Goal: Task Accomplishment & Management: Manage account settings

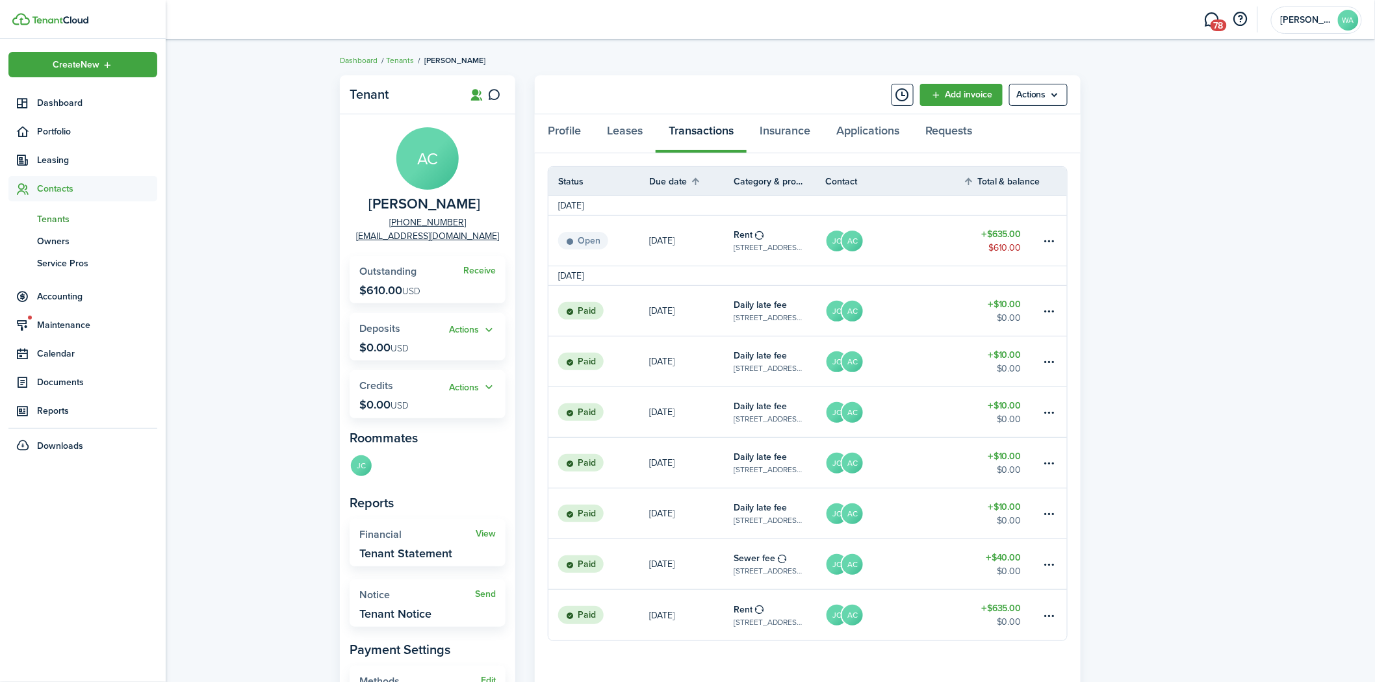
click at [27, 218] on span "tn" at bounding box center [22, 219] width 29 height 22
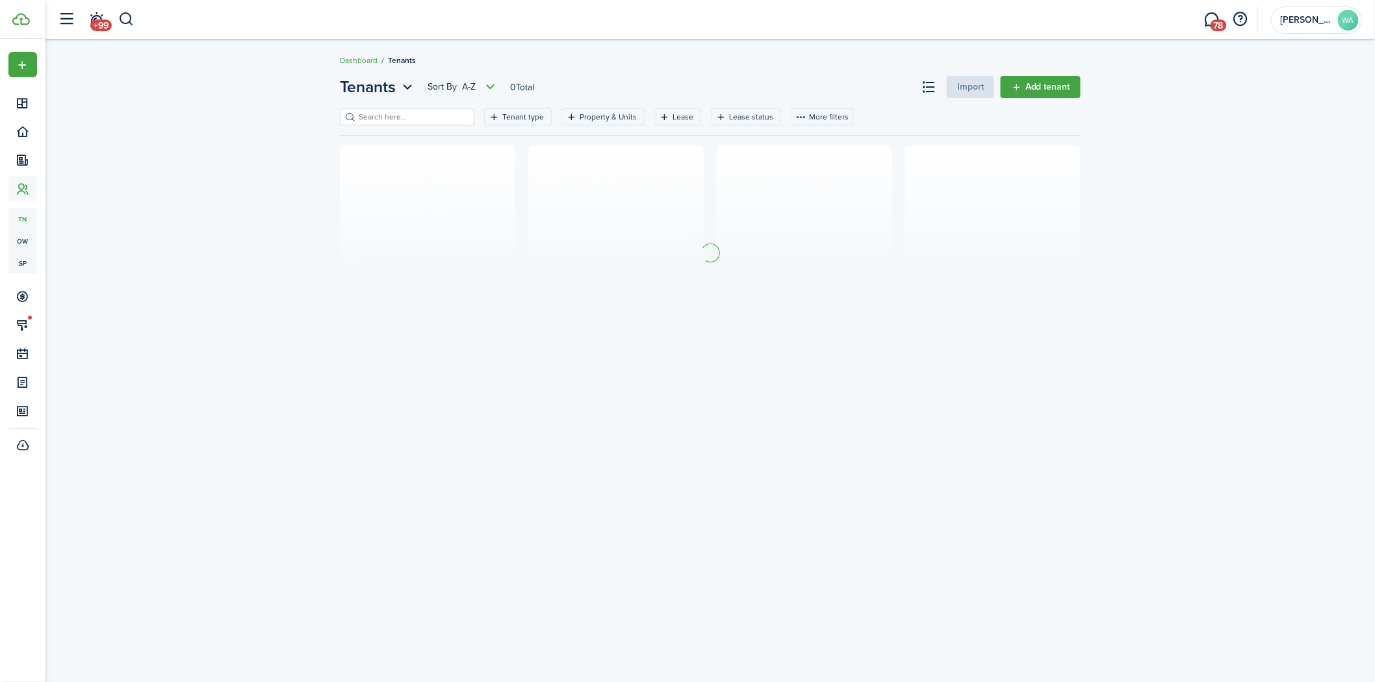
click at [432, 114] on input "search" at bounding box center [412, 117] width 114 height 12
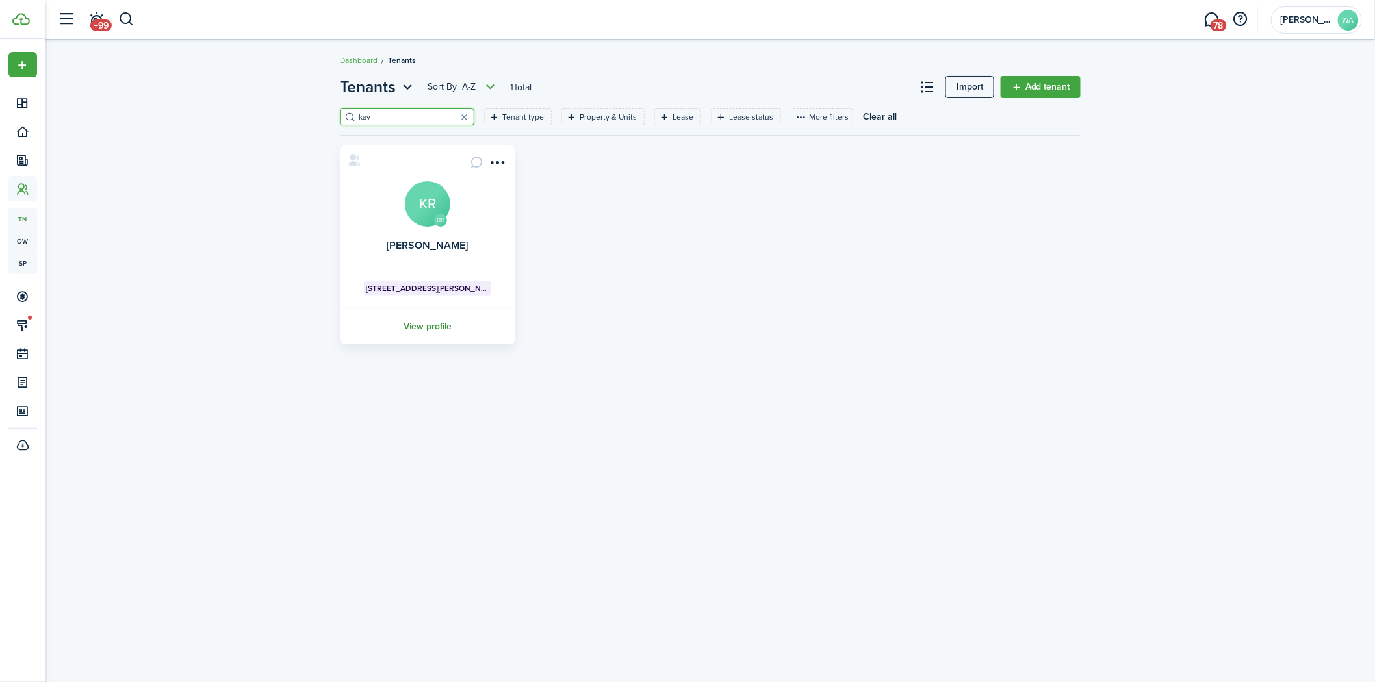
type input "kav"
click at [418, 321] on link "View profile" at bounding box center [427, 327] width 179 height 36
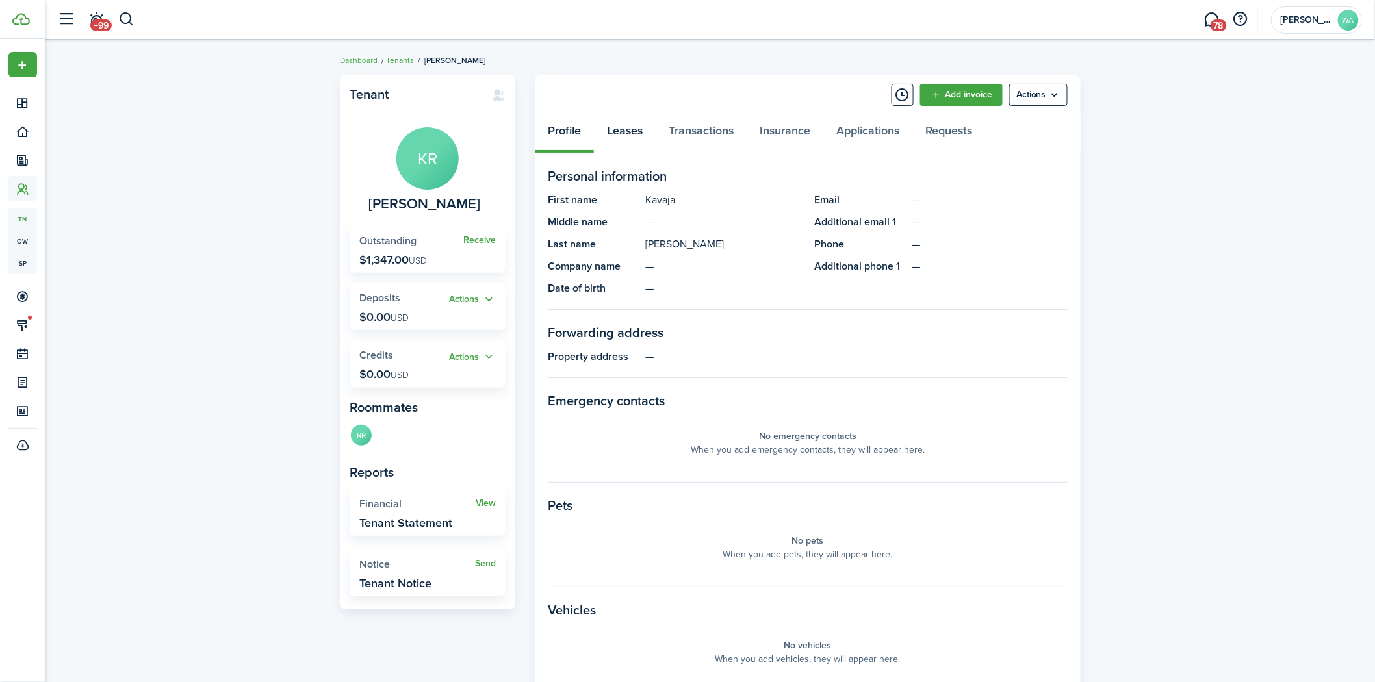
click at [634, 130] on link "Leases" at bounding box center [625, 133] width 62 height 39
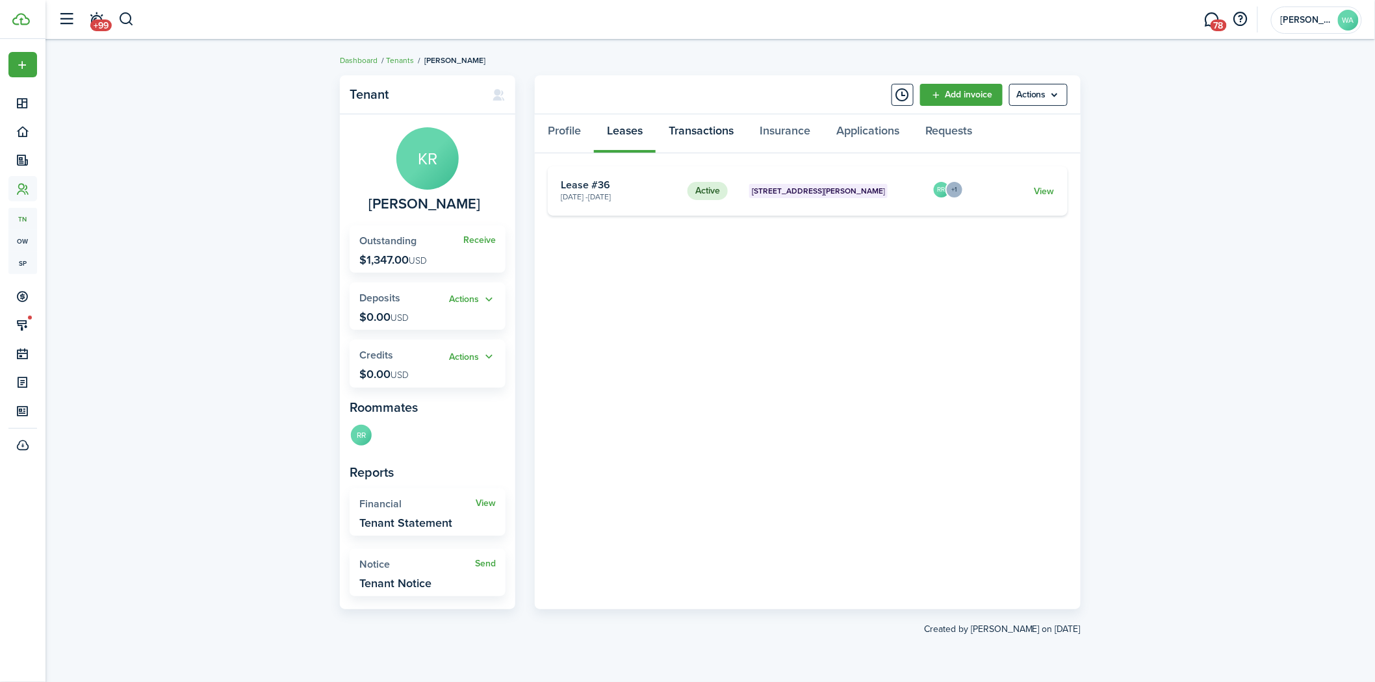
drag, startPoint x: 655, startPoint y: 122, endPoint x: 677, endPoint y: 126, distance: 22.4
click at [668, 125] on div "Profile Leases Transactions Insurance Applications Requests" at bounding box center [808, 133] width 546 height 39
click at [679, 126] on link "Transactions" at bounding box center [701, 133] width 91 height 39
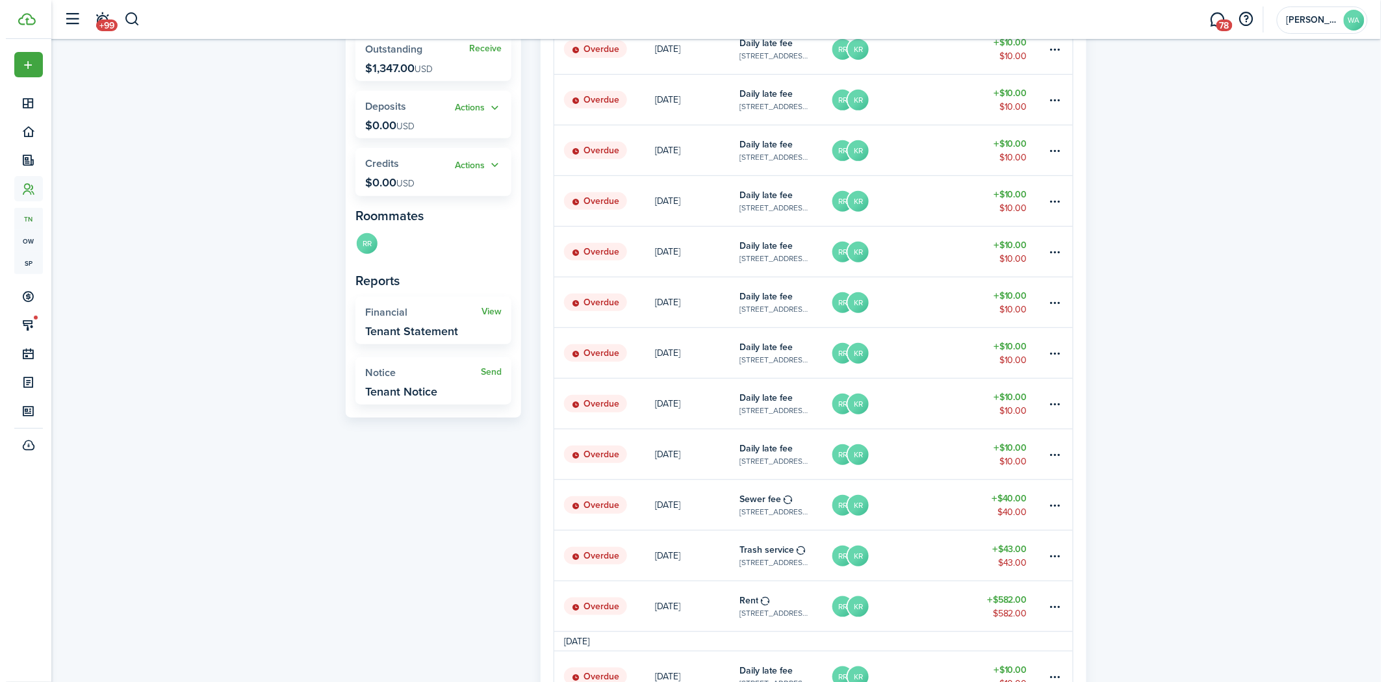
scroll to position [339, 0]
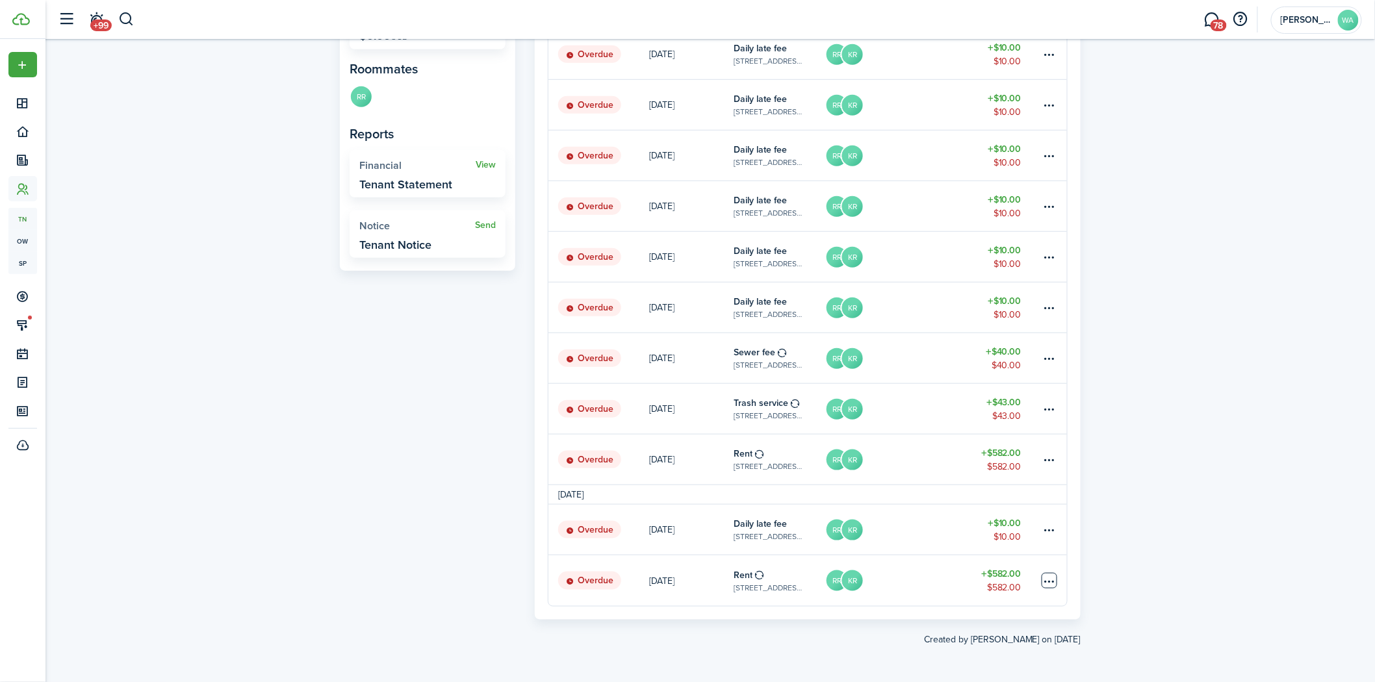
click at [1046, 587] on table-menu-btn-icon at bounding box center [1050, 581] width 16 height 16
click at [990, 671] on button "Delete" at bounding box center [1000, 668] width 114 height 22
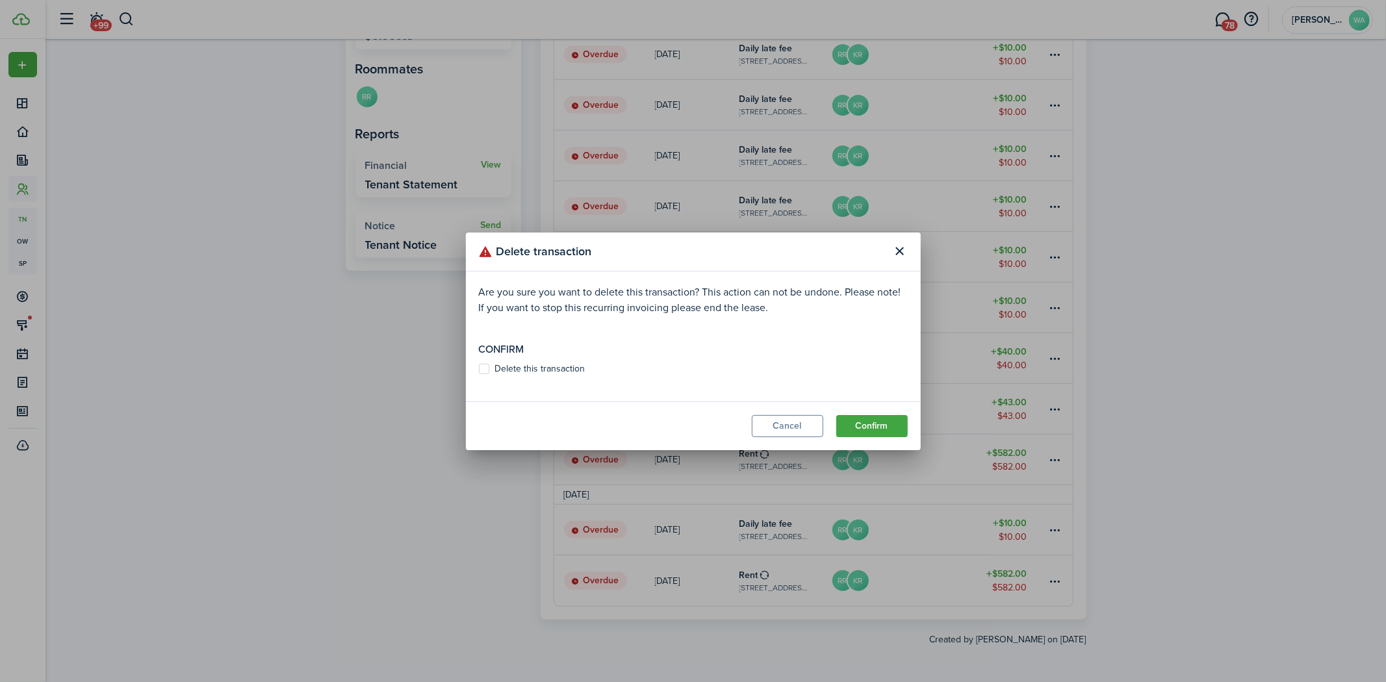
click at [489, 374] on modal-body "Are you sure you want to delete this transaction? This action can not be undone…" at bounding box center [693, 337] width 455 height 130
drag, startPoint x: 466, startPoint y: 365, endPoint x: 478, endPoint y: 366, distance: 11.9
click at [475, 366] on modal-body "Are you sure you want to delete this transaction? This action can not be undone…" at bounding box center [693, 337] width 455 height 130
click at [491, 372] on label "Delete this transaction" at bounding box center [532, 369] width 107 height 10
click at [479, 369] on input "Delete this transaction" at bounding box center [478, 368] width 1 height 1
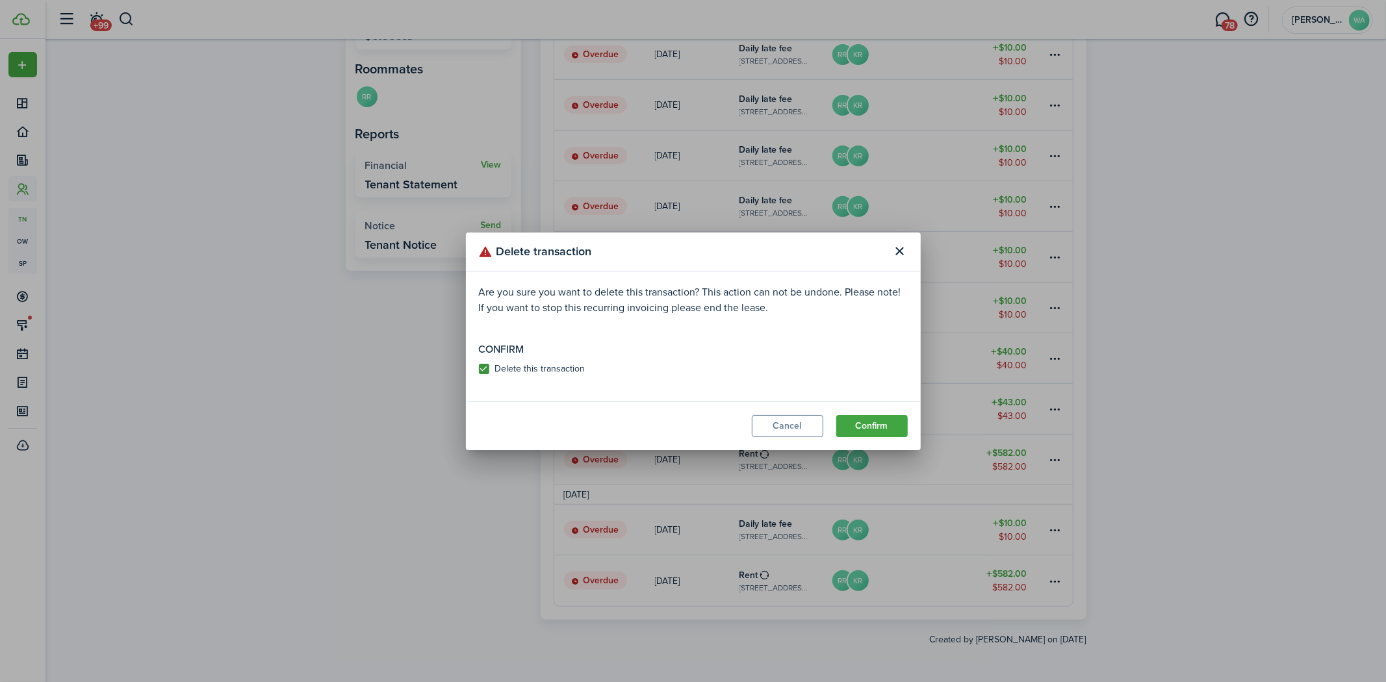
checkbox input "true"
click at [878, 413] on modal-footer "Cancel Confirm" at bounding box center [693, 426] width 455 height 49
click at [875, 422] on button "Confirm" at bounding box center [871, 426] width 71 height 22
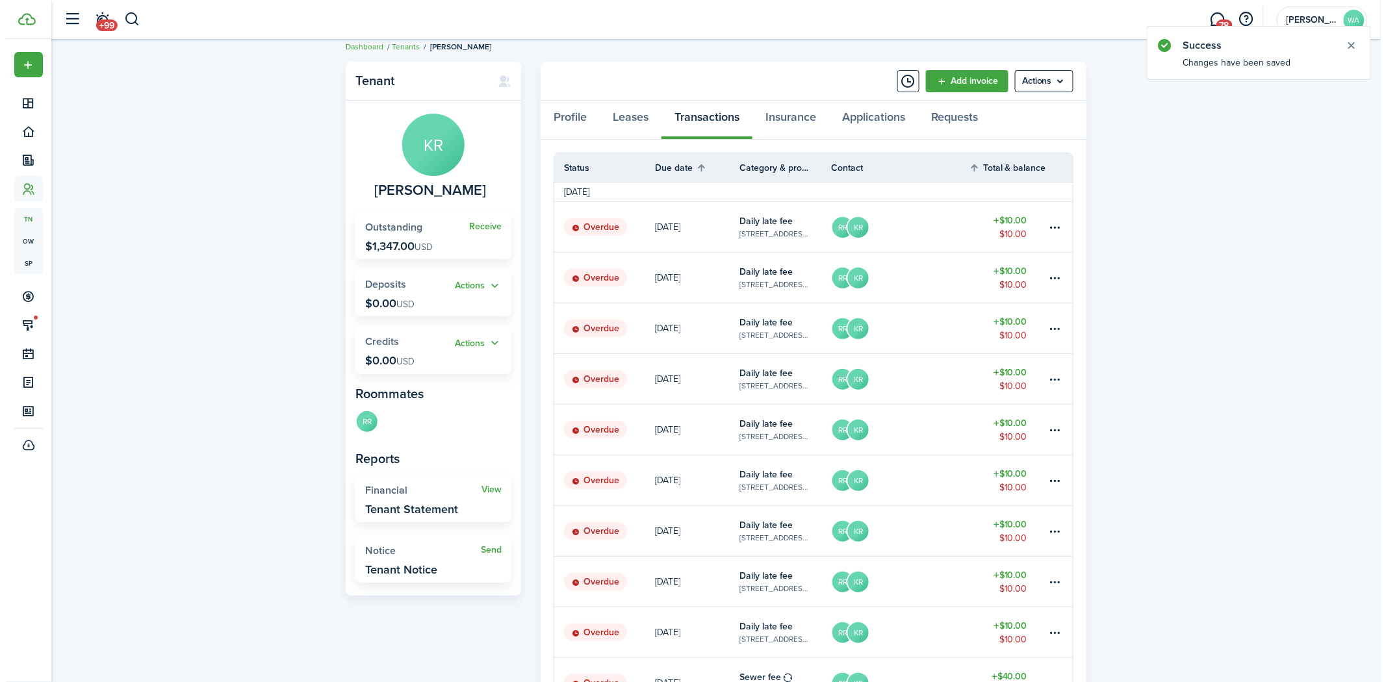
scroll to position [288, 0]
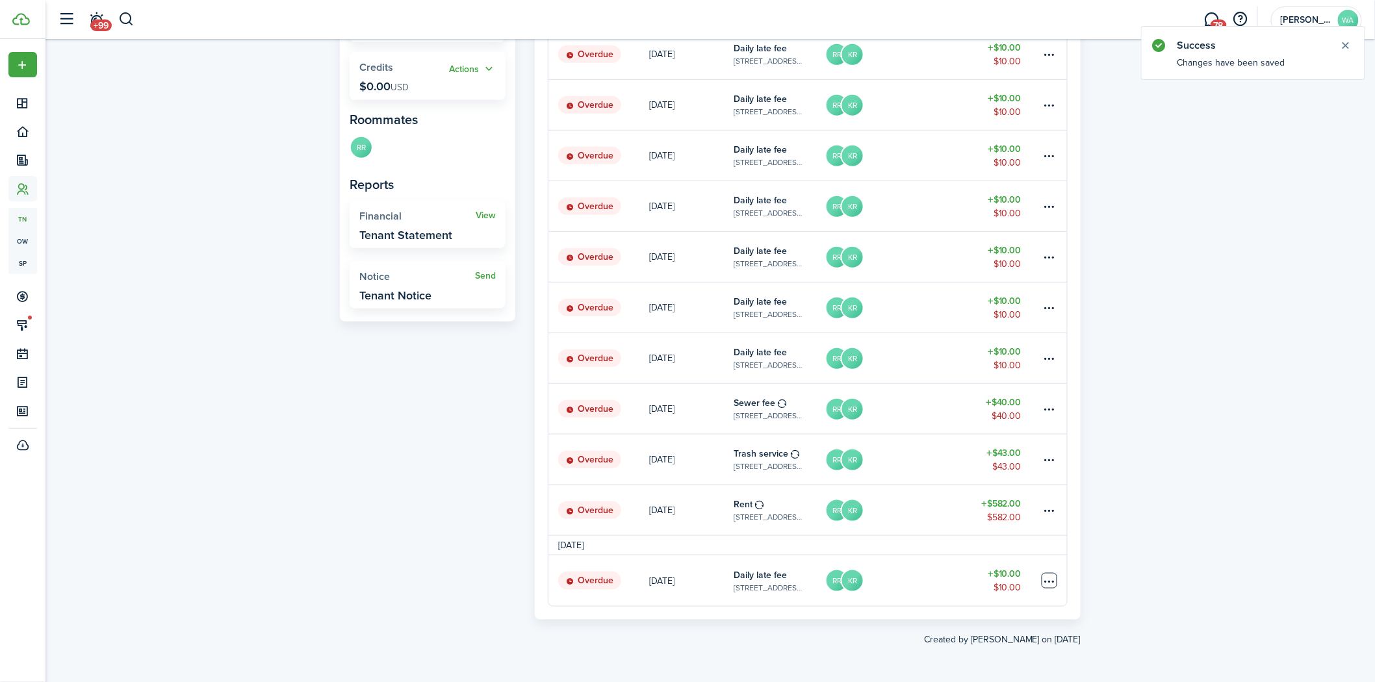
click at [1055, 583] on table-menu-btn-icon at bounding box center [1050, 581] width 16 height 16
click at [989, 660] on button "Delete" at bounding box center [1000, 668] width 114 height 22
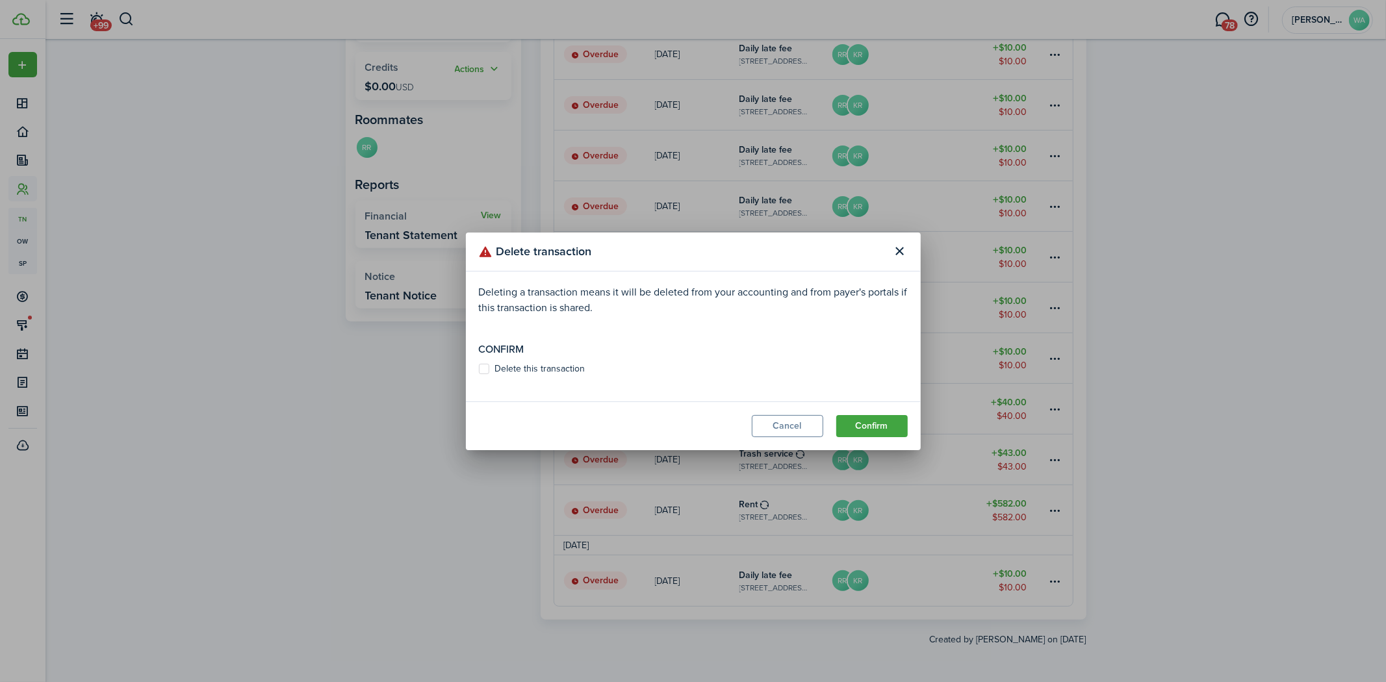
drag, startPoint x: 514, startPoint y: 368, endPoint x: 521, endPoint y: 370, distance: 7.6
click at [515, 369] on label "Delete this transaction" at bounding box center [532, 369] width 107 height 10
click at [479, 369] on input "Delete this transaction" at bounding box center [478, 368] width 1 height 1
checkbox input "true"
click at [886, 431] on button "Confirm" at bounding box center [871, 426] width 71 height 22
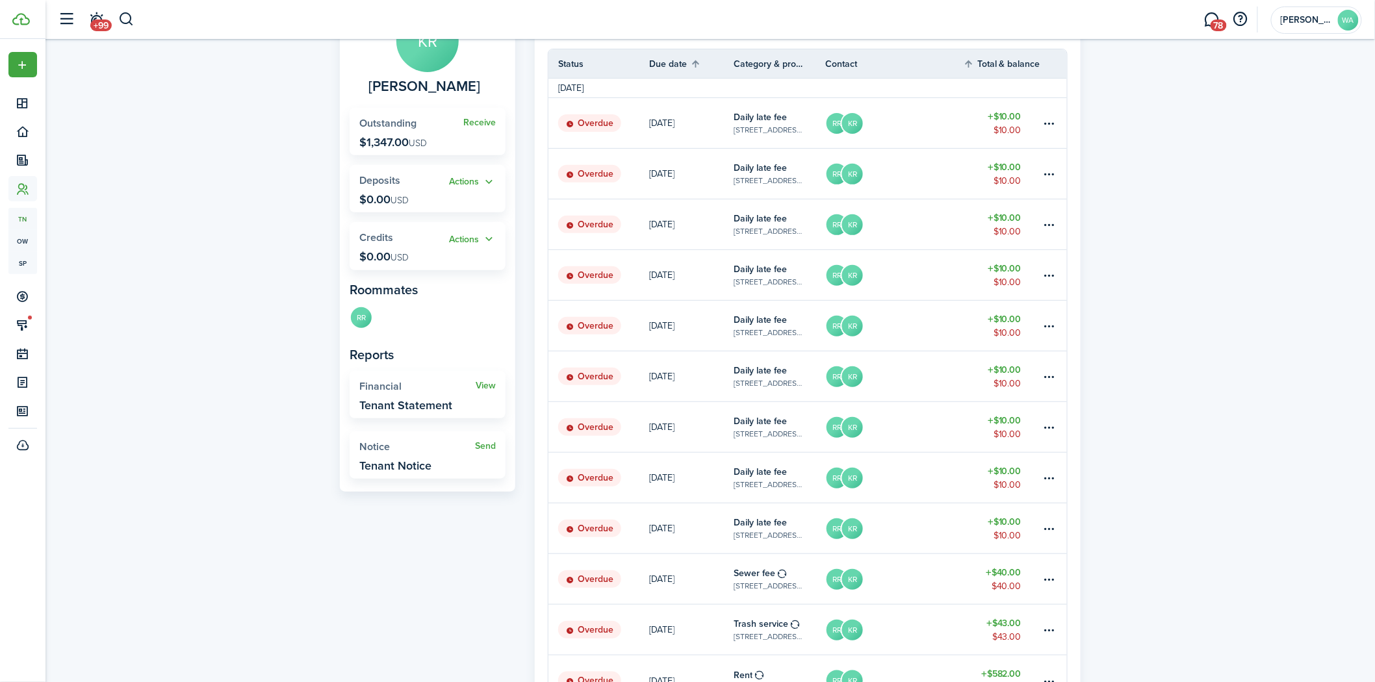
scroll to position [0, 0]
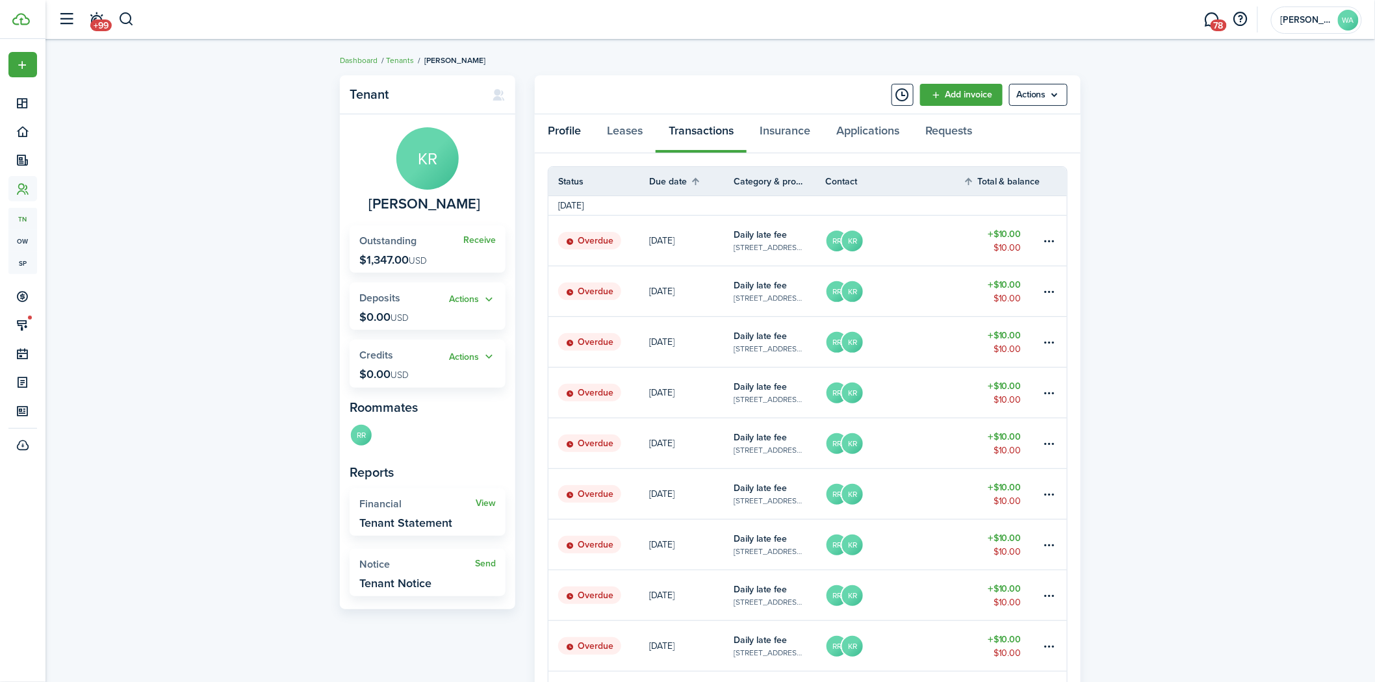
click at [569, 131] on link "Profile" at bounding box center [564, 133] width 59 height 39
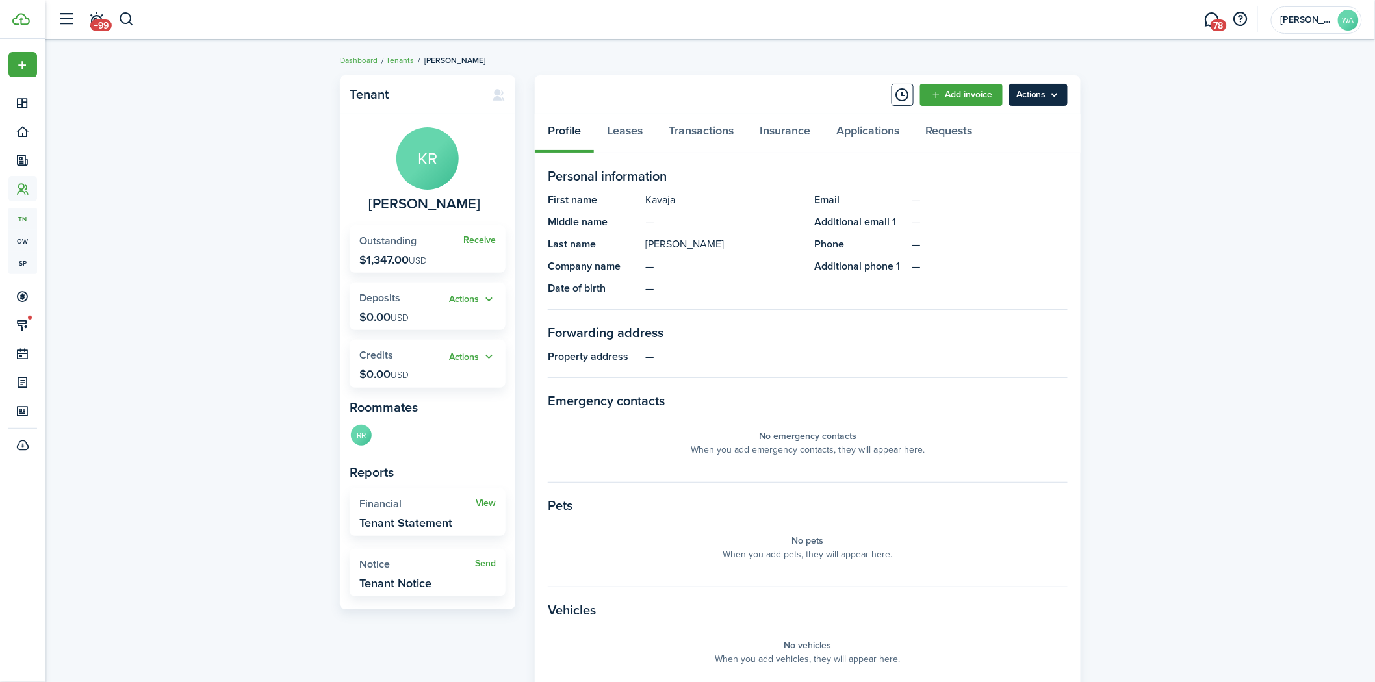
click at [1025, 100] on menu-btn "Actions" at bounding box center [1038, 95] width 58 height 22
click at [1022, 125] on link "Edit" at bounding box center [1011, 123] width 114 height 22
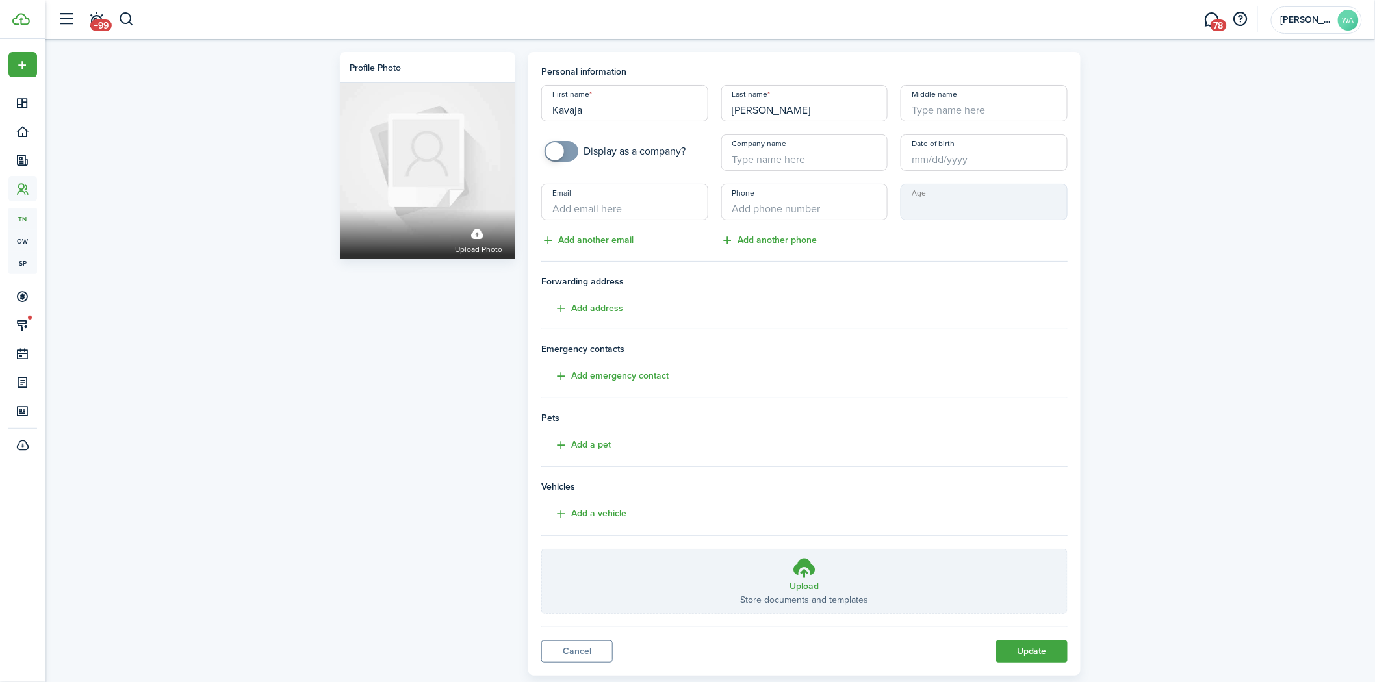
click at [659, 213] on input "Email" at bounding box center [624, 202] width 167 height 36
paste input "[EMAIL_ADDRESS][DOMAIN_NAME]"
type input "[EMAIL_ADDRESS][DOMAIN_NAME]"
click at [752, 202] on input "+1" at bounding box center [804, 202] width 167 height 36
paste input "[PHONE_NUMBER]"
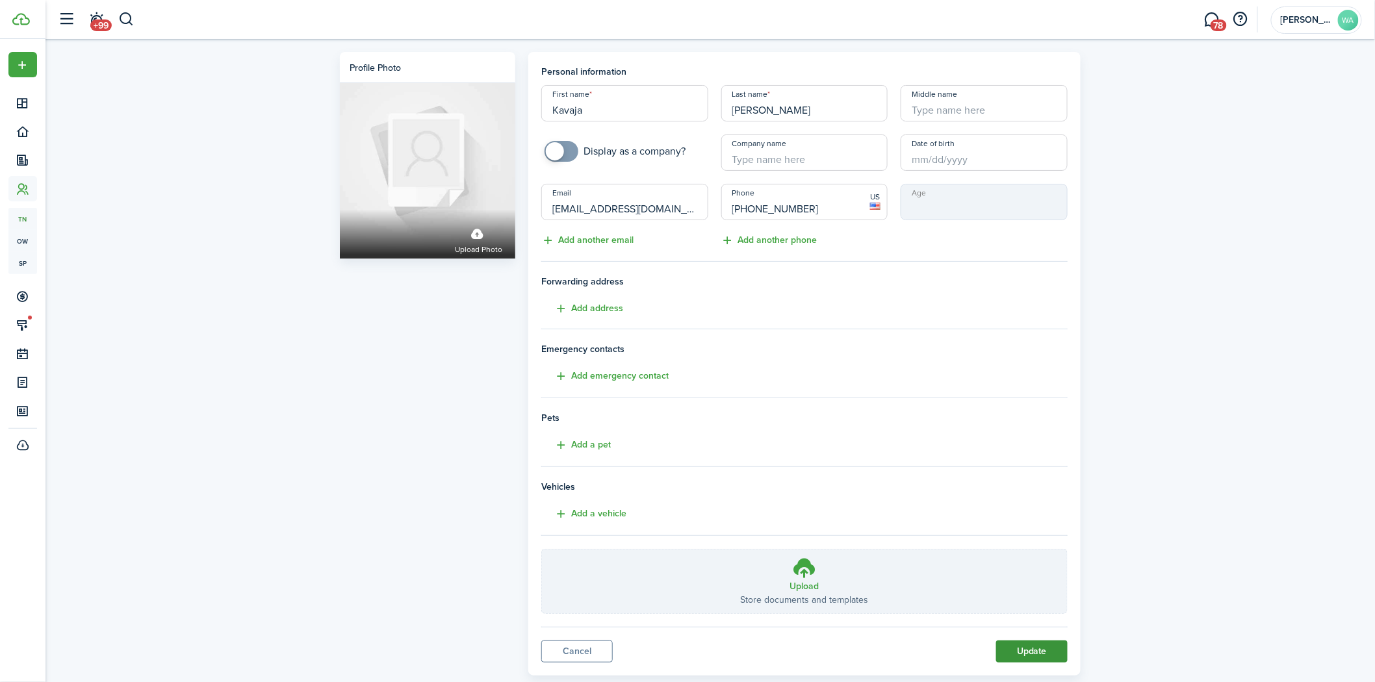
type input "[PHONE_NUMBER]"
click at [1005, 658] on button "Update" at bounding box center [1031, 652] width 71 height 22
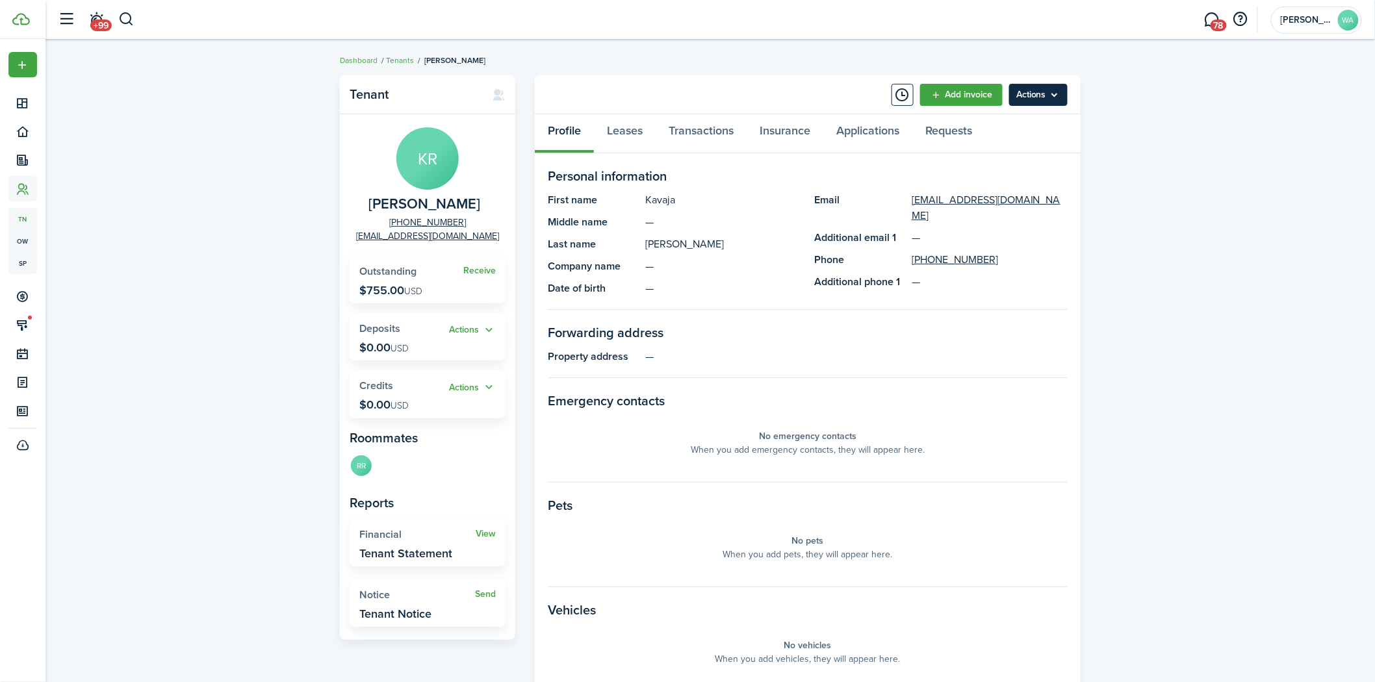
click at [1043, 92] on menu-btn "Actions" at bounding box center [1038, 95] width 58 height 22
click at [1008, 139] on button "Send Connection" at bounding box center [1011, 145] width 114 height 22
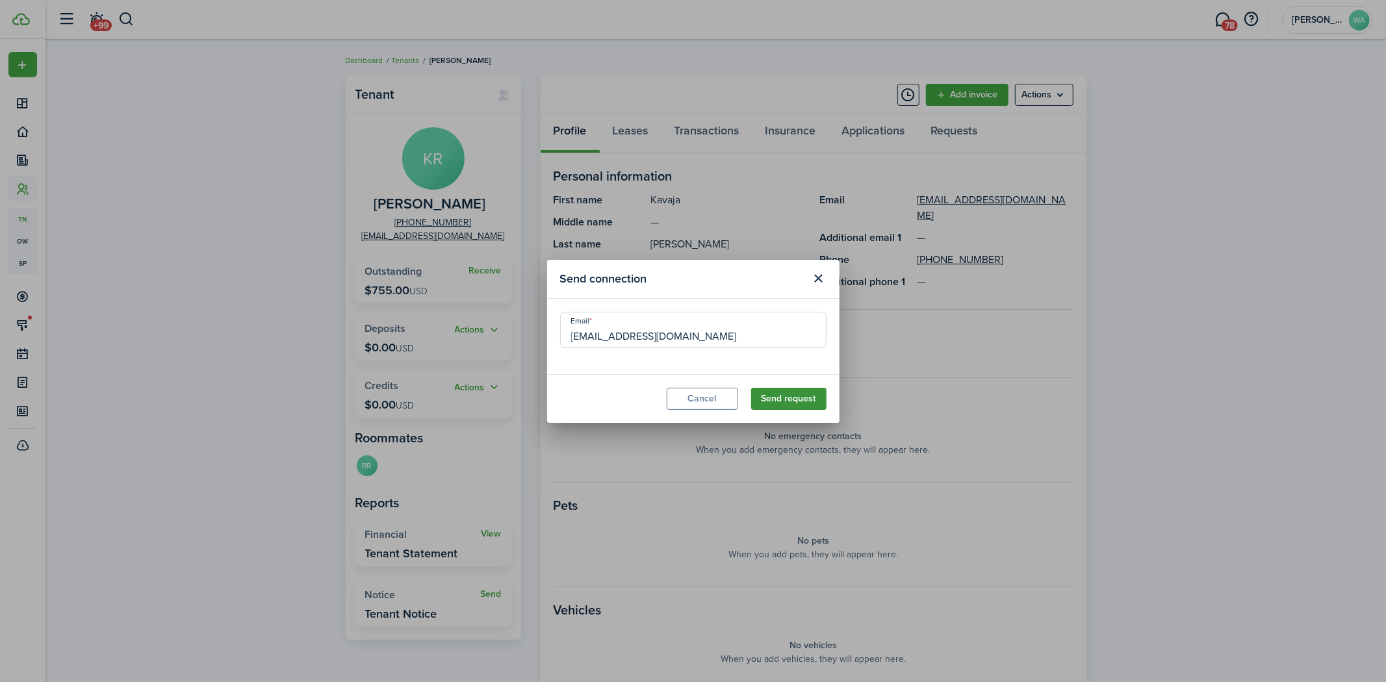
drag, startPoint x: 776, startPoint y: 398, endPoint x: 774, endPoint y: 407, distance: 9.9
click at [781, 409] on button "Send request" at bounding box center [788, 399] width 75 height 22
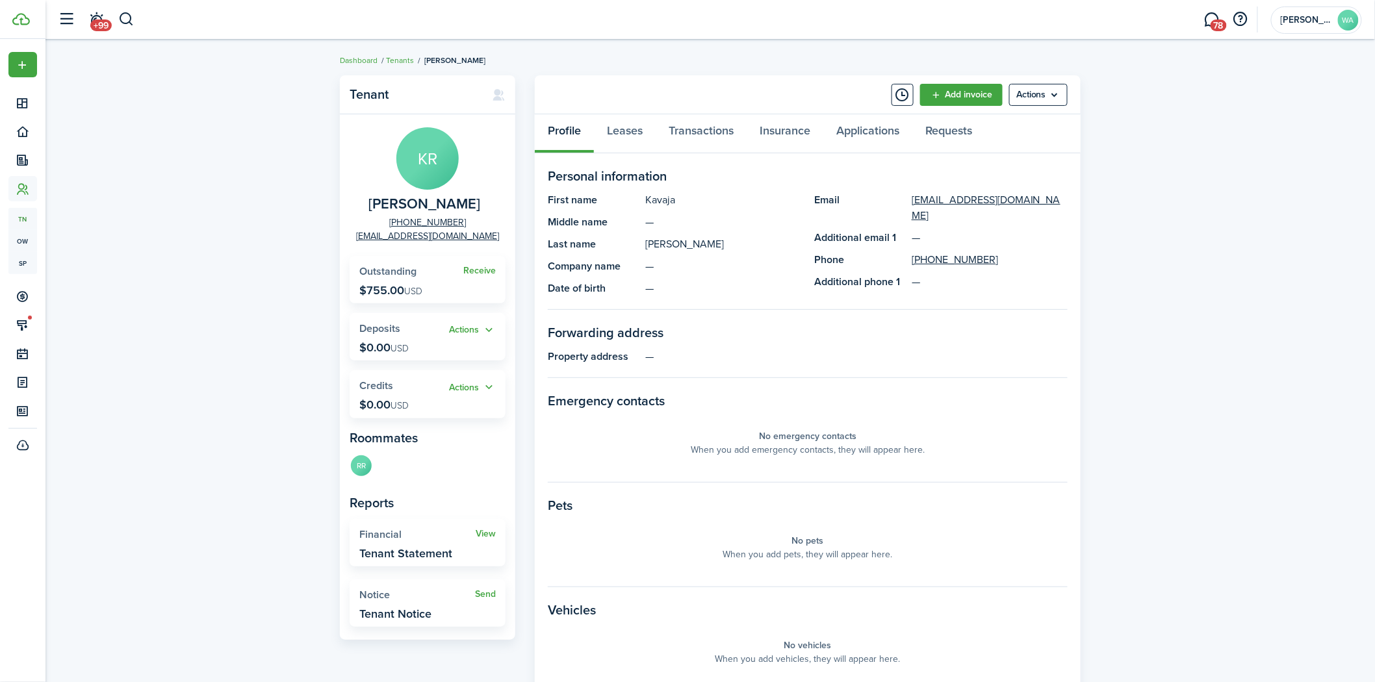
drag, startPoint x: 990, startPoint y: 244, endPoint x: 878, endPoint y: 240, distance: 111.8
click at [878, 252] on panel-main-item "Phone [PHONE_NUMBER]" at bounding box center [940, 260] width 253 height 16
copy panel-main-item "[PHONE_NUMBER]"
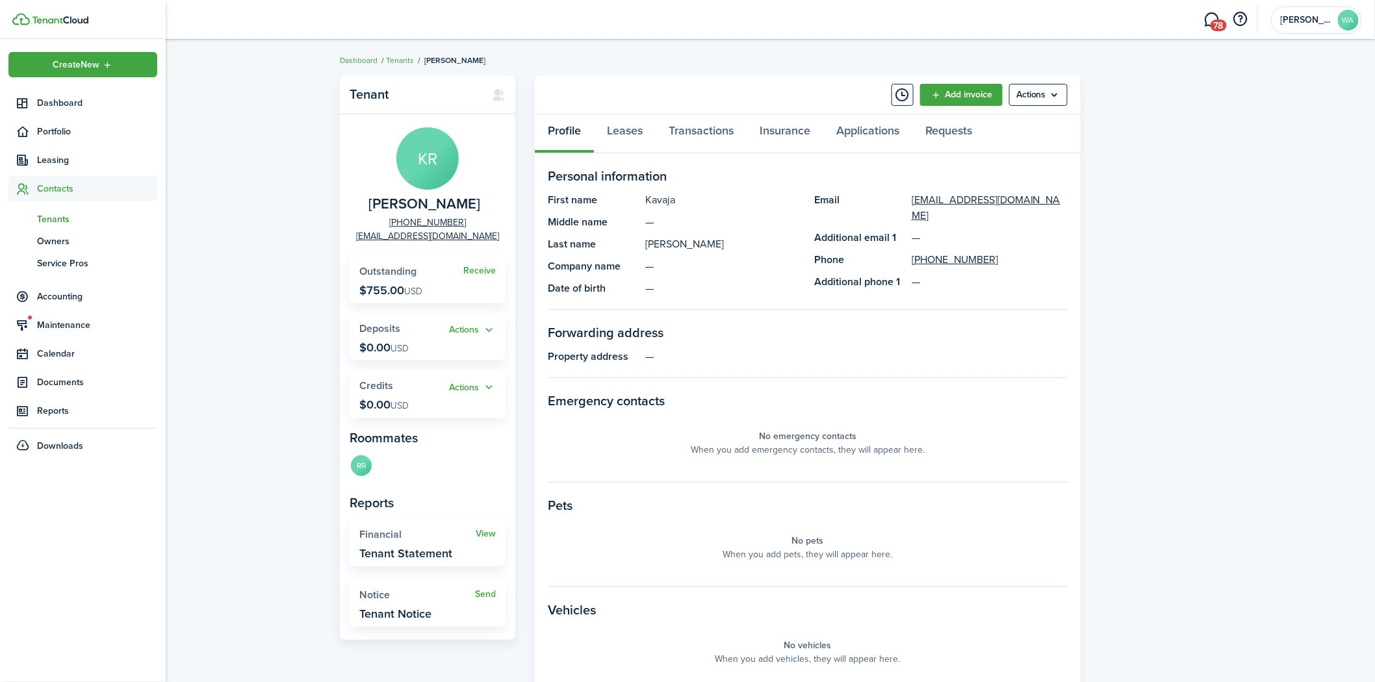
click at [70, 215] on span "Tenants" at bounding box center [97, 219] width 120 height 14
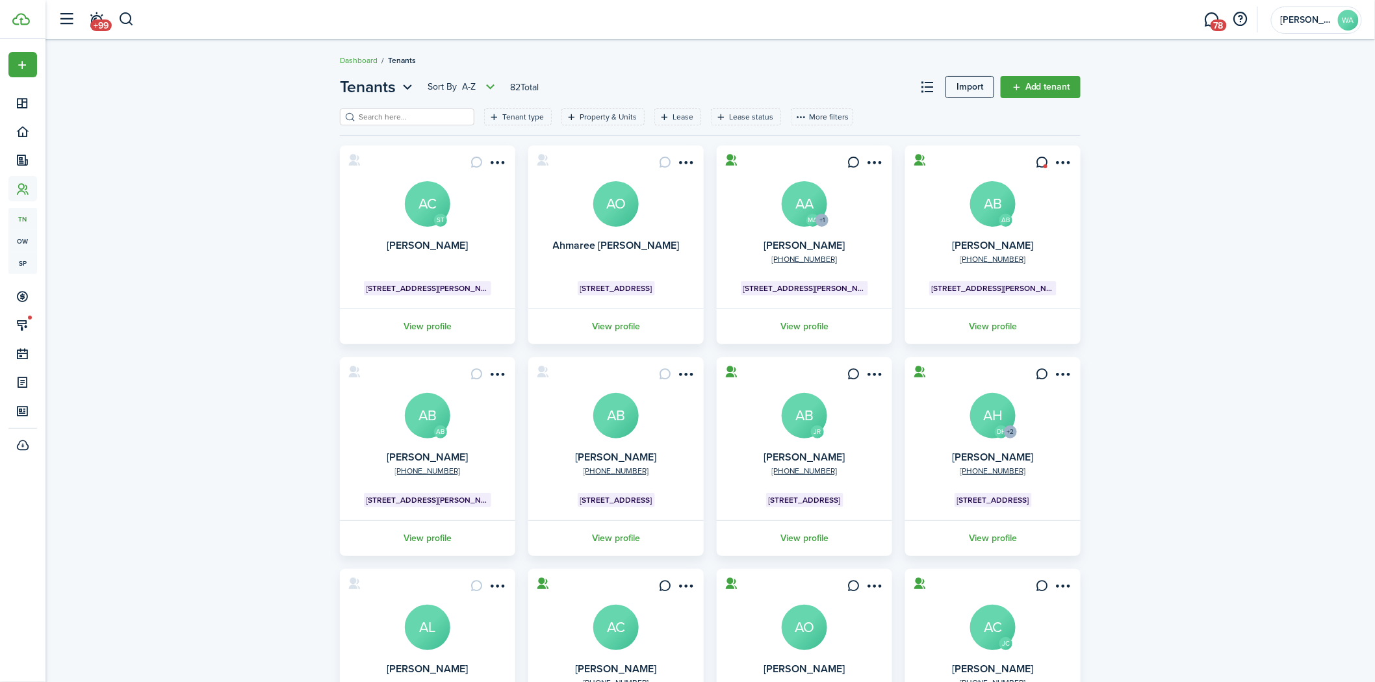
click at [420, 112] on input "search" at bounding box center [412, 117] width 114 height 12
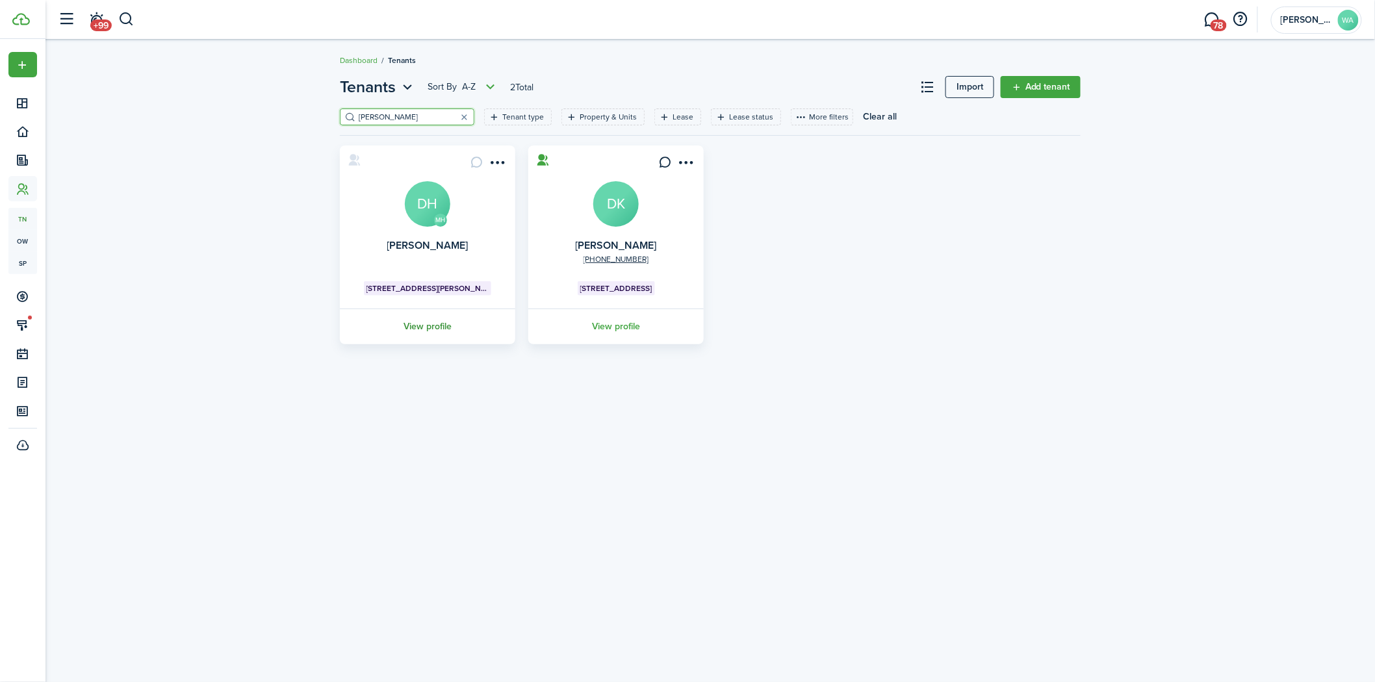
type input "[PERSON_NAME]"
click at [435, 325] on link "View profile" at bounding box center [427, 327] width 179 height 36
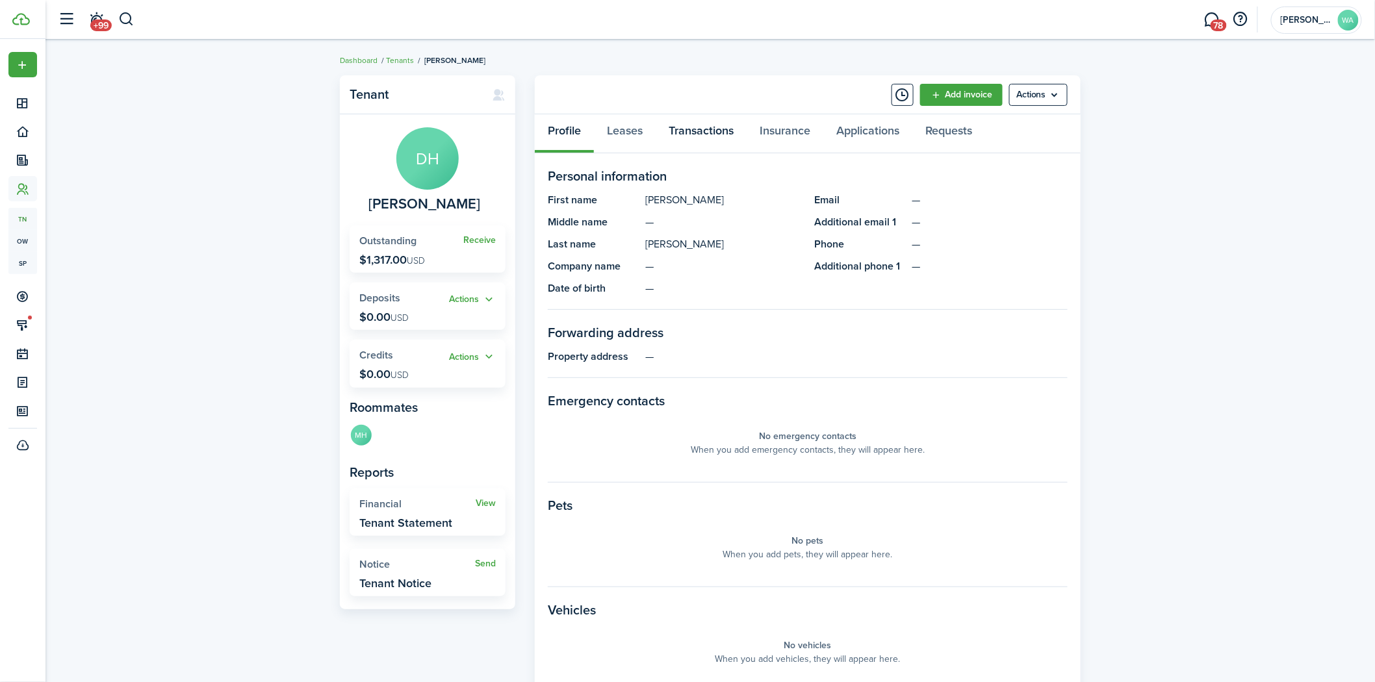
click at [695, 150] on link "Transactions" at bounding box center [701, 133] width 91 height 39
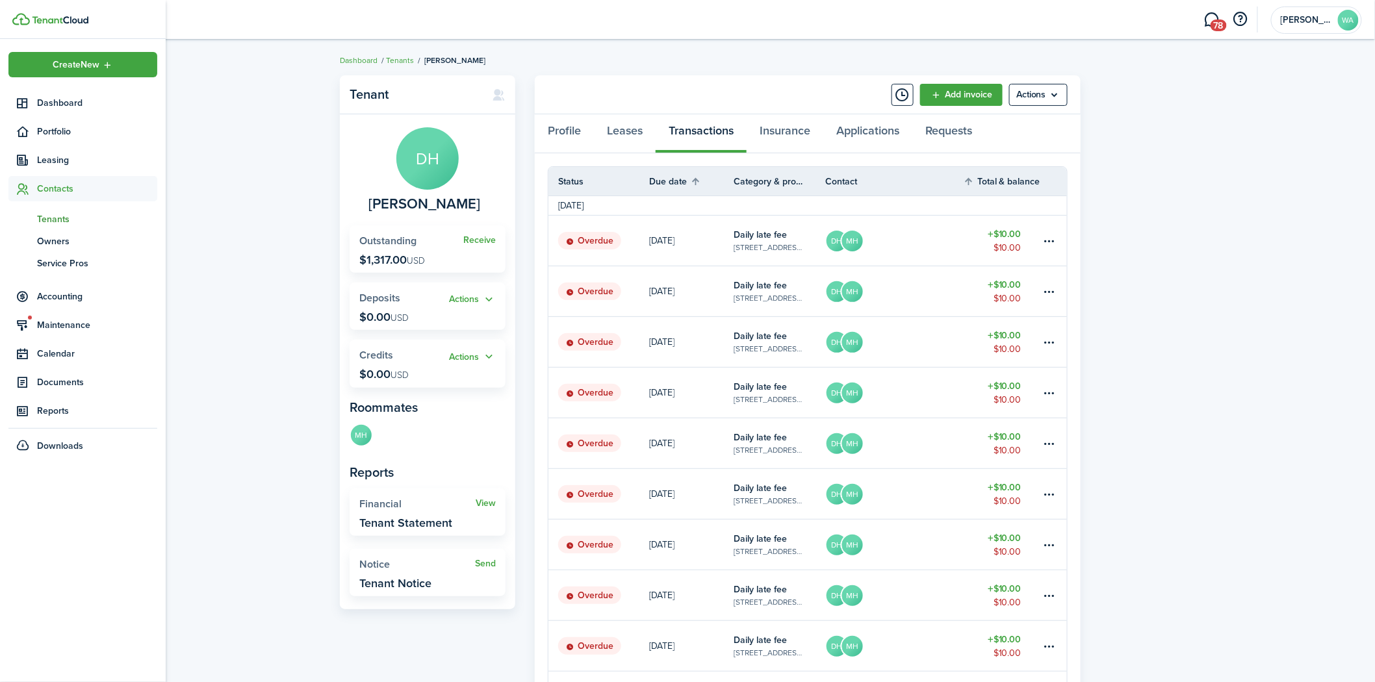
click at [73, 217] on span "Tenants" at bounding box center [97, 219] width 120 height 14
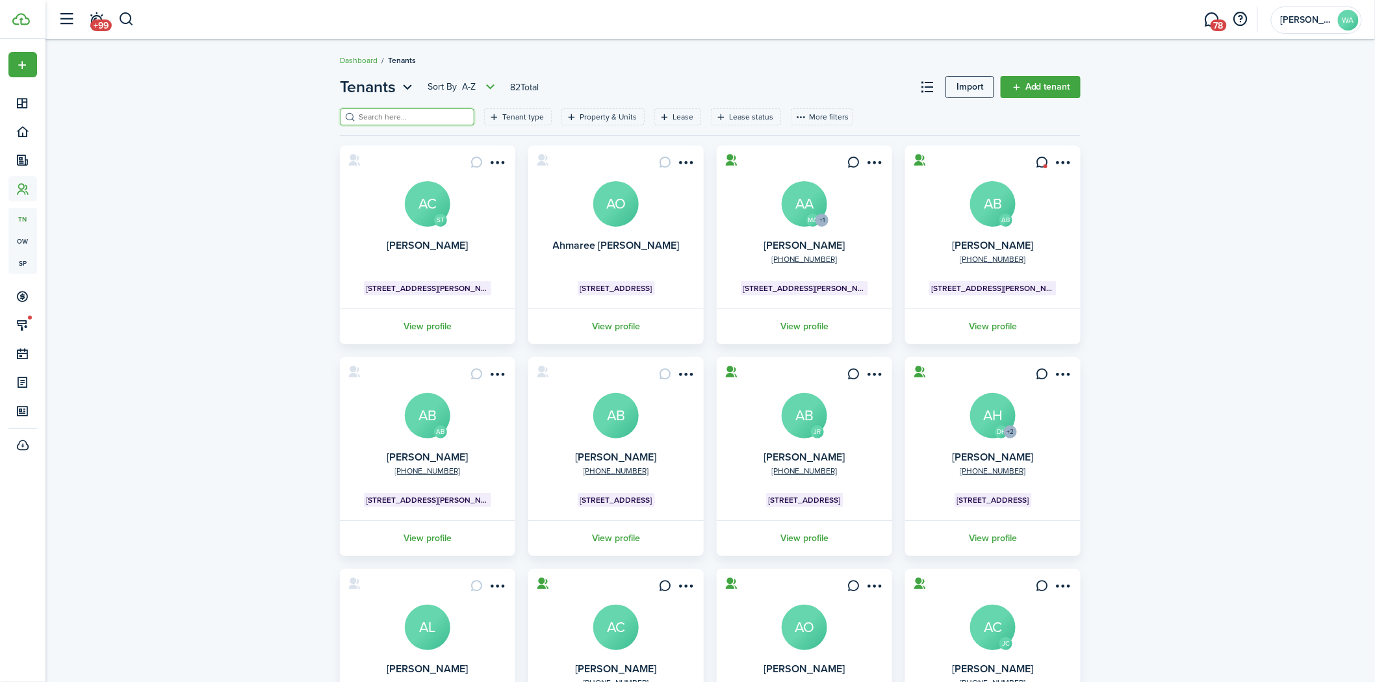
click at [396, 117] on input "search" at bounding box center [412, 117] width 114 height 12
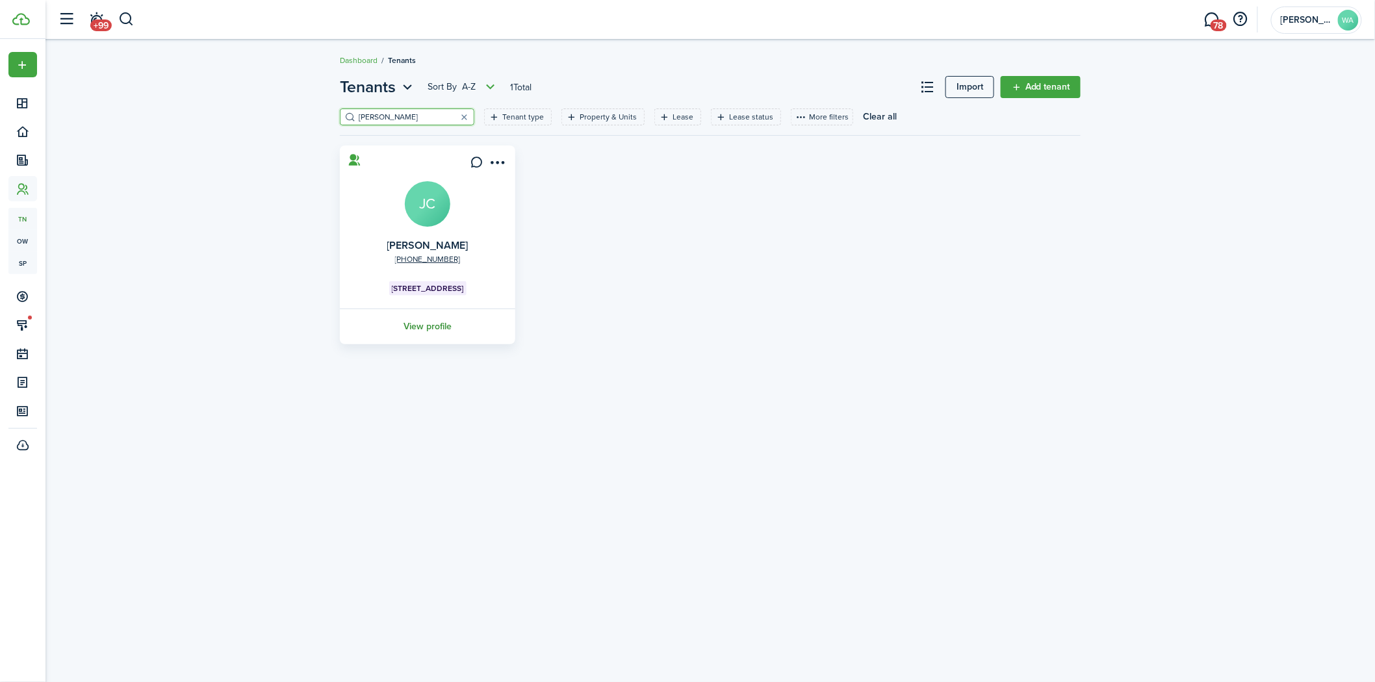
type input "[PERSON_NAME]"
click at [439, 327] on link "View profile" at bounding box center [427, 327] width 179 height 36
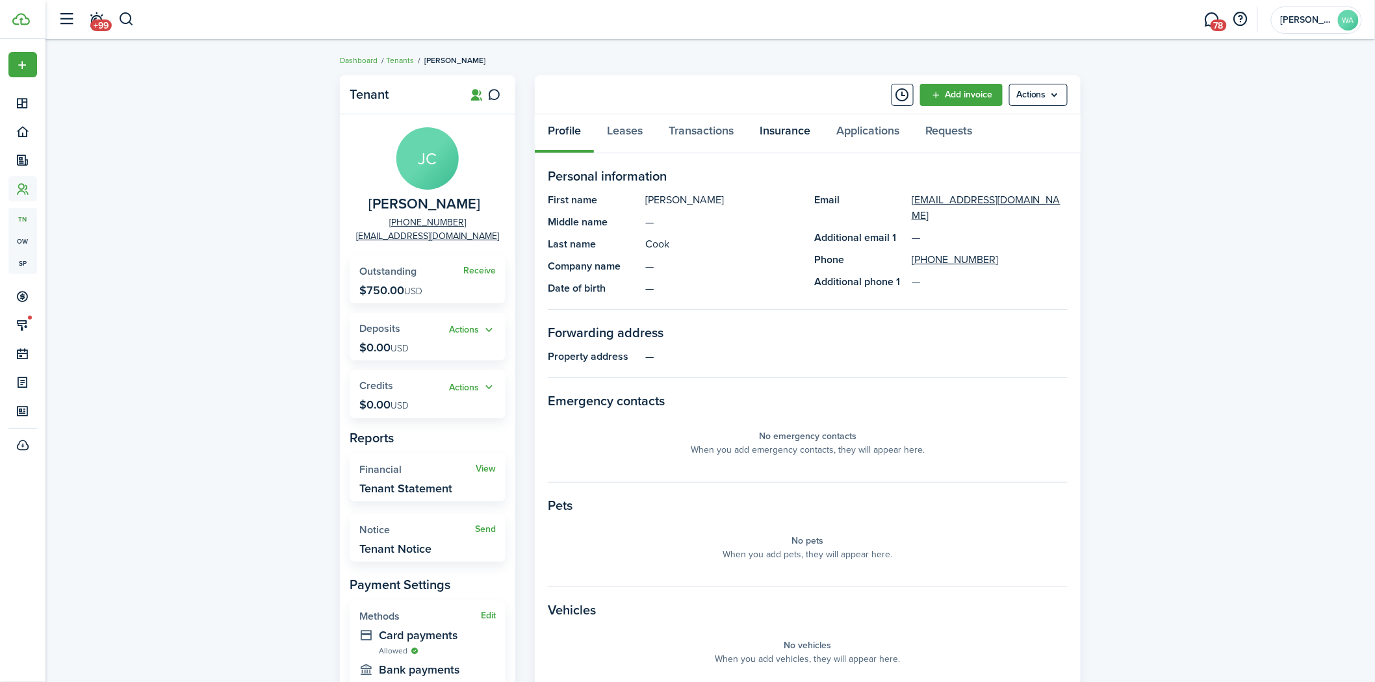
click at [752, 125] on link "Insurance" at bounding box center [785, 133] width 77 height 39
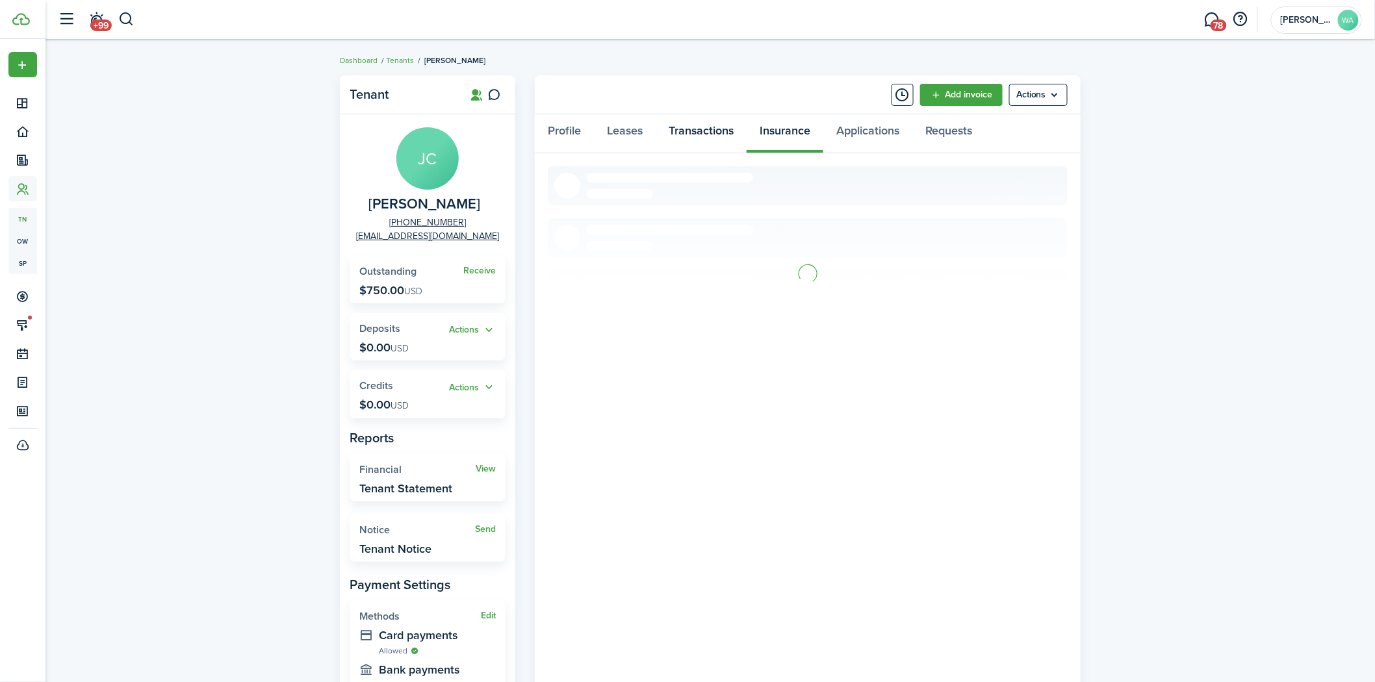
drag, startPoint x: 707, startPoint y: 133, endPoint x: 716, endPoint y: 152, distance: 20.9
click at [707, 133] on link "Transactions" at bounding box center [701, 133] width 91 height 39
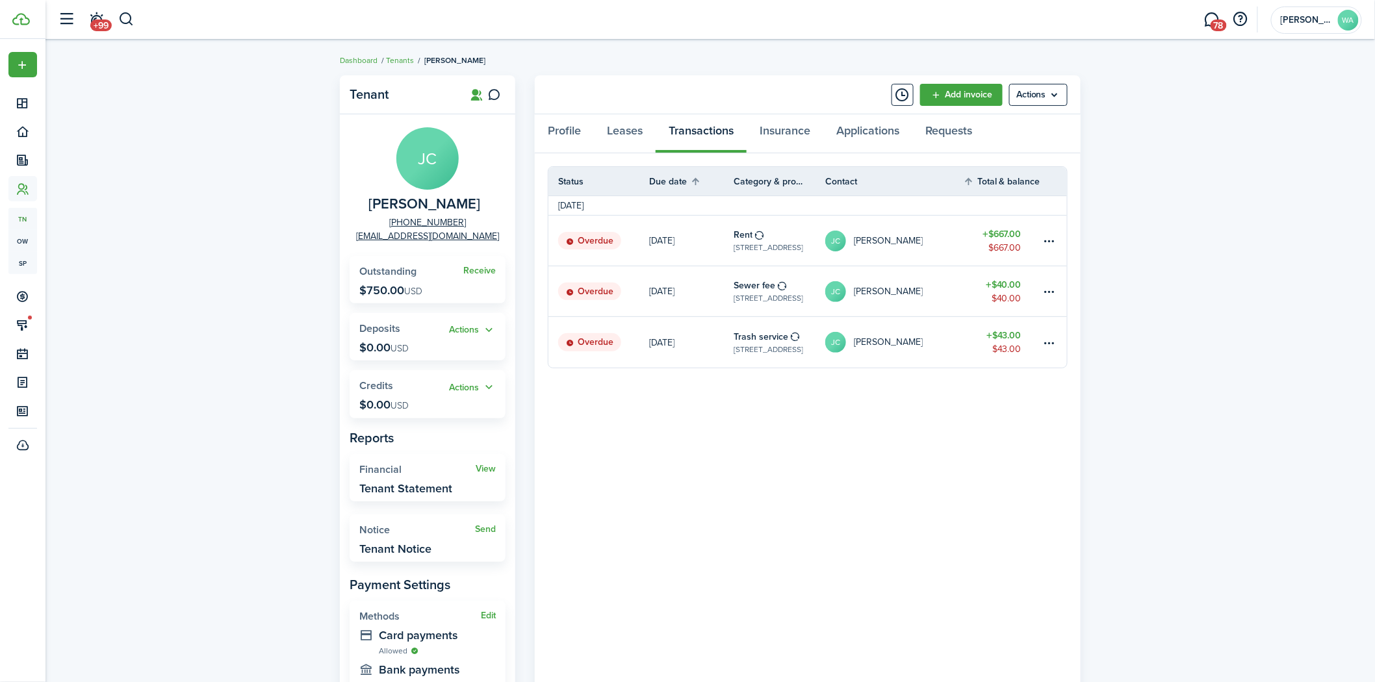
click at [1056, 332] on link at bounding box center [1054, 342] width 26 height 51
click at [1054, 338] on table-menu-btn-icon at bounding box center [1050, 343] width 16 height 16
click at [962, 396] on link "Mark as paid" at bounding box center [1000, 390] width 114 height 22
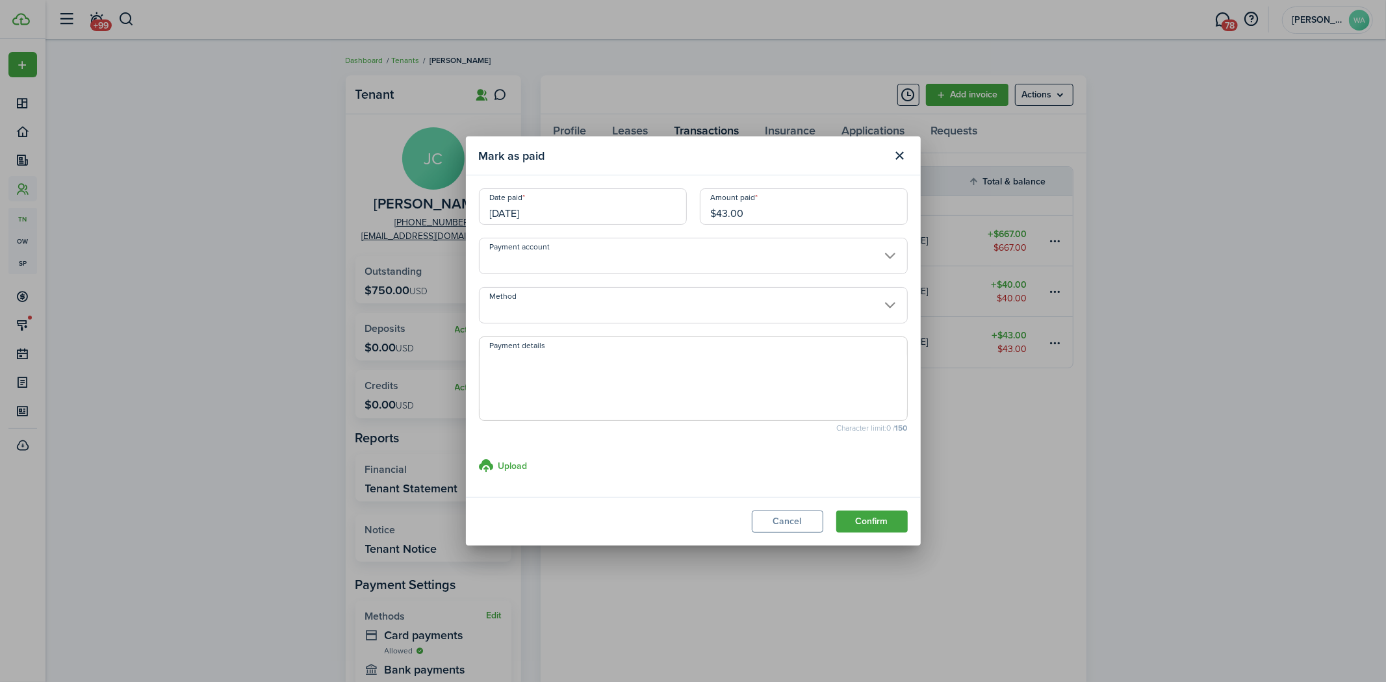
click at [621, 254] on input "Payment account" at bounding box center [693, 256] width 429 height 36
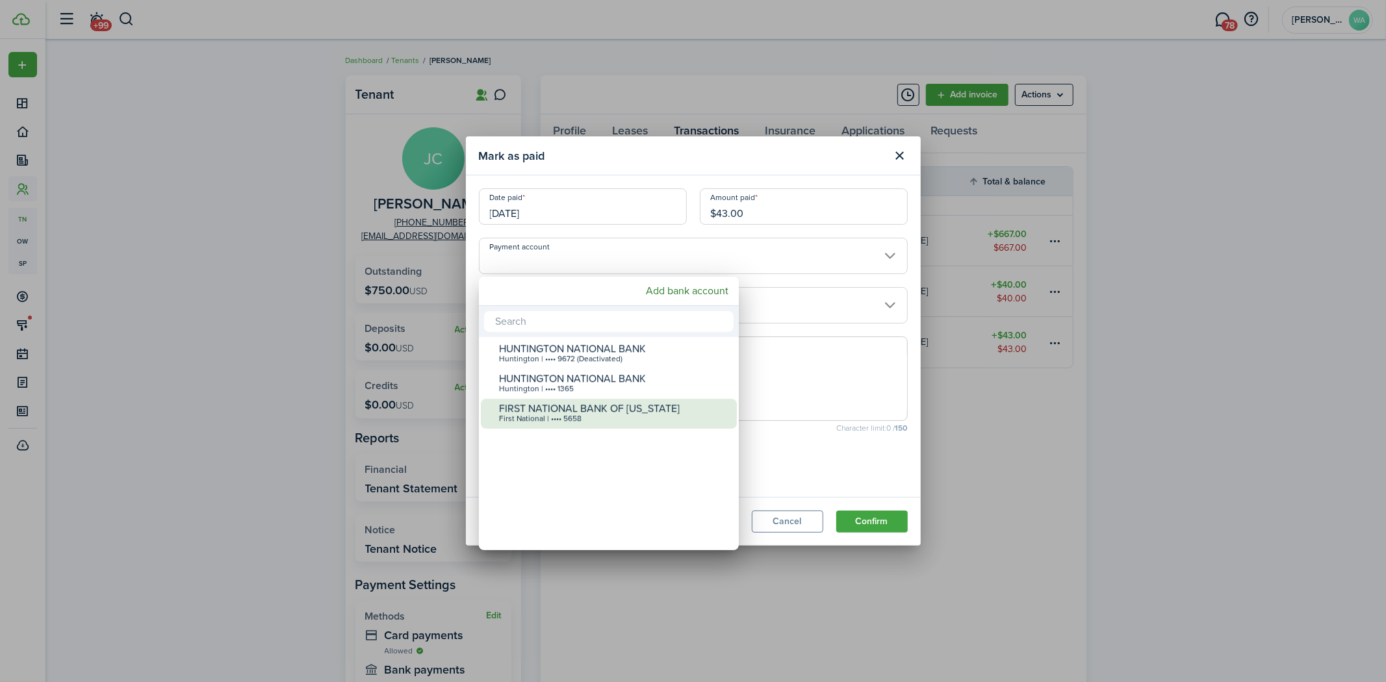
click at [629, 417] on div "First National | •••• 5658" at bounding box center [614, 419] width 230 height 9
type input "•••• •••• •••• 5658"
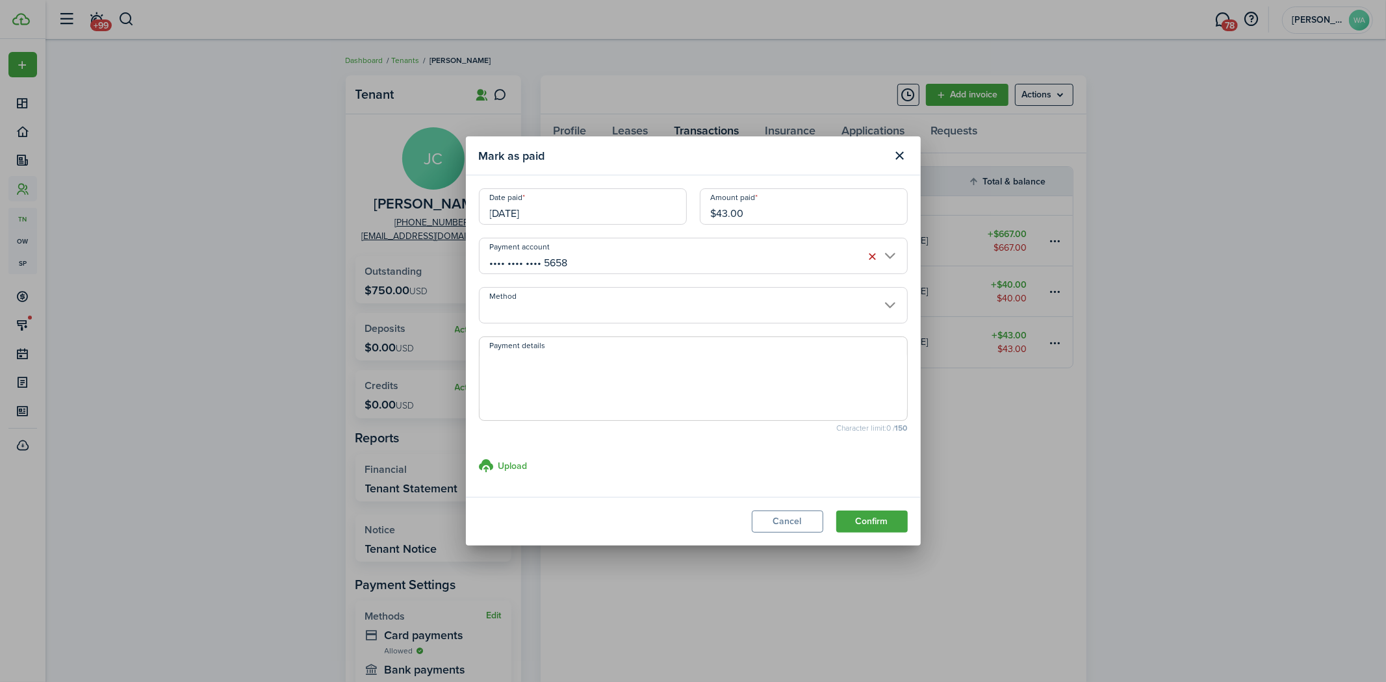
click at [650, 304] on input "Method" at bounding box center [693, 305] width 429 height 36
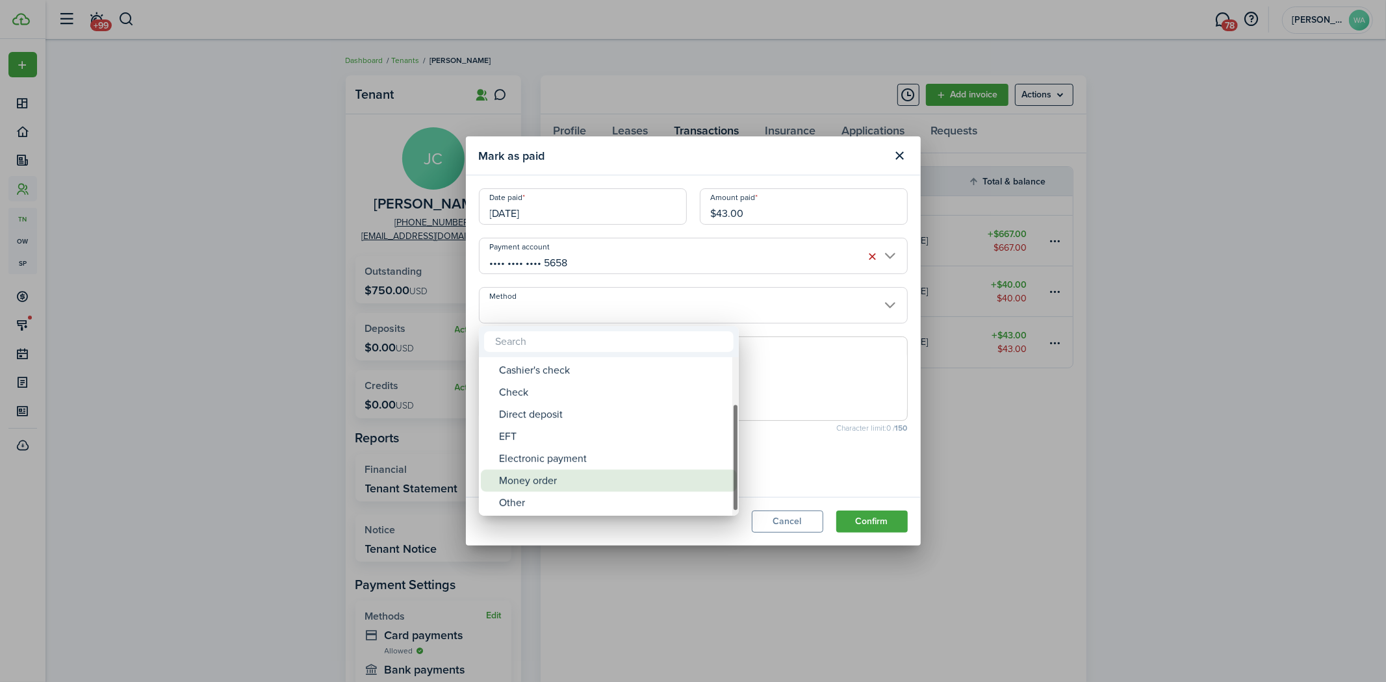
click at [611, 476] on div "Money order" at bounding box center [614, 481] width 230 height 22
type input "Money order"
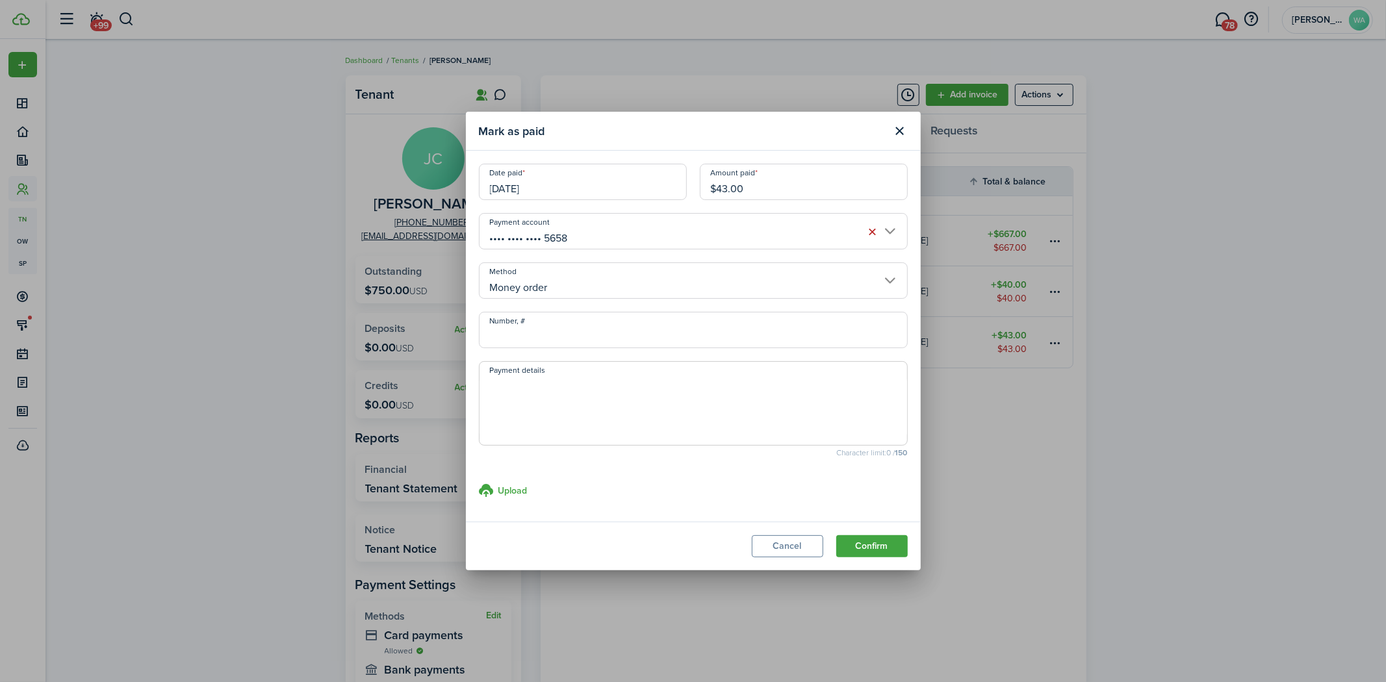
click at [611, 404] on textarea "Payment details" at bounding box center [694, 407] width 428 height 62
type textarea "P"
click at [616, 388] on textarea "[PERSON_NAME] collected" at bounding box center [694, 407] width 428 height 62
type textarea "[PERSON_NAME] collected Total $760.00 [DATE] $667.00 rent $43.00 Sewer $40.00 T…"
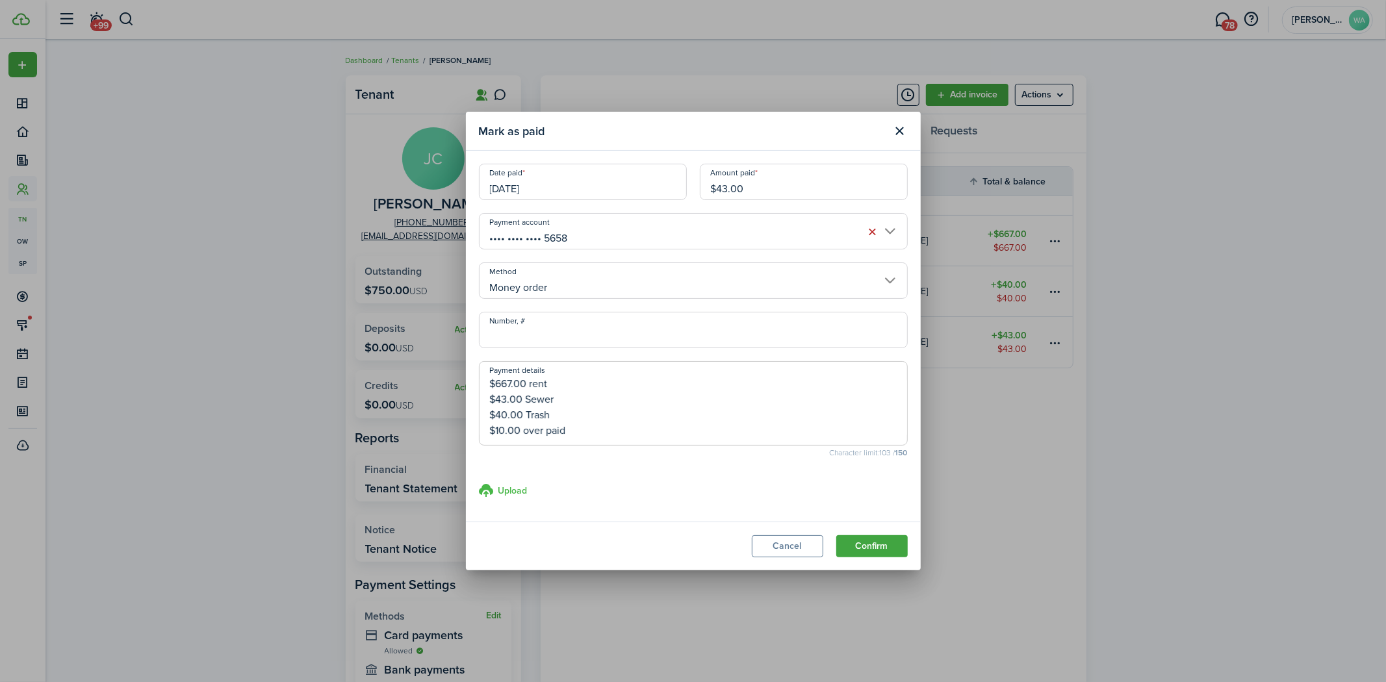
click at [510, 489] on h3 "Upload" at bounding box center [512, 491] width 29 height 14
click at [479, 483] on input "Upload store documents and templates Choose file" at bounding box center [479, 483] width 0 height 0
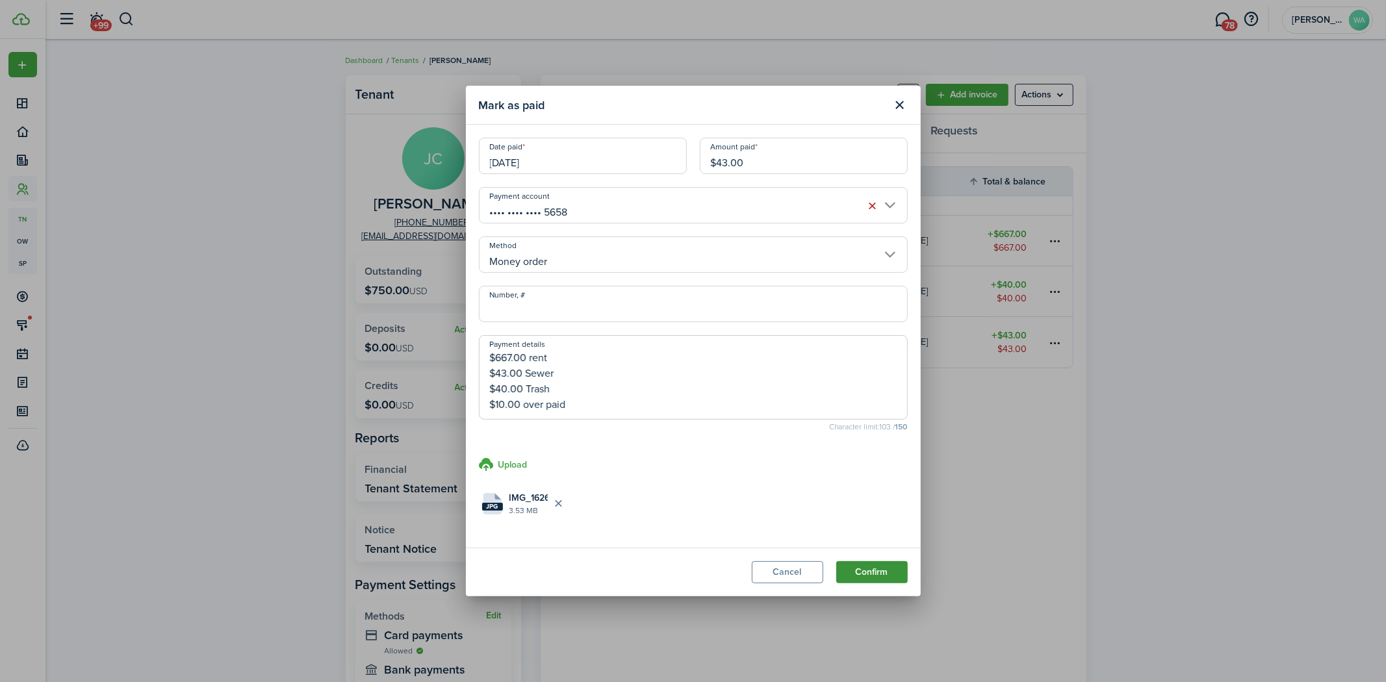
click at [868, 572] on button "Confirm" at bounding box center [871, 572] width 71 height 22
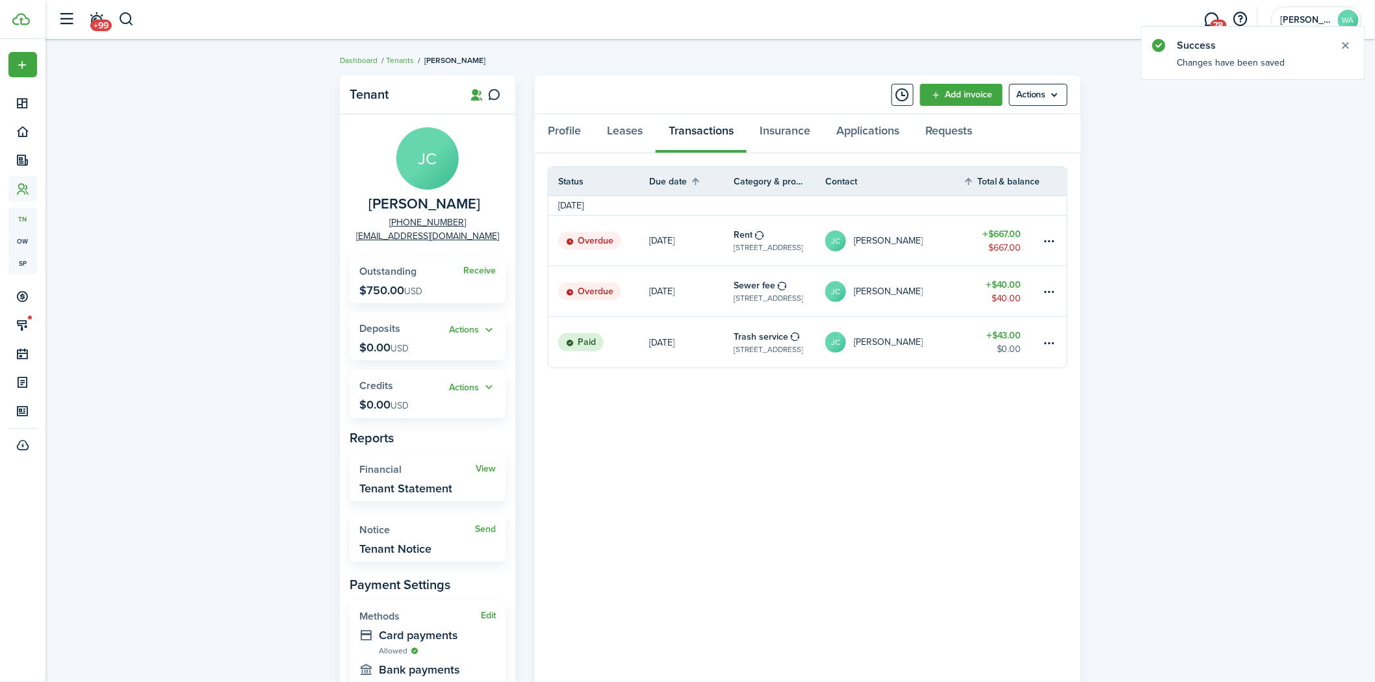
click at [1053, 289] on table-menu-btn-icon at bounding box center [1050, 292] width 16 height 16
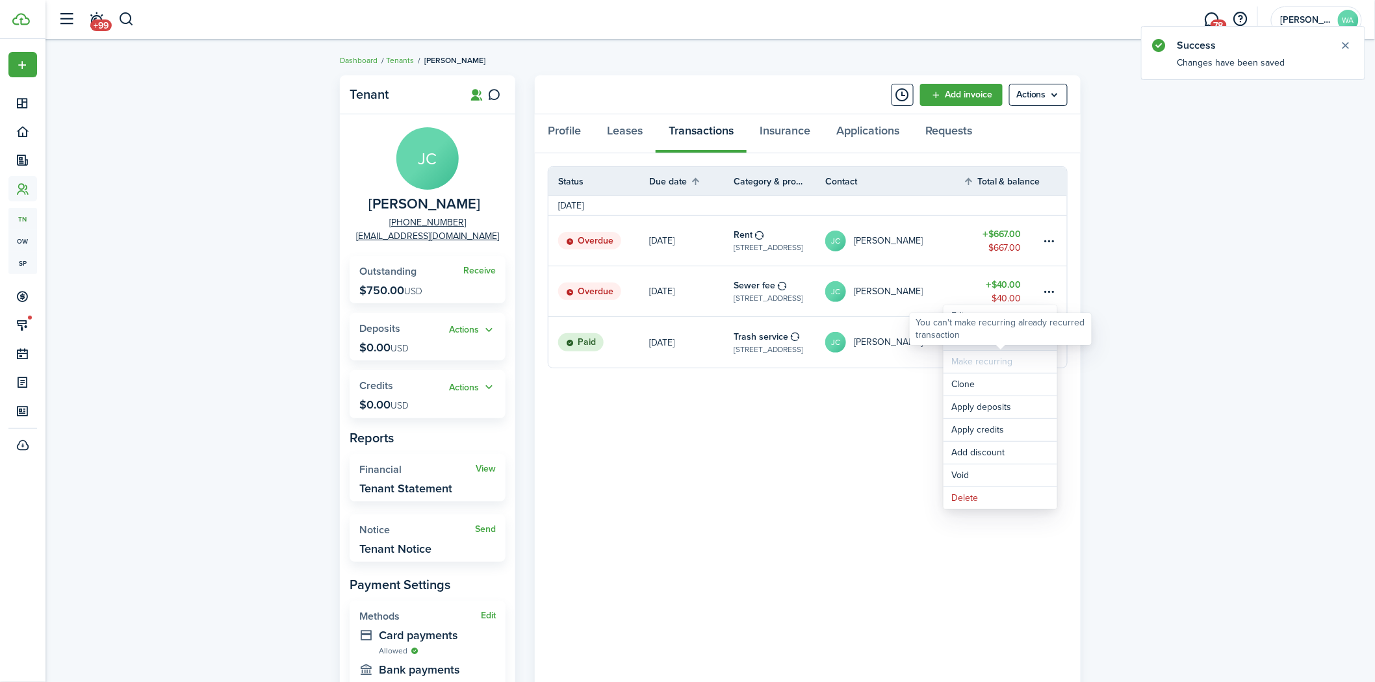
click at [956, 345] on link "Mark as paid" at bounding box center [1000, 339] width 114 height 22
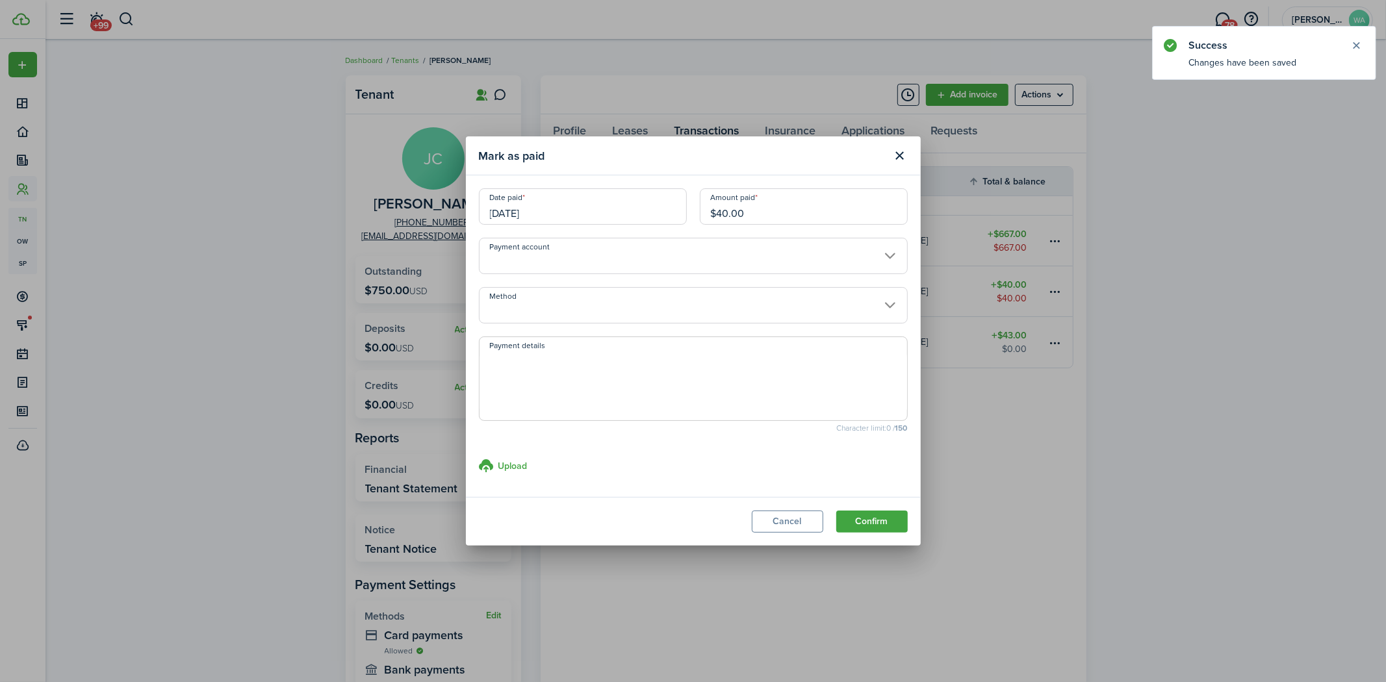
click at [589, 251] on input "Payment account" at bounding box center [693, 256] width 429 height 36
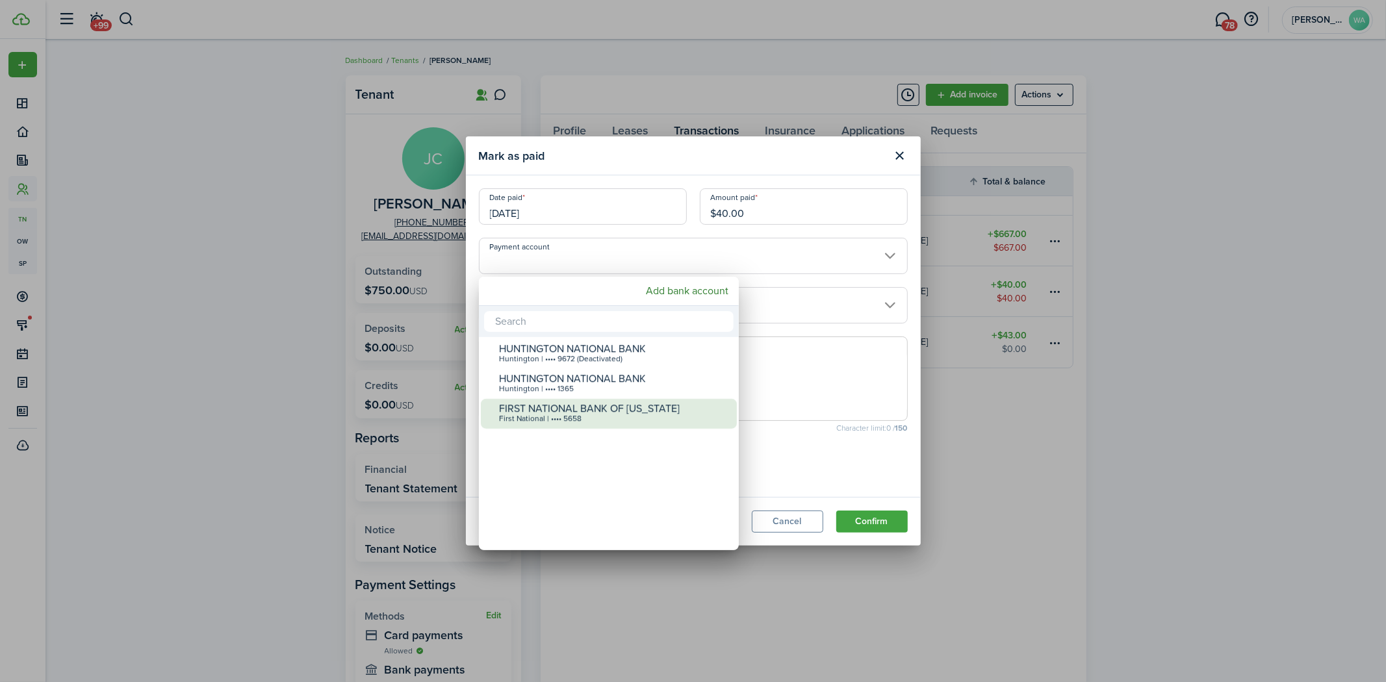
drag, startPoint x: 608, startPoint y: 412, endPoint x: 625, endPoint y: 362, distance: 52.8
click at [608, 409] on div "FIRST NATIONAL BANK OF [US_STATE]" at bounding box center [614, 409] width 230 height 12
type input "•••• •••• •••• 5658"
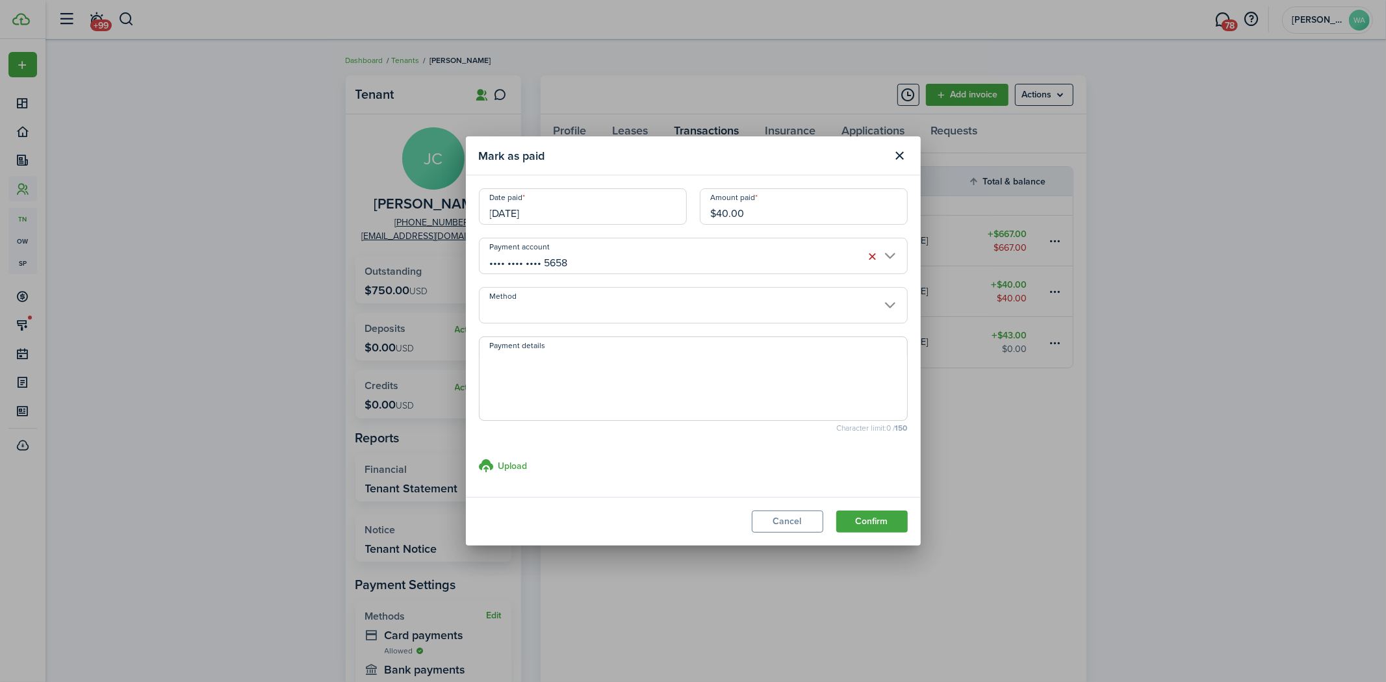
click at [634, 309] on input "Method" at bounding box center [693, 305] width 429 height 36
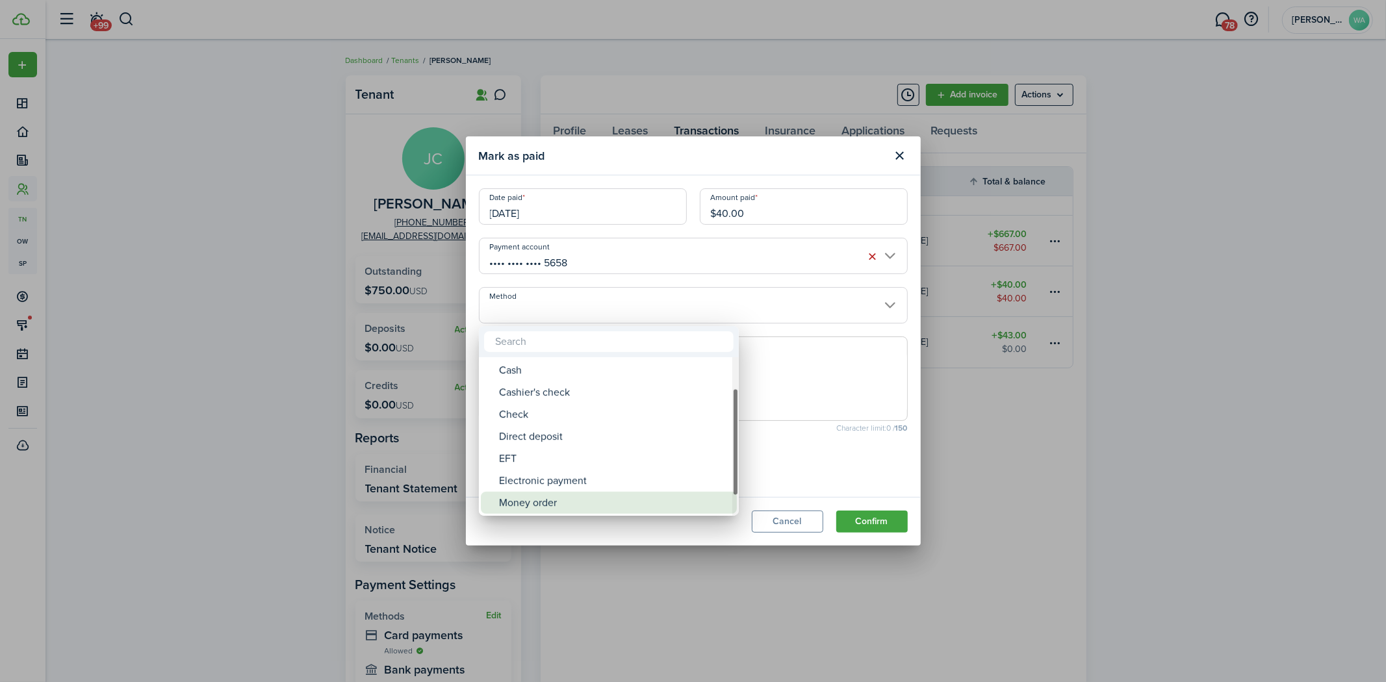
click at [589, 504] on div "Money order" at bounding box center [614, 503] width 230 height 22
type input "Money order"
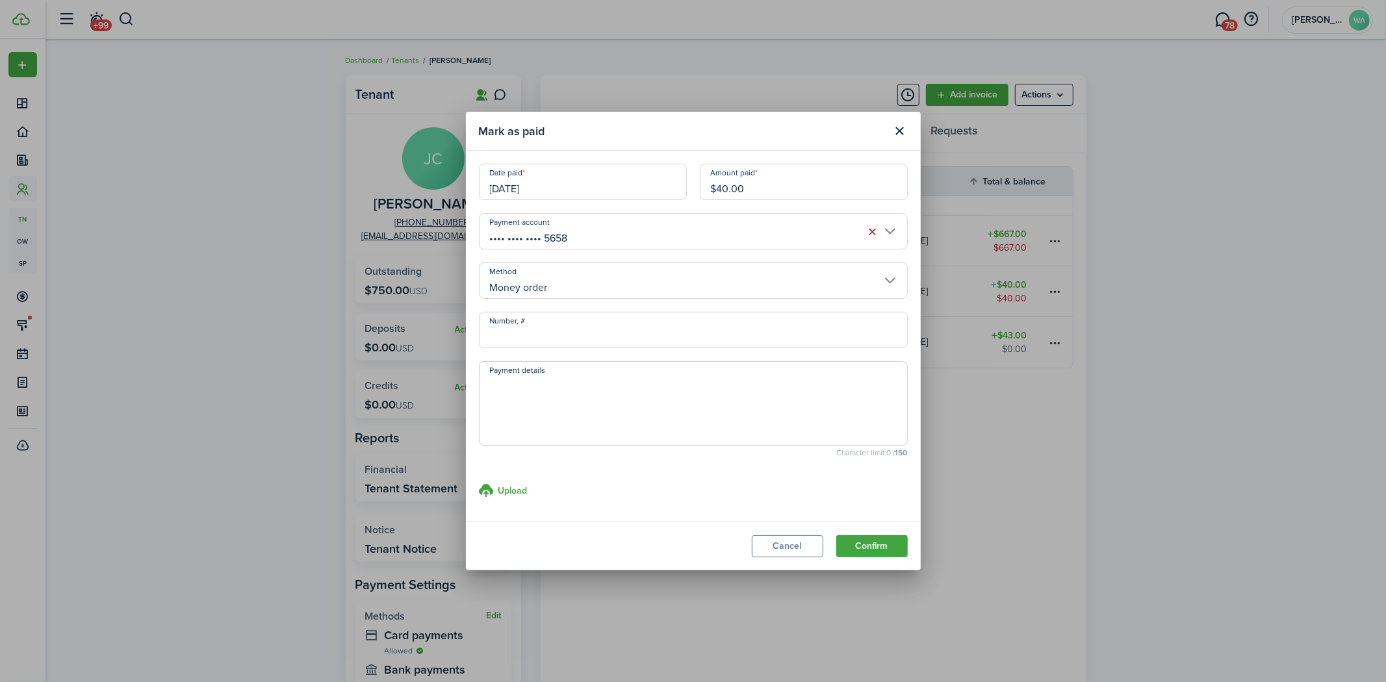
click at [616, 361] on span at bounding box center [693, 403] width 429 height 84
click at [616, 394] on textarea "Payment details" at bounding box center [694, 407] width 428 height 62
paste textarea "[PERSON_NAME] collected Total $760.00 [DATE] $667.00 rent $43.00 Sewer $40.00 T…"
type textarea "[PERSON_NAME] collected Total $760.00 [DATE] $667.00 rent $43.00 Sewer $40.00 T…"
click at [501, 485] on h3 "Upload" at bounding box center [512, 491] width 29 height 14
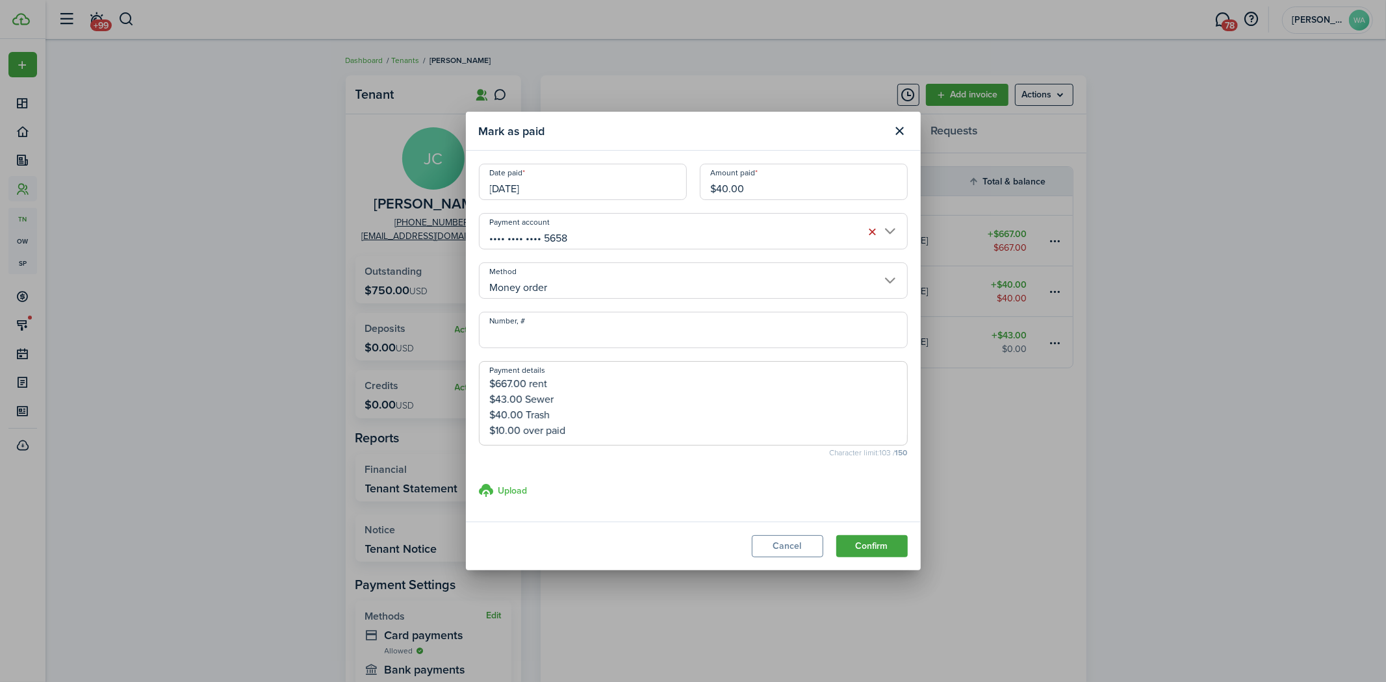
click at [479, 483] on input "Upload store documents and templates Choose file" at bounding box center [479, 483] width 0 height 0
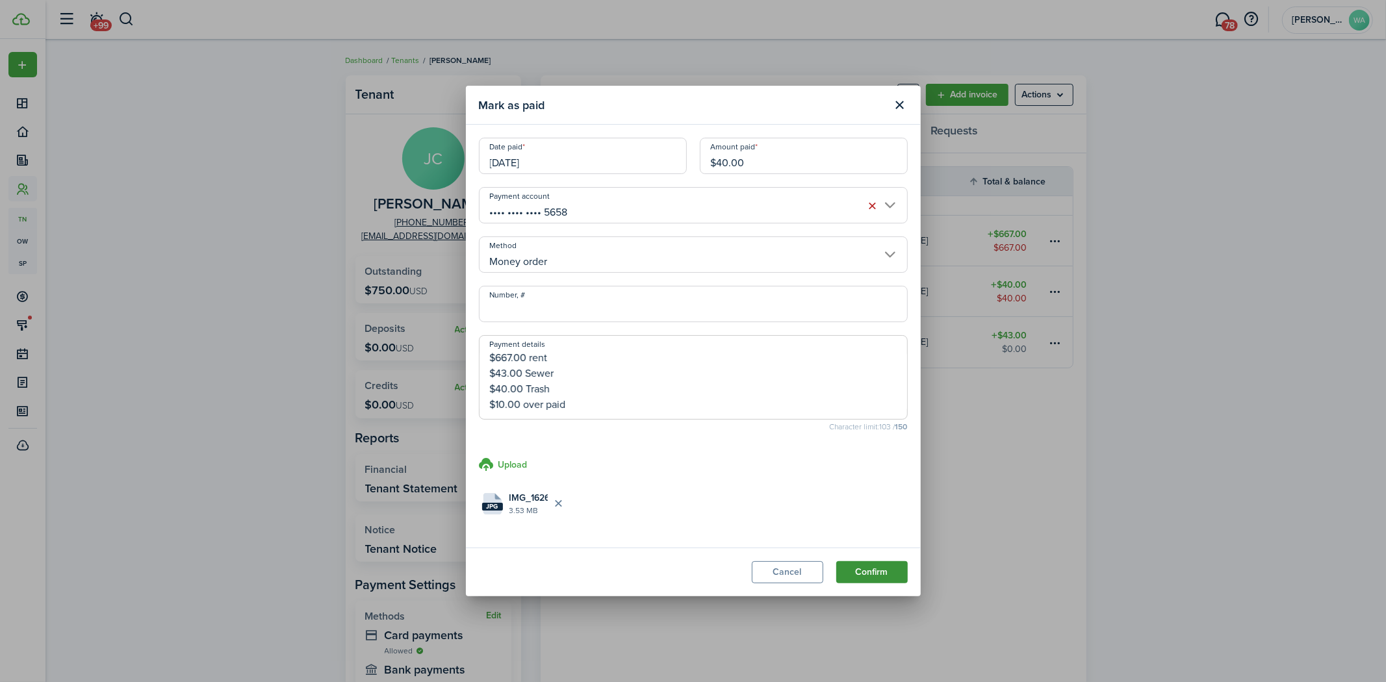
click at [863, 572] on button "Confirm" at bounding box center [871, 572] width 71 height 22
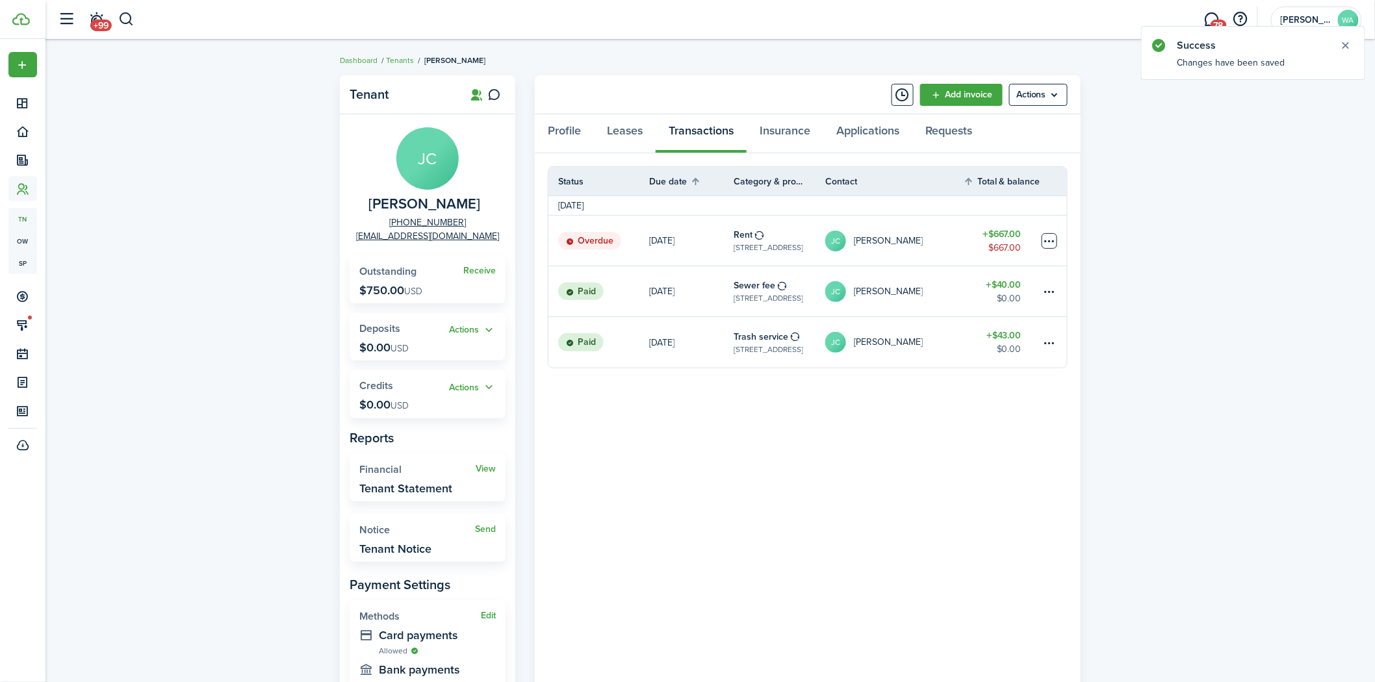
click at [1047, 234] on table-menu-btn-icon at bounding box center [1050, 241] width 16 height 16
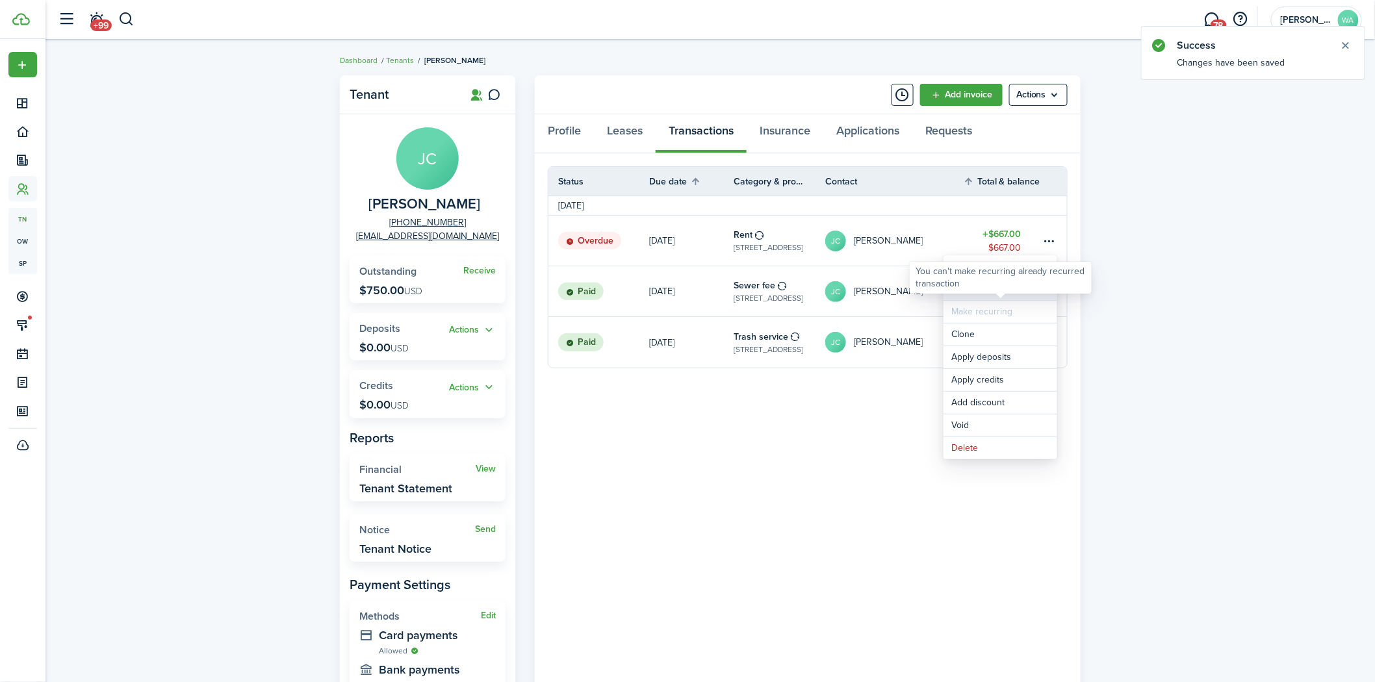
click at [958, 294] on link "Mark as paid" at bounding box center [1000, 289] width 114 height 22
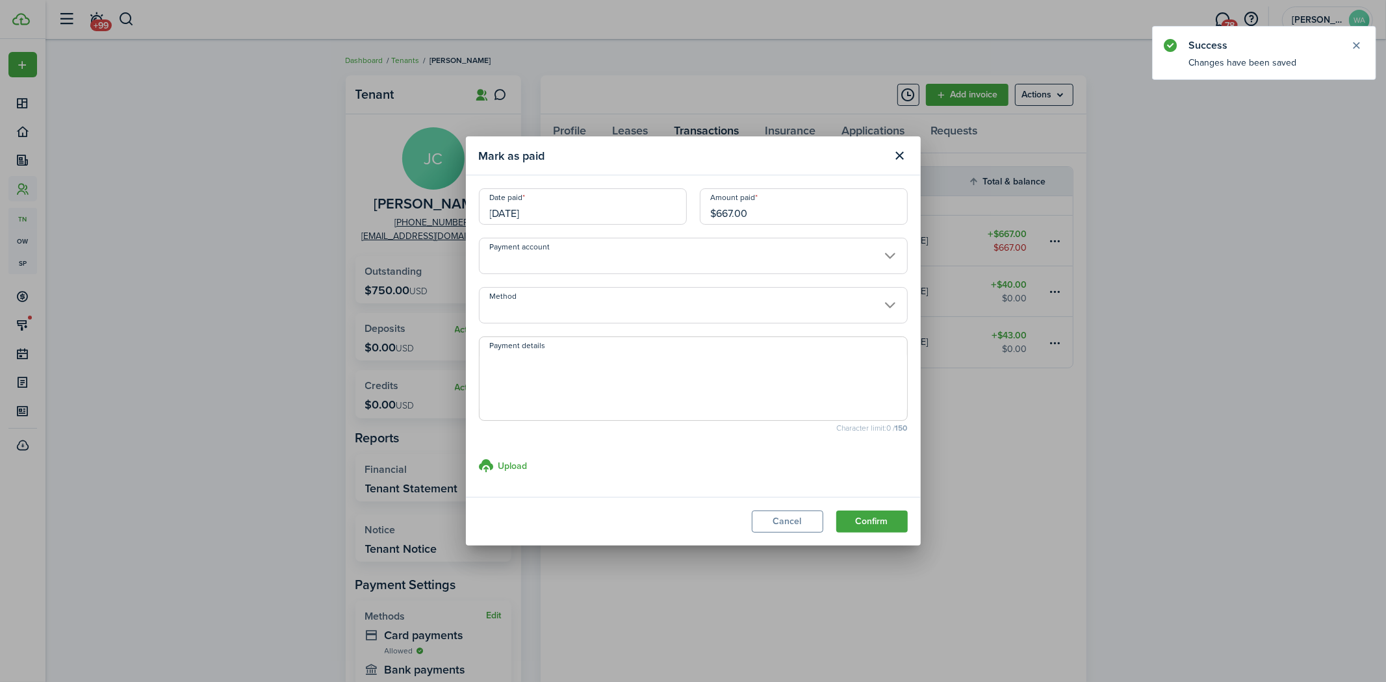
click at [659, 261] on input "Payment account" at bounding box center [693, 256] width 429 height 36
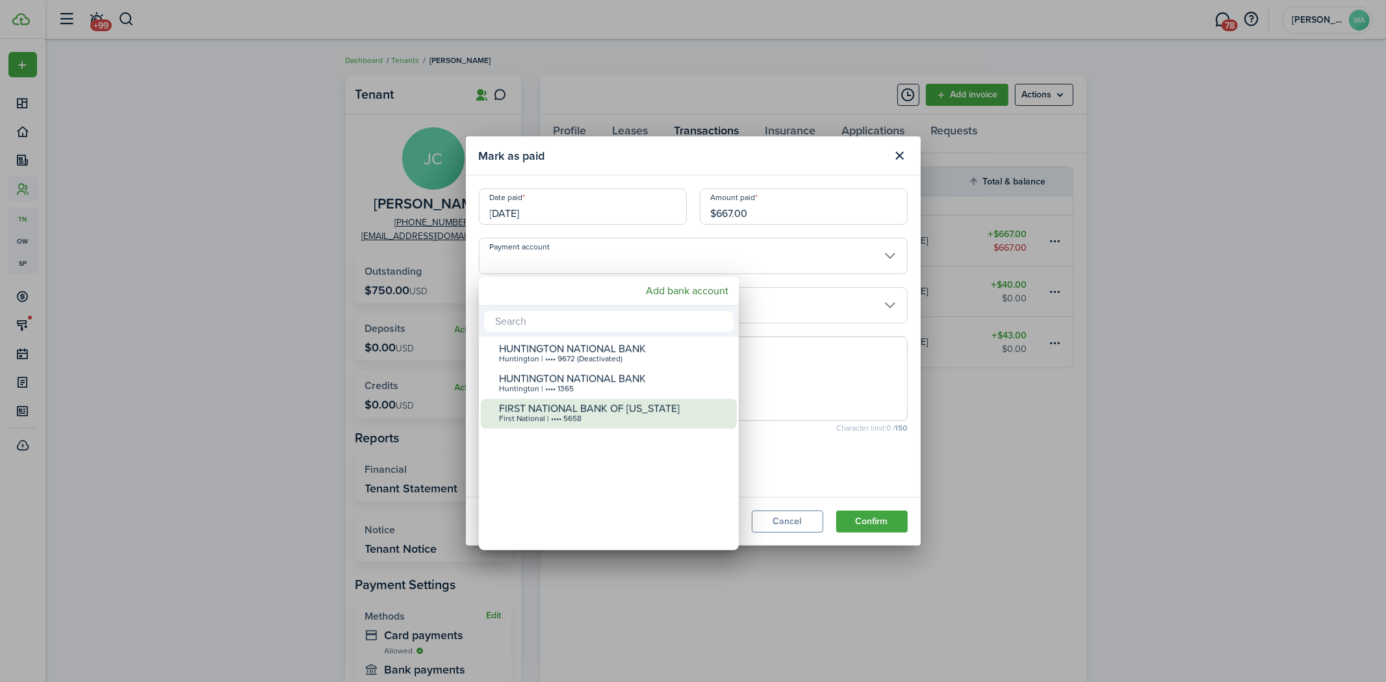
click at [592, 407] on div "FIRST NATIONAL BANK OF [US_STATE]" at bounding box center [614, 409] width 230 height 12
type input "•••• •••• •••• 5658"
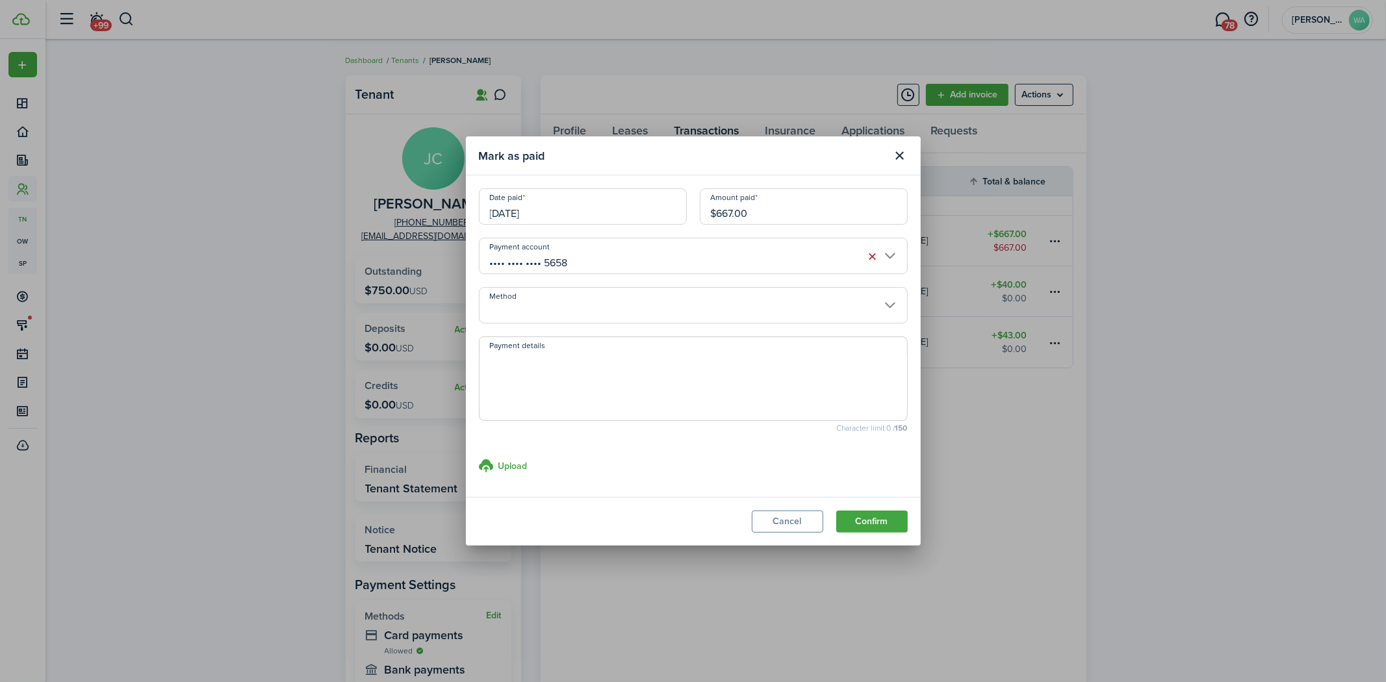
click at [609, 356] on textarea "Payment details" at bounding box center [694, 383] width 428 height 62
paste textarea "[PERSON_NAME] collected Total $760.00 [DATE] $667.00 rent $43.00 Sewer $40.00 T…"
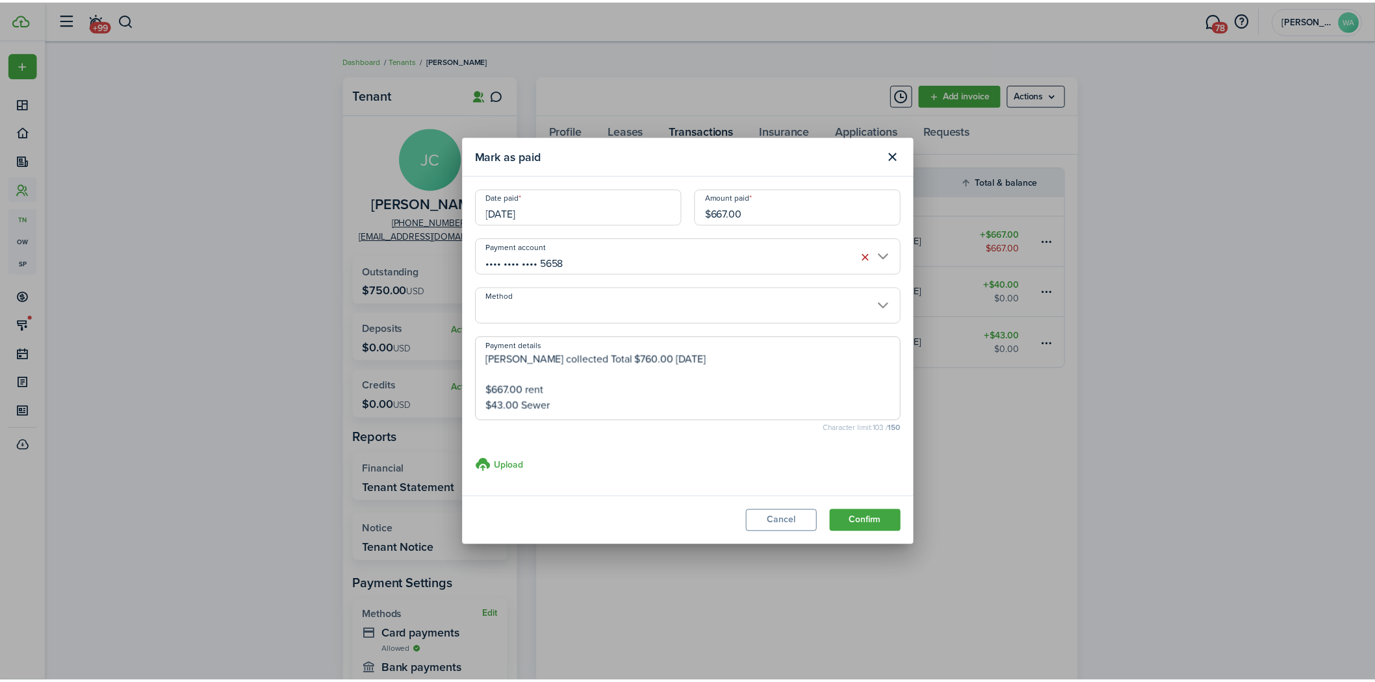
scroll to position [31, 0]
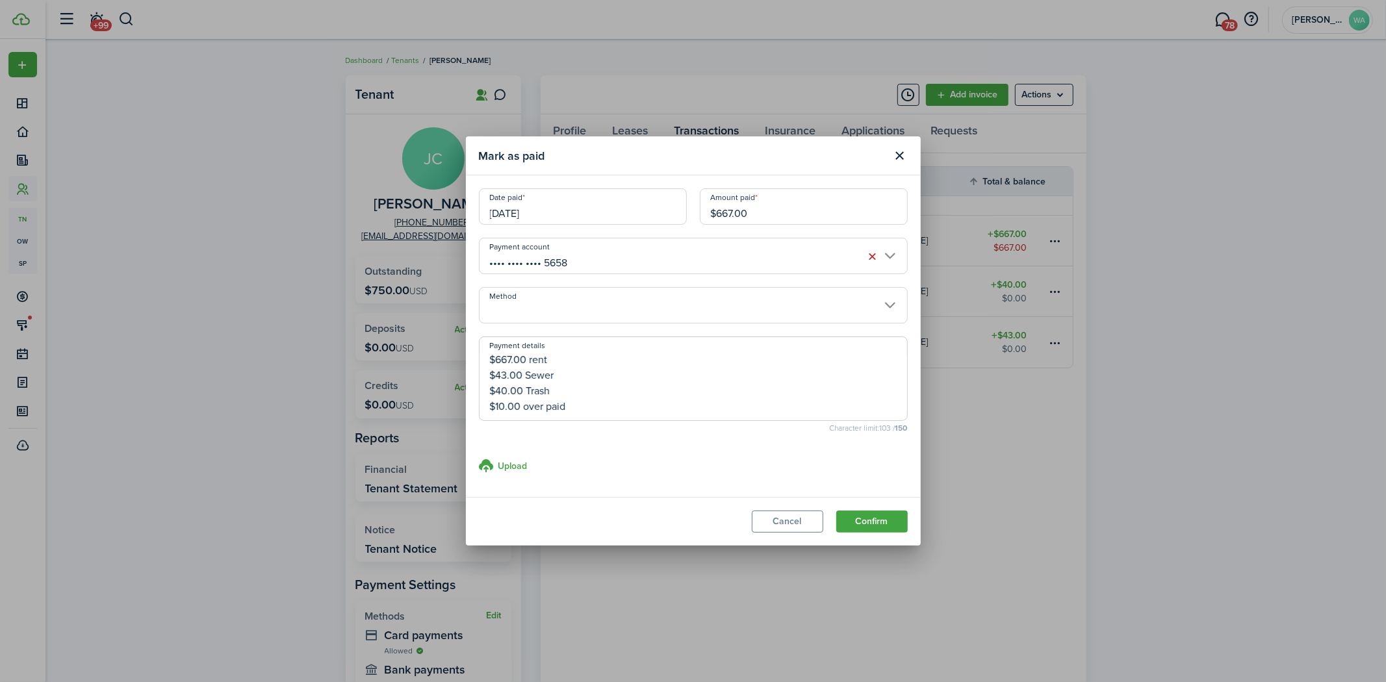
type textarea "[PERSON_NAME] collected Total $760.00 [DATE] $667.00 rent $43.00 Sewer $40.00 T…"
click at [622, 275] on reconciliation-bank-account-select "Payment account •••• •••• •••• 5658" at bounding box center [693, 262] width 429 height 49
click at [622, 299] on input "Method" at bounding box center [693, 305] width 429 height 36
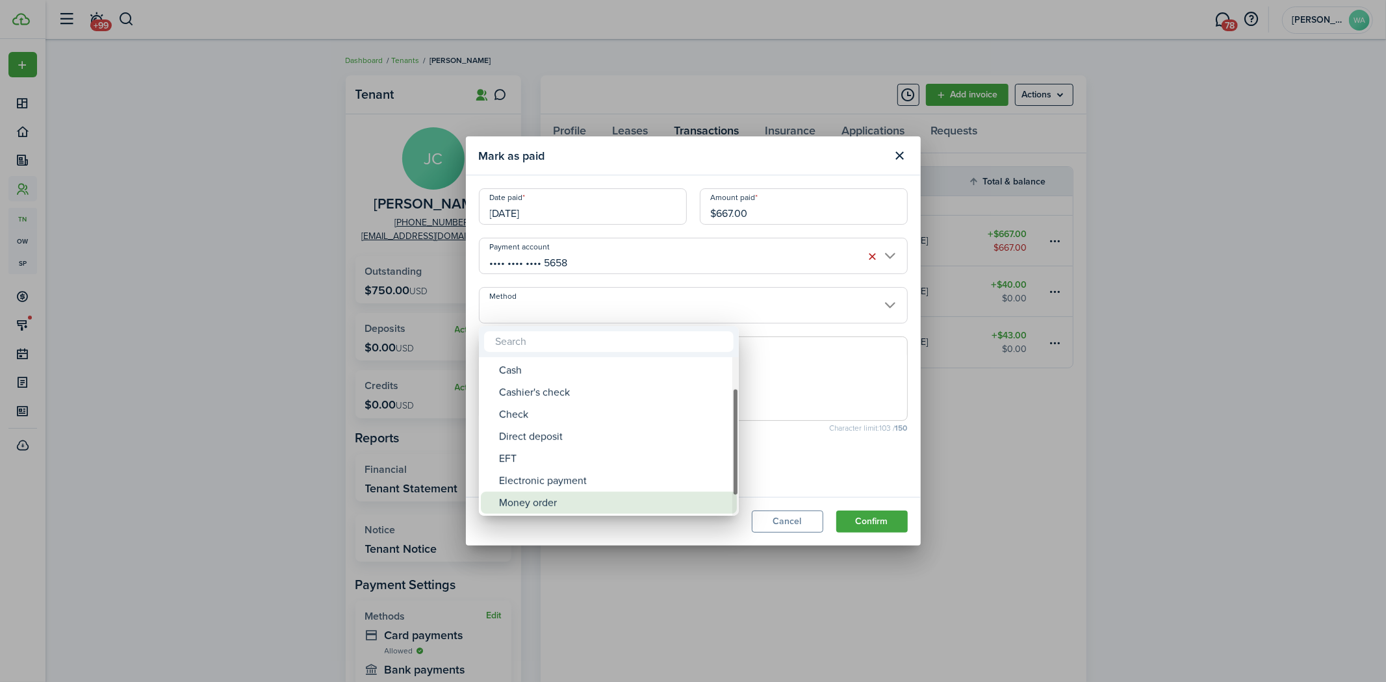
click at [577, 496] on div "Money order" at bounding box center [614, 503] width 230 height 22
type input "Money order"
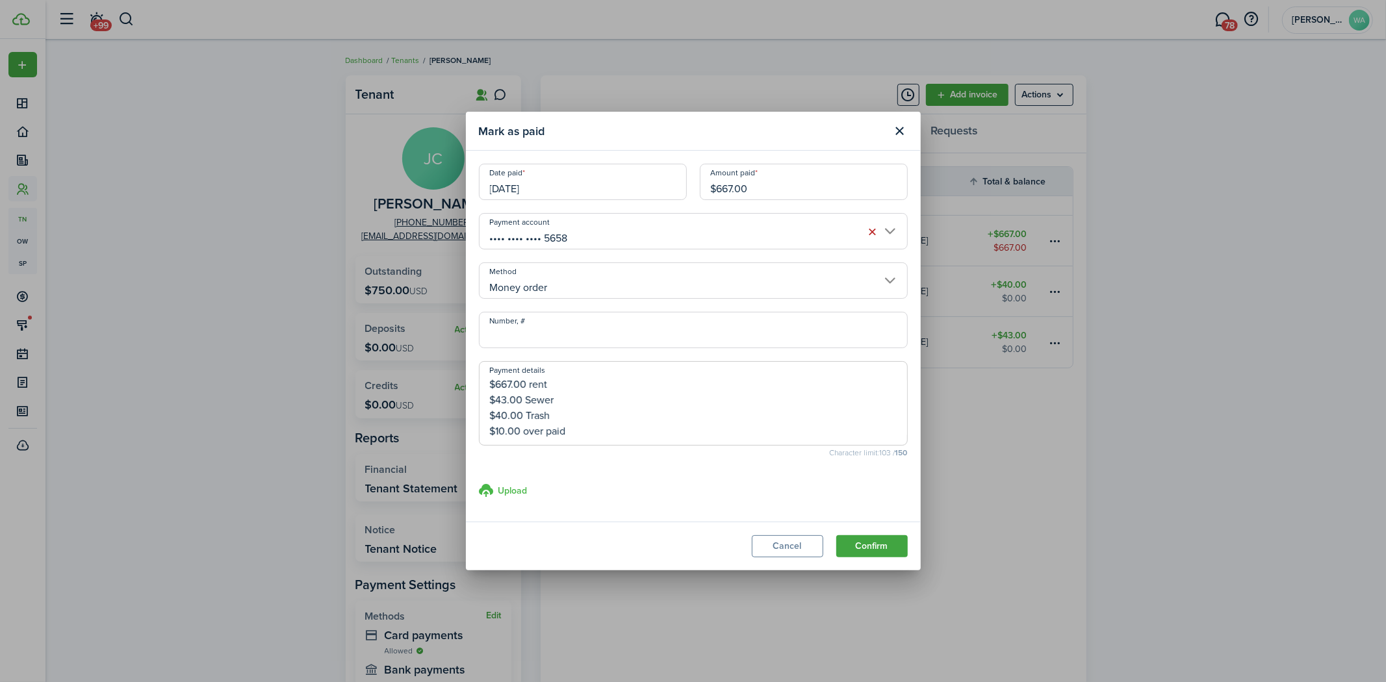
click at [517, 489] on h3 "Upload" at bounding box center [512, 491] width 29 height 14
click at [479, 483] on input "Upload store documents and templates Choose file" at bounding box center [479, 483] width 0 height 0
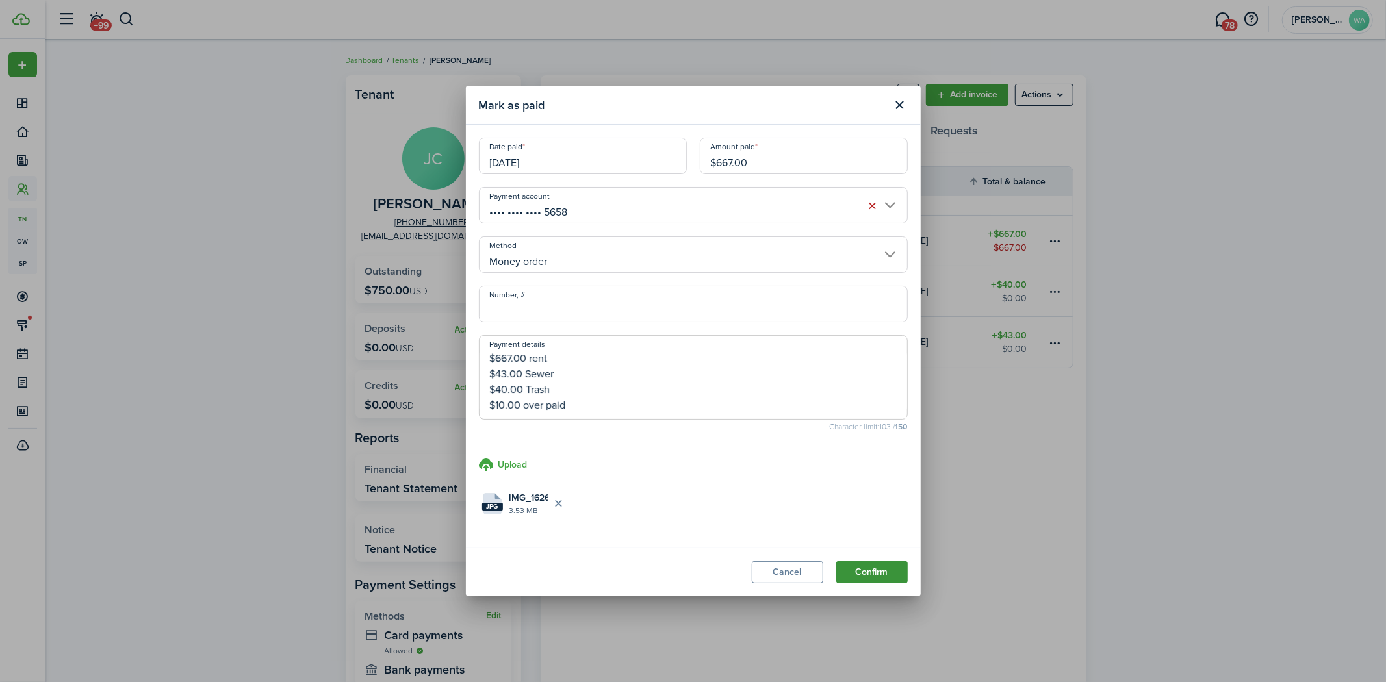
click at [863, 574] on button "Confirm" at bounding box center [871, 572] width 71 height 22
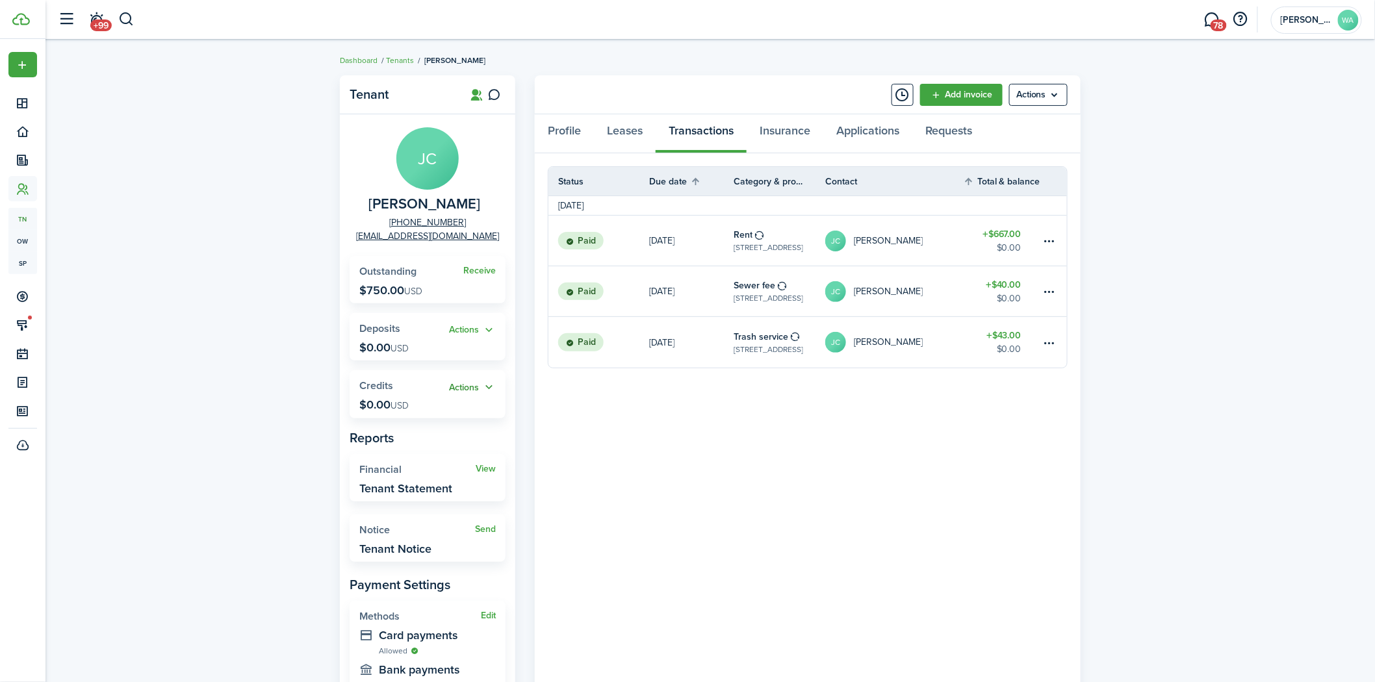
click at [476, 387] on button "Actions" at bounding box center [472, 387] width 47 height 15
click at [452, 413] on link "Add" at bounding box center [439, 413] width 114 height 22
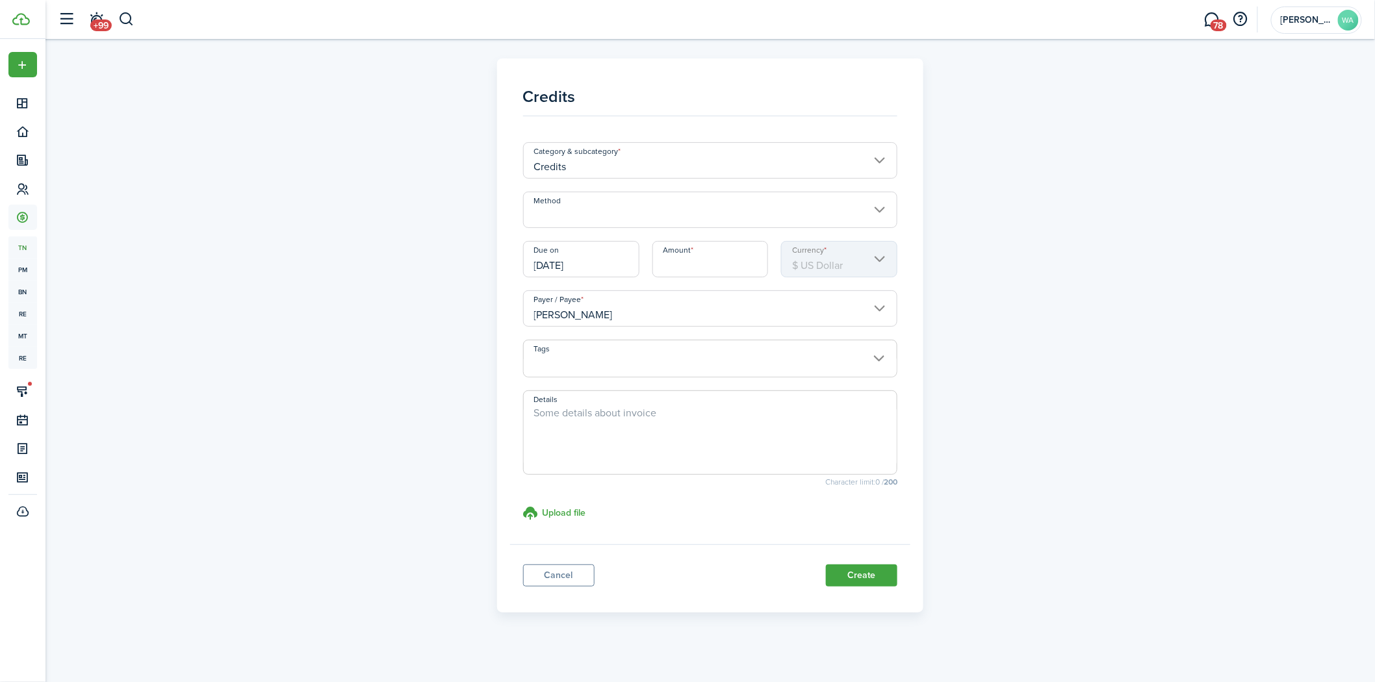
click at [646, 217] on input "Method" at bounding box center [710, 210] width 375 height 36
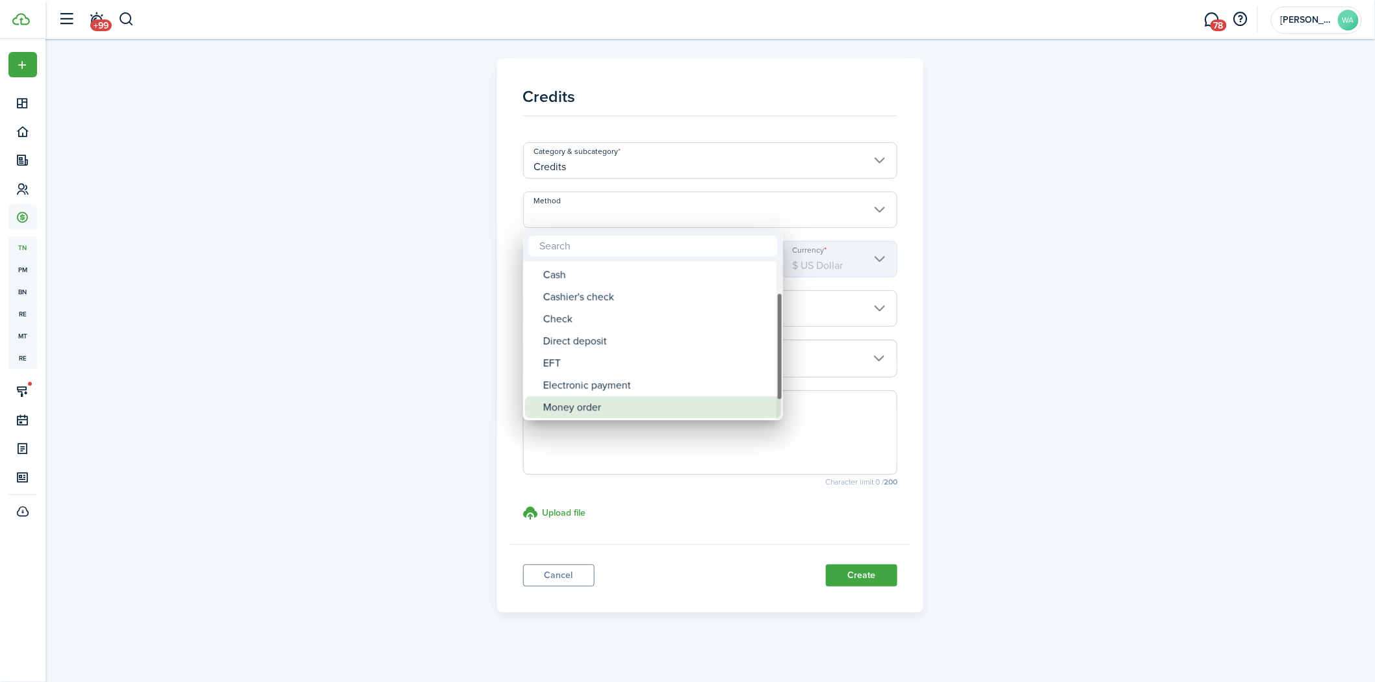
click at [592, 399] on div "Money order" at bounding box center [658, 407] width 230 height 22
type input "Money order"
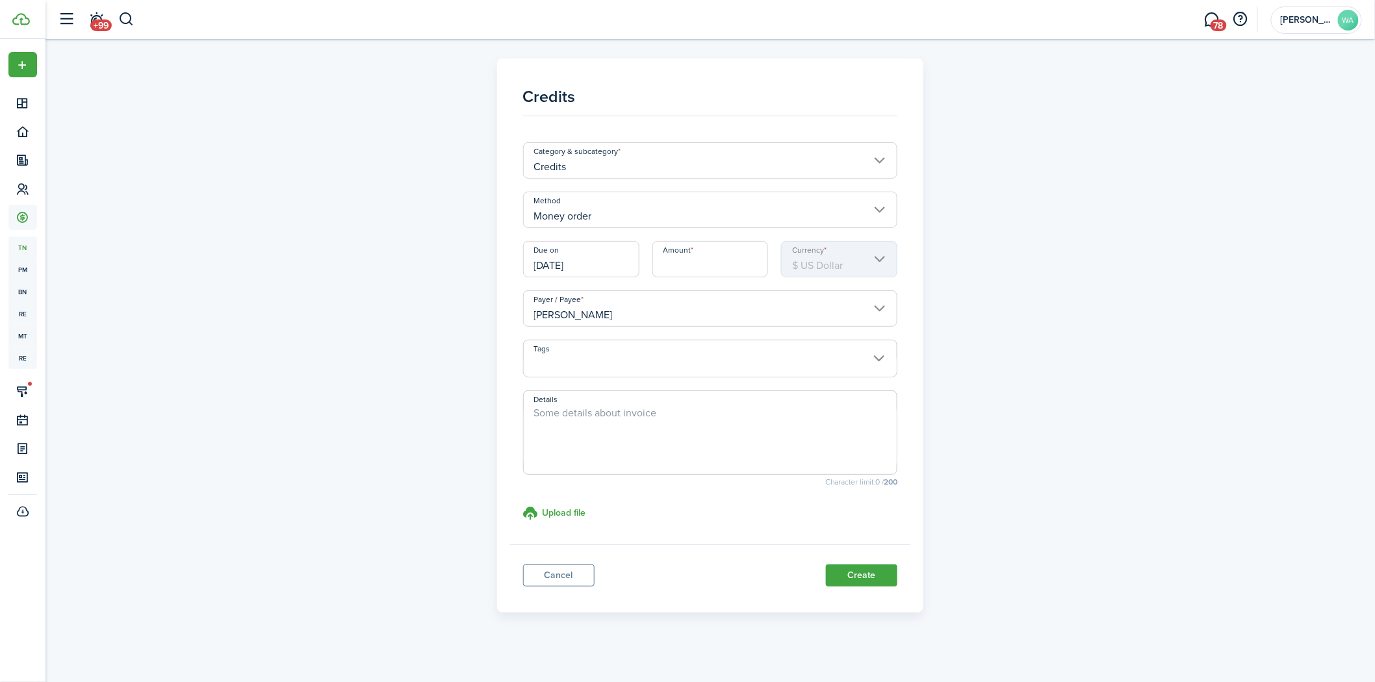
click at [678, 262] on input "Amount" at bounding box center [710, 259] width 116 height 36
type input "$10.00"
drag, startPoint x: 715, startPoint y: 418, endPoint x: 718, endPoint y: 409, distance: 9.0
click at [715, 416] on textarea "Details" at bounding box center [711, 436] width 374 height 62
type textarea "O"
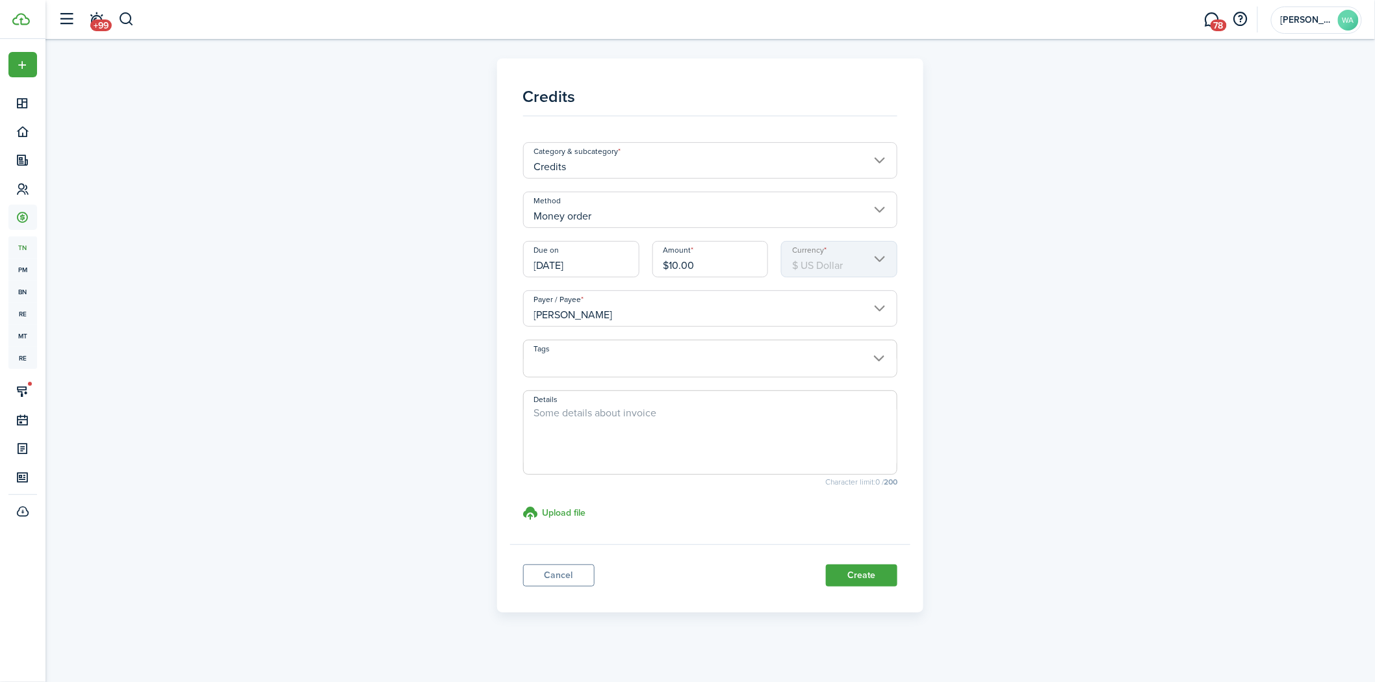
paste textarea "[PERSON_NAME] collected Total $760.00 [DATE] $667.00 rent $43.00 Sewer $40.00 T…"
type textarea "[PERSON_NAME] collected Total $760.00 [DATE] $667.00 rent $43.00 Sewer $40.00 T…"
click at [551, 515] on h3 "Upload file" at bounding box center [565, 513] width 44 height 14
click at [523, 506] on input "Upload file store documents and templates Choose file" at bounding box center [523, 506] width 0 height 0
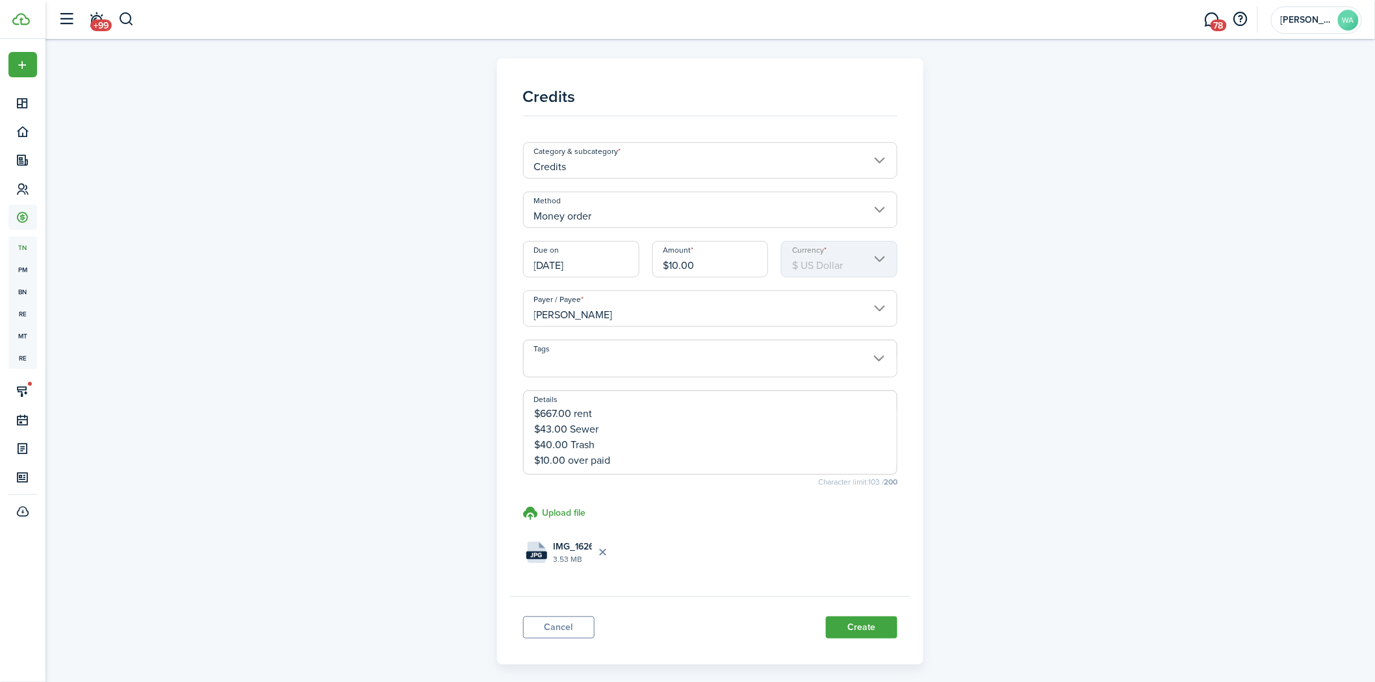
click at [843, 626] on button "Create" at bounding box center [861, 628] width 71 height 22
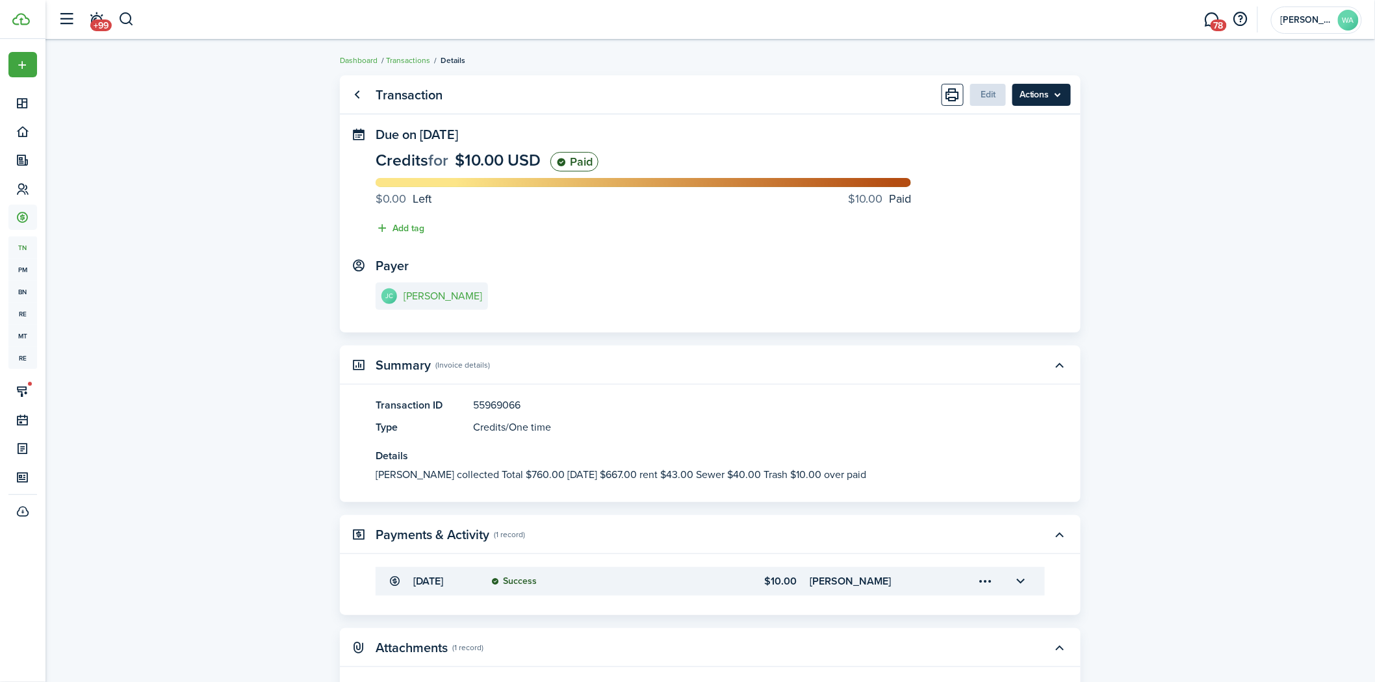
click at [1042, 94] on menu-btn "Actions" at bounding box center [1041, 95] width 58 height 22
click at [438, 304] on link "[PERSON_NAME]" at bounding box center [432, 296] width 112 height 27
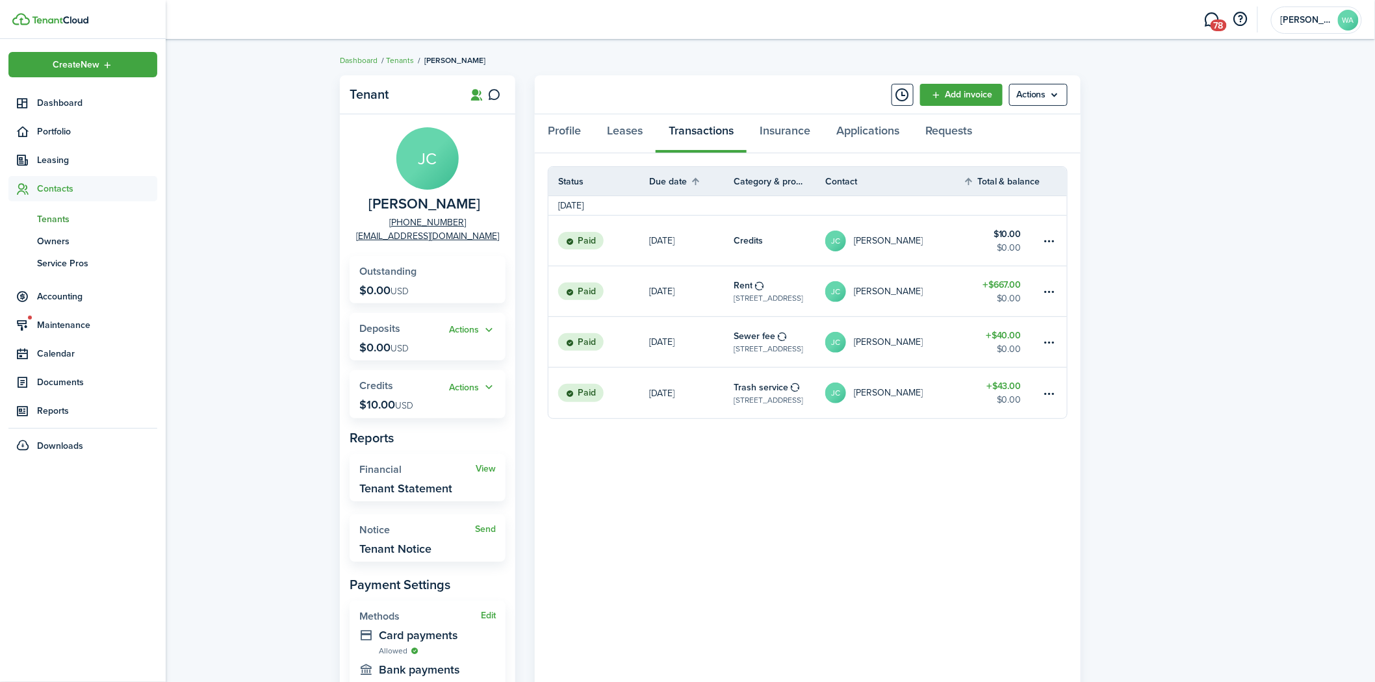
click at [32, 221] on span "tn" at bounding box center [22, 219] width 29 height 22
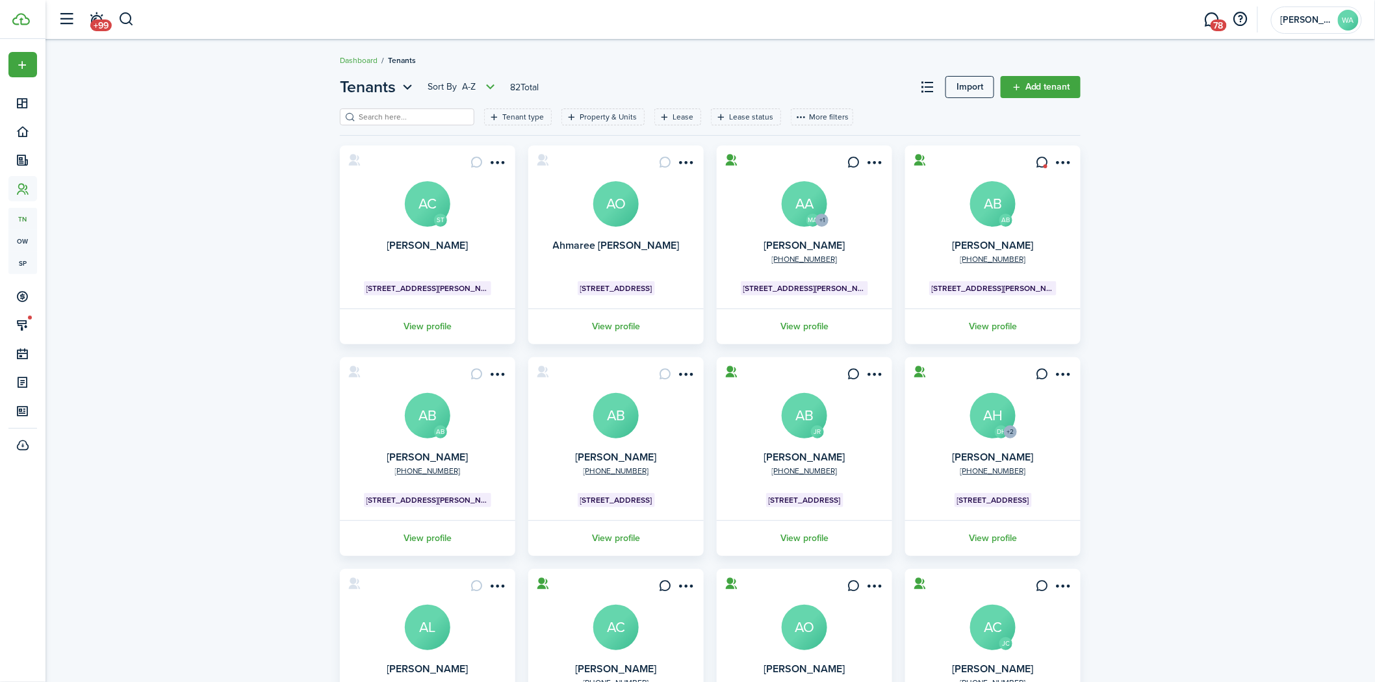
click at [396, 114] on input "search" at bounding box center [412, 117] width 114 height 12
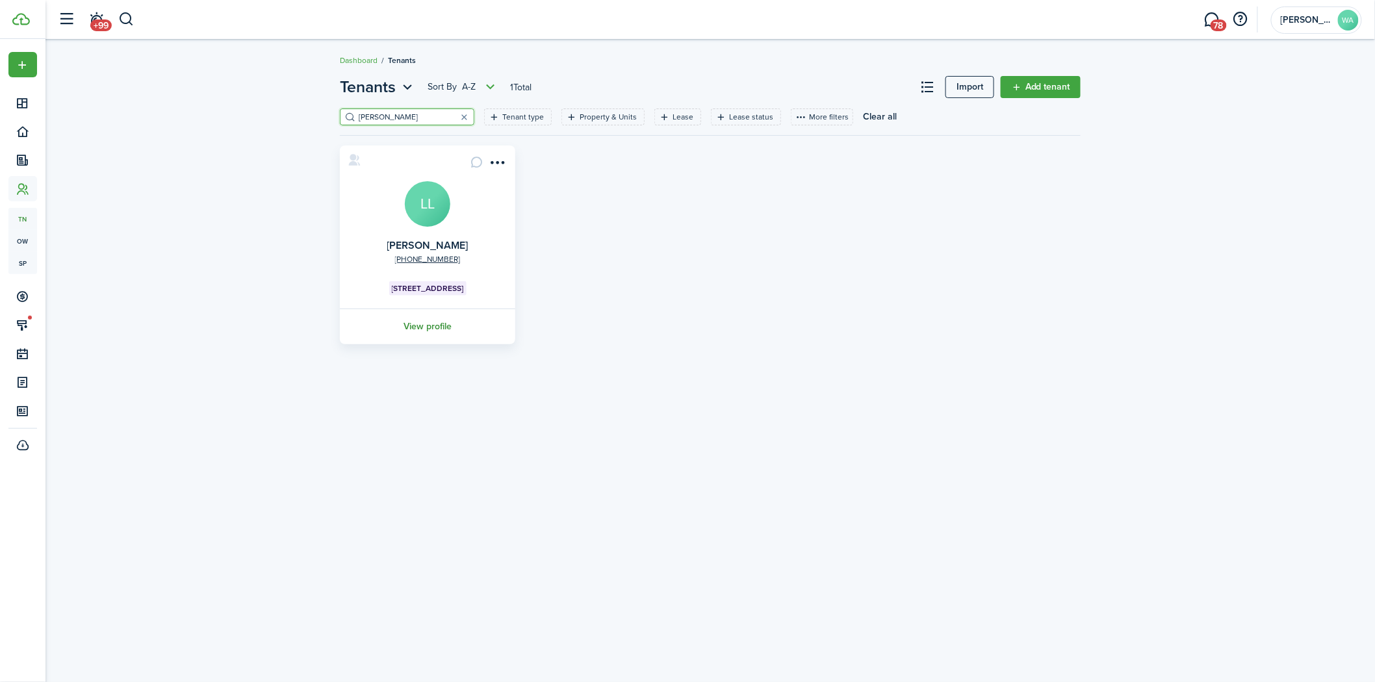
type input "[PERSON_NAME]"
click at [439, 321] on link "View profile" at bounding box center [427, 327] width 179 height 36
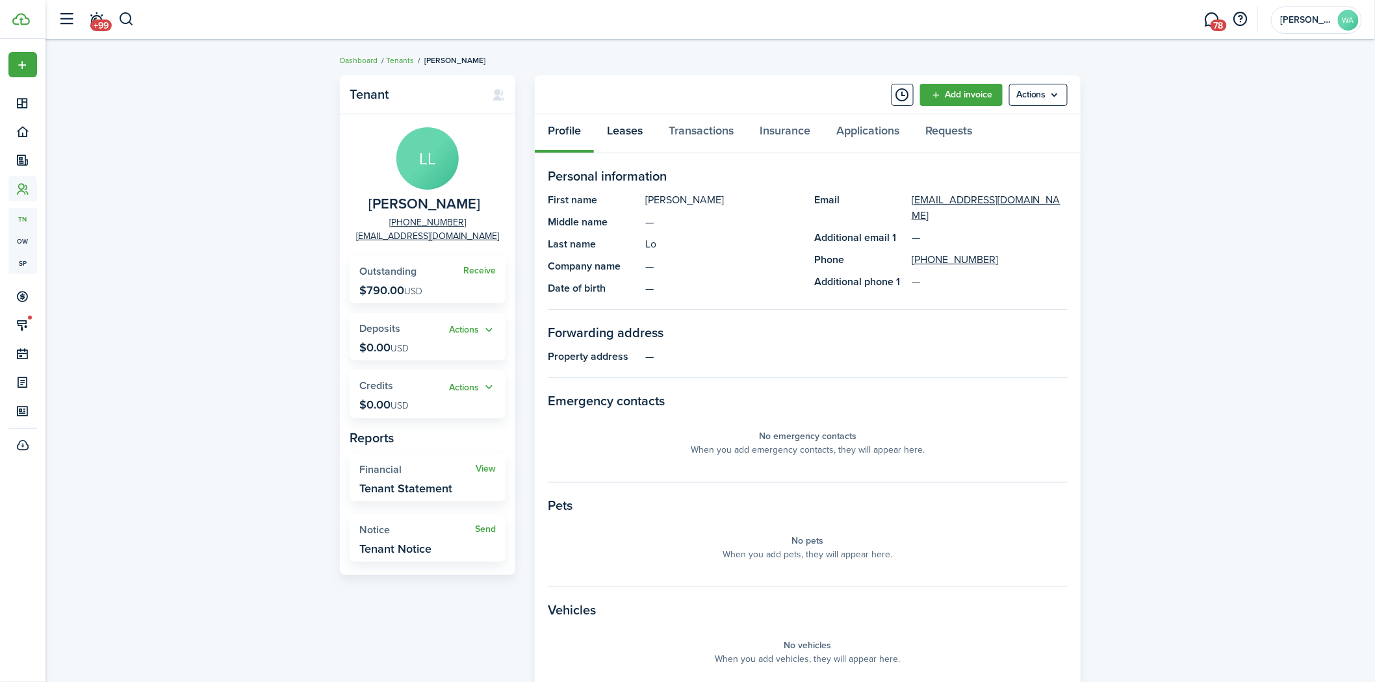
click at [624, 140] on link "Leases" at bounding box center [625, 133] width 62 height 39
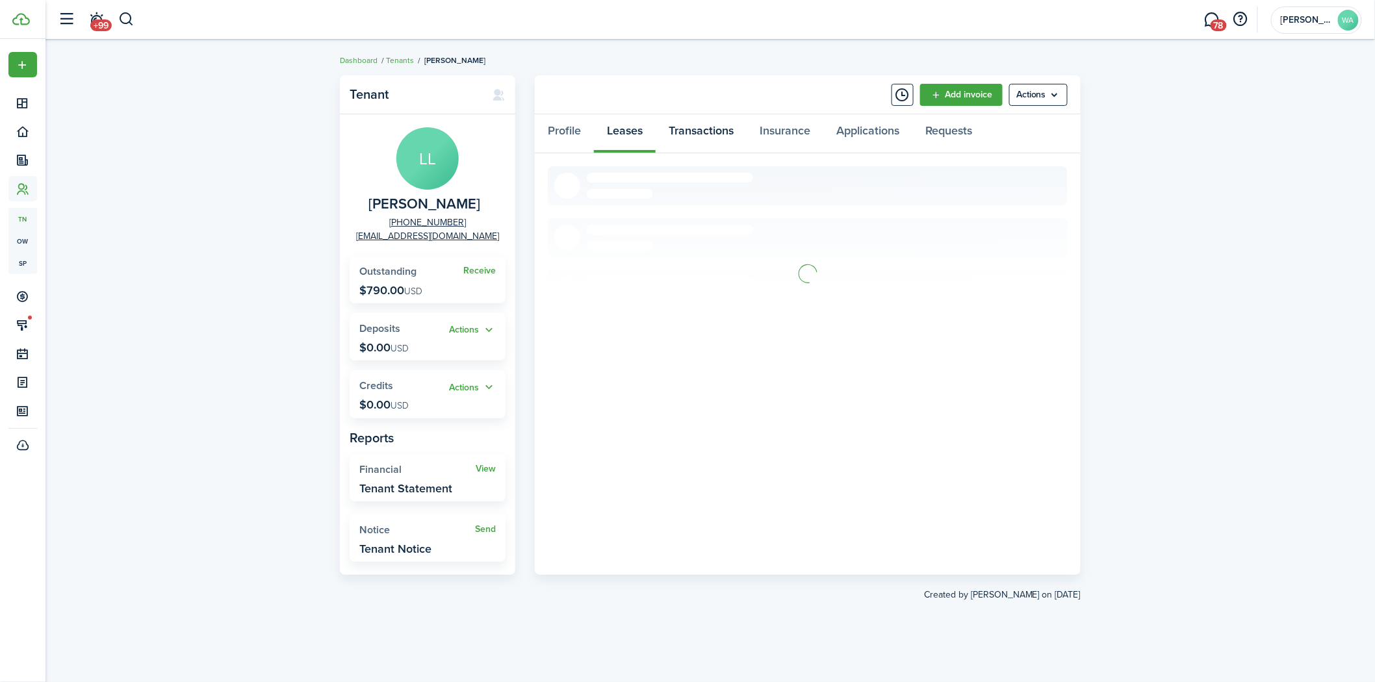
click at [699, 138] on link "Transactions" at bounding box center [701, 133] width 91 height 39
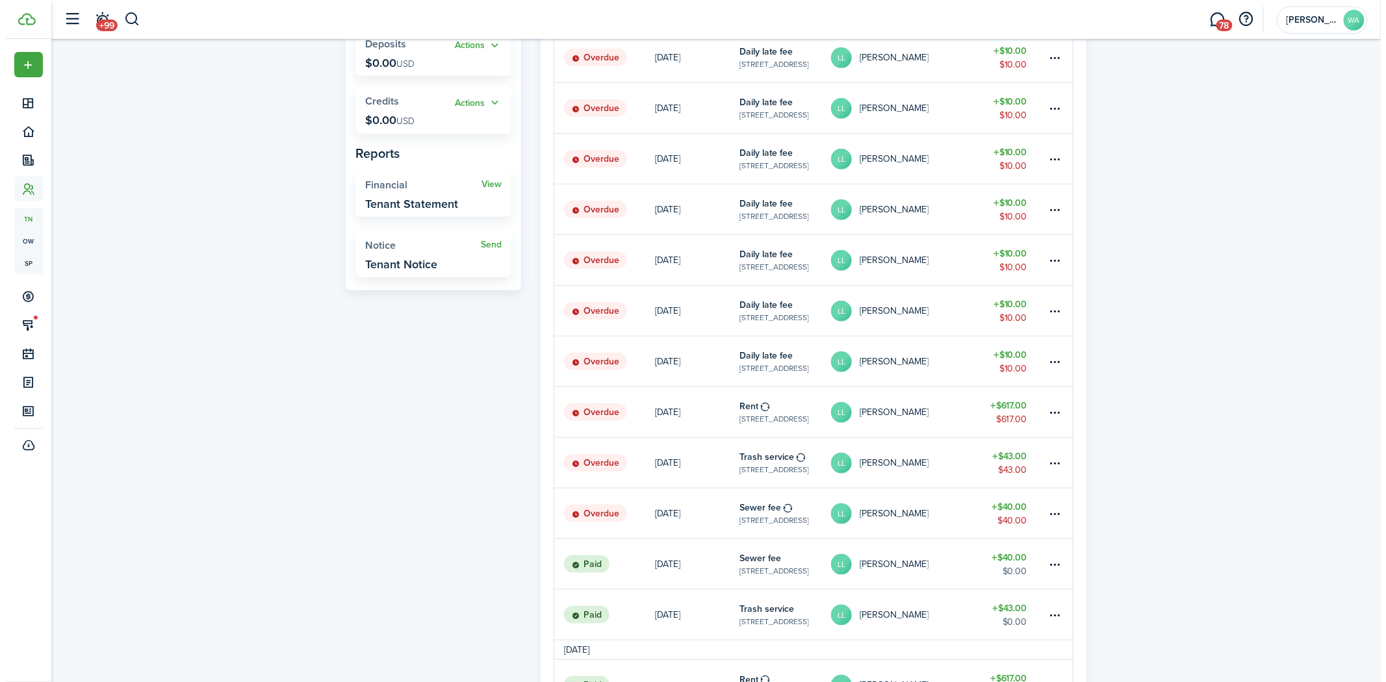
scroll to position [389, 0]
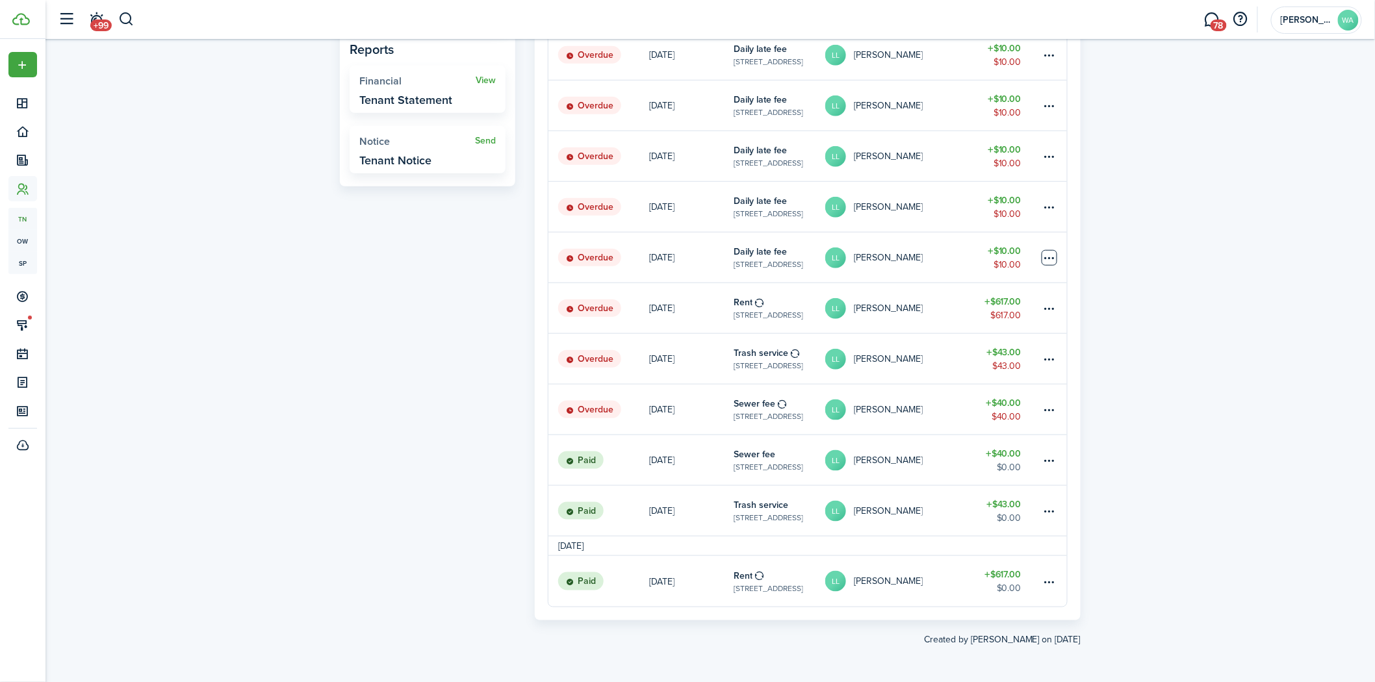
click at [1054, 256] on table-menu-btn-icon at bounding box center [1050, 258] width 16 height 16
click at [968, 463] on button "Delete" at bounding box center [1000, 465] width 114 height 22
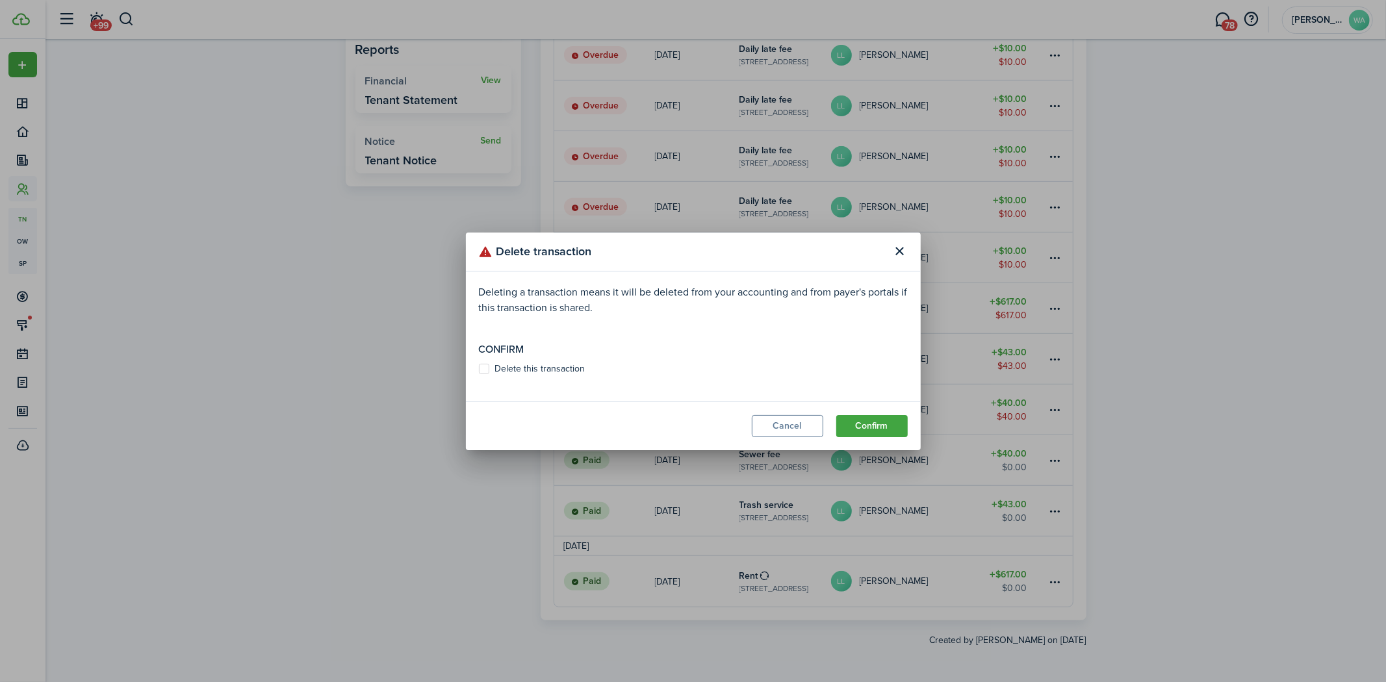
click at [502, 364] on label "Delete this transaction" at bounding box center [532, 369] width 107 height 10
click at [479, 368] on input "Delete this transaction" at bounding box center [478, 368] width 1 height 1
checkbox input "true"
click at [869, 429] on button "Confirm" at bounding box center [871, 426] width 71 height 22
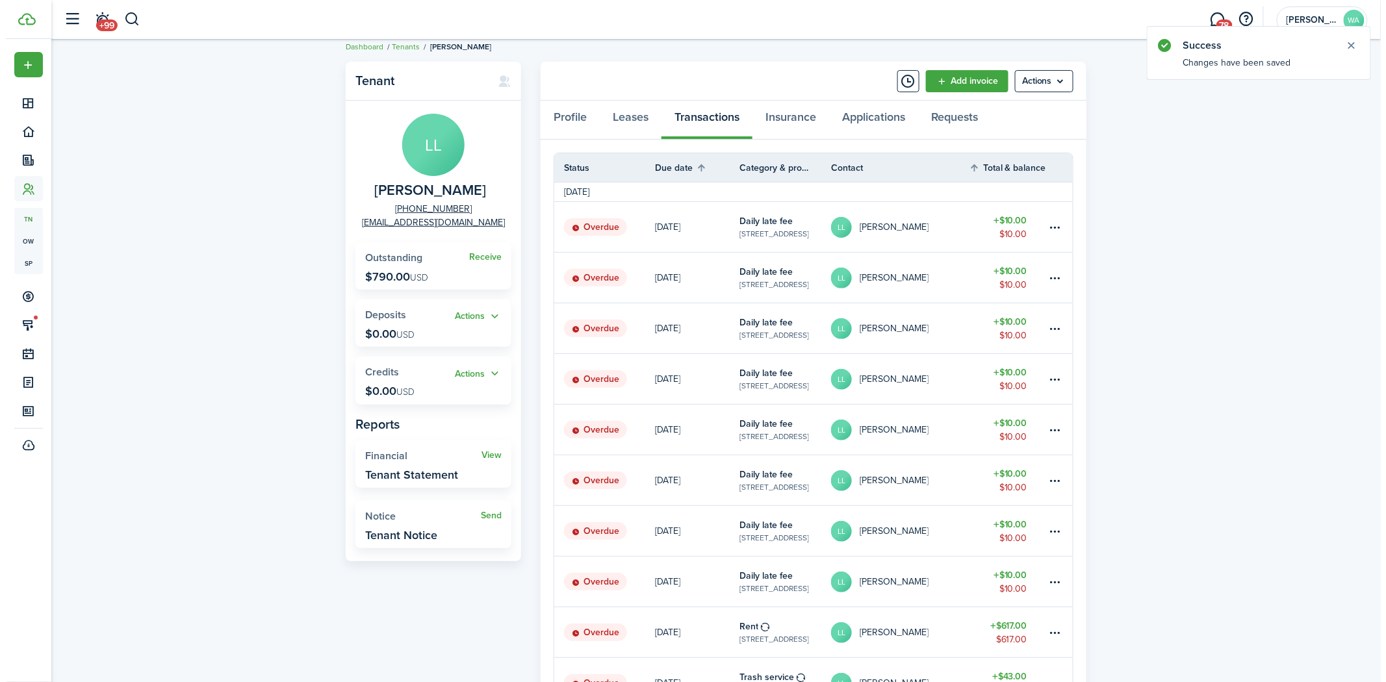
scroll to position [339, 0]
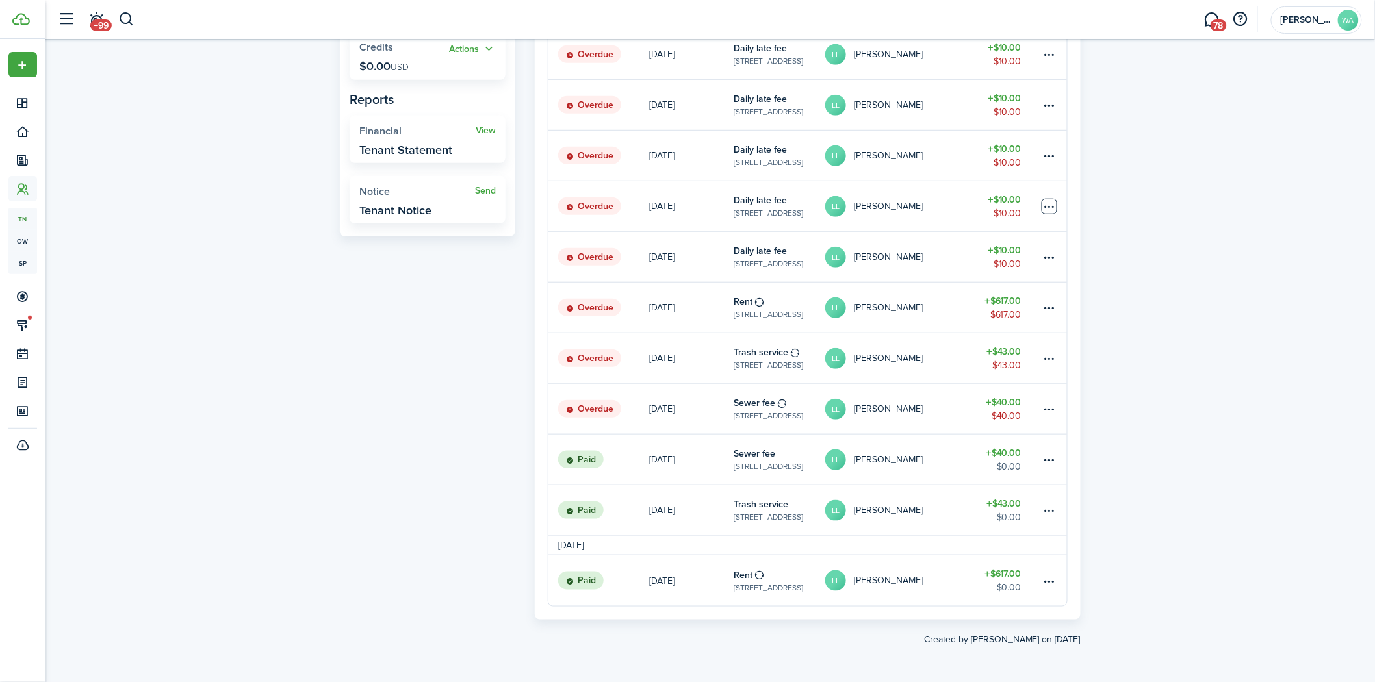
click at [1053, 209] on table-menu-btn-icon at bounding box center [1050, 207] width 16 height 16
click at [971, 415] on button "Delete" at bounding box center [1000, 413] width 114 height 22
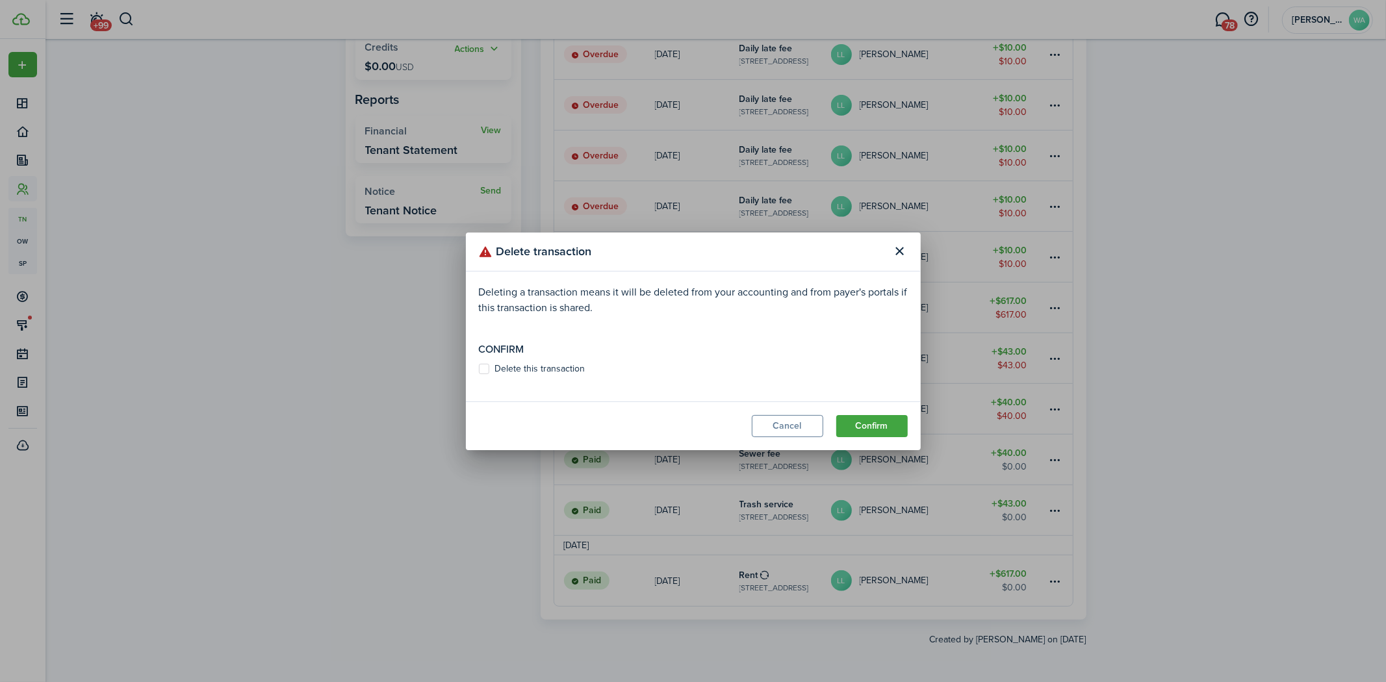
click at [489, 365] on label "Delete this transaction" at bounding box center [532, 369] width 107 height 10
click at [479, 368] on input "Delete this transaction" at bounding box center [478, 368] width 1 height 1
checkbox input "true"
click at [888, 422] on button "Confirm" at bounding box center [871, 426] width 71 height 22
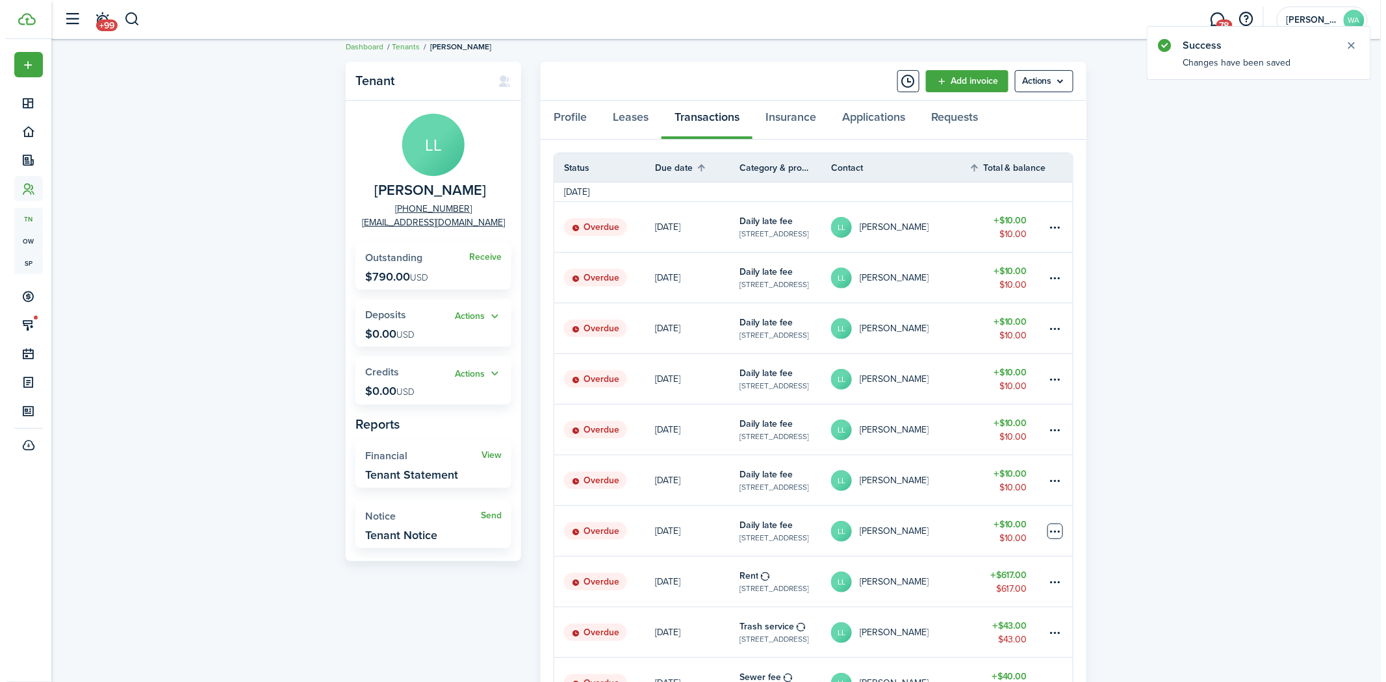
scroll to position [288, 0]
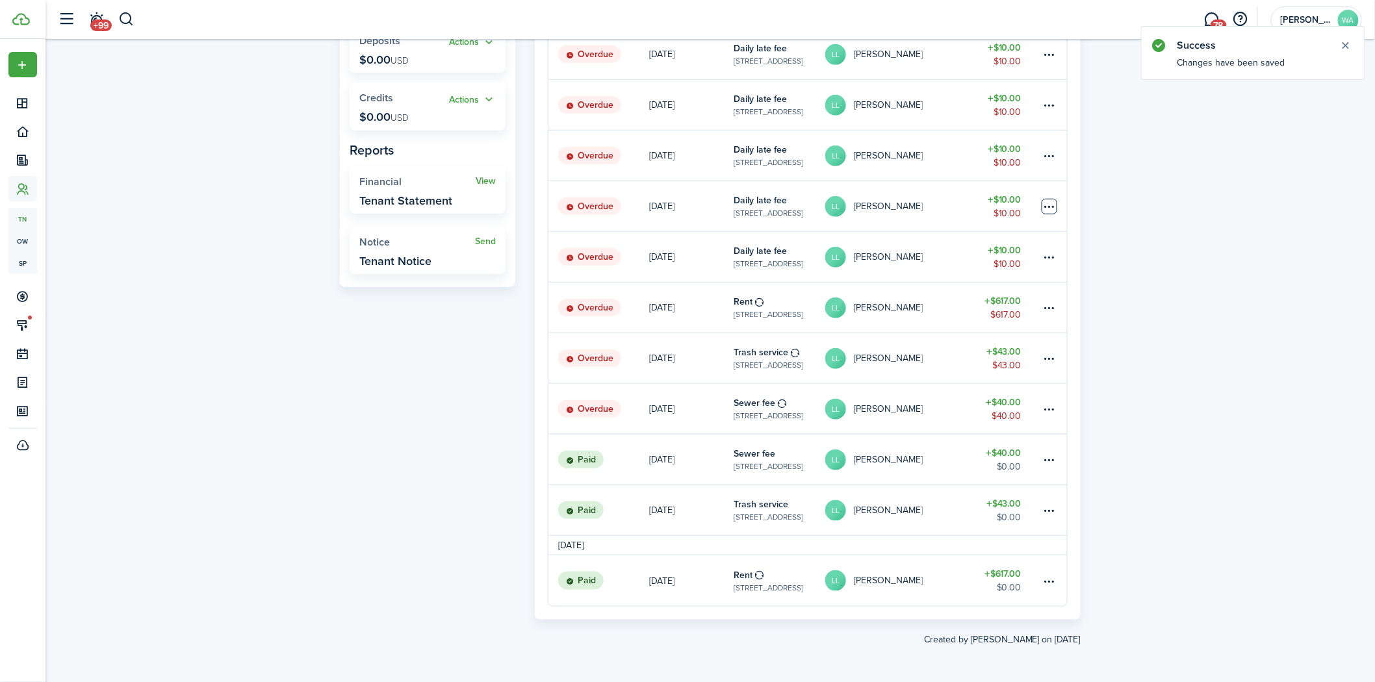
click at [1045, 204] on table-menu-btn-icon at bounding box center [1050, 207] width 16 height 16
click at [973, 408] on button "Delete" at bounding box center [1000, 413] width 114 height 22
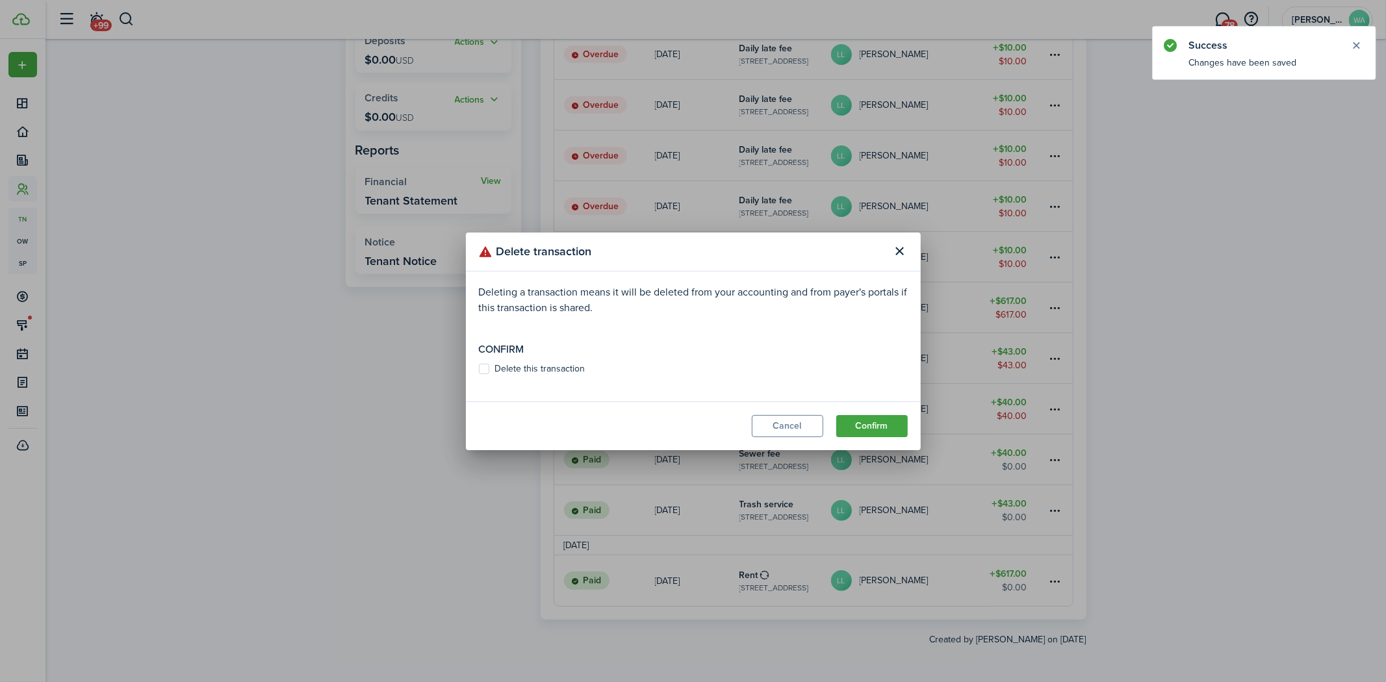
click at [499, 366] on label "Delete this transaction" at bounding box center [532, 369] width 107 height 10
click at [479, 368] on input "Delete this transaction" at bounding box center [478, 368] width 1 height 1
checkbox input "true"
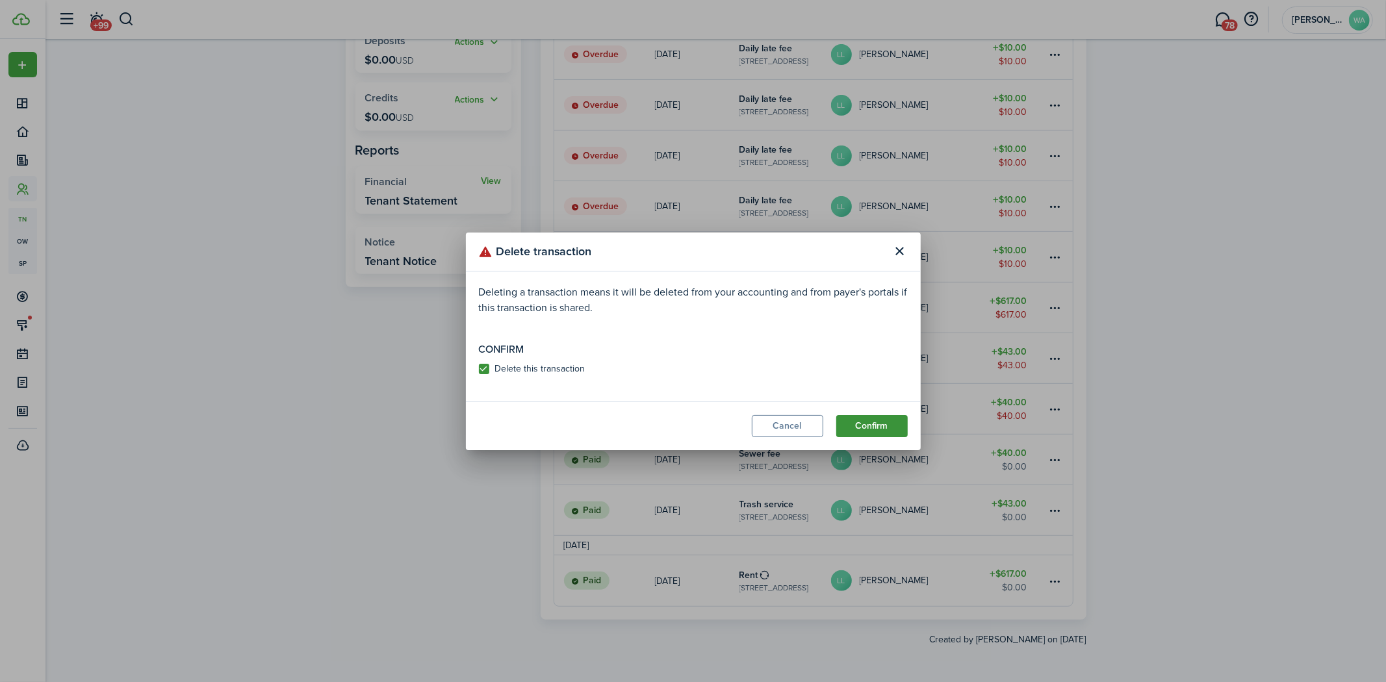
click at [885, 425] on button "Confirm" at bounding box center [871, 426] width 71 height 22
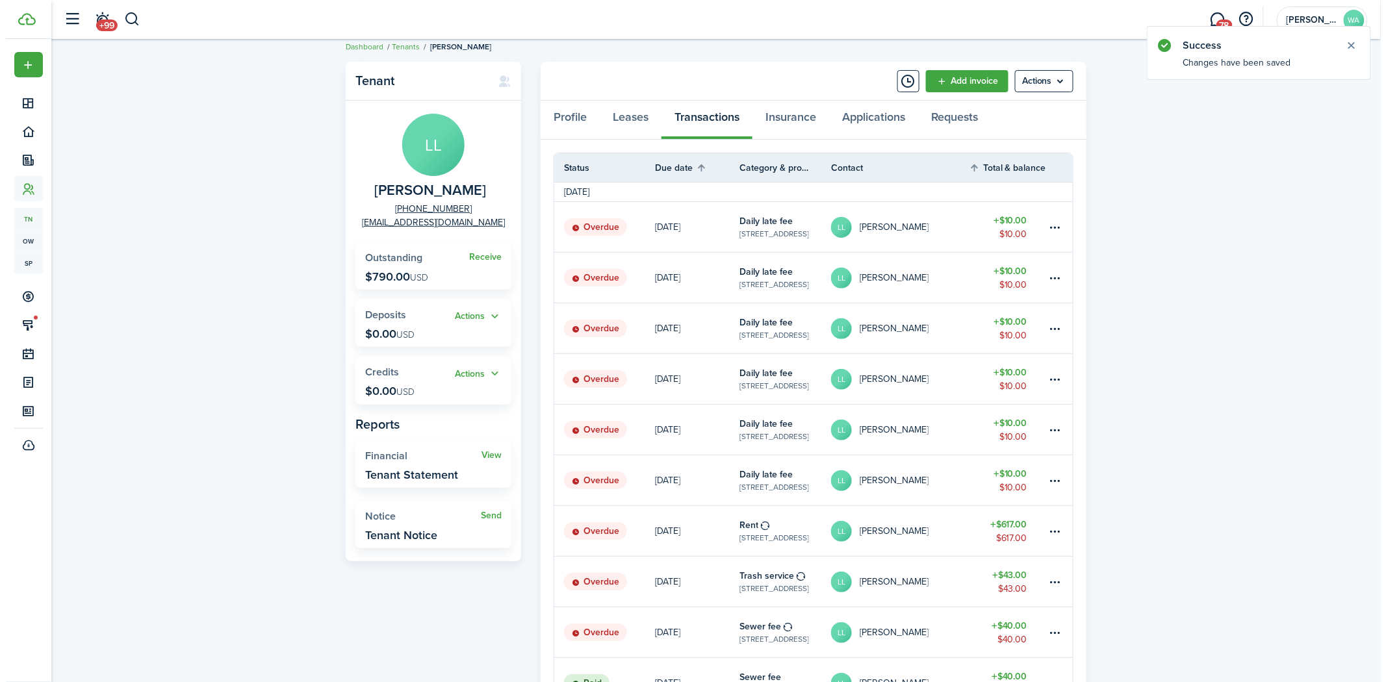
scroll to position [237, 0]
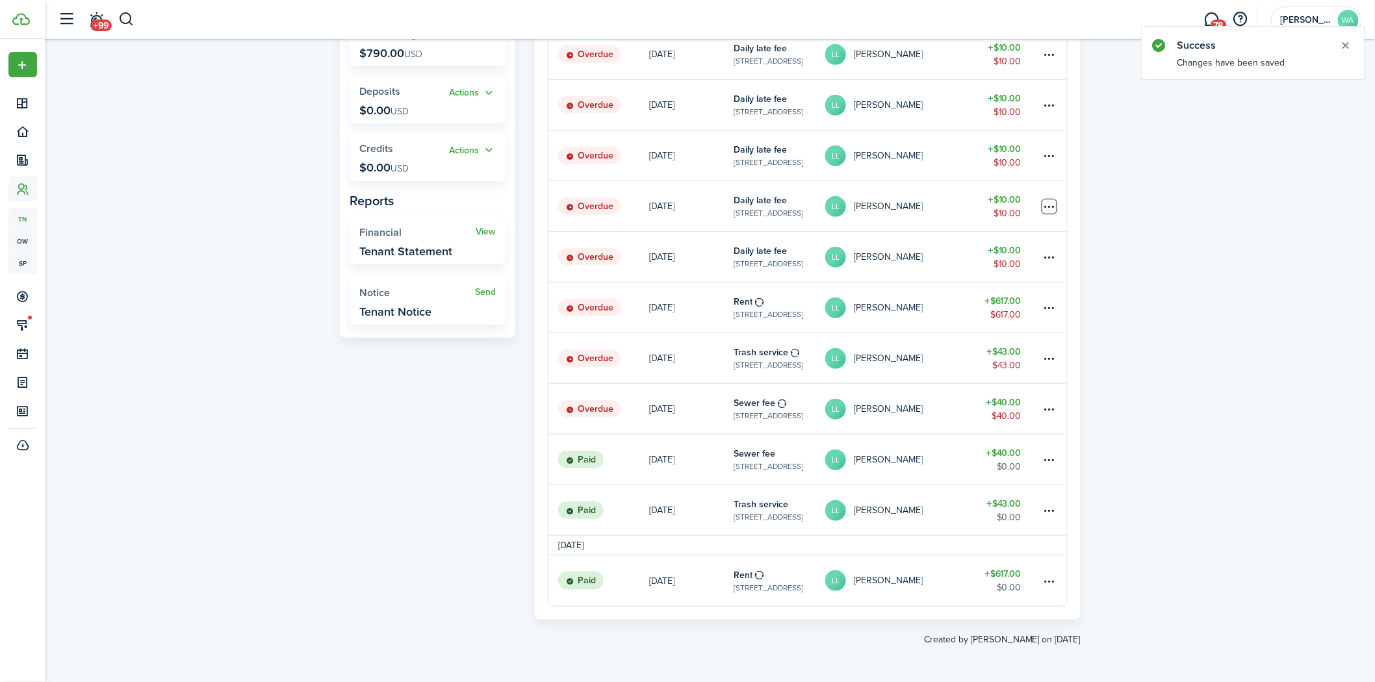
click at [1049, 200] on table-menu-btn-icon at bounding box center [1050, 207] width 16 height 16
click at [975, 410] on button "Delete" at bounding box center [1000, 413] width 114 height 22
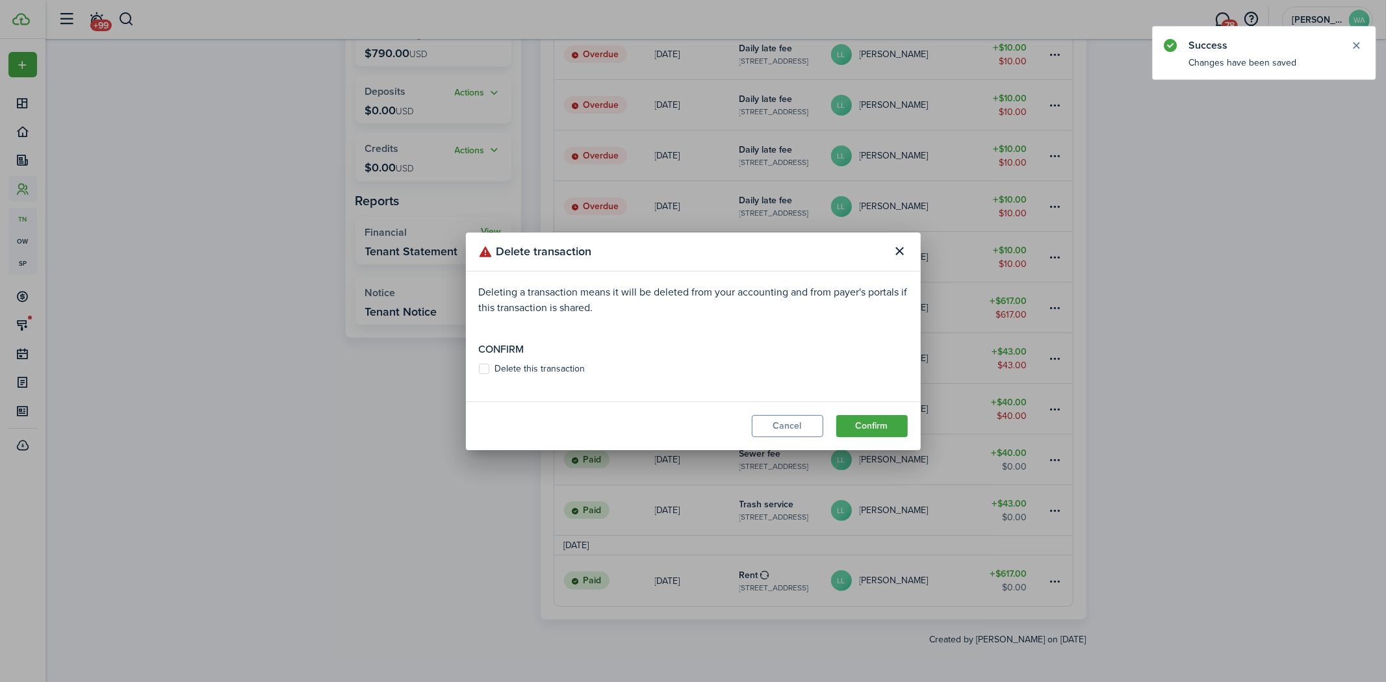
click at [520, 364] on label "Delete this transaction" at bounding box center [532, 369] width 107 height 10
click at [479, 368] on input "Delete this transaction" at bounding box center [478, 368] width 1 height 1
checkbox input "true"
click at [891, 422] on button "Confirm" at bounding box center [871, 426] width 71 height 22
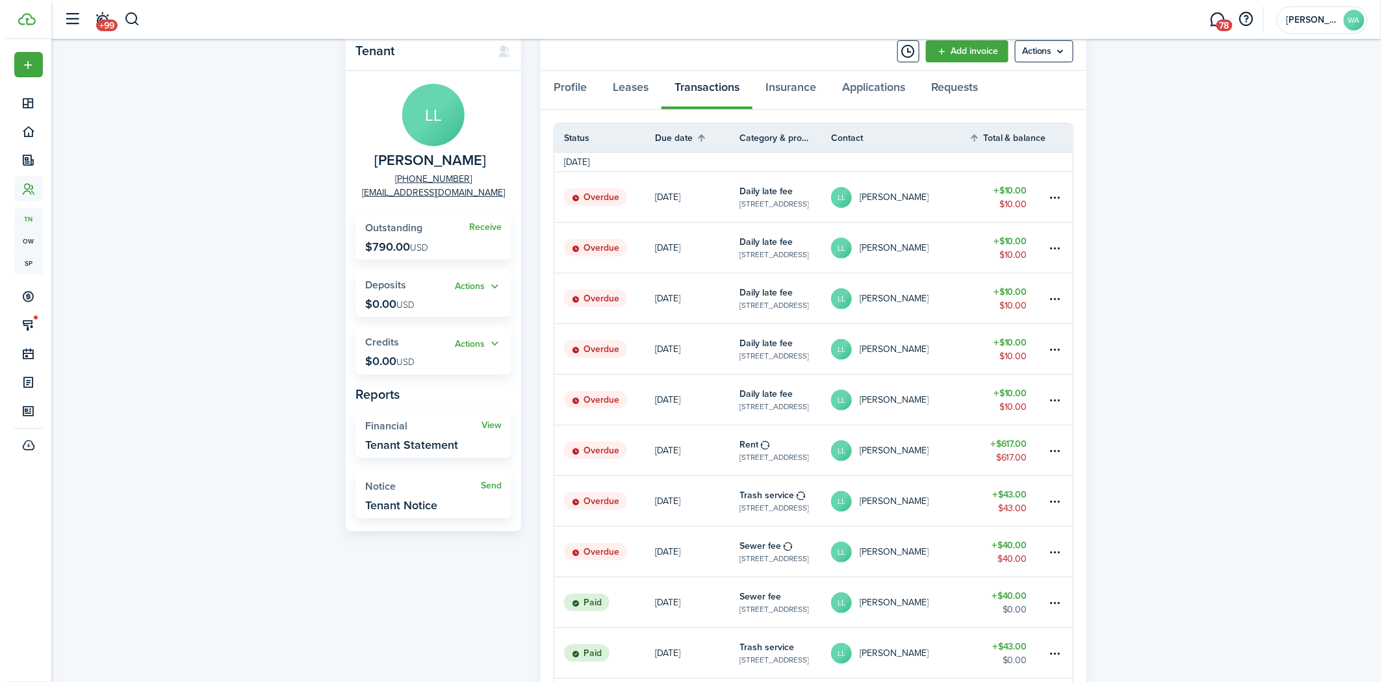
scroll to position [0, 0]
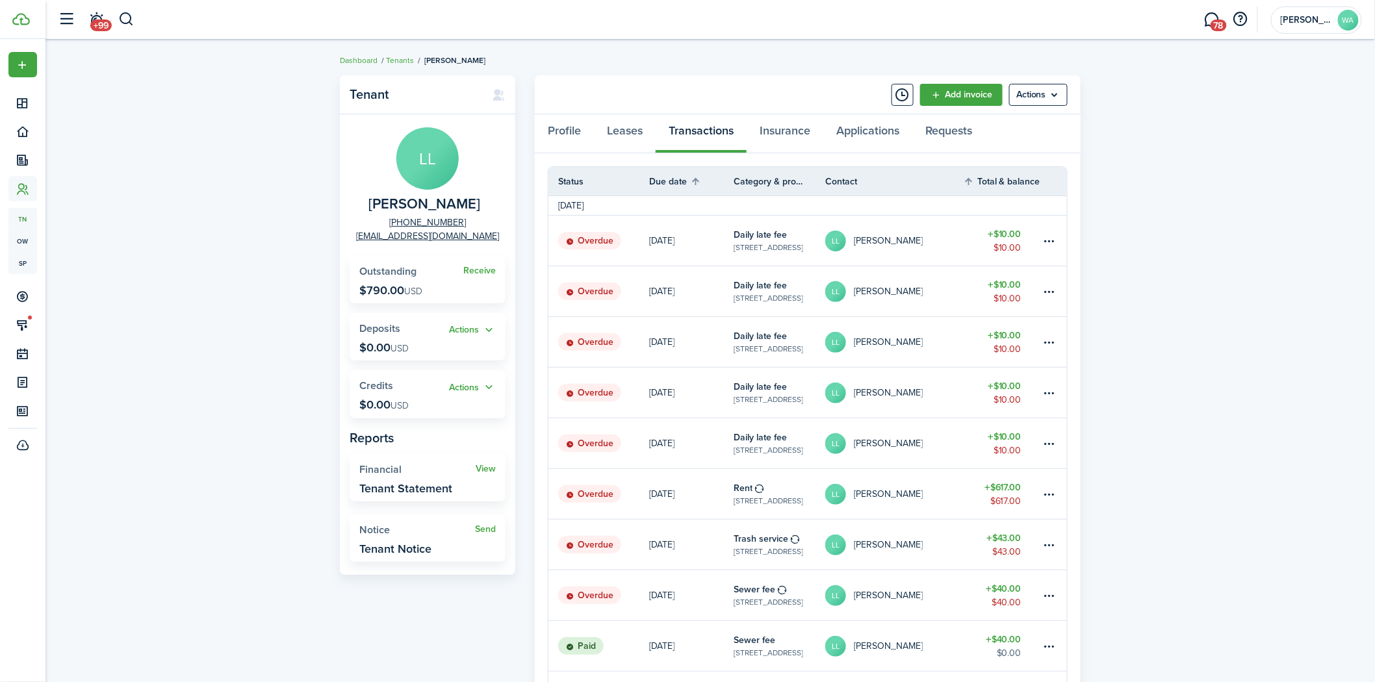
drag, startPoint x: 1050, startPoint y: 238, endPoint x: 1038, endPoint y: 252, distance: 18.4
click at [1050, 238] on table-menu-btn-icon at bounding box center [1050, 241] width 16 height 16
click at [962, 446] on button "Delete" at bounding box center [1000, 448] width 114 height 22
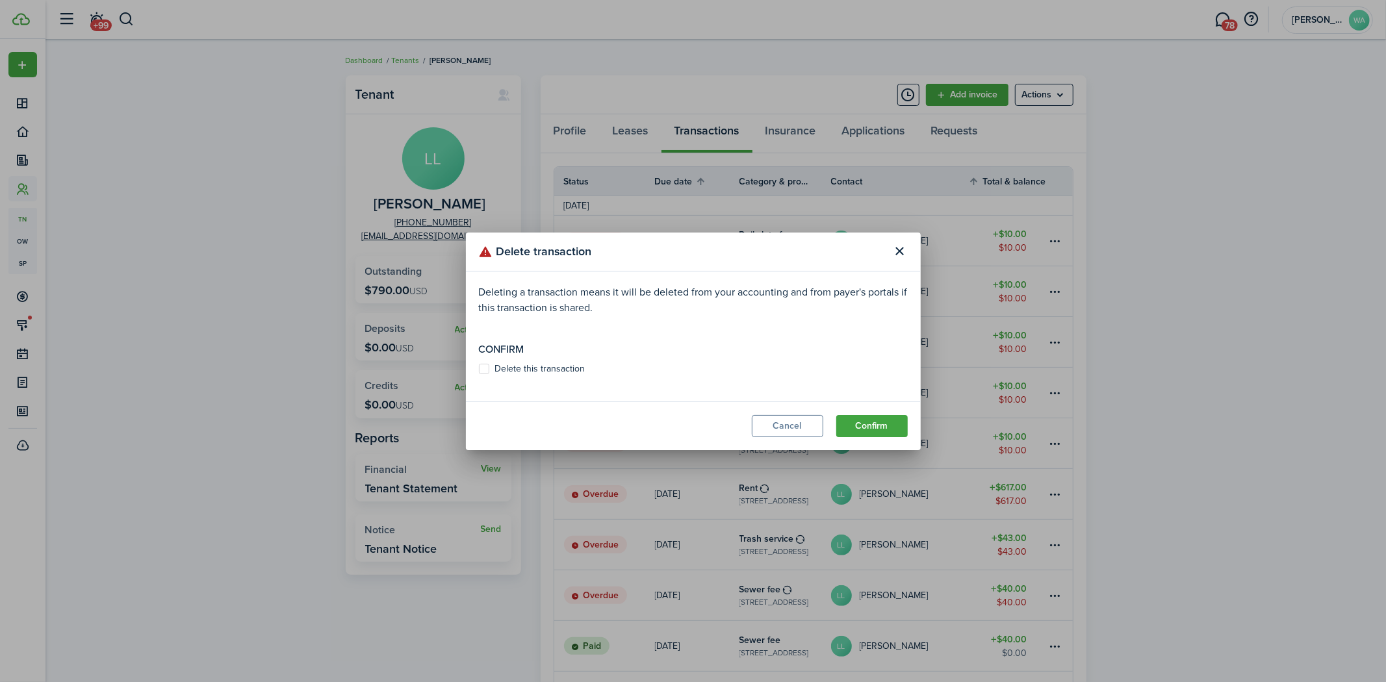
click at [502, 368] on label "Delete this transaction" at bounding box center [532, 369] width 107 height 10
click at [479, 368] on input "Delete this transaction" at bounding box center [478, 368] width 1 height 1
checkbox input "true"
click at [861, 420] on button "Confirm" at bounding box center [871, 426] width 71 height 22
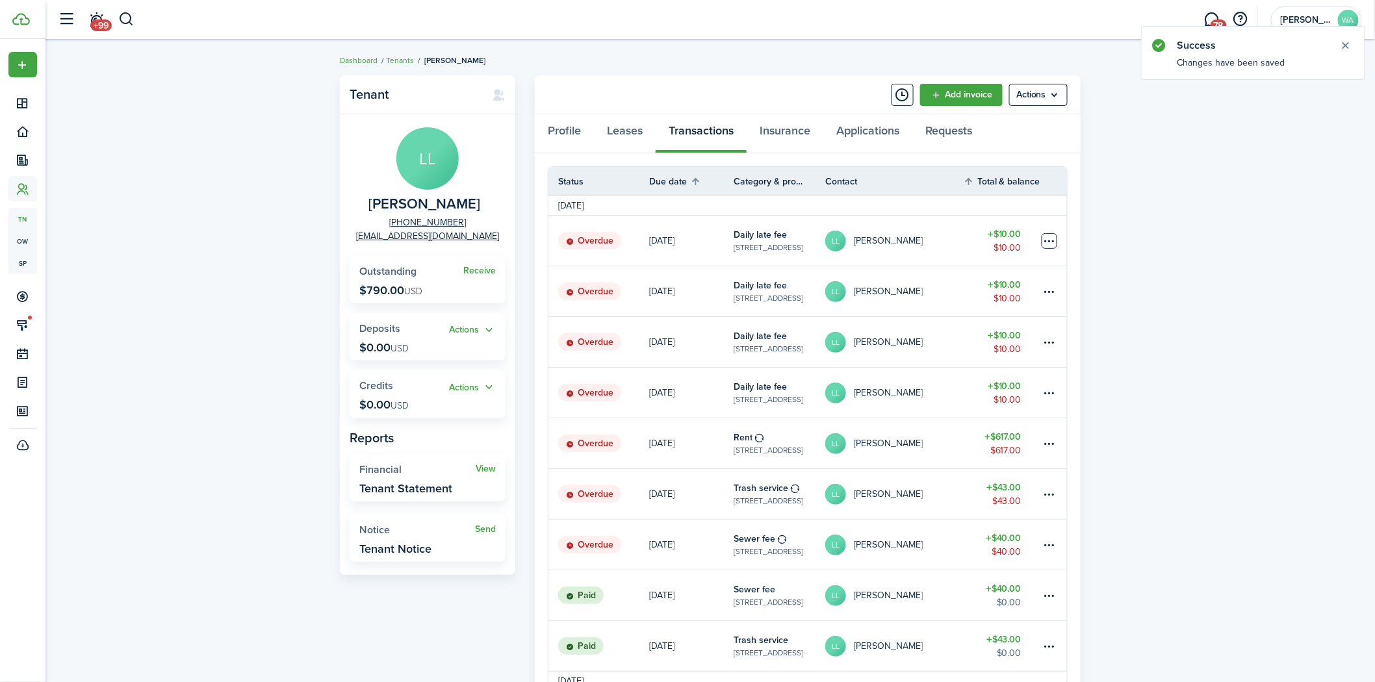
click at [1047, 235] on table-menu-btn-icon at bounding box center [1050, 241] width 16 height 16
click at [965, 444] on button "Delete" at bounding box center [1000, 448] width 114 height 22
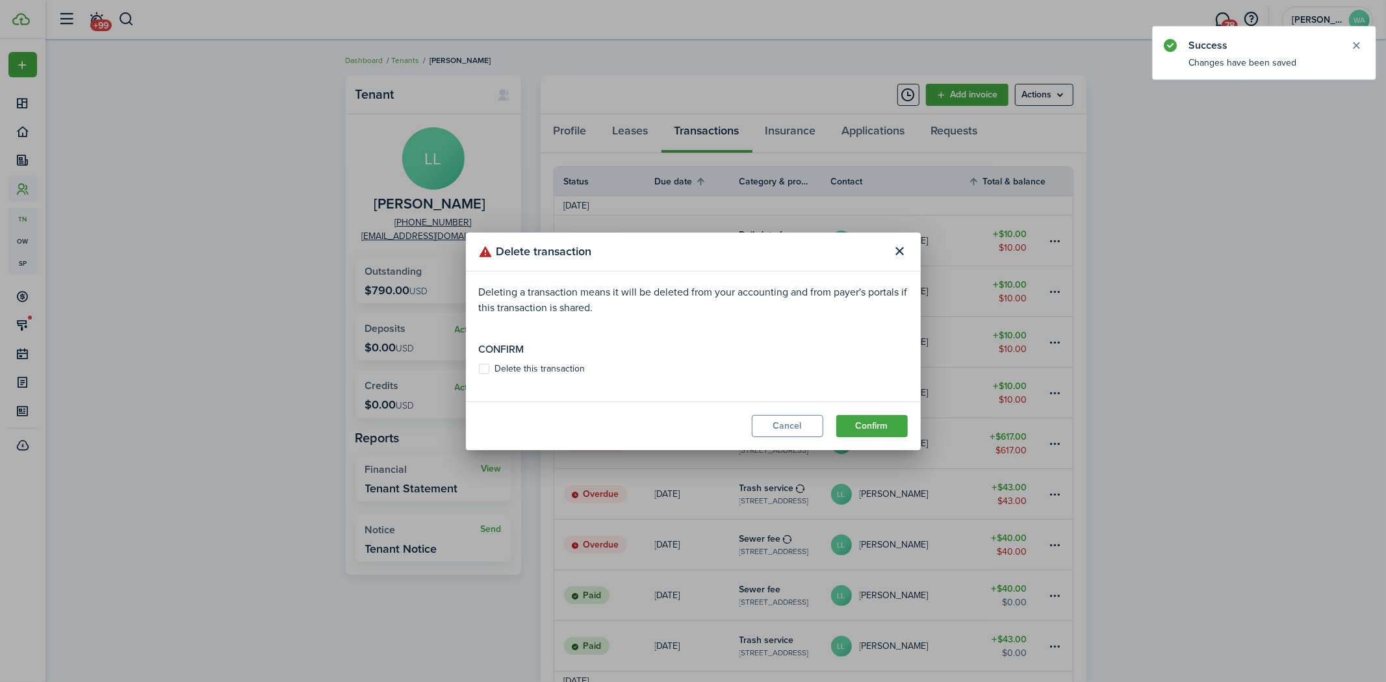
click at [546, 374] on label "Delete this transaction" at bounding box center [532, 369] width 107 height 10
click at [479, 369] on input "Delete this transaction" at bounding box center [478, 368] width 1 height 1
checkbox input "true"
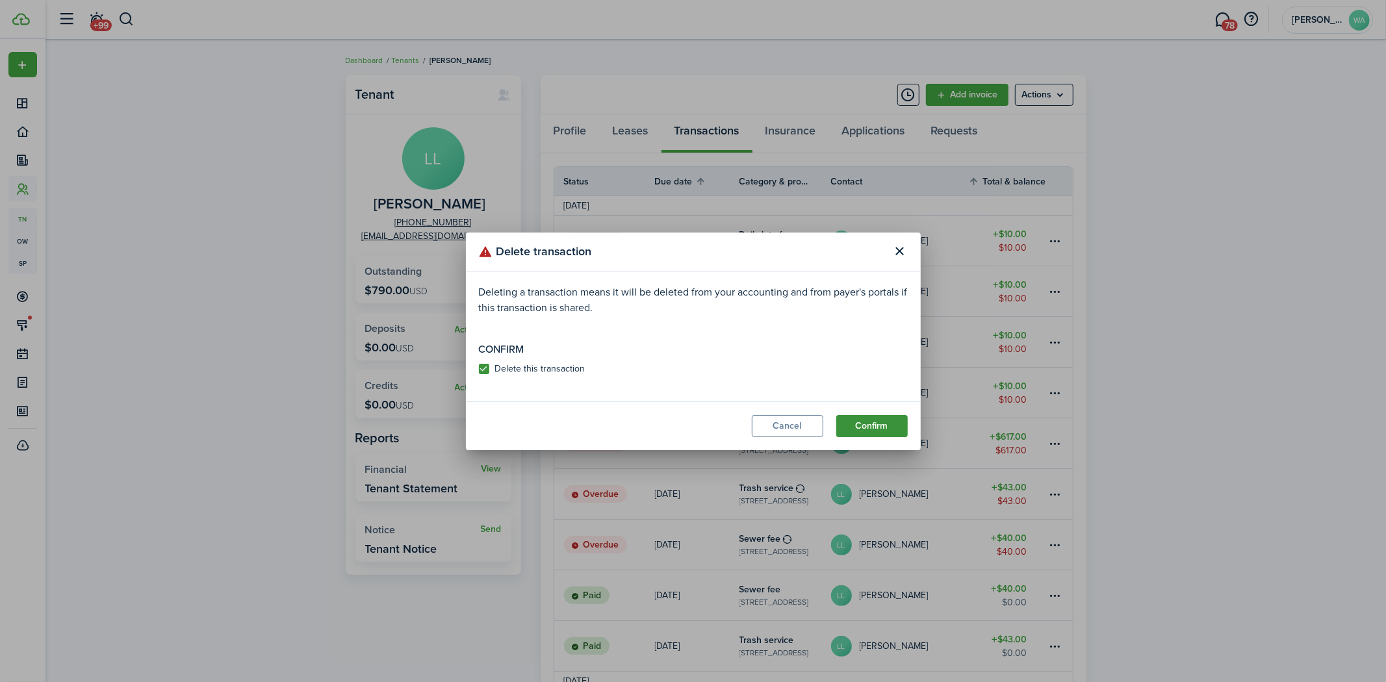
click at [856, 424] on button "Confirm" at bounding box center [871, 426] width 71 height 22
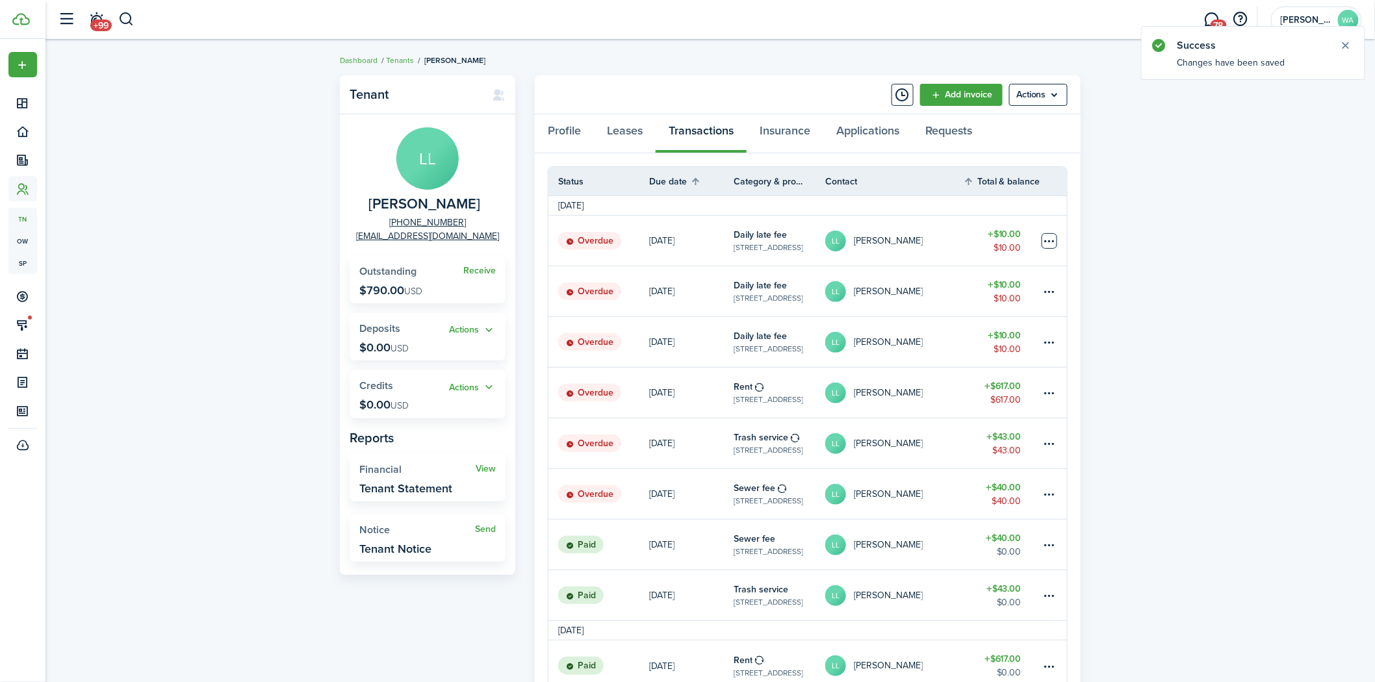
click at [1043, 242] on table-menu-btn-icon at bounding box center [1050, 241] width 16 height 16
click at [957, 450] on button "Delete" at bounding box center [1000, 448] width 114 height 22
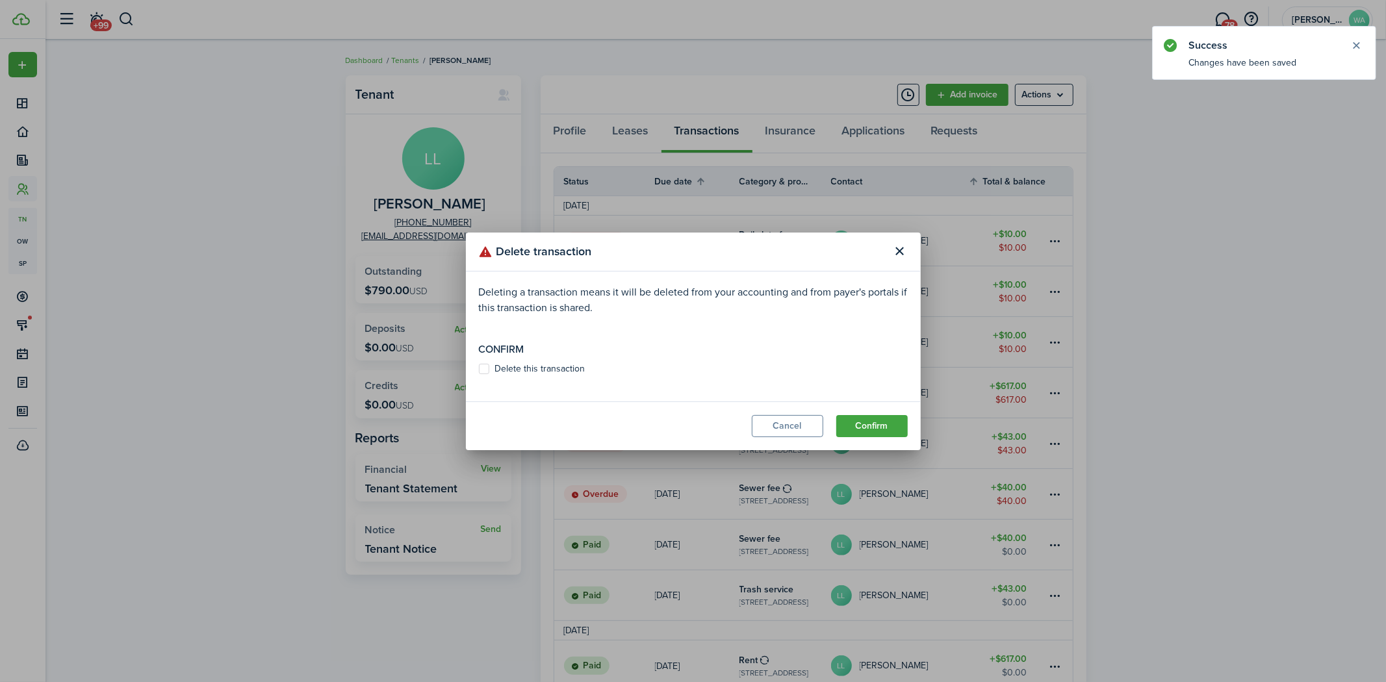
click at [517, 371] on label "Delete this transaction" at bounding box center [532, 369] width 107 height 10
click at [479, 369] on input "Delete this transaction" at bounding box center [478, 368] width 1 height 1
checkbox input "true"
click at [865, 429] on button "Confirm" at bounding box center [871, 426] width 71 height 22
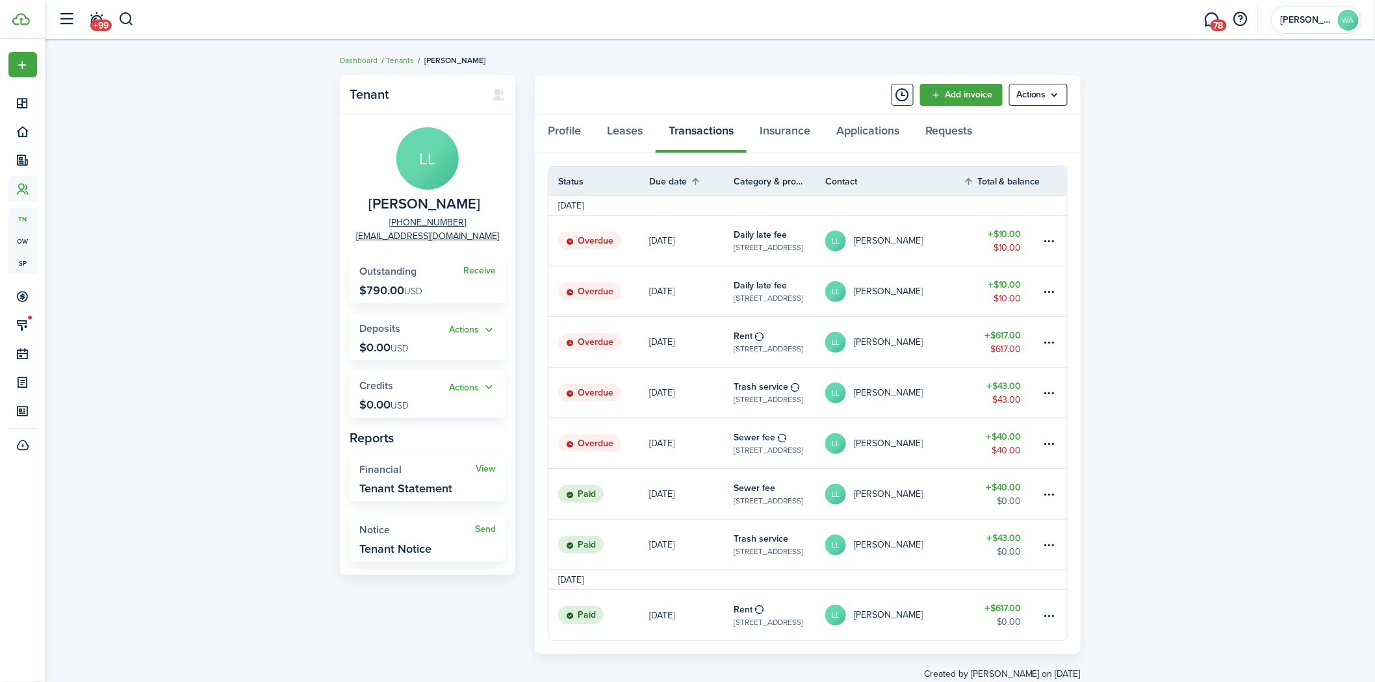
click at [1055, 237] on table-menu-btn-icon at bounding box center [1050, 241] width 16 height 16
click at [976, 437] on button "Delete" at bounding box center [1000, 448] width 114 height 22
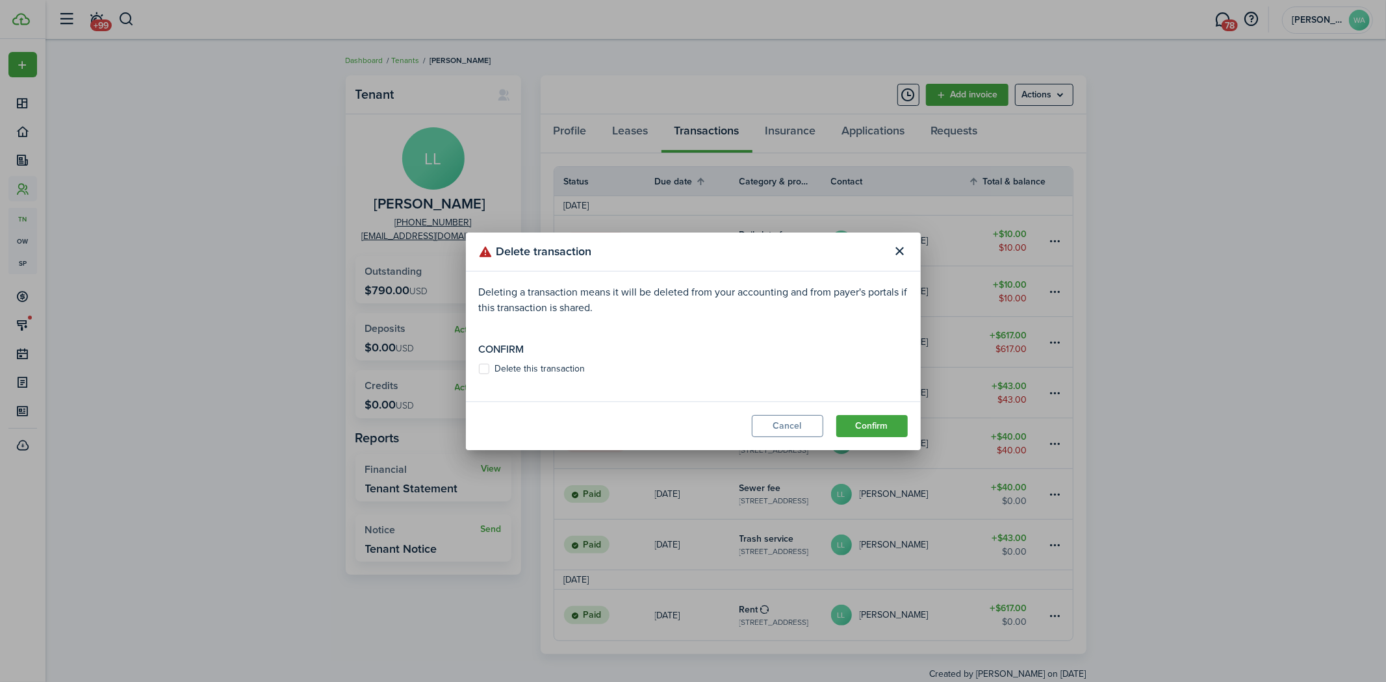
drag, startPoint x: 533, startPoint y: 366, endPoint x: 898, endPoint y: 426, distance: 369.4
click at [535, 365] on label "Delete this transaction" at bounding box center [532, 369] width 107 height 10
click at [479, 368] on input "Delete this transaction" at bounding box center [478, 368] width 1 height 1
checkbox input "true"
click at [897, 426] on button "Confirm" at bounding box center [871, 426] width 71 height 22
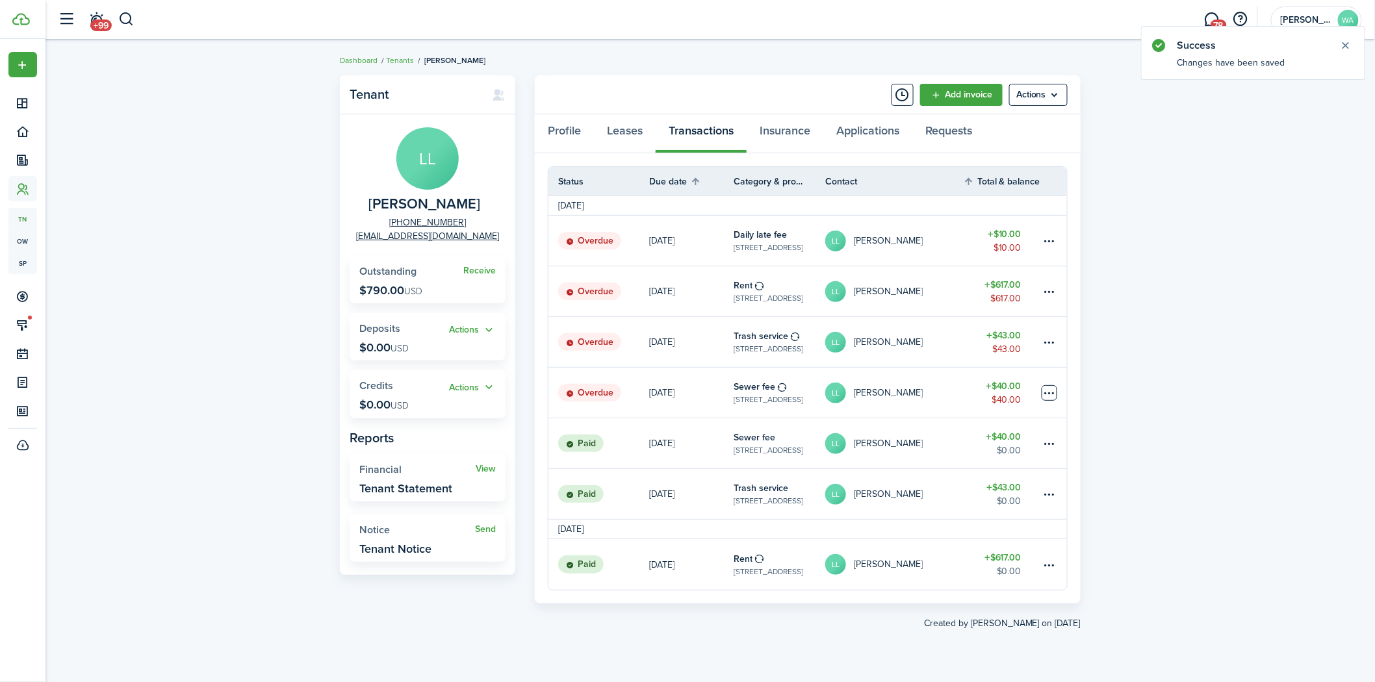
click at [1051, 394] on table-menu-btn-icon at bounding box center [1050, 393] width 16 height 16
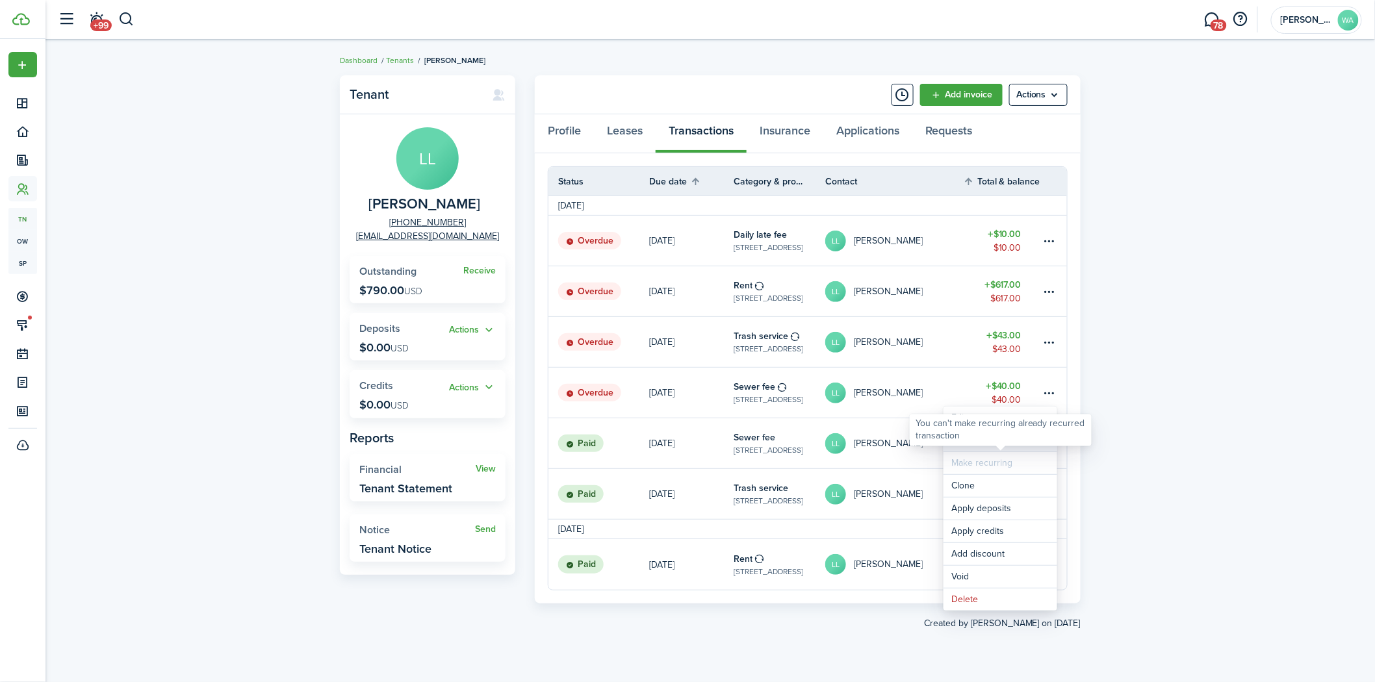
click at [969, 446] on link "Mark as paid" at bounding box center [1000, 440] width 114 height 22
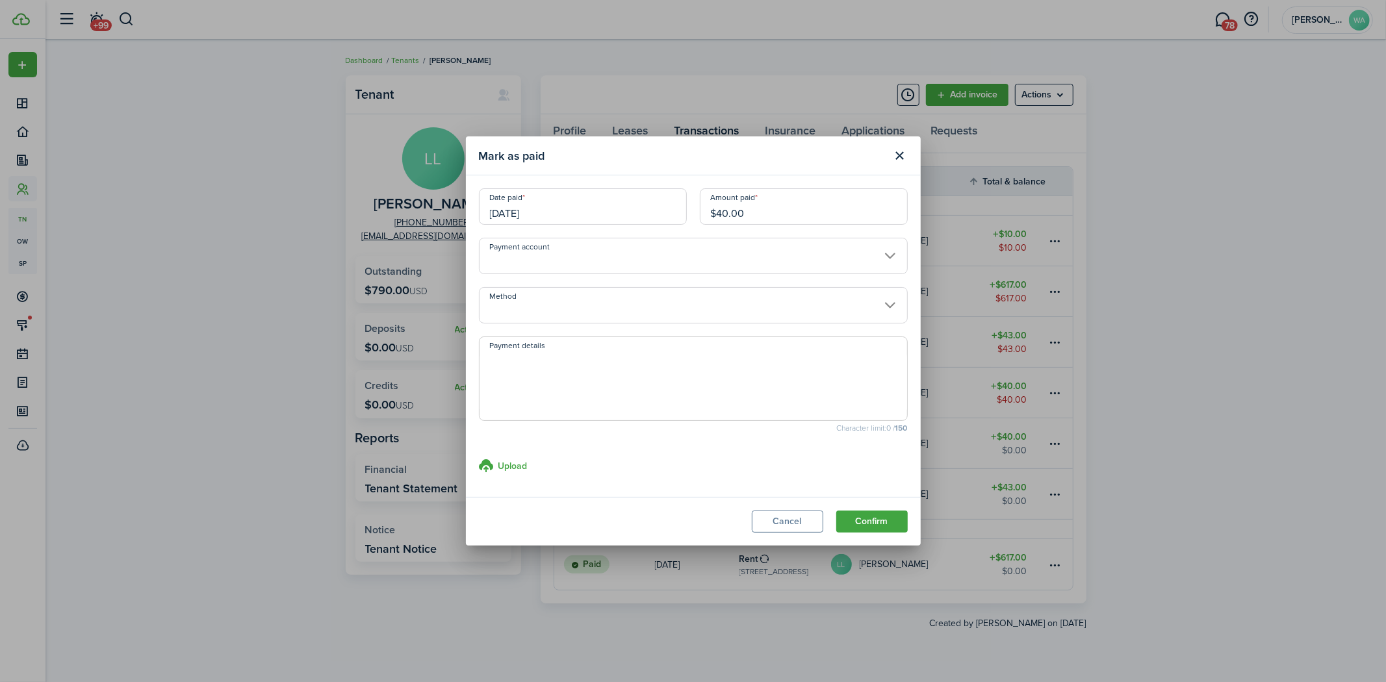
click at [572, 266] on input "Payment account" at bounding box center [693, 256] width 429 height 36
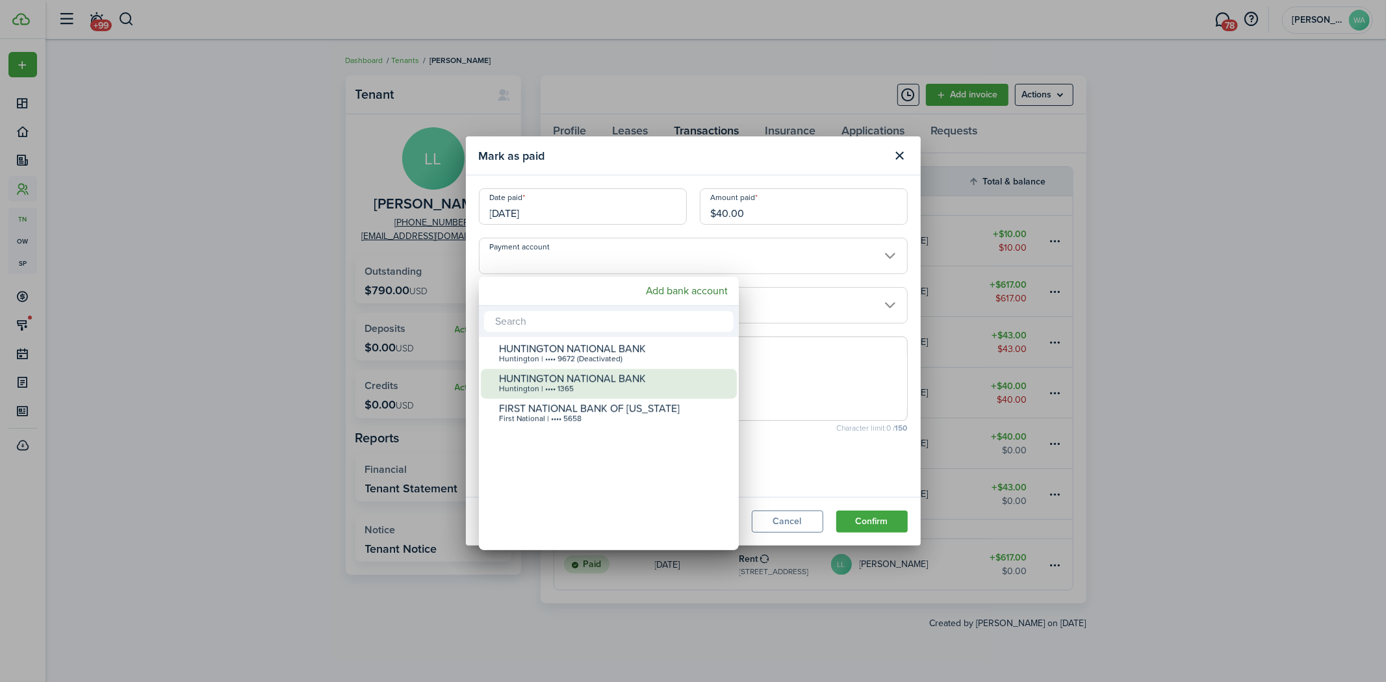
click at [550, 409] on div "FIRST NATIONAL BANK OF [US_STATE]" at bounding box center [614, 409] width 230 height 12
type input "•••• •••• •••• 5658"
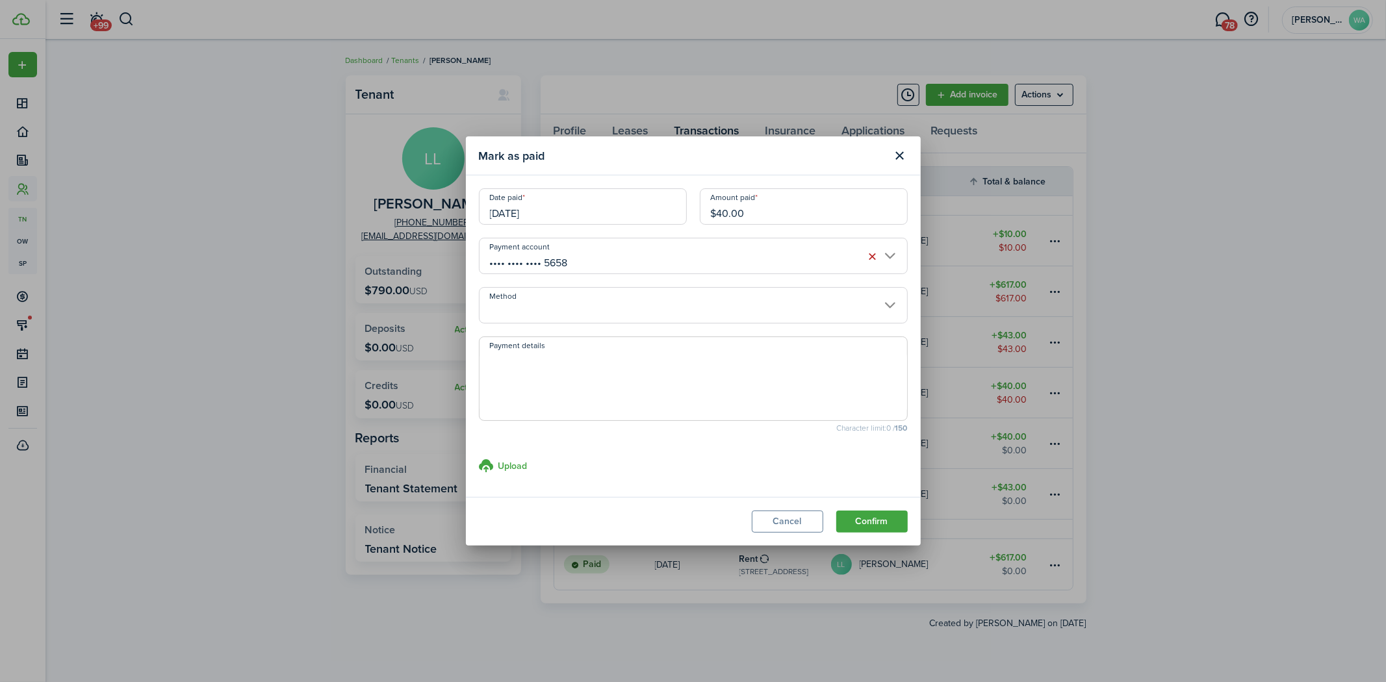
click at [575, 307] on input "Method" at bounding box center [693, 305] width 429 height 36
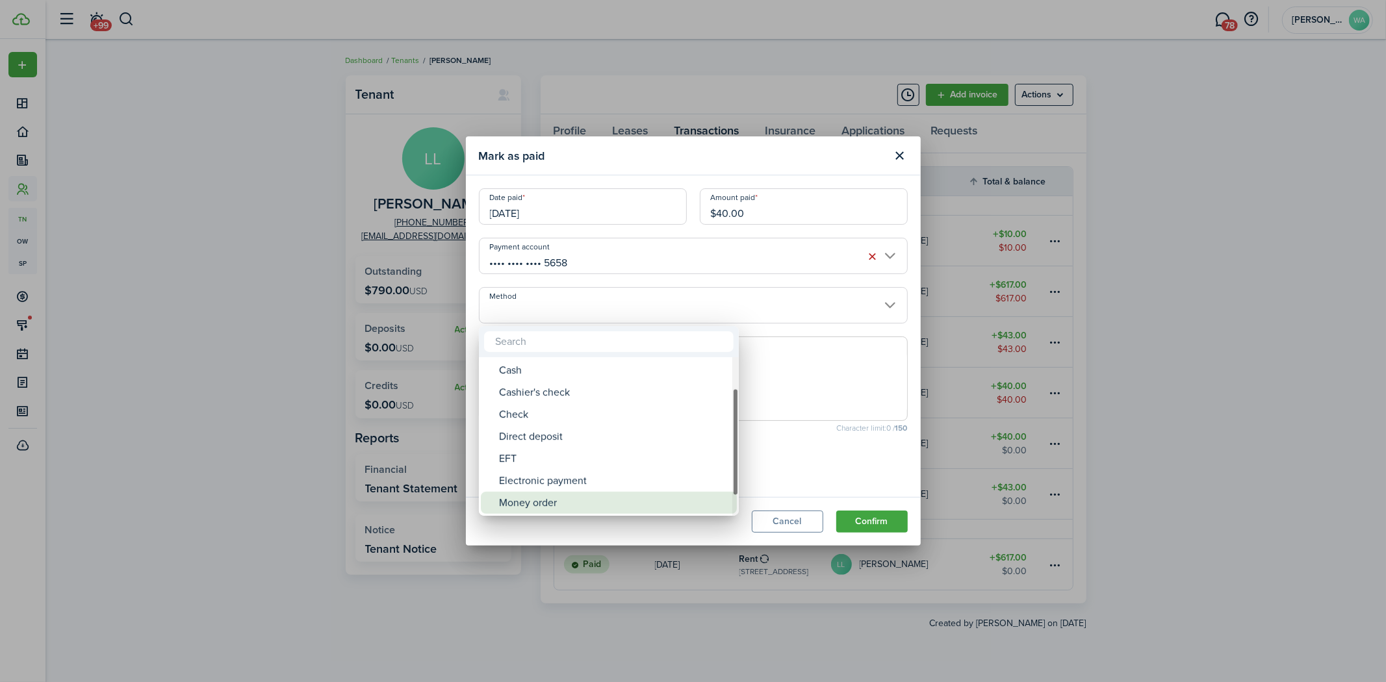
click at [570, 504] on div "Money order" at bounding box center [614, 503] width 230 height 22
type input "Money order"
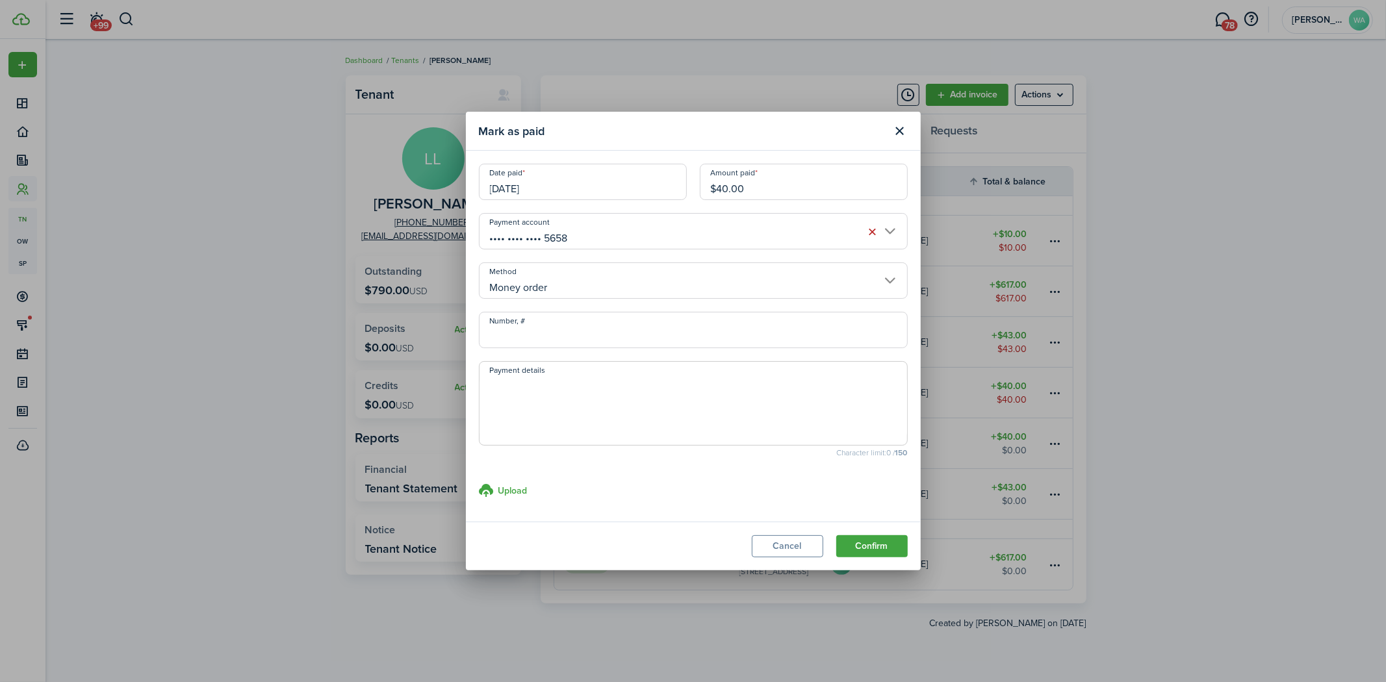
click at [522, 406] on textarea "Payment details" at bounding box center [694, 407] width 428 height 62
type textarea "[PERSON_NAME] AtHome collected [DATE] $700.00 Total $617 Rent $43.00 Sewer $40.…"
click at [496, 484] on label "Upload store documents and templates Choose file" at bounding box center [503, 491] width 49 height 16
click at [479, 483] on input "Upload store documents and templates Choose file" at bounding box center [479, 483] width 0 height 0
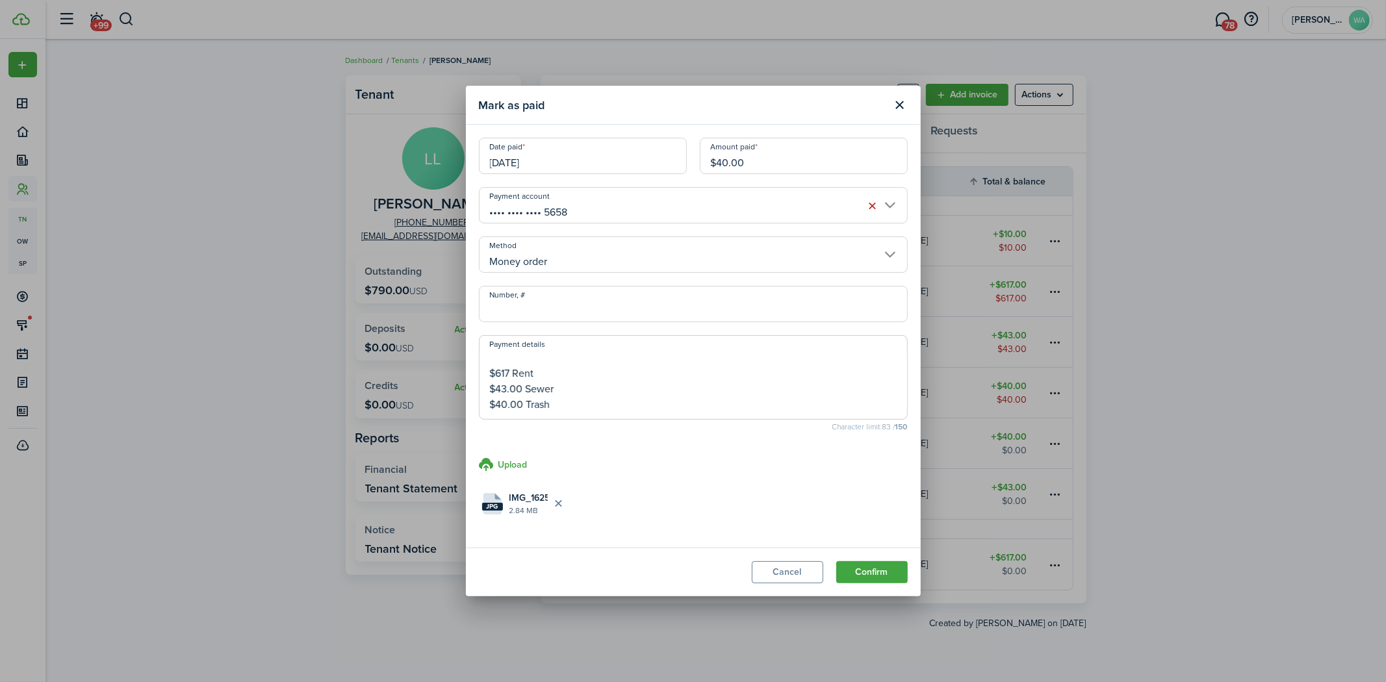
click at [866, 572] on button "Confirm" at bounding box center [871, 572] width 71 height 22
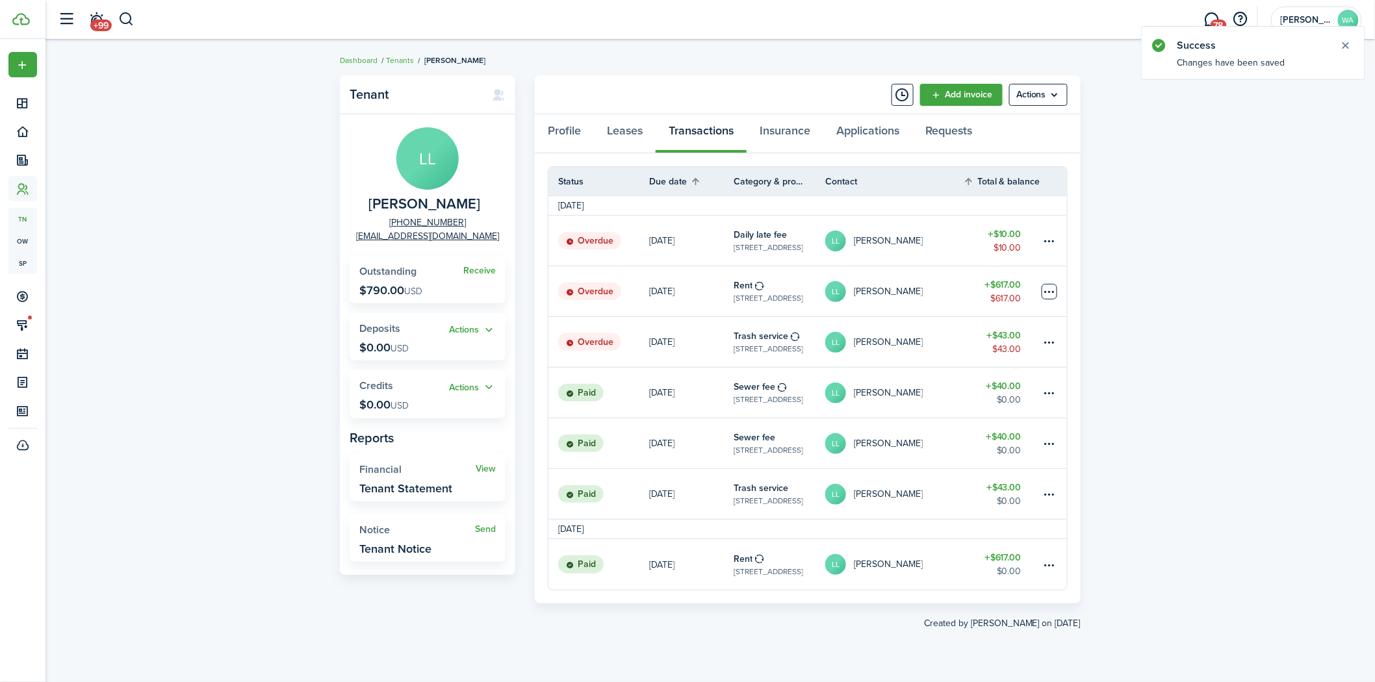
click at [1044, 288] on table-menu-btn-icon at bounding box center [1050, 292] width 16 height 16
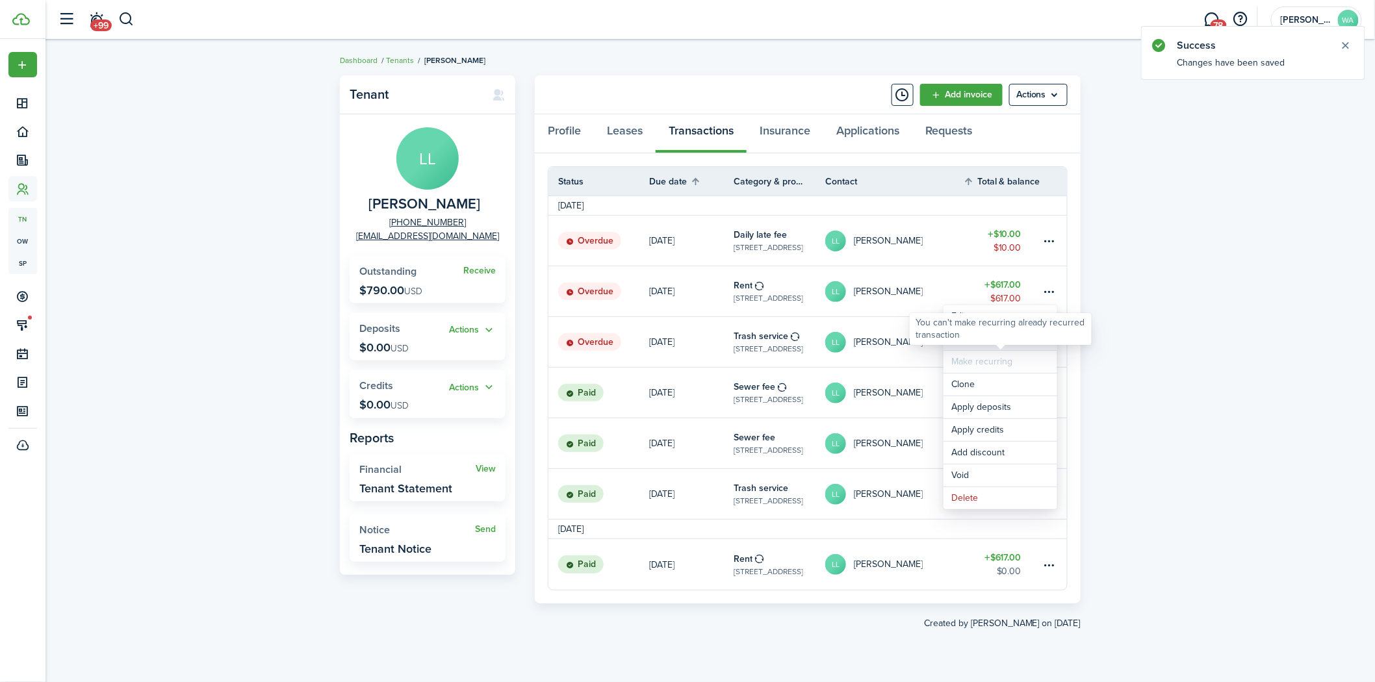
click at [977, 347] on link "Mark as paid" at bounding box center [1000, 339] width 114 height 22
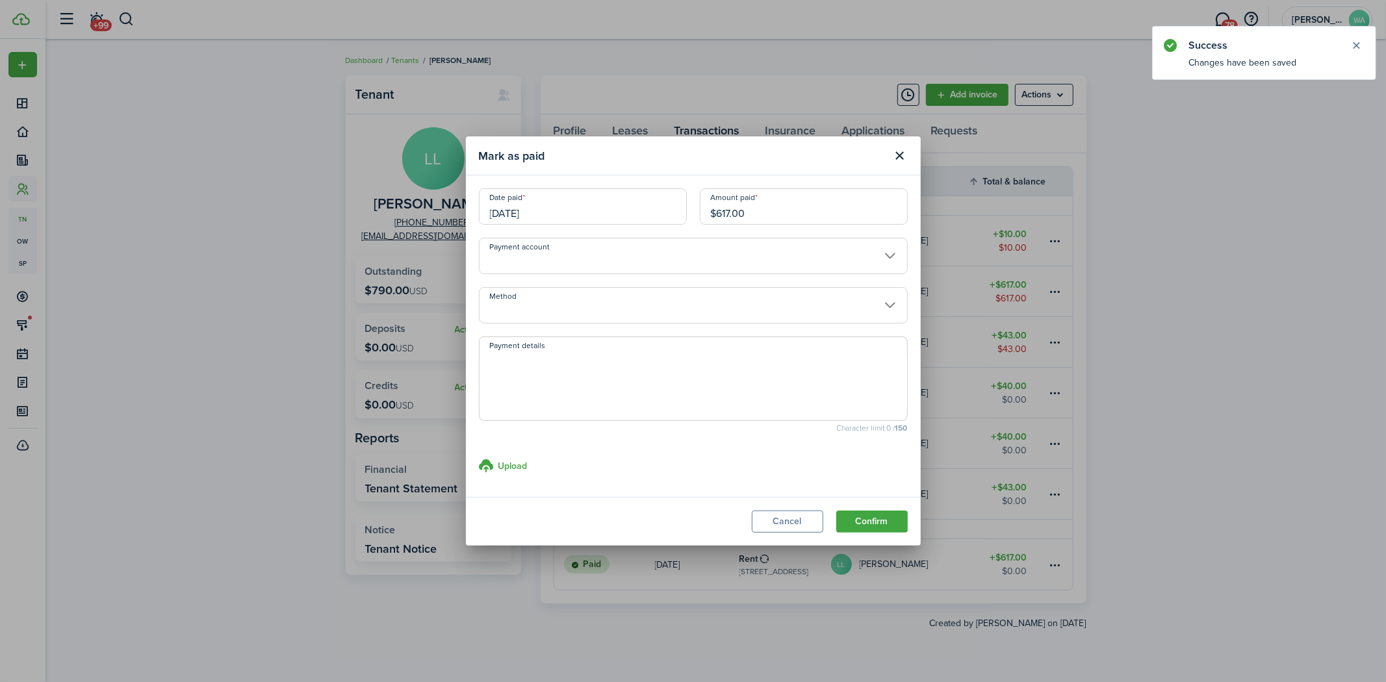
click at [525, 263] on input "Payment account" at bounding box center [693, 256] width 429 height 36
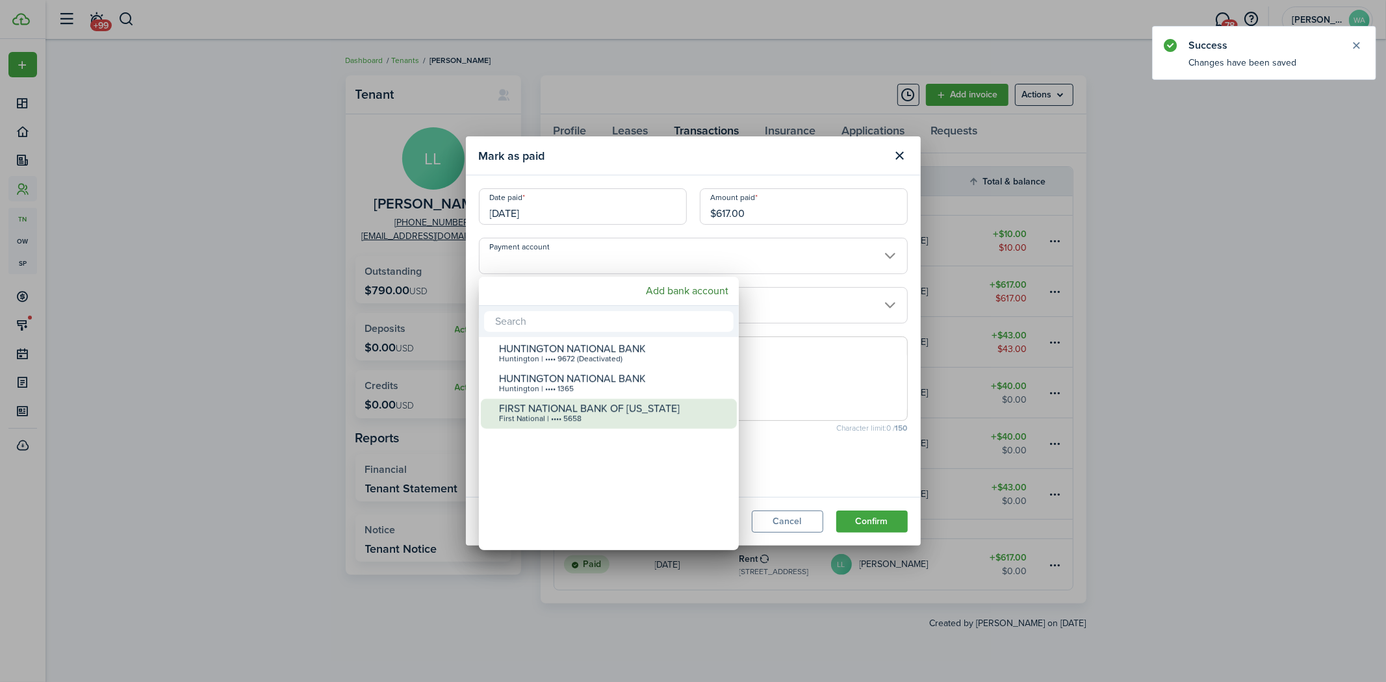
click at [595, 411] on div "FIRST NATIONAL BANK OF [US_STATE]" at bounding box center [614, 409] width 230 height 12
type input "•••• •••• •••• 5658"
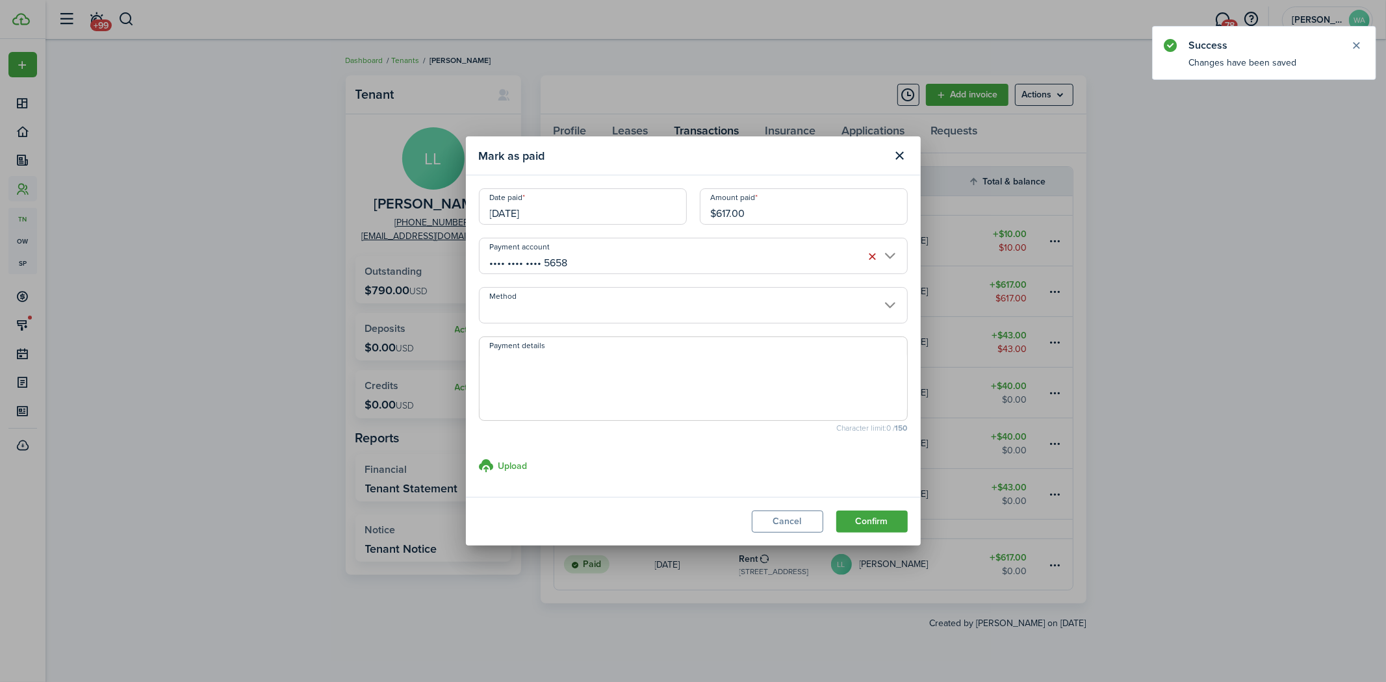
click at [624, 310] on input "Method" at bounding box center [693, 305] width 429 height 36
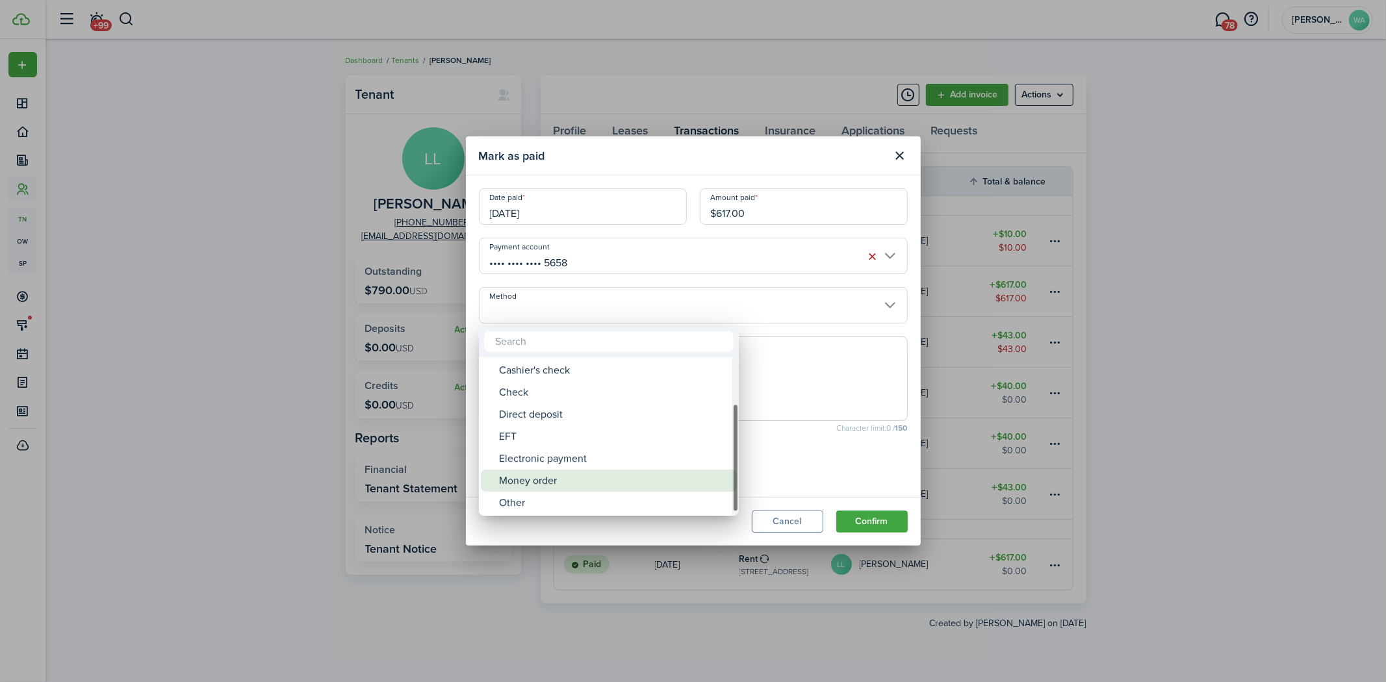
click at [580, 481] on div "Money order" at bounding box center [614, 481] width 230 height 22
type input "Money order"
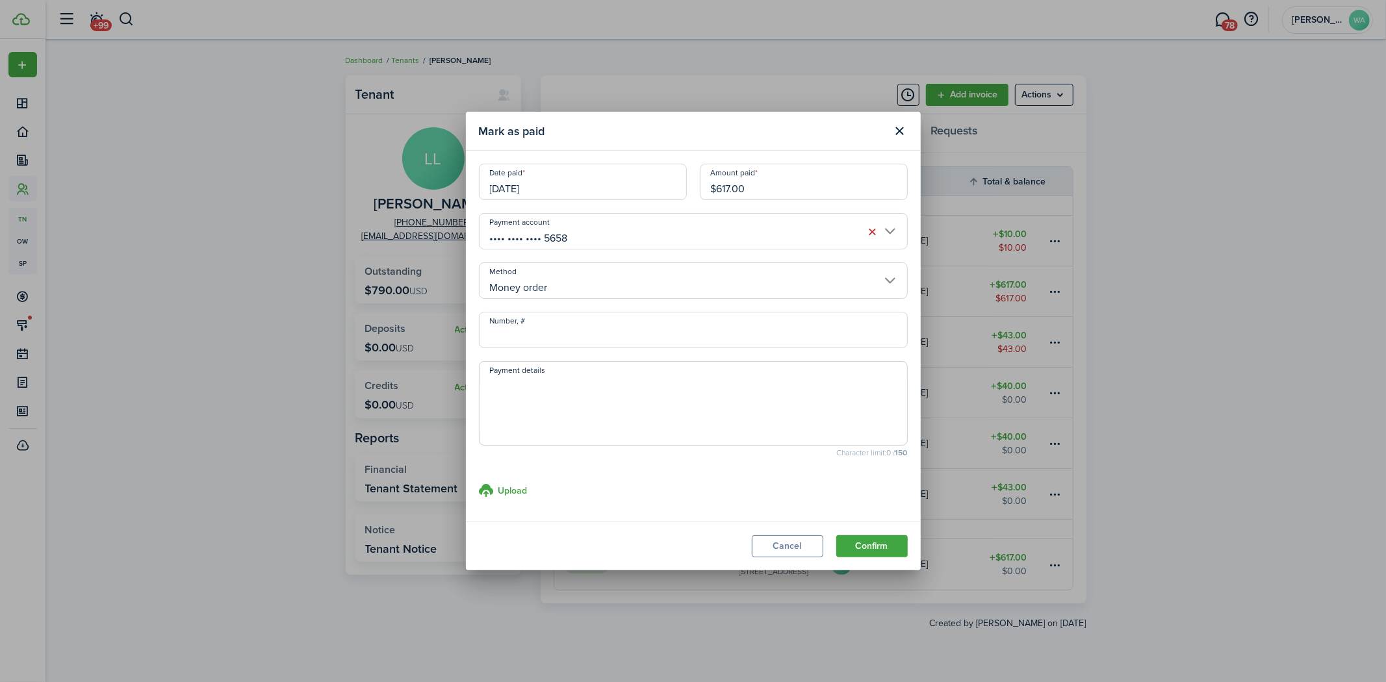
click at [577, 390] on textarea "Payment details" at bounding box center [694, 407] width 428 height 62
paste textarea "[PERSON_NAME] AtHome collected [DATE] $700.00 Total $617 Rent $43.00 Sewer $40.…"
type textarea "[PERSON_NAME] AtHome collected [DATE] $700.00 Total $617 Rent $43.00 Sewer $40.…"
click at [518, 484] on h3 "Upload" at bounding box center [512, 491] width 29 height 14
click at [479, 483] on input "Upload store documents and templates Choose file" at bounding box center [479, 483] width 0 height 0
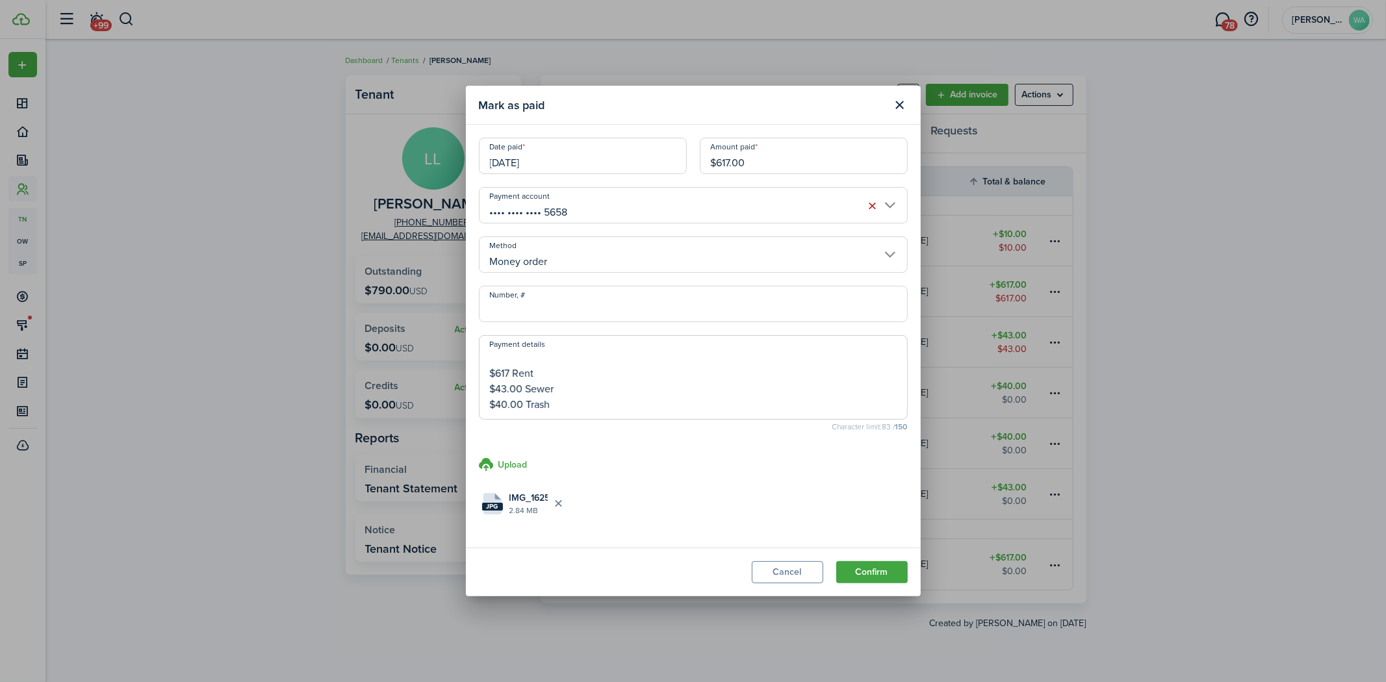
drag, startPoint x: 875, startPoint y: 570, endPoint x: 859, endPoint y: 520, distance: 51.8
click at [875, 569] on button "Confirm" at bounding box center [871, 572] width 71 height 22
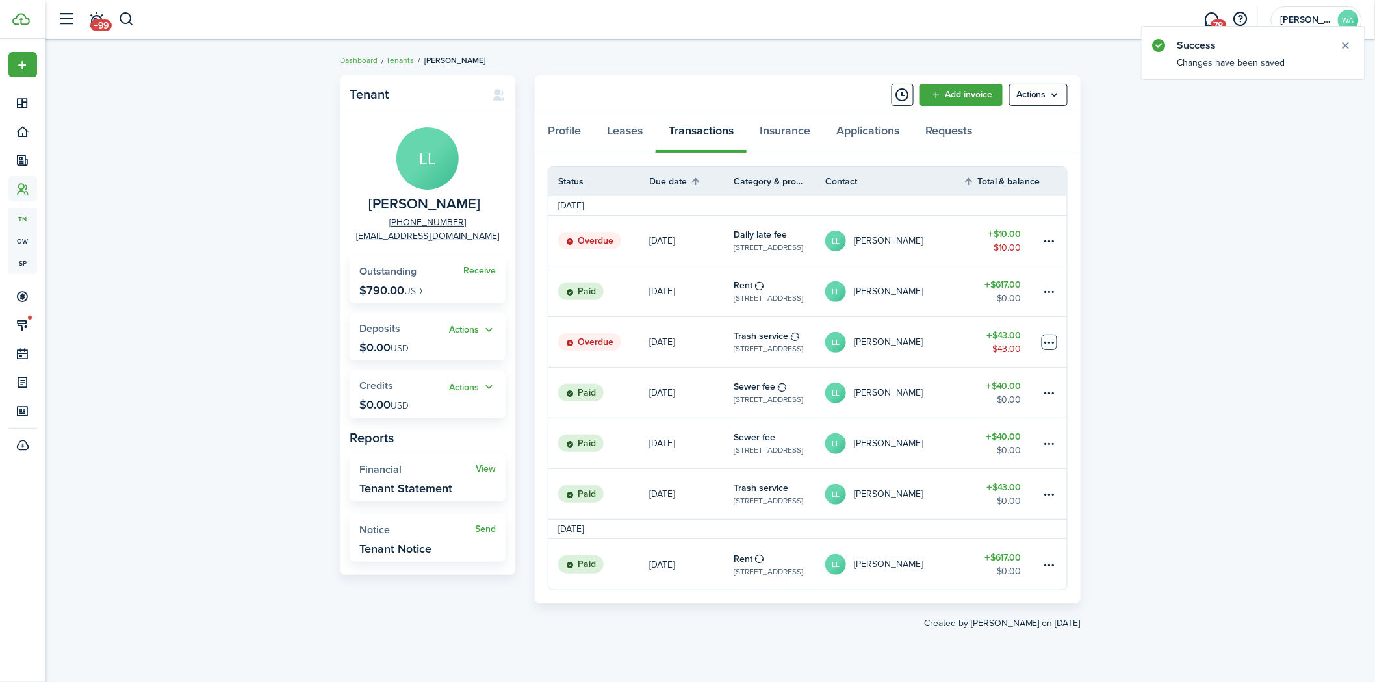
click at [1045, 338] on table-menu-btn-icon at bounding box center [1050, 343] width 16 height 16
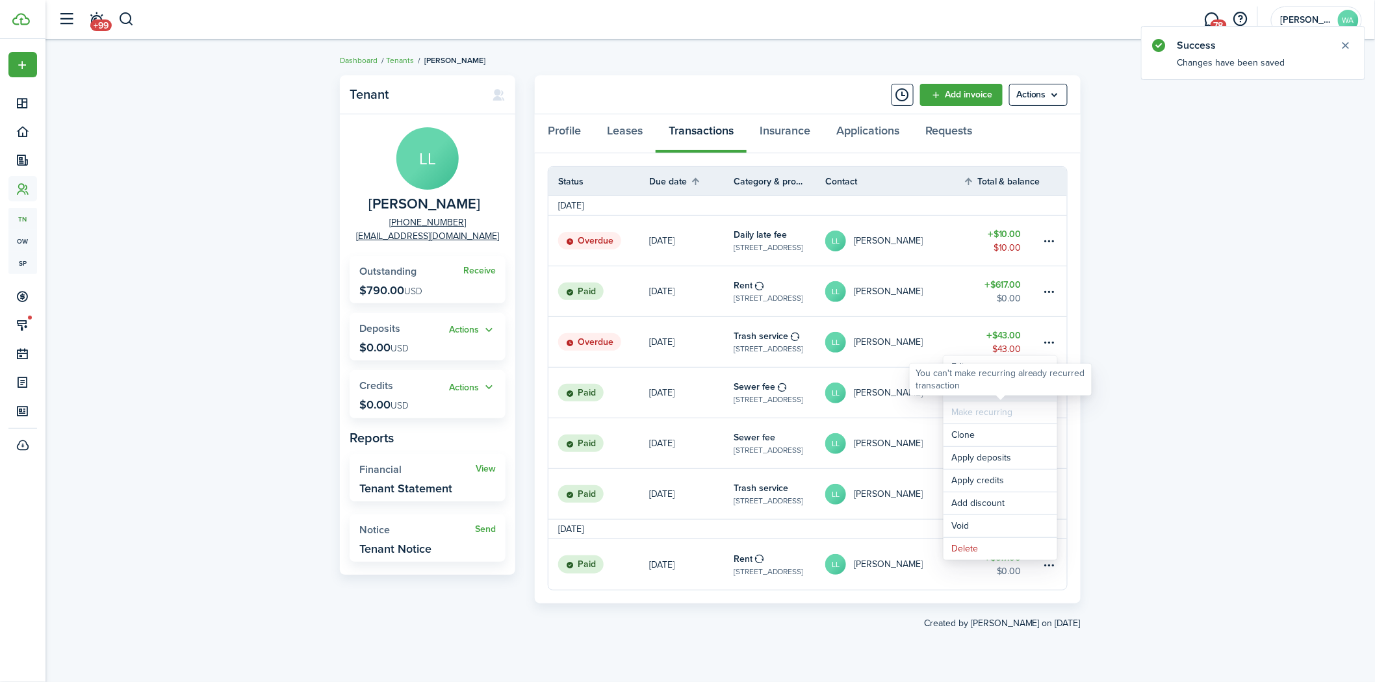
click at [980, 396] on link "Mark as paid" at bounding box center [1000, 390] width 114 height 22
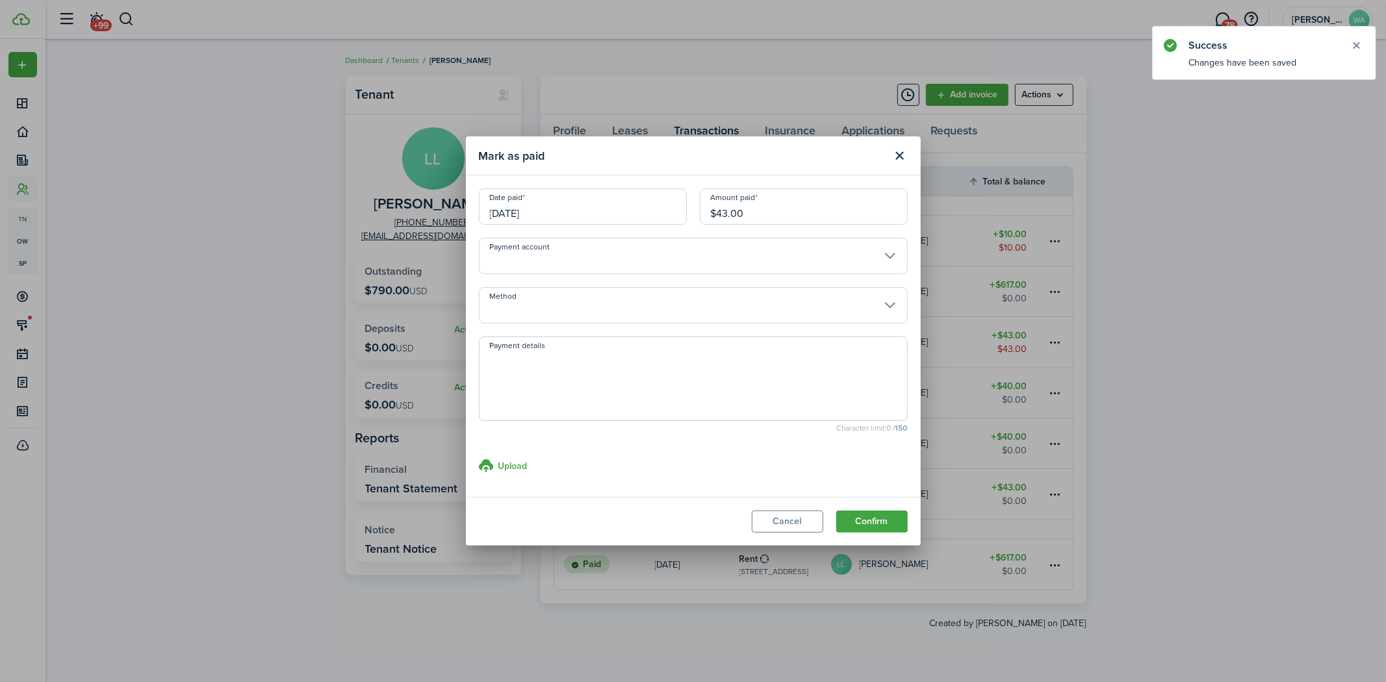
click at [537, 268] on input "Payment account" at bounding box center [693, 256] width 429 height 36
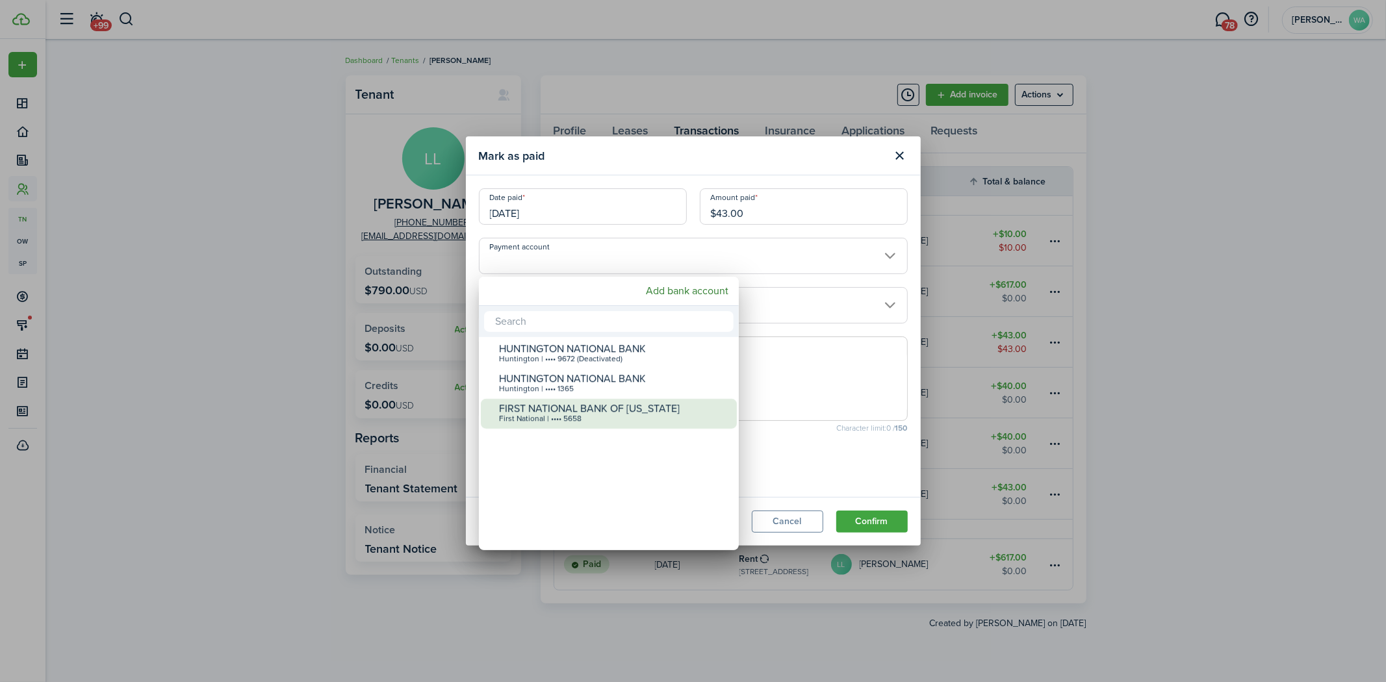
click at [583, 410] on div "FIRST NATIONAL BANK OF [US_STATE]" at bounding box center [614, 409] width 230 height 12
type input "•••• •••• •••• 5658"
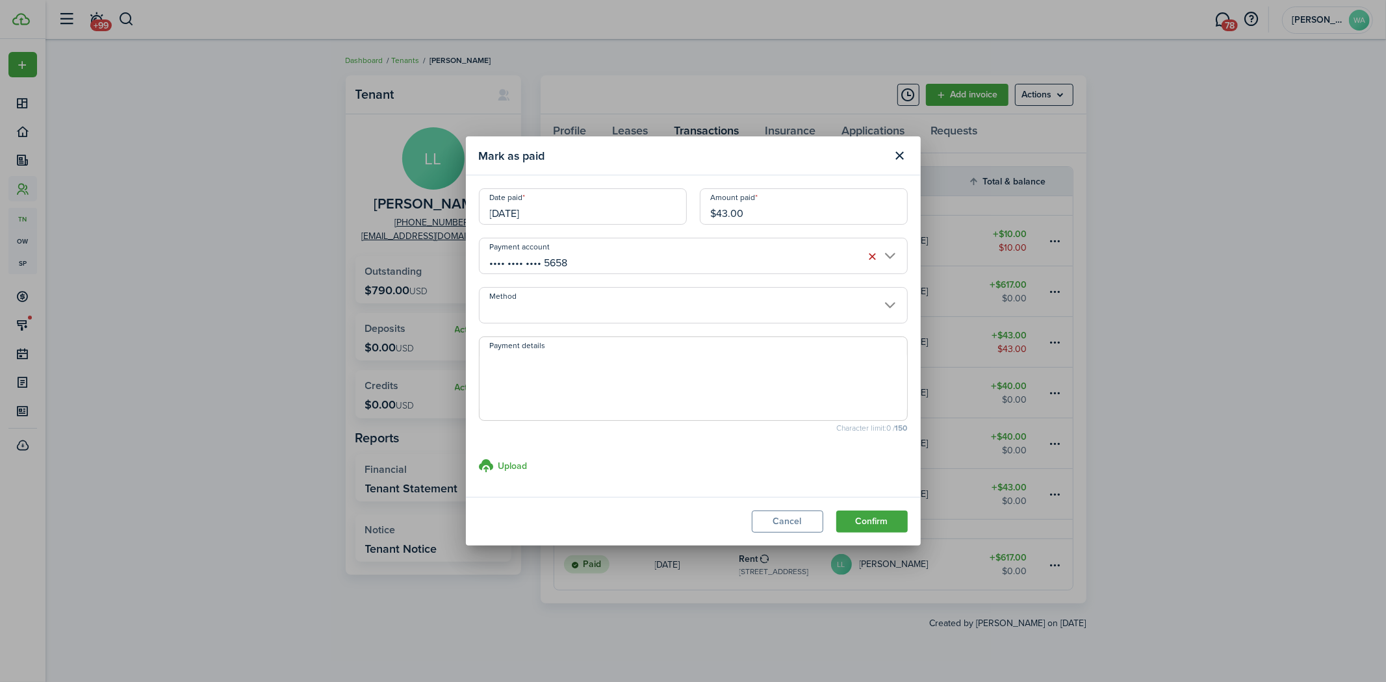
click at [603, 313] on input "Method" at bounding box center [693, 305] width 429 height 36
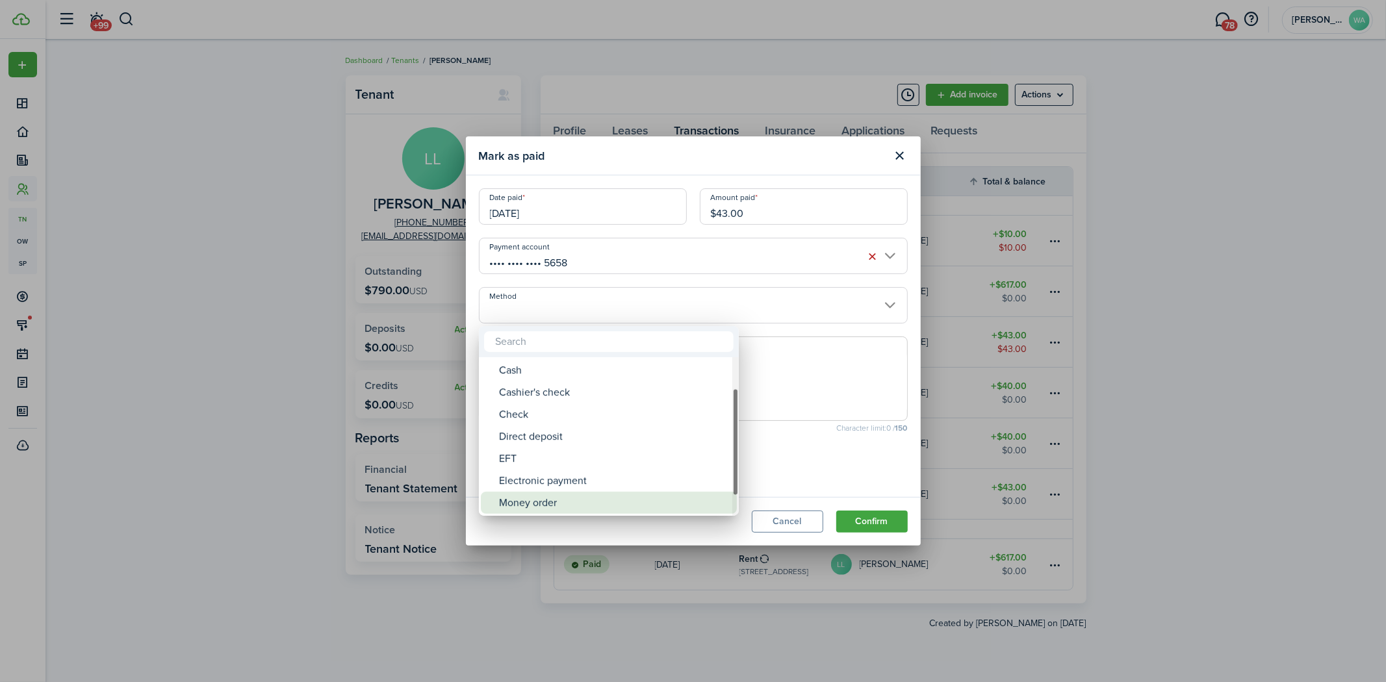
click at [602, 495] on div "Money order" at bounding box center [614, 503] width 230 height 22
type input "Money order"
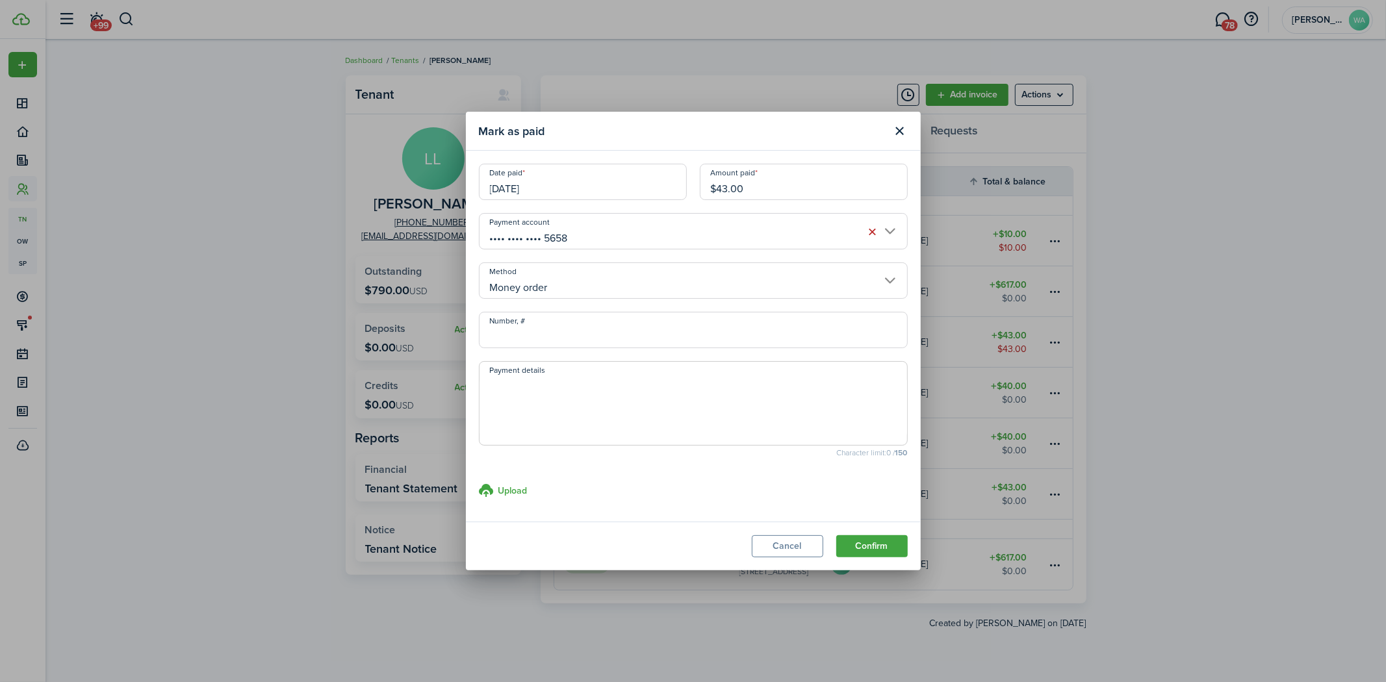
click at [628, 376] on textarea "Payment details" at bounding box center [694, 407] width 428 height 62
paste textarea "[PERSON_NAME] AtHome collected [DATE] $700.00 Total $617 Rent $43.00 Sewer $40.…"
type textarea "[PERSON_NAME] AtHome collected [DATE] $700.00 Total $617 Rent $43.00 Sewer $40.…"
click at [513, 480] on modal-body "Date paid [DATE] Amount paid $43.00 Payment account •••• •••• •••• 5658 Method …" at bounding box center [693, 336] width 455 height 371
click at [513, 488] on h3 "Upload" at bounding box center [512, 491] width 29 height 14
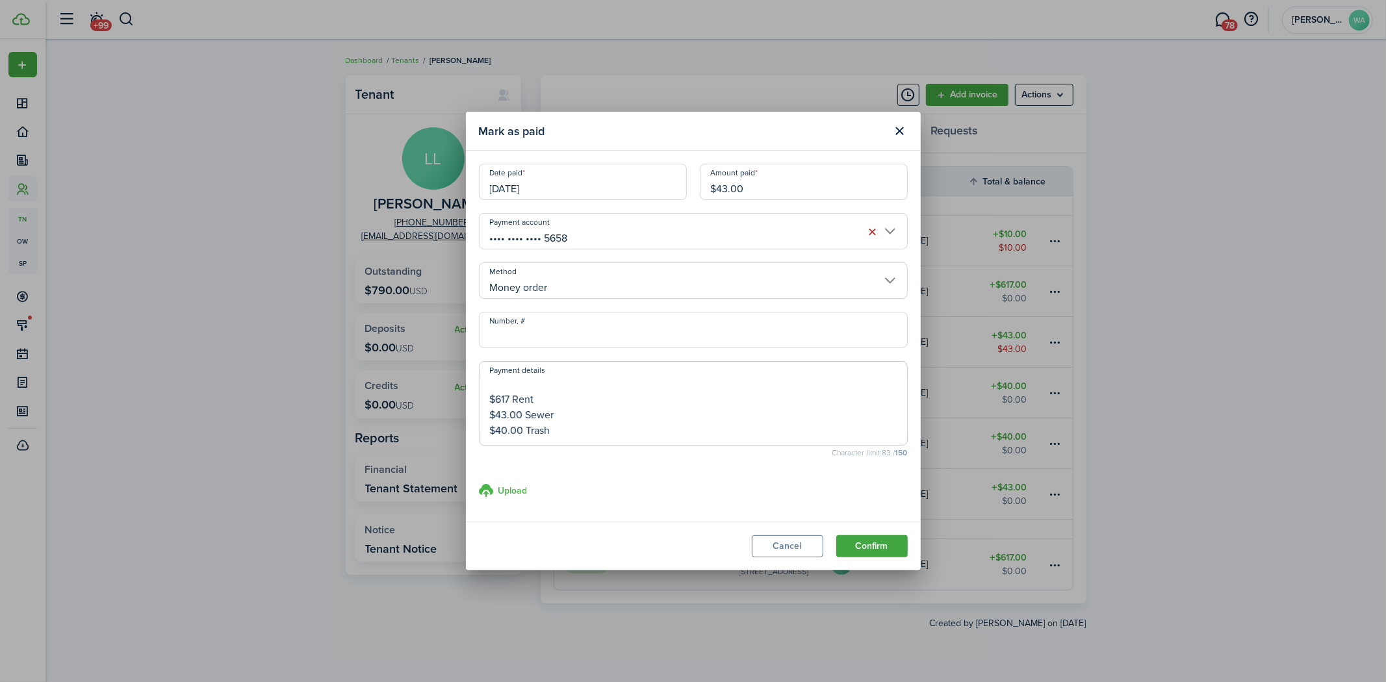
click at [479, 483] on input "Upload store documents and templates Choose file" at bounding box center [479, 483] width 0 height 0
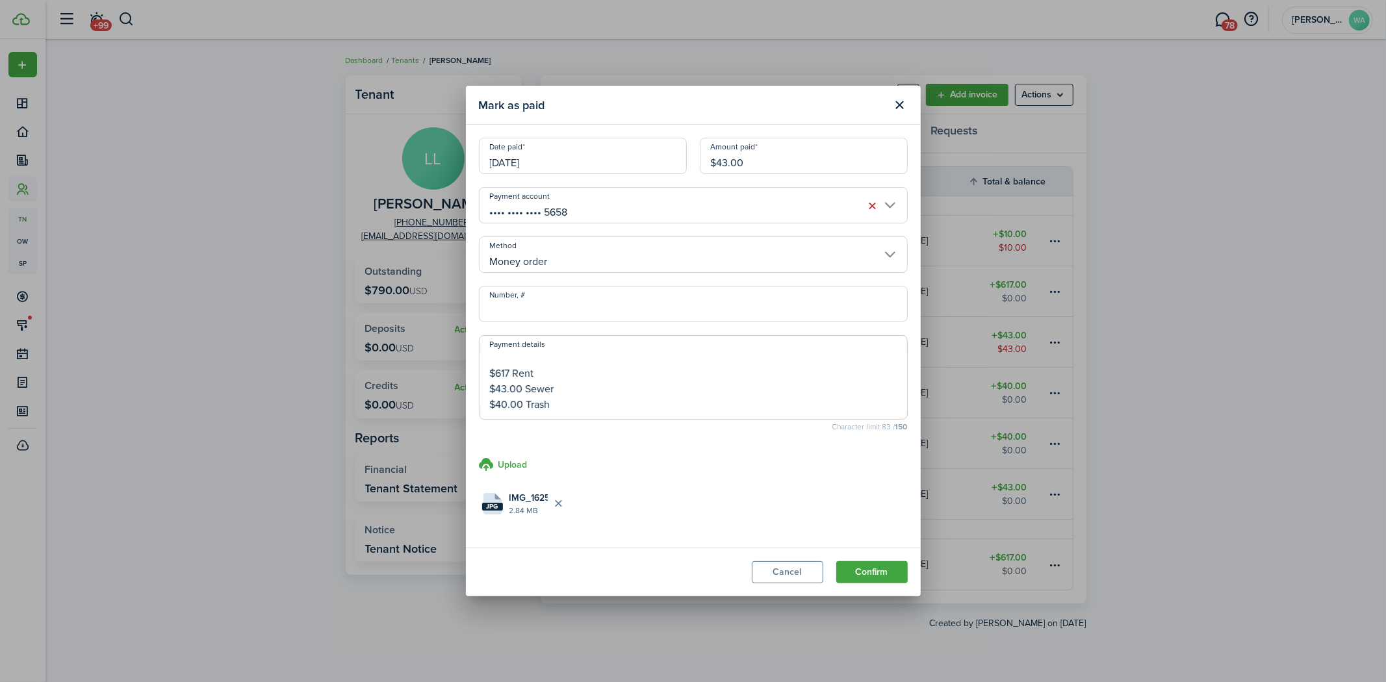
click at [877, 573] on button "Confirm" at bounding box center [871, 572] width 71 height 22
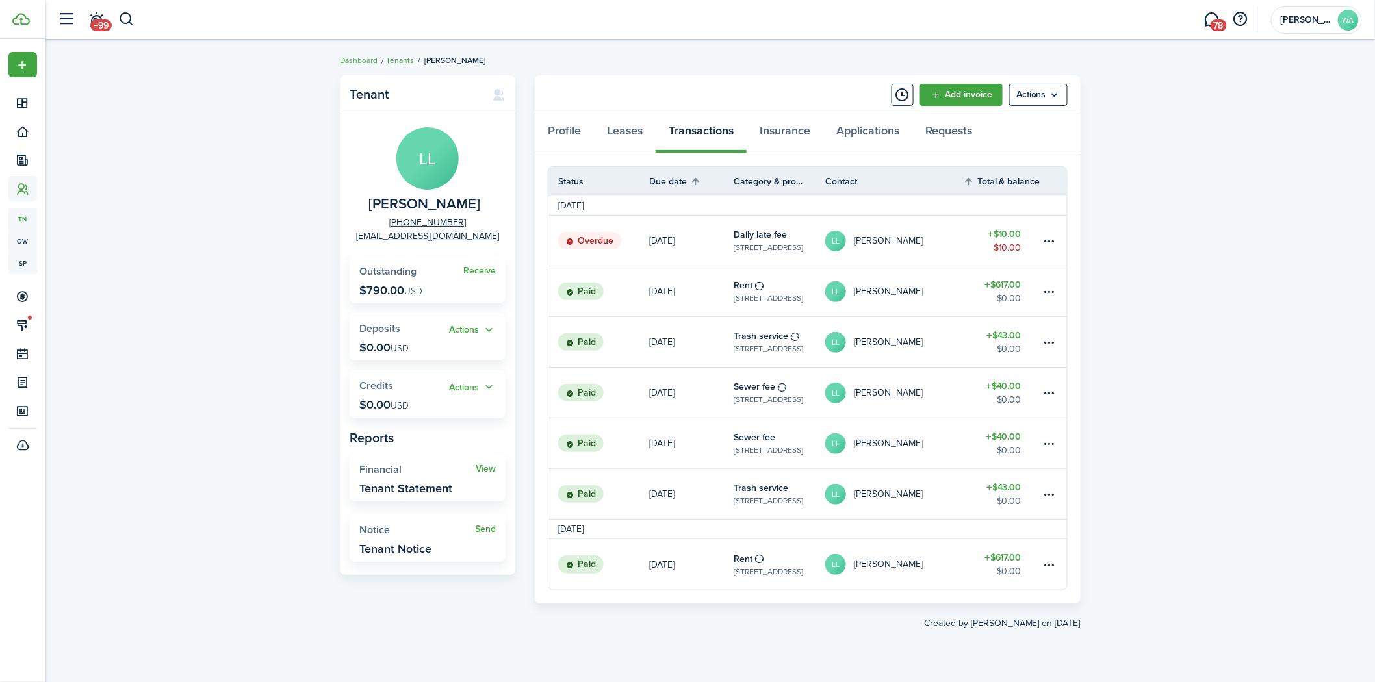
click at [398, 60] on link "Tenants" at bounding box center [400, 61] width 28 height 12
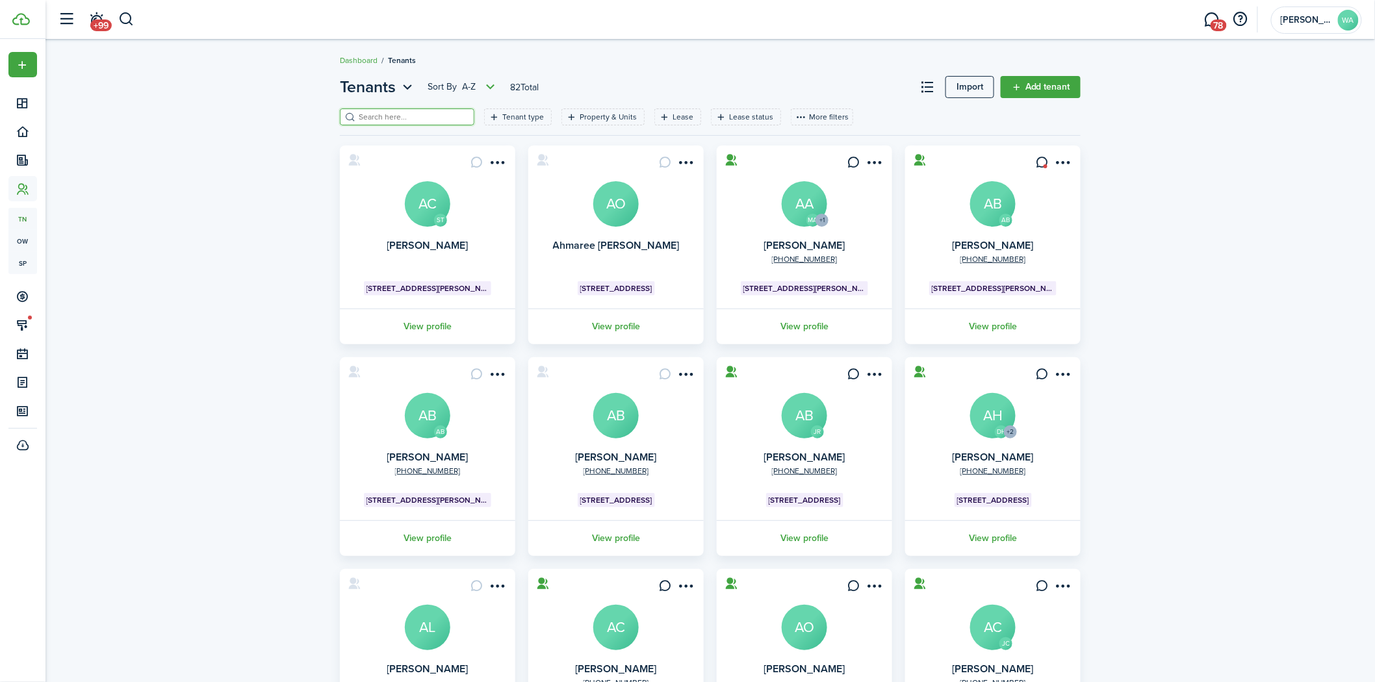
click at [382, 114] on input "search" at bounding box center [412, 117] width 114 height 12
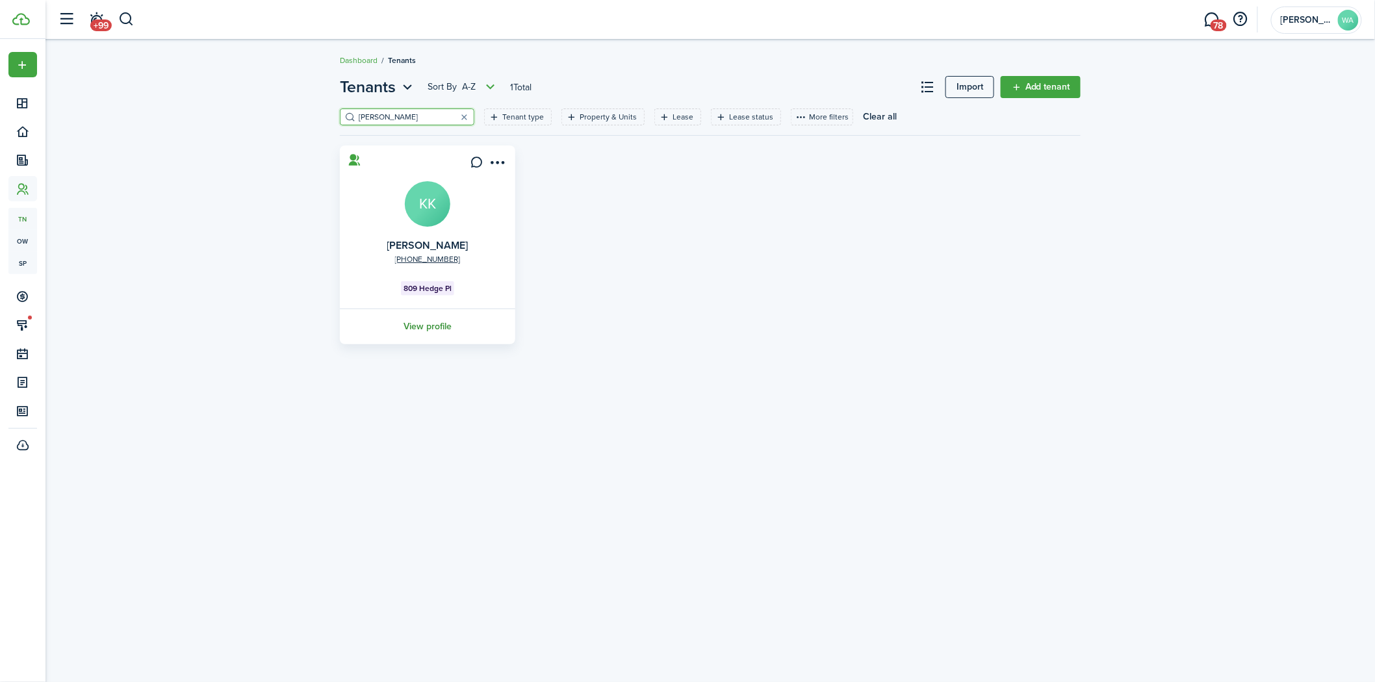
type input "[PERSON_NAME]"
click at [436, 322] on link "View profile" at bounding box center [427, 327] width 179 height 36
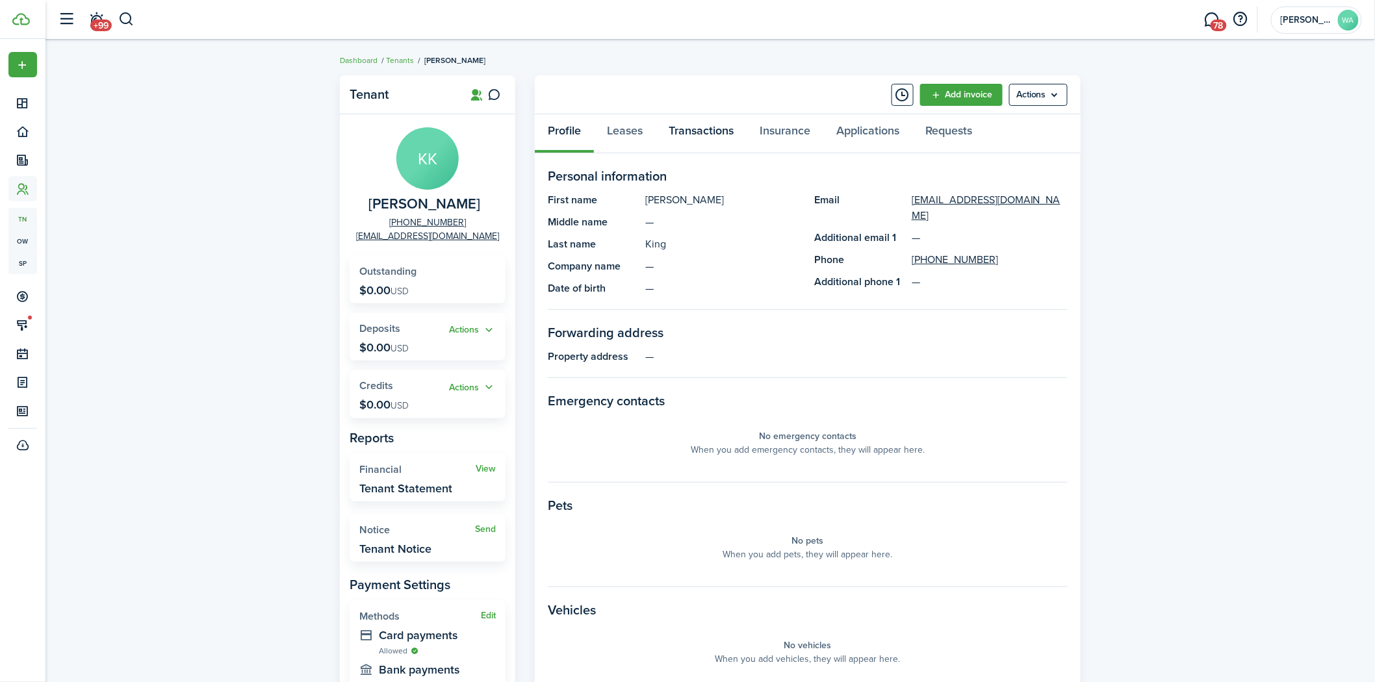
click at [704, 125] on link "Transactions" at bounding box center [701, 133] width 91 height 39
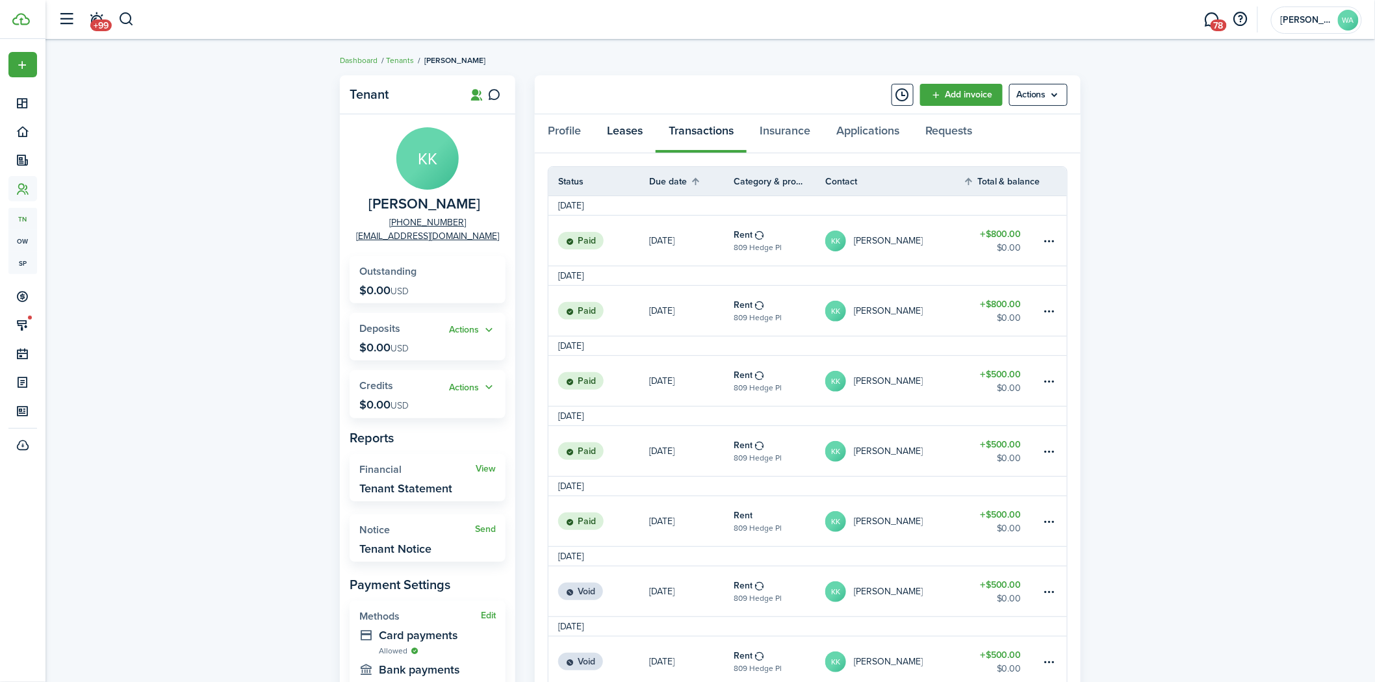
click at [641, 128] on link "Leases" at bounding box center [625, 133] width 62 height 39
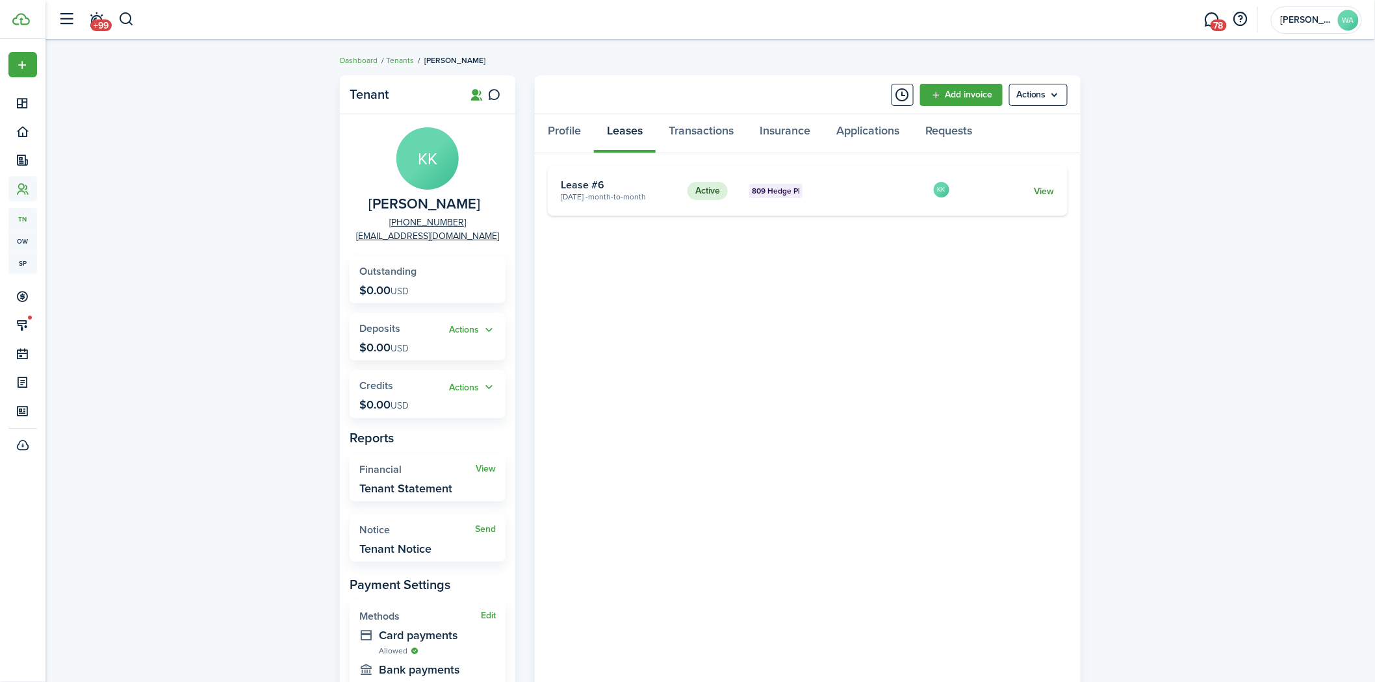
click at [1045, 193] on link "View" at bounding box center [1044, 192] width 20 height 14
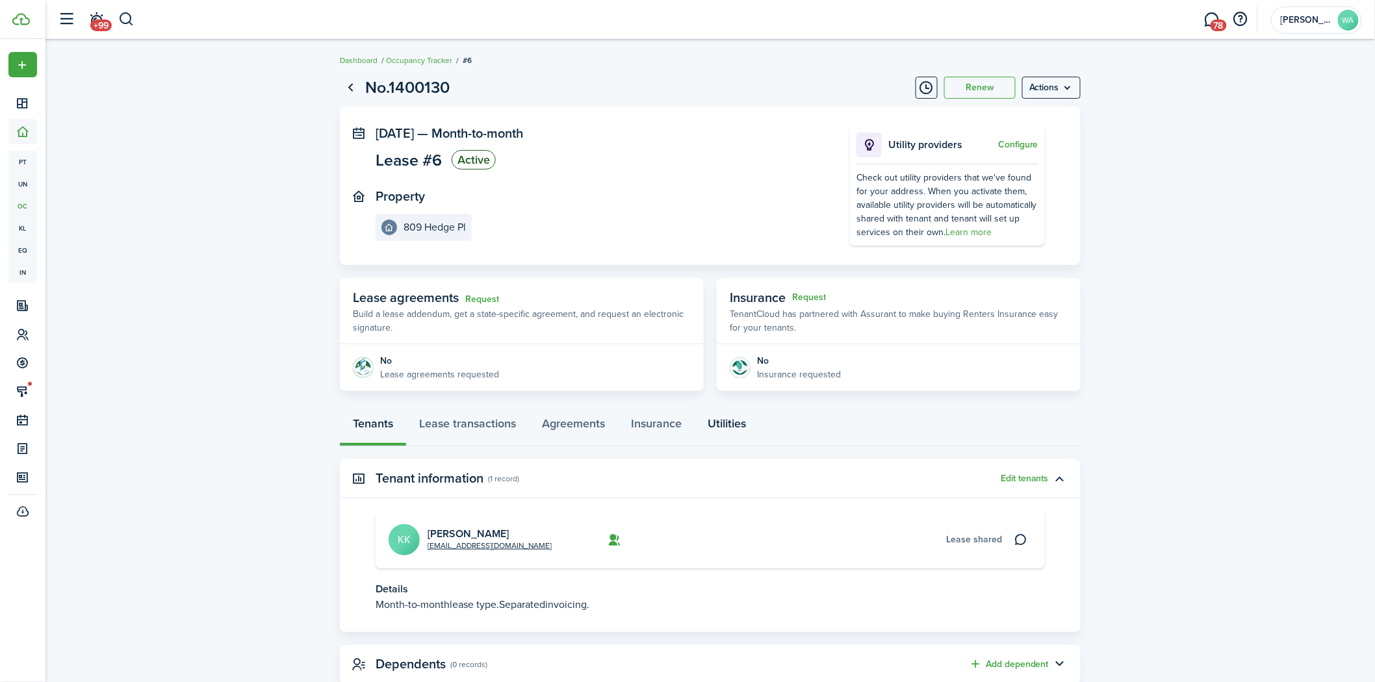
scroll to position [37, 0]
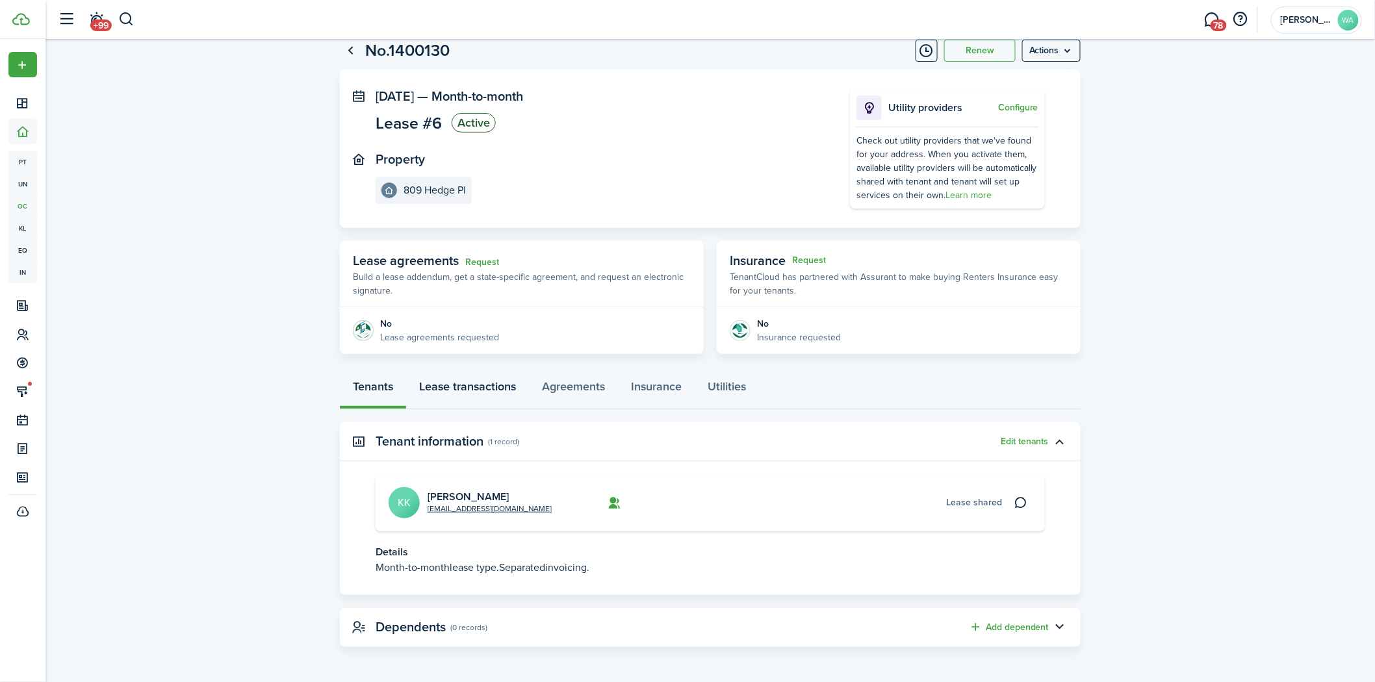
click at [456, 380] on link "Lease transactions" at bounding box center [467, 389] width 123 height 39
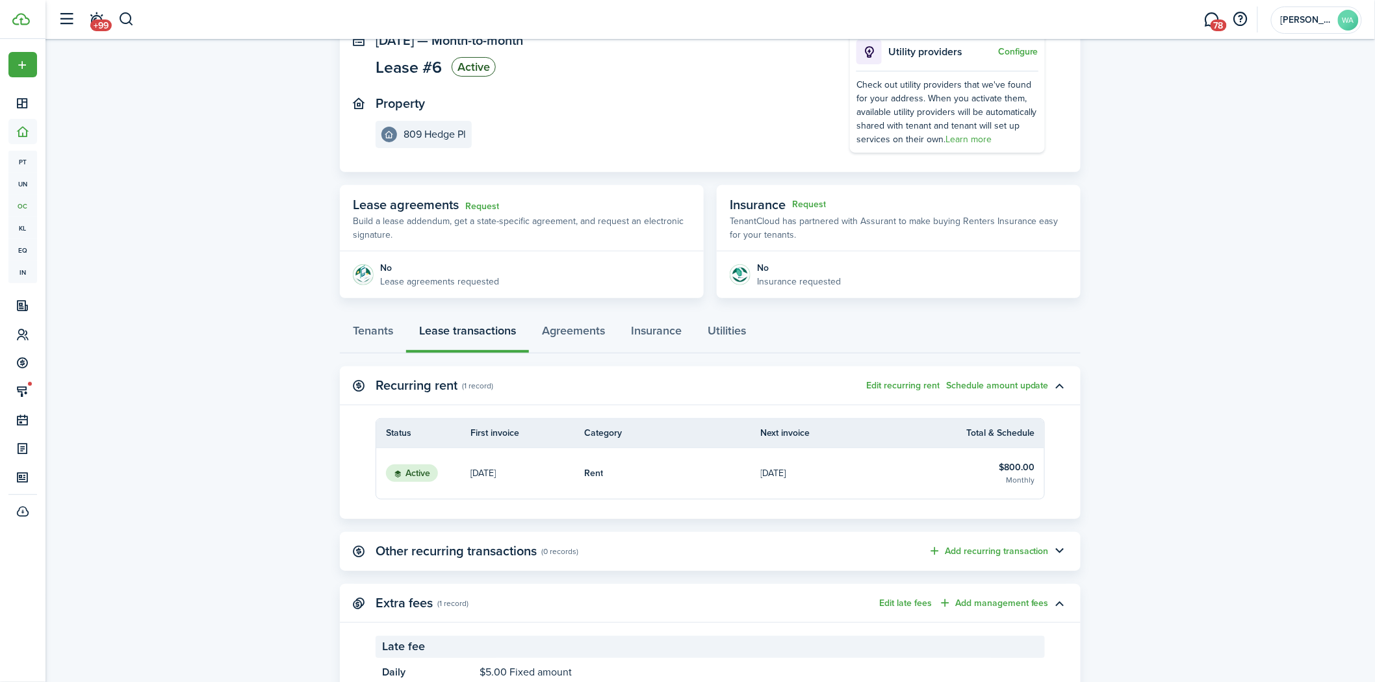
scroll to position [146, 0]
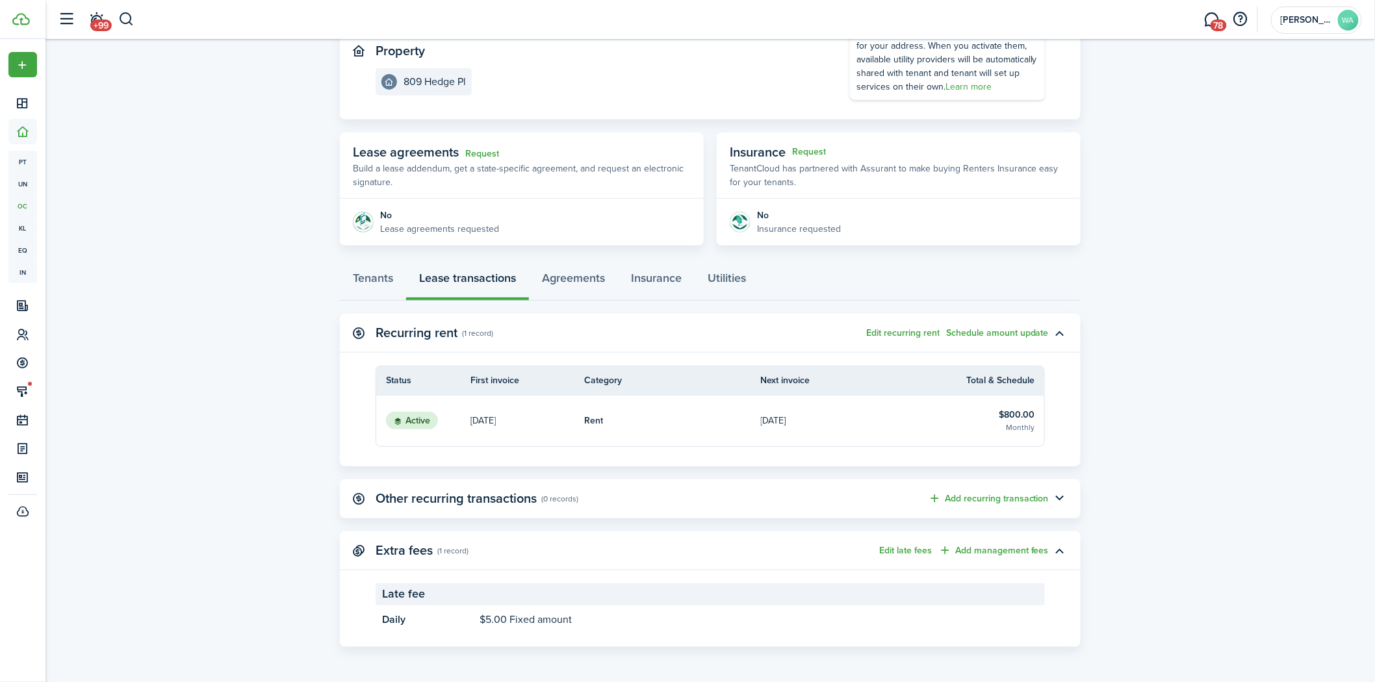
click at [743, 430] on link "Rent" at bounding box center [672, 421] width 177 height 51
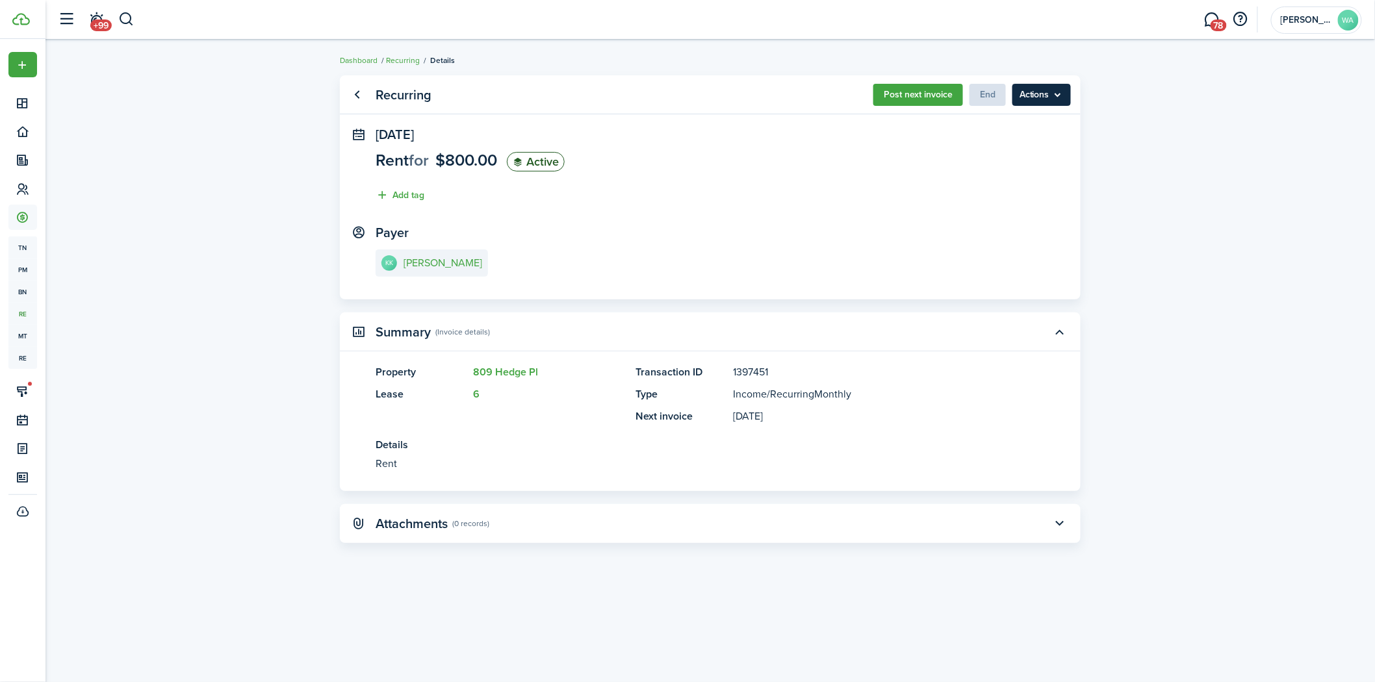
click at [1023, 92] on menu-btn "Actions" at bounding box center [1041, 95] width 58 height 22
click at [921, 92] on button "Post next invoice" at bounding box center [918, 95] width 90 height 22
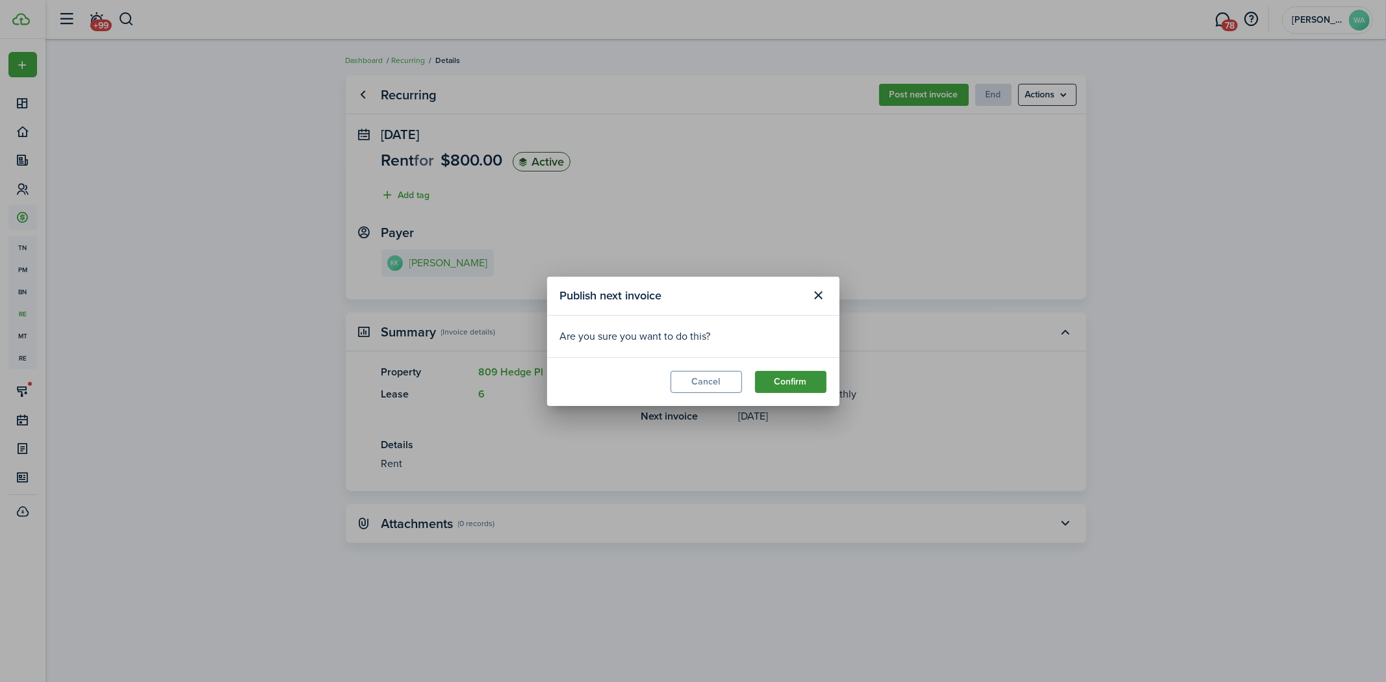
click at [777, 374] on button "Confirm" at bounding box center [790, 382] width 71 height 22
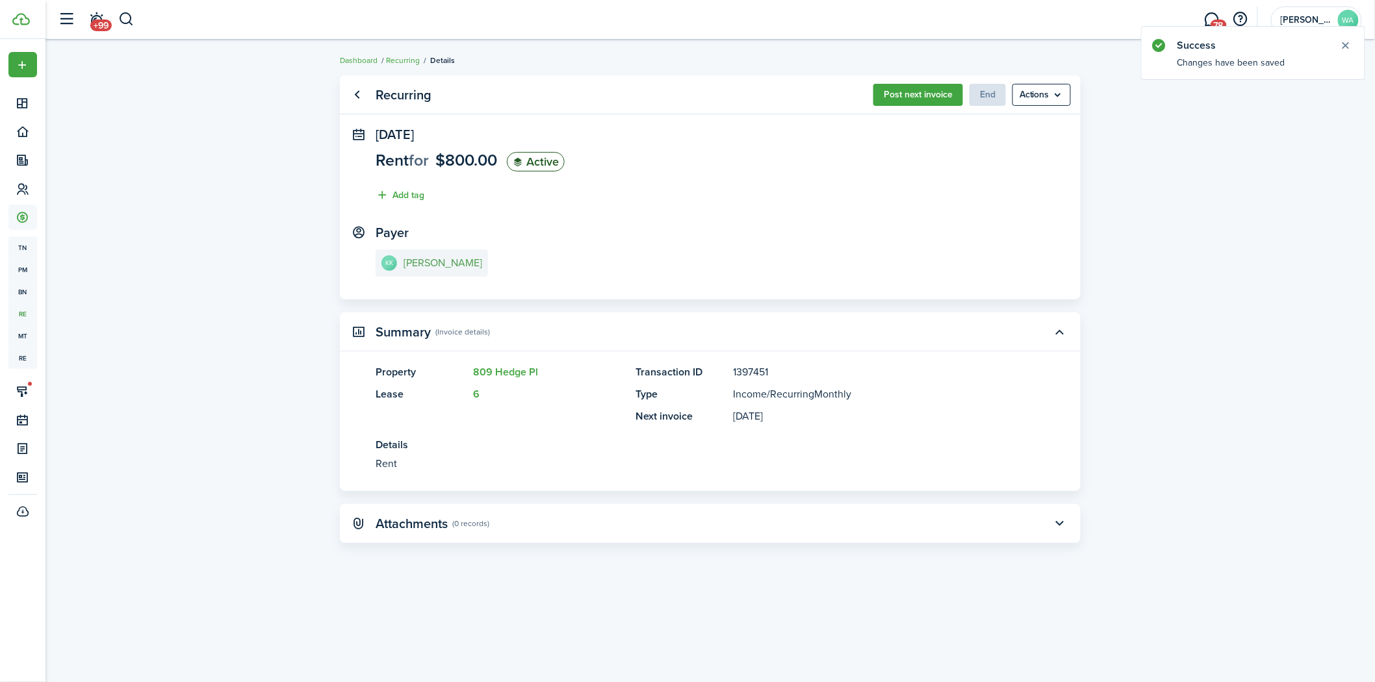
click at [419, 263] on e-details-info-title "[PERSON_NAME]" at bounding box center [442, 263] width 79 height 12
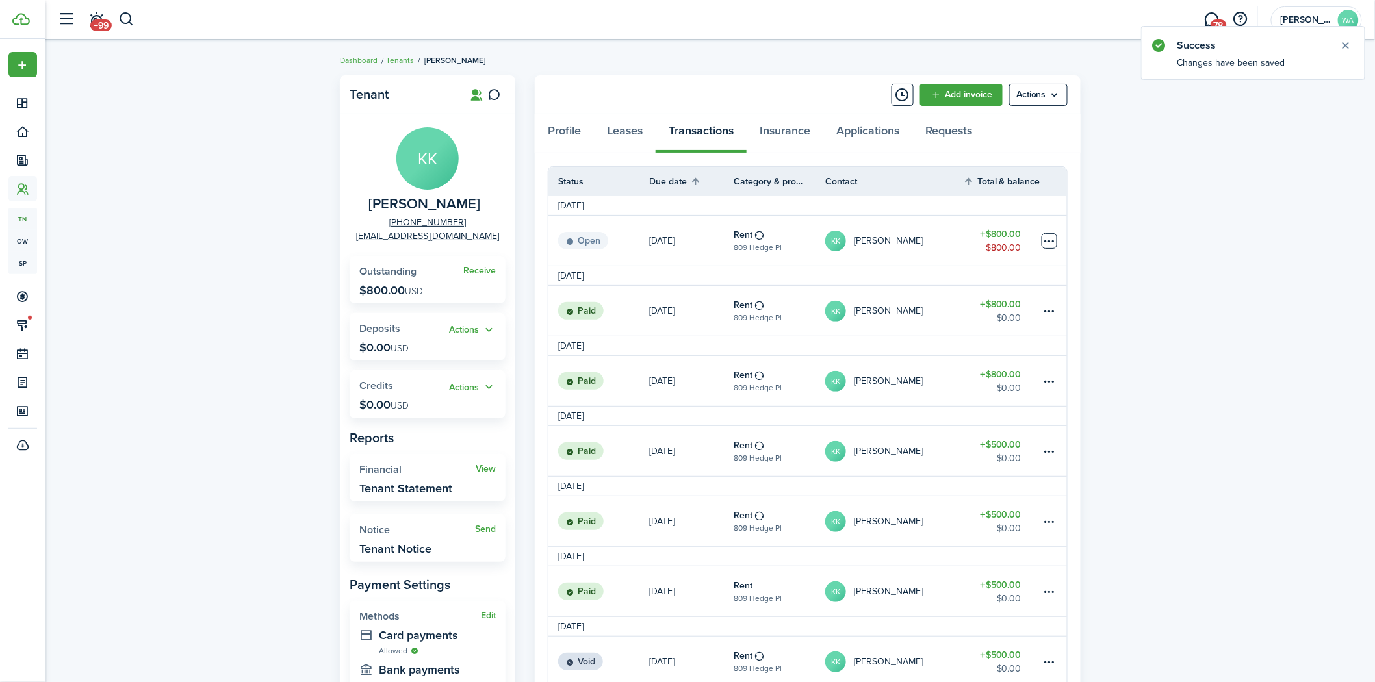
click at [1051, 242] on table-menu-btn-icon at bounding box center [1050, 241] width 16 height 16
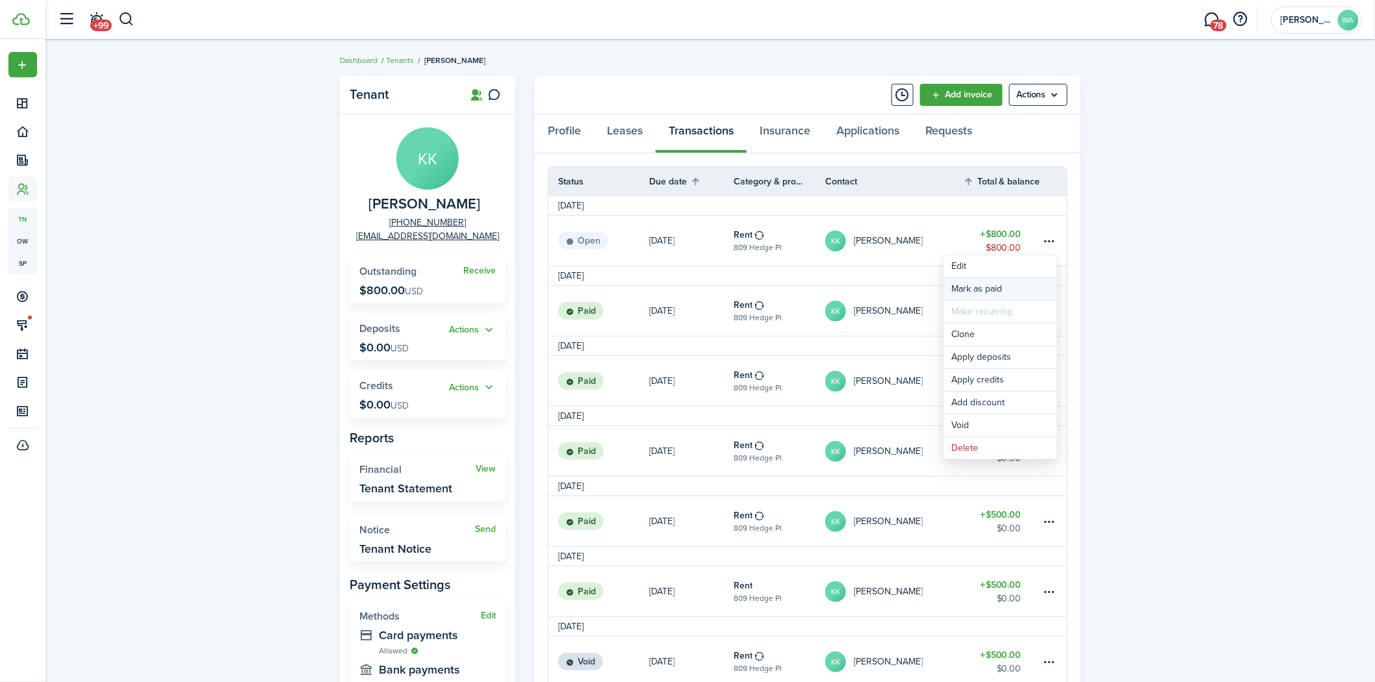
click at [969, 289] on link "Mark as paid" at bounding box center [1000, 289] width 114 height 22
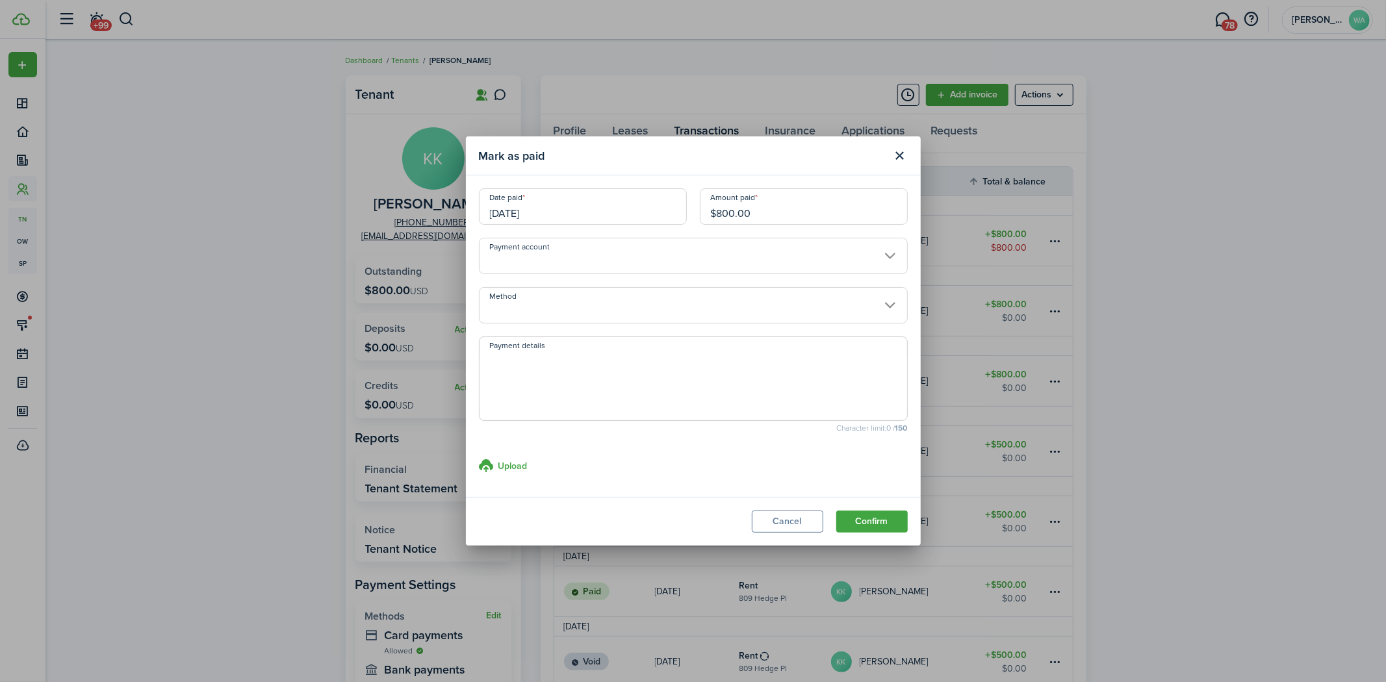
click at [634, 262] on input "Payment account" at bounding box center [693, 256] width 429 height 36
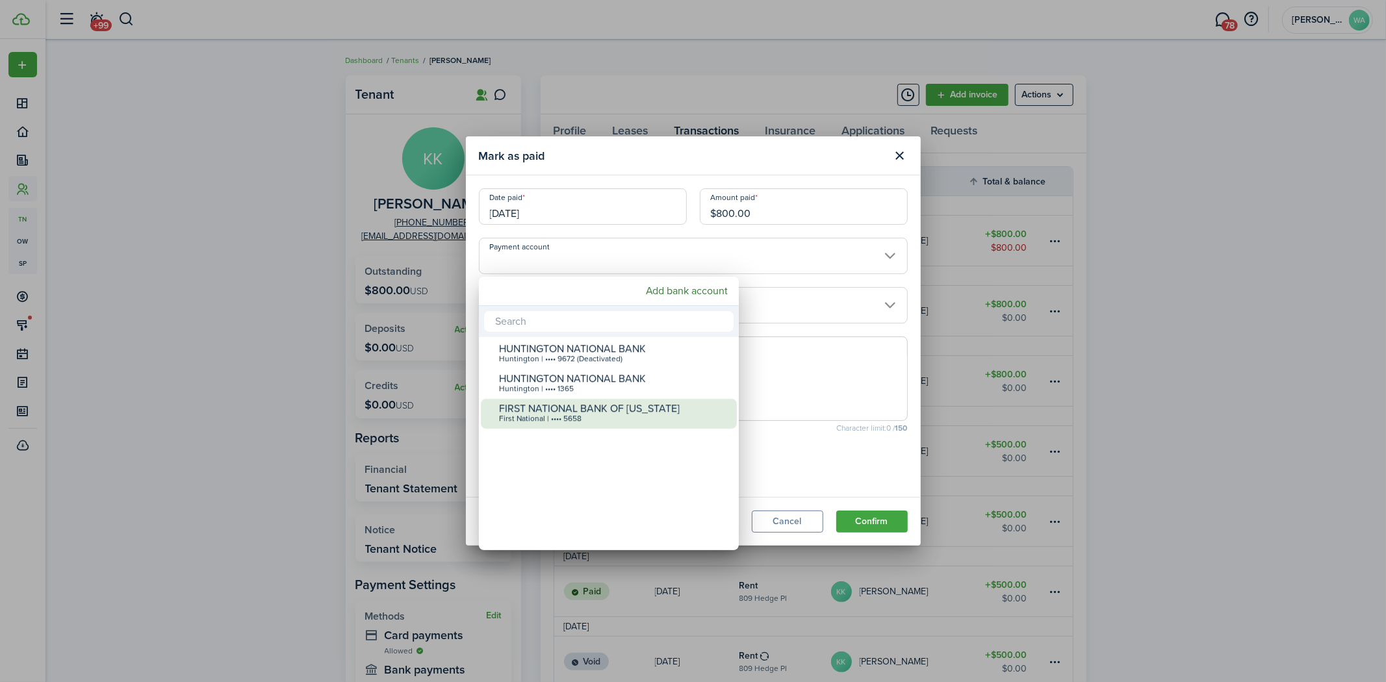
click at [624, 403] on div "FIRST NATIONAL BANK OF [US_STATE]" at bounding box center [614, 409] width 230 height 12
type input "•••• •••• •••• 5658"
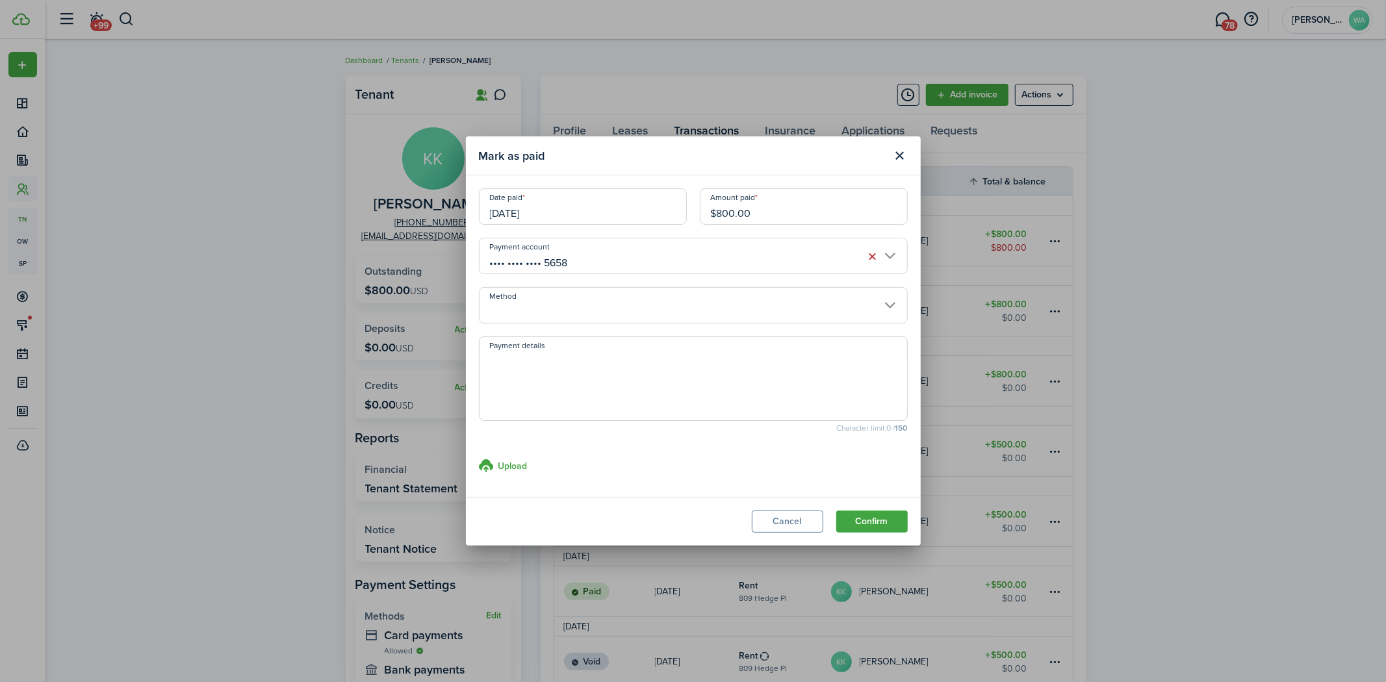
click at [726, 306] on input "Method" at bounding box center [693, 305] width 429 height 36
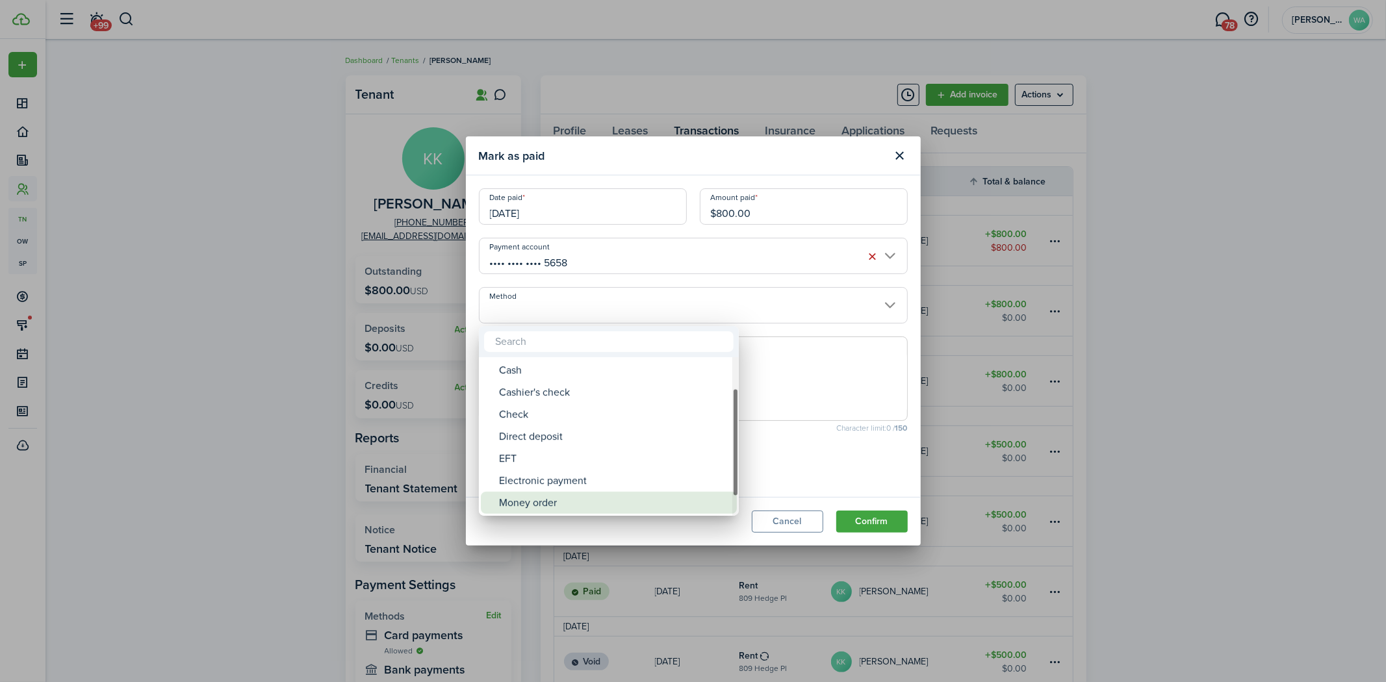
click at [600, 502] on div "Money order" at bounding box center [614, 503] width 230 height 22
type input "Money order"
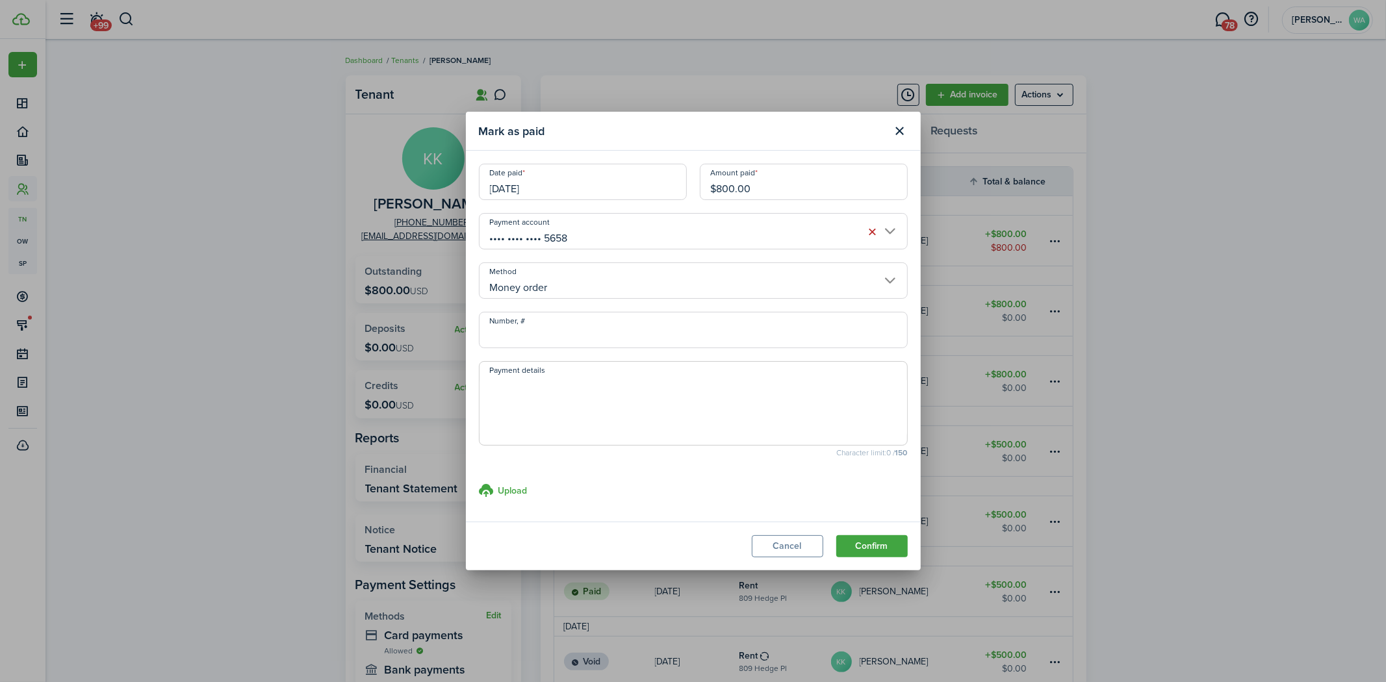
click at [553, 401] on textarea "Payment details" at bounding box center [694, 407] width 428 height 62
type textarea "[PERSON_NAME] collected [DATE]"
click at [685, 464] on modal-body "Date paid [DATE] Amount paid $800.00 Payment account •••• •••• •••• 5658 Method…" at bounding box center [693, 336] width 455 height 371
click at [669, 408] on textarea "[PERSON_NAME] collected [DATE]" at bounding box center [694, 407] width 428 height 62
type textarea "[PERSON_NAME] collected [DATE] $800.00 rent"
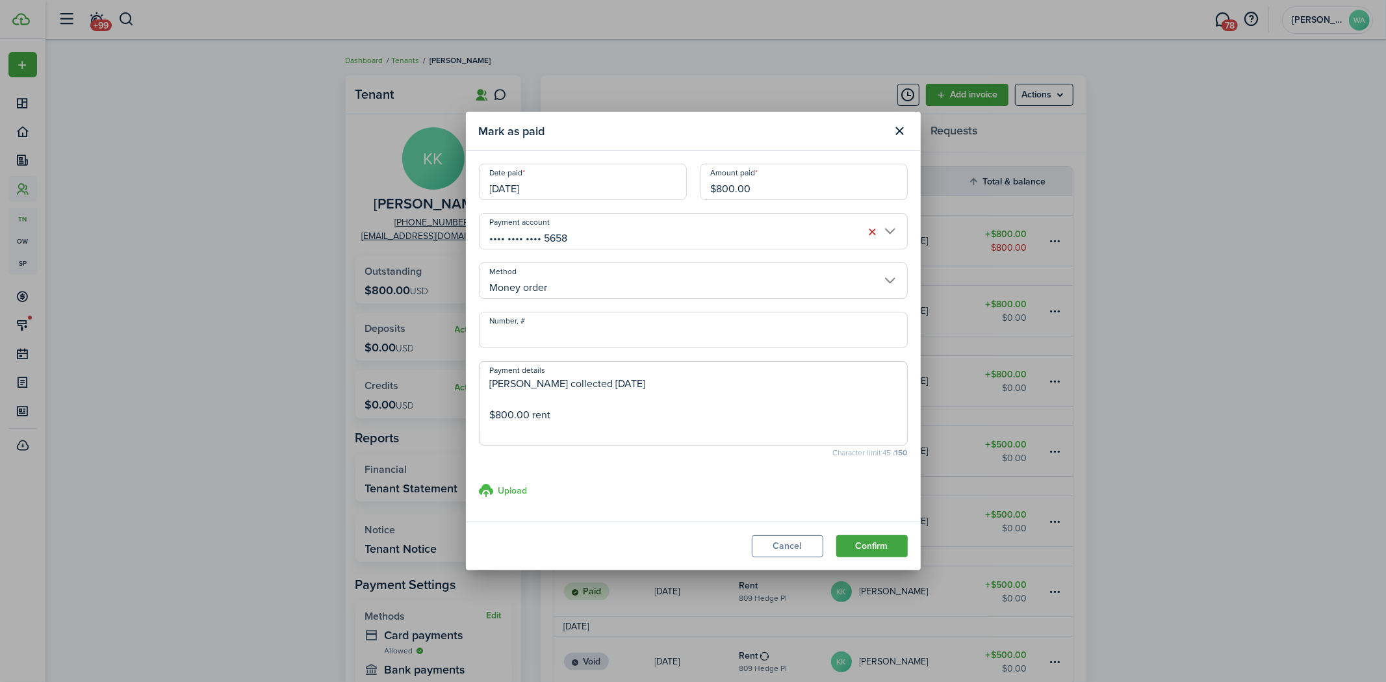
click at [513, 494] on h3 "Upload" at bounding box center [512, 491] width 29 height 14
click at [479, 483] on input "Upload store documents and templates Choose file" at bounding box center [479, 483] width 0 height 0
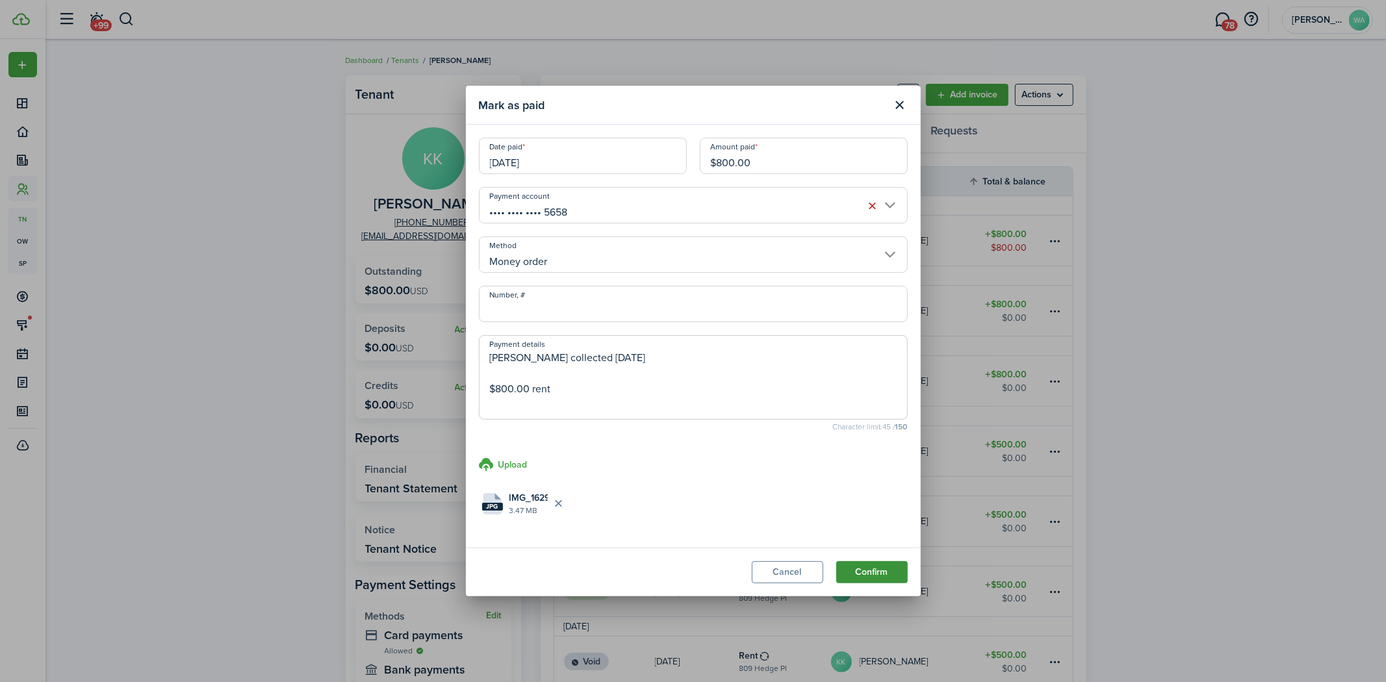
click at [889, 572] on button "Confirm" at bounding box center [871, 572] width 71 height 22
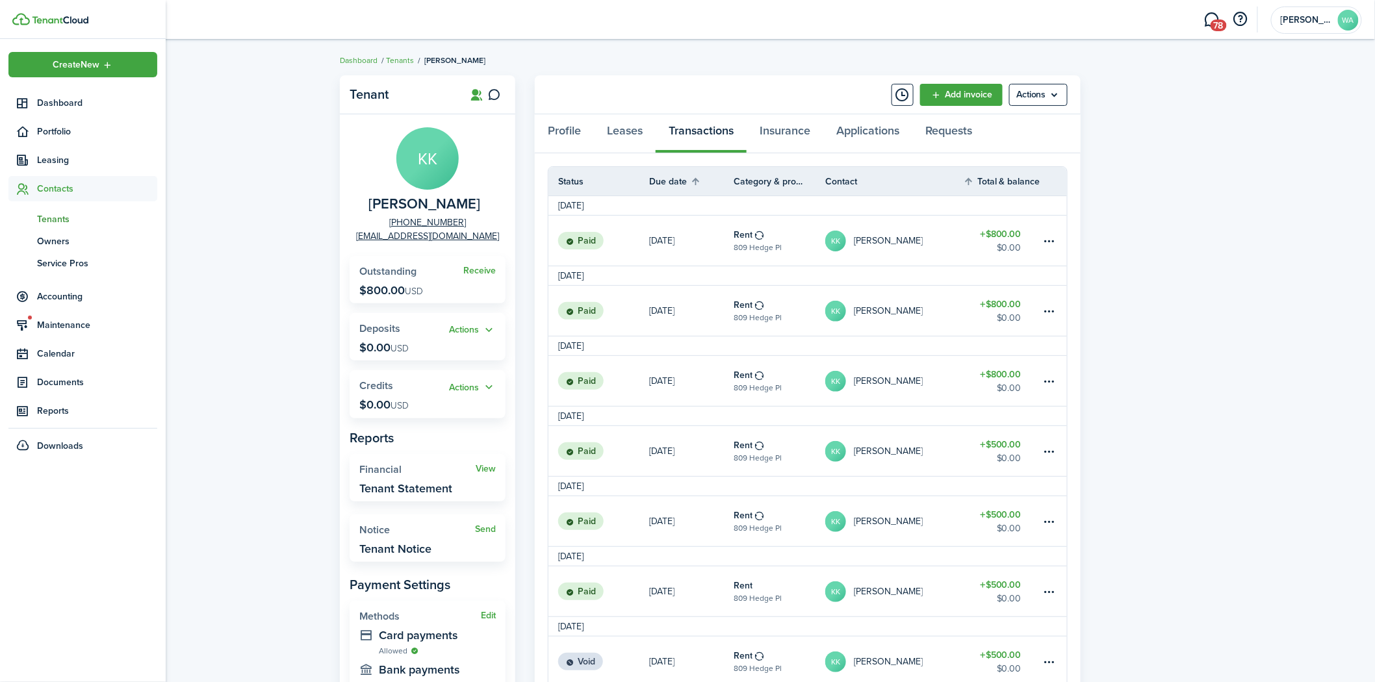
click at [15, 222] on span "tn" at bounding box center [22, 219] width 29 height 22
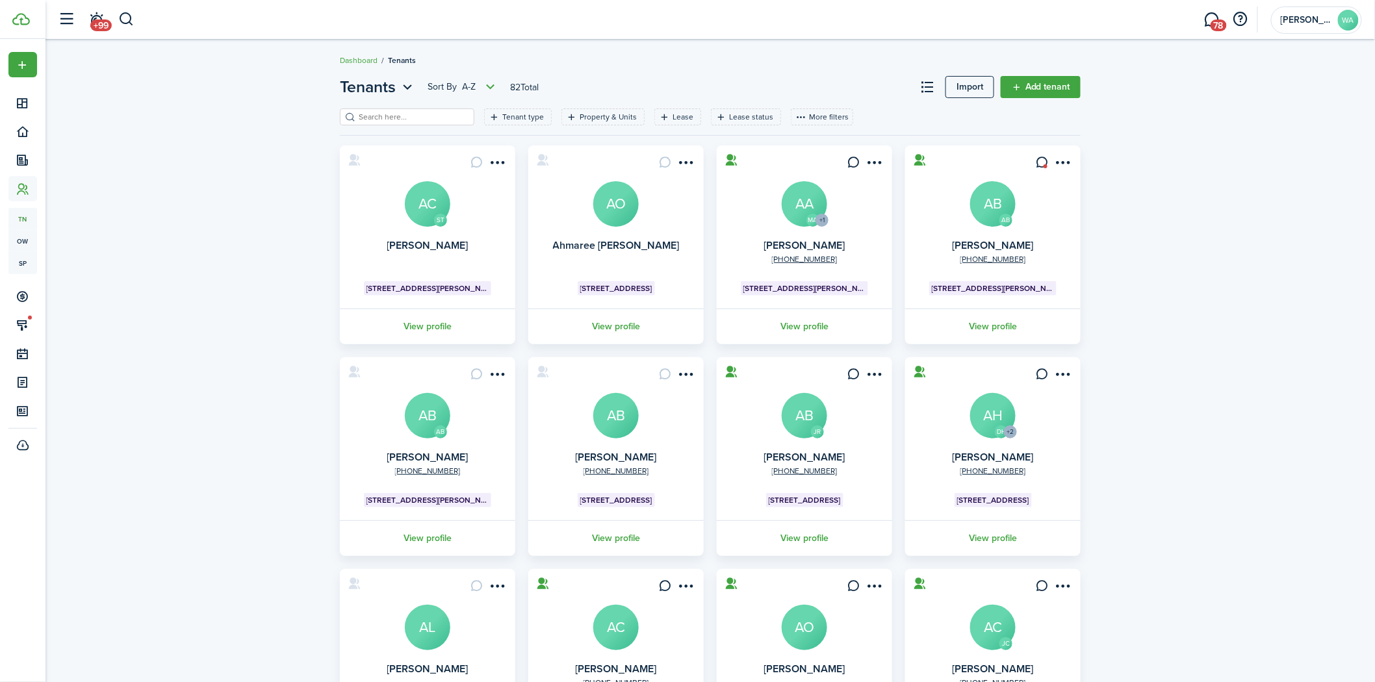
click at [369, 109] on filter-search at bounding box center [407, 117] width 134 height 17
click at [418, 113] on input "search" at bounding box center [412, 117] width 114 height 12
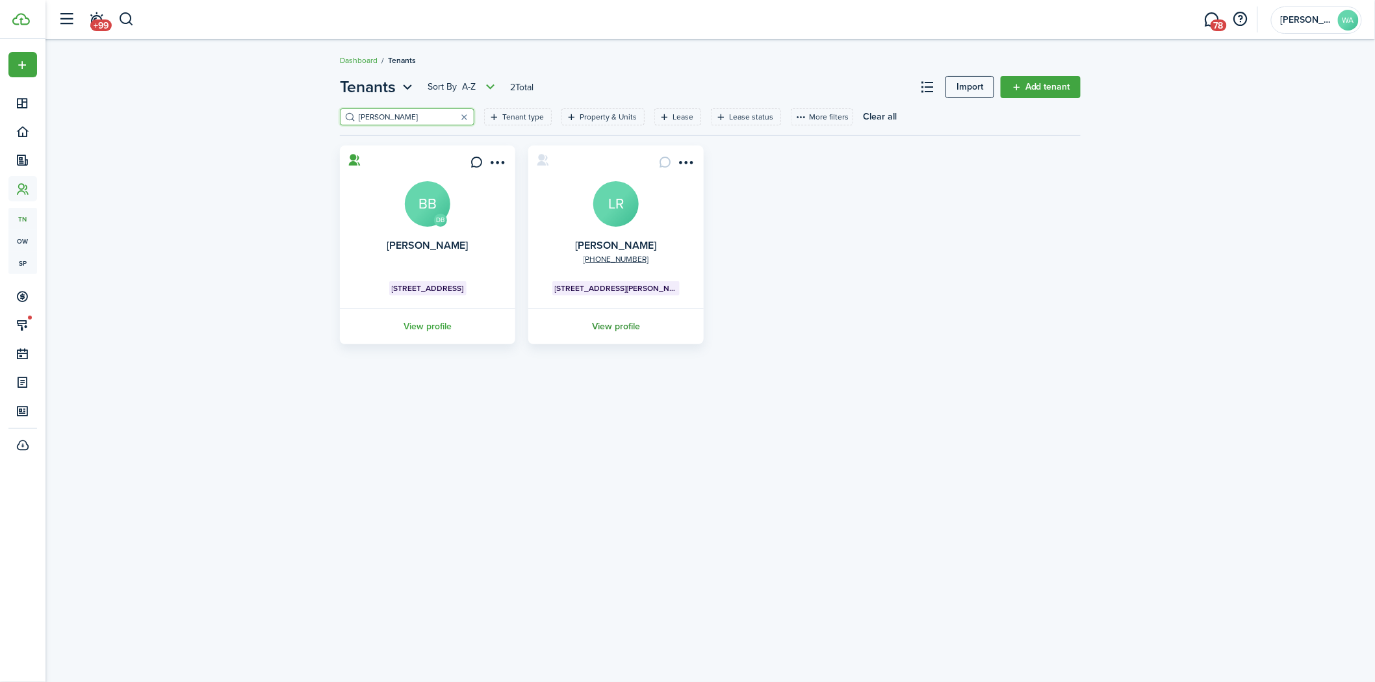
type input "[PERSON_NAME]"
click at [648, 326] on link "View profile" at bounding box center [615, 327] width 179 height 36
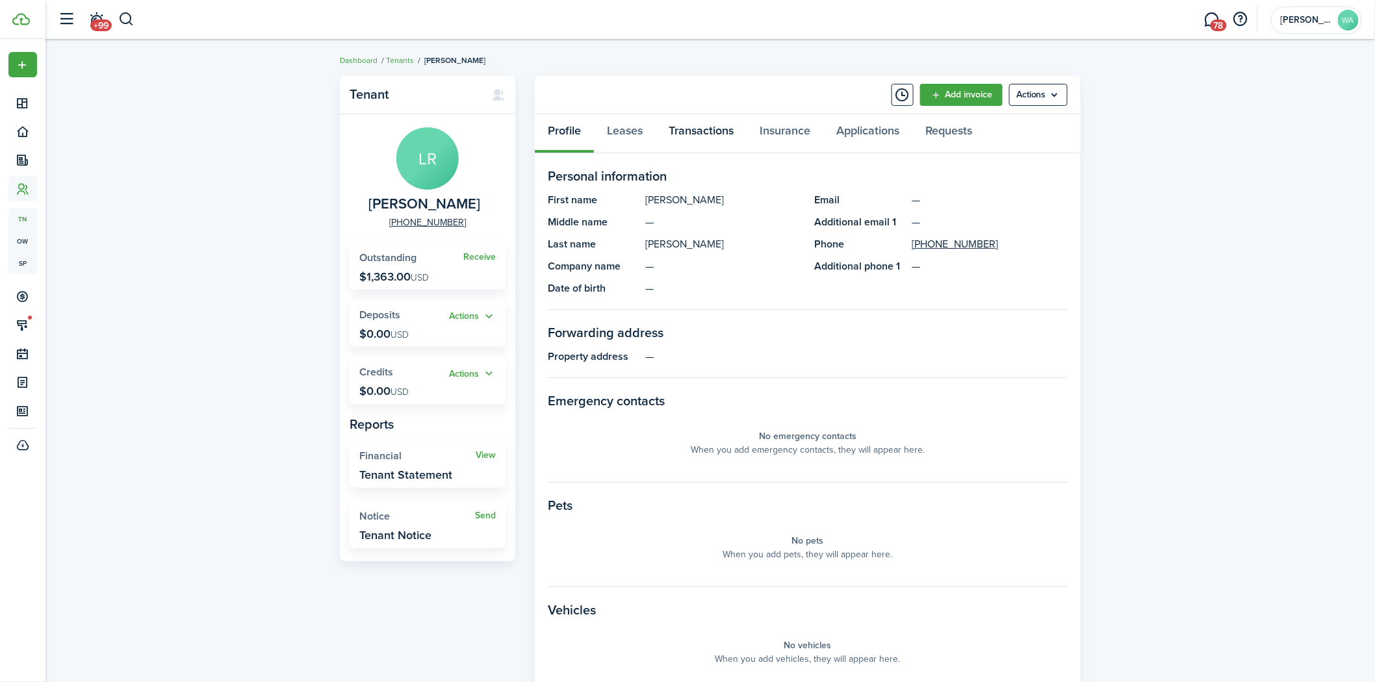
click at [704, 135] on link "Transactions" at bounding box center [701, 133] width 91 height 39
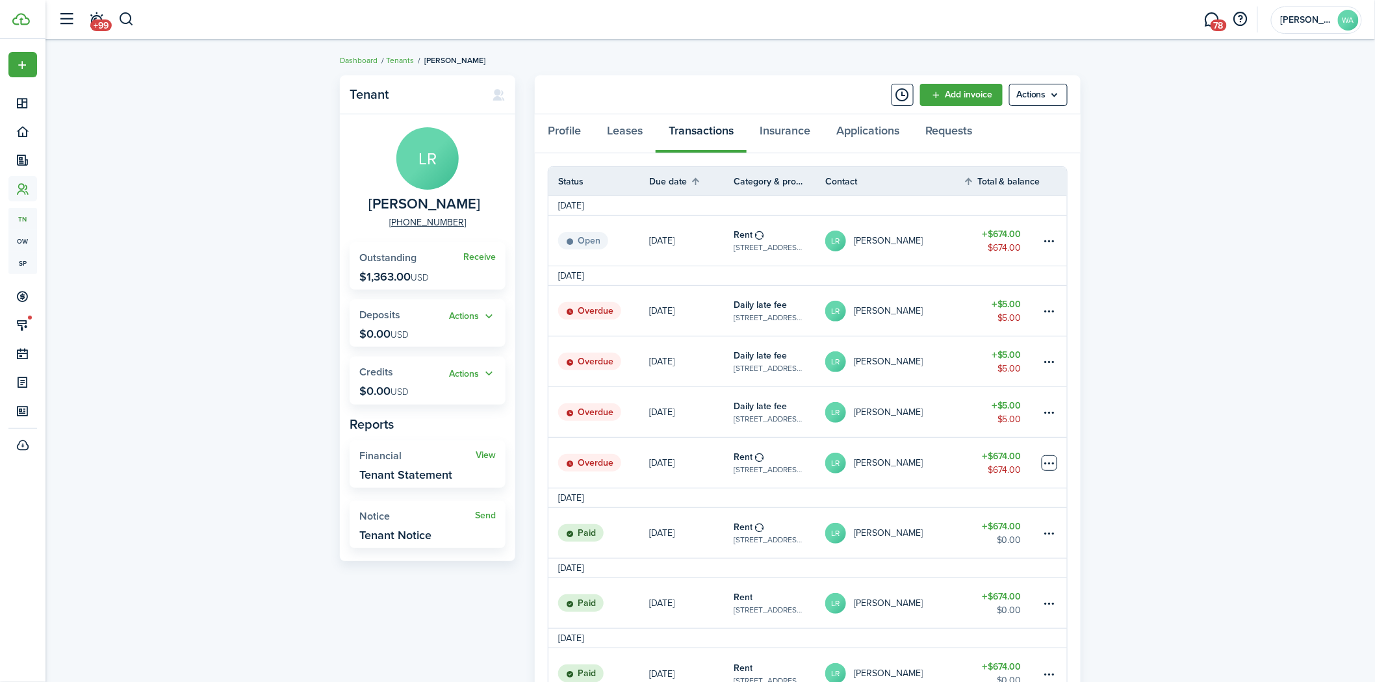
click at [1056, 460] on table-menu-btn-icon at bounding box center [1050, 463] width 16 height 16
click at [979, 515] on link "Mark as paid" at bounding box center [1000, 509] width 114 height 22
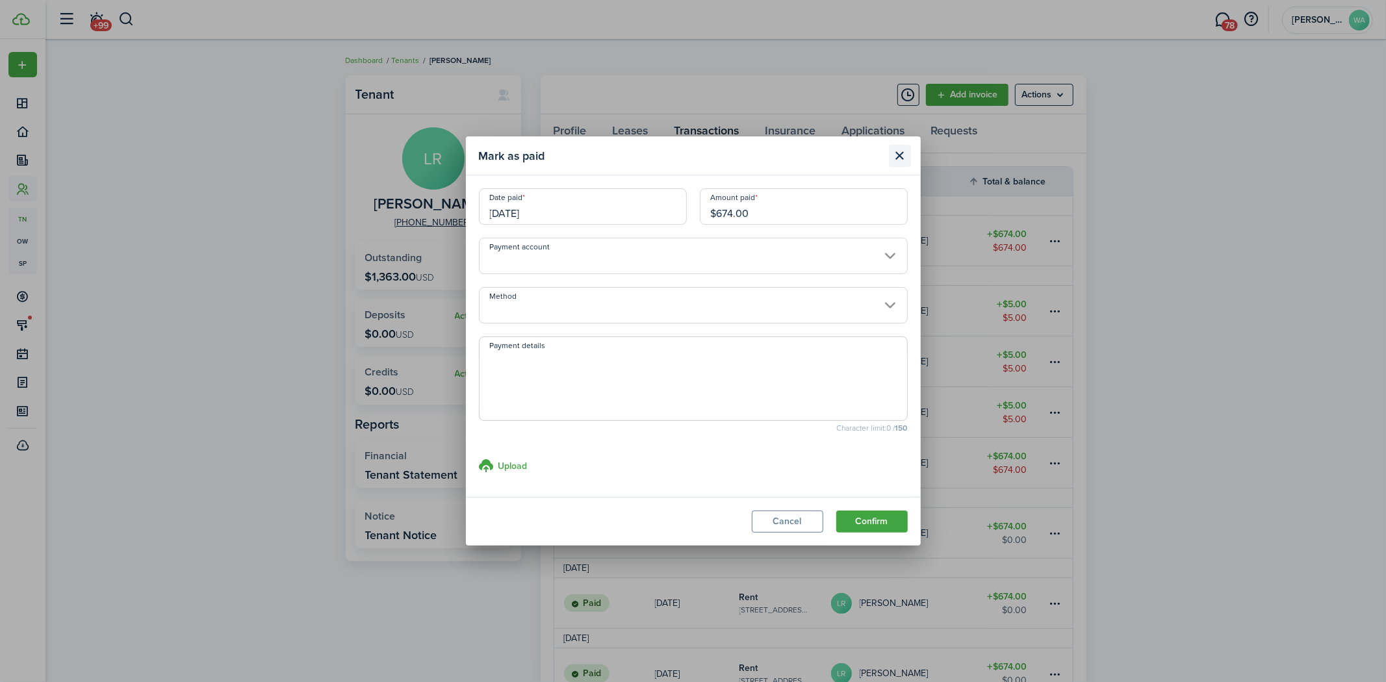
click at [900, 160] on button "Close modal" at bounding box center [900, 156] width 22 height 22
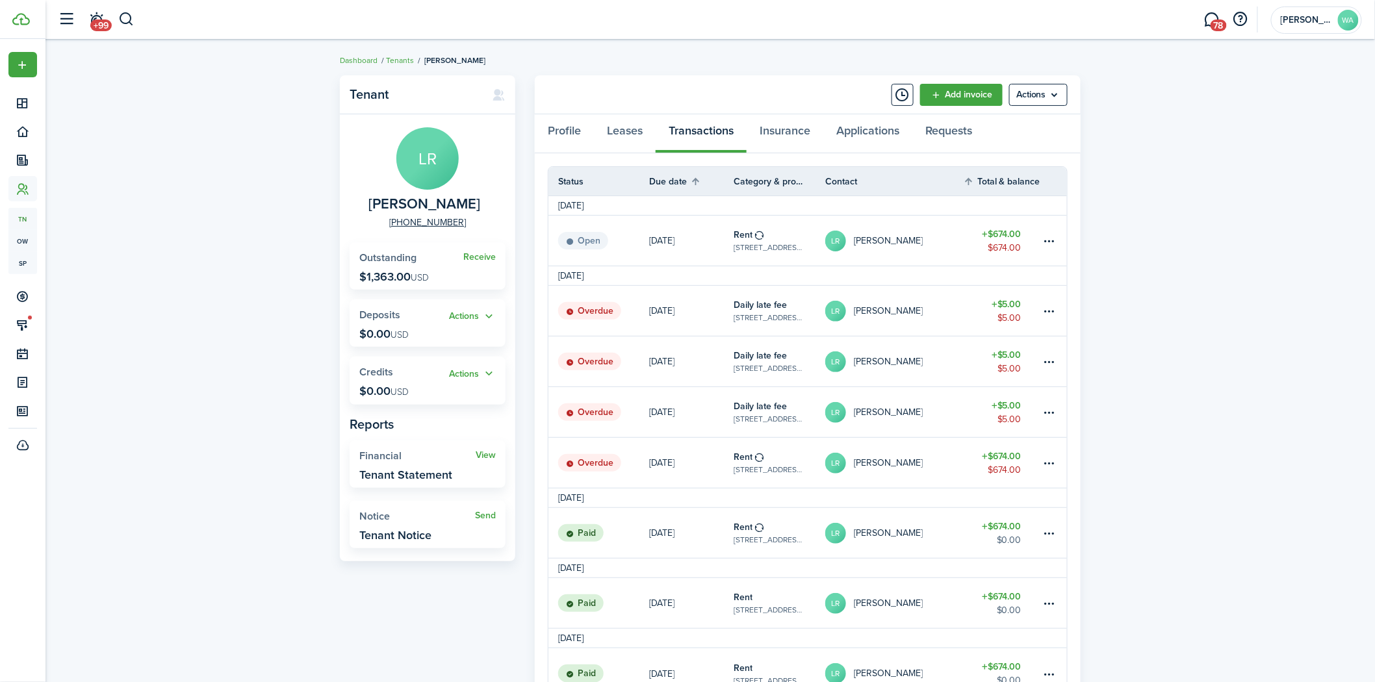
scroll to position [93, 0]
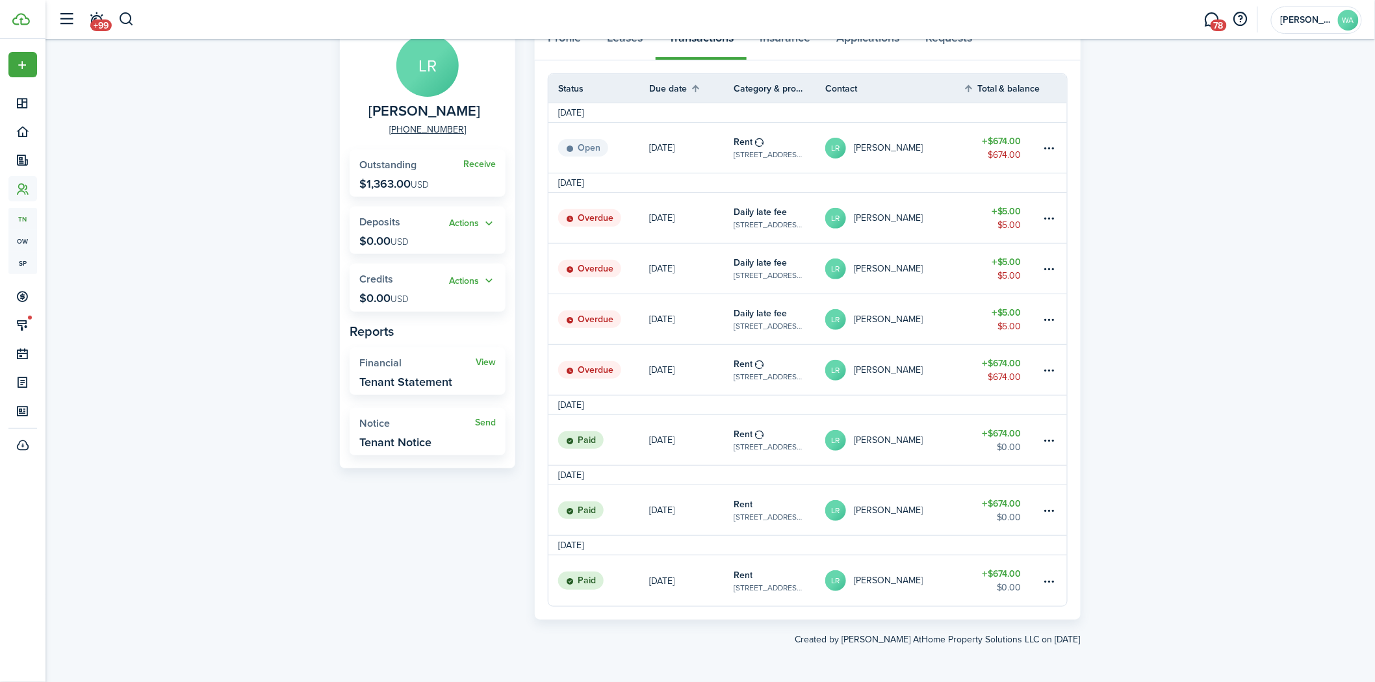
click at [778, 444] on table-subtitle "[STREET_ADDRESS][PERSON_NAME]" at bounding box center [770, 447] width 72 height 12
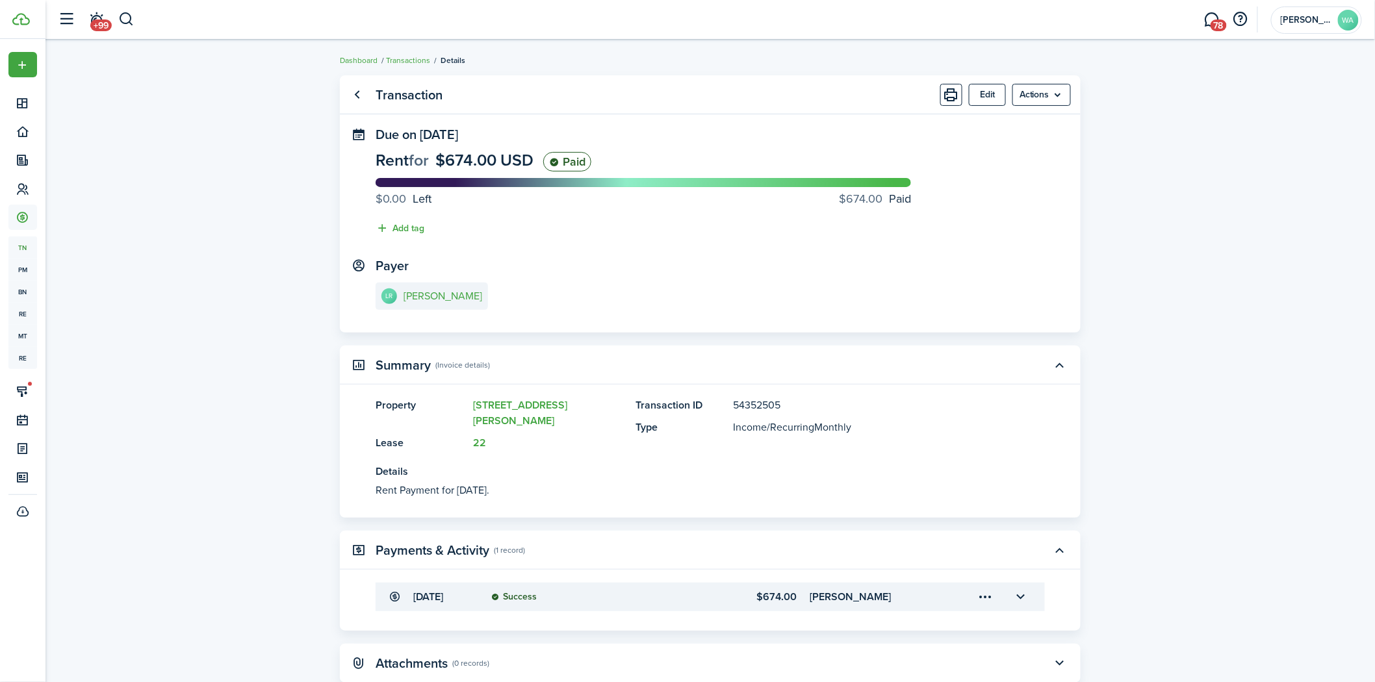
scroll to position [48, 0]
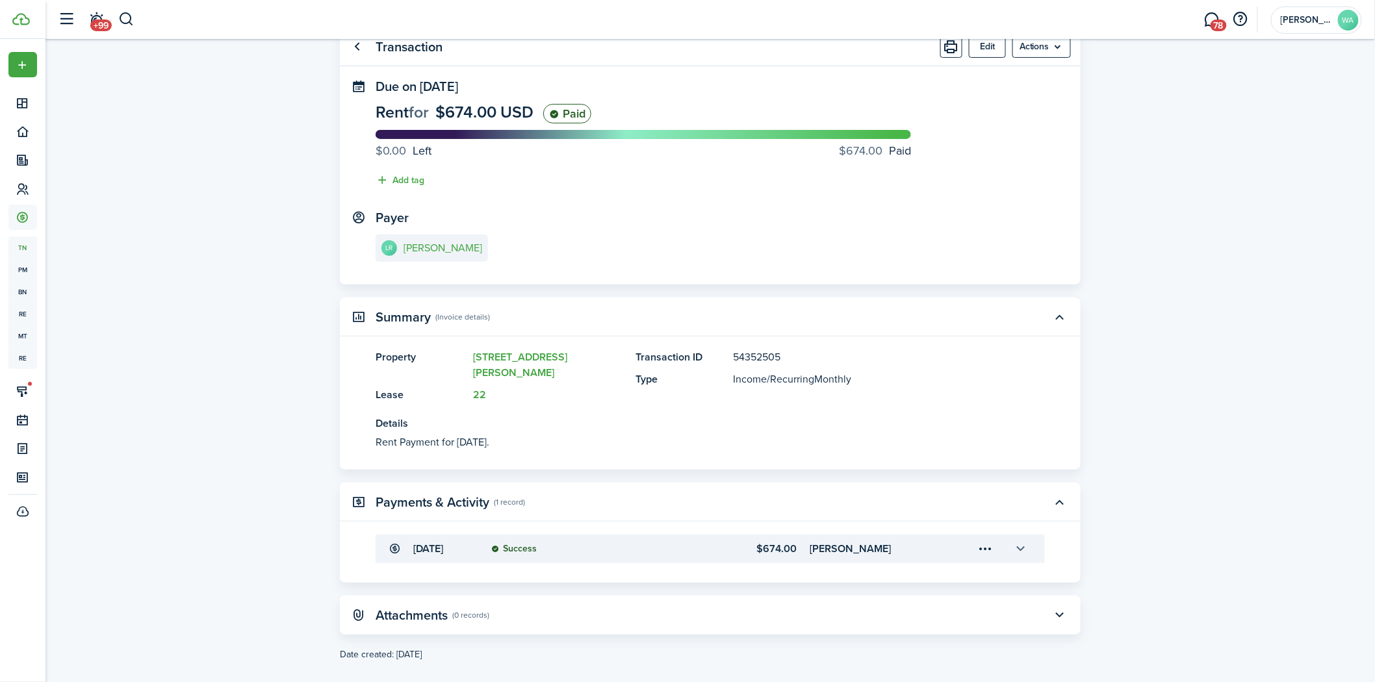
click at [1025, 538] on button "button" at bounding box center [1021, 549] width 22 height 22
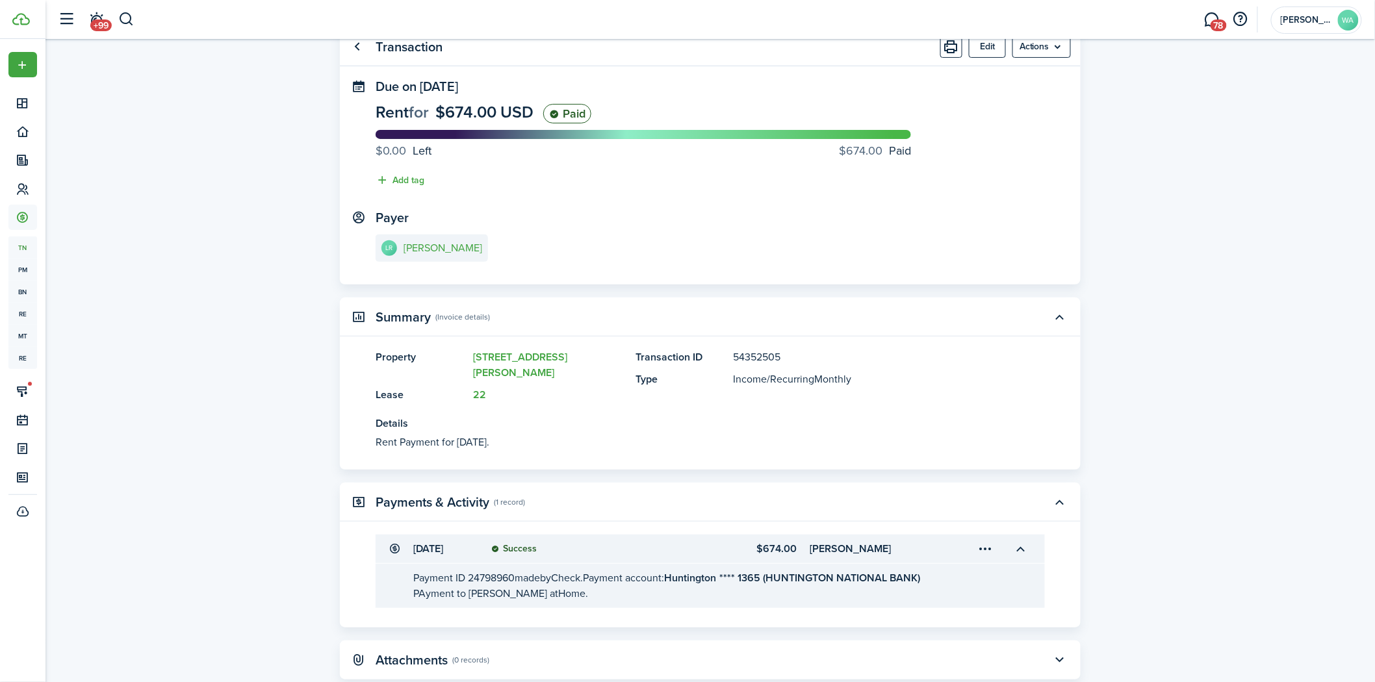
scroll to position [94, 0]
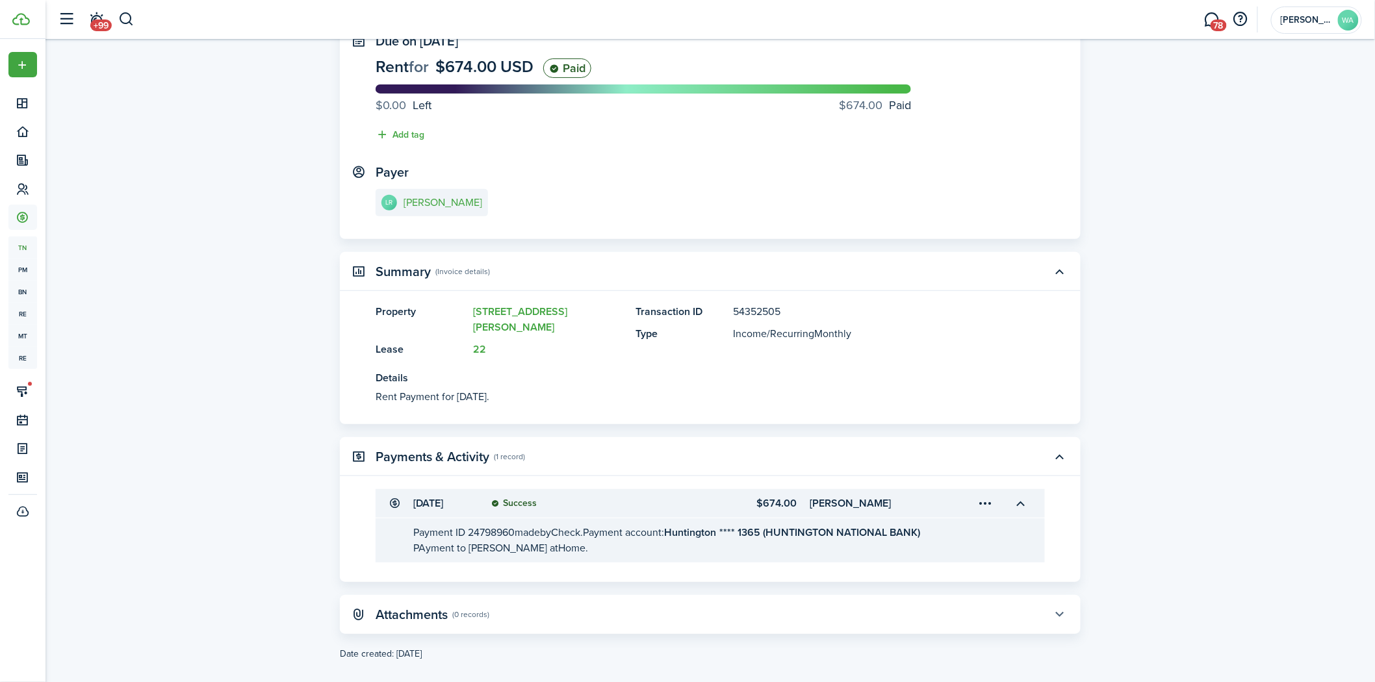
click at [1057, 604] on button "button" at bounding box center [1060, 615] width 22 height 22
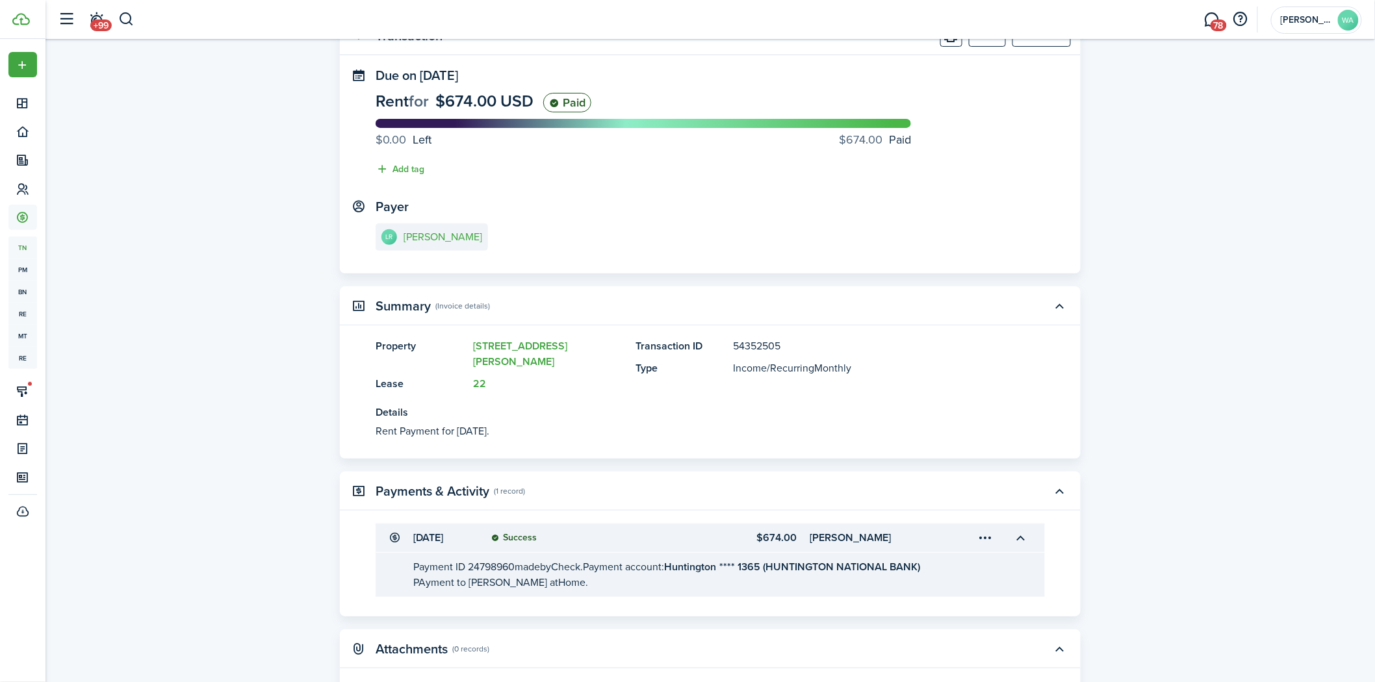
scroll to position [0, 0]
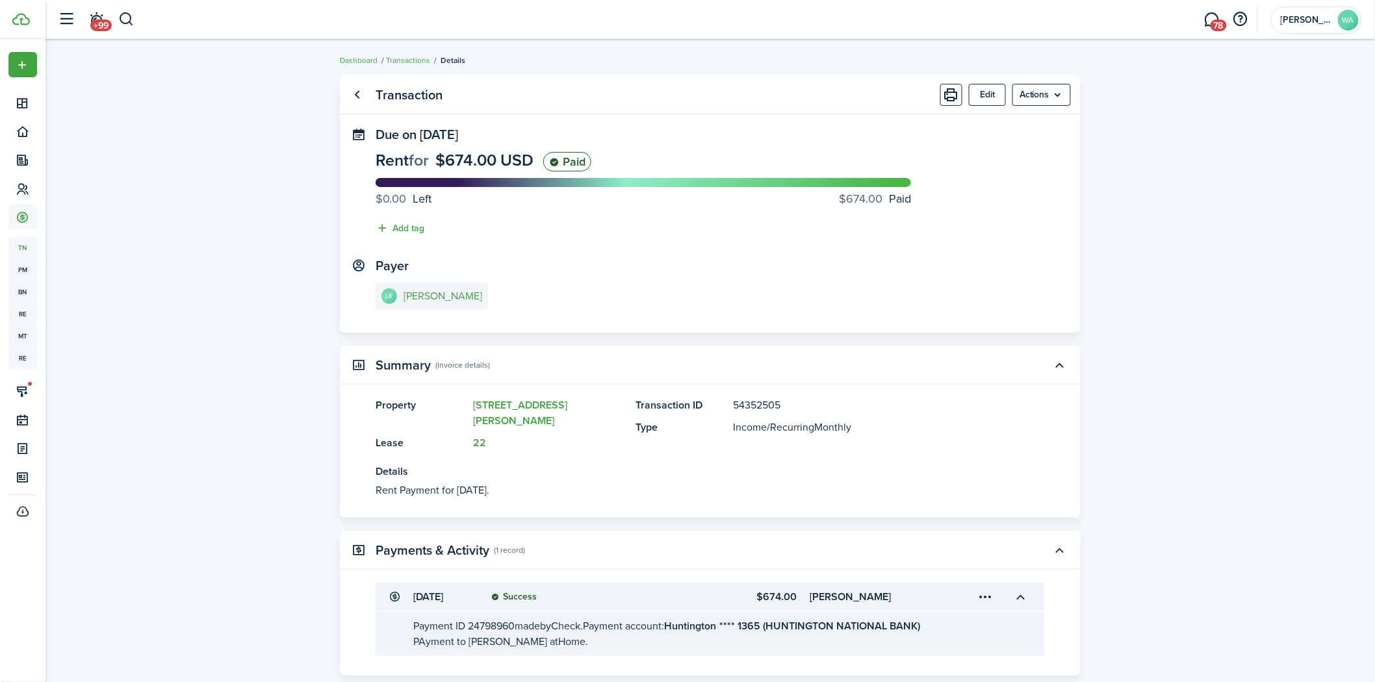
click at [442, 293] on e-details-info-title "[PERSON_NAME]" at bounding box center [442, 296] width 79 height 12
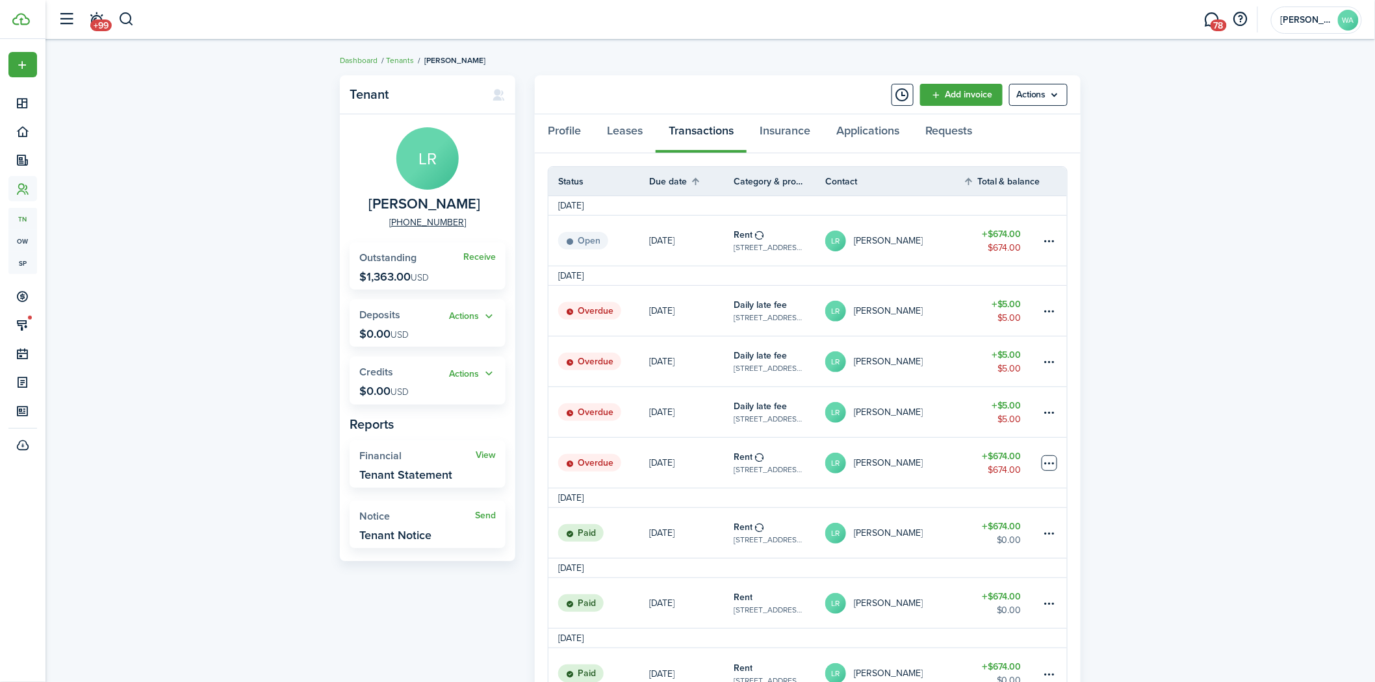
click at [1053, 465] on table-menu-btn-icon at bounding box center [1050, 463] width 16 height 16
click at [985, 515] on link "Mark as paid" at bounding box center [1000, 509] width 114 height 22
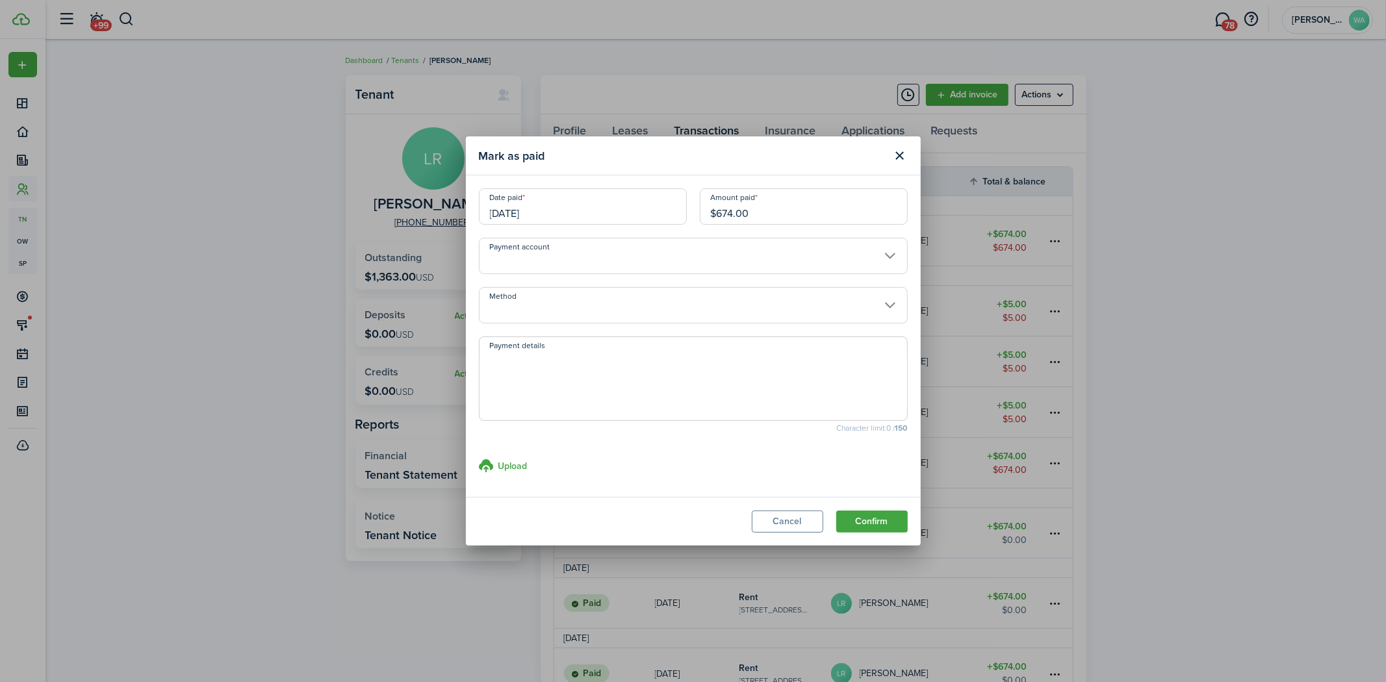
click at [684, 254] on input "Payment account" at bounding box center [693, 256] width 429 height 36
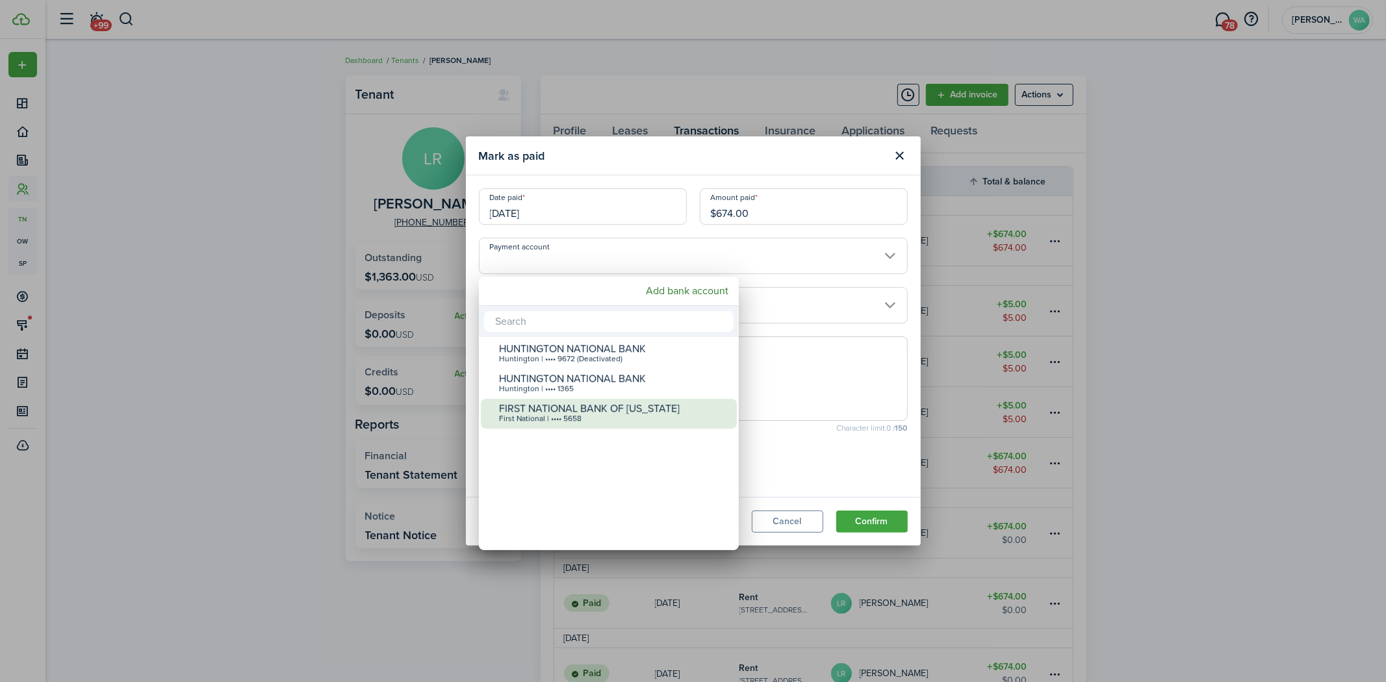
click at [656, 411] on div "FIRST NATIONAL BANK OF [US_STATE]" at bounding box center [614, 409] width 230 height 12
type input "•••• •••• •••• 5658"
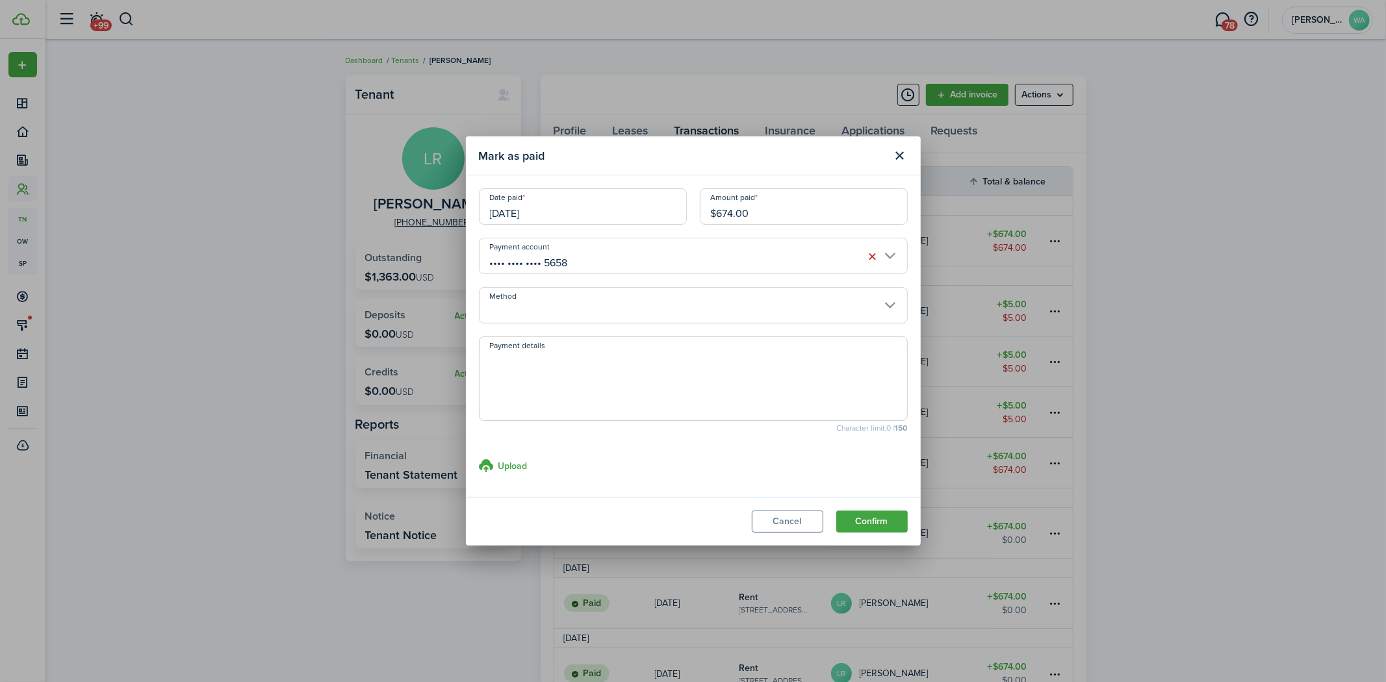
click at [706, 312] on input "Method" at bounding box center [693, 305] width 429 height 36
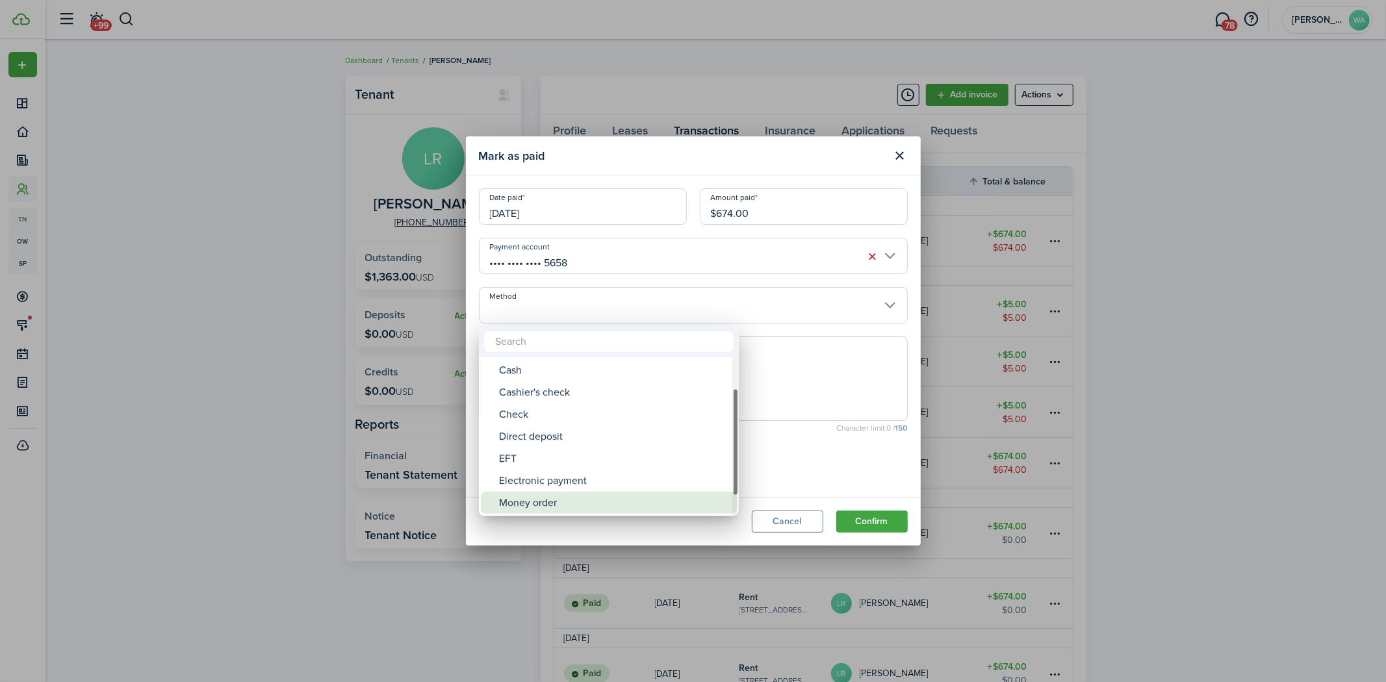
click at [678, 501] on div "Money order" at bounding box center [614, 503] width 230 height 22
type input "Money order"
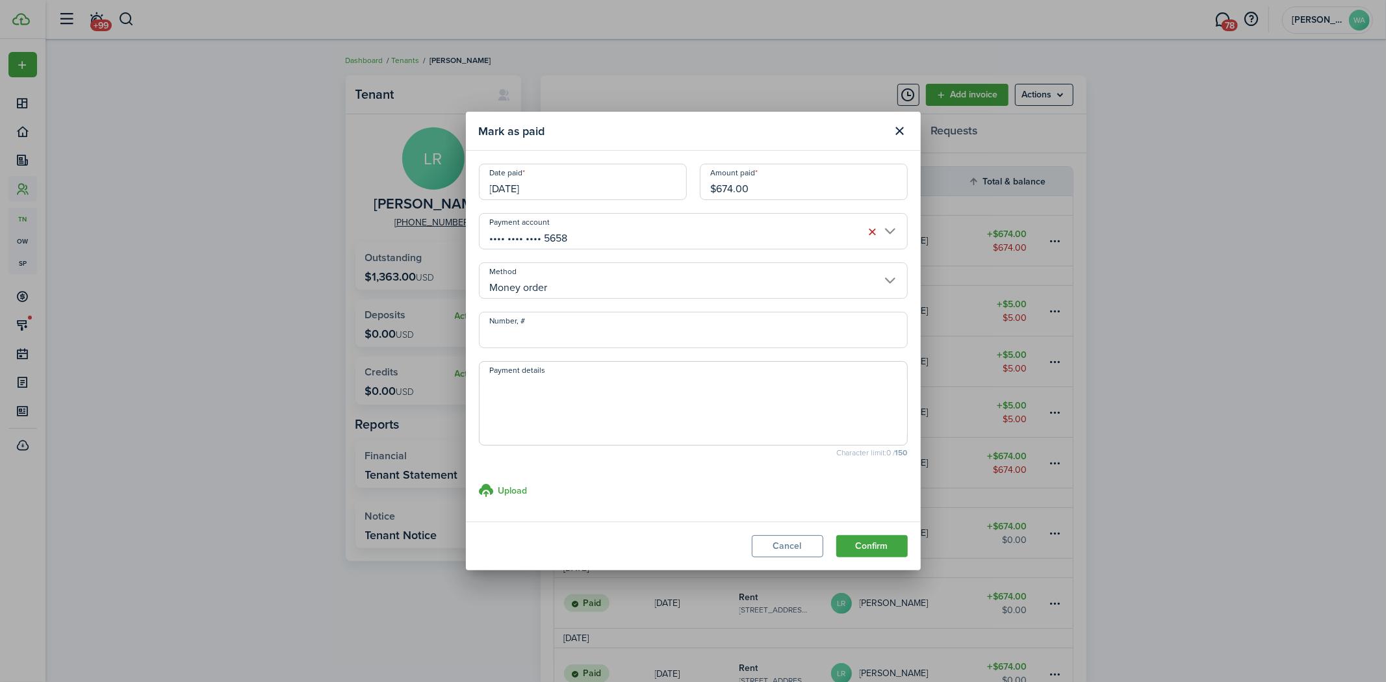
click at [657, 410] on textarea "Payment details" at bounding box center [694, 407] width 428 height 62
click at [650, 380] on textarea "[PERSON_NAME] AtHome recieved" at bounding box center [694, 407] width 428 height 62
type textarea "[PERSON_NAME] AtHome recieved [DATE] $674.00 rent"
click at [516, 495] on h3 "Upload" at bounding box center [512, 491] width 29 height 14
click at [479, 483] on input "Upload store documents and templates Choose file" at bounding box center [479, 483] width 0 height 0
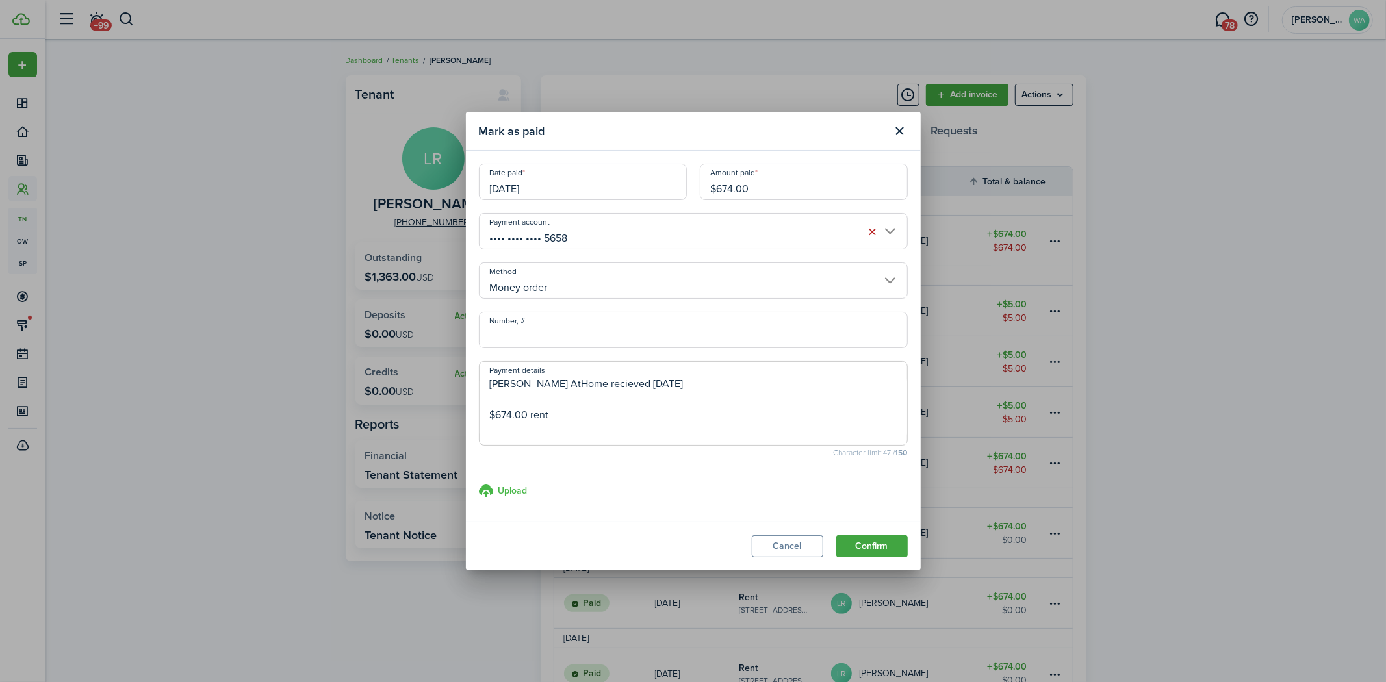
click at [509, 489] on h3 "Upload" at bounding box center [512, 491] width 29 height 14
click at [479, 483] on input "Upload store documents and templates Choose file" at bounding box center [479, 483] width 0 height 0
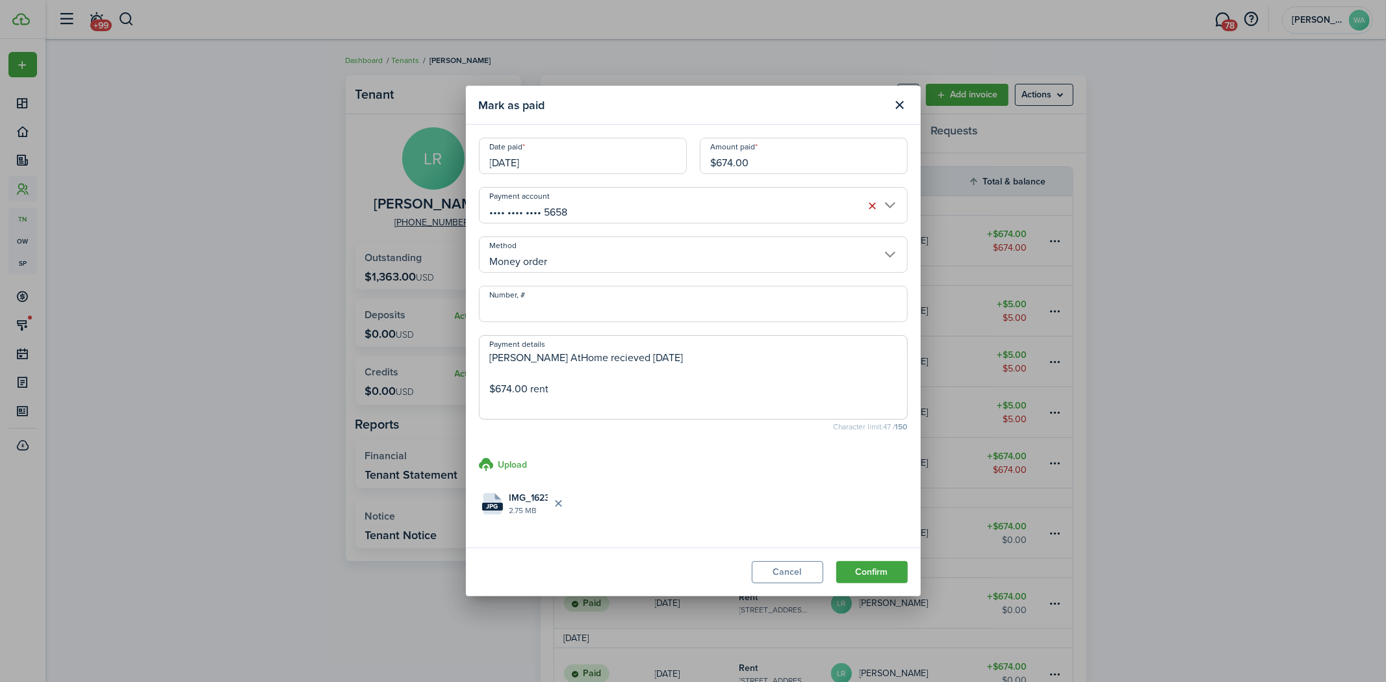
click at [884, 569] on button "Confirm" at bounding box center [871, 572] width 71 height 22
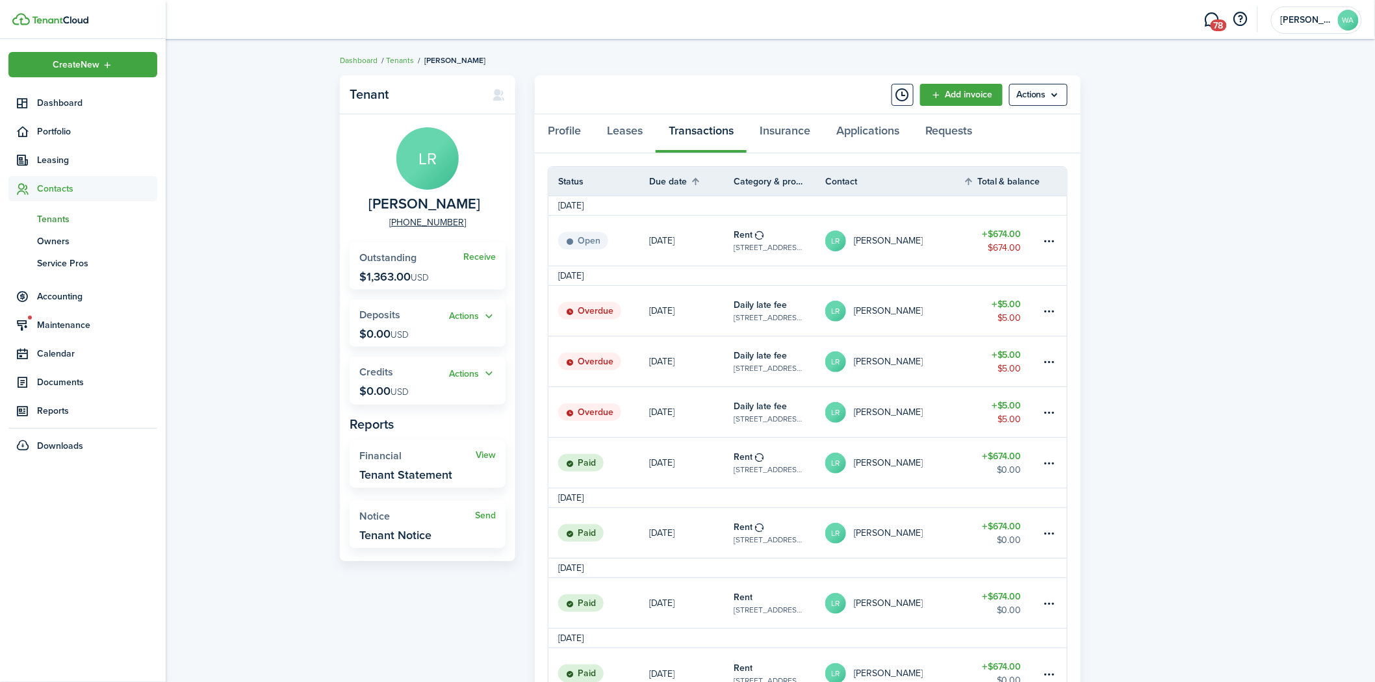
click at [53, 208] on link "tn Tenants" at bounding box center [82, 219] width 149 height 22
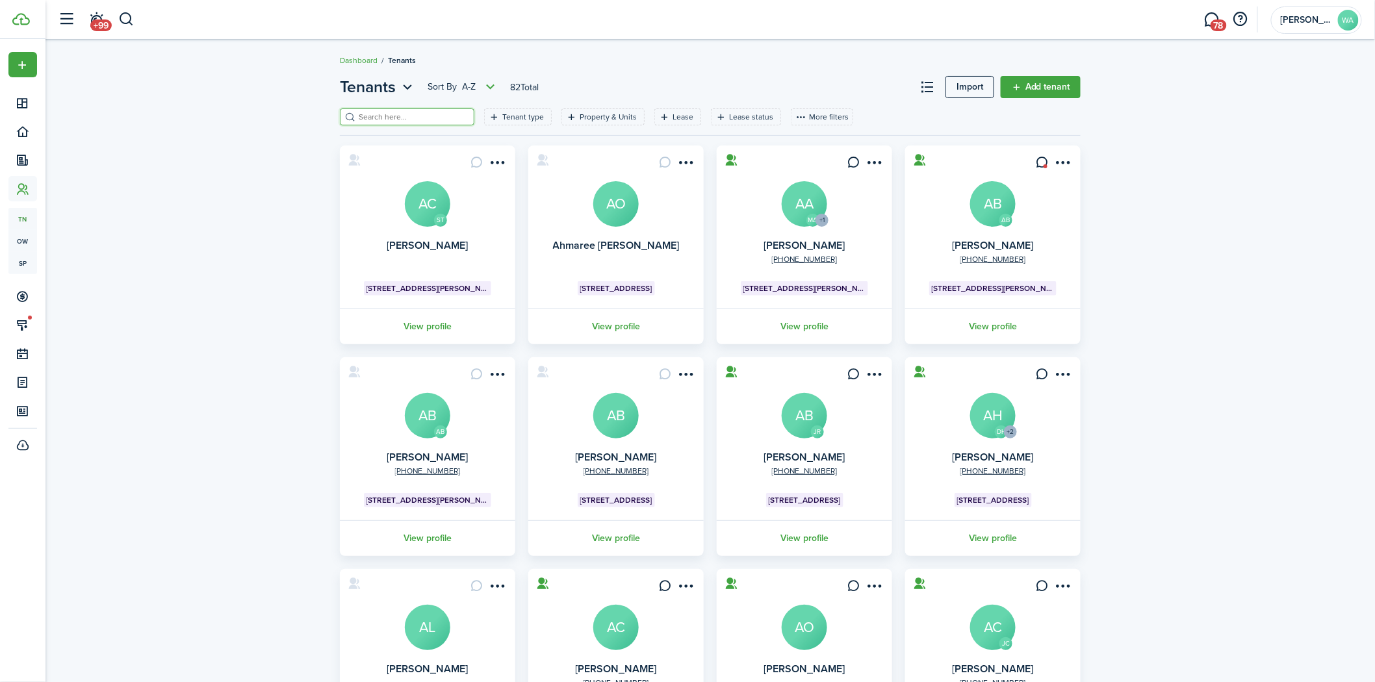
click at [393, 112] on input "search" at bounding box center [412, 117] width 114 height 12
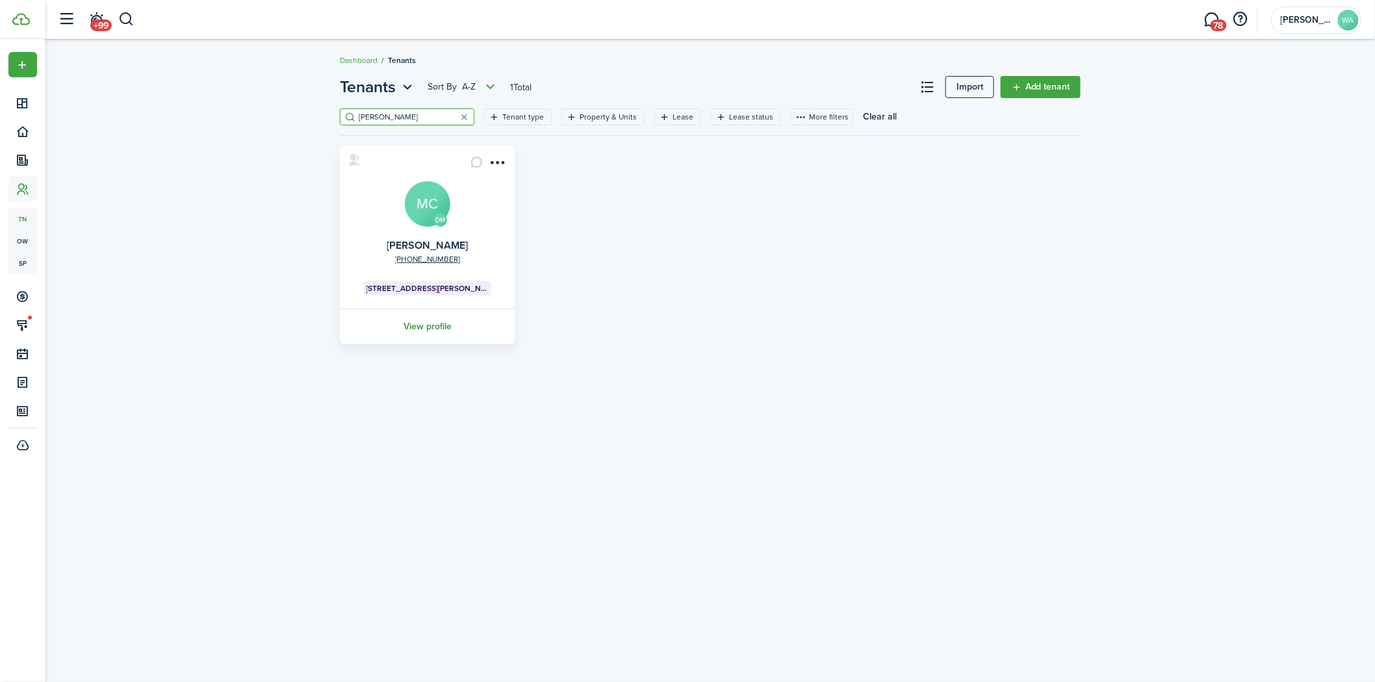
type input "[PERSON_NAME]"
click at [419, 328] on link "View profile" at bounding box center [427, 327] width 179 height 36
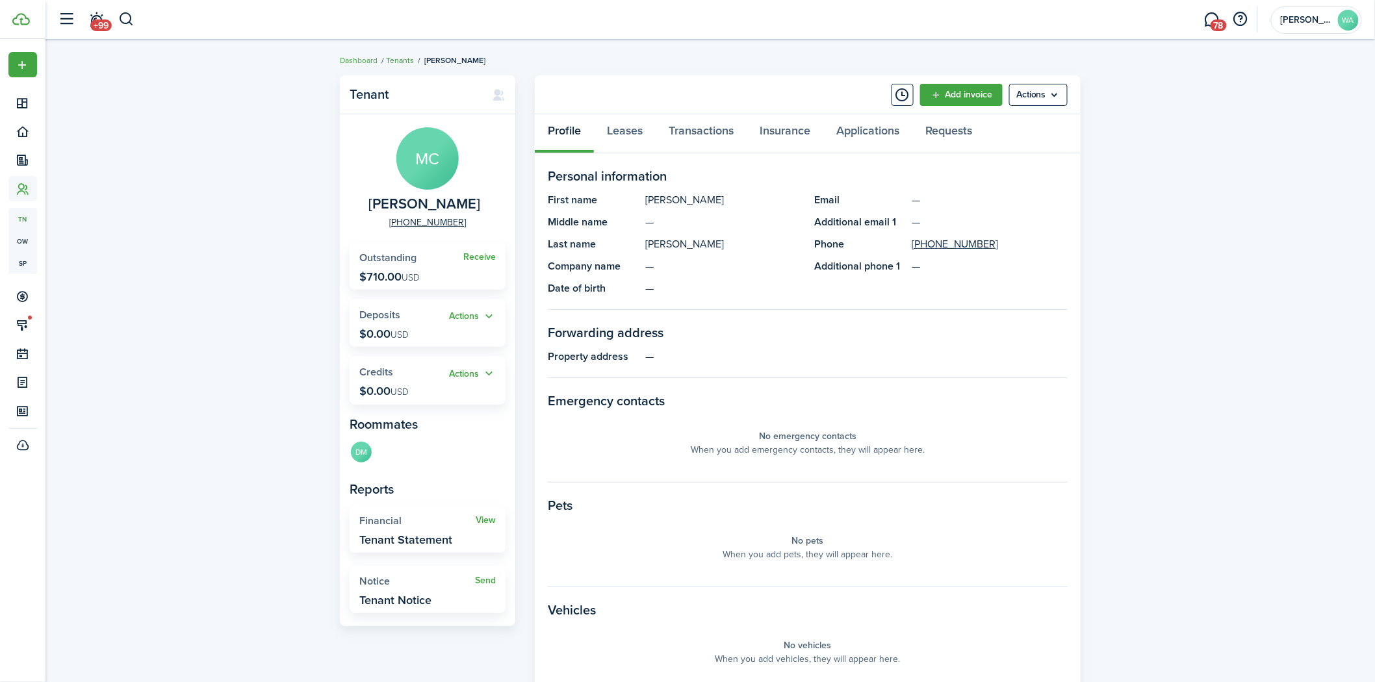
click at [403, 60] on link "Tenants" at bounding box center [400, 61] width 28 height 12
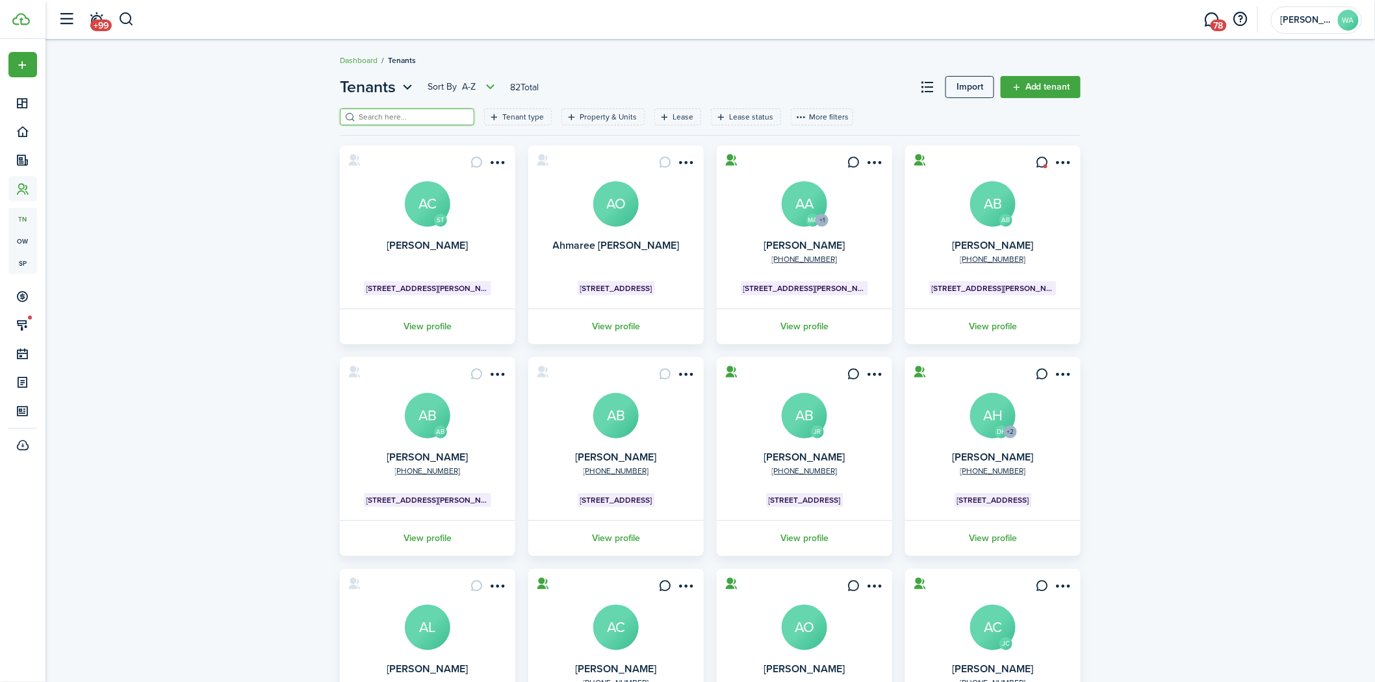
click at [385, 111] on input "search" at bounding box center [412, 117] width 114 height 12
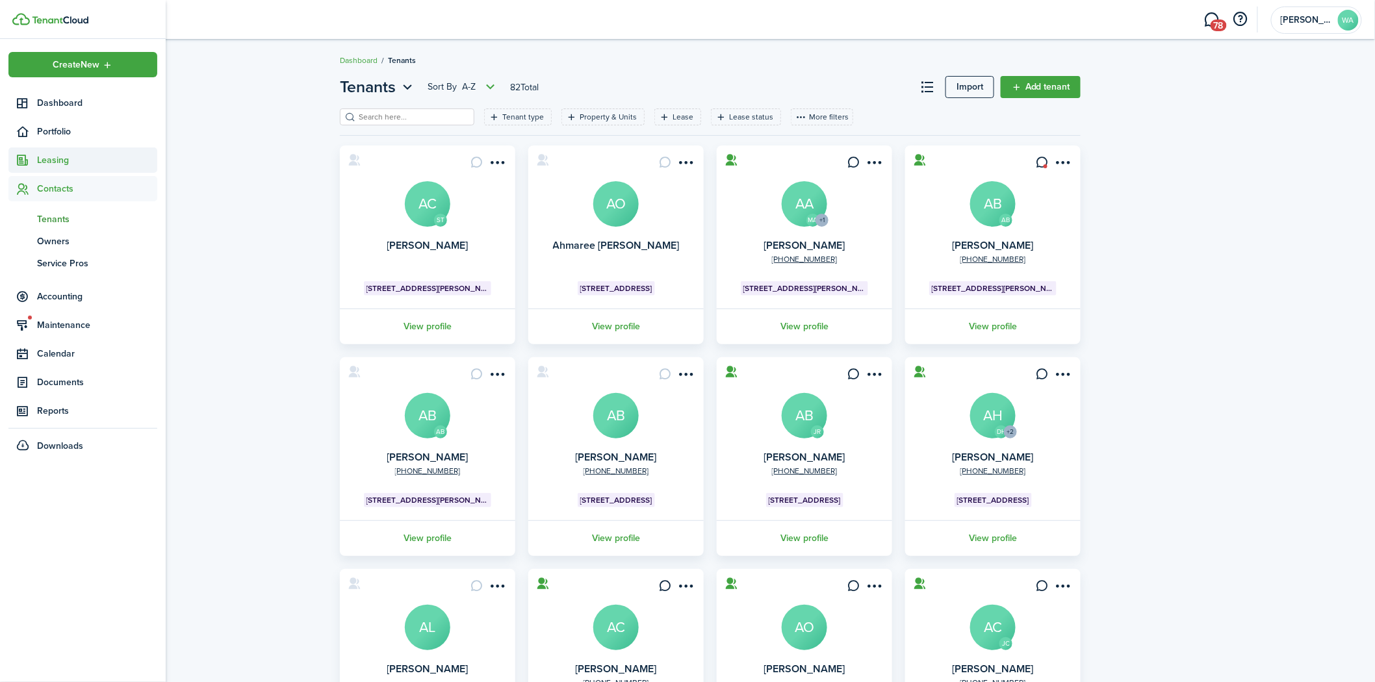
drag, startPoint x: 81, startPoint y: 160, endPoint x: 92, endPoint y: 161, distance: 11.8
click at [86, 160] on span "Leasing" at bounding box center [97, 160] width 120 height 14
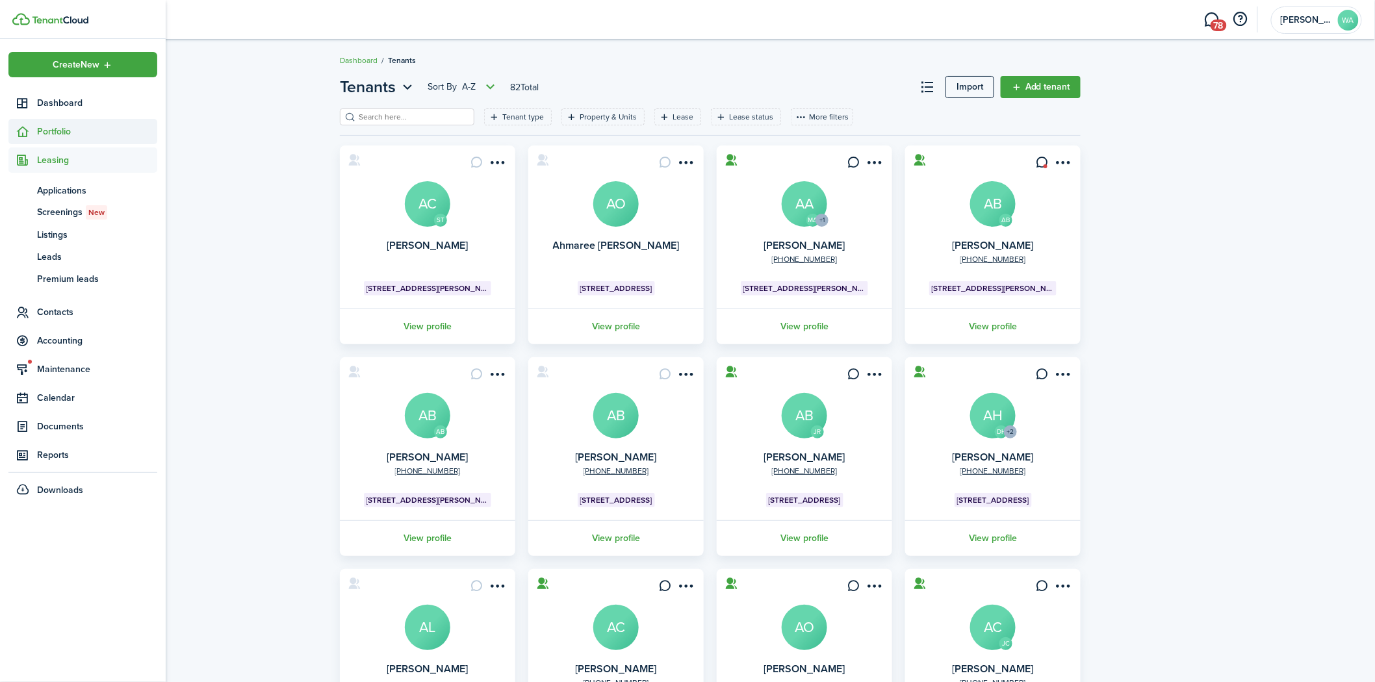
click at [94, 131] on span "Portfolio" at bounding box center [97, 132] width 120 height 14
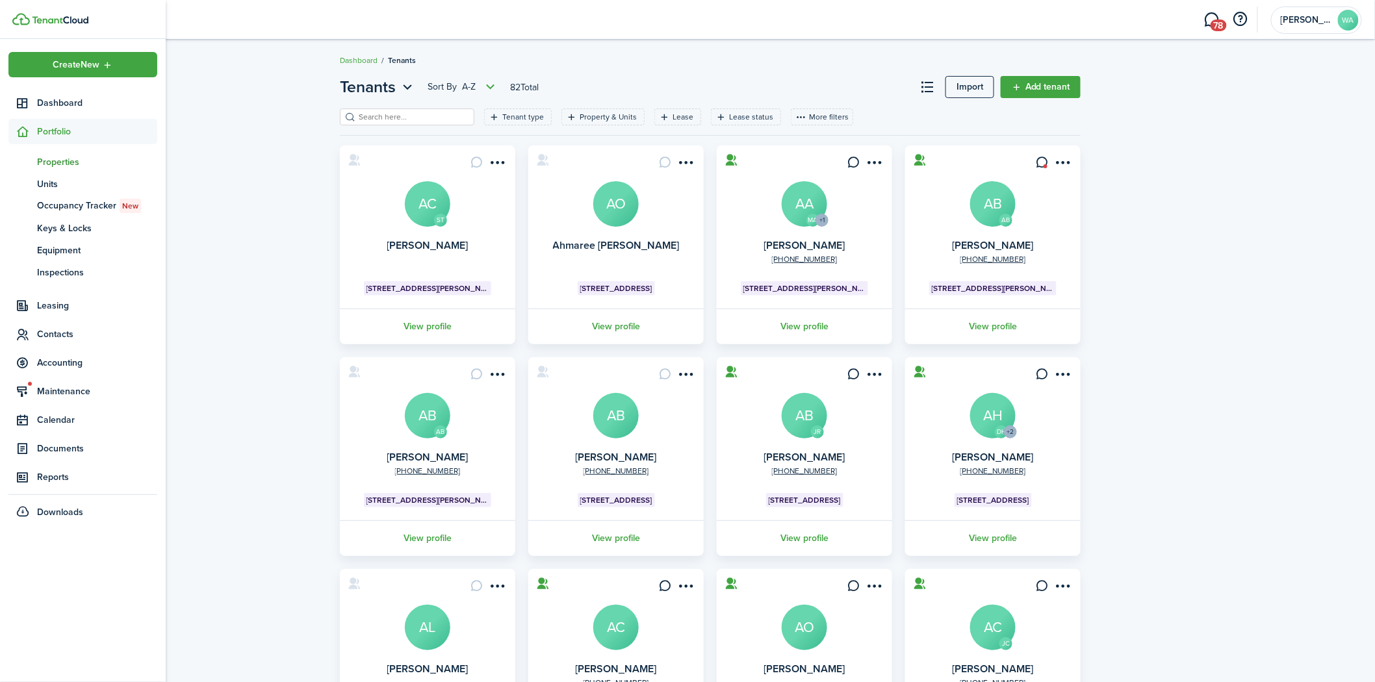
click at [92, 159] on span "Properties" at bounding box center [97, 162] width 120 height 14
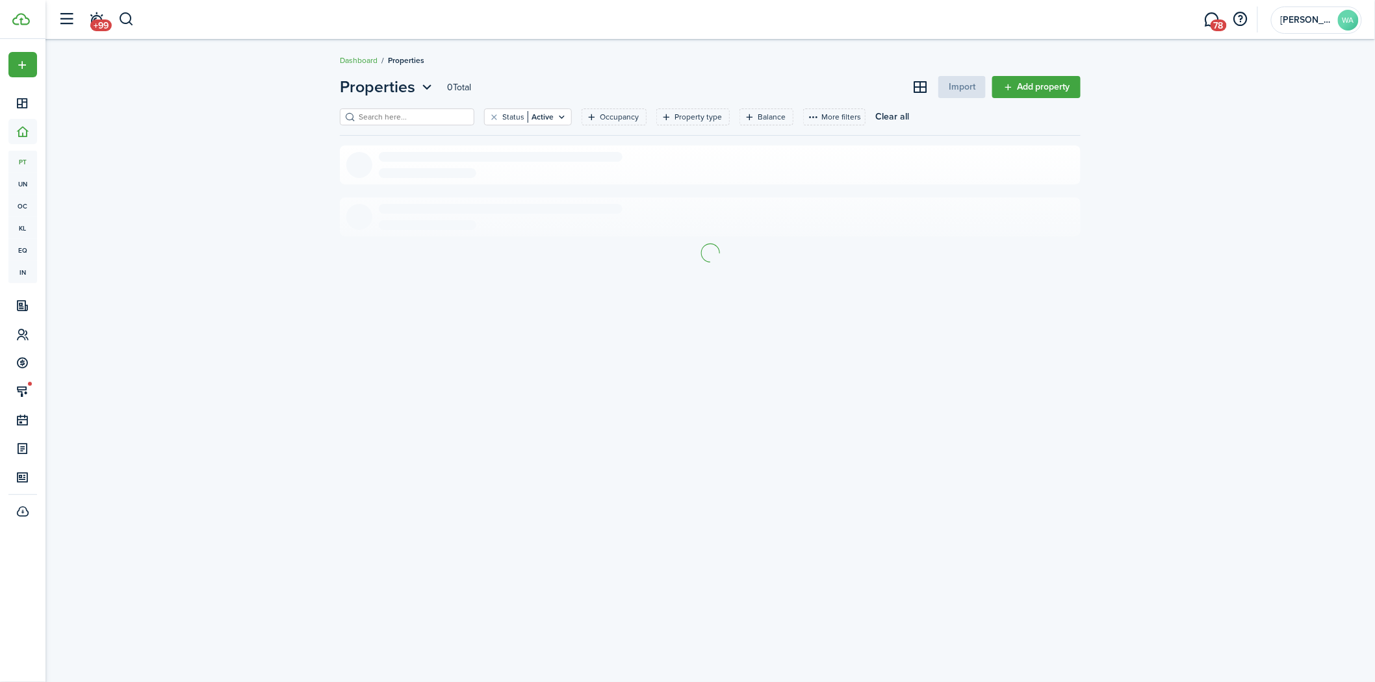
click at [364, 109] on filter-search at bounding box center [407, 117] width 134 height 17
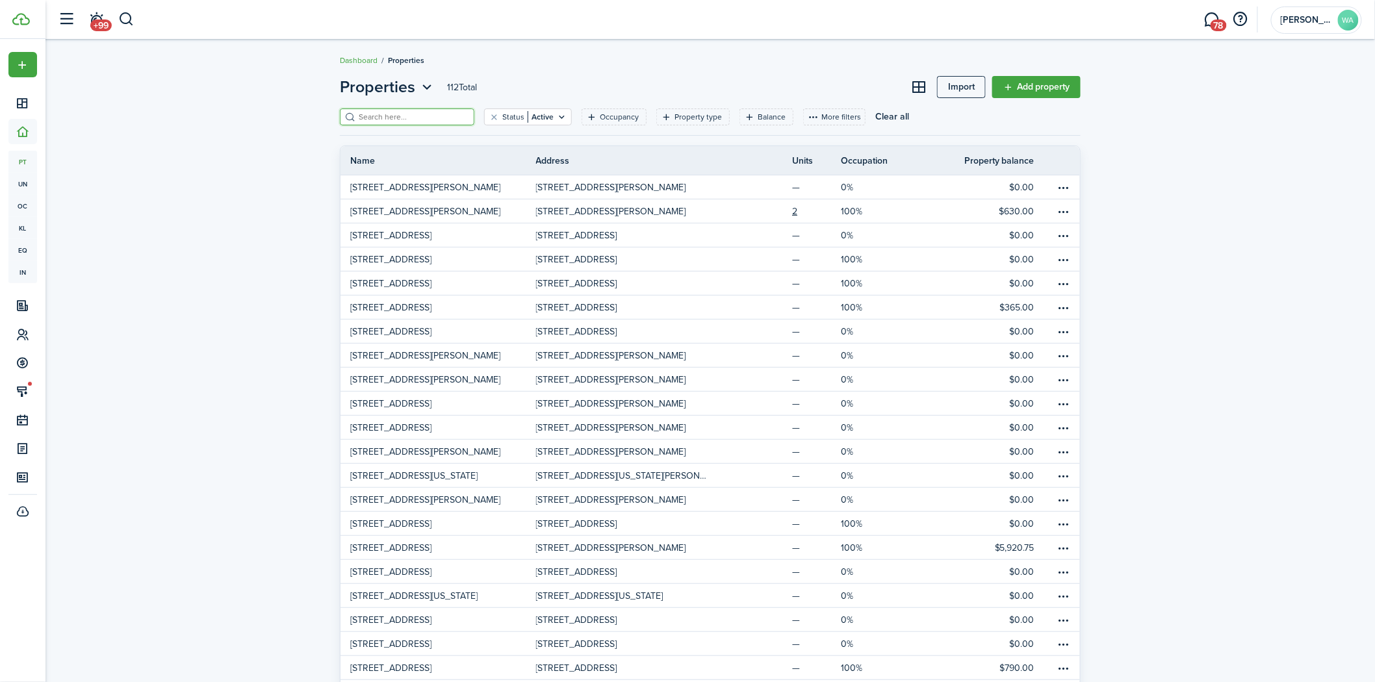
click at [386, 113] on input "search" at bounding box center [412, 117] width 114 height 12
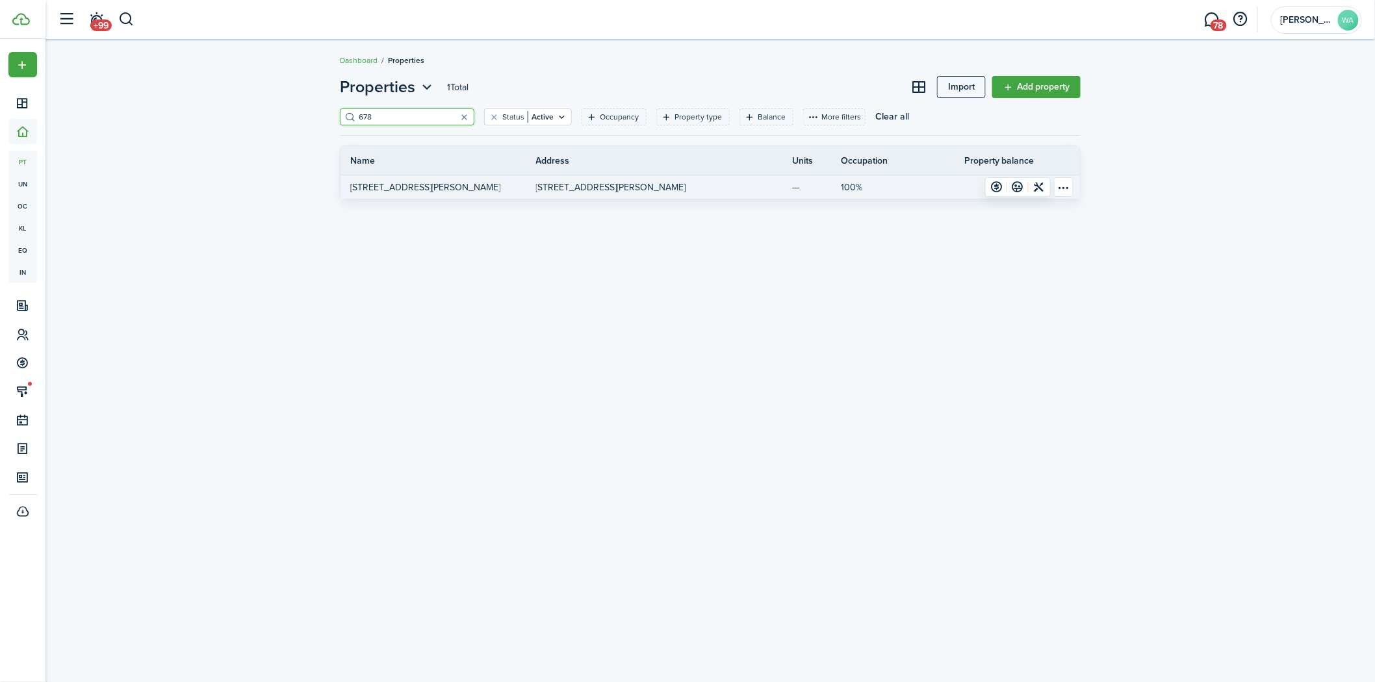
type input "678"
click at [497, 183] on link "[STREET_ADDRESS][PERSON_NAME]" at bounding box center [438, 186] width 196 height 23
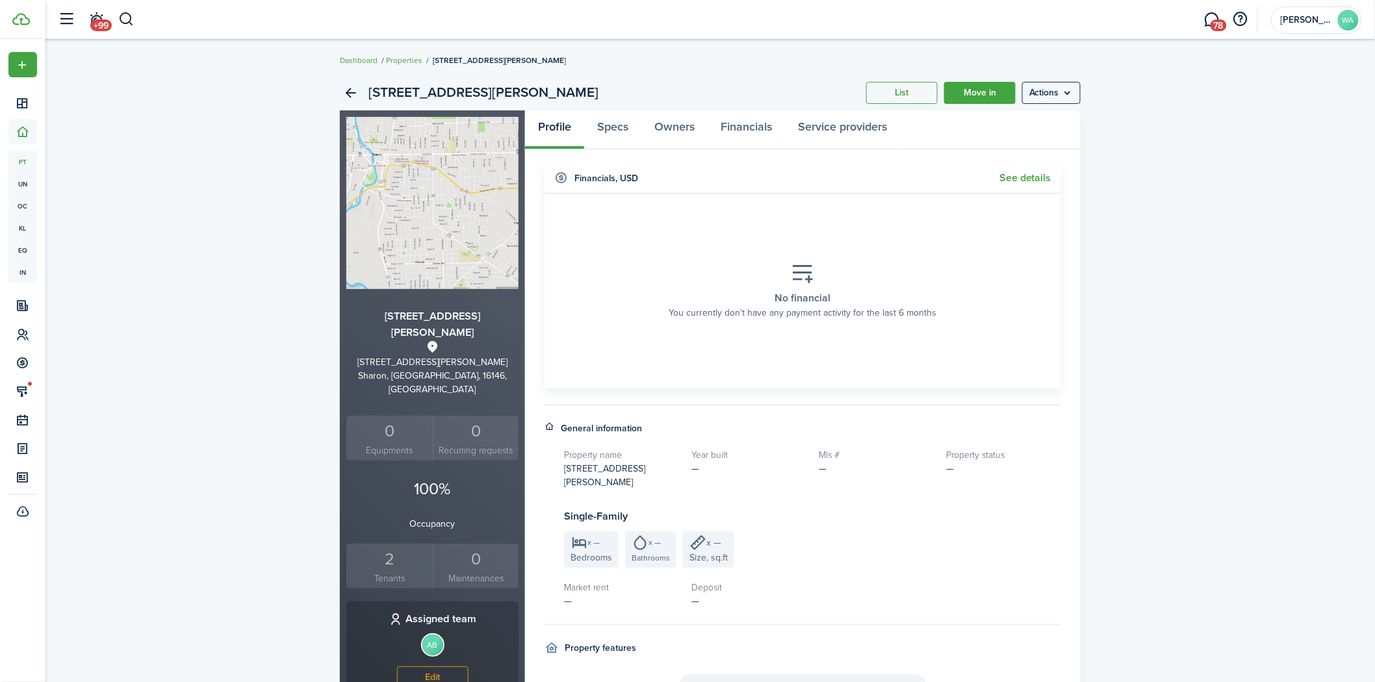
click at [385, 547] on div "2" at bounding box center [390, 559] width 80 height 25
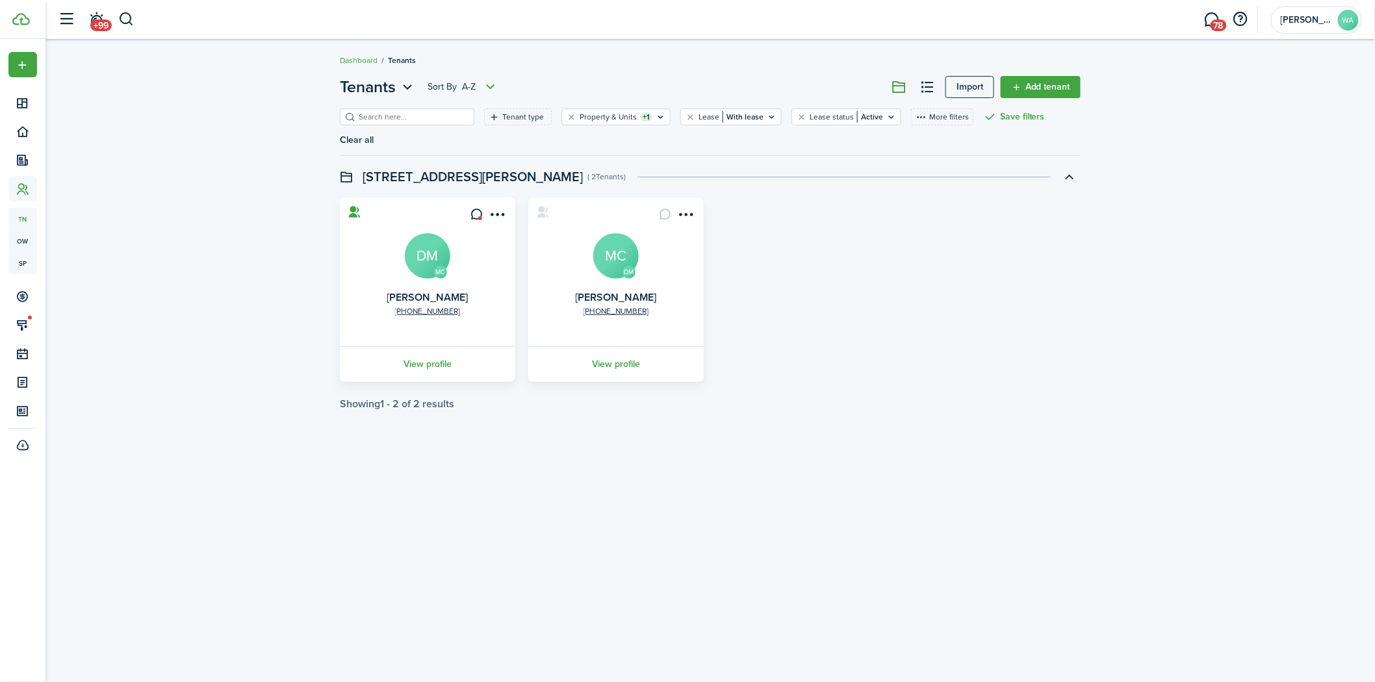
click at [434, 346] on link "View profile" at bounding box center [427, 364] width 179 height 36
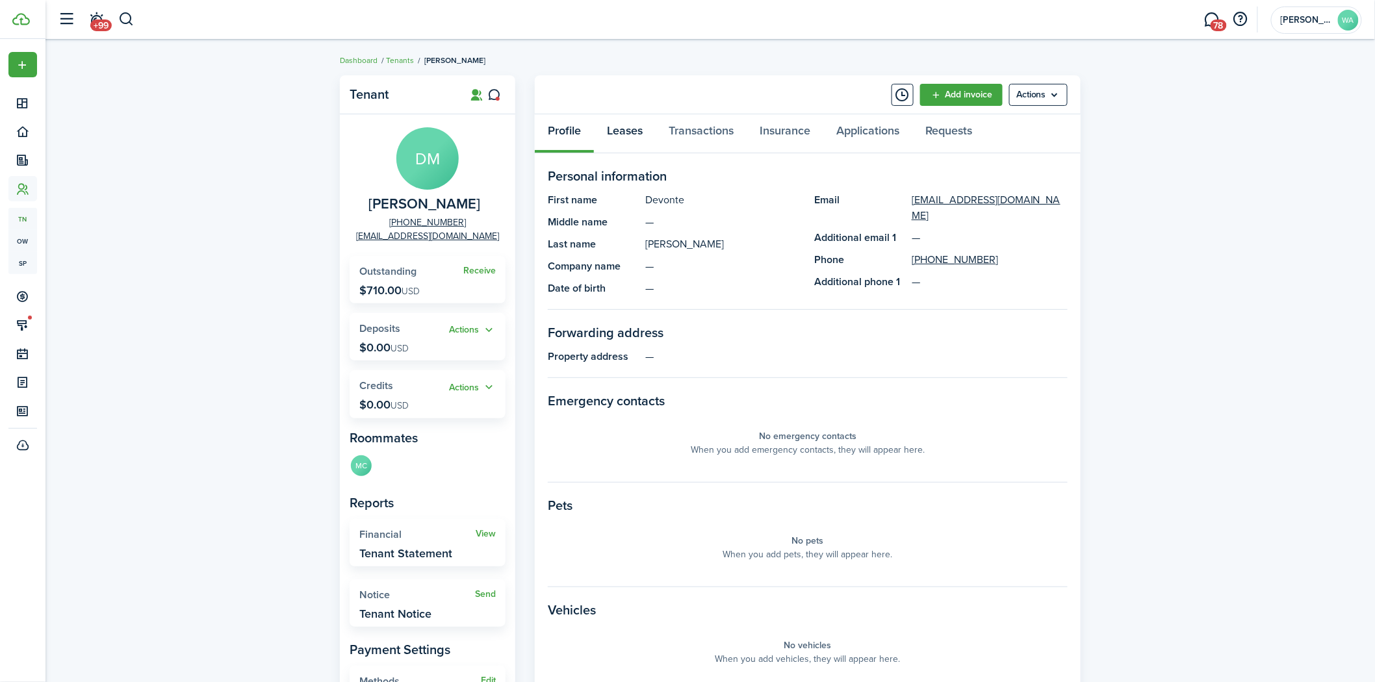
click at [620, 133] on link "Leases" at bounding box center [625, 133] width 62 height 39
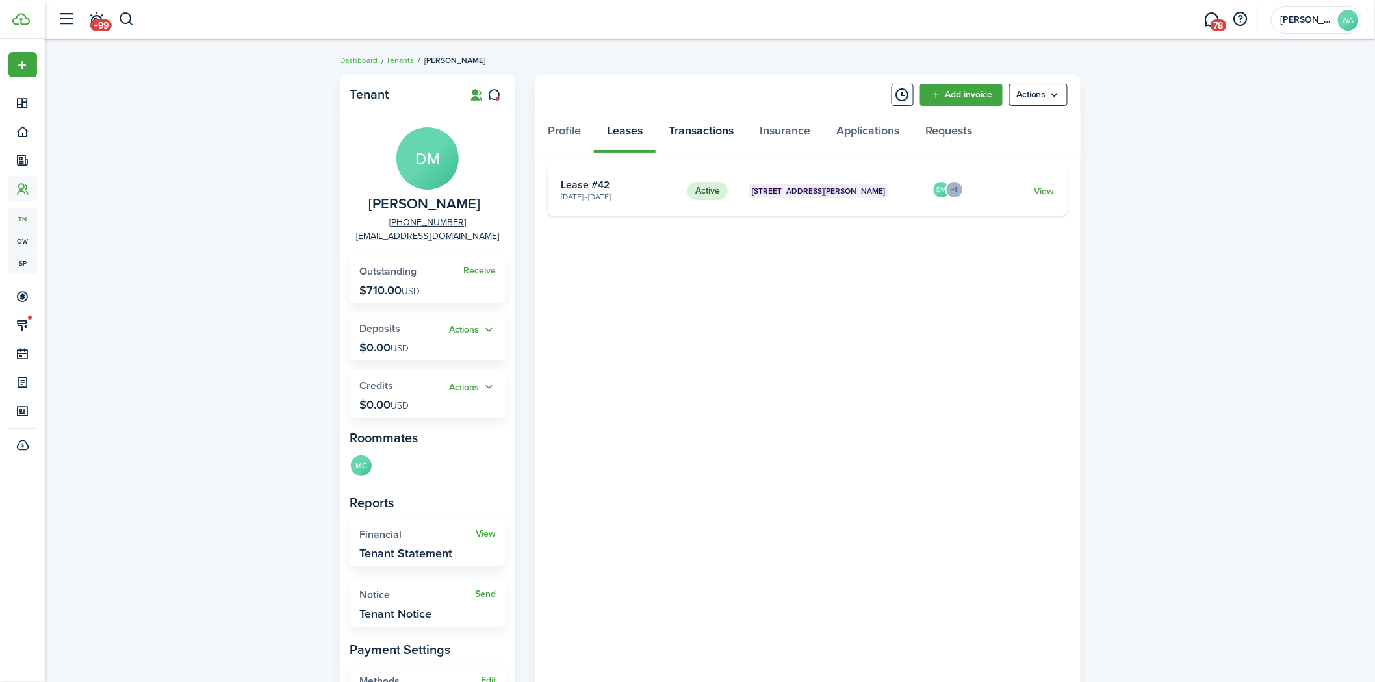
click at [694, 139] on link "Transactions" at bounding box center [701, 133] width 91 height 39
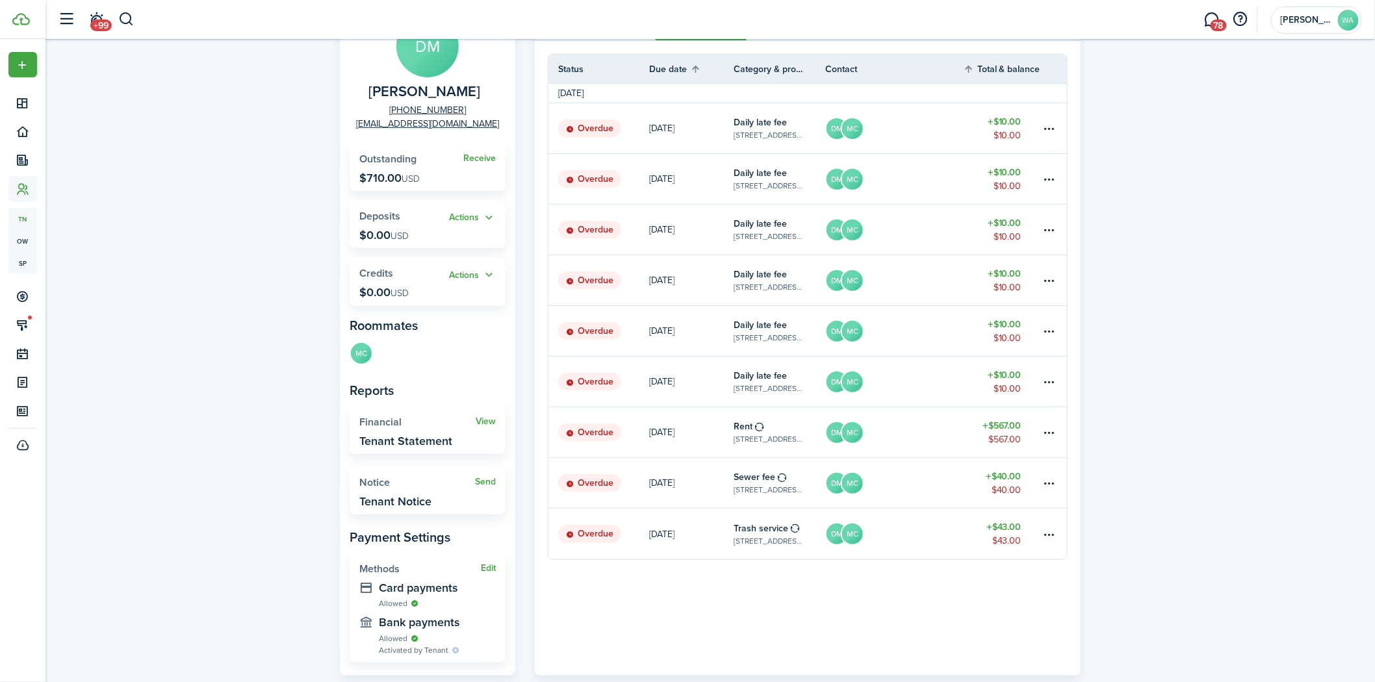
scroll to position [167, 0]
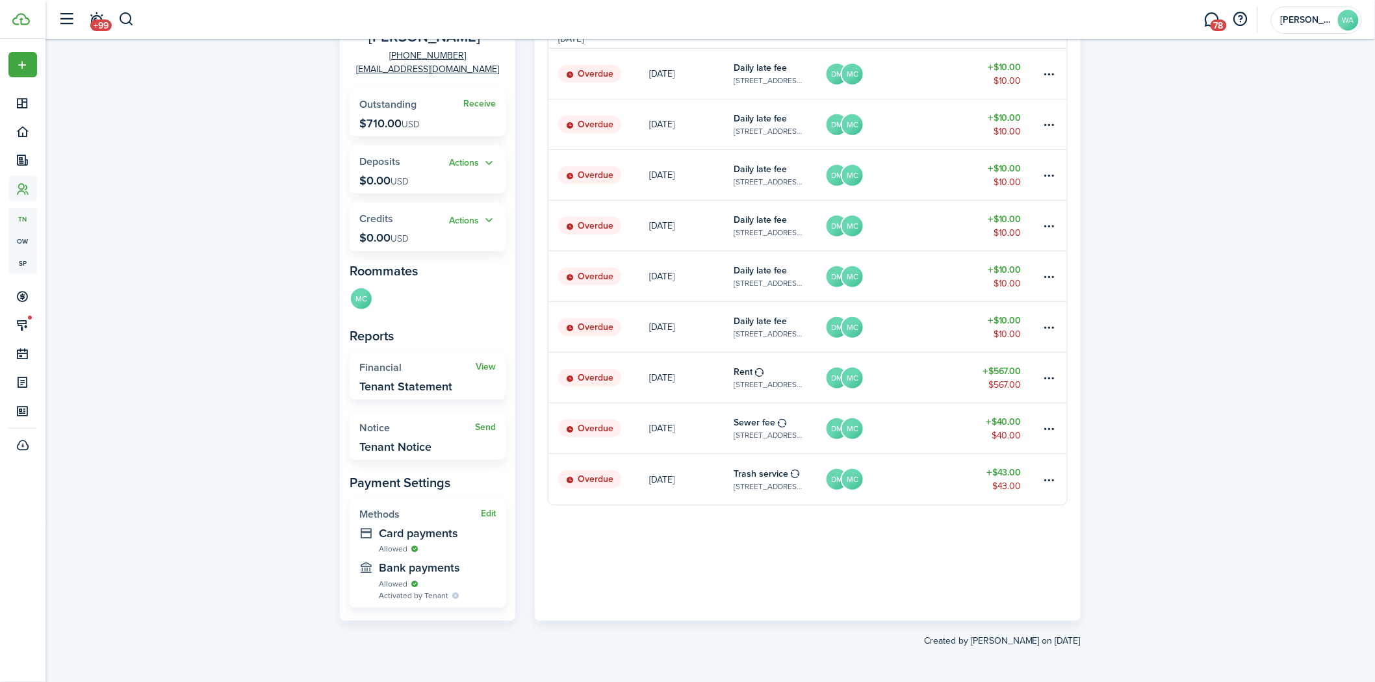
click at [1040, 324] on link "$10.00 $10.00" at bounding box center [1002, 327] width 78 height 50
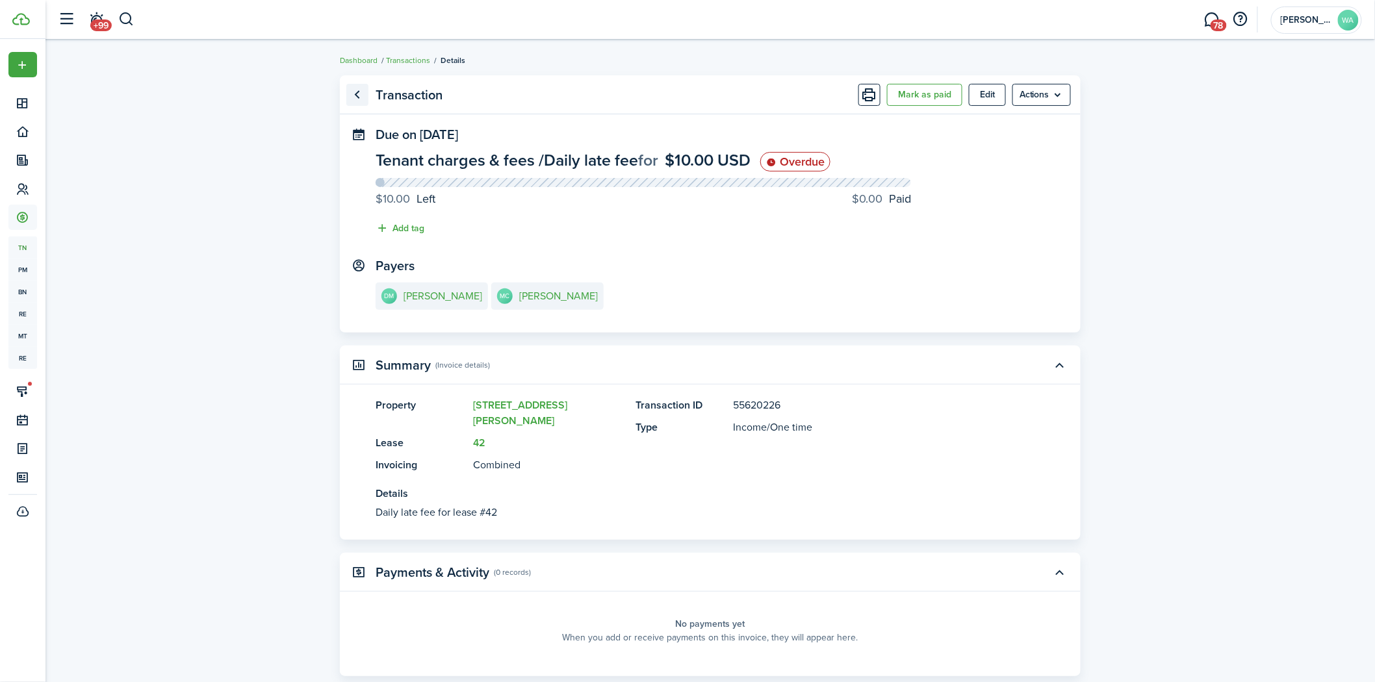
click at [365, 91] on link "Go back" at bounding box center [357, 95] width 22 height 22
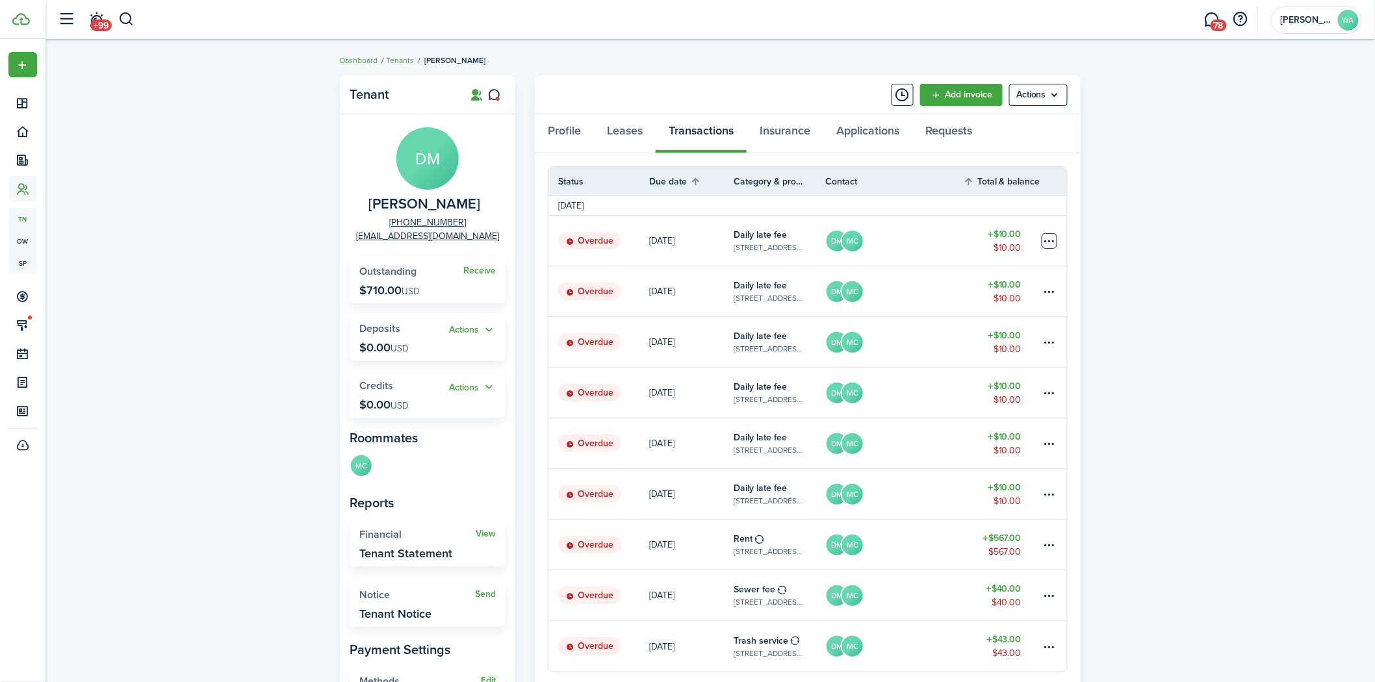
click at [1053, 237] on table-menu-btn-icon at bounding box center [1050, 241] width 16 height 16
click at [980, 440] on button "Delete" at bounding box center [1000, 448] width 114 height 22
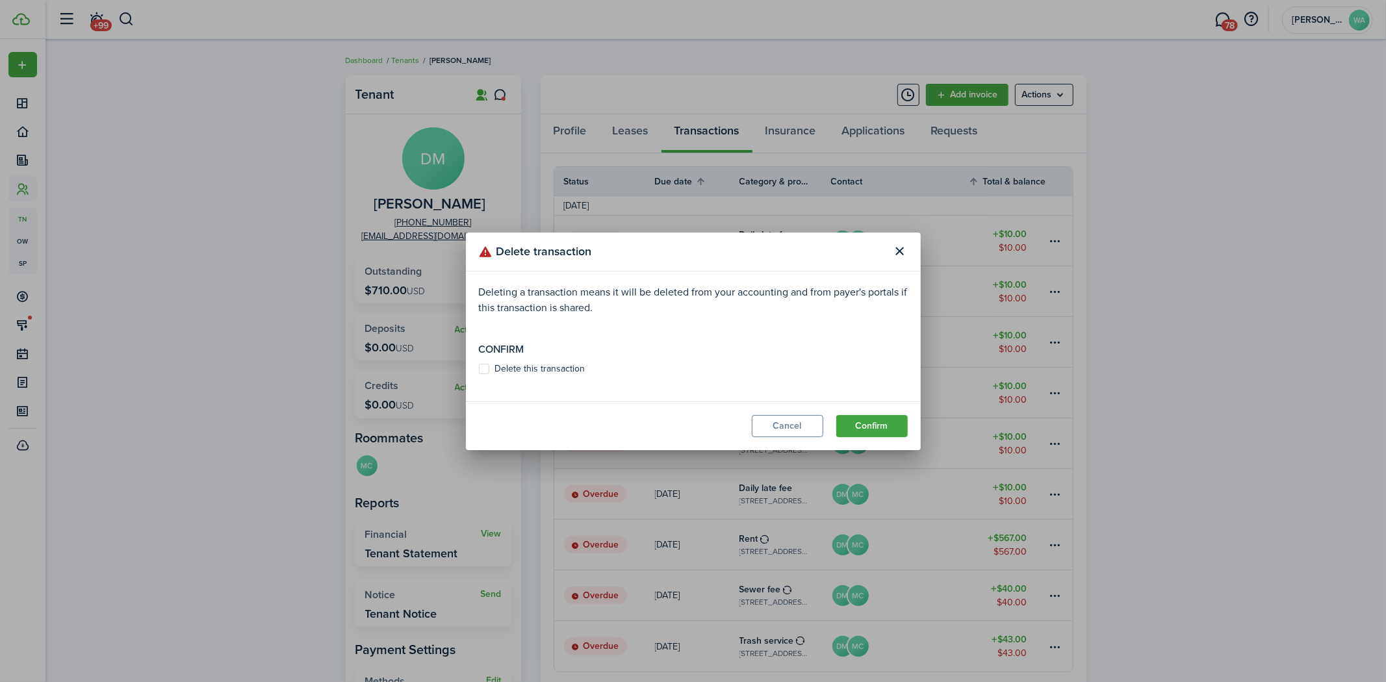
click at [502, 364] on label "Delete this transaction" at bounding box center [532, 369] width 107 height 10
click at [479, 368] on input "Delete this transaction" at bounding box center [478, 368] width 1 height 1
checkbox input "true"
click at [888, 427] on button "Confirm" at bounding box center [871, 426] width 71 height 22
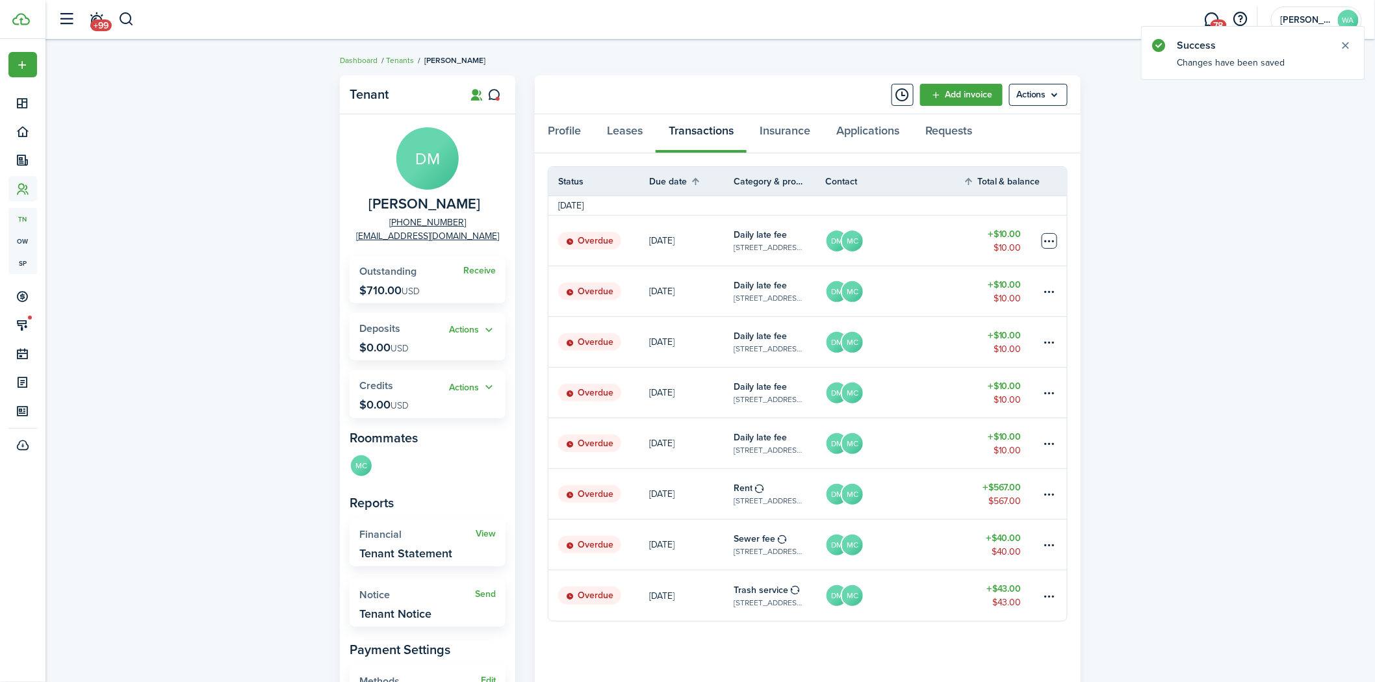
click at [1045, 242] on table-menu-btn-icon at bounding box center [1050, 241] width 16 height 16
click at [967, 444] on button "Delete" at bounding box center [1000, 448] width 114 height 22
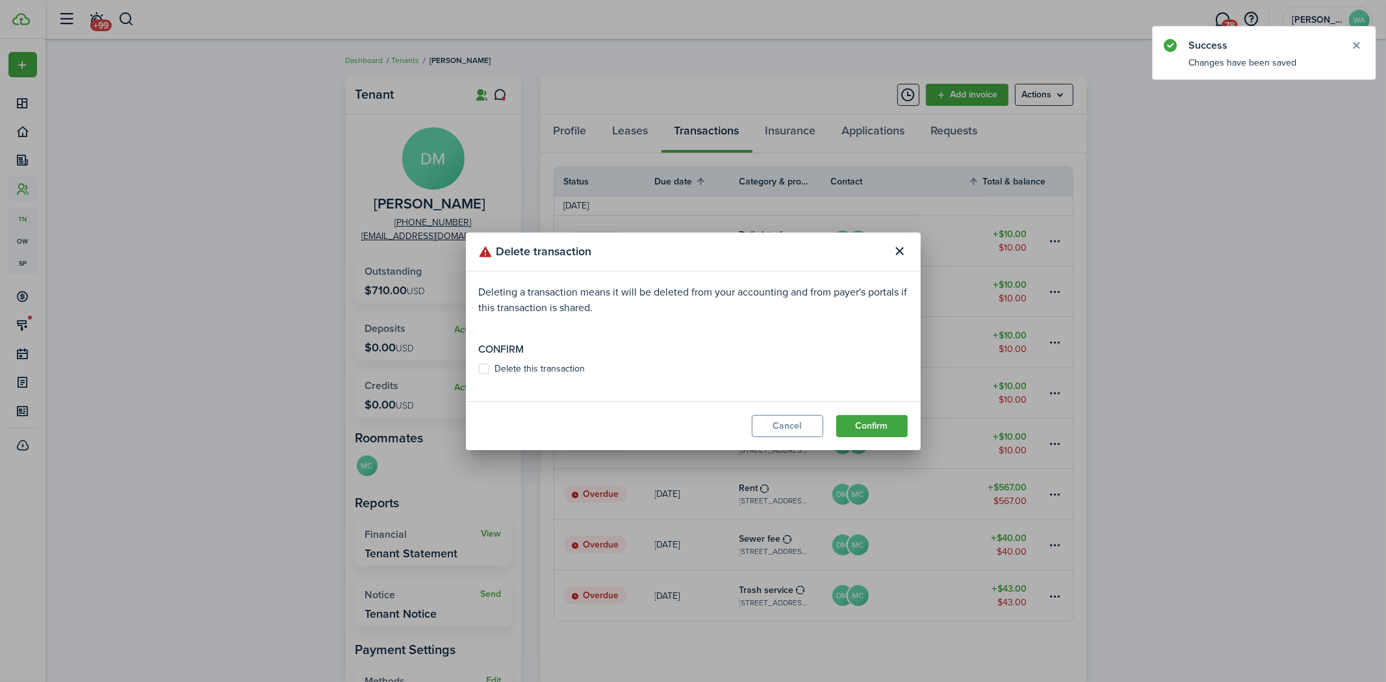
click at [507, 372] on label "Delete this transaction" at bounding box center [532, 369] width 107 height 10
click at [479, 369] on input "Delete this transaction" at bounding box center [478, 368] width 1 height 1
checkbox input "true"
click at [880, 421] on button "Confirm" at bounding box center [871, 426] width 71 height 22
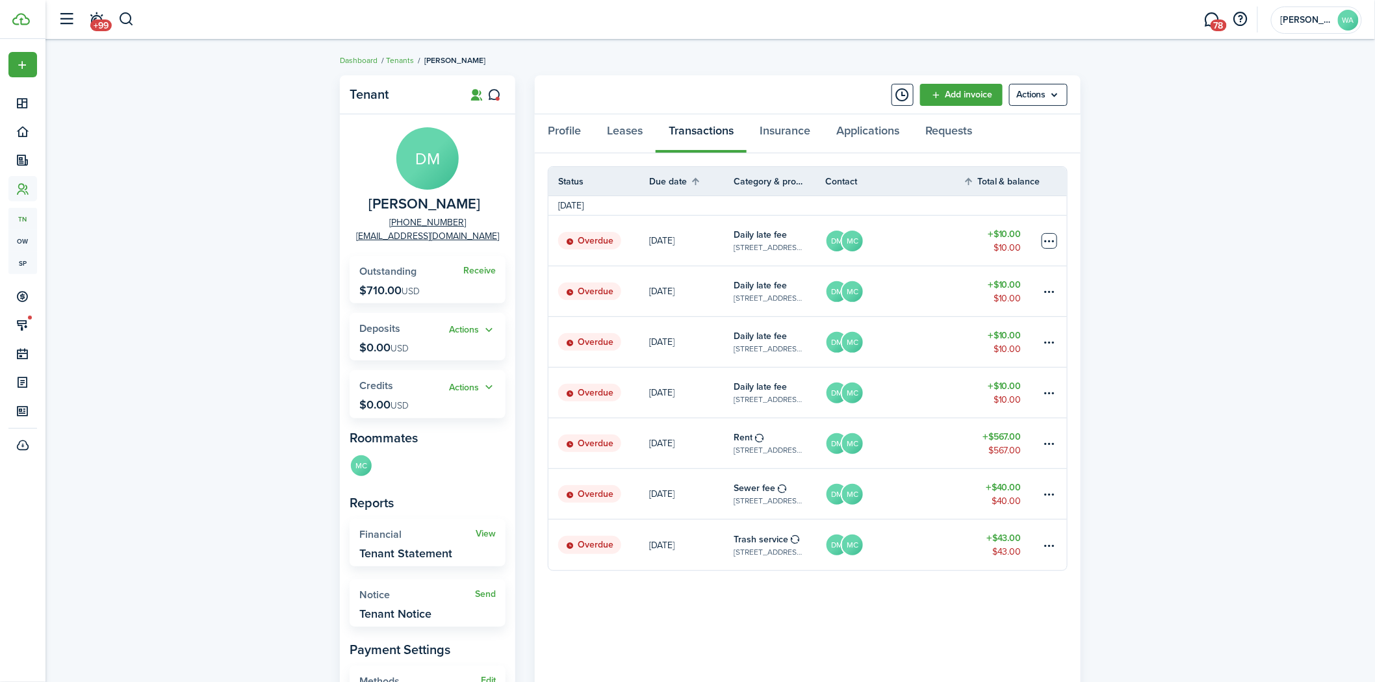
click at [1049, 235] on table-menu-btn-icon at bounding box center [1050, 241] width 16 height 16
click at [952, 448] on button "Delete" at bounding box center [1000, 448] width 114 height 22
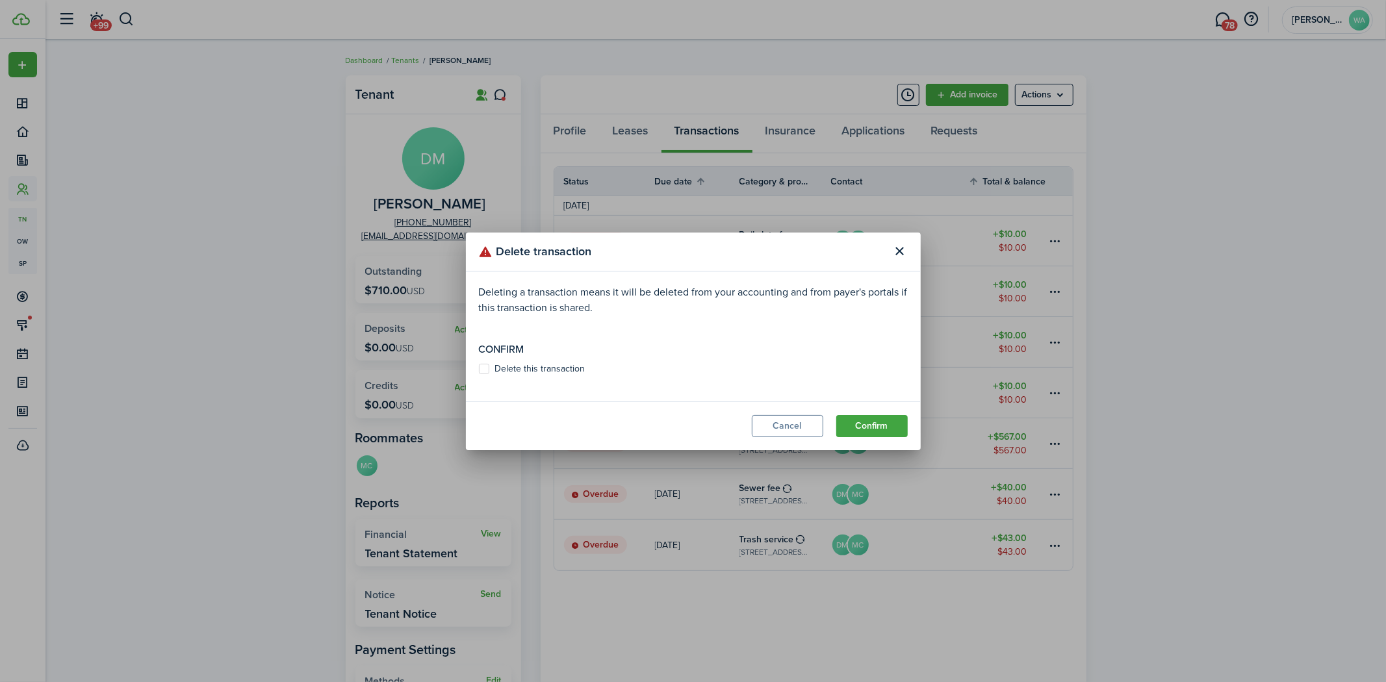
click at [537, 366] on label "Delete this transaction" at bounding box center [532, 369] width 107 height 10
click at [479, 368] on input "Delete this transaction" at bounding box center [478, 368] width 1 height 1
checkbox input "true"
click at [856, 419] on button "Confirm" at bounding box center [871, 426] width 71 height 22
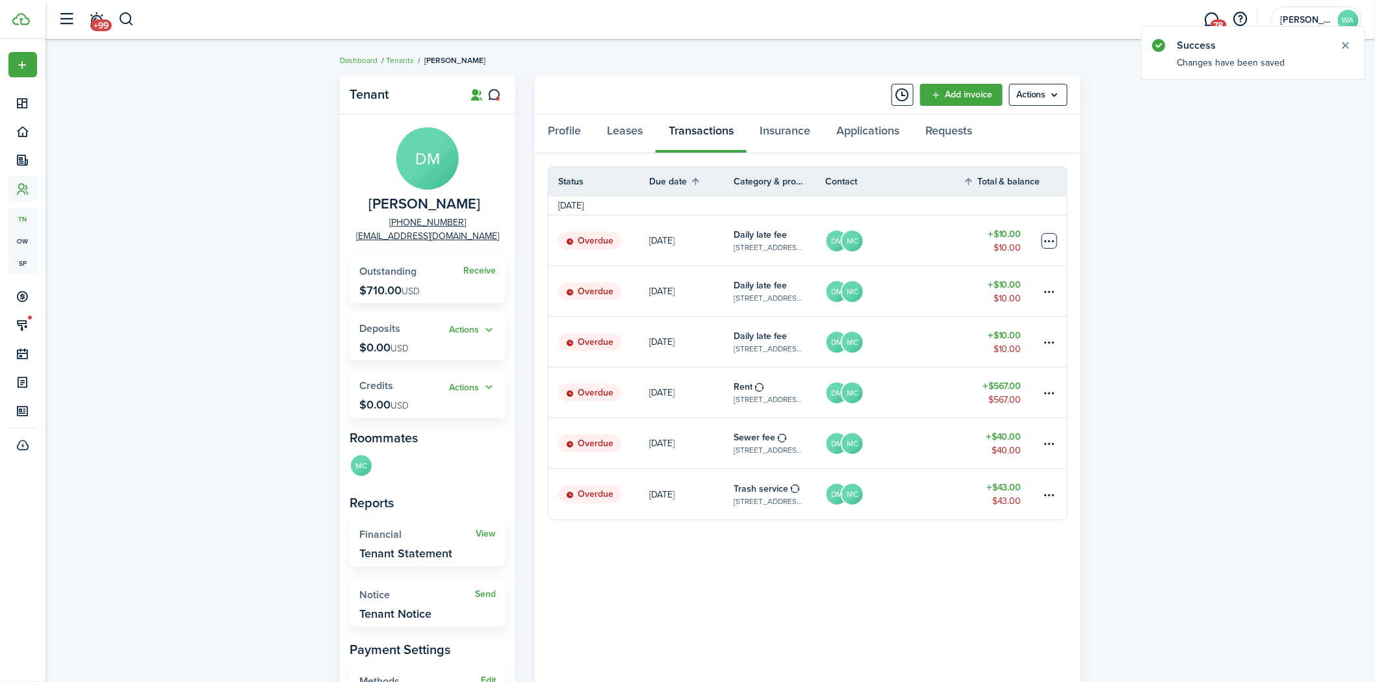
click at [1049, 234] on table-menu-btn-icon at bounding box center [1050, 241] width 16 height 16
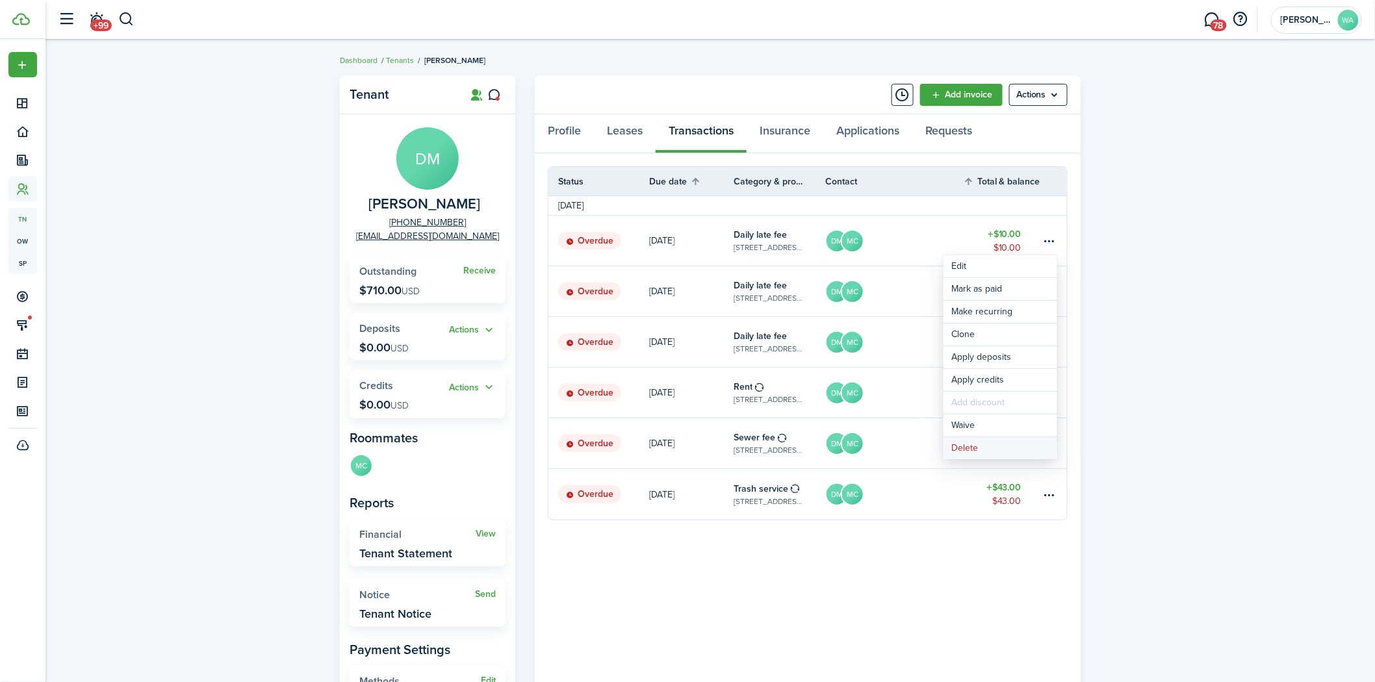
click at [966, 444] on button "Delete" at bounding box center [1000, 448] width 114 height 22
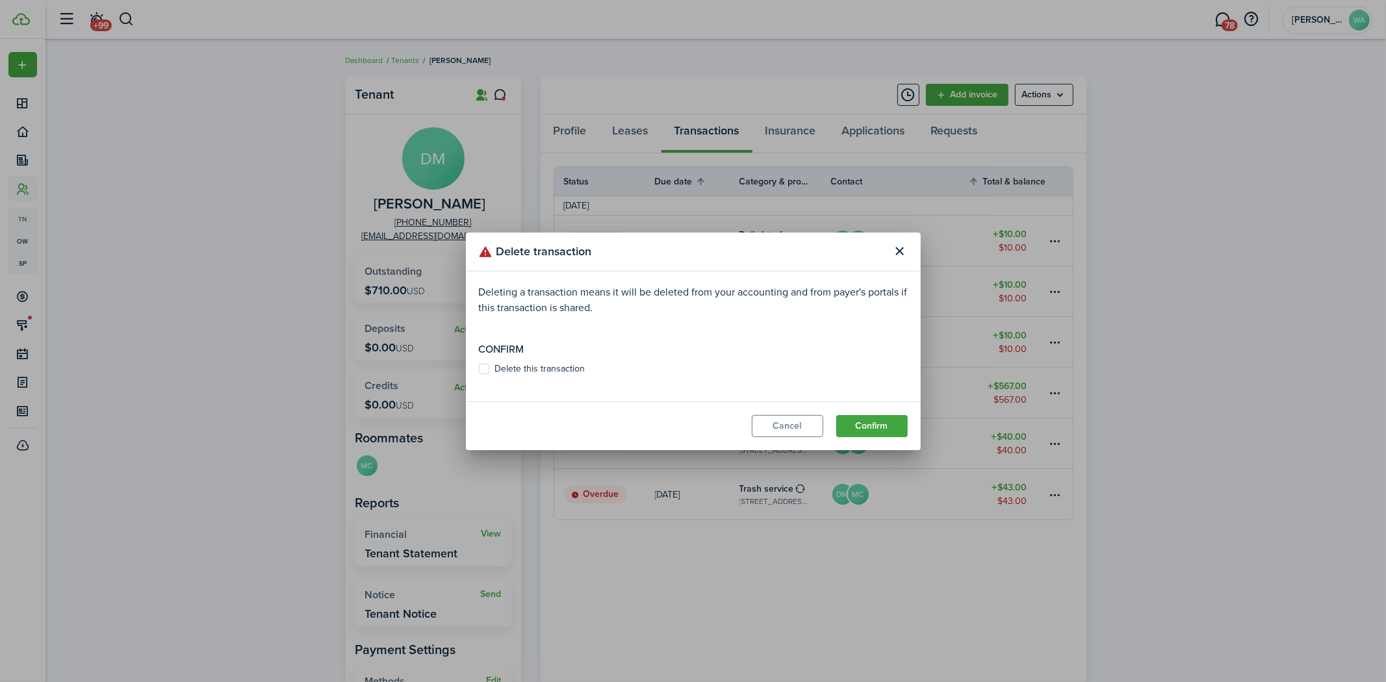
click at [511, 372] on label "Delete this transaction" at bounding box center [532, 369] width 107 height 10
click at [479, 369] on input "Delete this transaction" at bounding box center [478, 368] width 1 height 1
checkbox input "true"
click at [885, 420] on button "Confirm" at bounding box center [871, 426] width 71 height 22
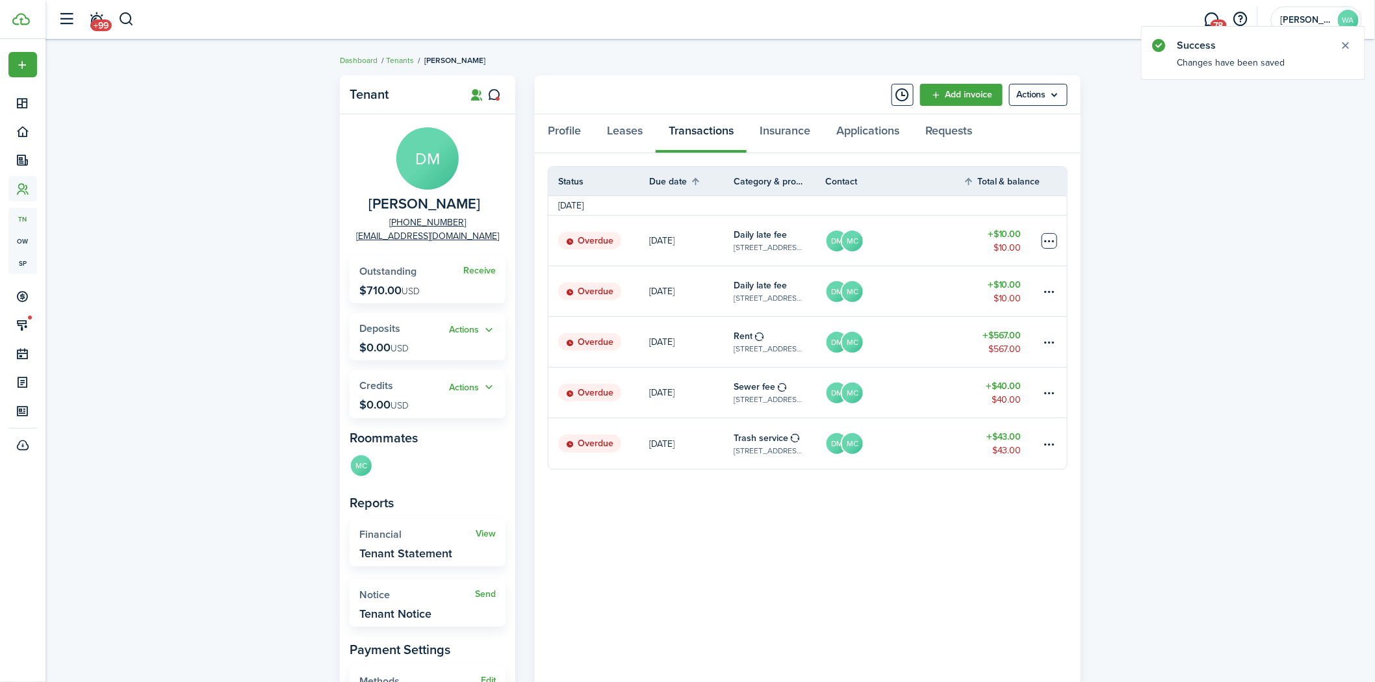
click at [1043, 234] on table-menu-btn-icon at bounding box center [1050, 241] width 16 height 16
click at [986, 441] on button "Delete" at bounding box center [1000, 448] width 114 height 22
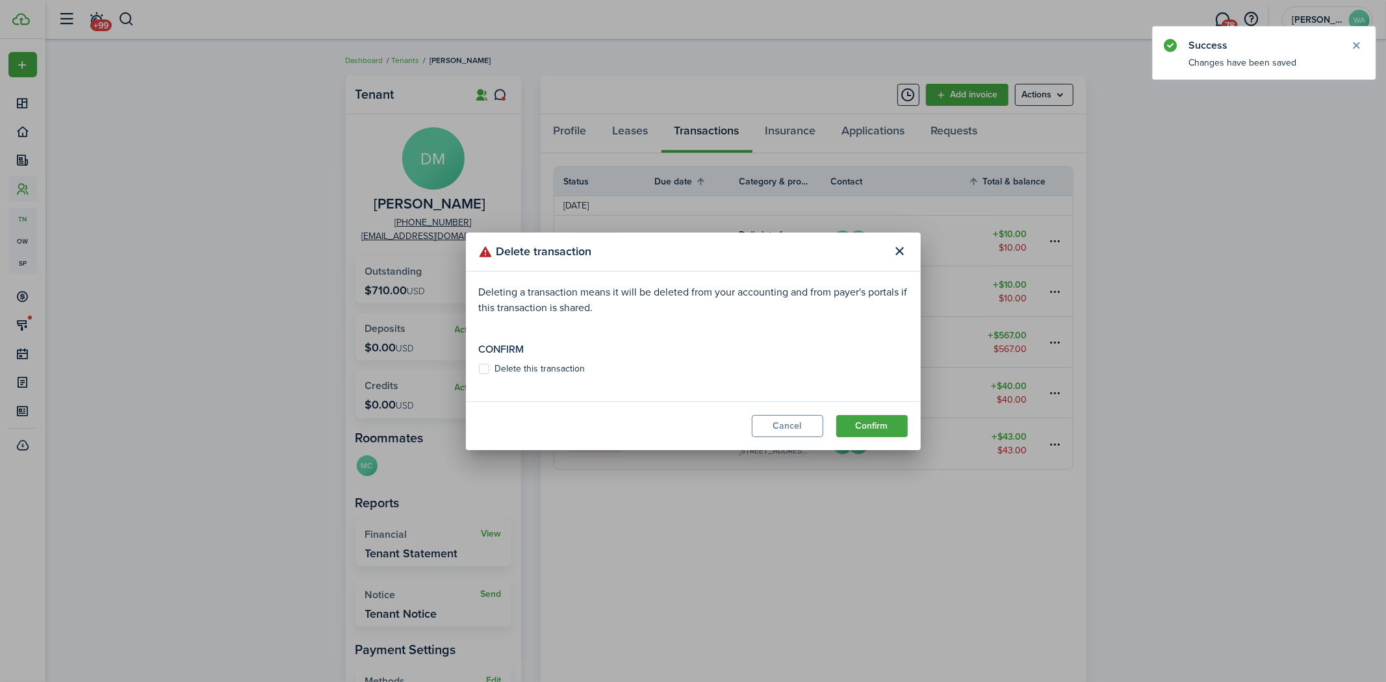
drag, startPoint x: 525, startPoint y: 372, endPoint x: 541, endPoint y: 369, distance: 15.8
click at [526, 372] on label "Delete this transaction" at bounding box center [532, 369] width 107 height 10
click at [479, 369] on input "Delete this transaction" at bounding box center [478, 368] width 1 height 1
checkbox input "true"
drag, startPoint x: 900, startPoint y: 422, endPoint x: 903, endPoint y: 413, distance: 10.3
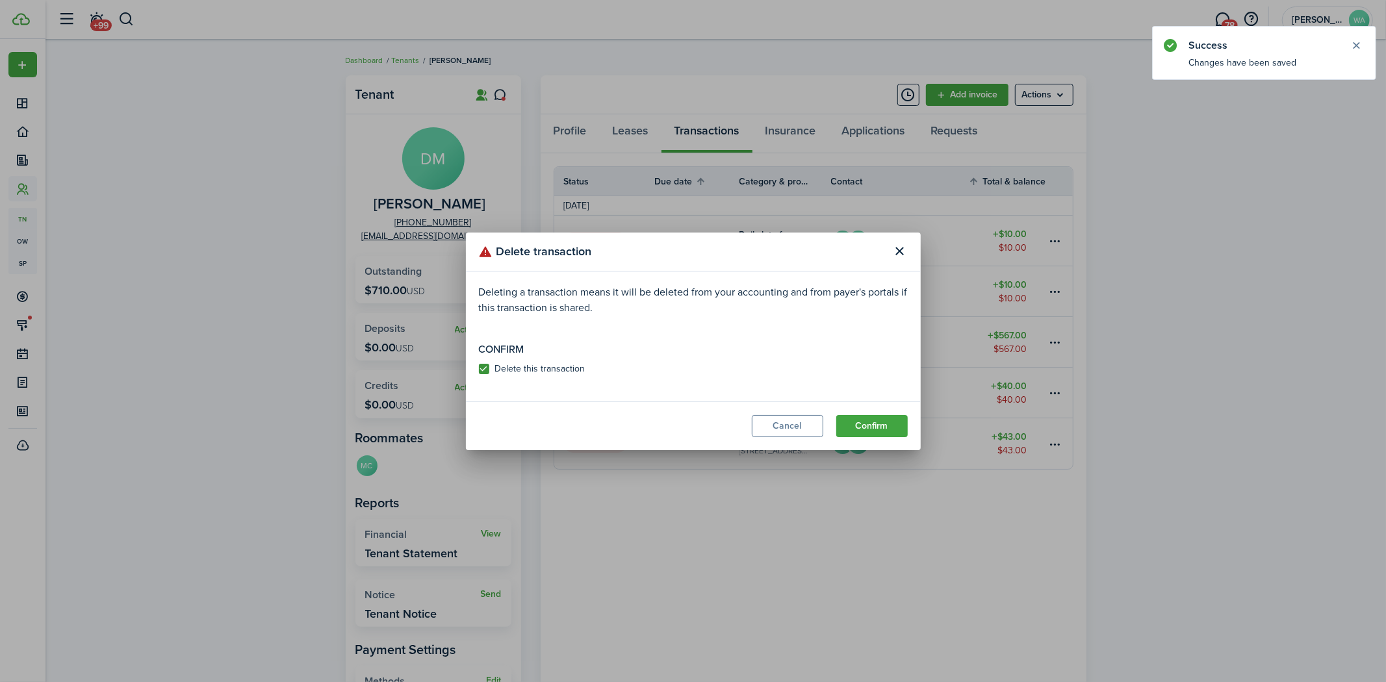
click at [900, 423] on button "Confirm" at bounding box center [871, 426] width 71 height 22
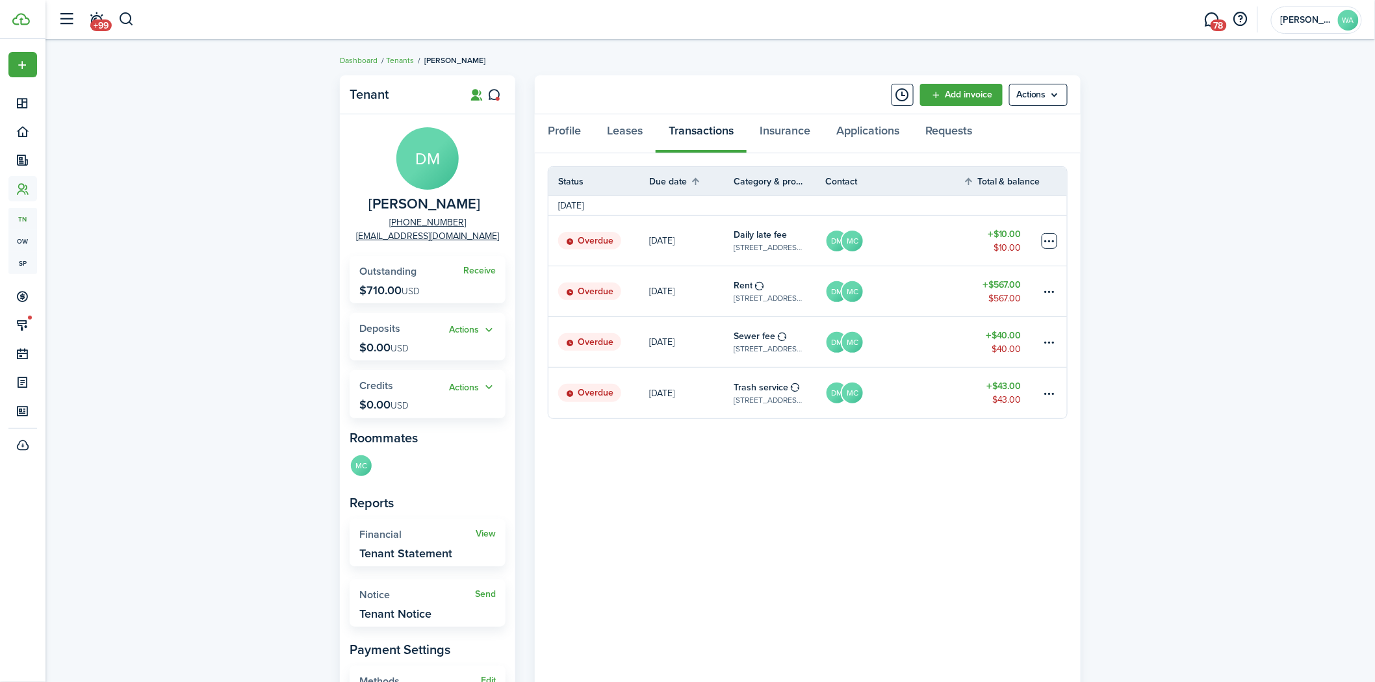
click at [1047, 244] on table-menu-btn-icon at bounding box center [1050, 241] width 16 height 16
click at [969, 451] on button "Delete" at bounding box center [1000, 448] width 114 height 22
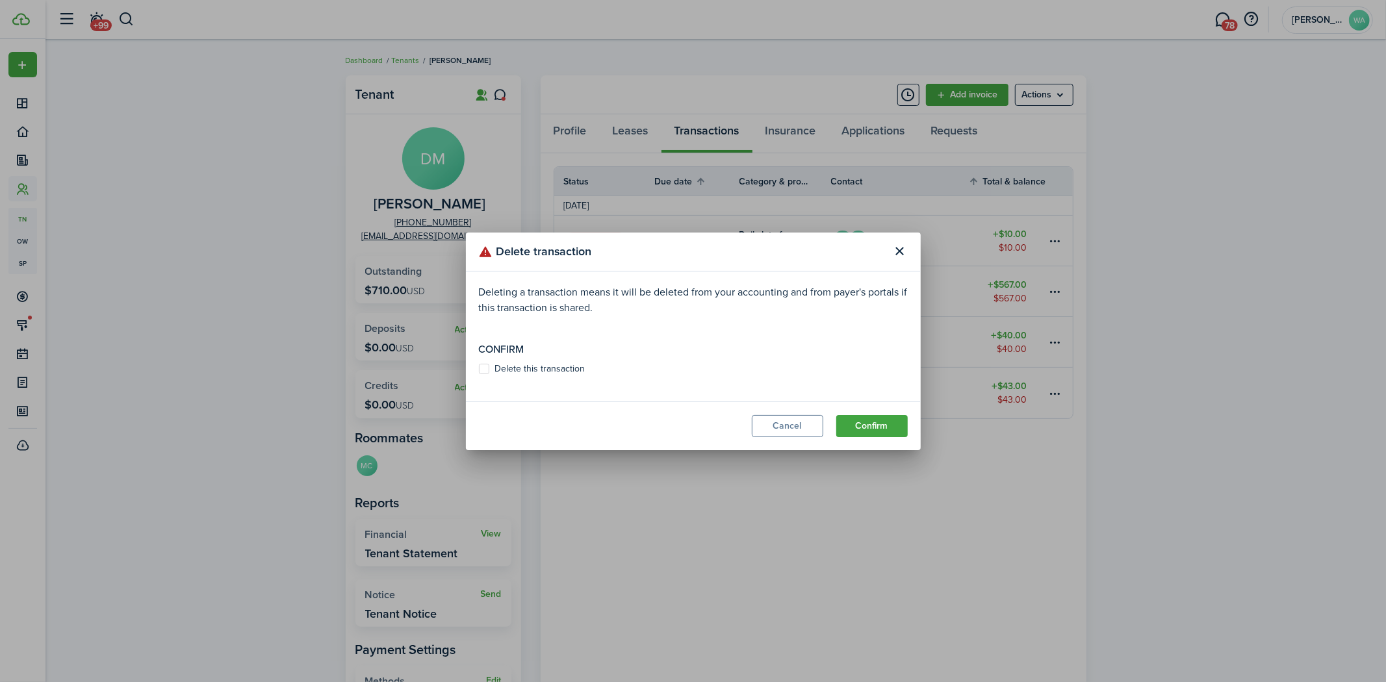
click at [523, 366] on label "Delete this transaction" at bounding box center [532, 369] width 107 height 10
click at [479, 368] on input "Delete this transaction" at bounding box center [478, 368] width 1 height 1
checkbox input "true"
click at [872, 426] on button "Confirm" at bounding box center [871, 426] width 71 height 22
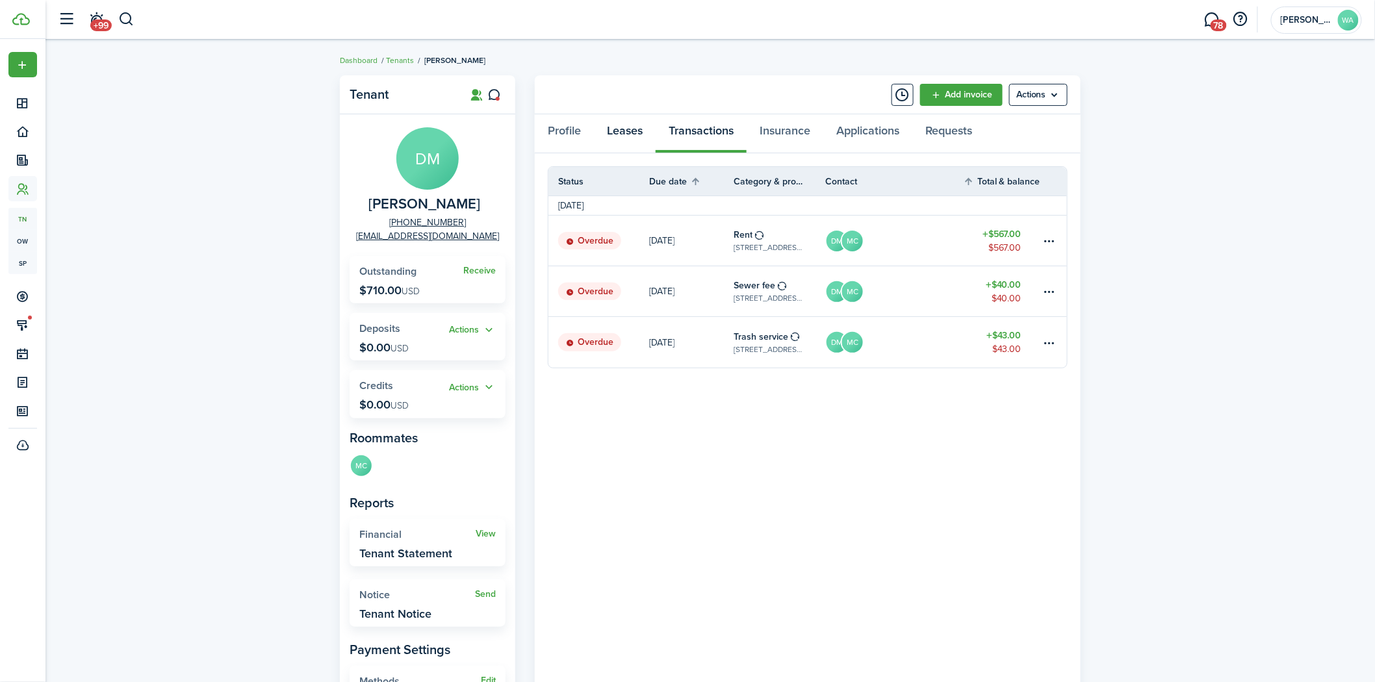
click at [626, 116] on link "Leases" at bounding box center [625, 133] width 62 height 39
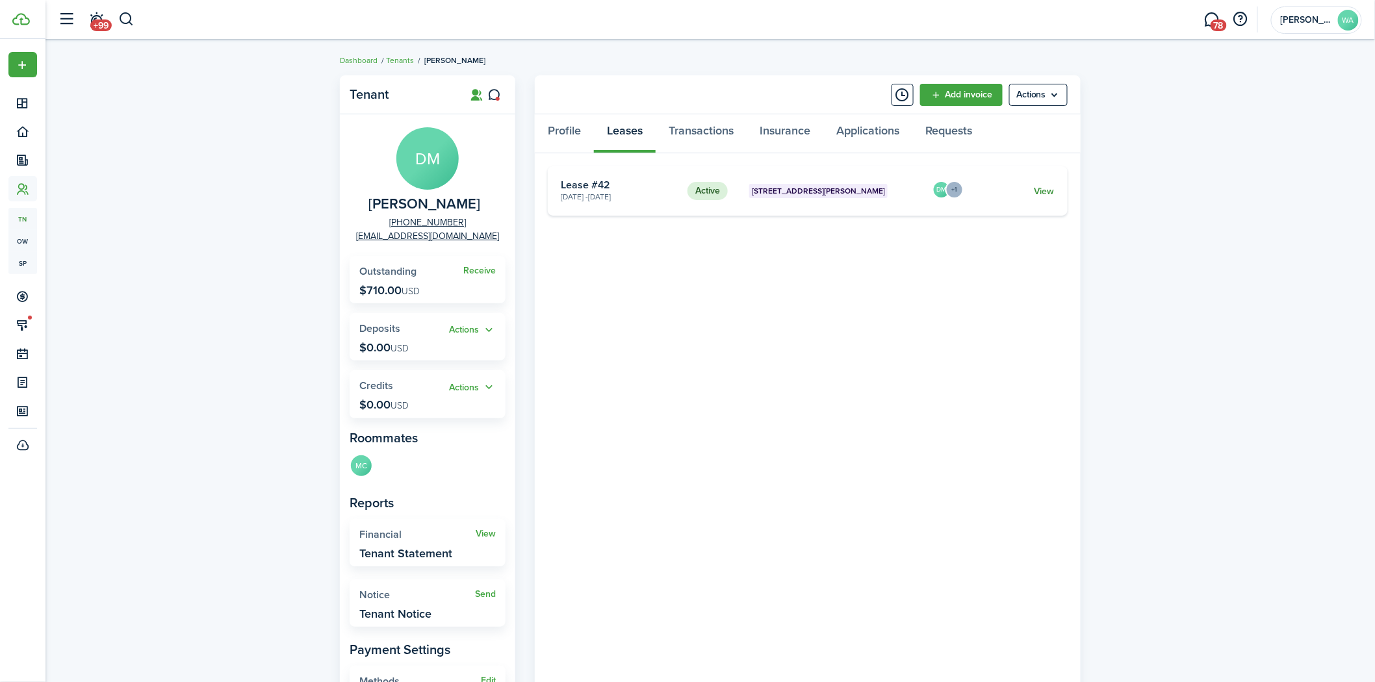
click at [1041, 185] on link "View" at bounding box center [1044, 192] width 20 height 14
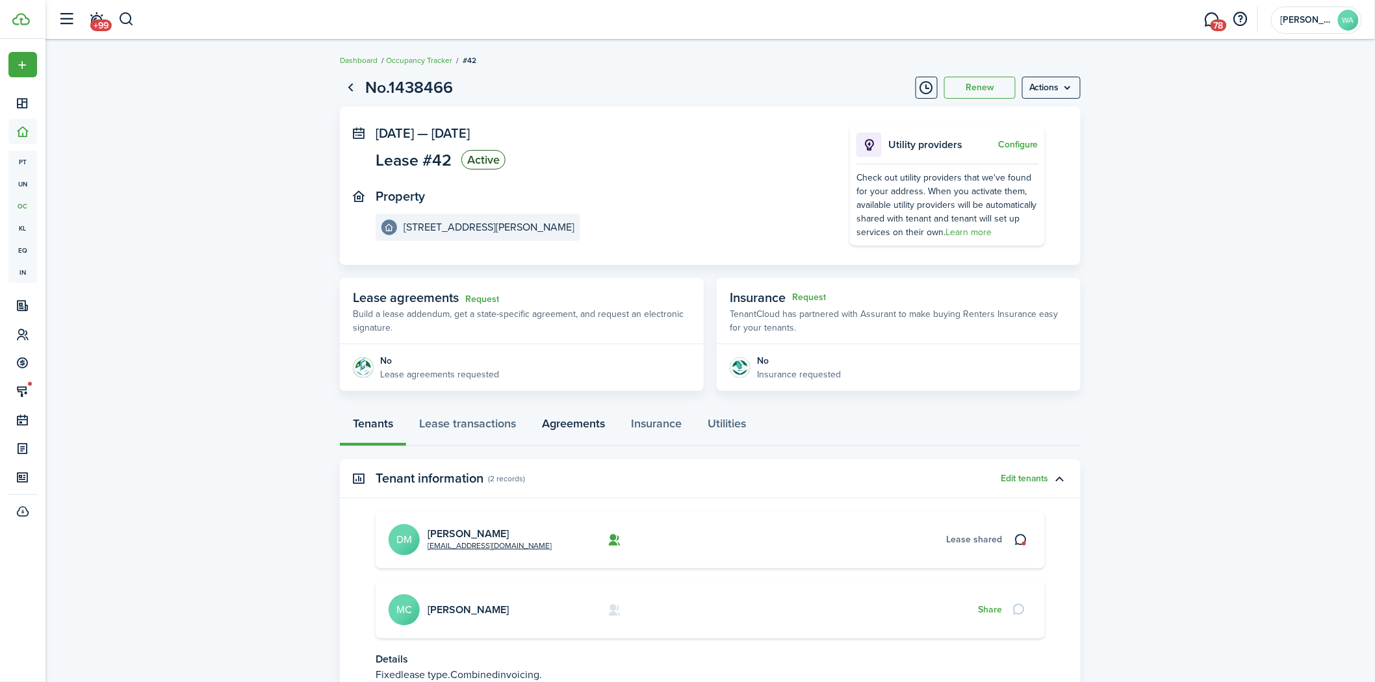
click at [587, 426] on link "Agreements" at bounding box center [573, 426] width 89 height 39
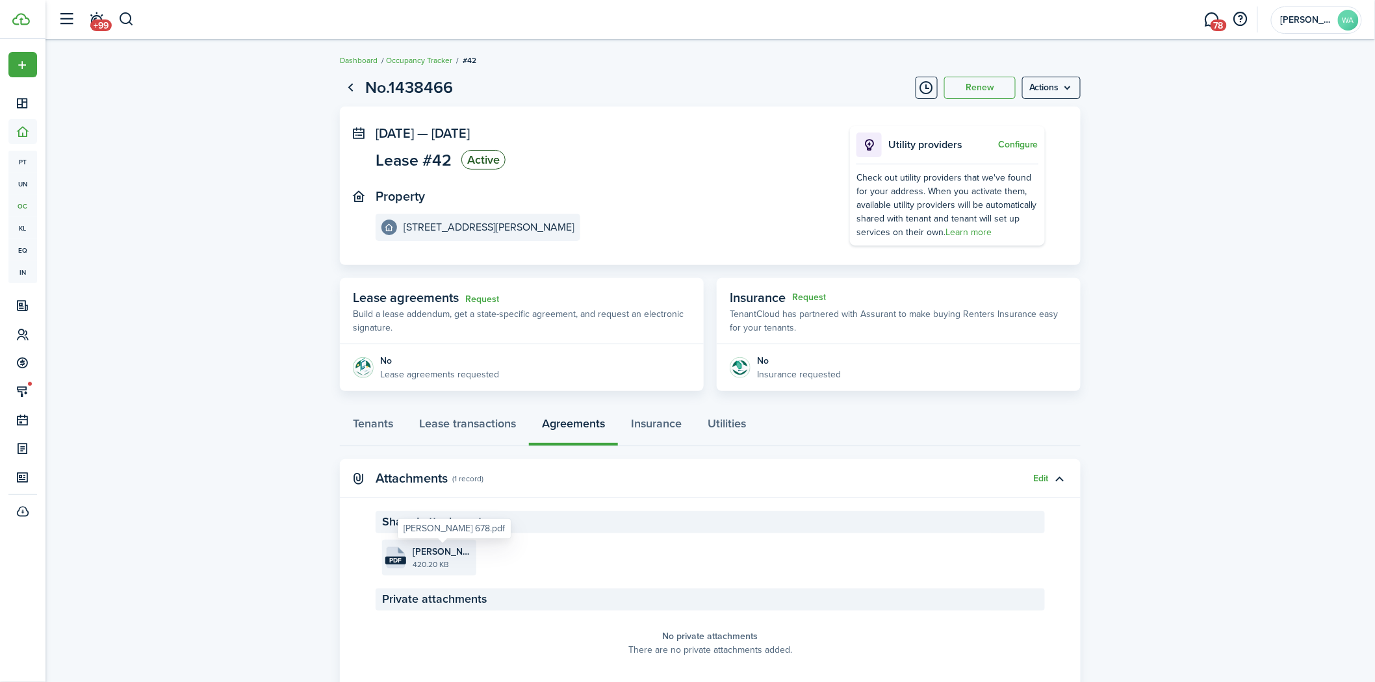
click at [469, 550] on span "[PERSON_NAME] 678.pdf" at bounding box center [443, 552] width 60 height 14
click at [374, 423] on link "Tenants" at bounding box center [373, 426] width 66 height 39
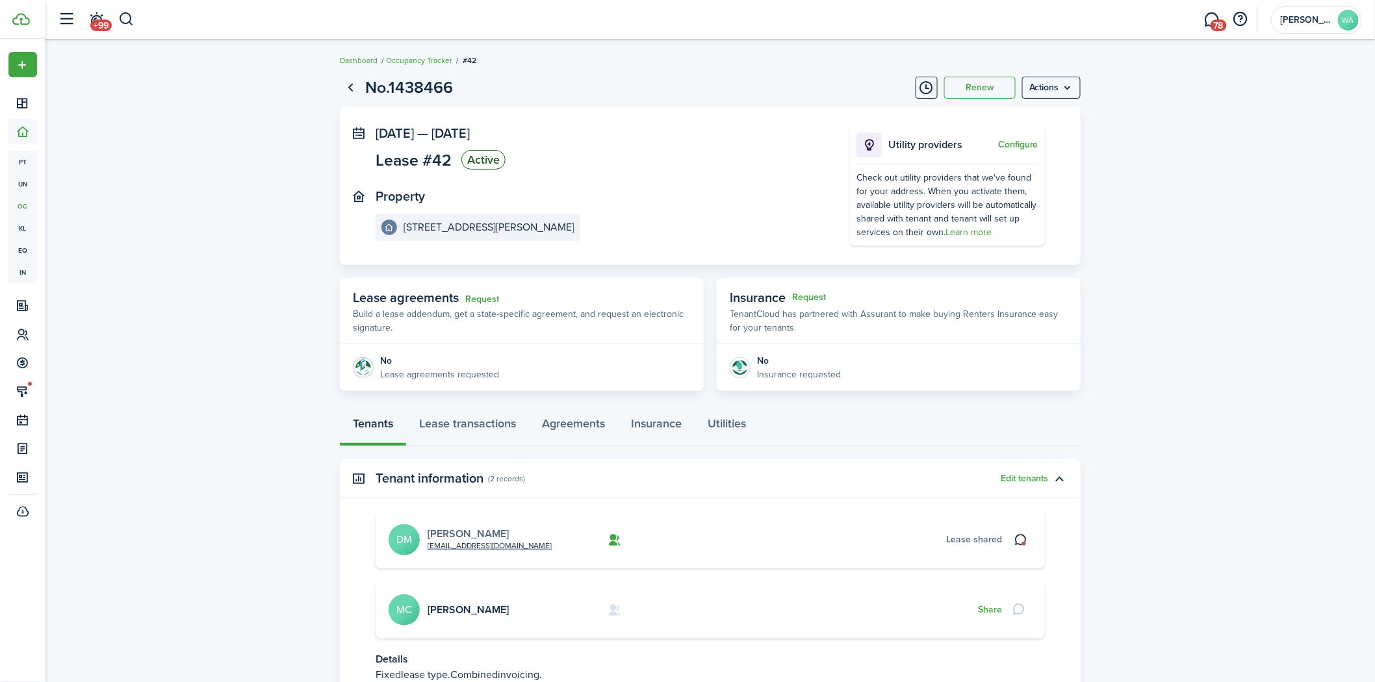
click at [485, 528] on link "[PERSON_NAME]" at bounding box center [468, 533] width 81 height 15
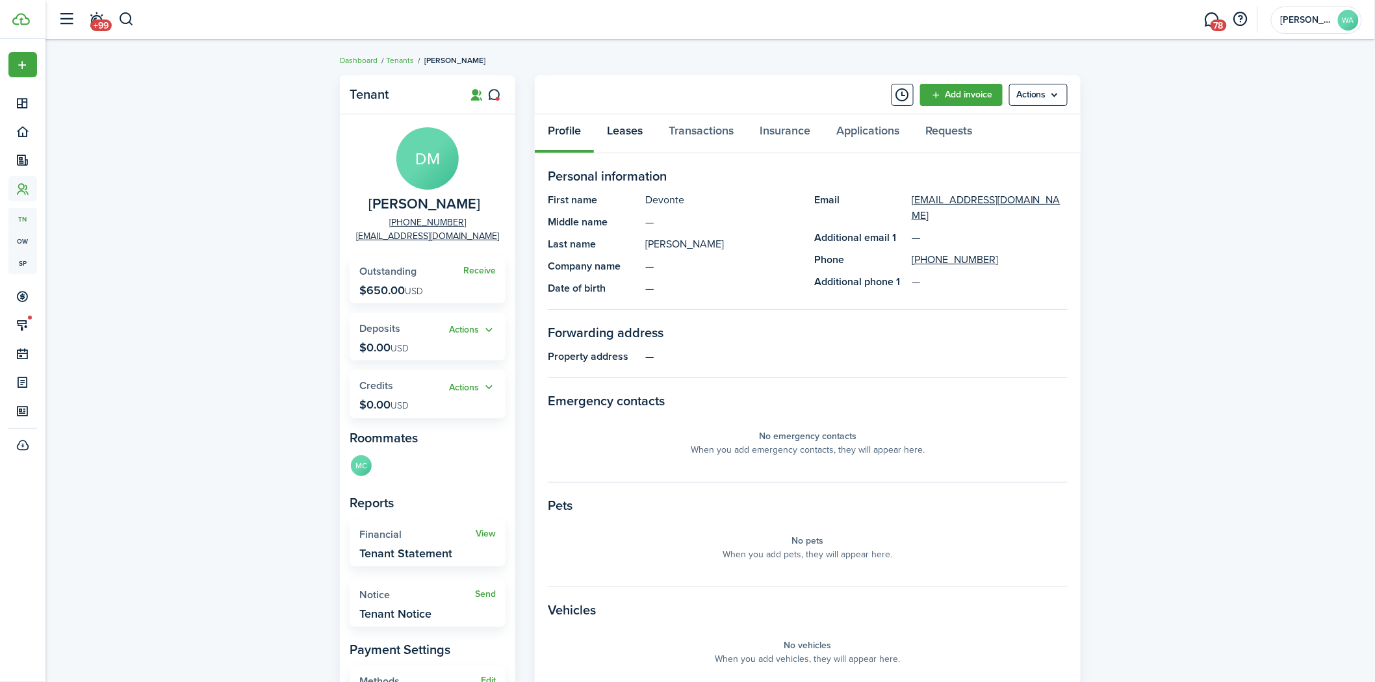
click at [633, 133] on link "Leases" at bounding box center [625, 133] width 62 height 39
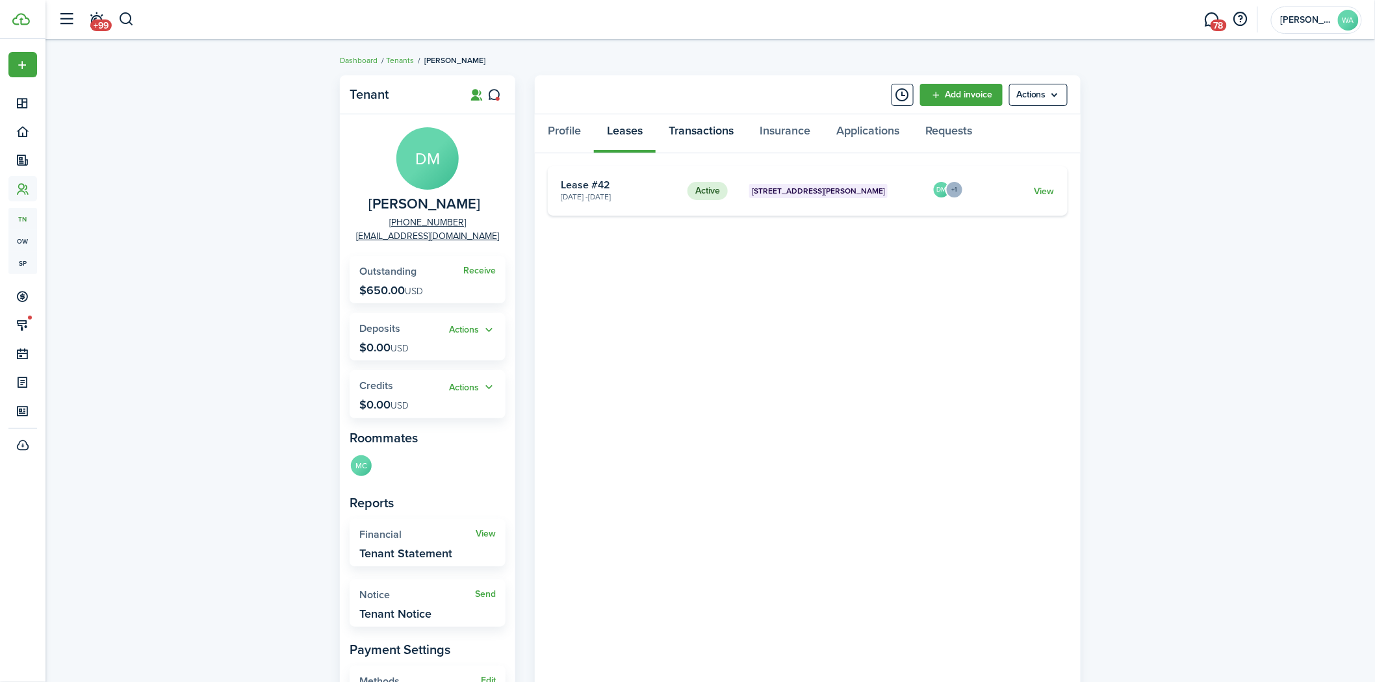
click at [696, 132] on link "Transactions" at bounding box center [701, 133] width 91 height 39
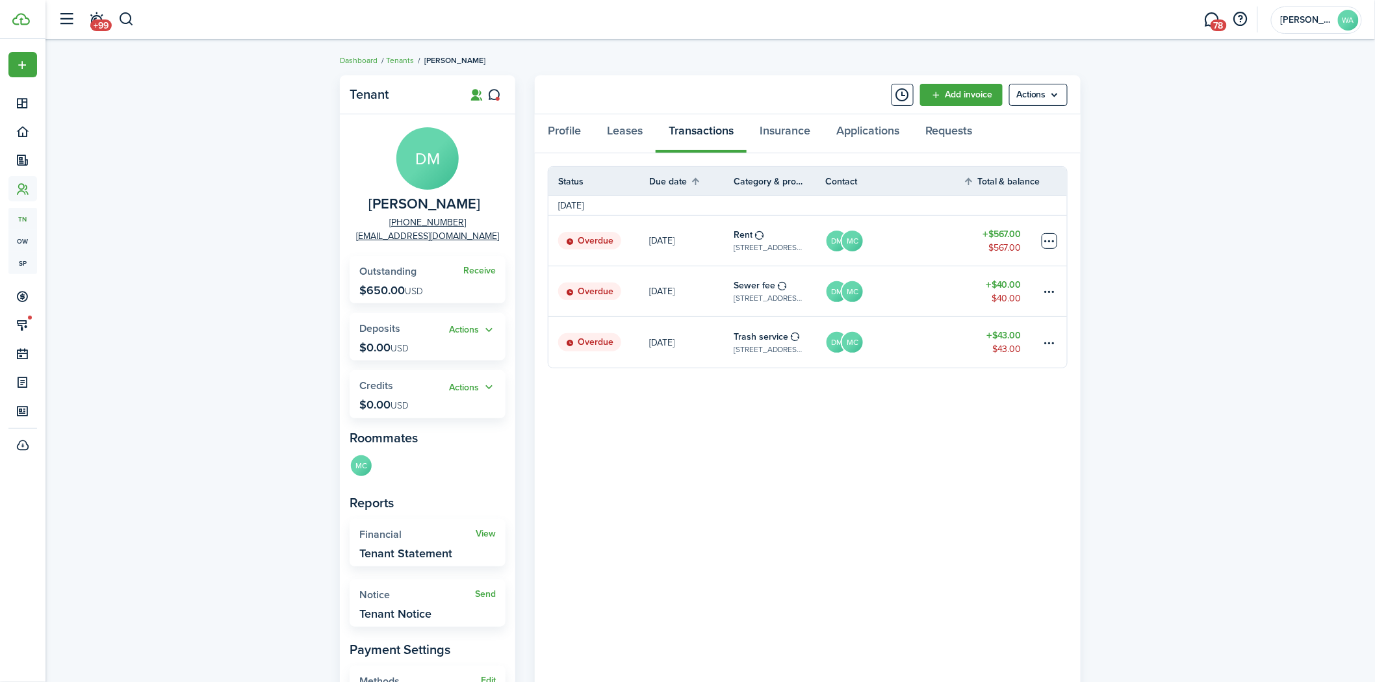
click at [1045, 237] on table-menu-btn-icon at bounding box center [1050, 241] width 16 height 16
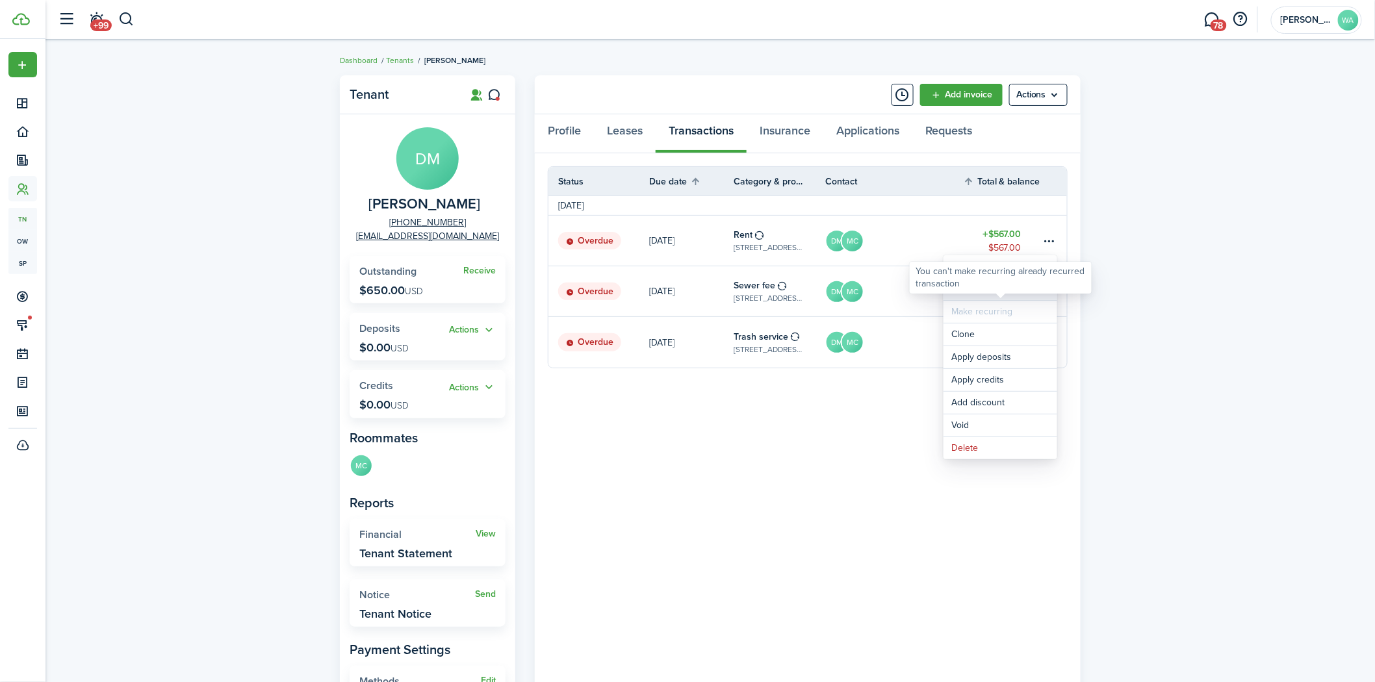
click at [970, 295] on link "Mark as paid" at bounding box center [1000, 289] width 114 height 22
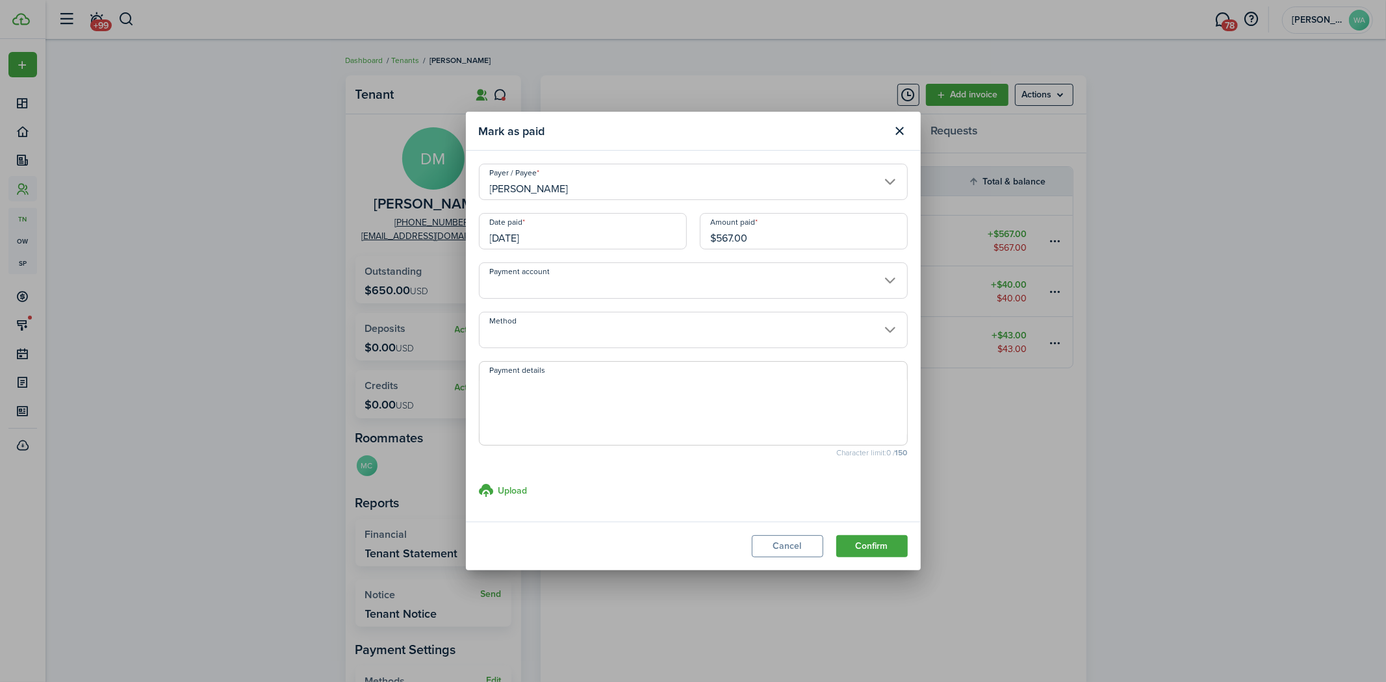
click at [593, 277] on input "Payment account" at bounding box center [693, 280] width 429 height 36
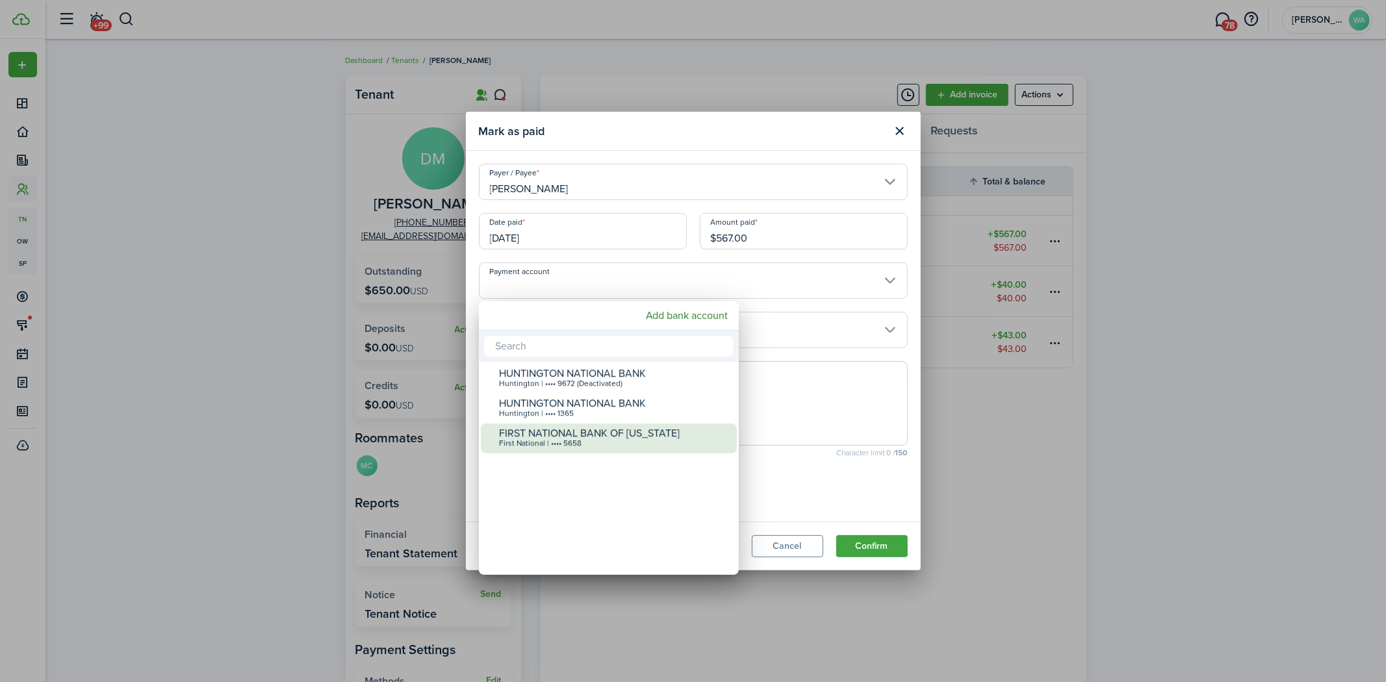
click at [600, 429] on div "FIRST NATIONAL BANK OF [US_STATE]" at bounding box center [614, 434] width 230 height 12
type input "•••• •••• •••• 5658"
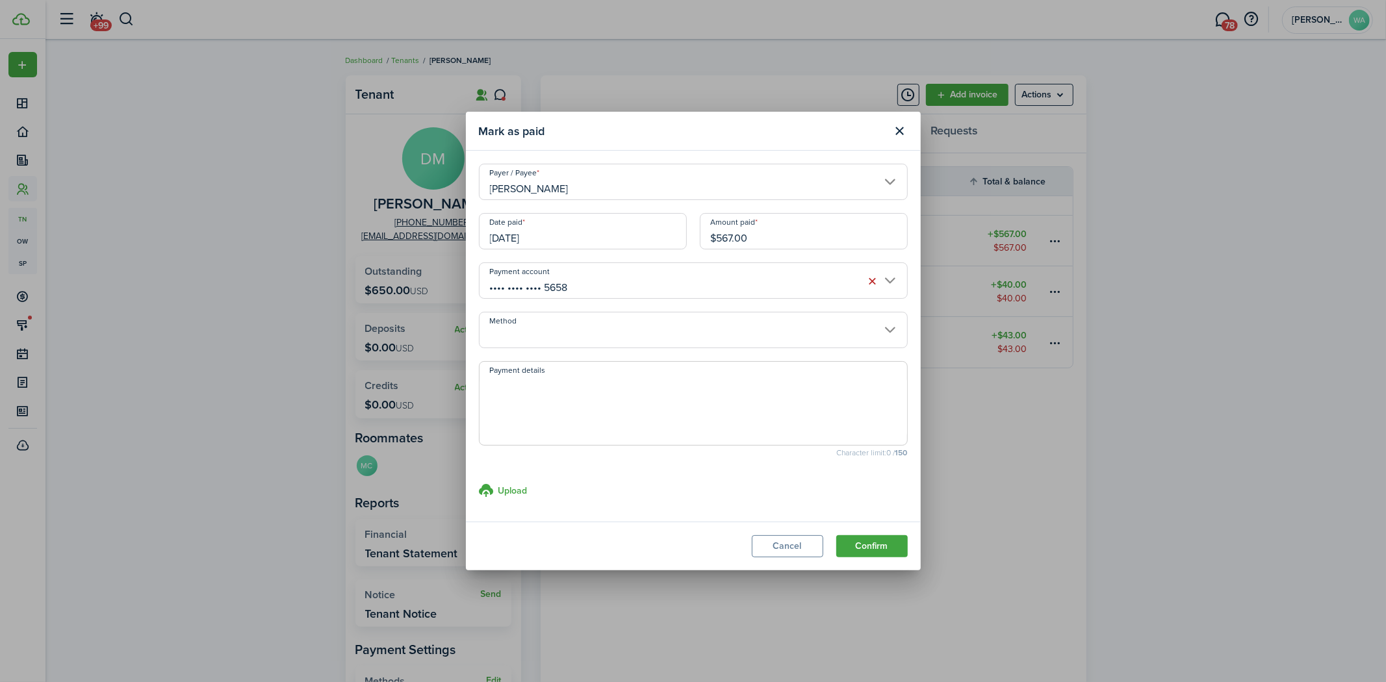
click at [645, 347] on input "Method" at bounding box center [693, 330] width 429 height 36
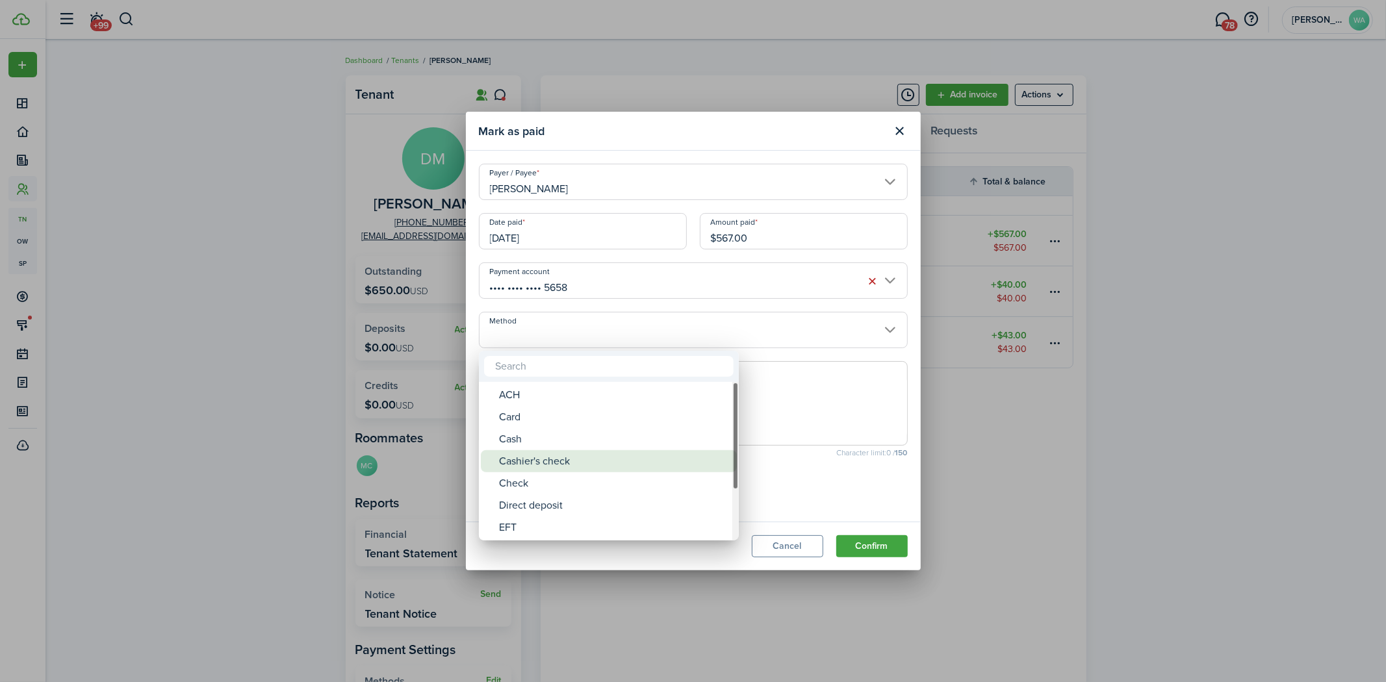
click at [599, 457] on div "Cashier's check" at bounding box center [614, 461] width 230 height 22
type input "Cashier's check"
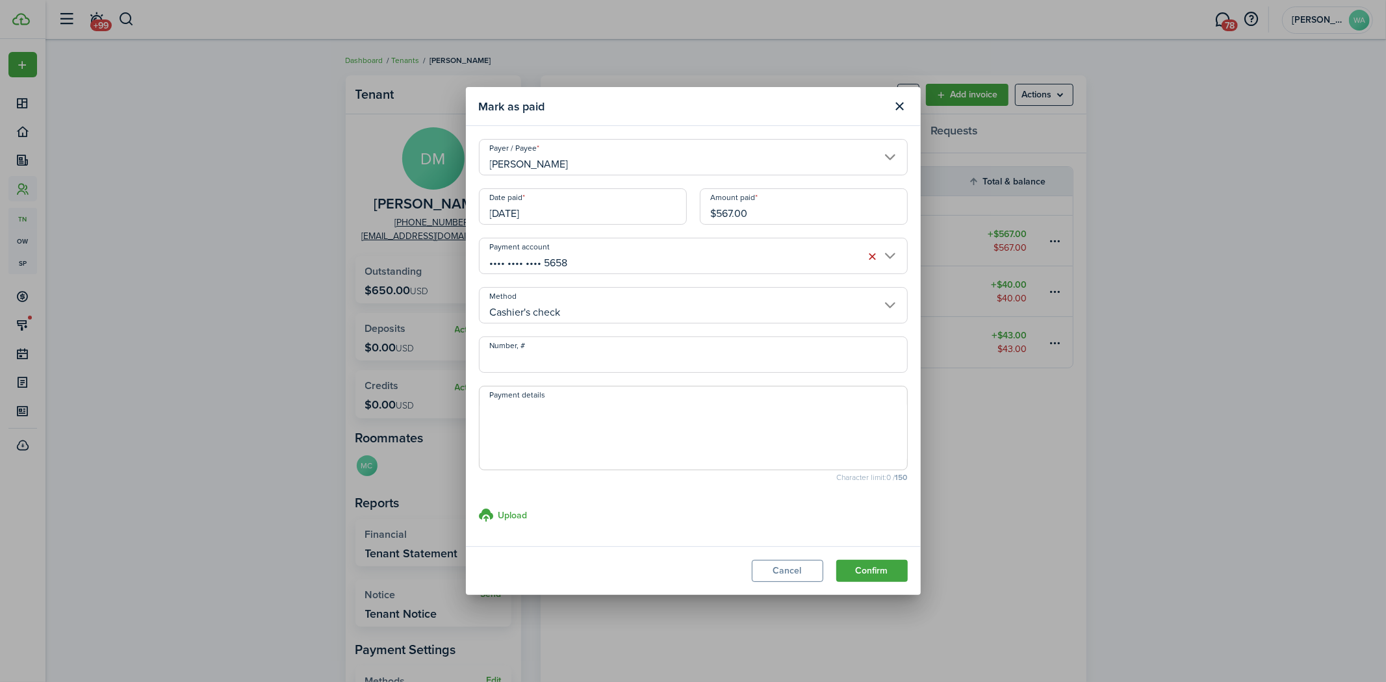
click at [606, 421] on textarea "Payment details" at bounding box center [694, 432] width 428 height 62
type textarea "[PERSON_NAME] received $600.00 $567.00 for rent $33.00 on [PERSON_NAME]"
click at [527, 518] on div "Upload store documents and templates Choose file" at bounding box center [693, 513] width 429 height 13
click at [518, 517] on h3 "Upload" at bounding box center [512, 516] width 29 height 14
click at [479, 507] on input "Upload store documents and templates Choose file" at bounding box center [479, 507] width 0 height 0
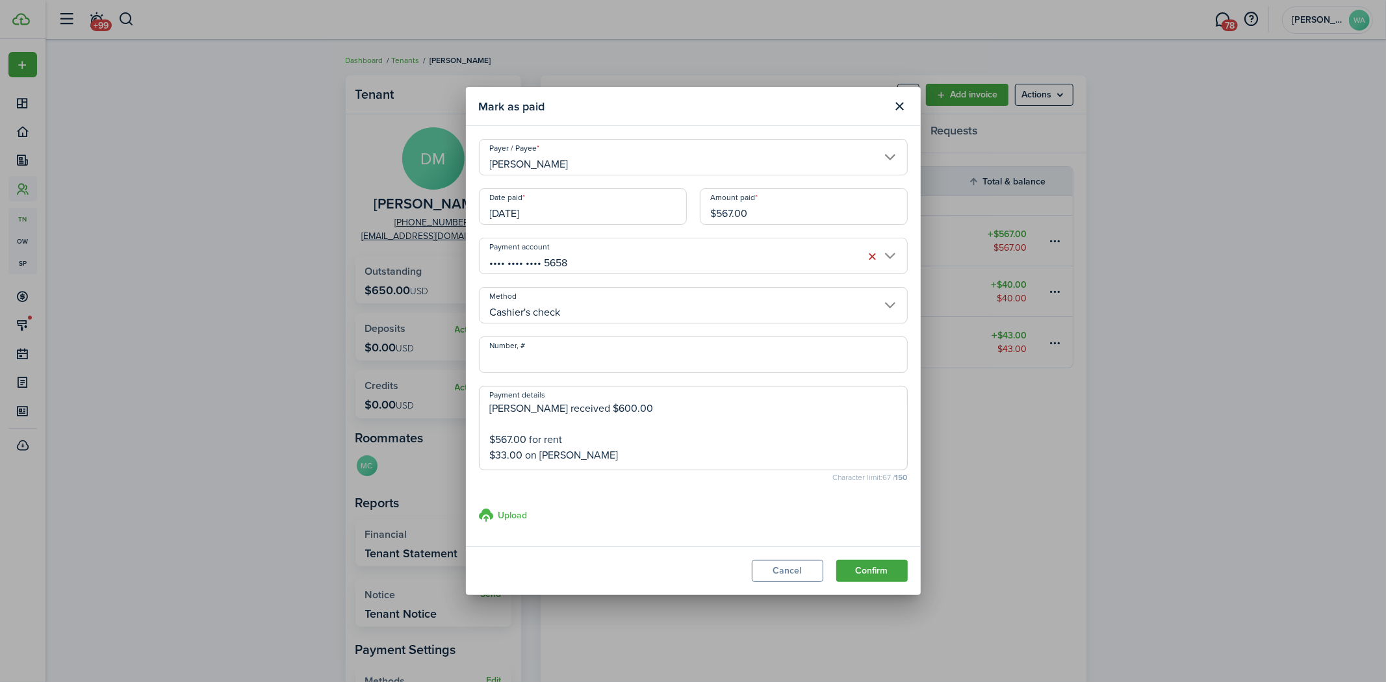
click at [509, 514] on h3 "Upload" at bounding box center [512, 516] width 29 height 14
click at [479, 507] on input "Upload store documents and templates Choose file" at bounding box center [479, 507] width 0 height 0
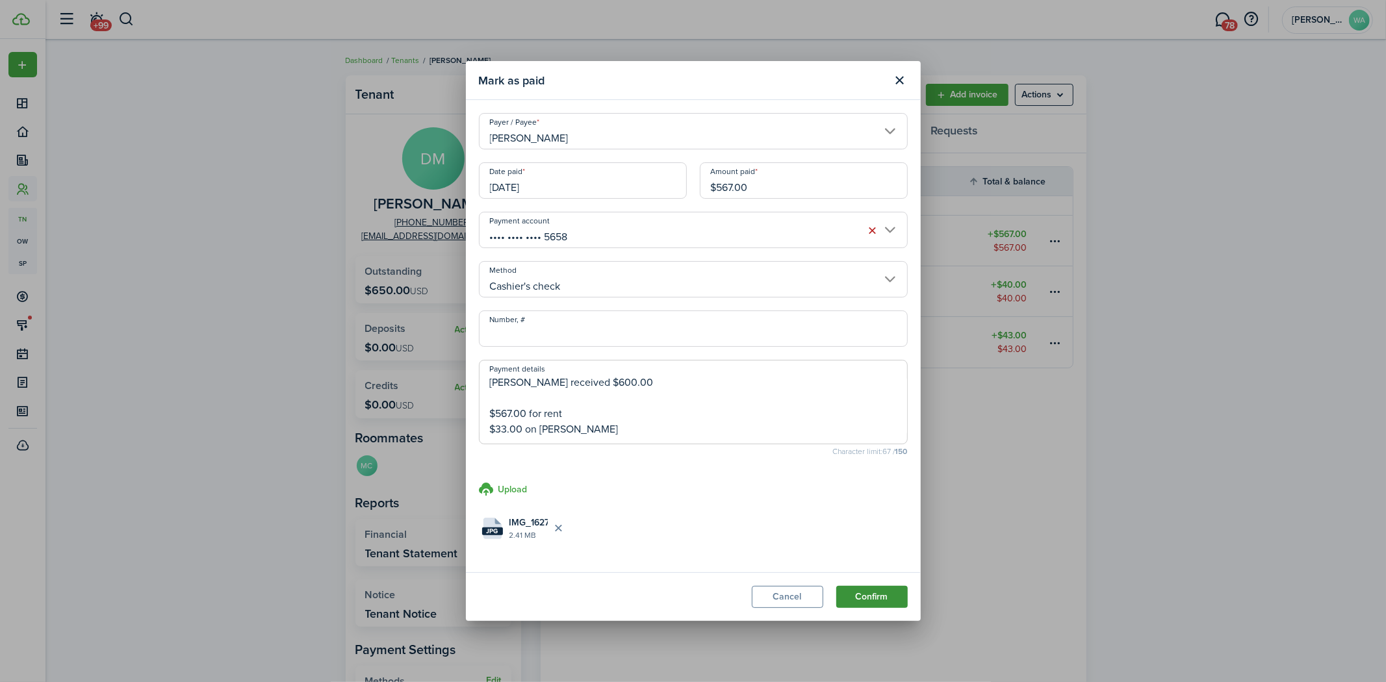
click at [877, 598] on button "Confirm" at bounding box center [871, 597] width 71 height 22
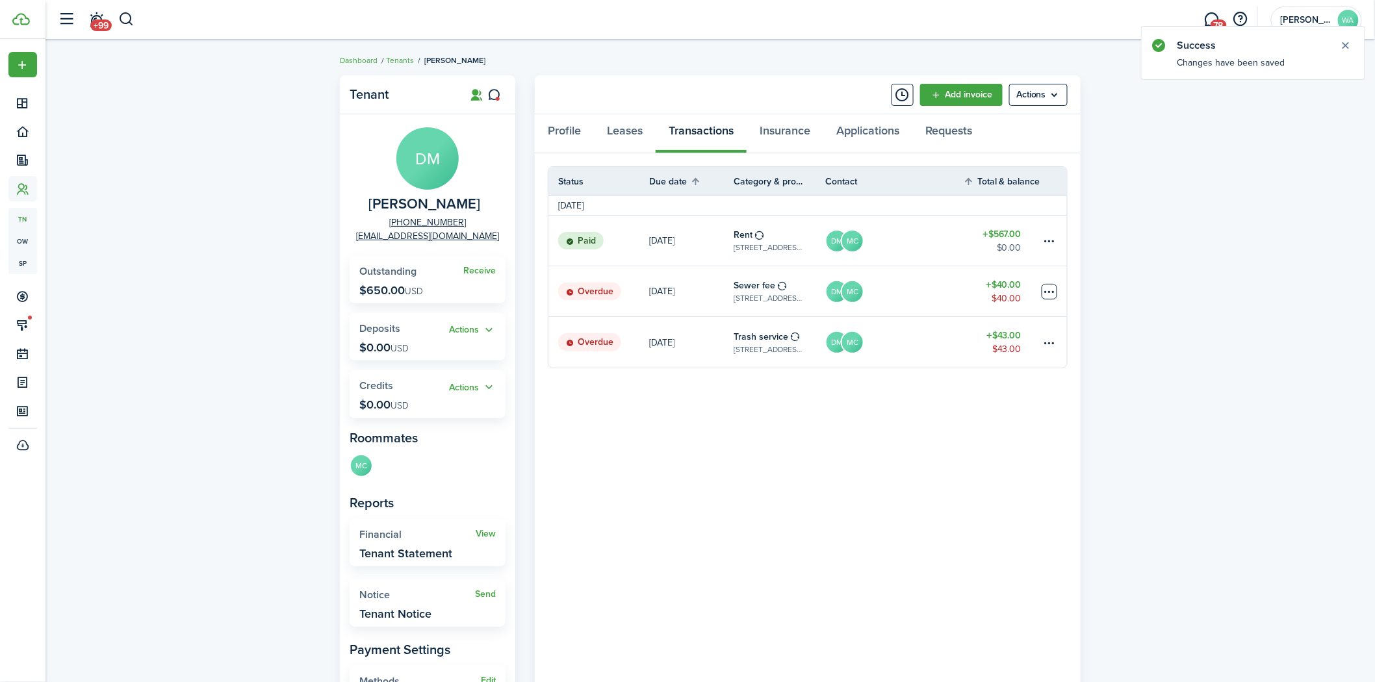
click at [1049, 288] on table-menu-btn-icon at bounding box center [1050, 292] width 16 height 16
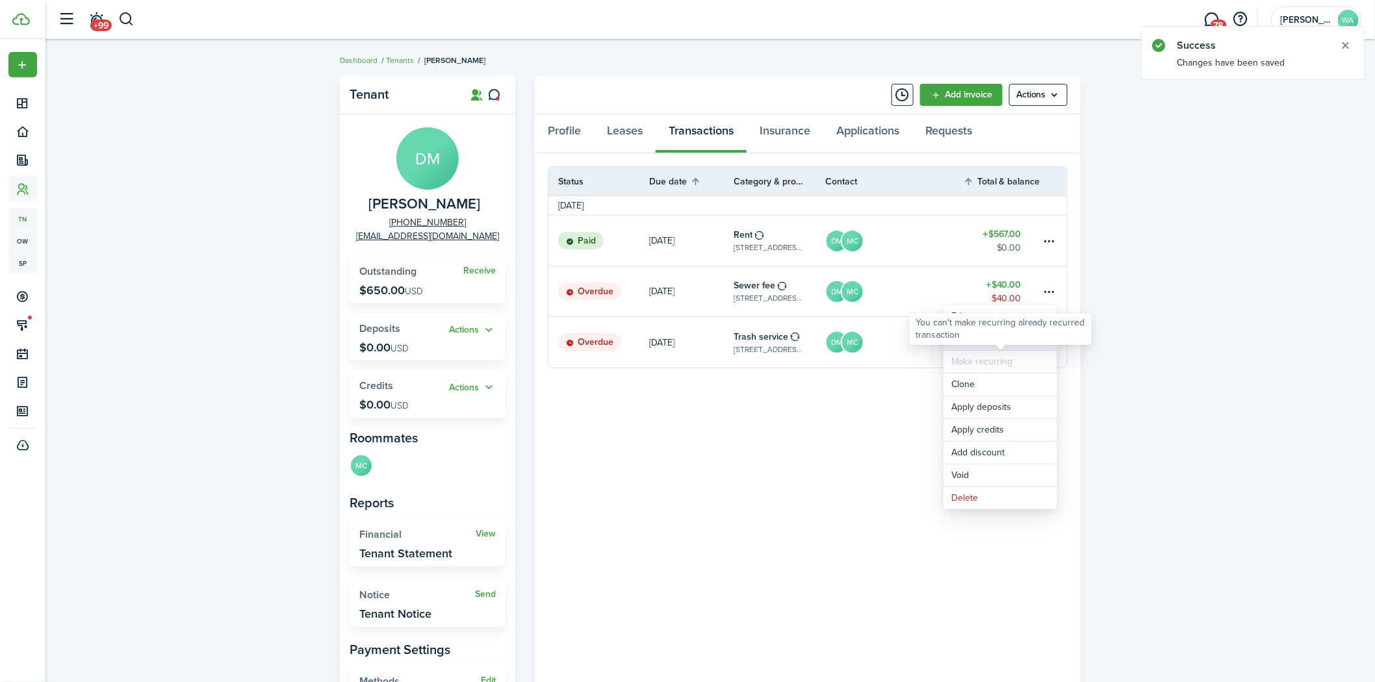
click at [972, 346] on link "Mark as paid" at bounding box center [1000, 339] width 114 height 22
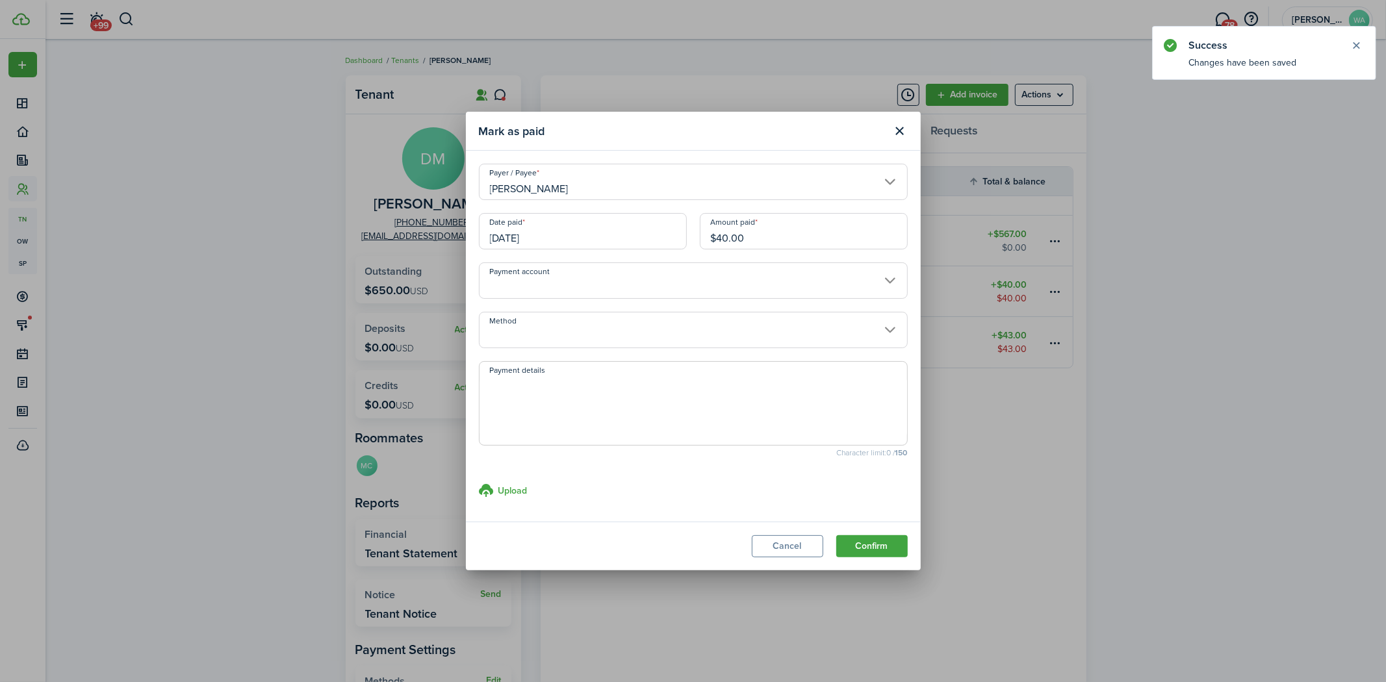
drag, startPoint x: 760, startPoint y: 239, endPoint x: 602, endPoint y: 224, distance: 158.7
click at [602, 224] on div "Date paid [DATE] Amount paid $40.00" at bounding box center [693, 237] width 442 height 49
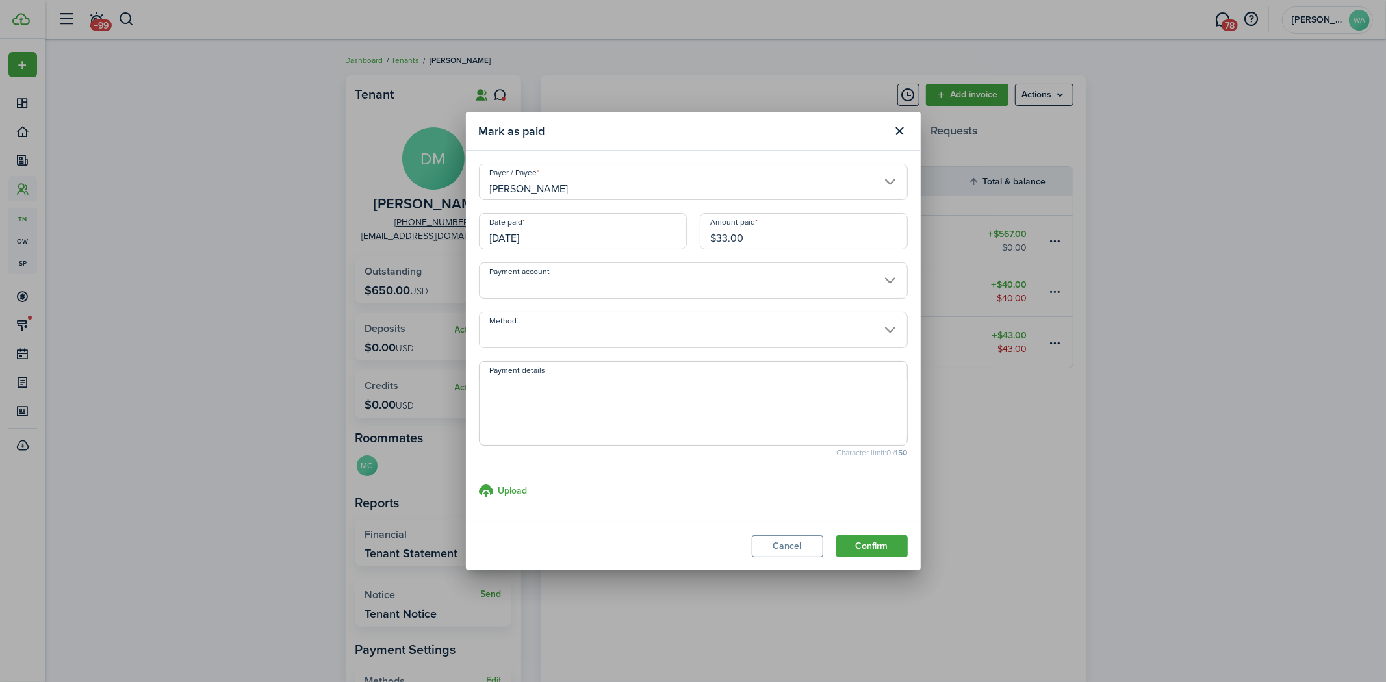
click at [657, 290] on input "Payment account" at bounding box center [693, 280] width 429 height 36
type input "$33.00"
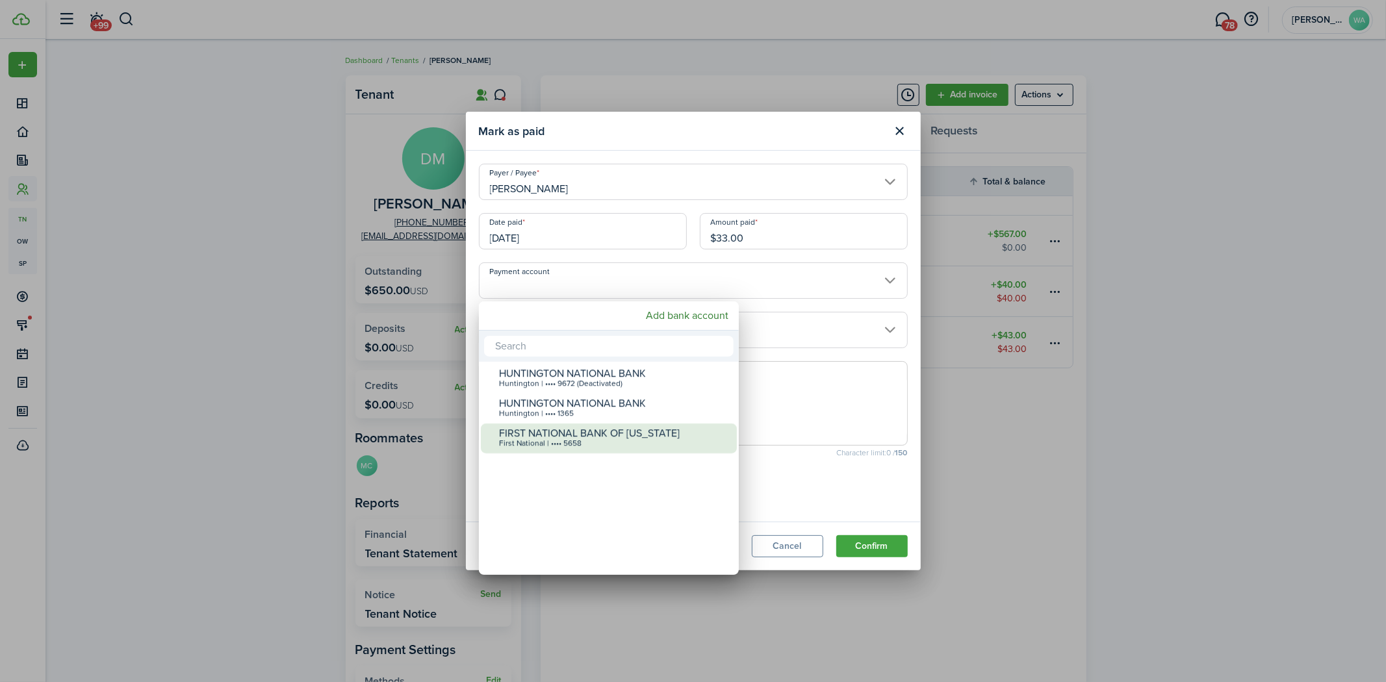
click at [575, 440] on div "First National | •••• 5658" at bounding box center [614, 443] width 230 height 9
type input "•••• •••• •••• 5658"
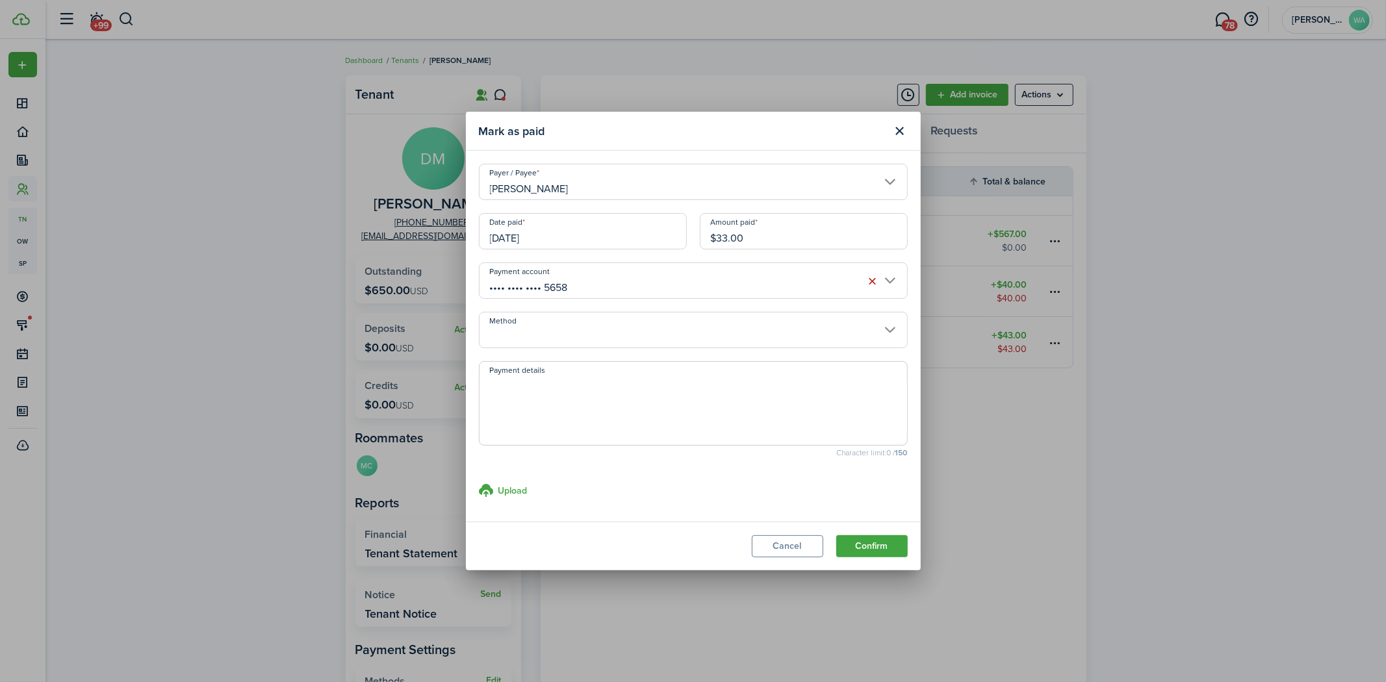
click at [620, 329] on input "Method" at bounding box center [693, 330] width 429 height 36
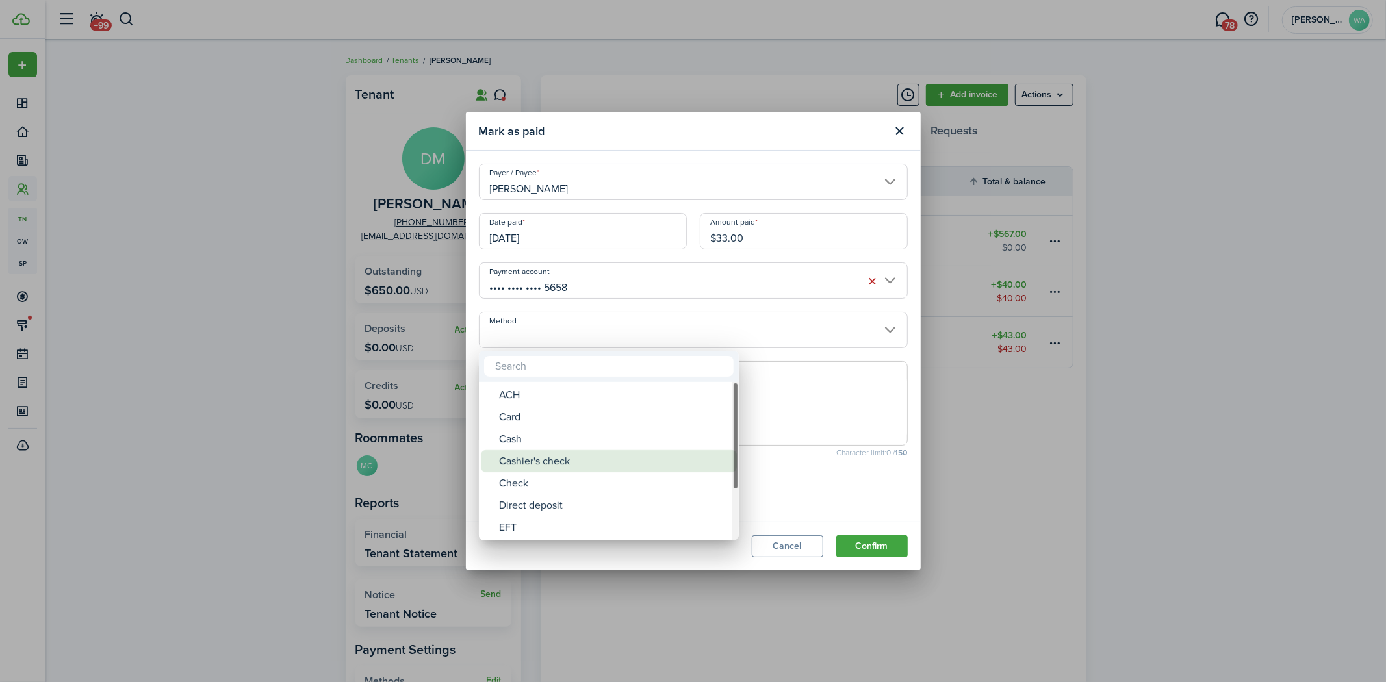
click at [574, 453] on div "Cashier's check" at bounding box center [614, 461] width 230 height 22
type input "Cashier's check"
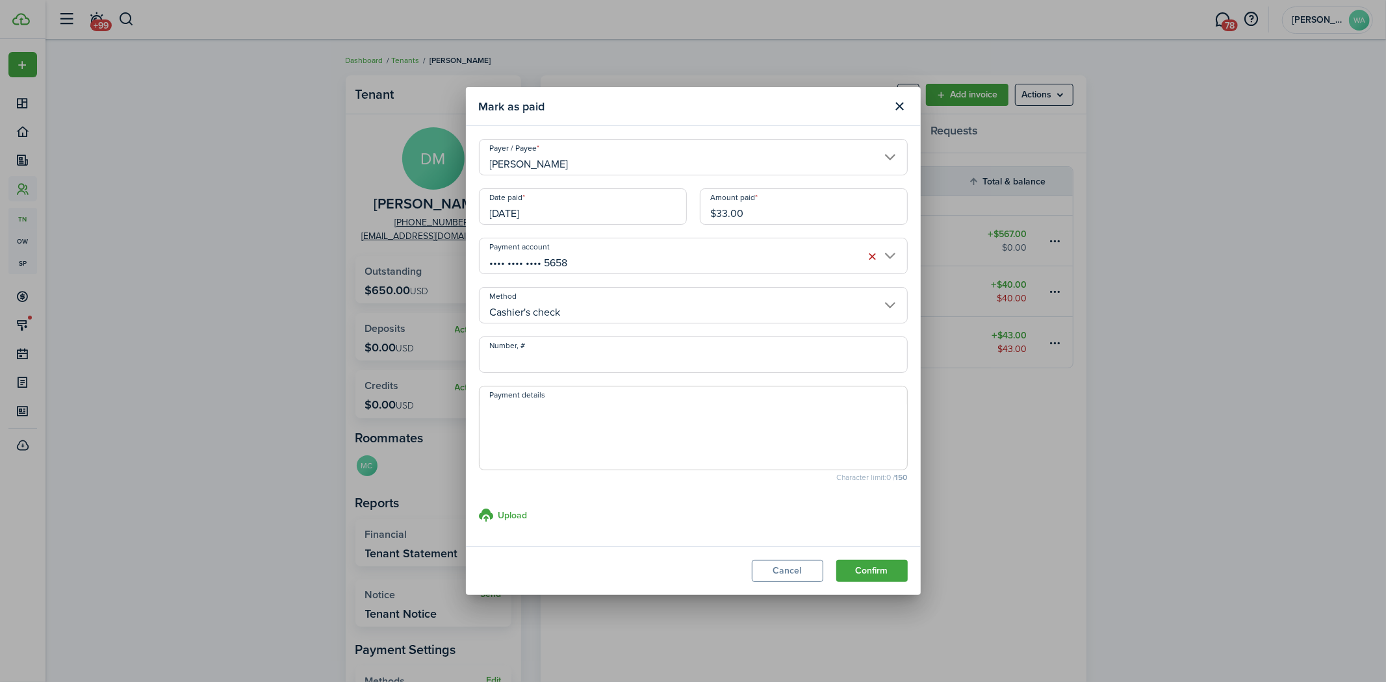
click at [580, 404] on textarea "Payment details" at bounding box center [694, 432] width 428 height 62
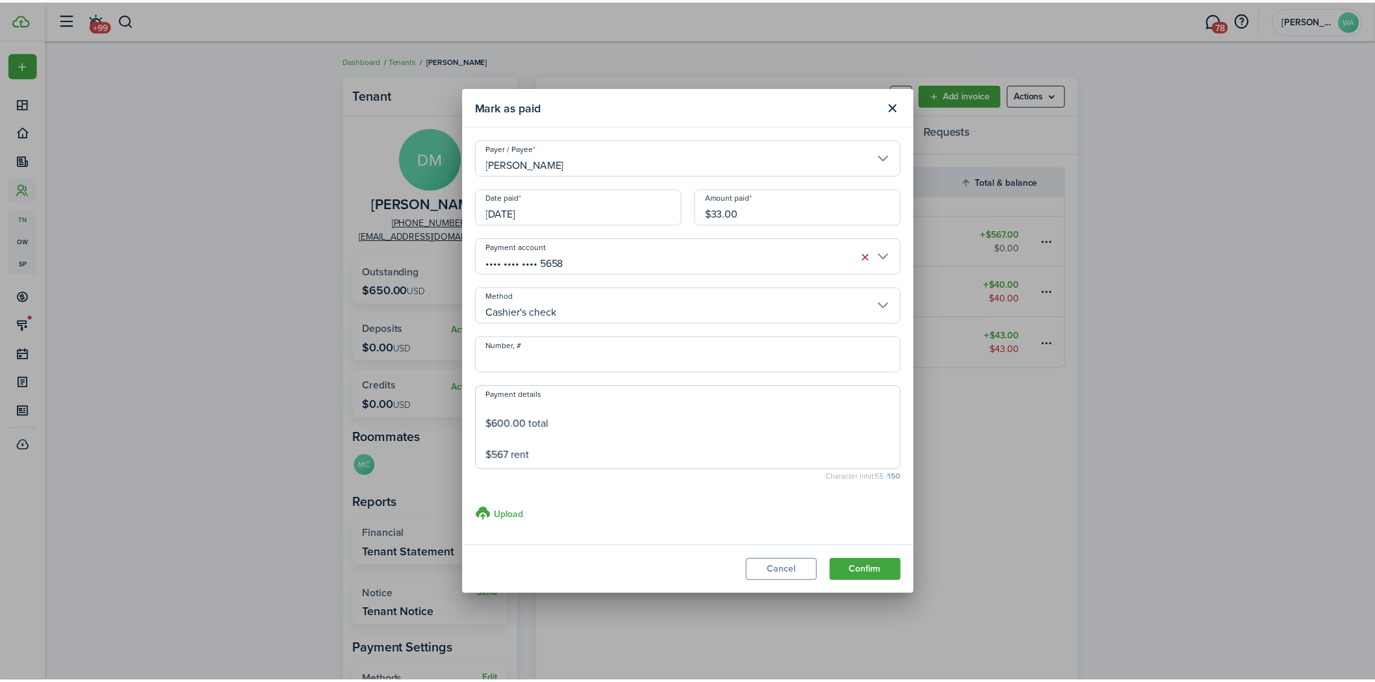
scroll to position [31, 0]
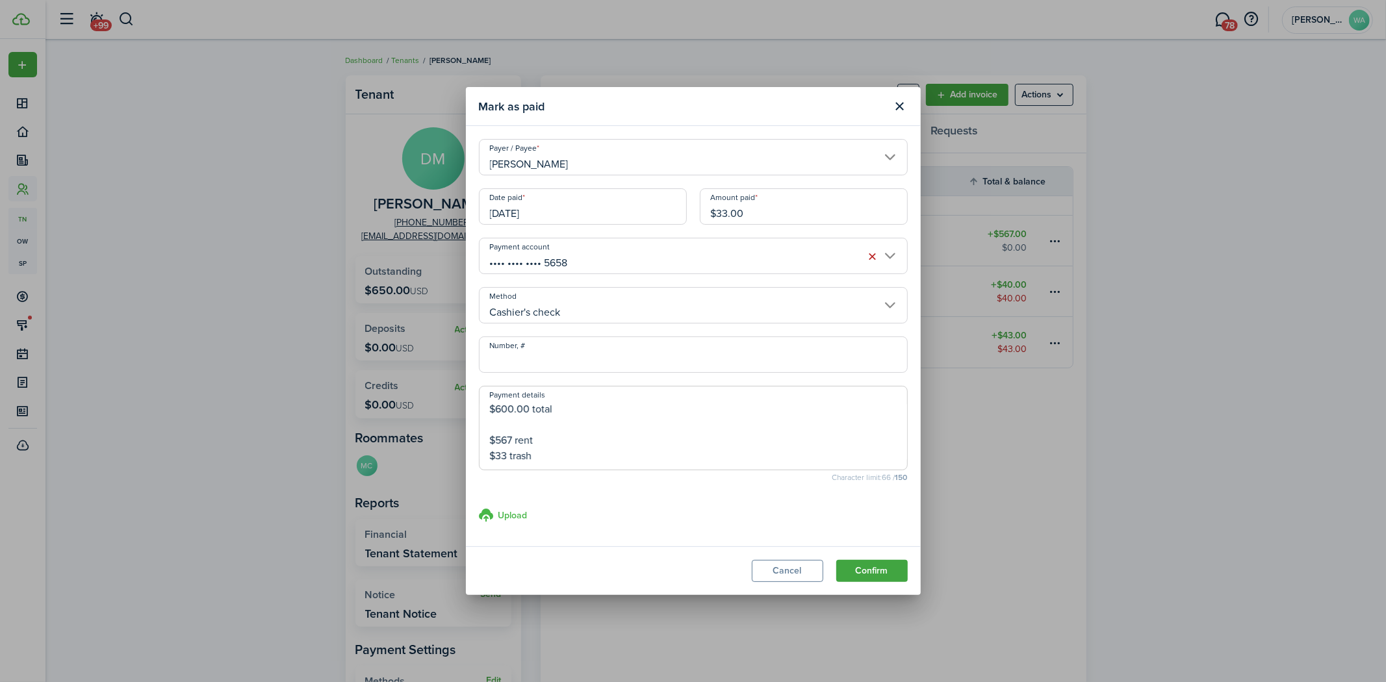
type textarea "[PERSON_NAME] AtHome recieved 15th $600.00 total $567 rent $33 trash"
click at [517, 514] on h3 "Upload" at bounding box center [512, 516] width 29 height 14
click at [479, 507] on input "Upload store documents and templates Choose file" at bounding box center [479, 507] width 0 height 0
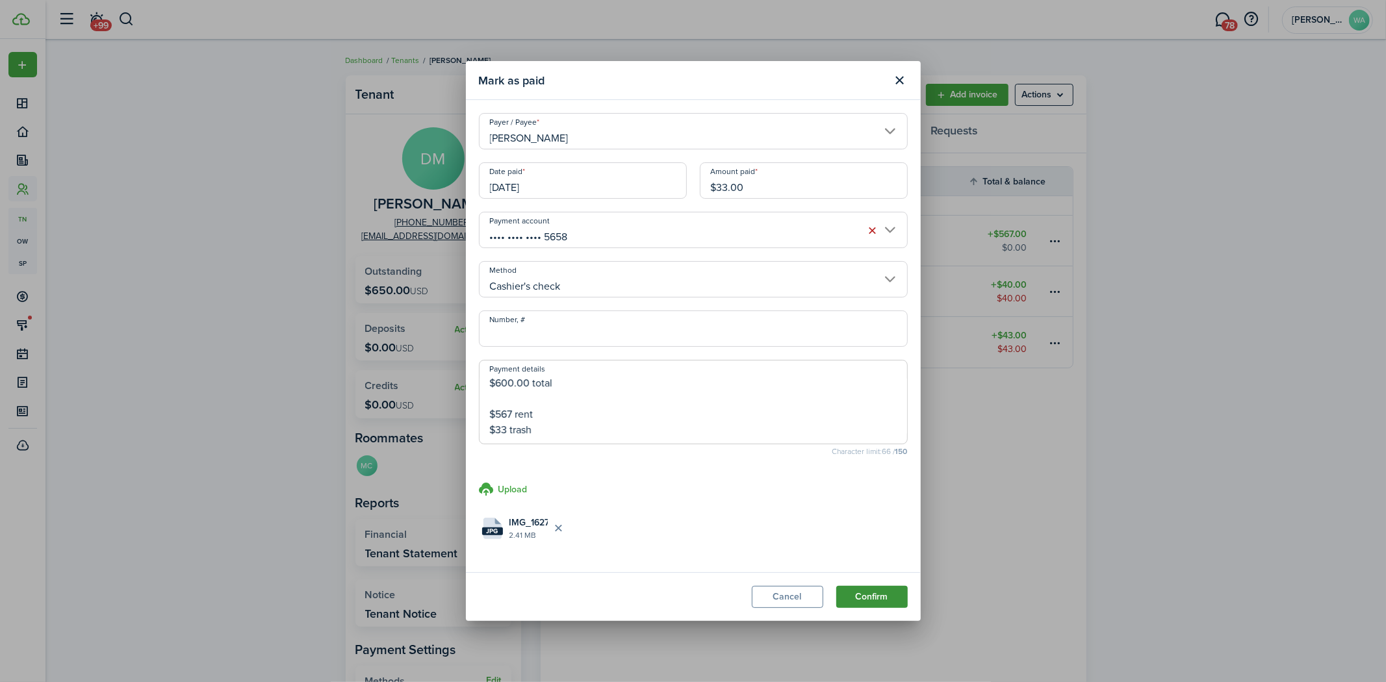
click at [888, 593] on button "Confirm" at bounding box center [871, 597] width 71 height 22
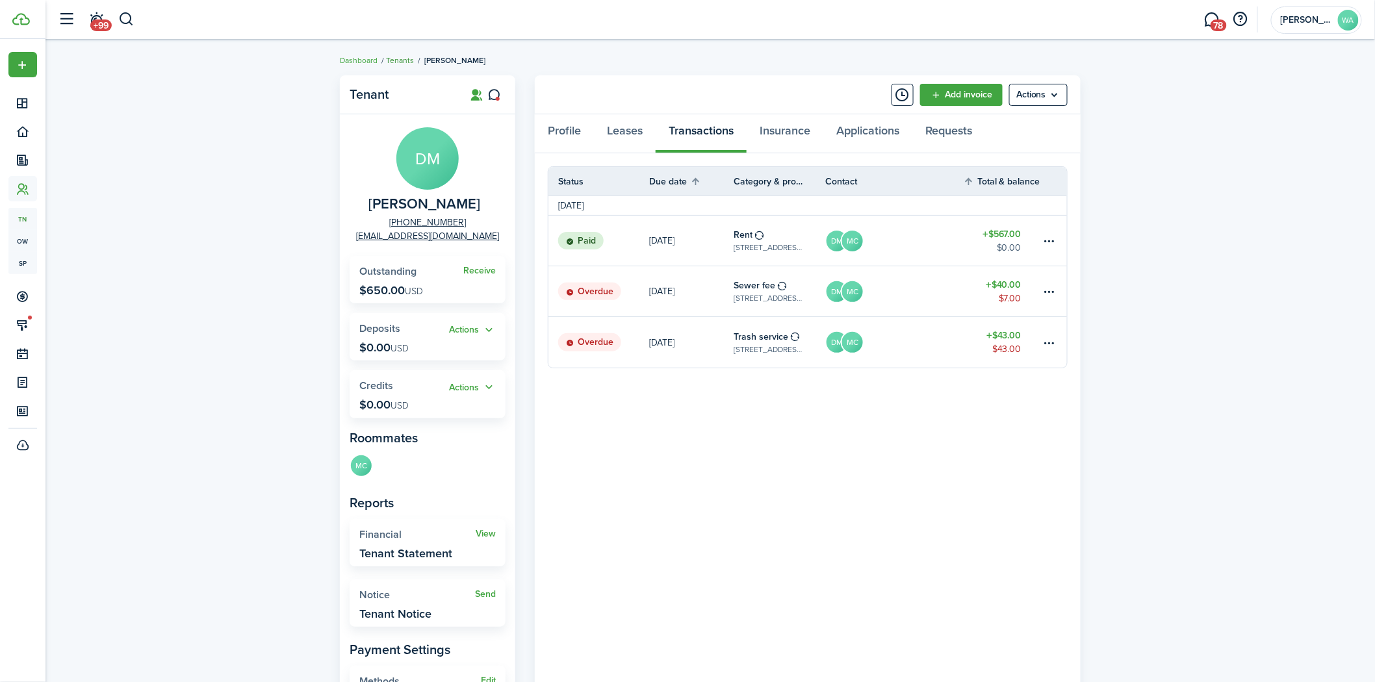
click at [400, 61] on link "Tenants" at bounding box center [400, 61] width 28 height 12
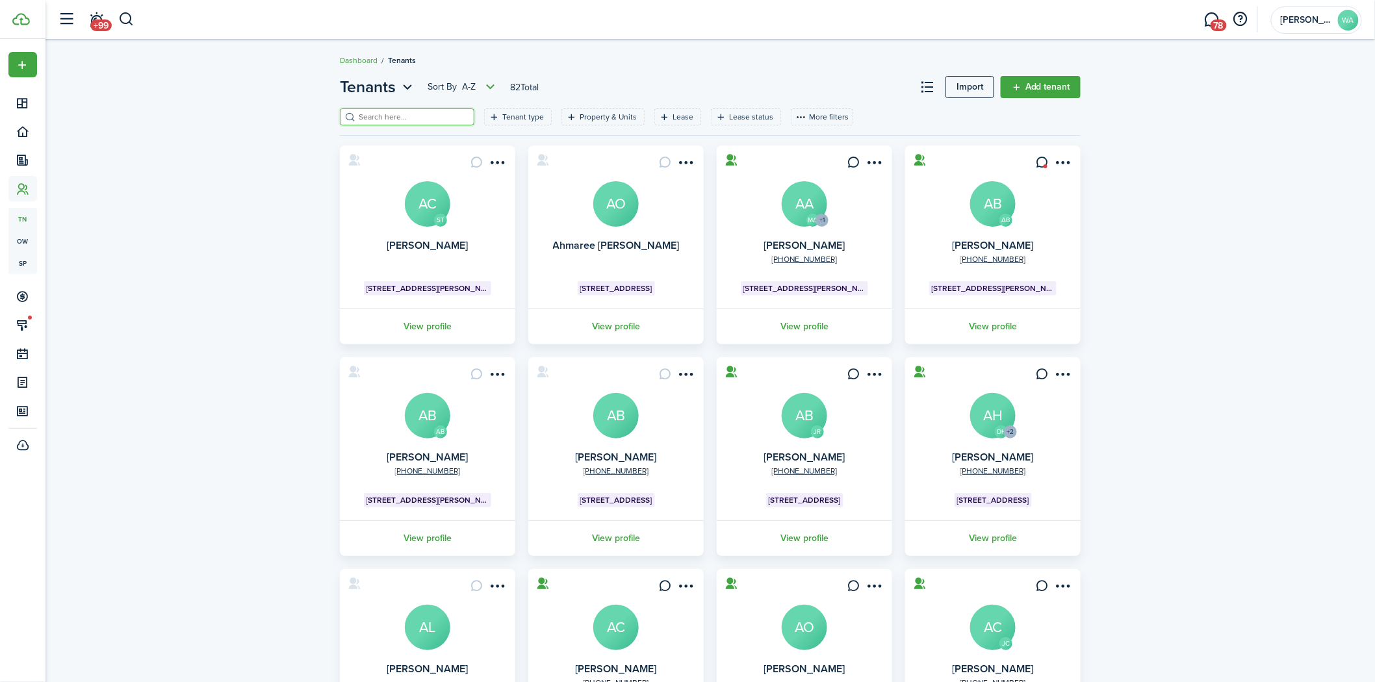
click at [440, 122] on input "search" at bounding box center [412, 117] width 114 height 12
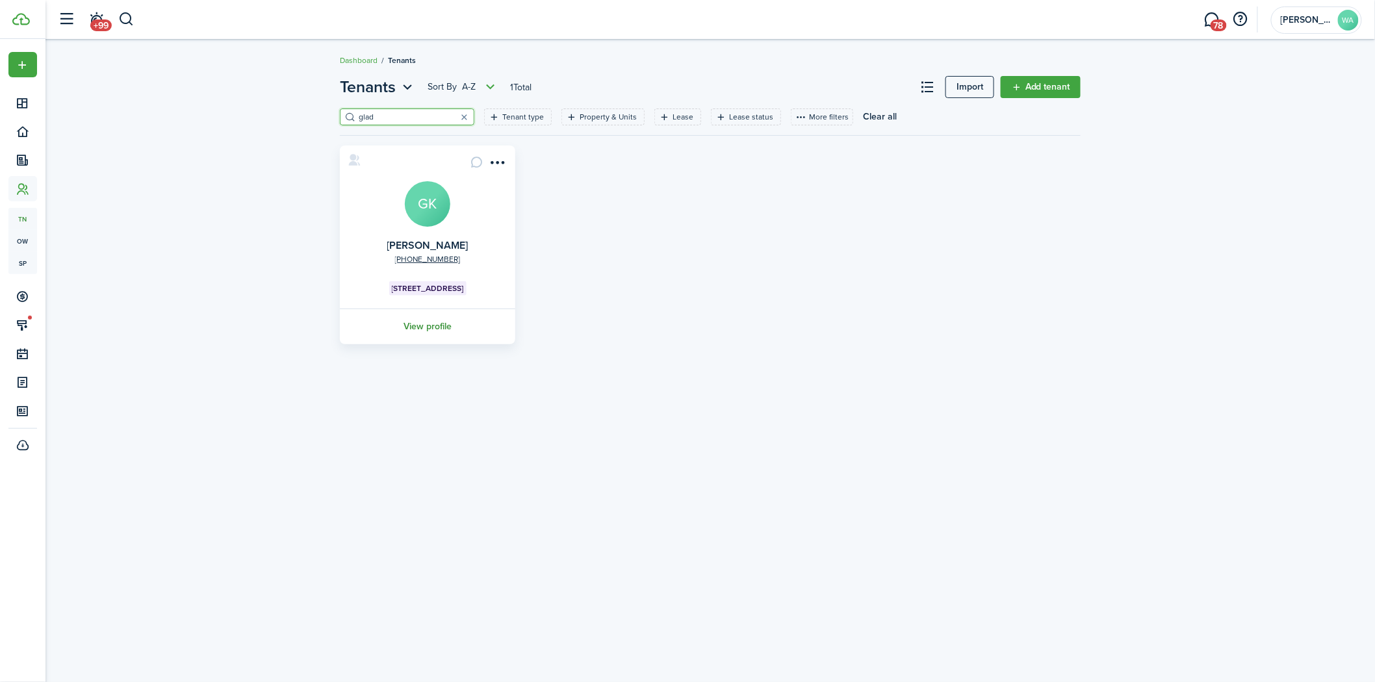
type input "glad"
click at [463, 327] on link "View profile" at bounding box center [427, 327] width 179 height 36
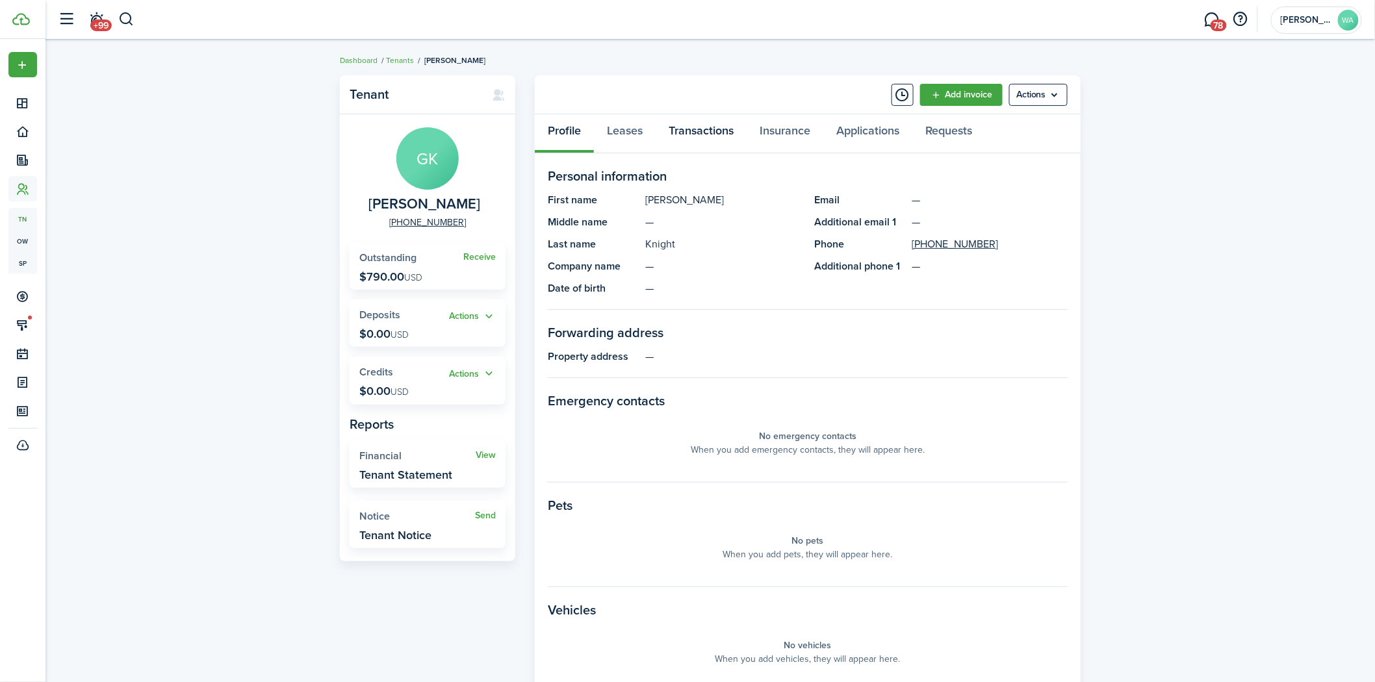
click at [681, 125] on link "Transactions" at bounding box center [701, 133] width 91 height 39
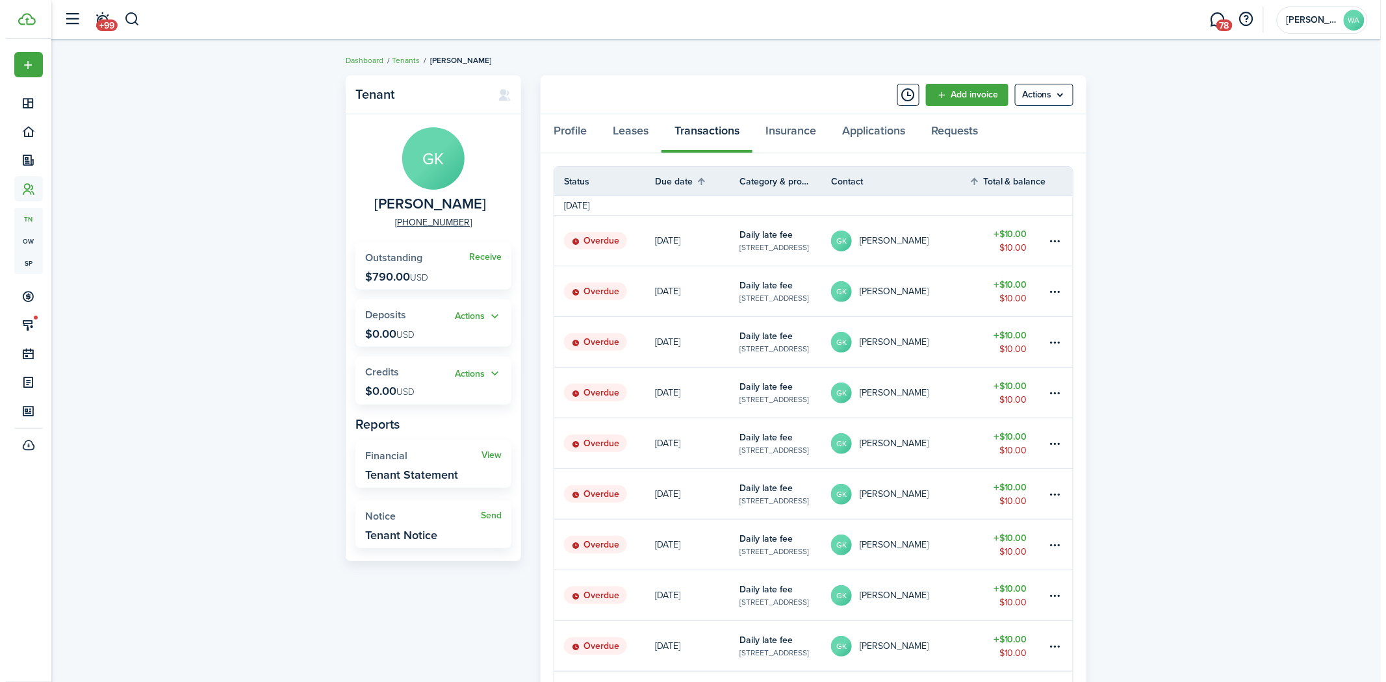
scroll to position [186, 0]
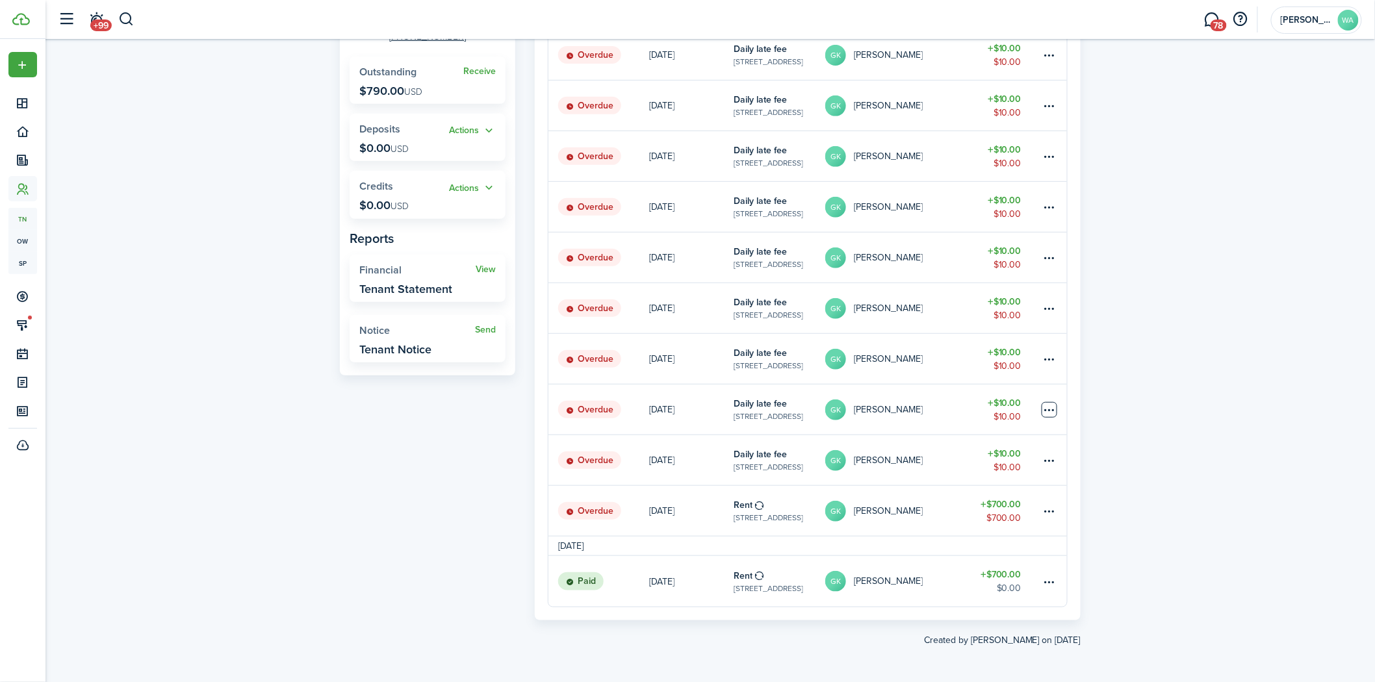
click at [1047, 407] on table-menu-btn-icon at bounding box center [1050, 410] width 16 height 16
click at [973, 608] on button "Delete" at bounding box center [1000, 617] width 114 height 22
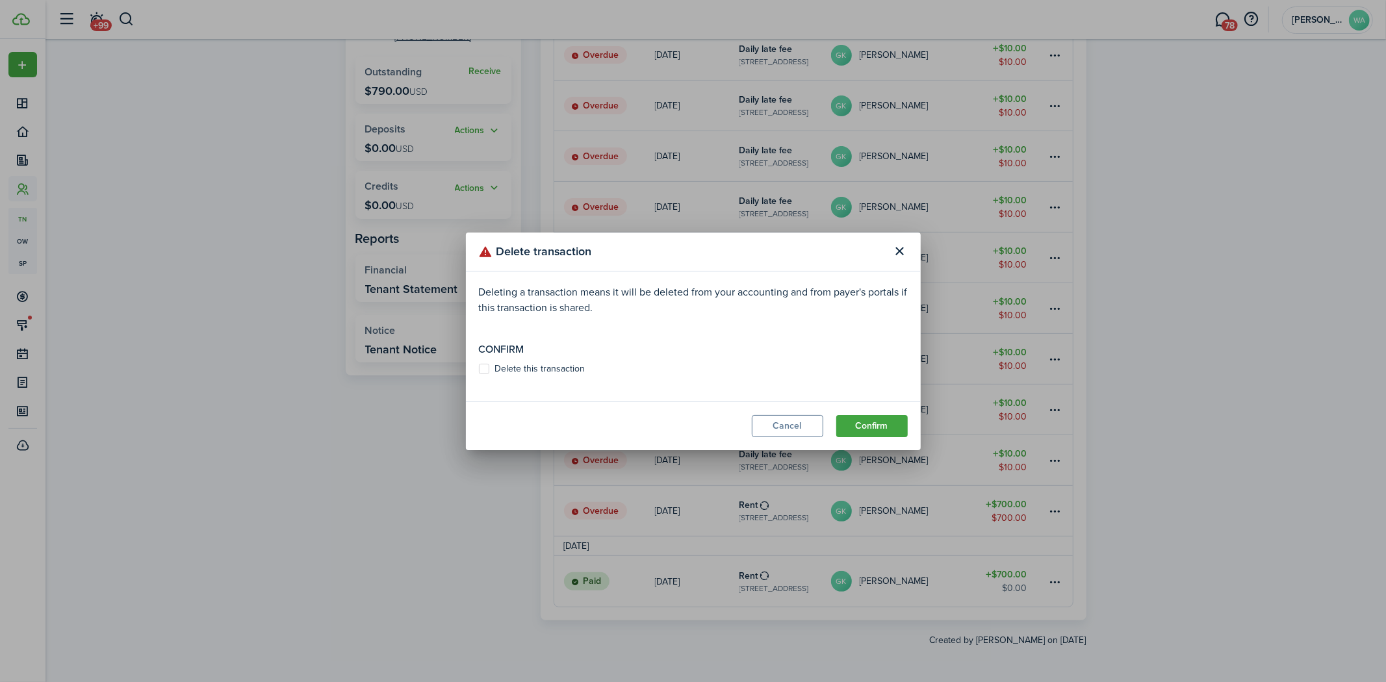
click at [481, 365] on label "Delete this transaction" at bounding box center [532, 369] width 107 height 10
click at [479, 368] on input "Delete this transaction" at bounding box center [478, 368] width 1 height 1
checkbox input "true"
click at [880, 421] on button "Confirm" at bounding box center [871, 426] width 71 height 22
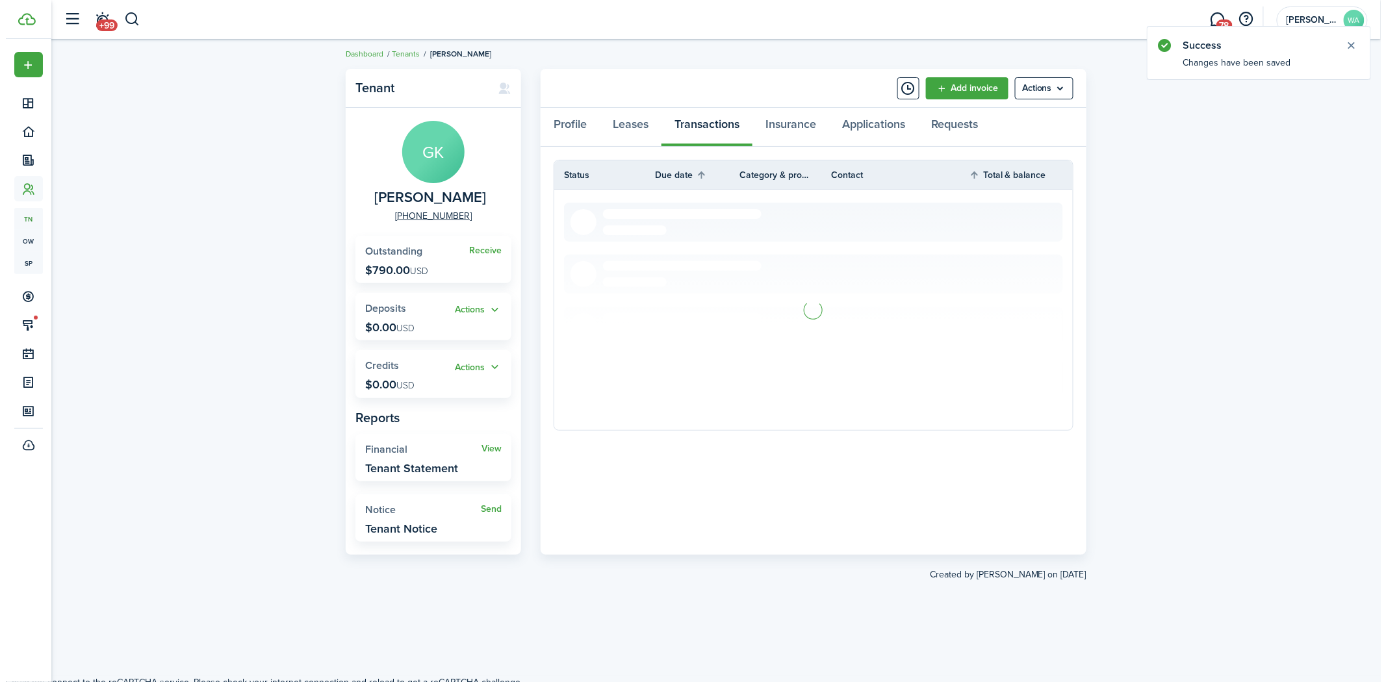
scroll to position [0, 0]
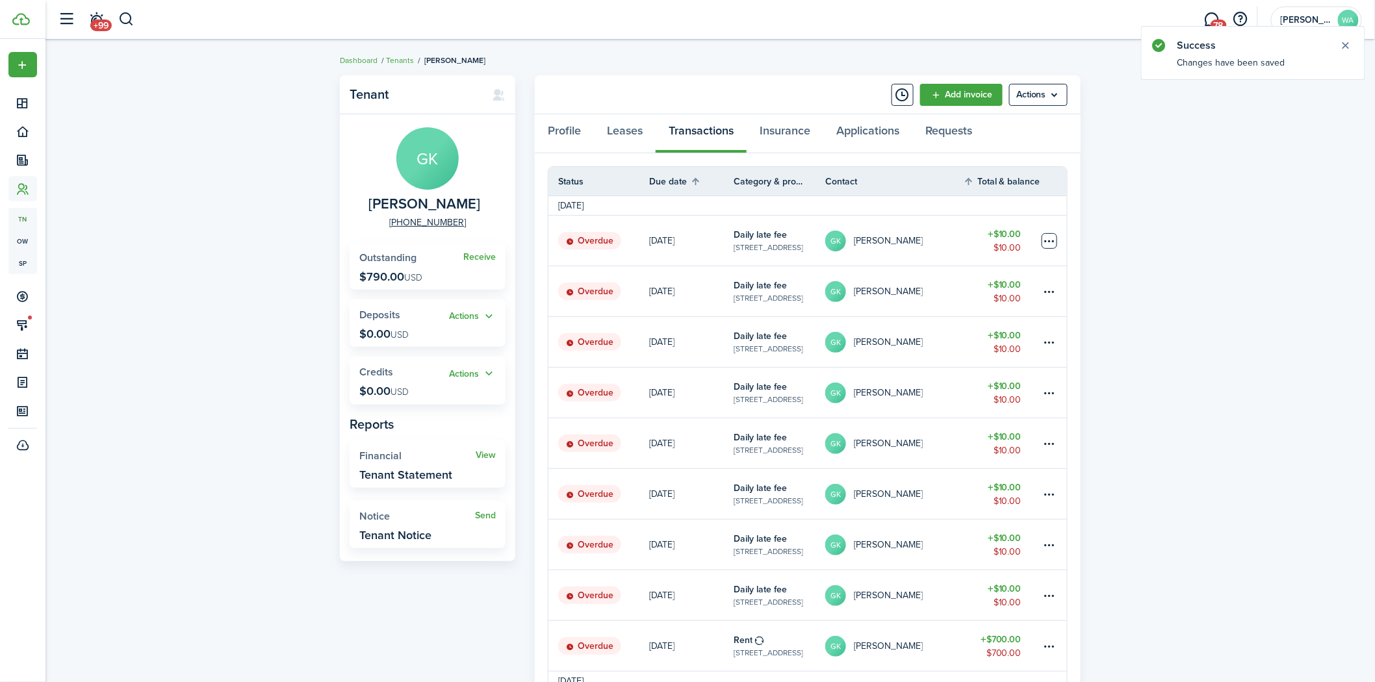
click at [1047, 238] on table-menu-btn-icon at bounding box center [1050, 241] width 16 height 16
click at [973, 448] on button "Delete" at bounding box center [1000, 448] width 114 height 22
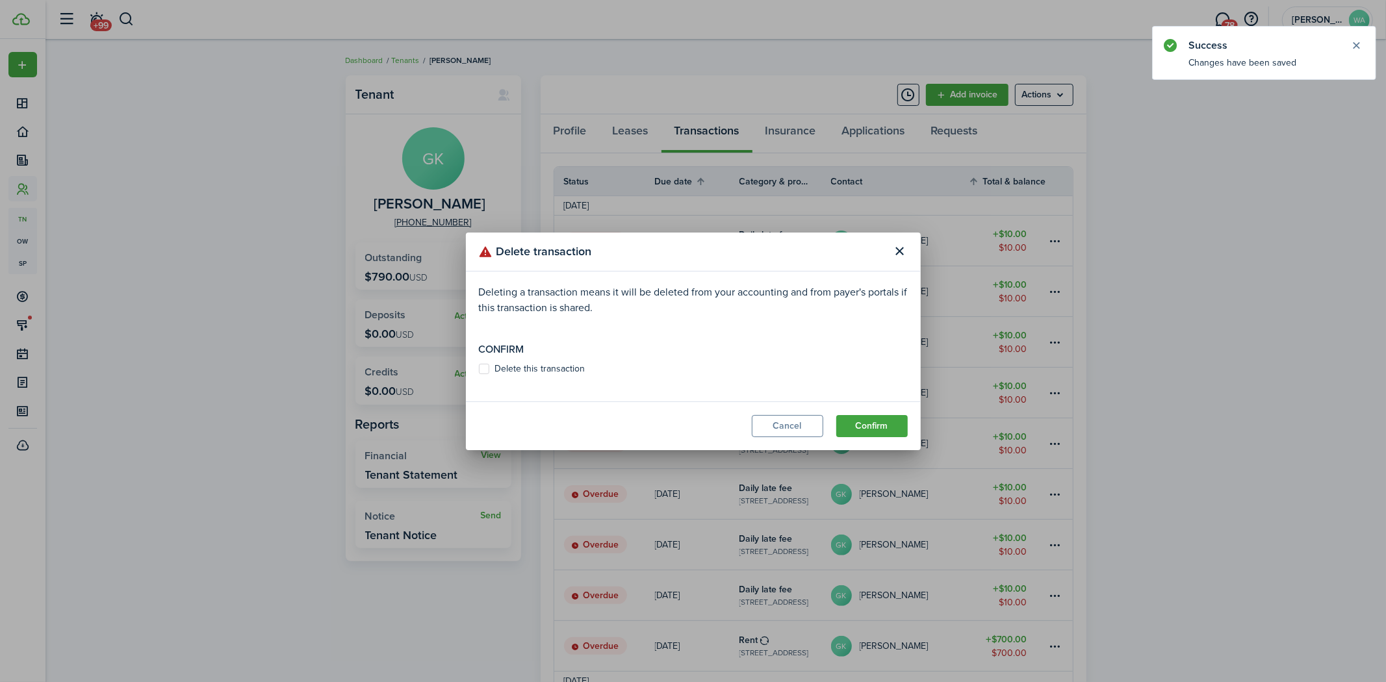
drag, startPoint x: 483, startPoint y: 362, endPoint x: 542, endPoint y: 369, distance: 58.9
click at [484, 362] on modal-body "Deleting a transaction means it will be deleted from your accounting and from p…" at bounding box center [693, 337] width 455 height 130
drag, startPoint x: 522, startPoint y: 374, endPoint x: 557, endPoint y: 373, distance: 35.7
click at [522, 373] on label "Delete this transaction" at bounding box center [532, 369] width 107 height 10
click at [479, 369] on input "Delete this transaction" at bounding box center [478, 368] width 1 height 1
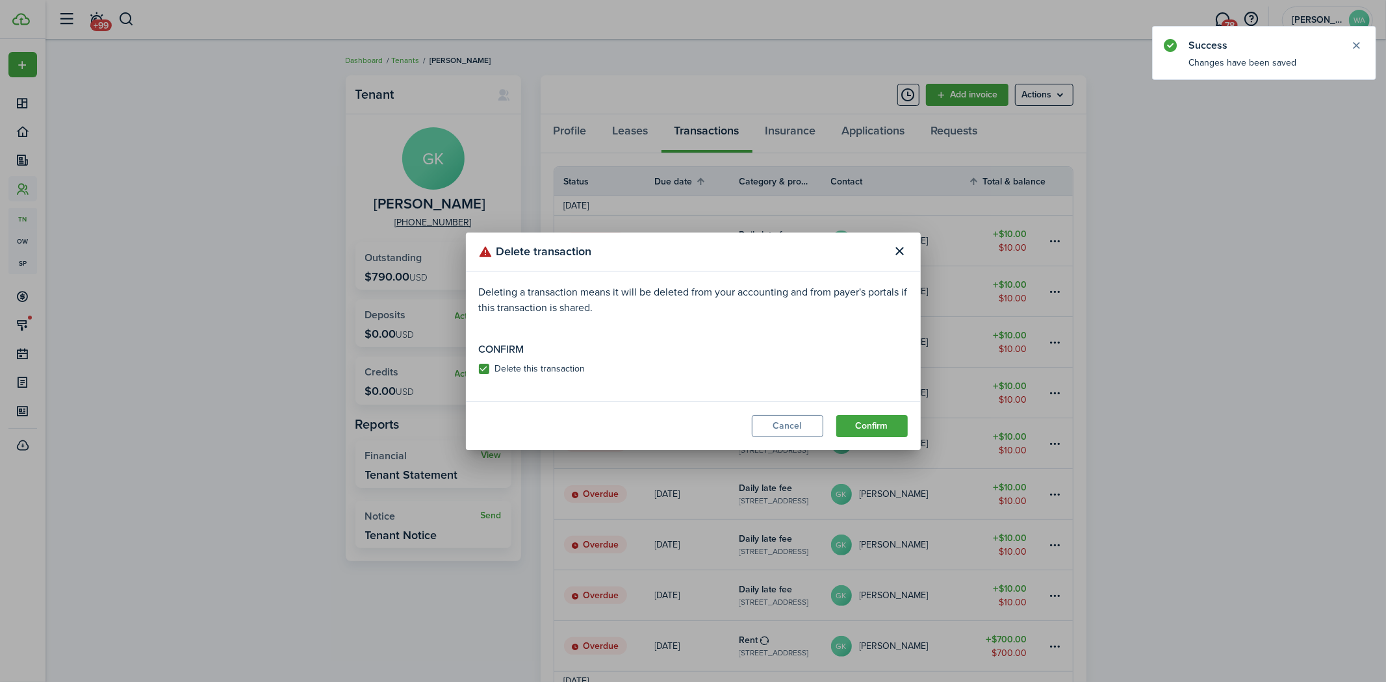
checkbox input "true"
click at [889, 422] on button "Confirm" at bounding box center [871, 426] width 71 height 22
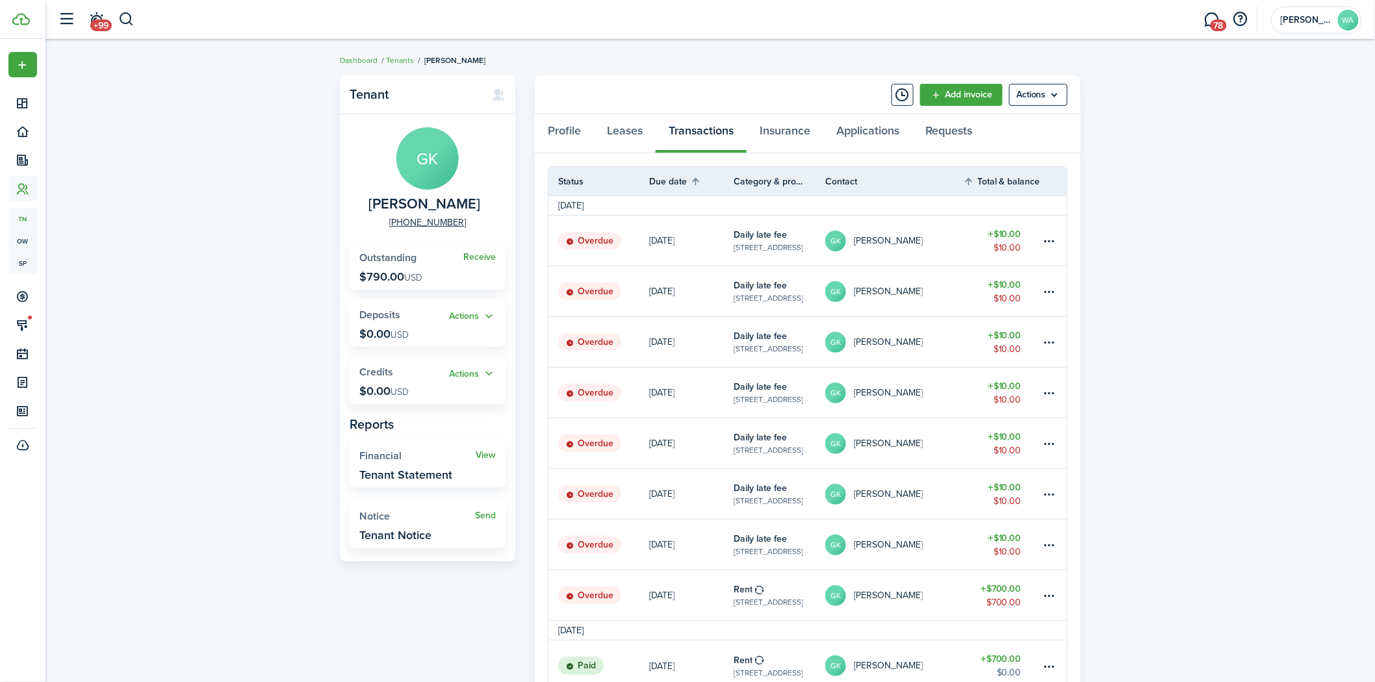
click at [1051, 235] on table-menu-btn-icon at bounding box center [1050, 241] width 16 height 16
click at [964, 444] on button "Delete" at bounding box center [1000, 448] width 114 height 22
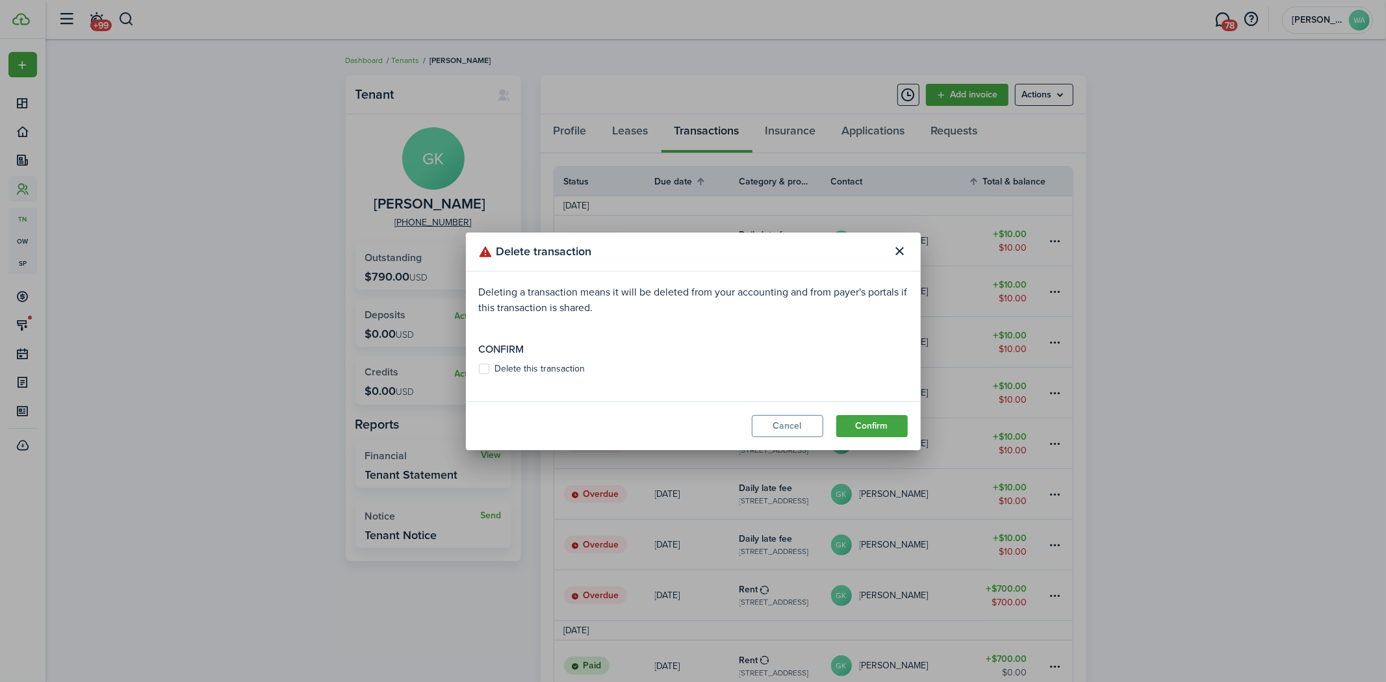
click at [507, 368] on label "Delete this transaction" at bounding box center [532, 369] width 107 height 10
click at [479, 368] on input "Delete this transaction" at bounding box center [478, 368] width 1 height 1
checkbox input "true"
click at [878, 424] on button "Confirm" at bounding box center [871, 426] width 71 height 22
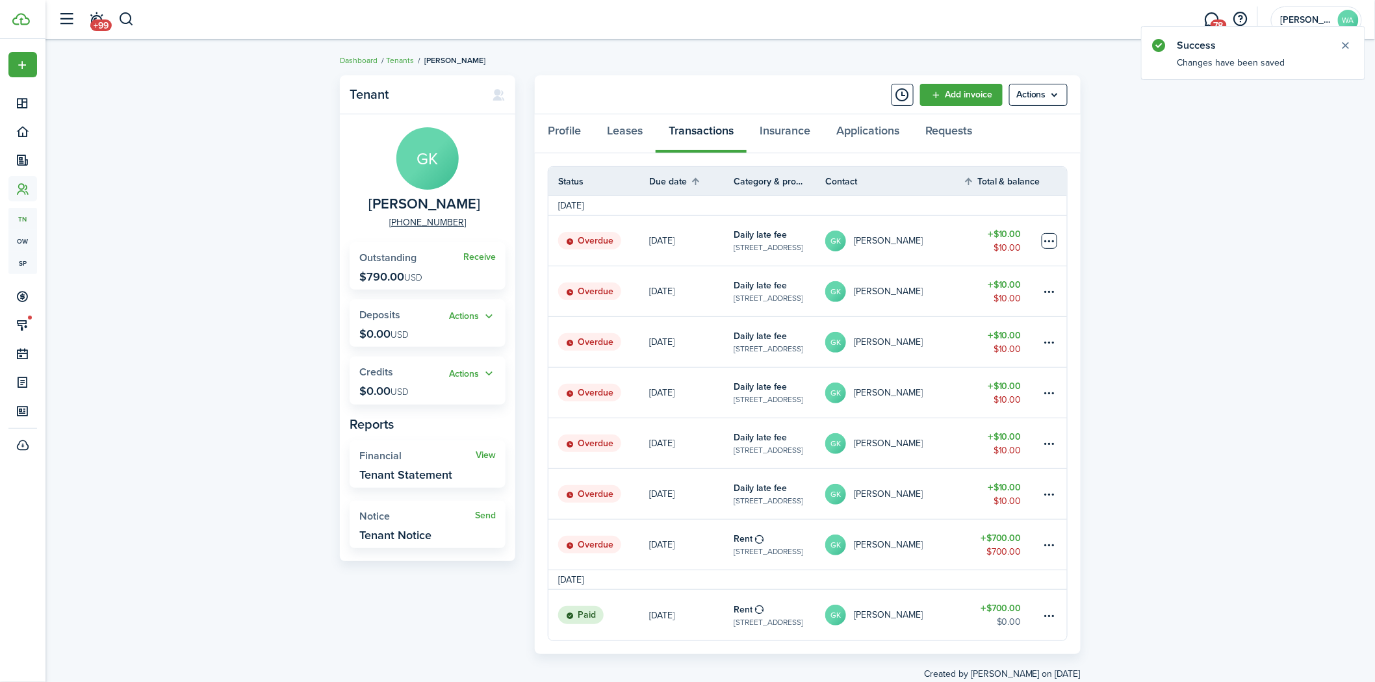
click at [1050, 237] on table-menu-btn-icon at bounding box center [1050, 241] width 16 height 16
click at [971, 444] on button "Delete" at bounding box center [1000, 448] width 114 height 22
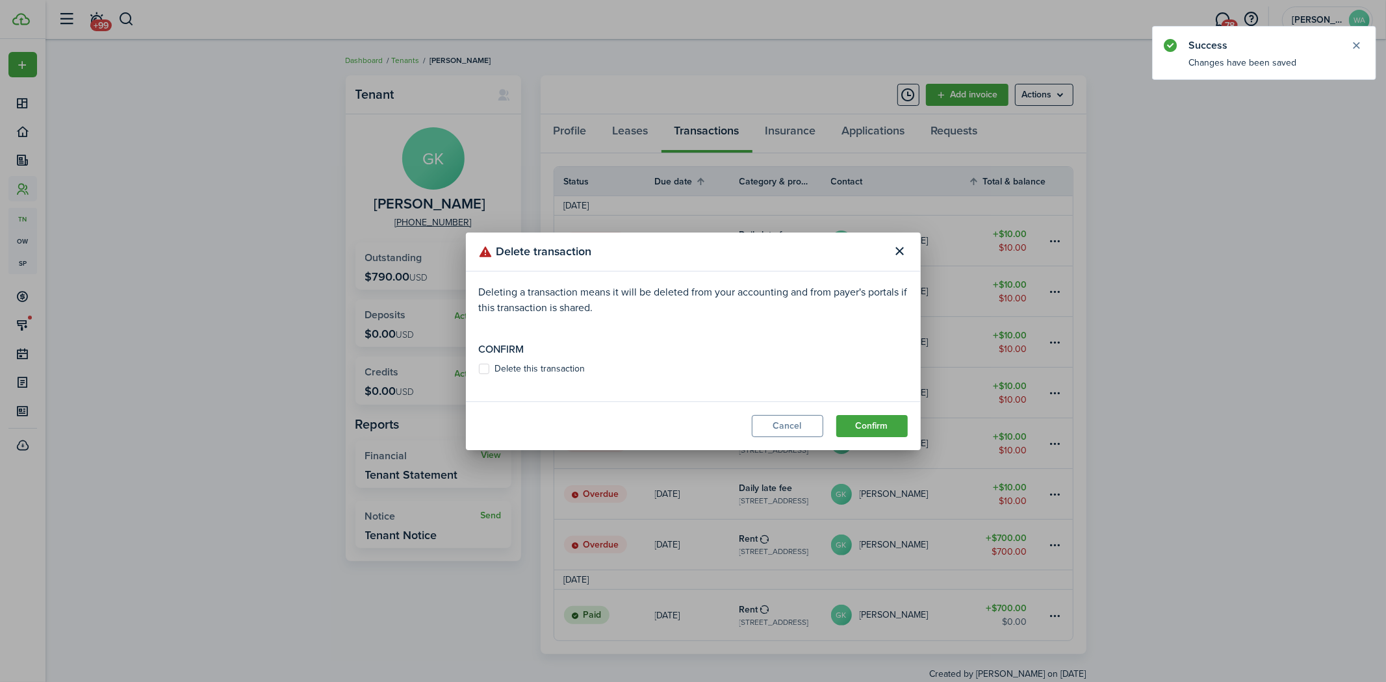
drag, startPoint x: 507, startPoint y: 363, endPoint x: 642, endPoint y: 386, distance: 136.5
click at [508, 364] on label "Delete this transaction" at bounding box center [532, 369] width 107 height 10
click at [479, 368] on input "Delete this transaction" at bounding box center [478, 368] width 1 height 1
checkbox input "true"
click at [858, 417] on button "Confirm" at bounding box center [871, 426] width 71 height 22
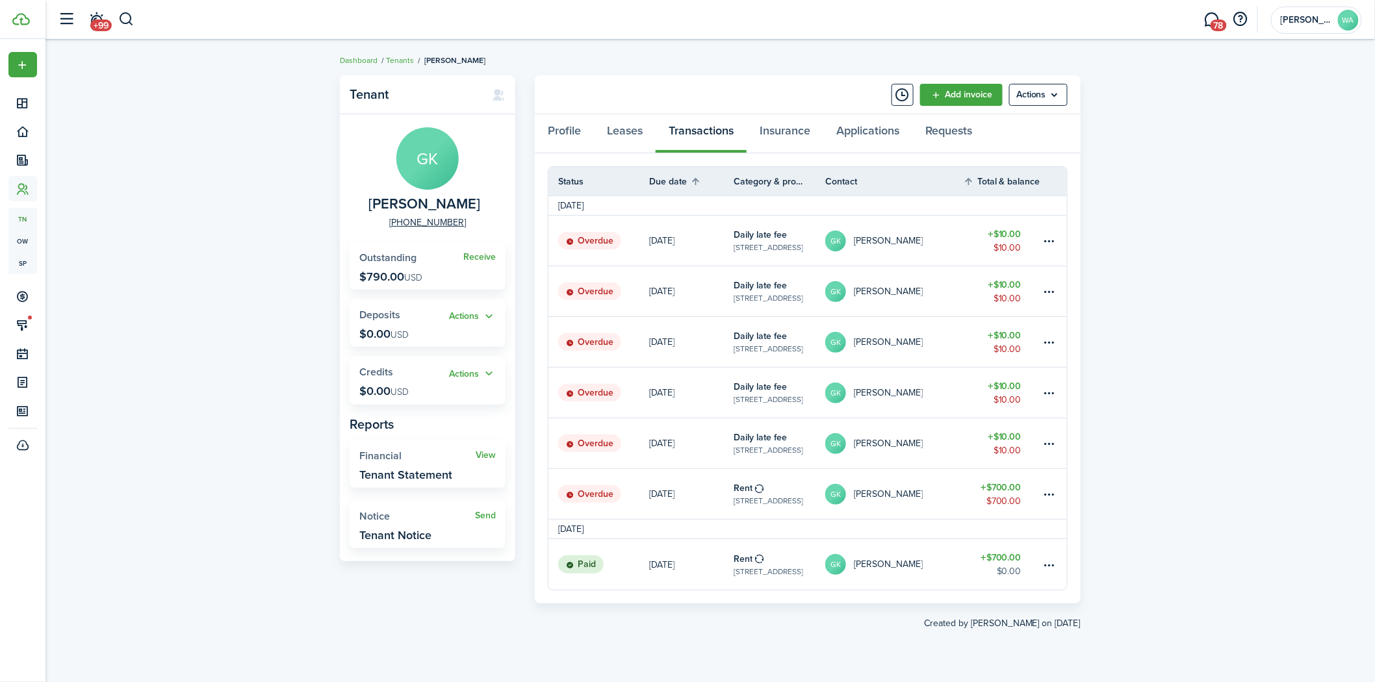
click at [1048, 235] on table-menu-btn-icon at bounding box center [1050, 241] width 16 height 16
click at [975, 450] on button "Delete" at bounding box center [1000, 448] width 114 height 22
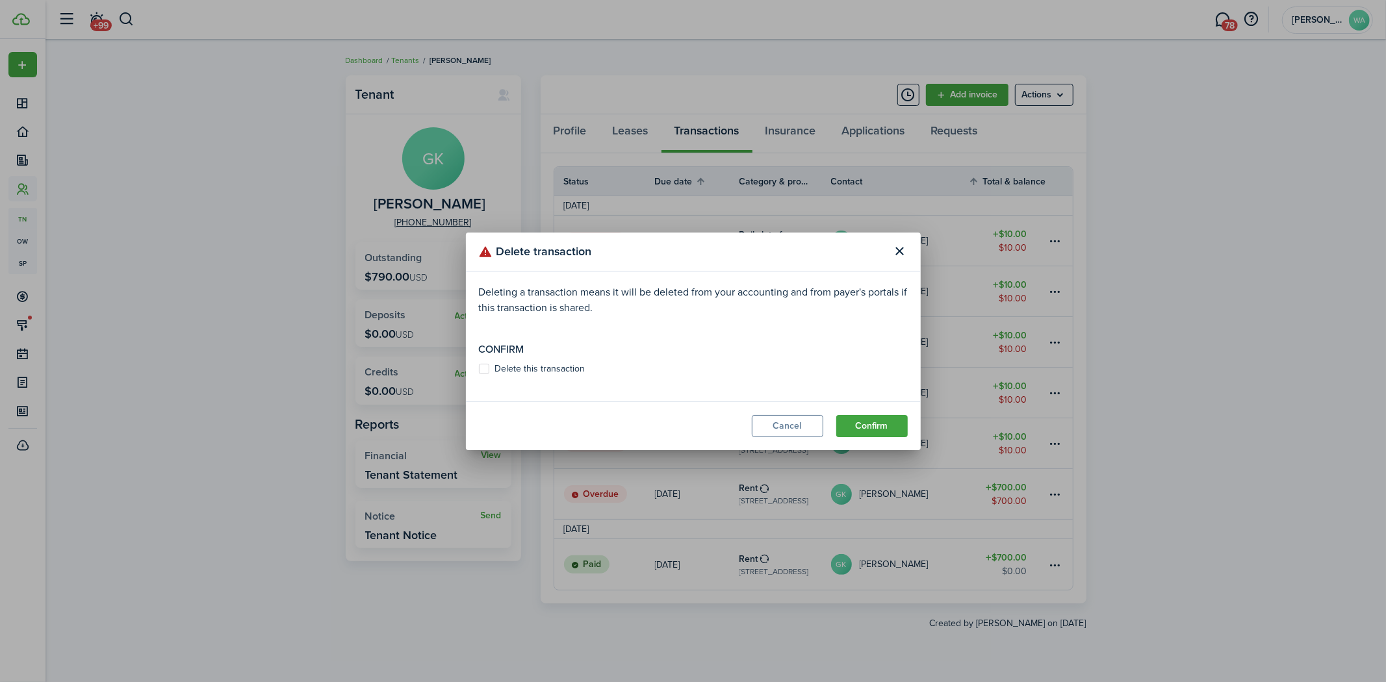
click at [569, 380] on modal-body "Deleting a transaction means it will be deleted from your accounting and from p…" at bounding box center [693, 337] width 455 height 130
click at [561, 368] on label "Delete this transaction" at bounding box center [532, 369] width 107 height 10
click at [479, 368] on input "Delete this transaction" at bounding box center [478, 368] width 1 height 1
checkbox input "true"
click at [882, 433] on button "Confirm" at bounding box center [871, 426] width 71 height 22
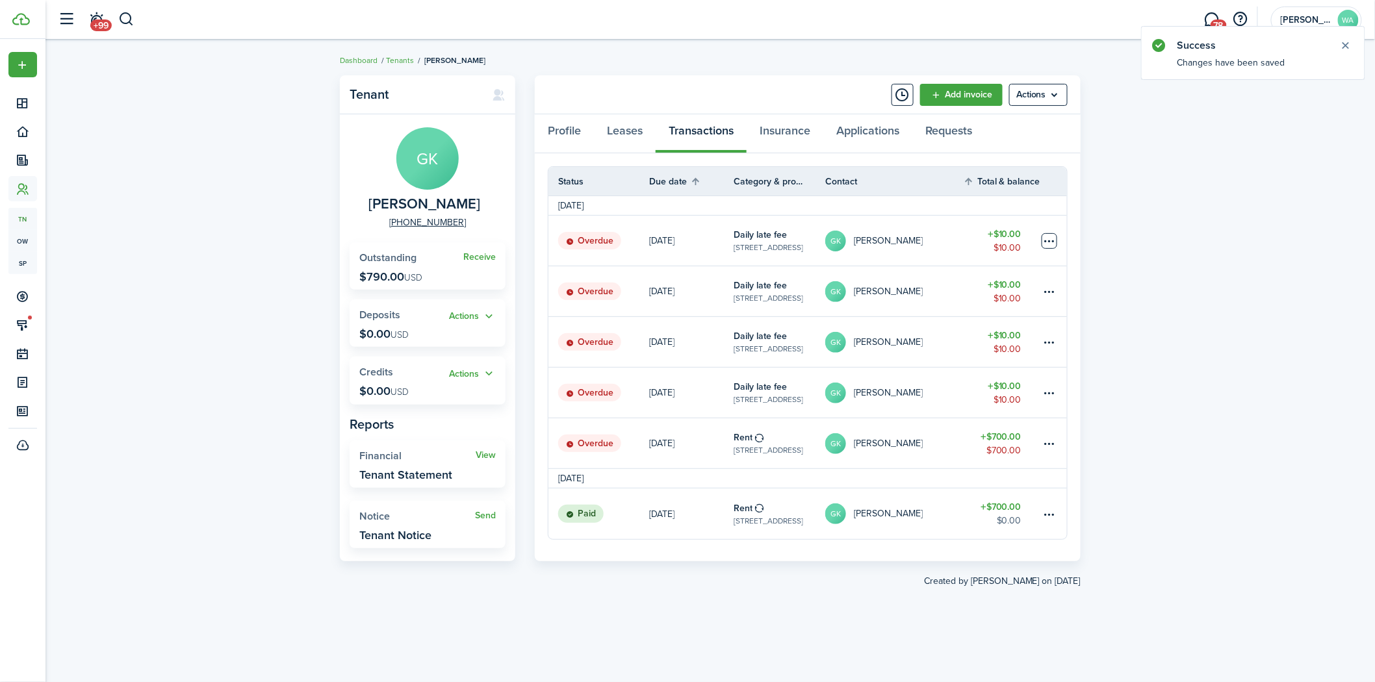
click at [1046, 237] on table-menu-btn-icon at bounding box center [1050, 241] width 16 height 16
click at [981, 443] on button "Delete" at bounding box center [1000, 448] width 114 height 22
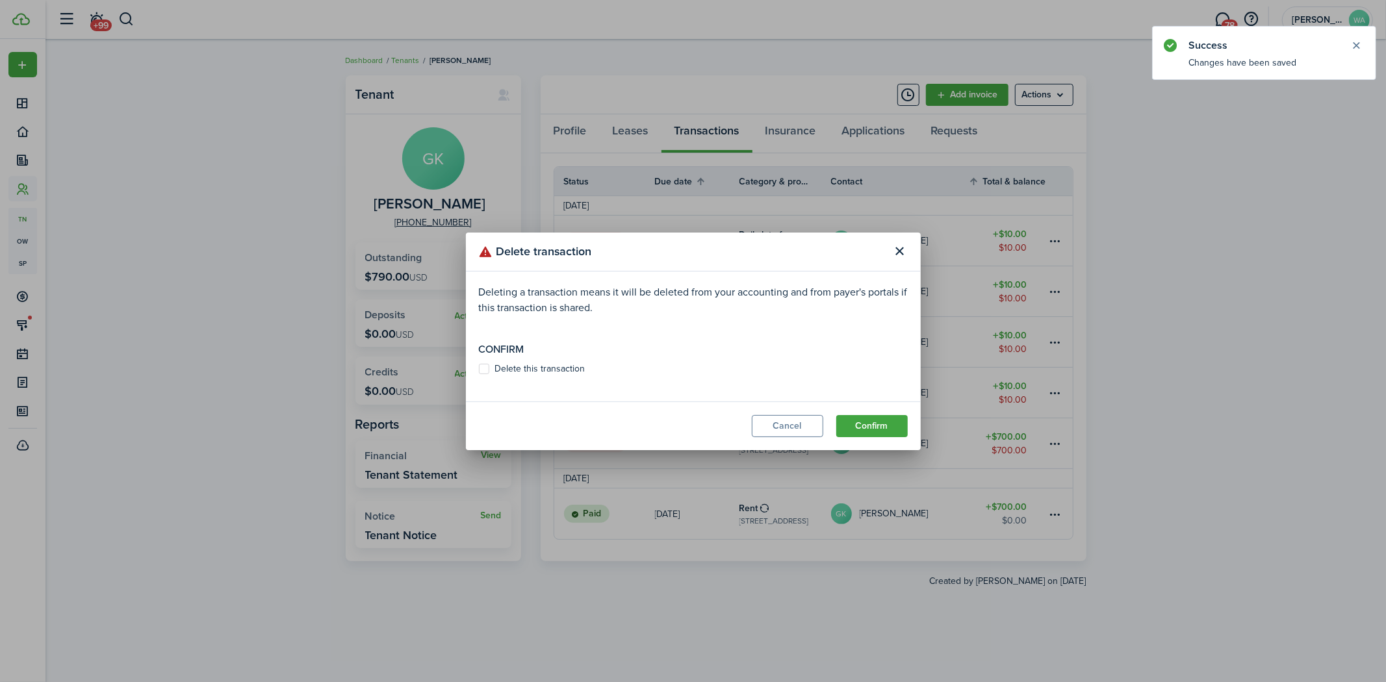
drag, startPoint x: 531, startPoint y: 376, endPoint x: 739, endPoint y: 394, distance: 208.1
click at [533, 376] on modal-body "Deleting a transaction means it will be deleted from your accounting and from p…" at bounding box center [693, 337] width 455 height 130
click at [603, 372] on control-checkbox "Delete this transaction" at bounding box center [693, 369] width 429 height 10
click at [567, 372] on label "Delete this transaction" at bounding box center [532, 369] width 107 height 10
click at [479, 369] on input "Delete this transaction" at bounding box center [478, 368] width 1 height 1
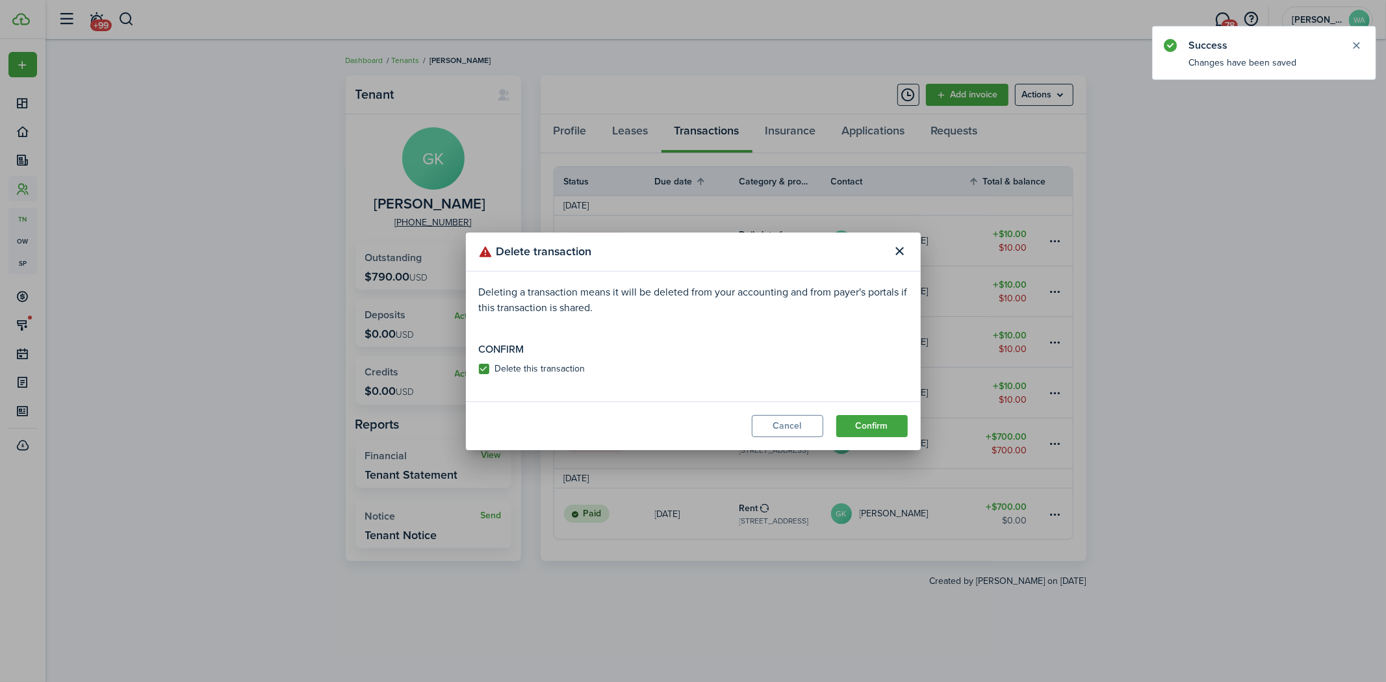
checkbox input "true"
click at [890, 424] on button "Confirm" at bounding box center [871, 426] width 71 height 22
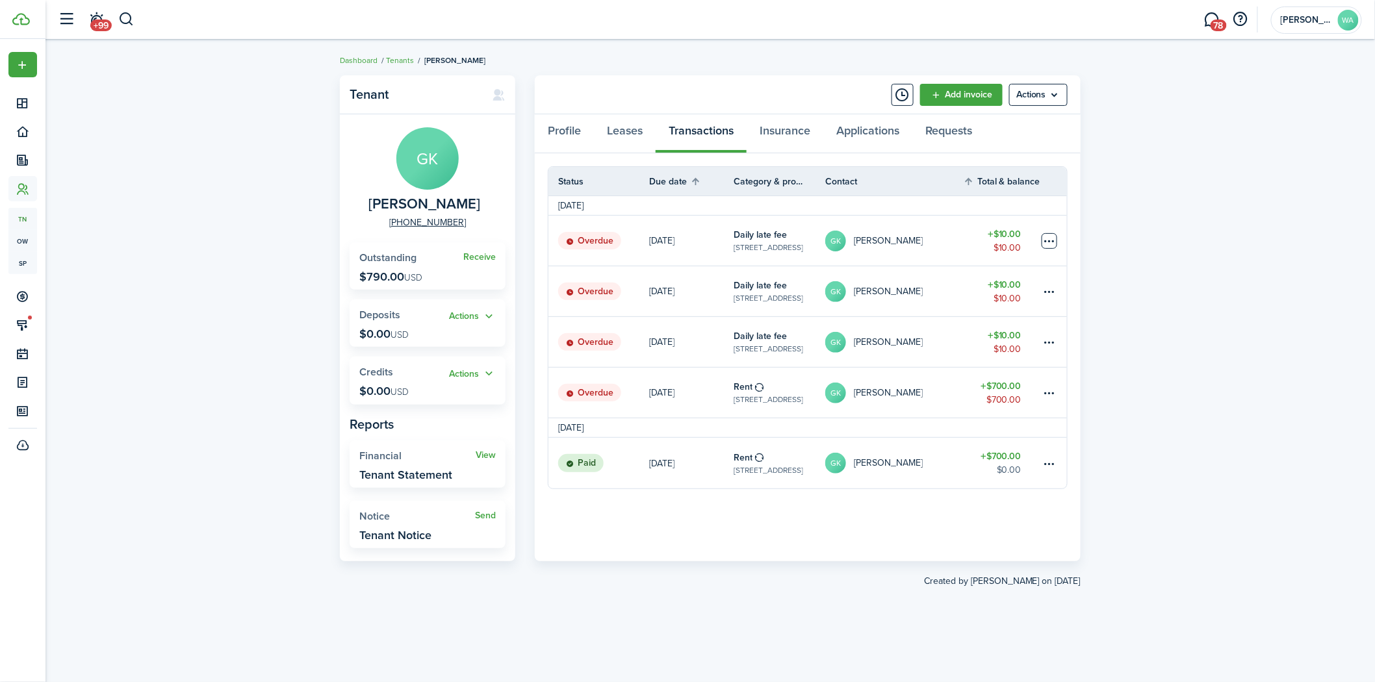
click at [1048, 238] on table-menu-btn-icon at bounding box center [1050, 241] width 16 height 16
click at [968, 442] on button "Delete" at bounding box center [1000, 448] width 114 height 22
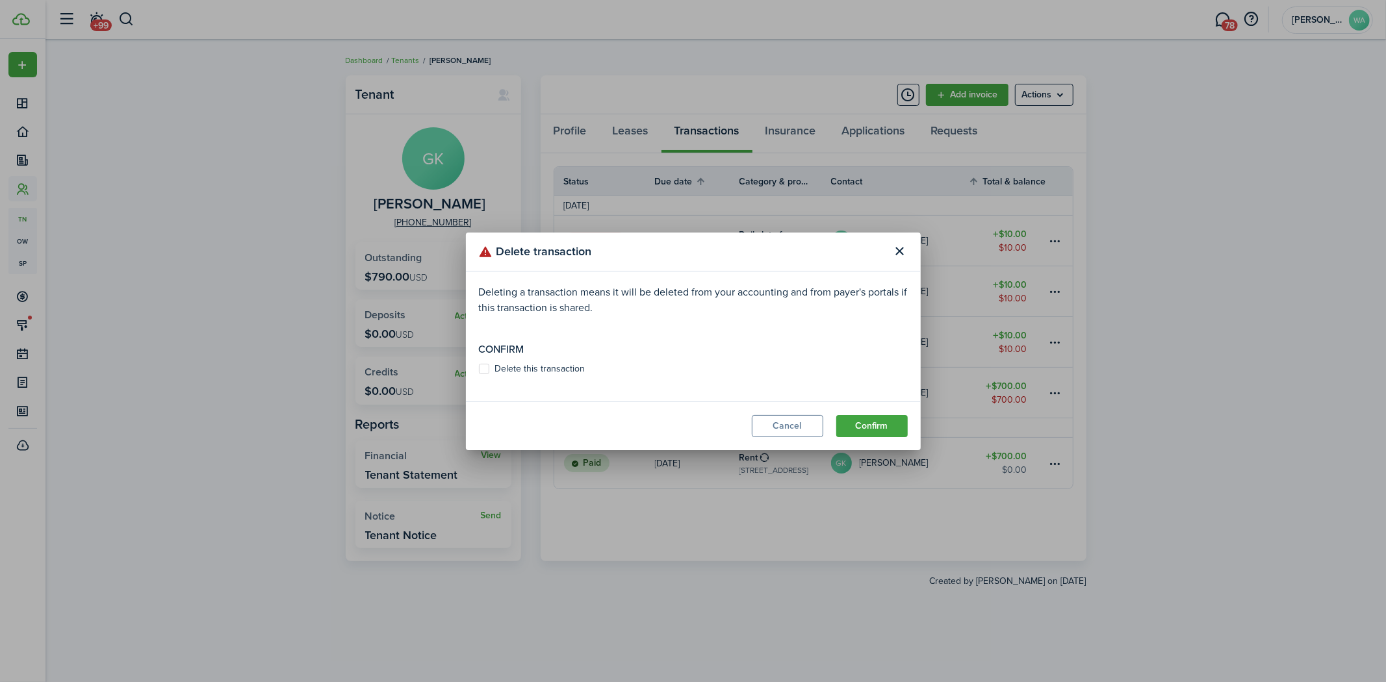
click at [511, 365] on label "Delete this transaction" at bounding box center [532, 369] width 107 height 10
click at [479, 368] on input "Delete this transaction" at bounding box center [478, 368] width 1 height 1
checkbox input "true"
click at [887, 423] on button "Confirm" at bounding box center [871, 426] width 71 height 22
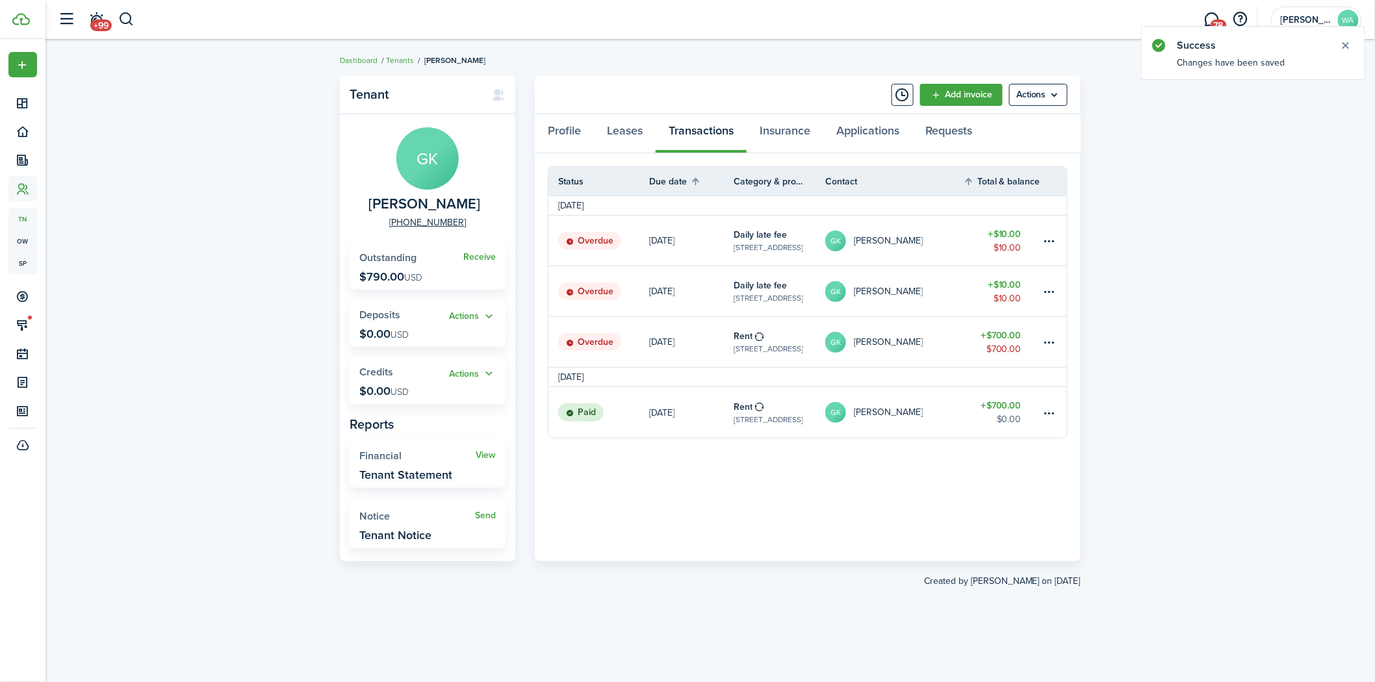
click at [1054, 236] on table-menu-btn-icon at bounding box center [1050, 241] width 16 height 16
click at [982, 451] on button "Delete" at bounding box center [1000, 448] width 114 height 22
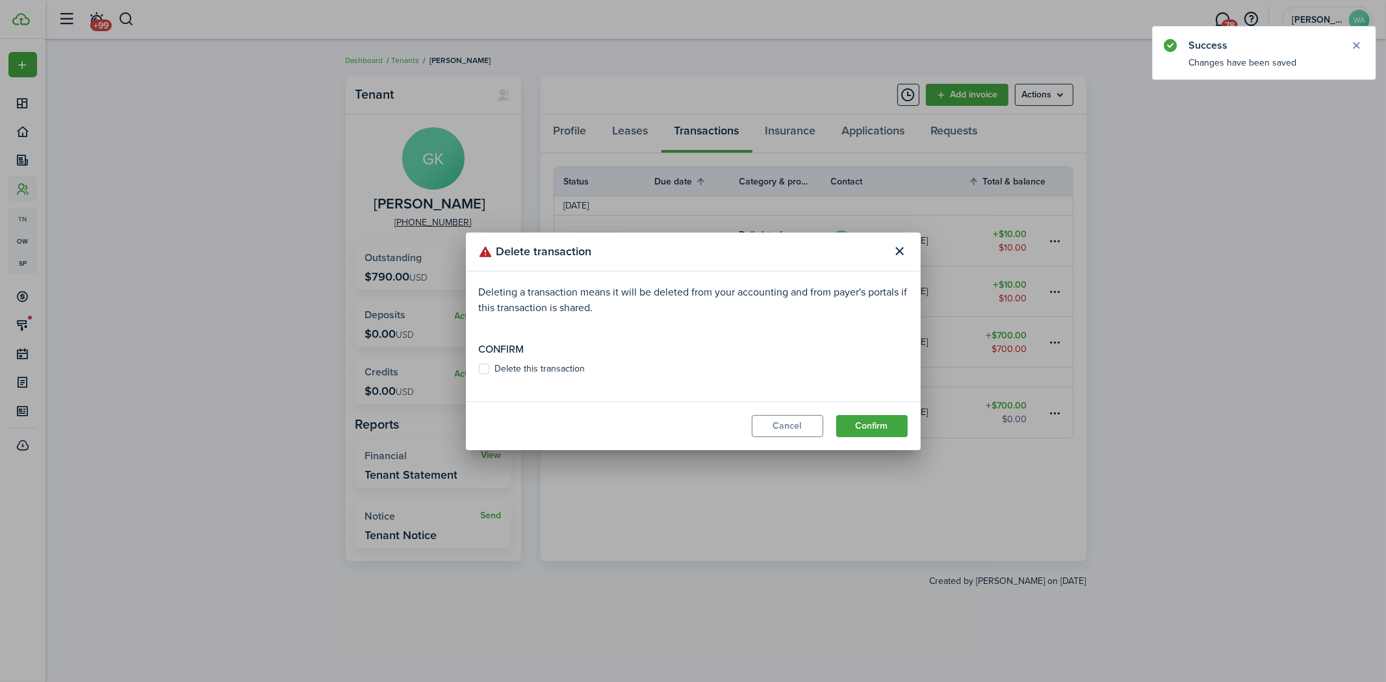
click at [505, 372] on label "Delete this transaction" at bounding box center [532, 369] width 107 height 10
click at [479, 369] on input "Delete this transaction" at bounding box center [478, 368] width 1 height 1
checkbox input "true"
click at [863, 415] on button "Confirm" at bounding box center [871, 426] width 71 height 22
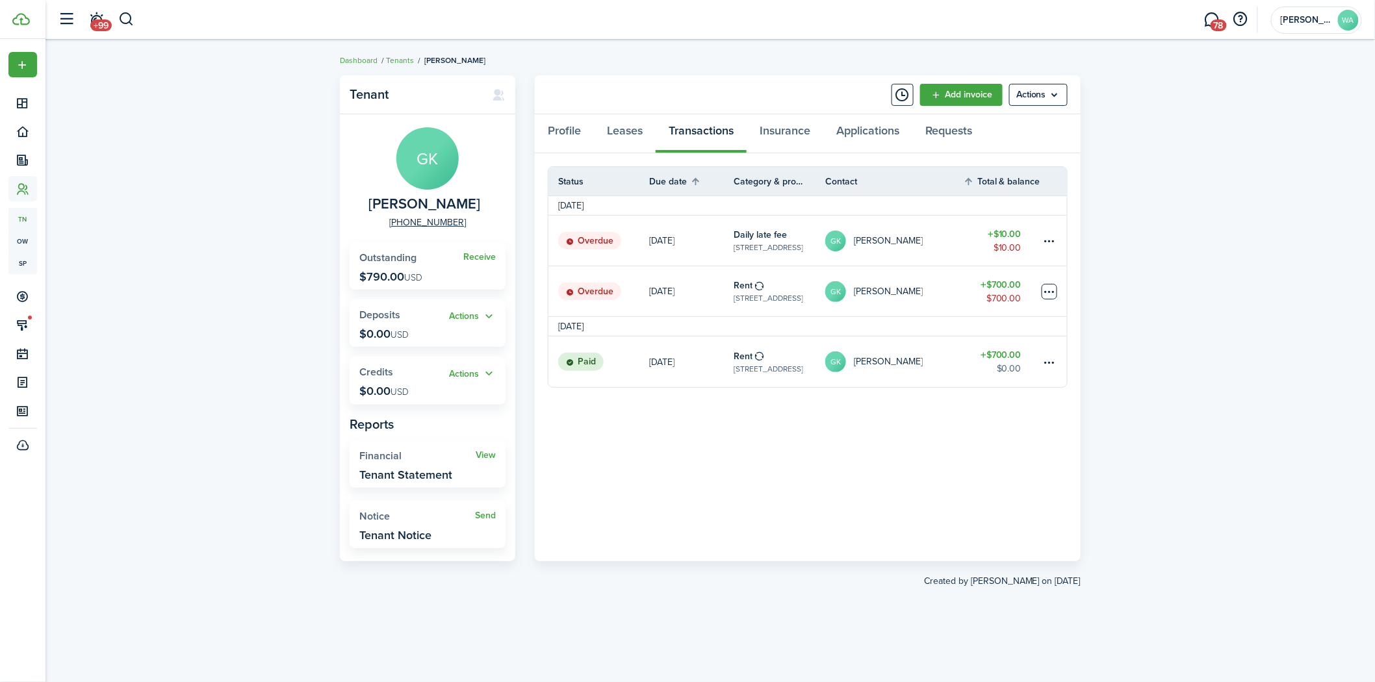
click at [1045, 288] on table-menu-btn-icon at bounding box center [1050, 292] width 16 height 16
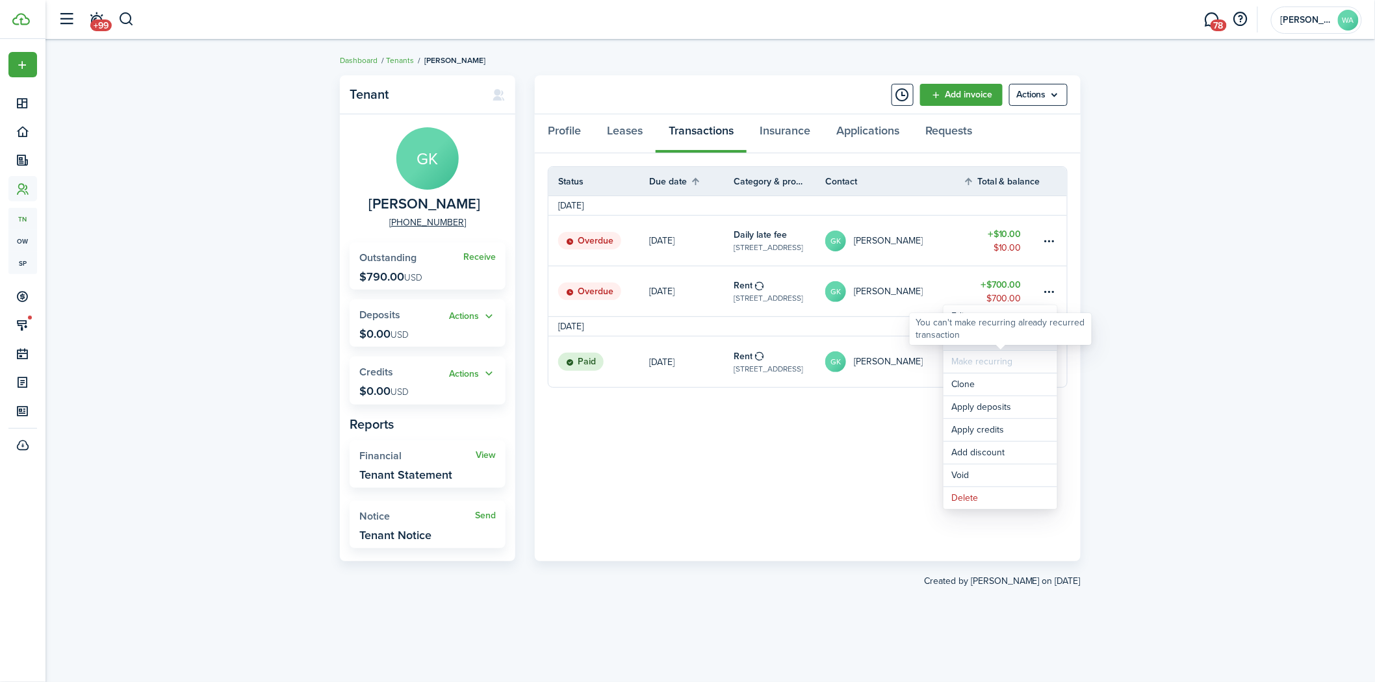
click at [979, 346] on link "Mark as paid" at bounding box center [1000, 339] width 114 height 22
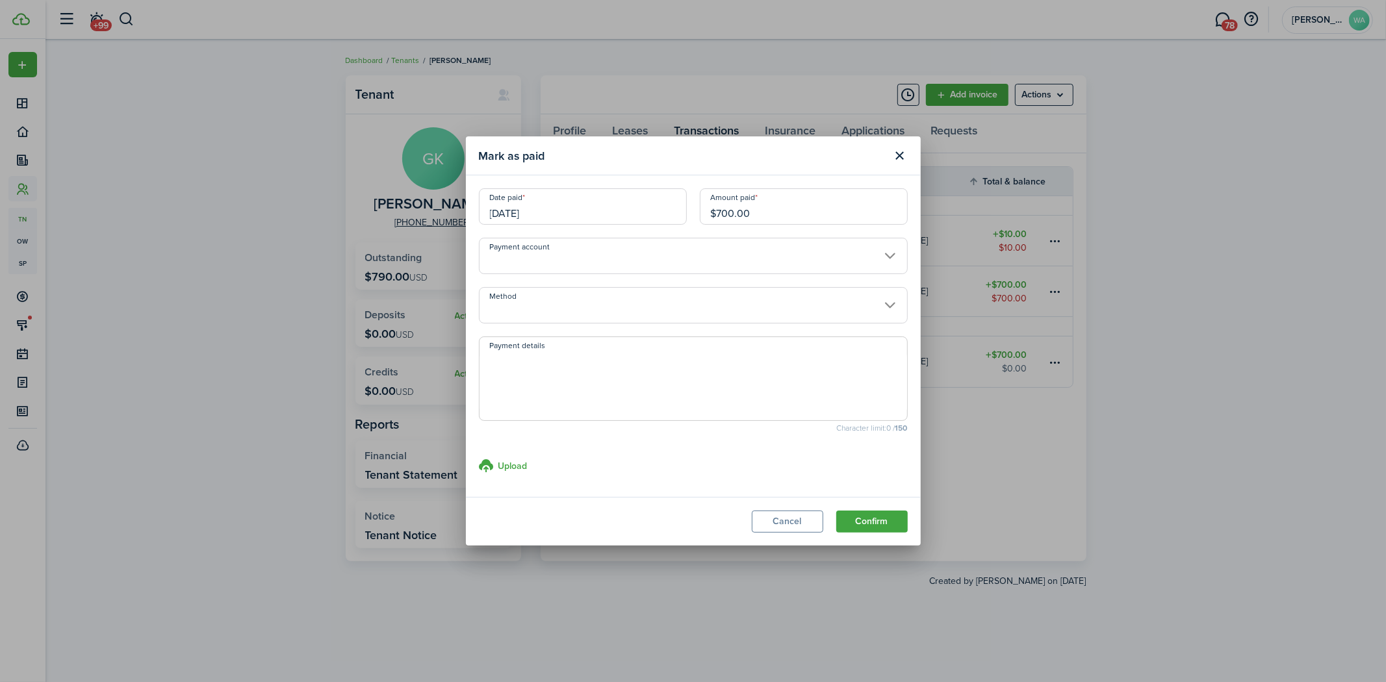
click at [556, 257] on input "Payment account" at bounding box center [693, 256] width 429 height 36
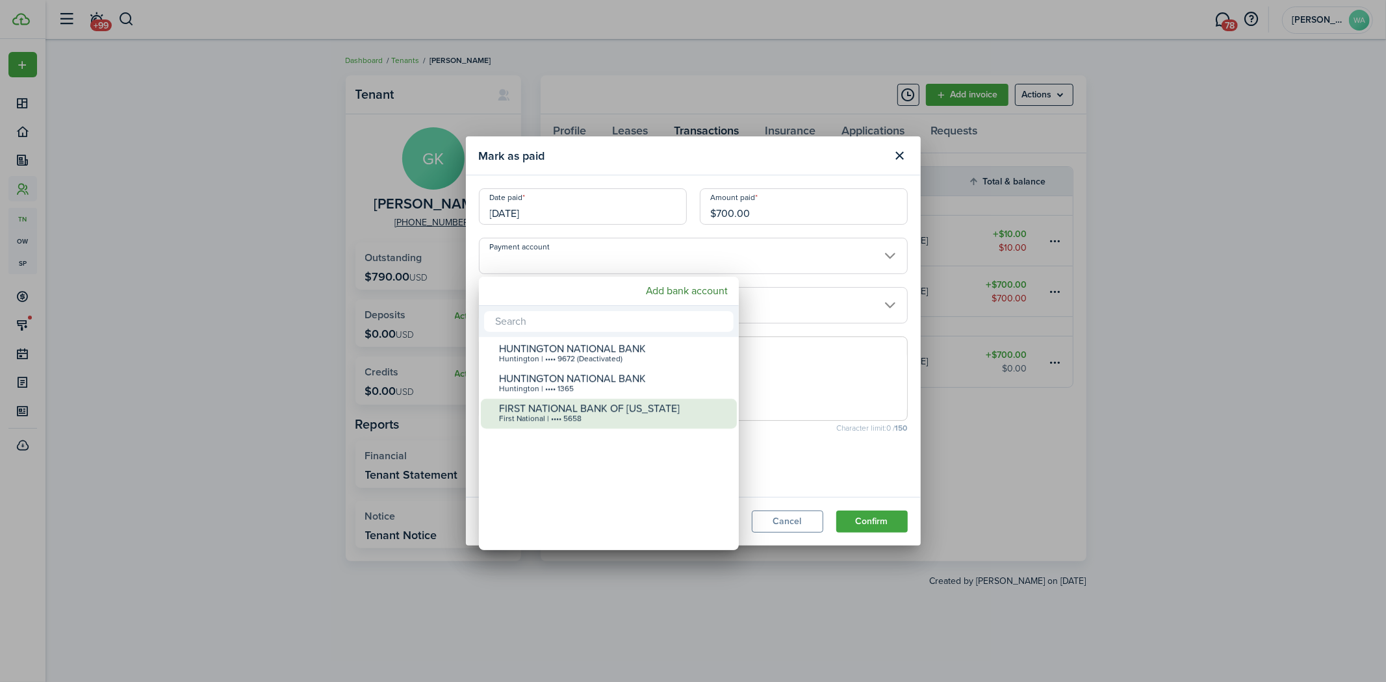
click at [589, 403] on div "FIRST NATIONAL BANK OF [US_STATE]" at bounding box center [614, 409] width 230 height 12
type input "•••• •••• •••• 5658"
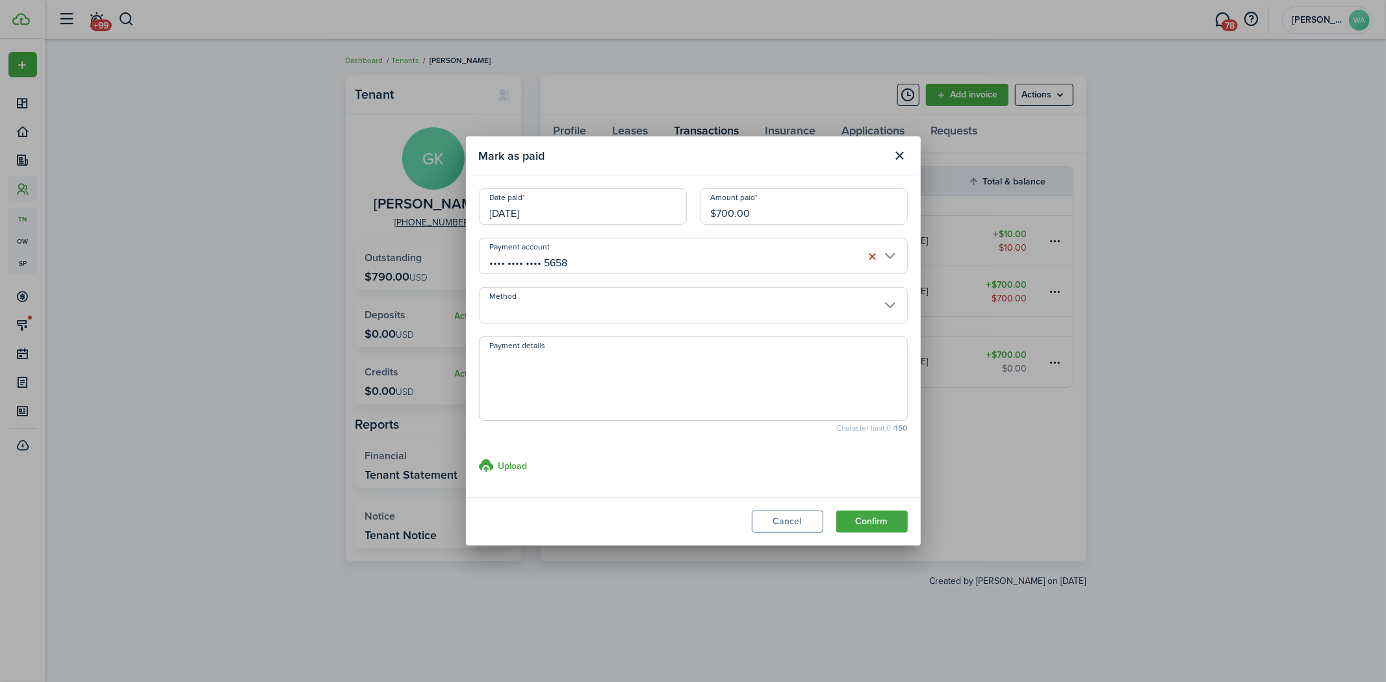
click at [637, 292] on input "Method" at bounding box center [693, 305] width 429 height 36
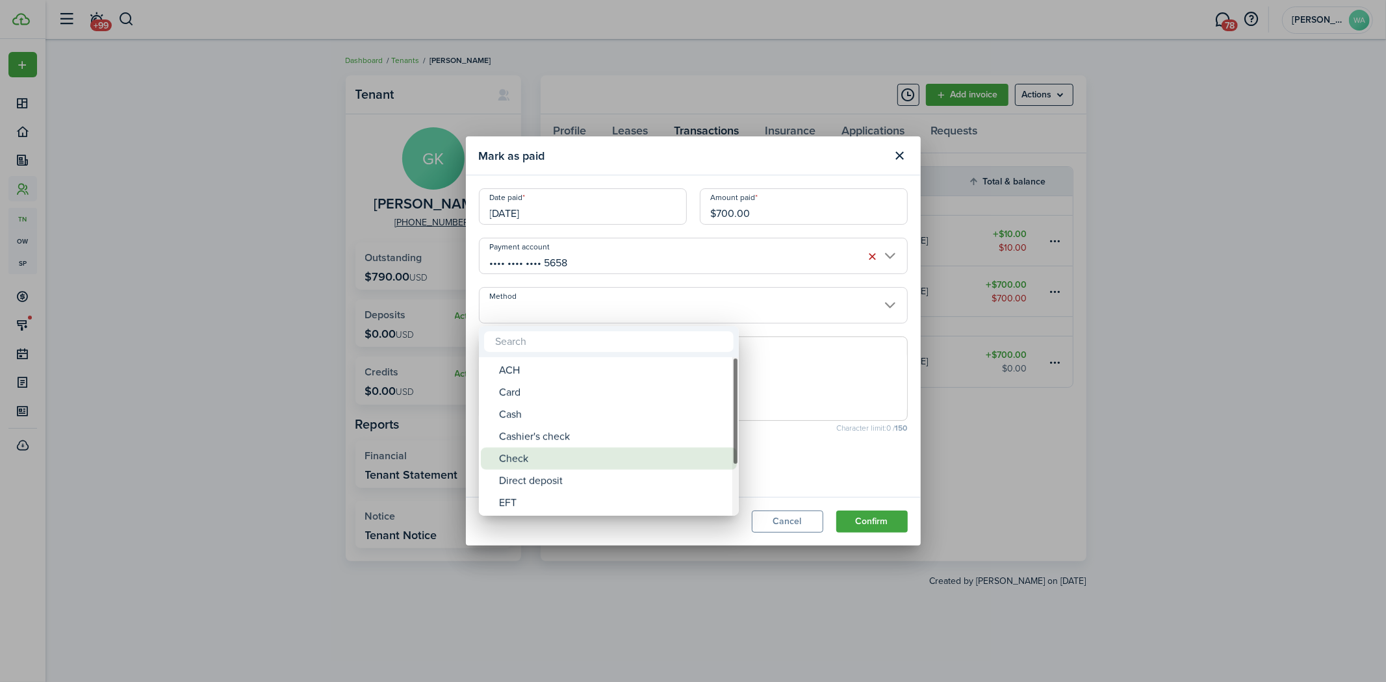
click at [587, 457] on div "Check" at bounding box center [614, 459] width 230 height 22
type input "Check"
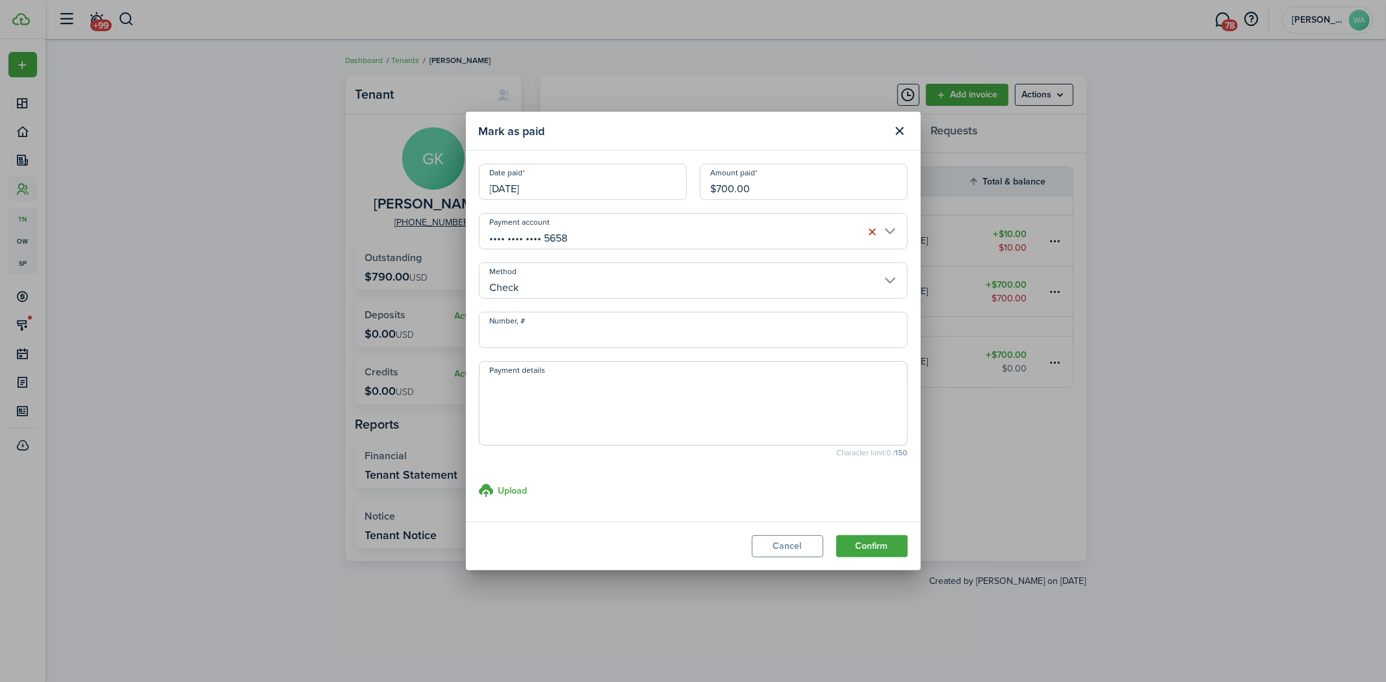
click at [638, 407] on textarea "Payment details" at bounding box center [694, 407] width 428 height 62
type textarea "[PERSON_NAME] received [DATE] $700.00 rent"
click at [502, 488] on h3 "Upload" at bounding box center [512, 491] width 29 height 14
click at [517, 489] on h3 "Upload" at bounding box center [512, 491] width 29 height 14
click at [479, 483] on input "Upload store documents and templates Choose file" at bounding box center [479, 483] width 0 height 0
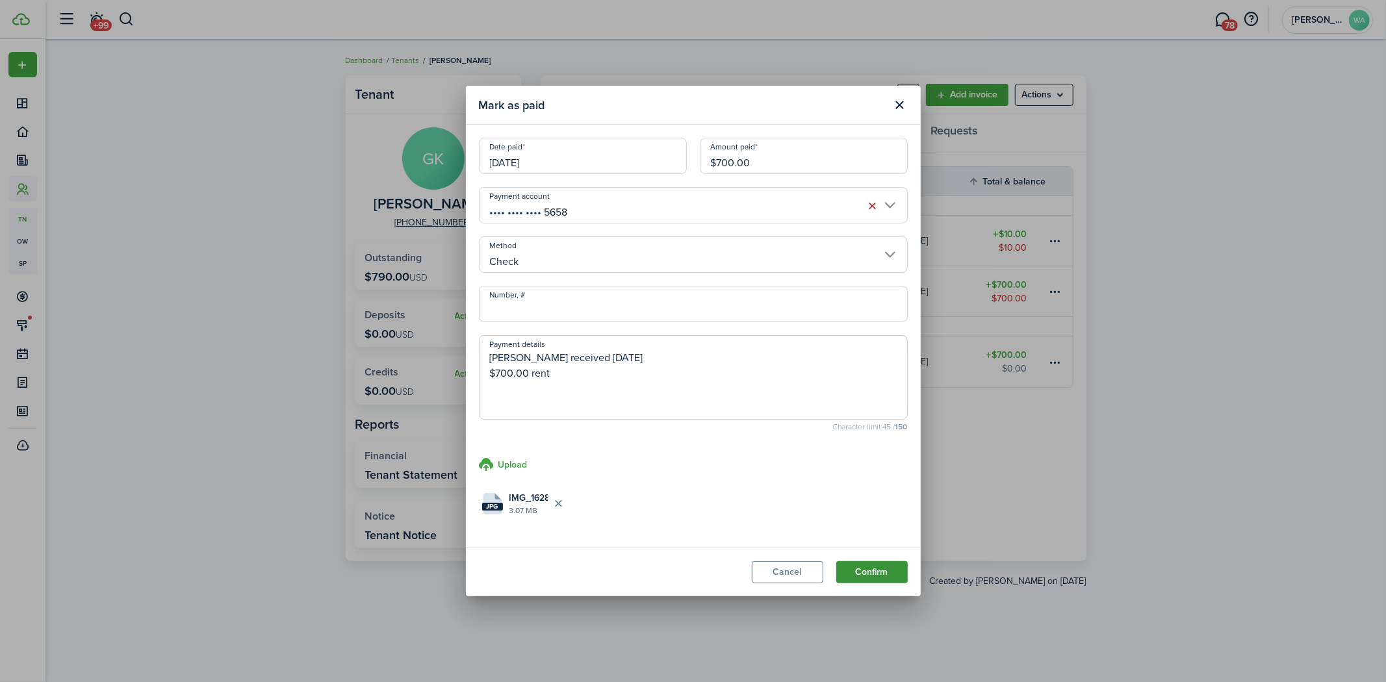
click at [860, 576] on button "Confirm" at bounding box center [871, 572] width 71 height 22
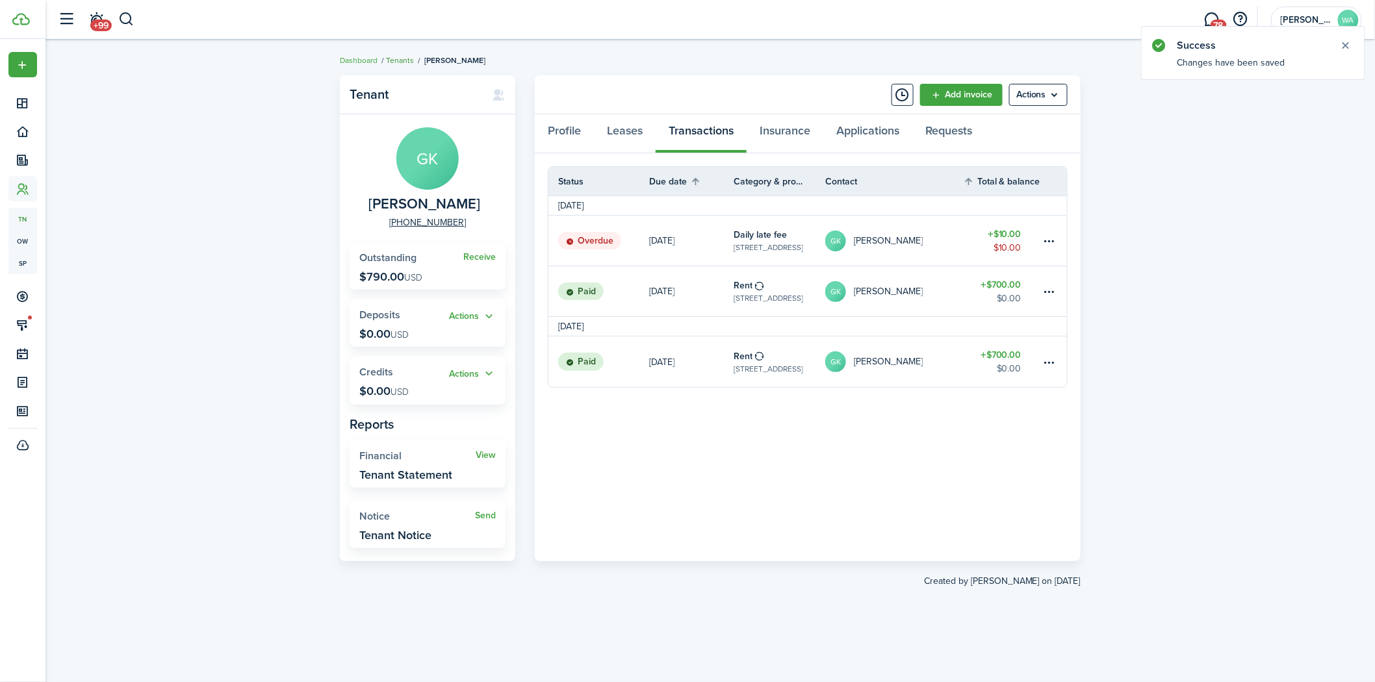
click at [405, 55] on link "Tenants" at bounding box center [400, 61] width 28 height 12
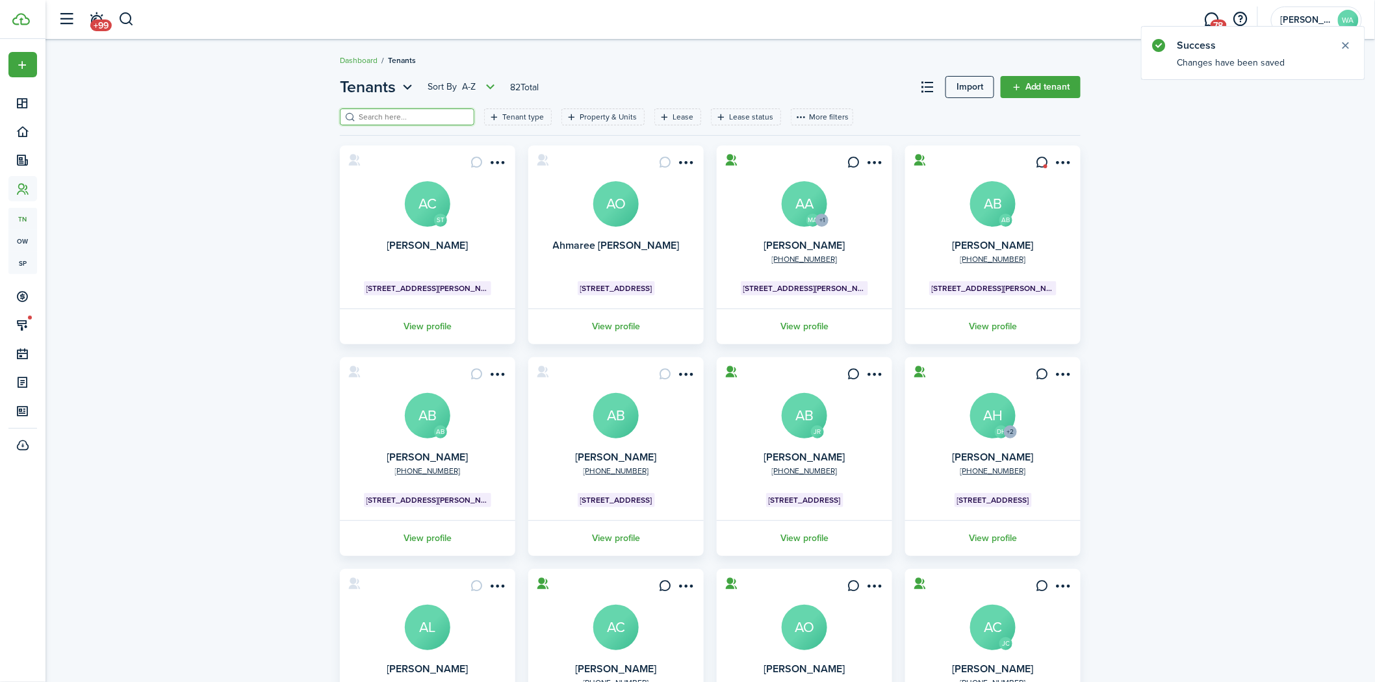
click at [391, 114] on input "search" at bounding box center [412, 117] width 114 height 12
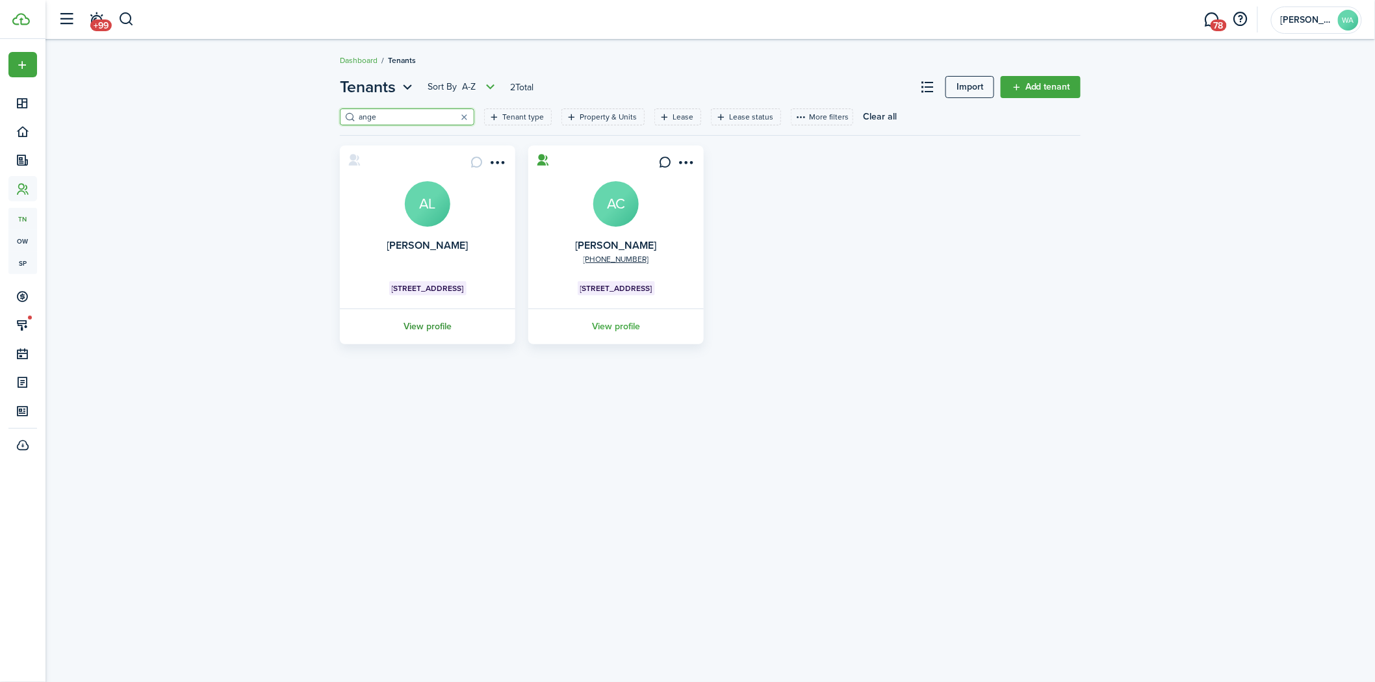
type input "ange"
click at [424, 326] on link "View profile" at bounding box center [427, 327] width 179 height 36
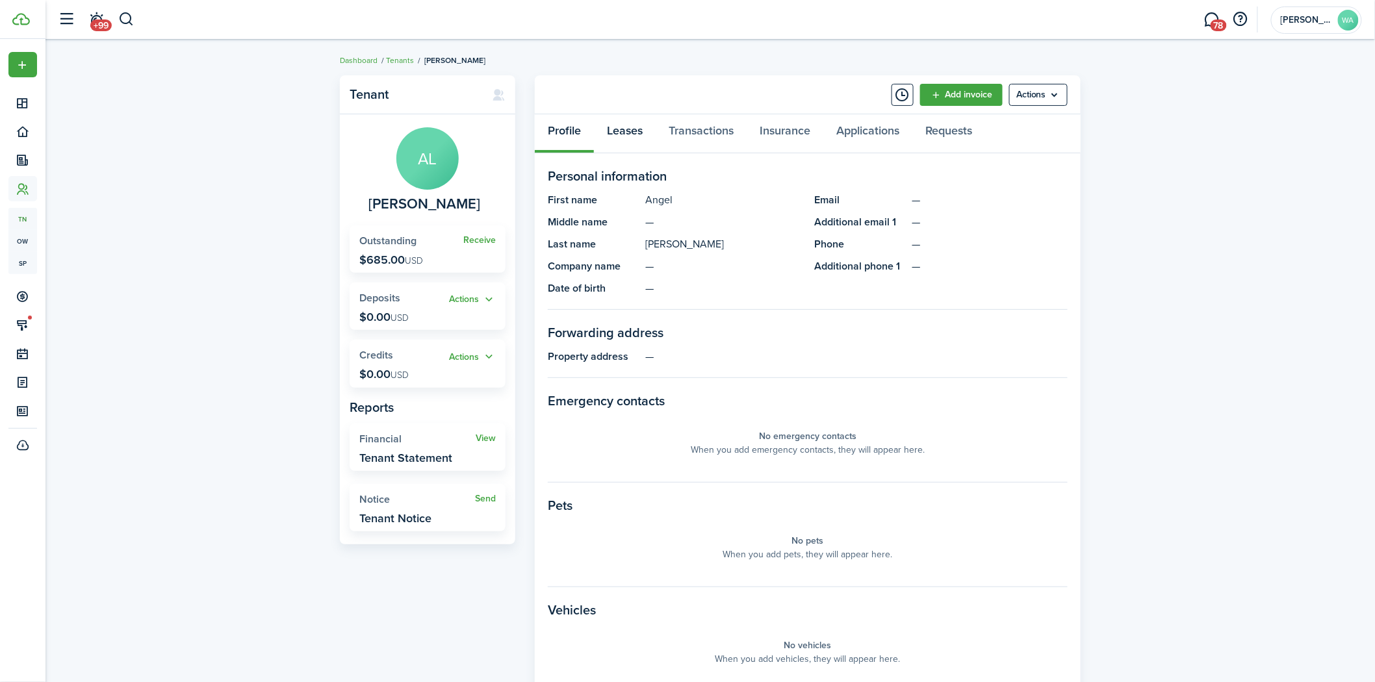
drag, startPoint x: 629, startPoint y: 129, endPoint x: 629, endPoint y: 122, distance: 7.1
click at [629, 122] on link "Leases" at bounding box center [625, 133] width 62 height 39
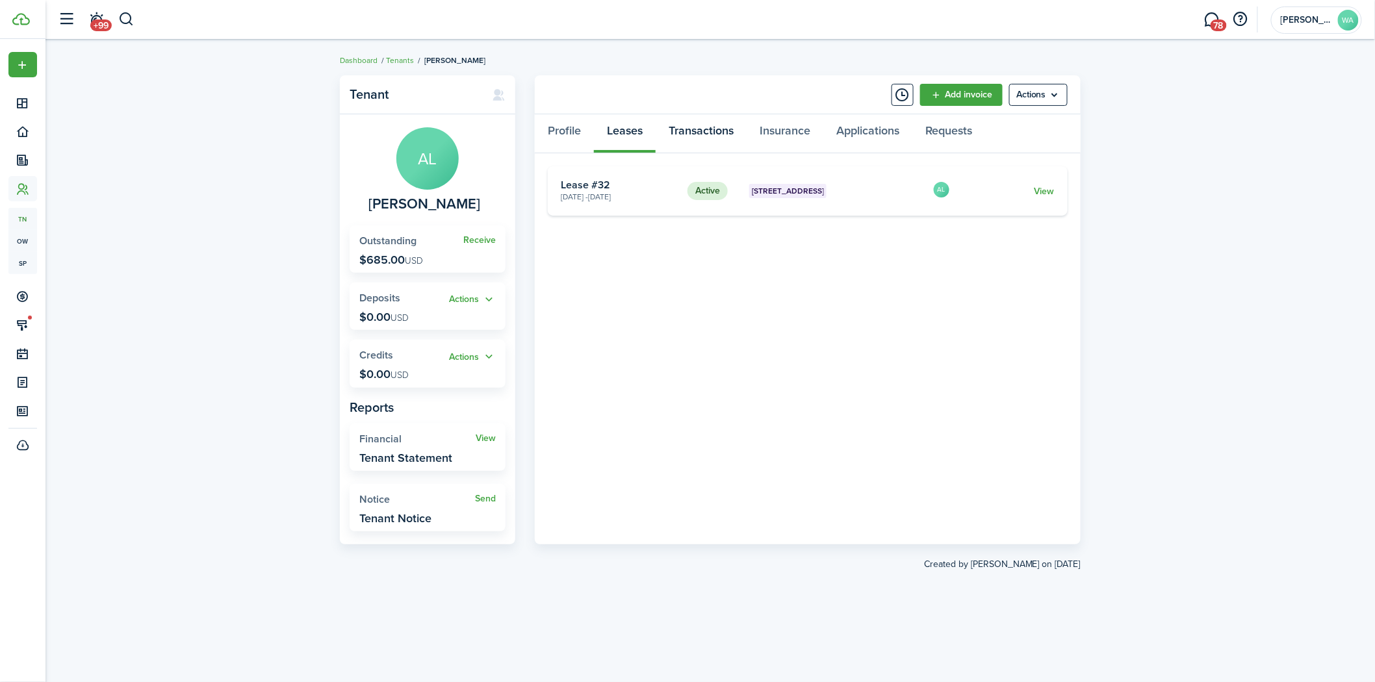
click at [706, 132] on link "Transactions" at bounding box center [701, 133] width 91 height 39
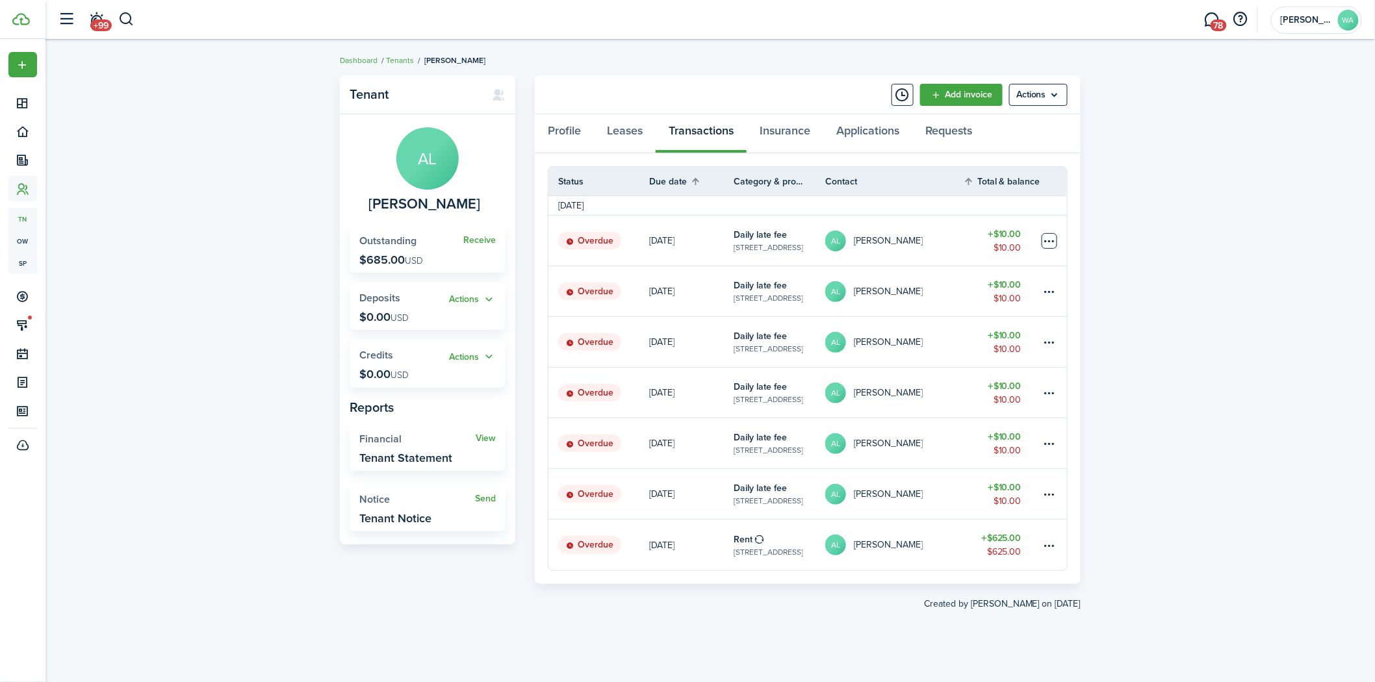
click at [1054, 242] on table-menu-btn-icon at bounding box center [1050, 241] width 16 height 16
click at [986, 439] on button "Delete" at bounding box center [1000, 448] width 114 height 22
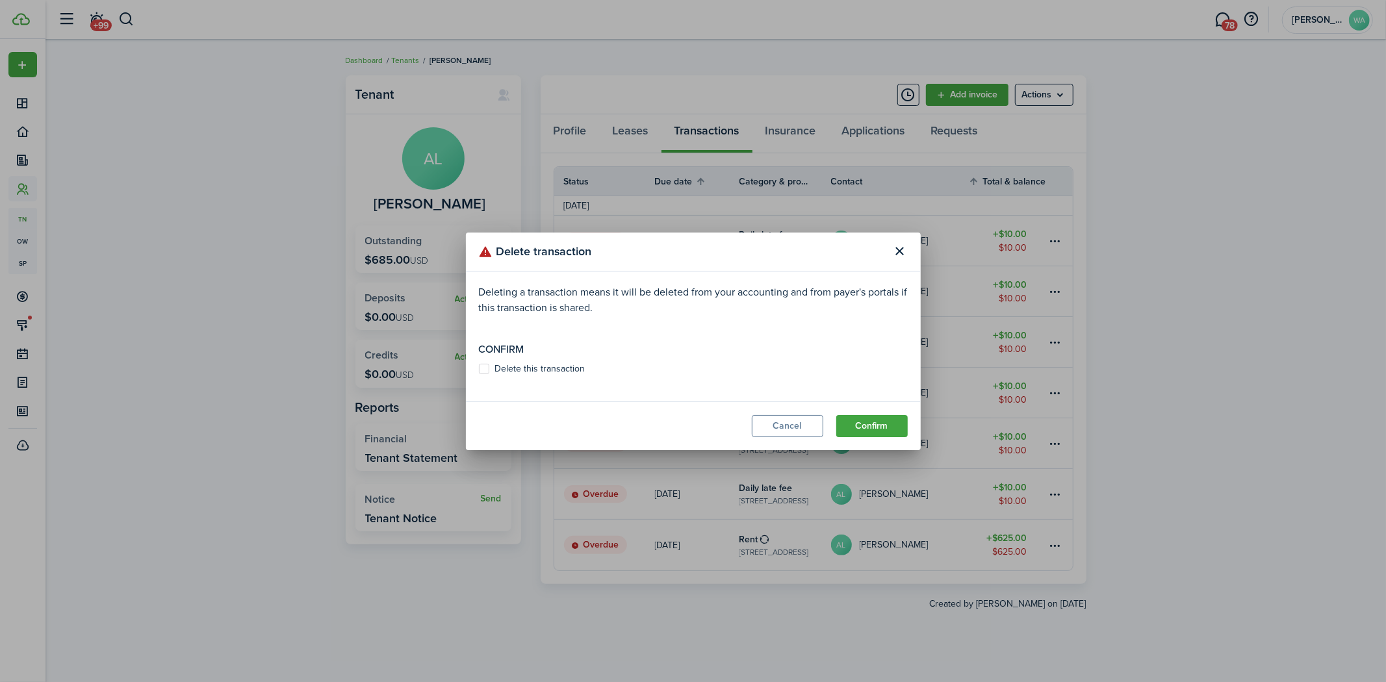
click at [494, 367] on label "Delete this transaction" at bounding box center [532, 369] width 107 height 10
click at [479, 368] on input "Delete this transaction" at bounding box center [478, 368] width 1 height 1
checkbox input "true"
click at [894, 425] on button "Confirm" at bounding box center [871, 426] width 71 height 22
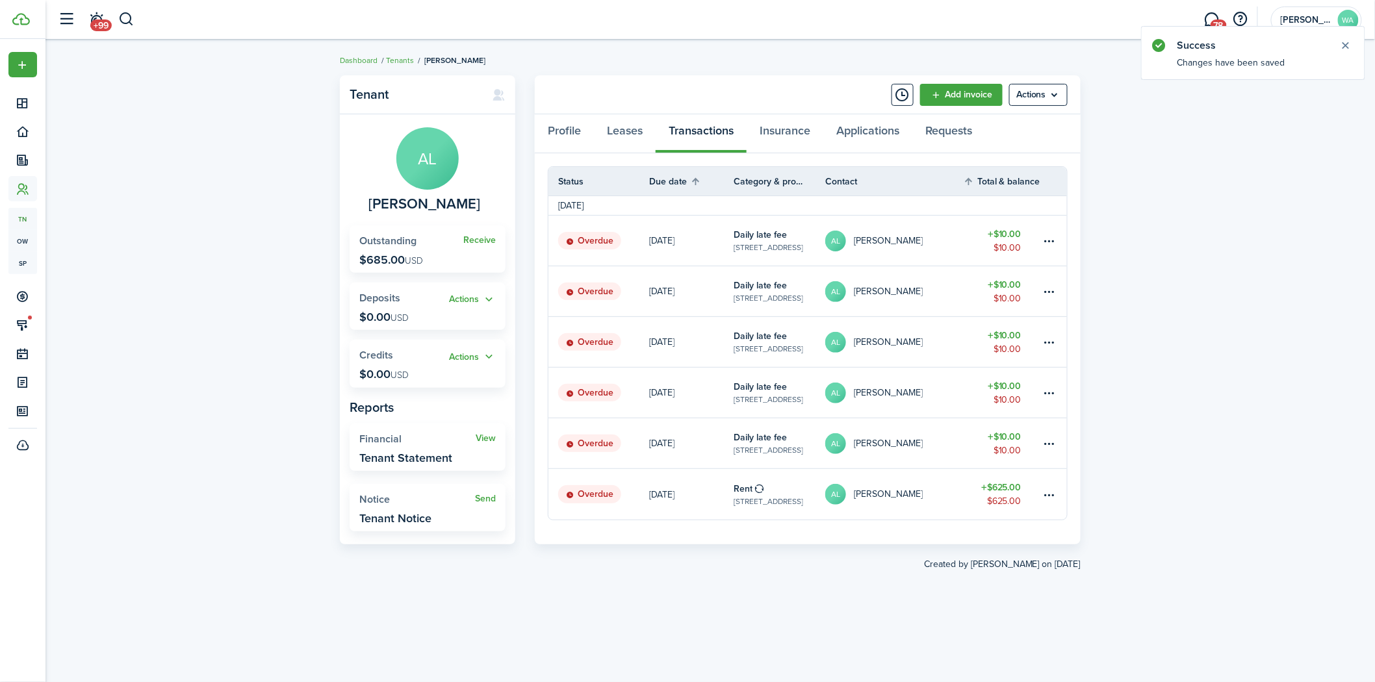
click at [1049, 240] on table-menu-btn-icon at bounding box center [1050, 241] width 16 height 16
click at [973, 446] on button "Delete" at bounding box center [1000, 448] width 114 height 22
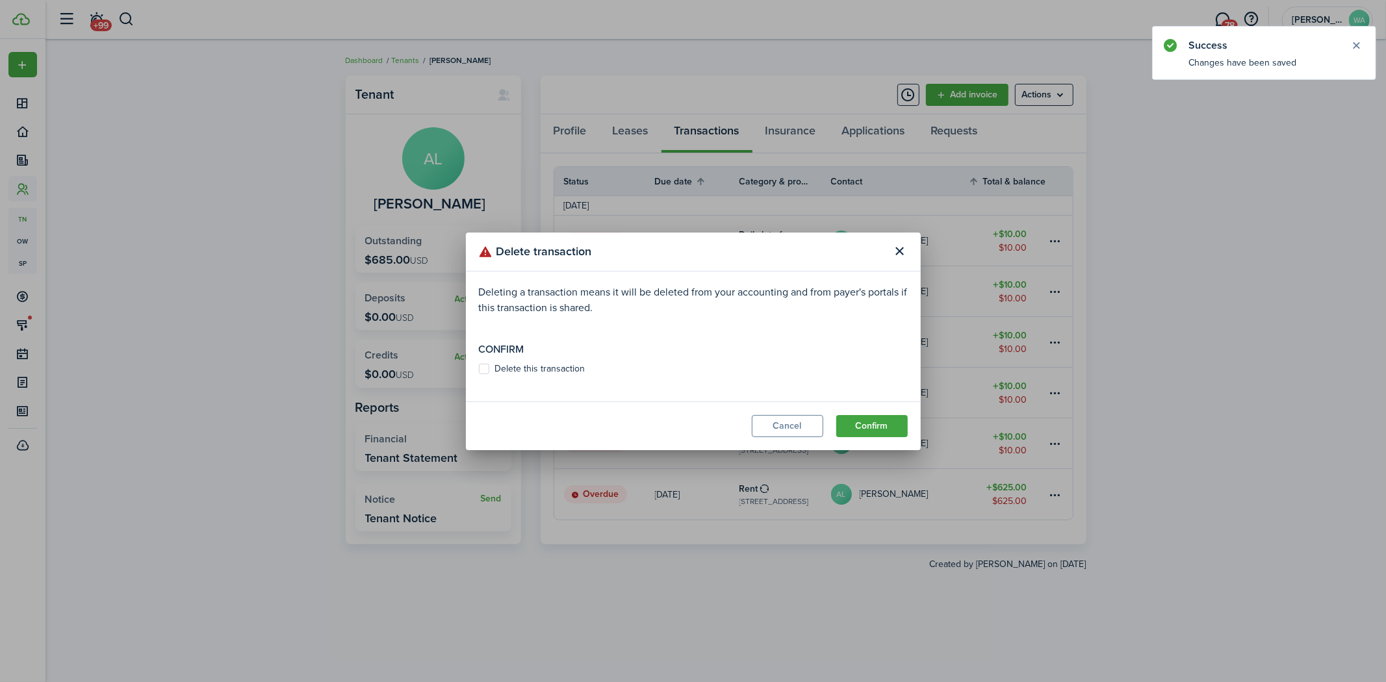
click at [531, 366] on label "Delete this transaction" at bounding box center [532, 369] width 107 height 10
click at [479, 368] on input "Delete this transaction" at bounding box center [478, 368] width 1 height 1
checkbox input "true"
click at [882, 431] on button "Confirm" at bounding box center [871, 426] width 71 height 22
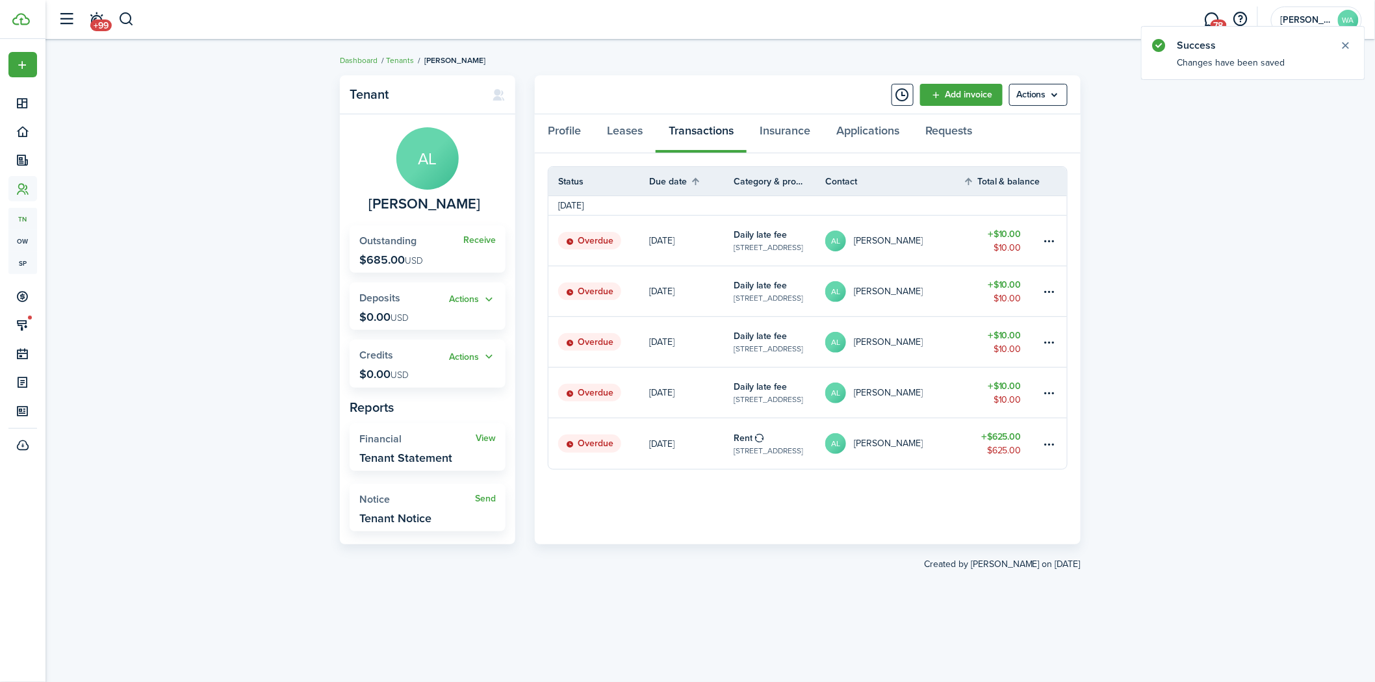
click at [1055, 236] on table-menu-btn-icon at bounding box center [1050, 241] width 16 height 16
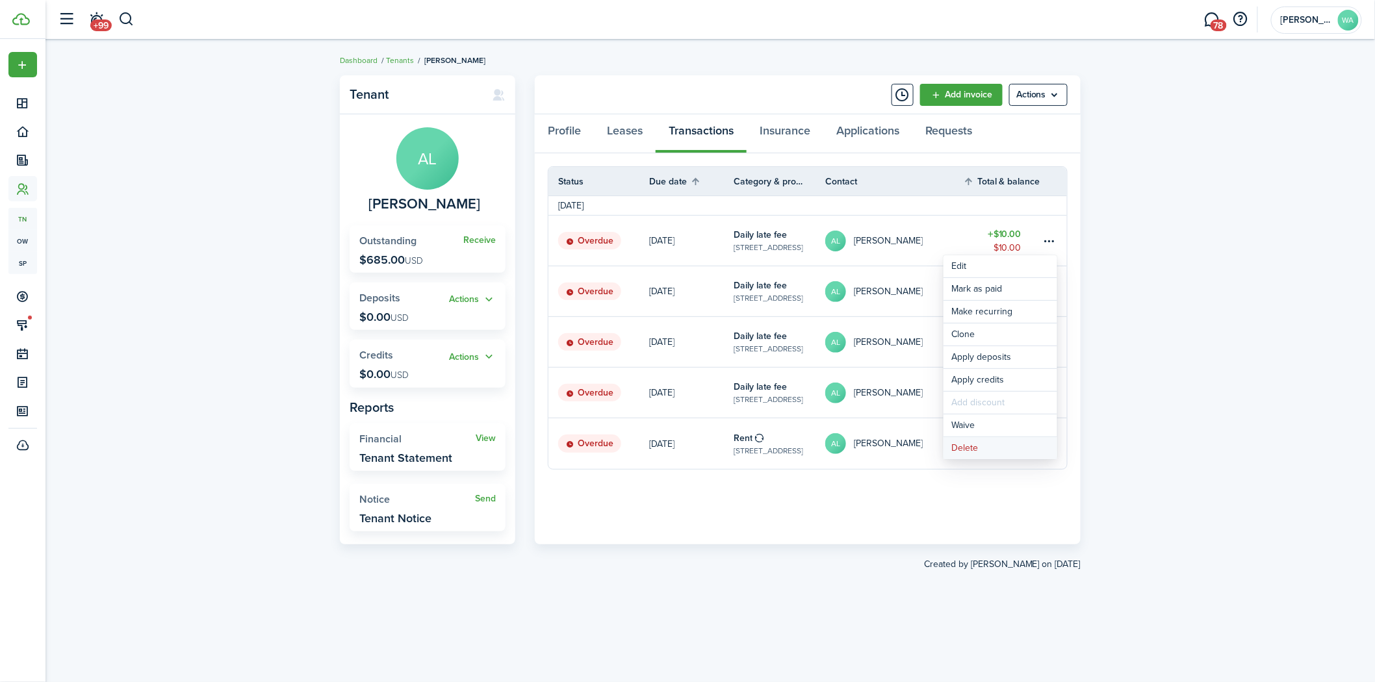
click at [986, 440] on button "Delete" at bounding box center [1000, 448] width 114 height 22
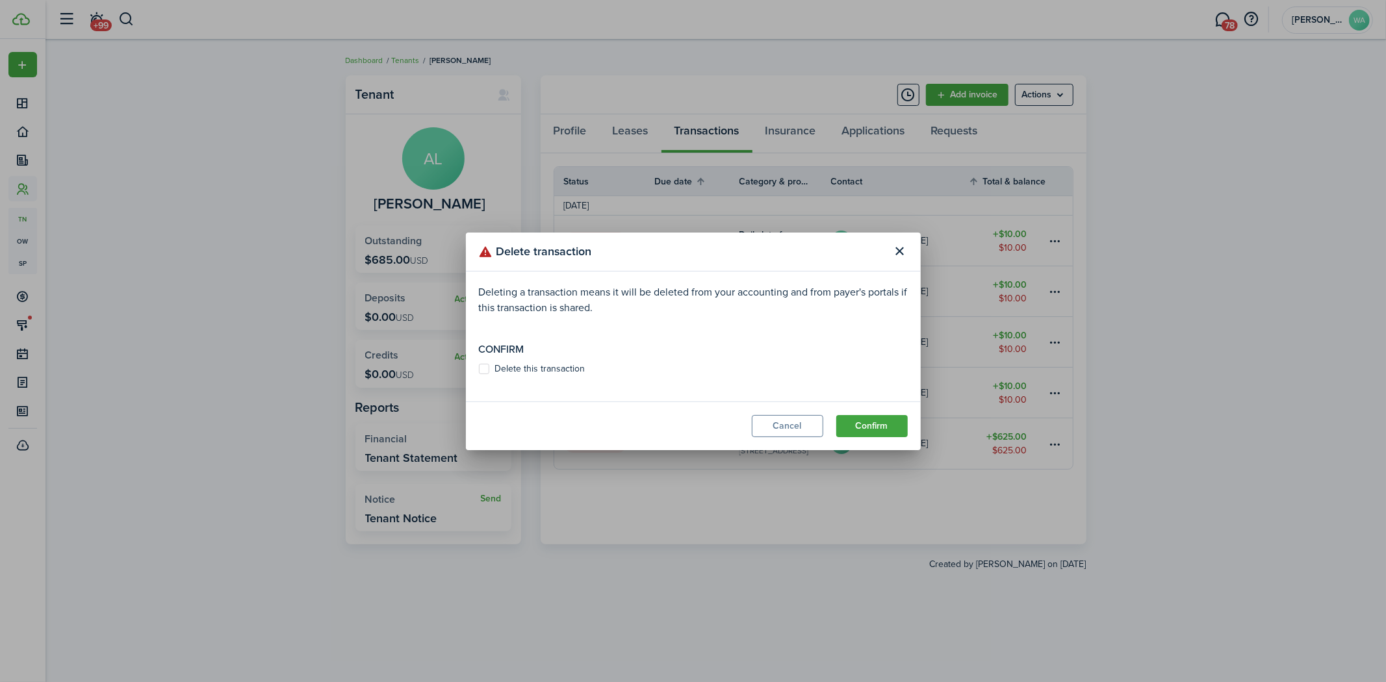
drag, startPoint x: 510, startPoint y: 370, endPoint x: 677, endPoint y: 394, distance: 168.6
click at [510, 369] on label "Delete this transaction" at bounding box center [532, 369] width 107 height 10
click at [479, 369] on input "Delete this transaction" at bounding box center [478, 368] width 1 height 1
checkbox input "true"
click at [863, 425] on button "Confirm" at bounding box center [871, 426] width 71 height 22
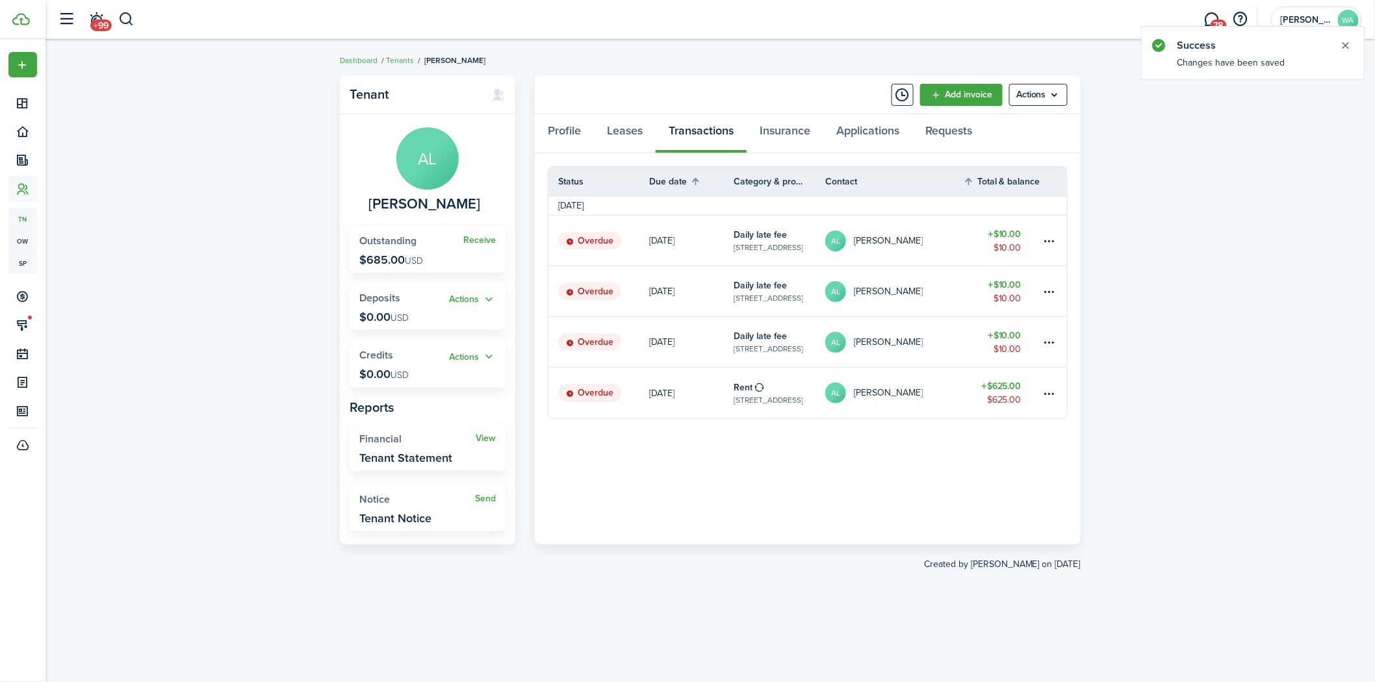
click at [1053, 236] on table-menu-btn-icon at bounding box center [1050, 241] width 16 height 16
click at [965, 444] on button "Delete" at bounding box center [1000, 448] width 114 height 22
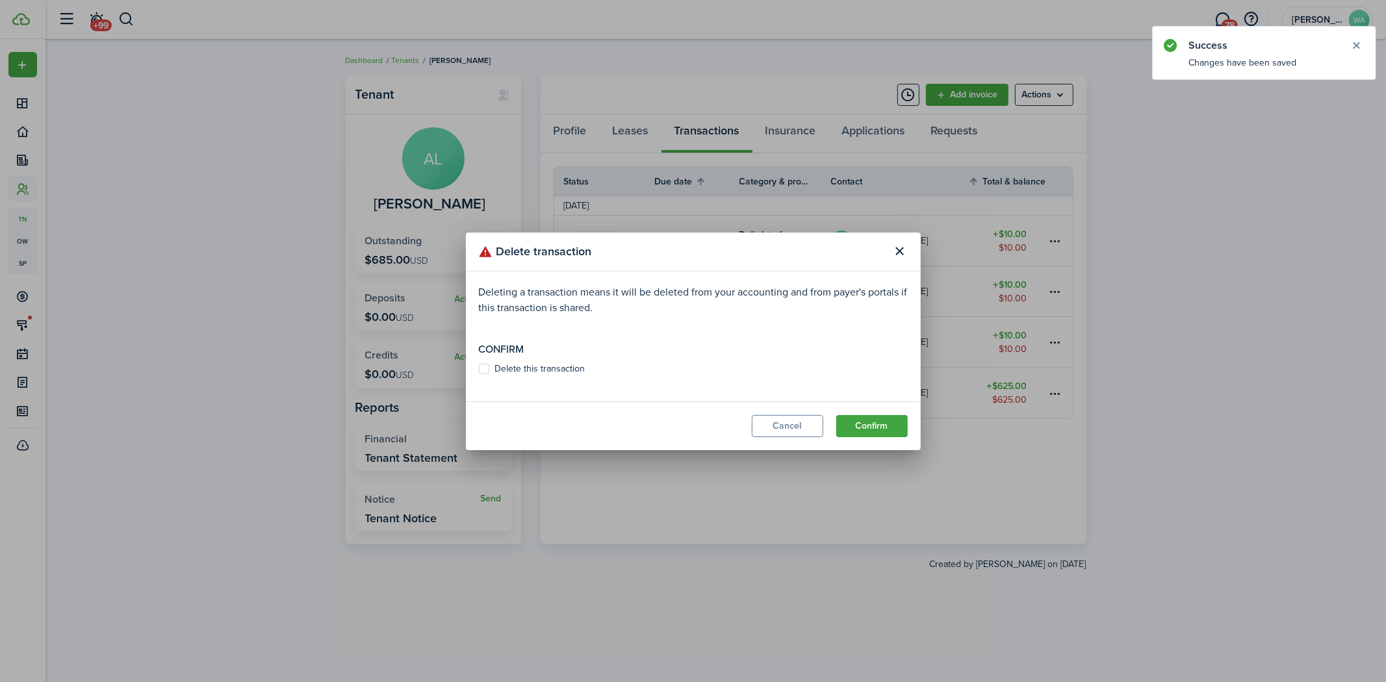
click at [508, 369] on label "Delete this transaction" at bounding box center [532, 369] width 107 height 10
click at [479, 369] on input "Delete this transaction" at bounding box center [478, 368] width 1 height 1
checkbox input "true"
click at [879, 426] on button "Confirm" at bounding box center [871, 426] width 71 height 22
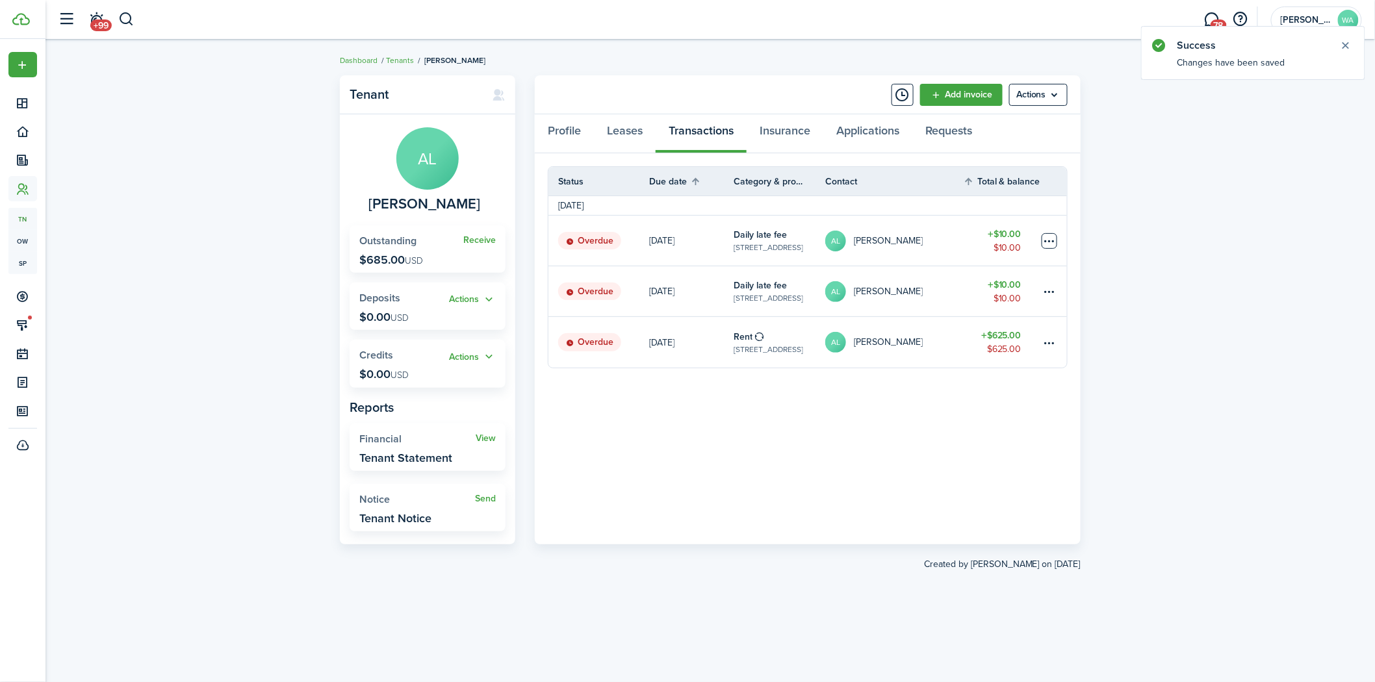
click at [1054, 238] on table-menu-btn-icon at bounding box center [1050, 241] width 16 height 16
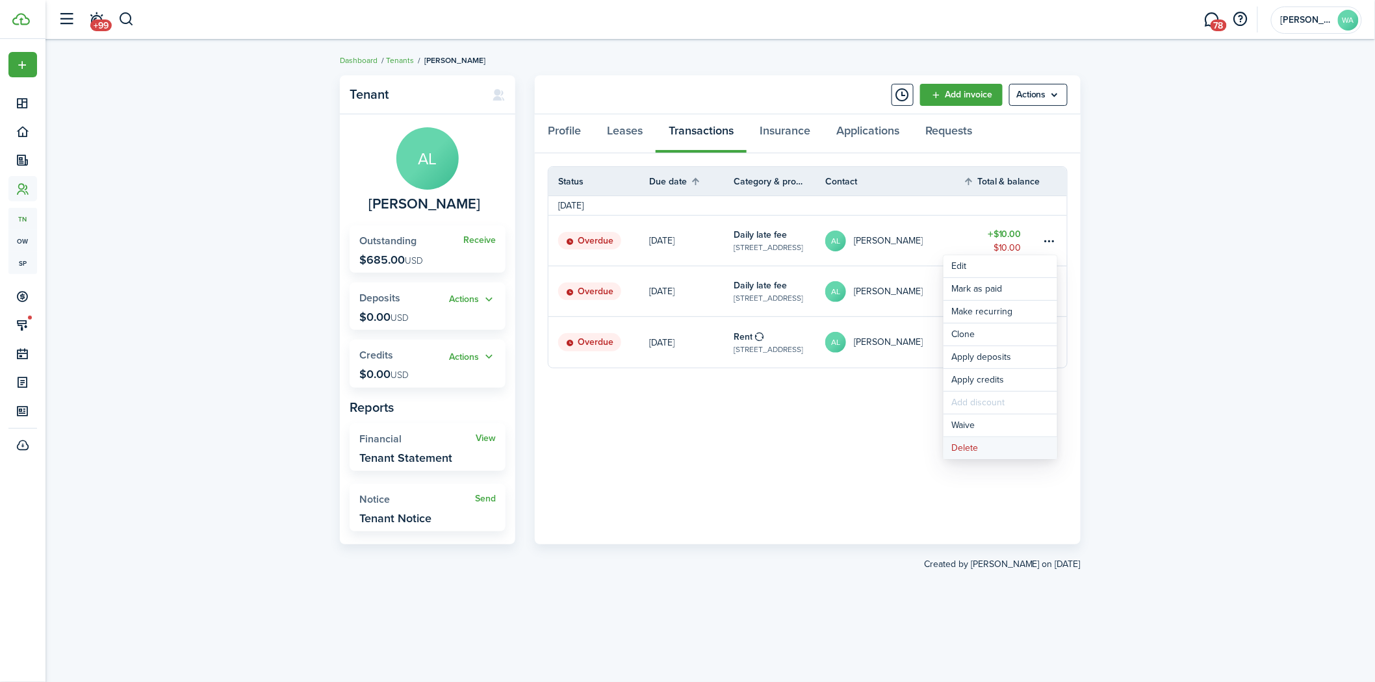
click at [975, 445] on button "Delete" at bounding box center [1000, 448] width 114 height 22
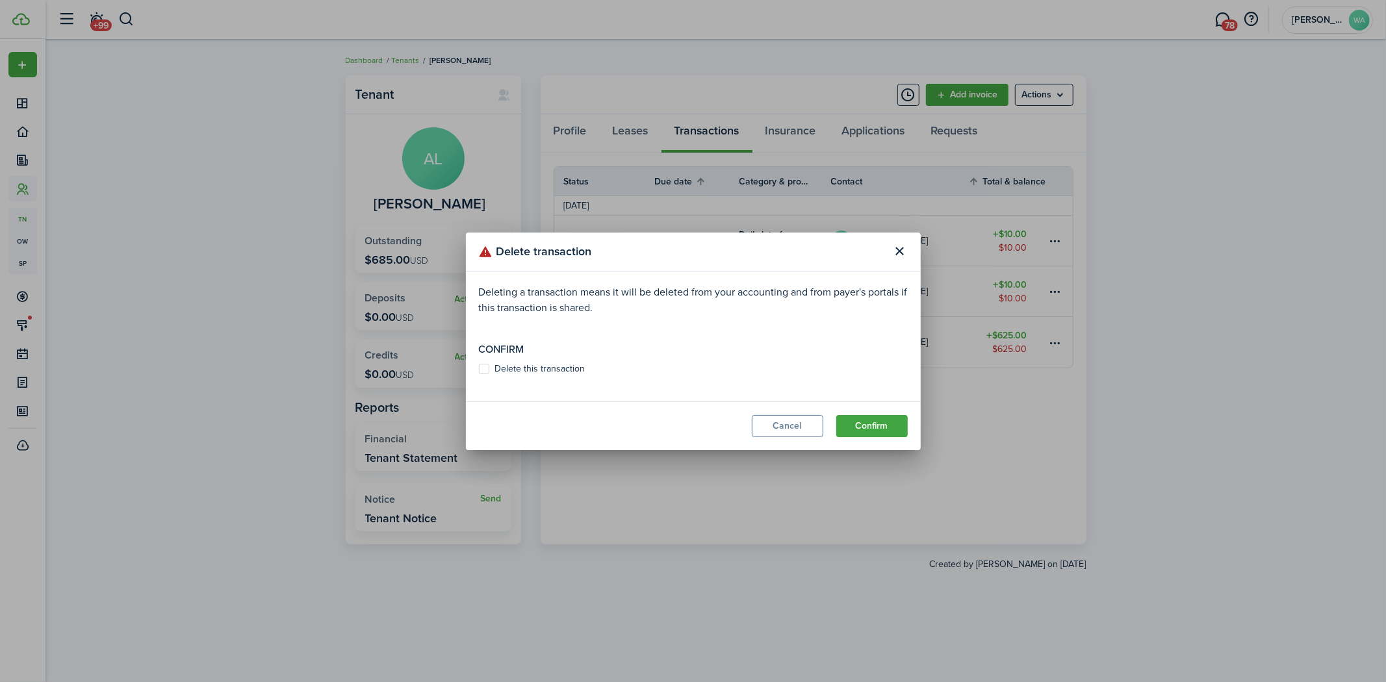
click at [506, 364] on label "Delete this transaction" at bounding box center [532, 369] width 107 height 10
click at [479, 368] on input "Delete this transaction" at bounding box center [478, 368] width 1 height 1
checkbox input "true"
click at [873, 424] on button "Confirm" at bounding box center [871, 426] width 71 height 22
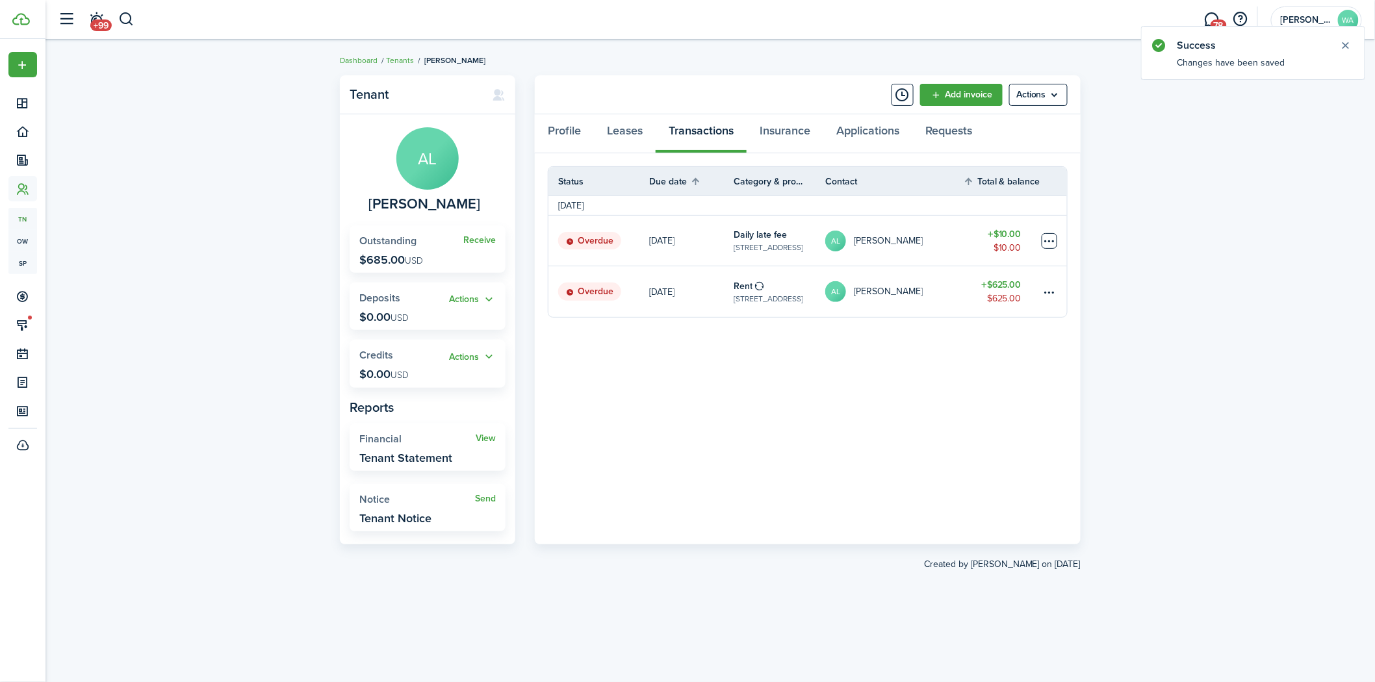
click at [1043, 239] on table-menu-btn-icon at bounding box center [1050, 241] width 16 height 16
click at [988, 442] on button "Delete" at bounding box center [1000, 448] width 114 height 22
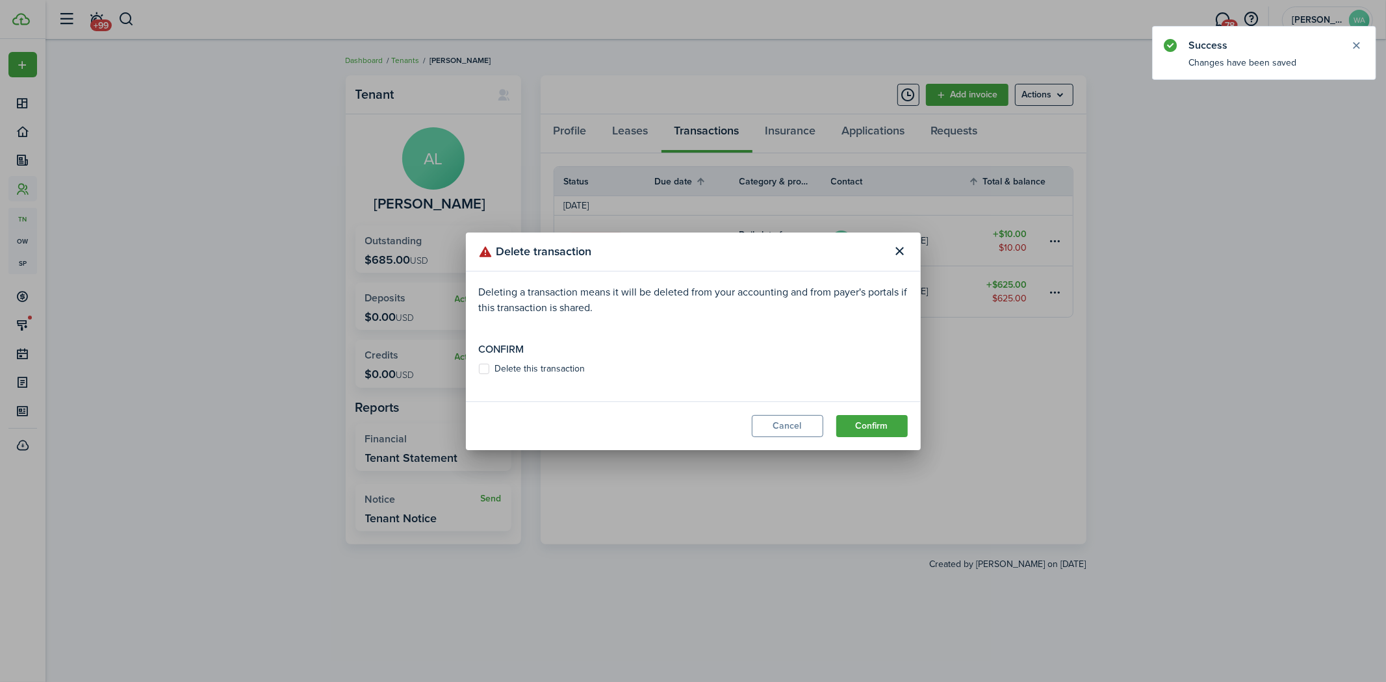
click at [496, 359] on modal-body "Deleting a transaction means it will be deleted from your accounting and from p…" at bounding box center [693, 337] width 455 height 130
click at [496, 368] on label "Delete this transaction" at bounding box center [532, 369] width 107 height 10
click at [479, 368] on input "Delete this transaction" at bounding box center [478, 368] width 1 height 1
checkbox input "true"
click at [852, 426] on button "Confirm" at bounding box center [871, 426] width 71 height 22
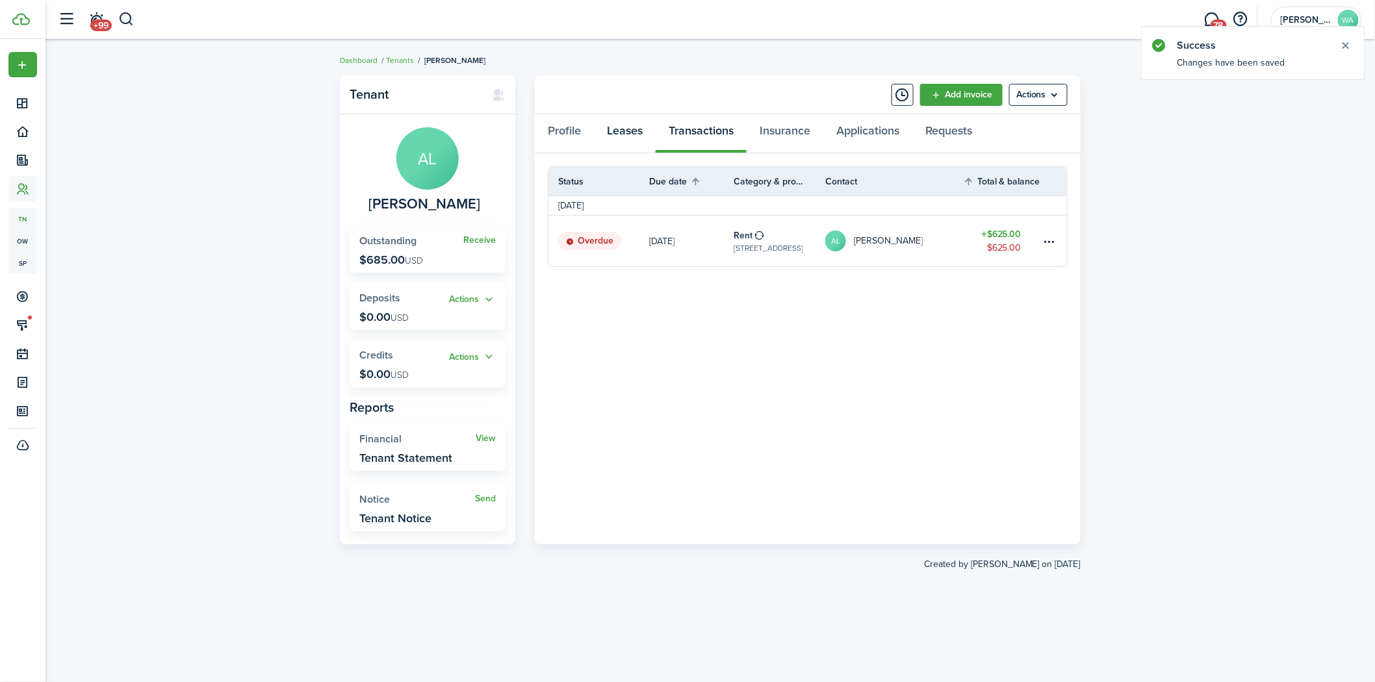
click at [624, 133] on link "Leases" at bounding box center [625, 133] width 62 height 39
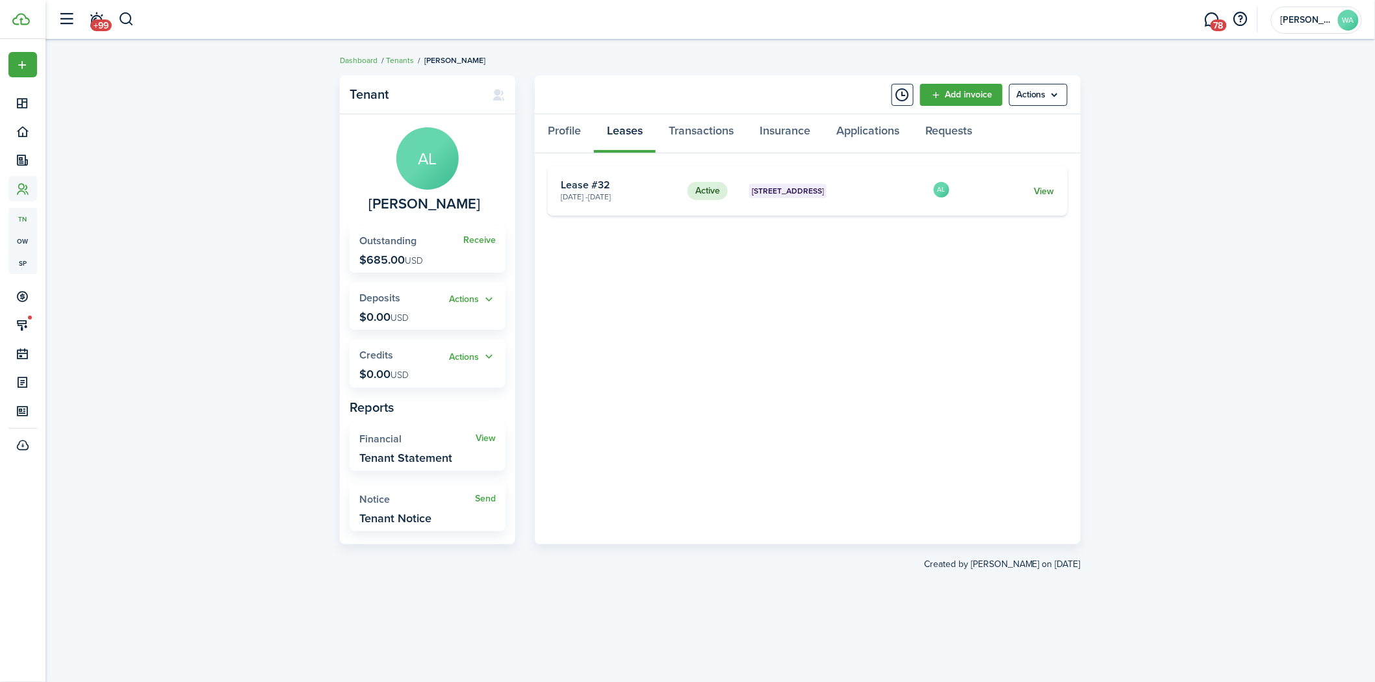
click at [1042, 191] on link "View" at bounding box center [1044, 192] width 20 height 14
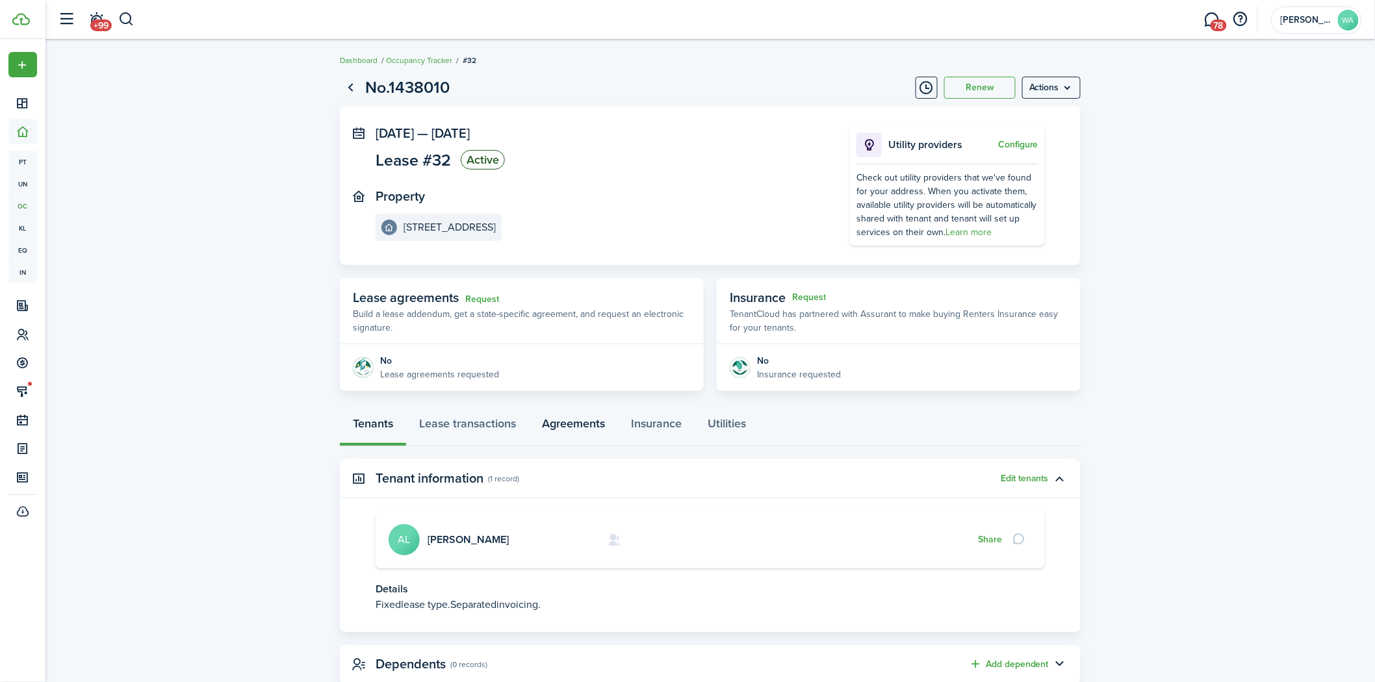
drag, startPoint x: 533, startPoint y: 423, endPoint x: 567, endPoint y: 416, distance: 34.4
click at [533, 422] on link "Agreements" at bounding box center [573, 426] width 89 height 39
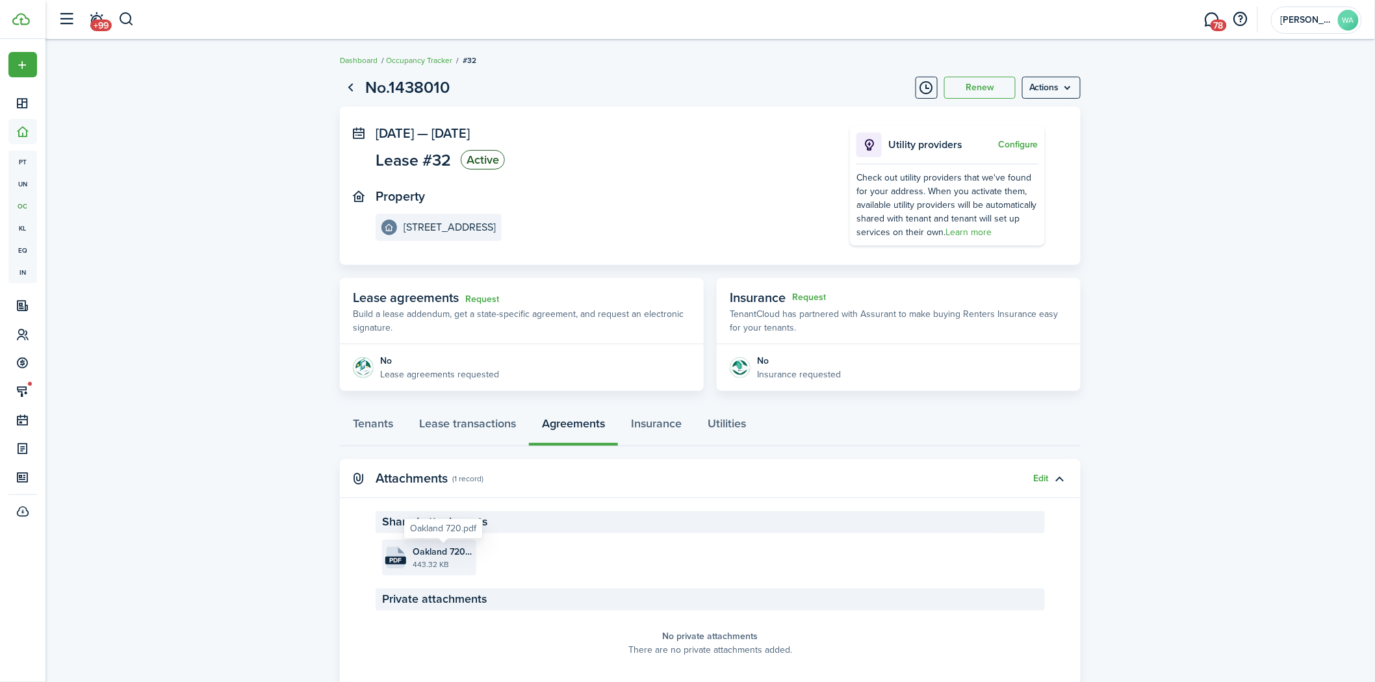
click at [450, 551] on span "Oakland 720.pdf" at bounding box center [443, 552] width 60 height 14
click at [358, 420] on link "Tenants" at bounding box center [373, 426] width 66 height 39
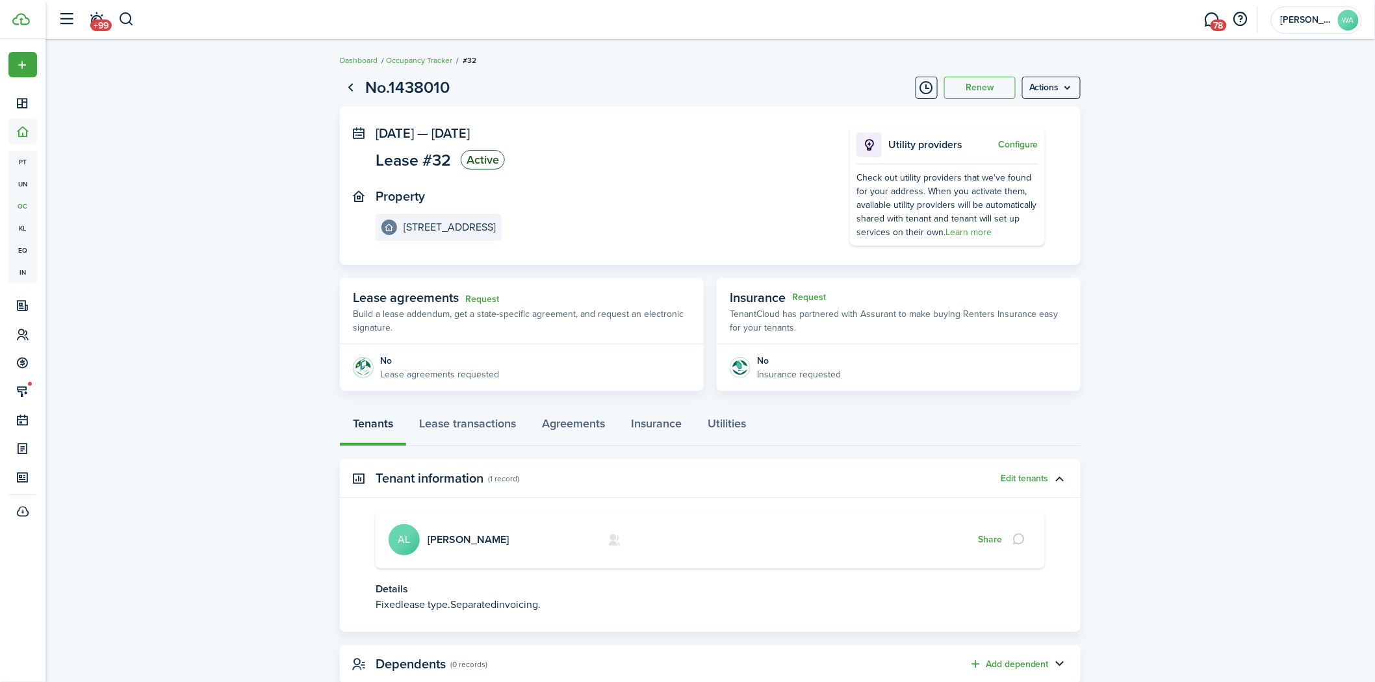
click at [463, 546] on card "[PERSON_NAME] AL Share" at bounding box center [710, 539] width 669 height 57
click at [463, 537] on link "[PERSON_NAME]" at bounding box center [468, 539] width 81 height 15
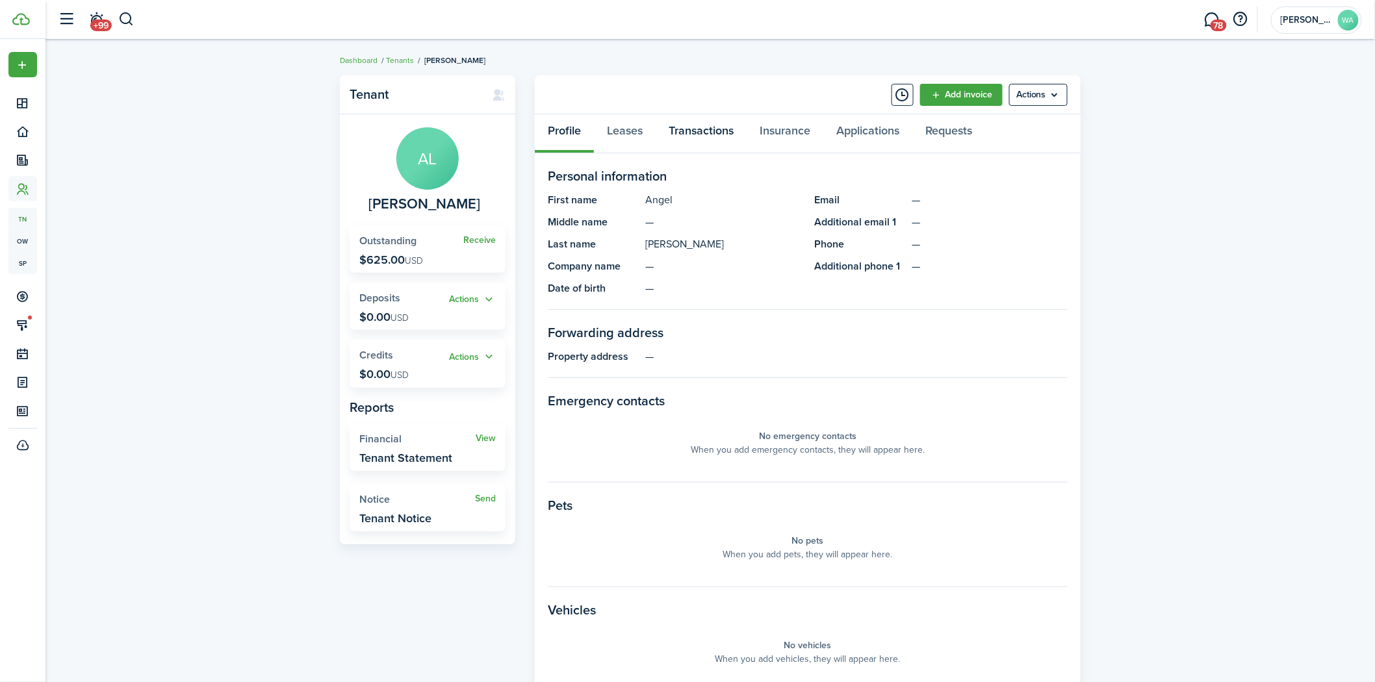
click at [724, 119] on link "Transactions" at bounding box center [701, 133] width 91 height 39
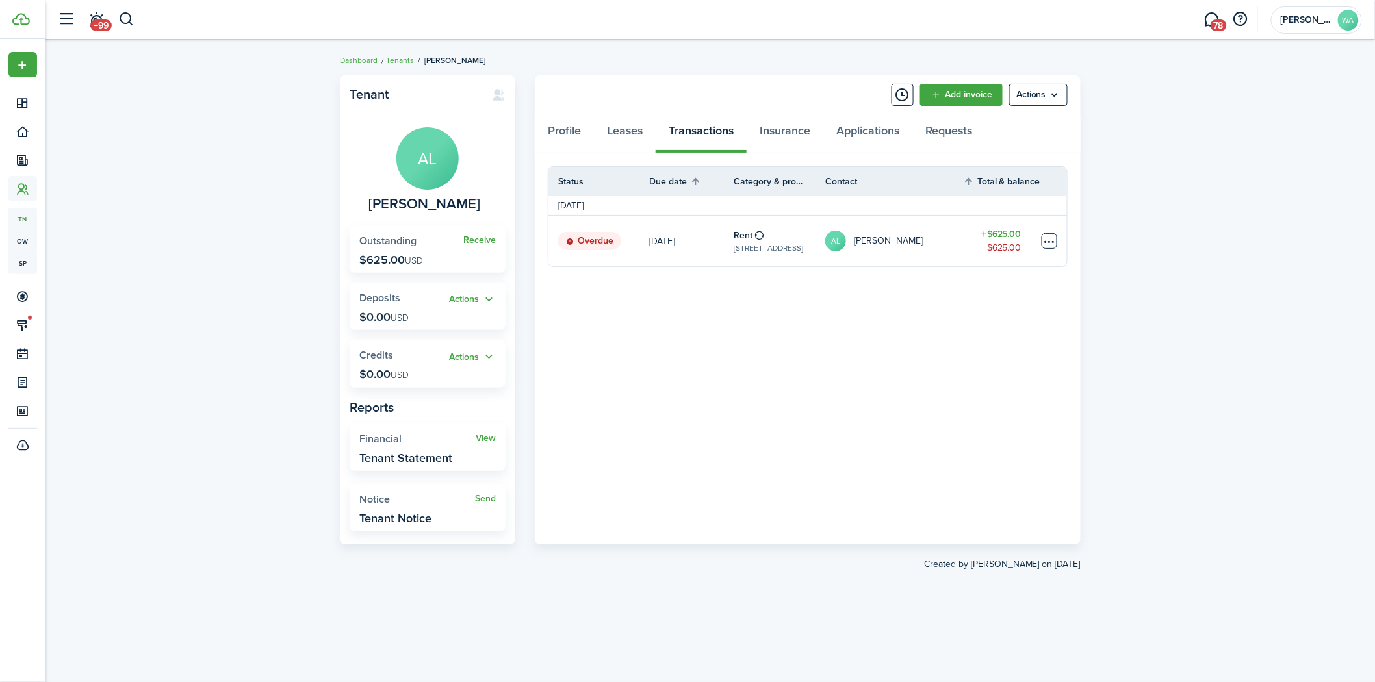
click at [1053, 239] on table-menu-btn-icon at bounding box center [1050, 241] width 16 height 16
click at [988, 281] on link "Mark as paid" at bounding box center [1000, 289] width 114 height 22
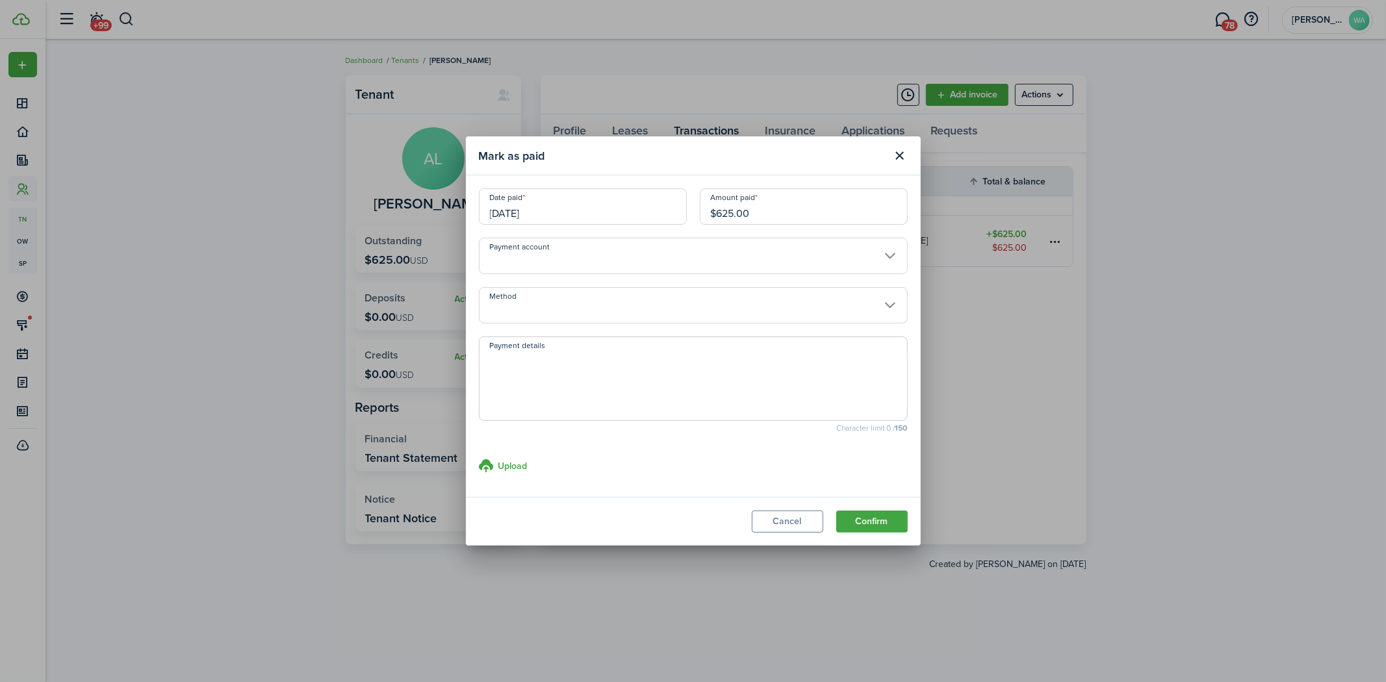
click at [602, 244] on input "Payment account" at bounding box center [693, 256] width 429 height 36
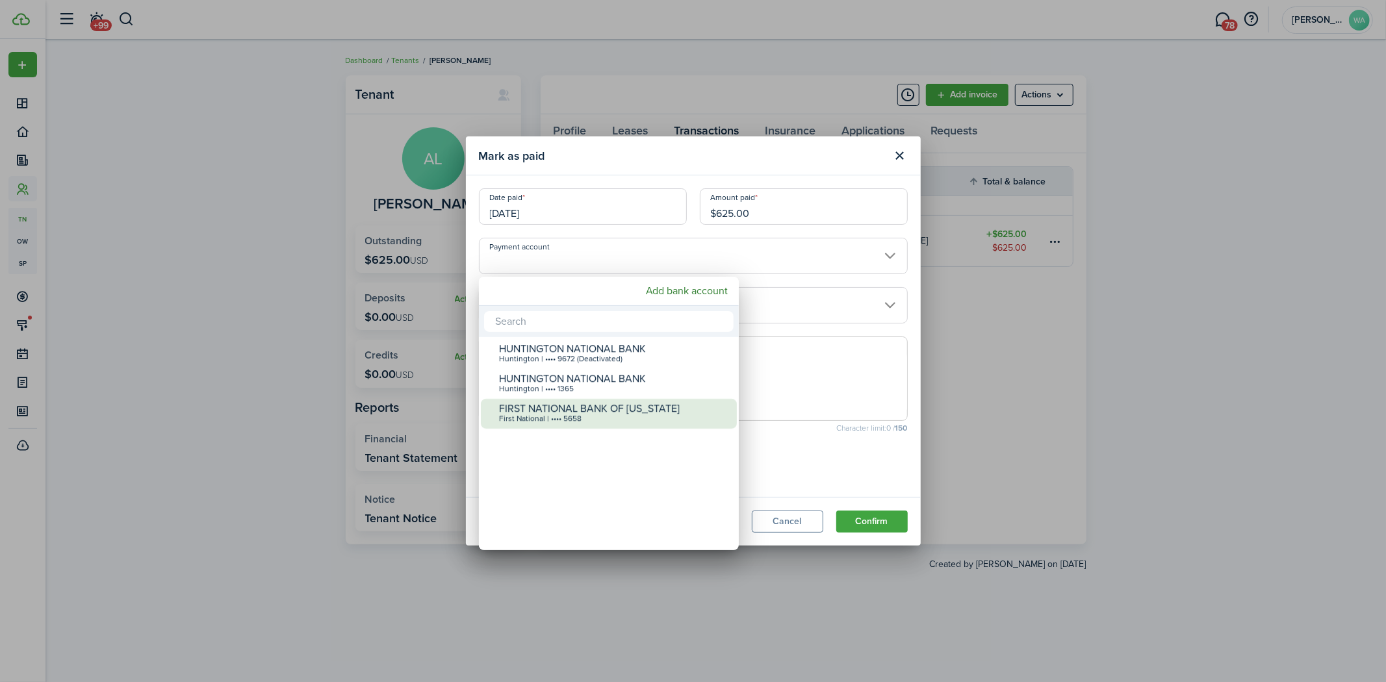
click at [592, 418] on div "First National | •••• 5658" at bounding box center [614, 419] width 230 height 9
type input "•••• •••• •••• 5658"
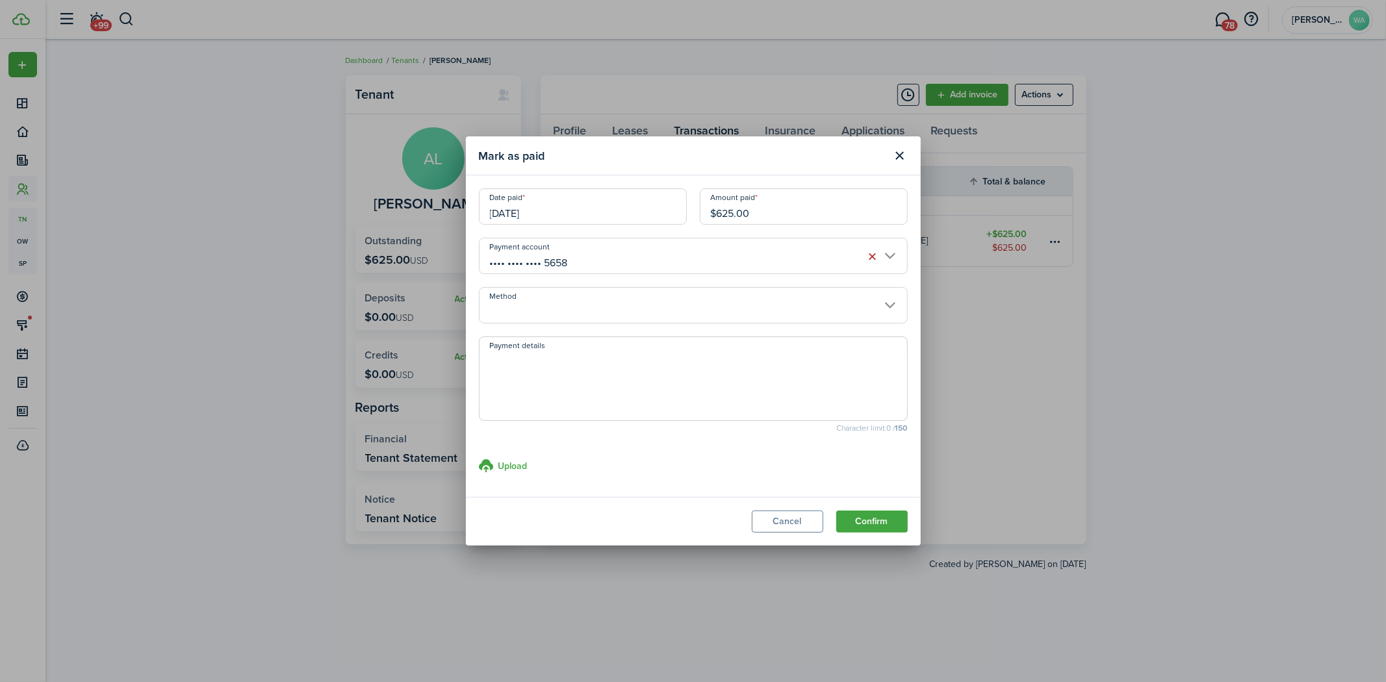
click at [660, 320] on input "Method" at bounding box center [693, 305] width 429 height 36
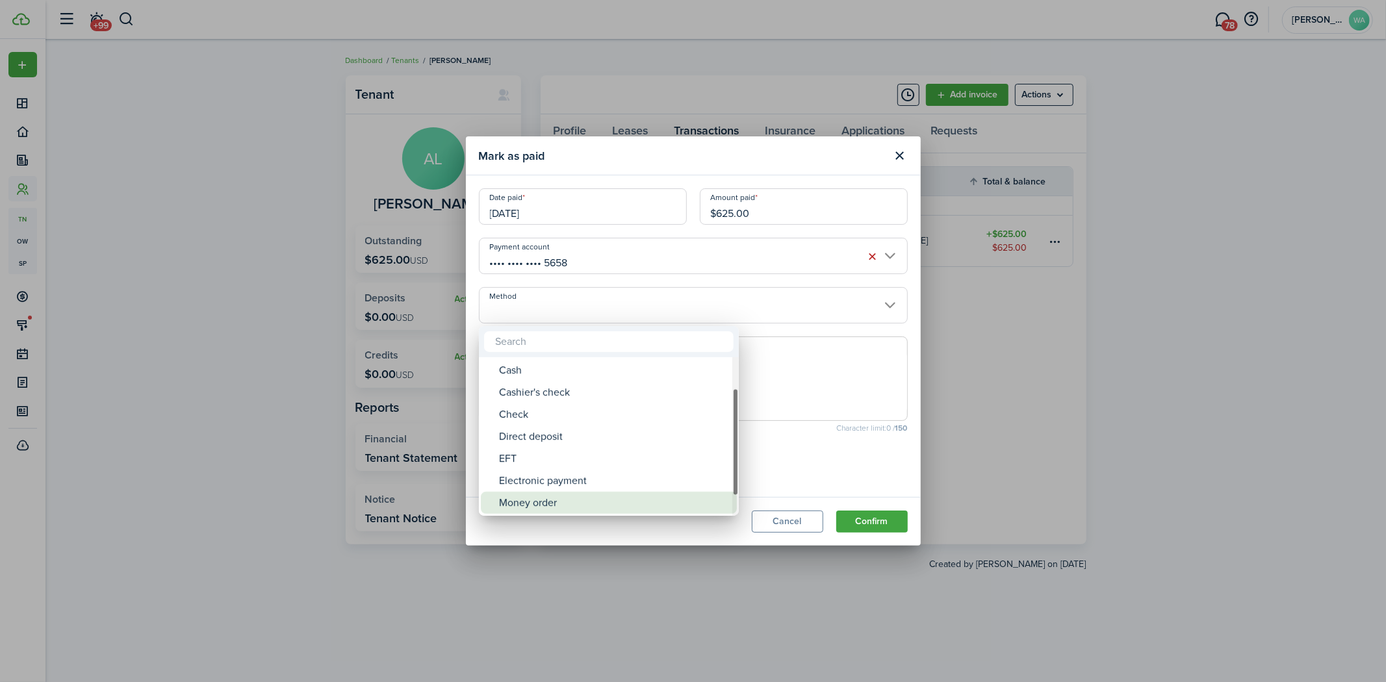
click at [621, 507] on div "Money order" at bounding box center [614, 503] width 230 height 22
type input "Money order"
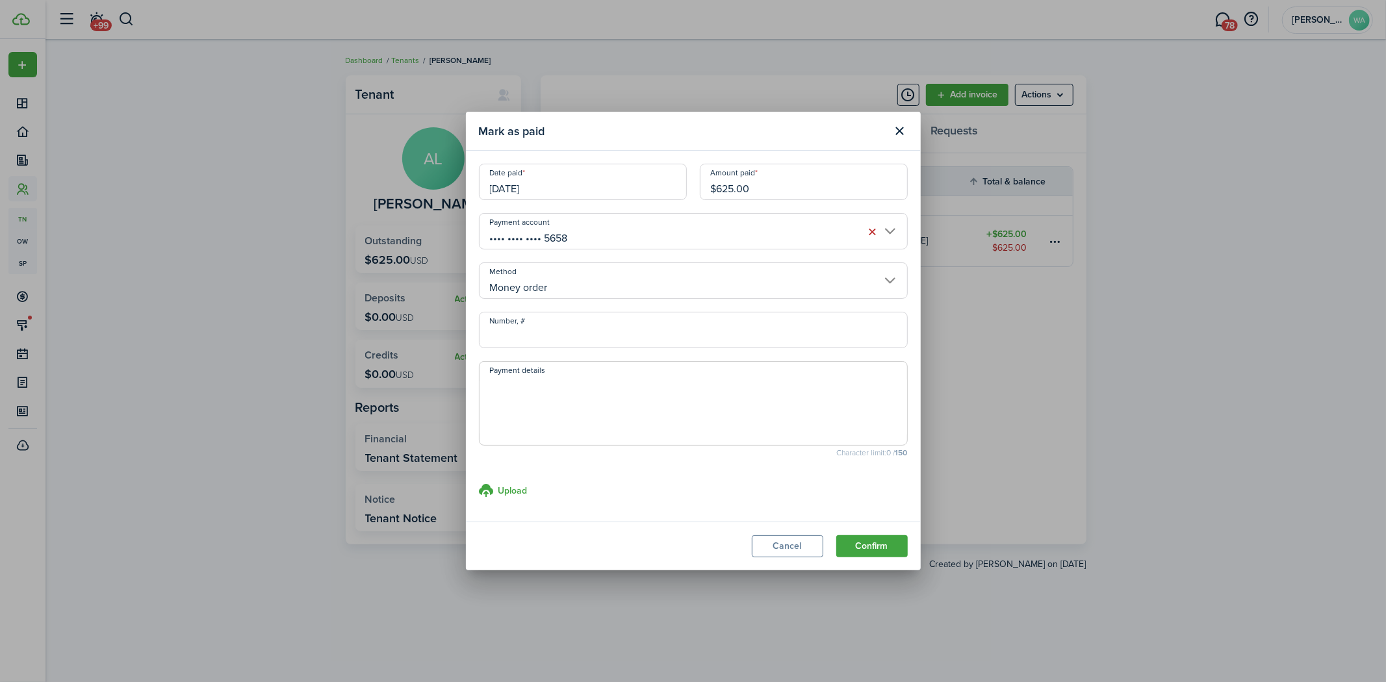
click at [605, 402] on textarea "Payment details" at bounding box center [694, 407] width 428 height 62
type textarea "[PERSON_NAME] athome recieved [DATE] $700.00 total $625.00 rent $75.00 overpaid"
click at [505, 484] on h3 "Upload" at bounding box center [512, 491] width 29 height 14
click at [479, 483] on input "Upload store documents and templates Choose file" at bounding box center [479, 483] width 0 height 0
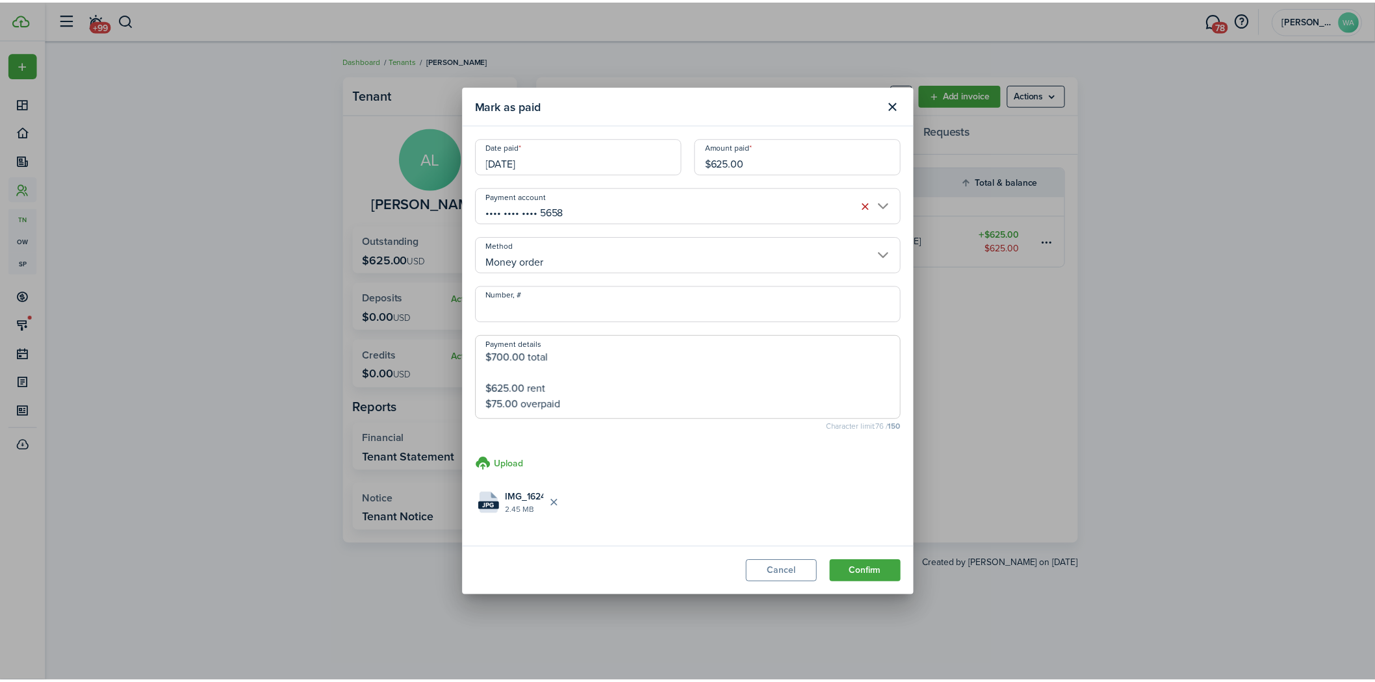
scroll to position [0, 0]
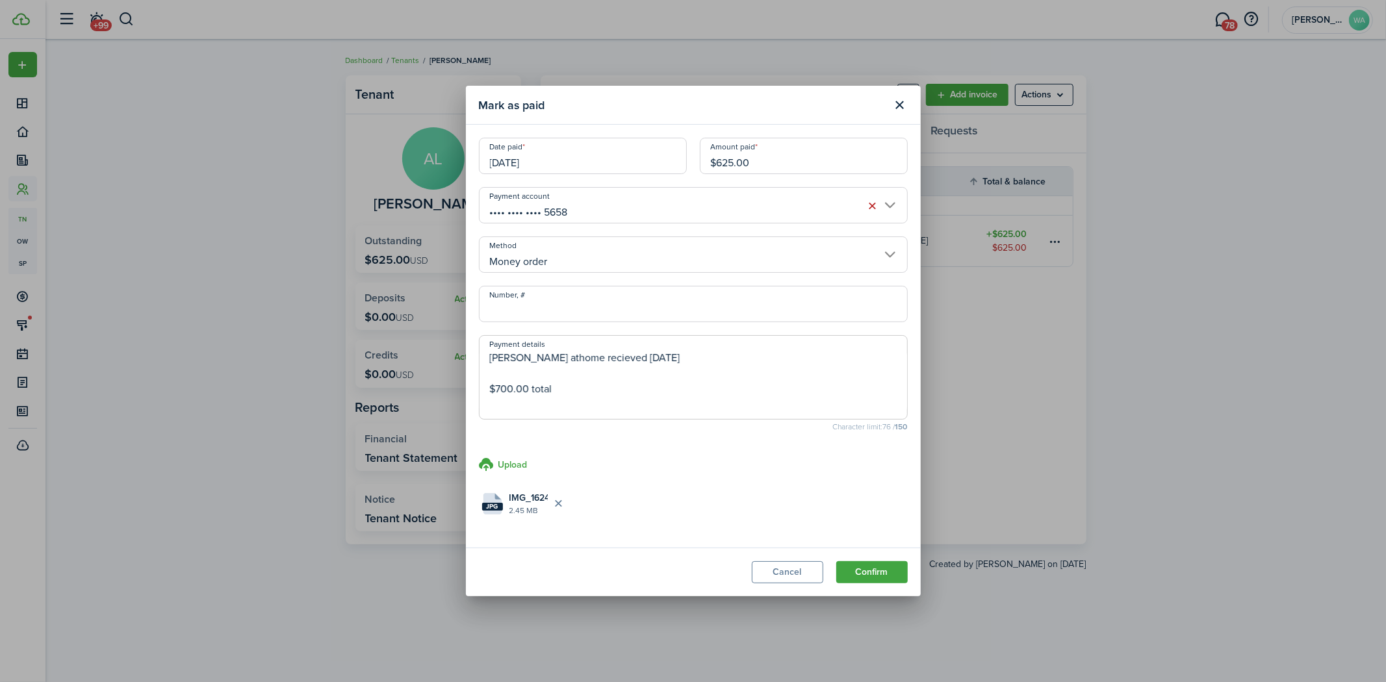
drag, startPoint x: 615, startPoint y: 408, endPoint x: 404, endPoint y: 304, distance: 235.4
click at [404, 304] on div "Mark as paid Date paid [DATE] Amount paid $625.00 Payment account •••• •••• •••…" at bounding box center [693, 341] width 1386 height 682
click at [899, 579] on button "Confirm" at bounding box center [871, 572] width 71 height 22
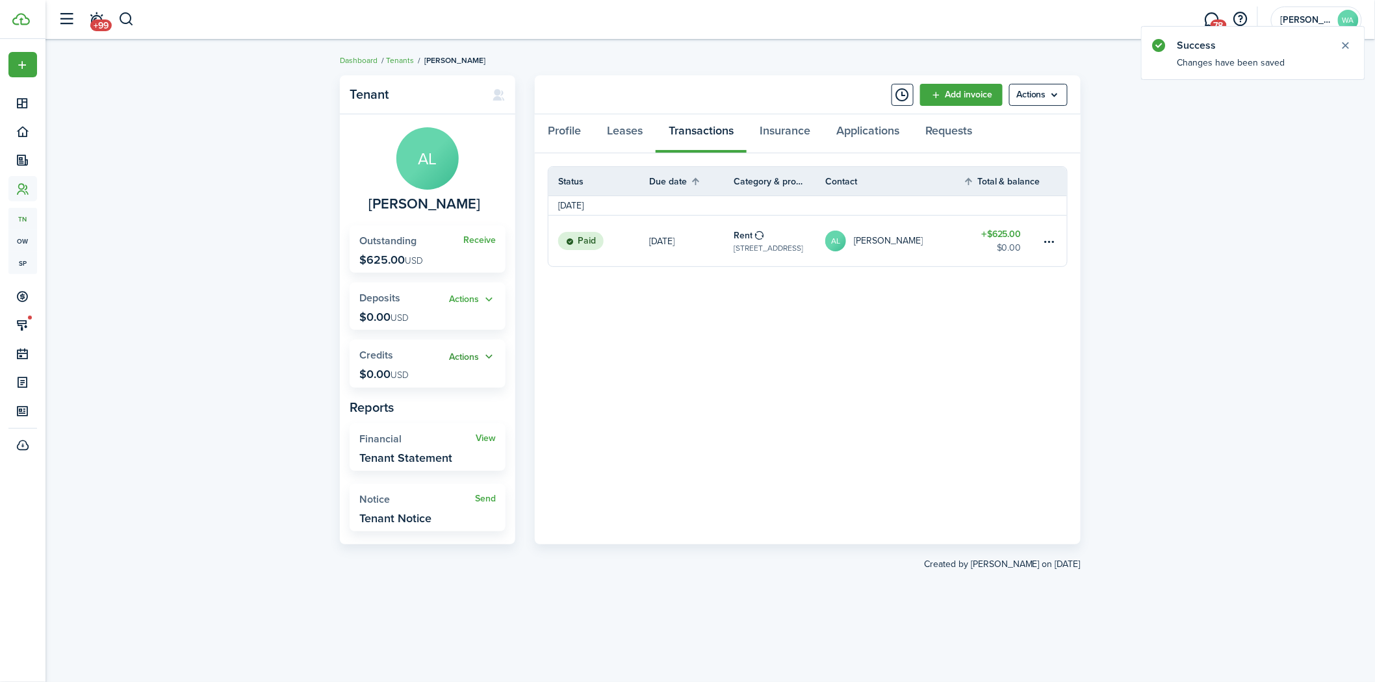
click at [459, 356] on button "Actions" at bounding box center [472, 357] width 47 height 15
click at [437, 388] on link "Add" at bounding box center [439, 382] width 114 height 22
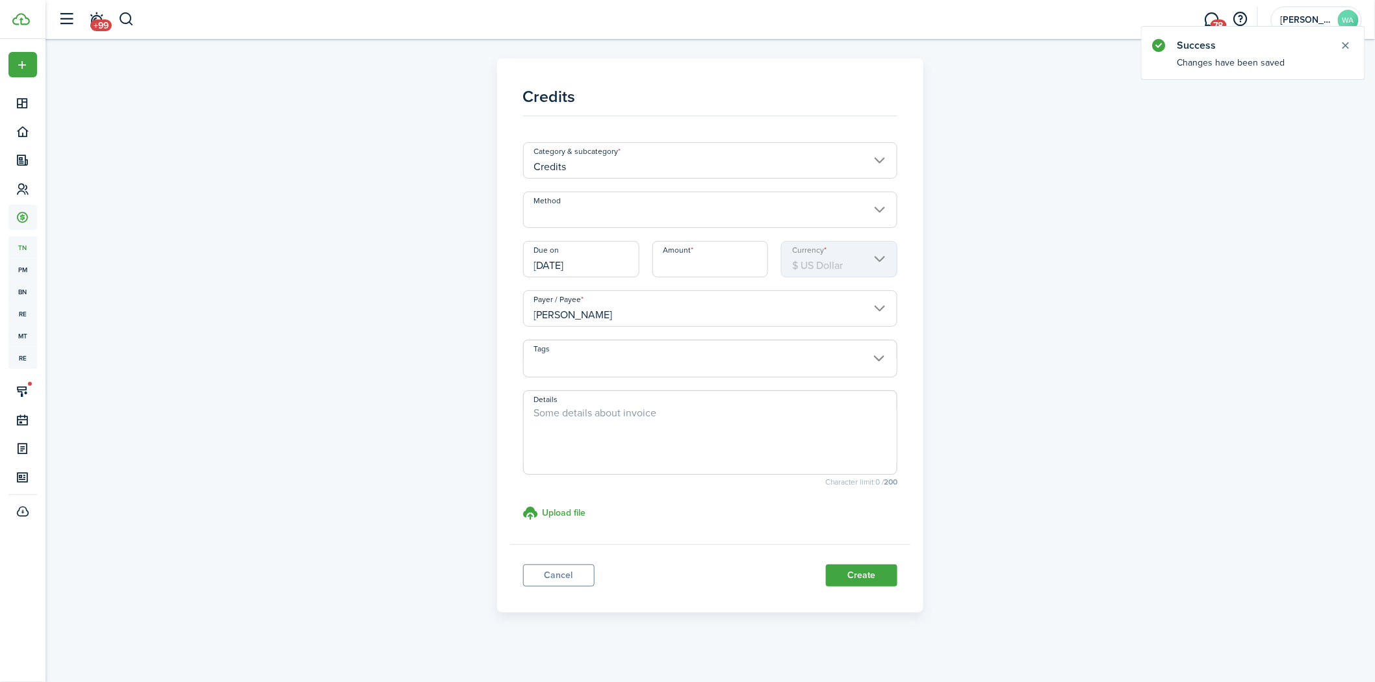
click at [767, 219] on input "Method" at bounding box center [710, 210] width 375 height 36
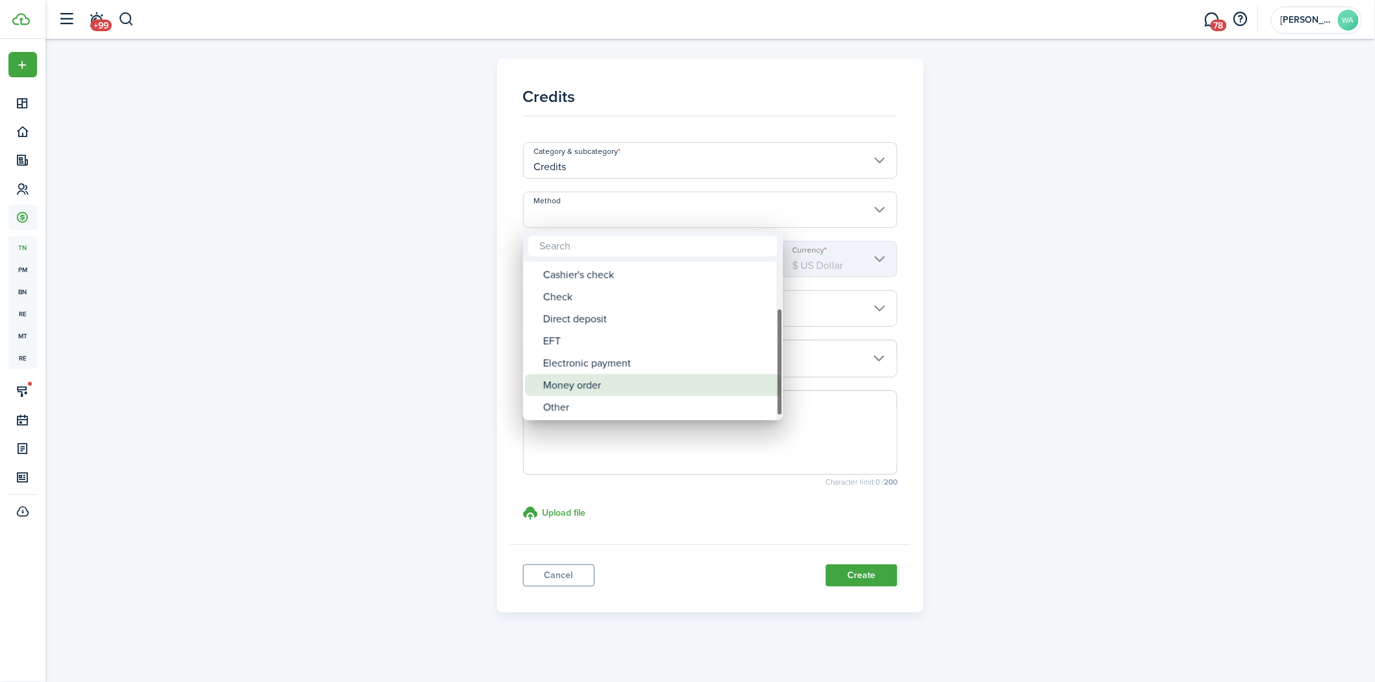
click at [659, 392] on div "Money order" at bounding box center [658, 385] width 230 height 22
type input "Money order"
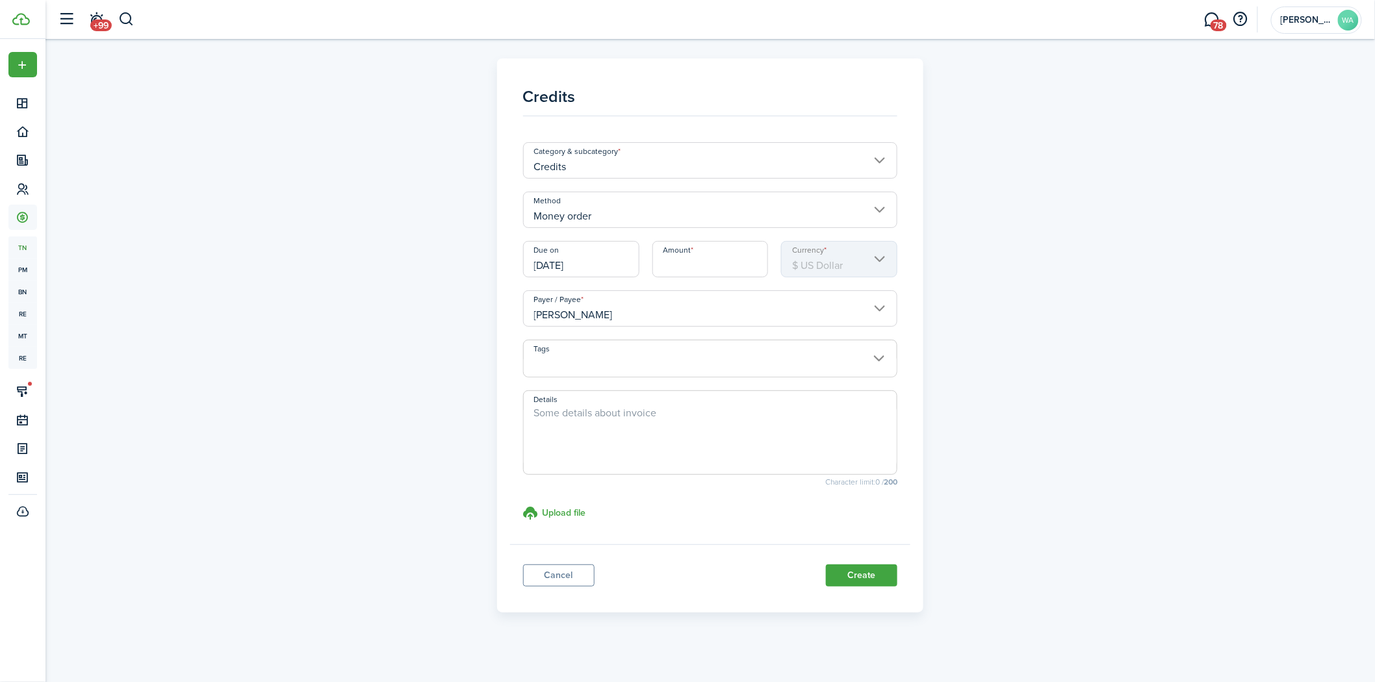
click at [704, 270] on input "Amount" at bounding box center [710, 259] width 116 height 36
type input "$75.00"
click at [685, 418] on textarea "Details" at bounding box center [711, 436] width 374 height 62
paste textarea "[PERSON_NAME] athome recieved [DATE] $700.00 total $625.00 rent $75.00 overpaid"
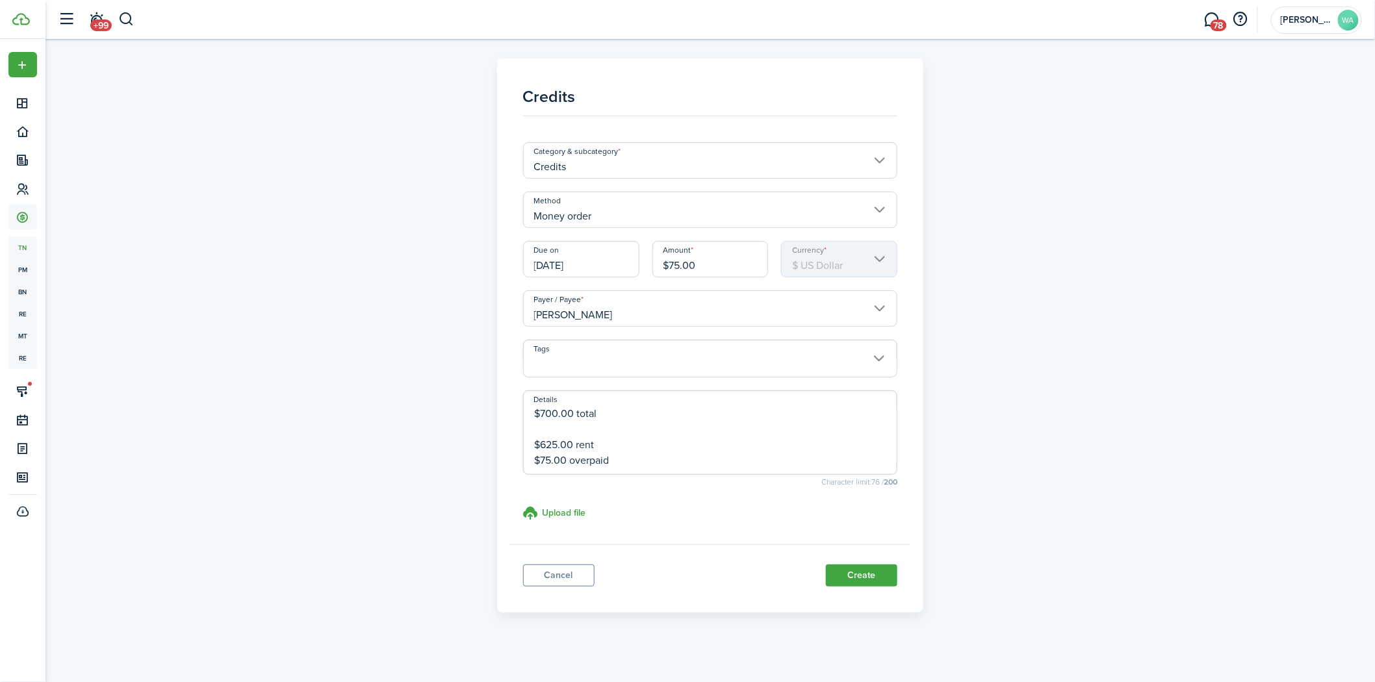
type textarea "[PERSON_NAME] athome recieved [DATE] $700.00 total $625.00 rent $75.00 overpaid"
click at [549, 494] on div "Details [PERSON_NAME] athome recieved [DATE] $700.00 total $625.00 rent $75.00 …" at bounding box center [711, 444] width 388 height 109
click at [554, 503] on div "Tags Details [PERSON_NAME] athome recieved [DATE] $700.00 total $625.00 rent $7…" at bounding box center [711, 436] width 388 height 192
click at [562, 515] on h3 "Upload file" at bounding box center [565, 513] width 44 height 14
click at [523, 506] on input "Upload file store documents and templates Choose file" at bounding box center [523, 506] width 0 height 0
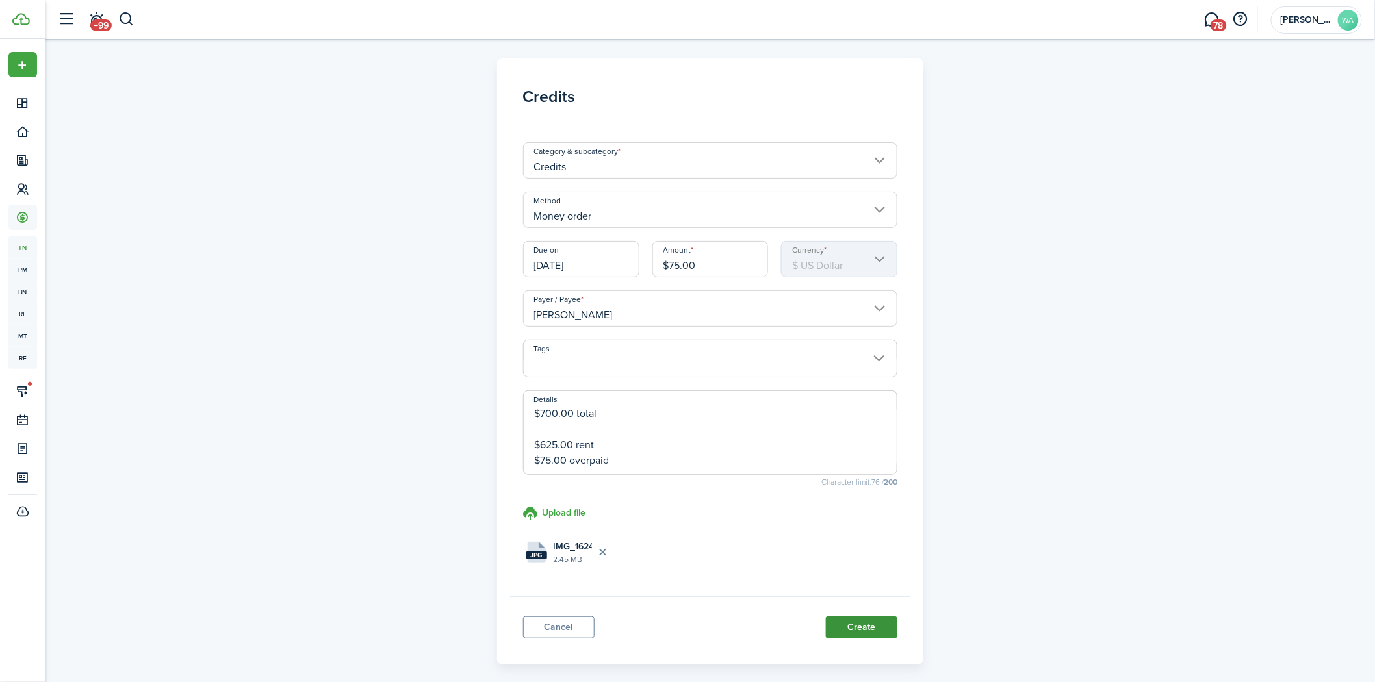
click at [856, 624] on button "Create" at bounding box center [861, 628] width 71 height 22
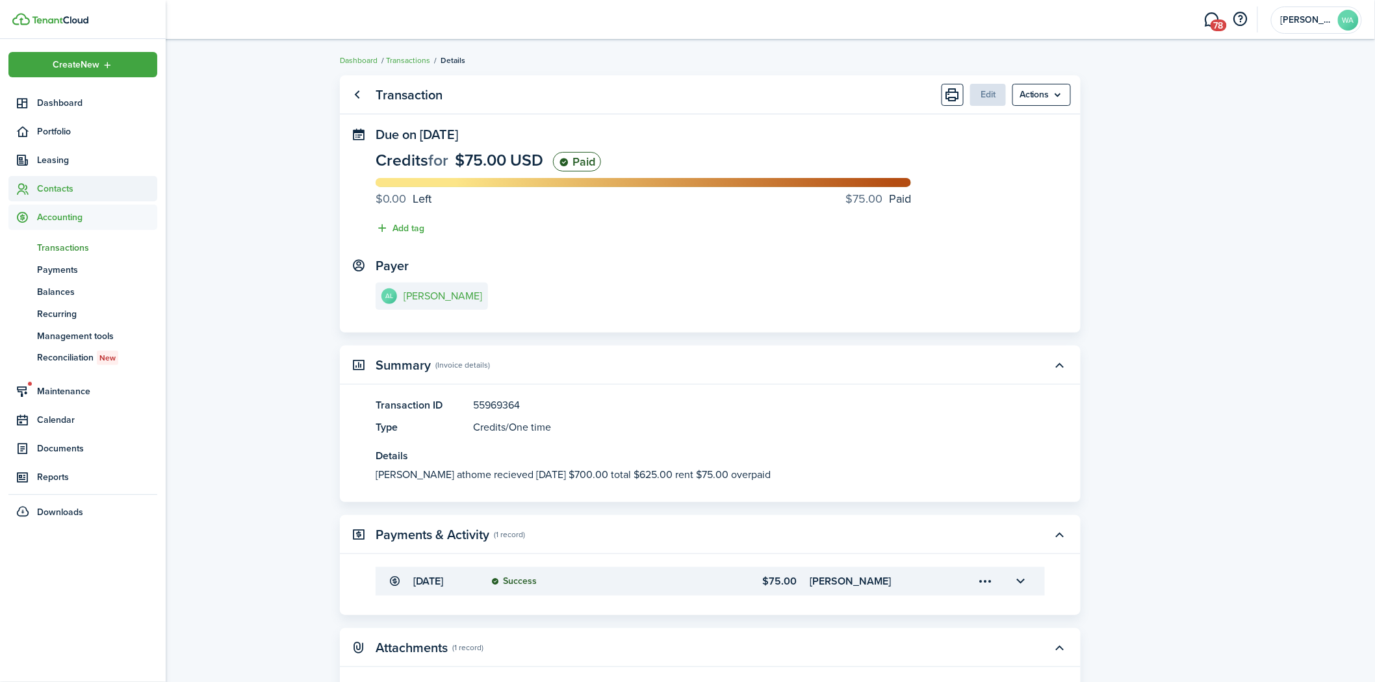
click at [44, 182] on span "Contacts" at bounding box center [97, 189] width 120 height 14
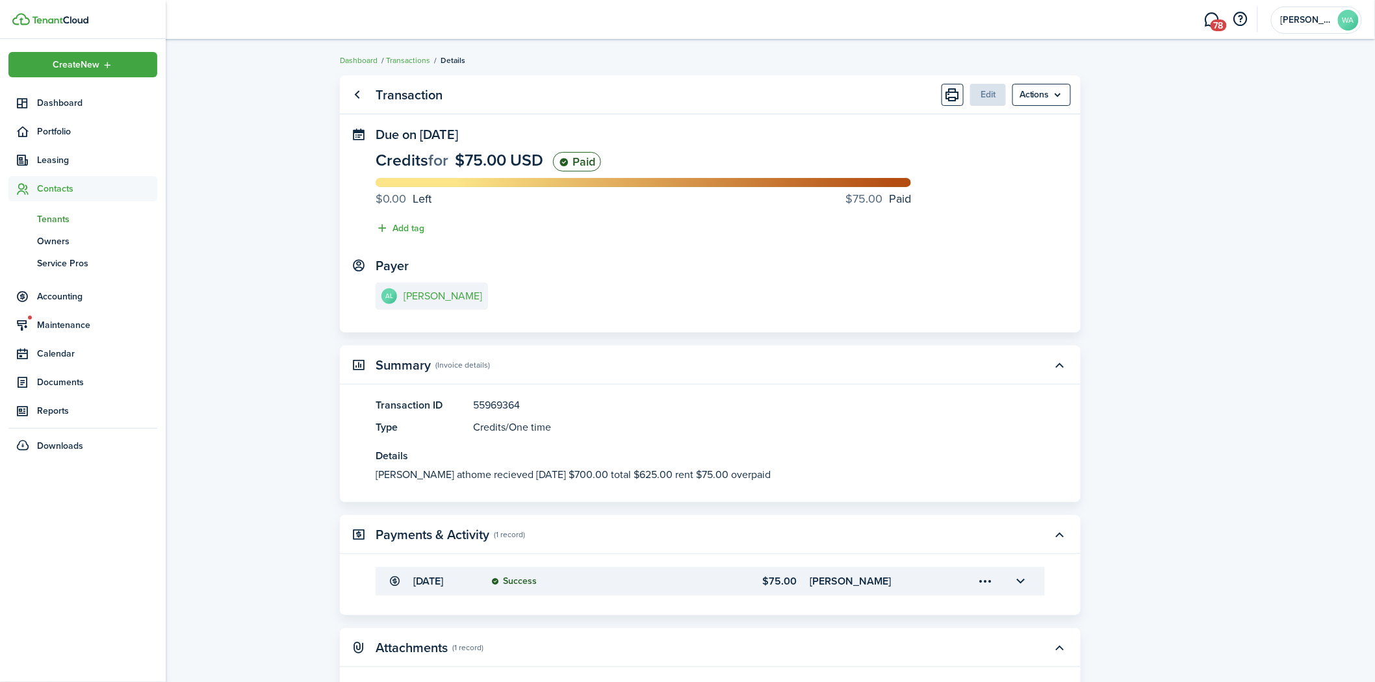
click at [48, 216] on span "Tenants" at bounding box center [97, 219] width 120 height 14
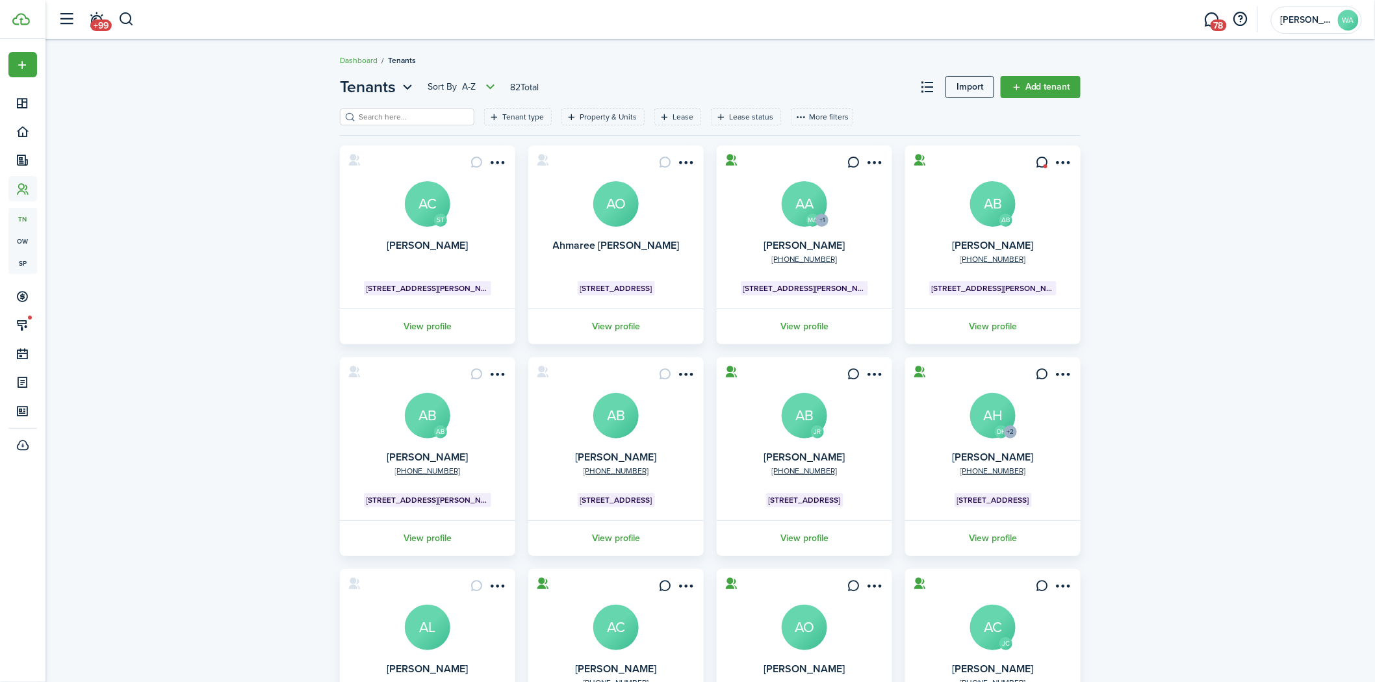
click at [388, 113] on input "search" at bounding box center [412, 117] width 114 height 12
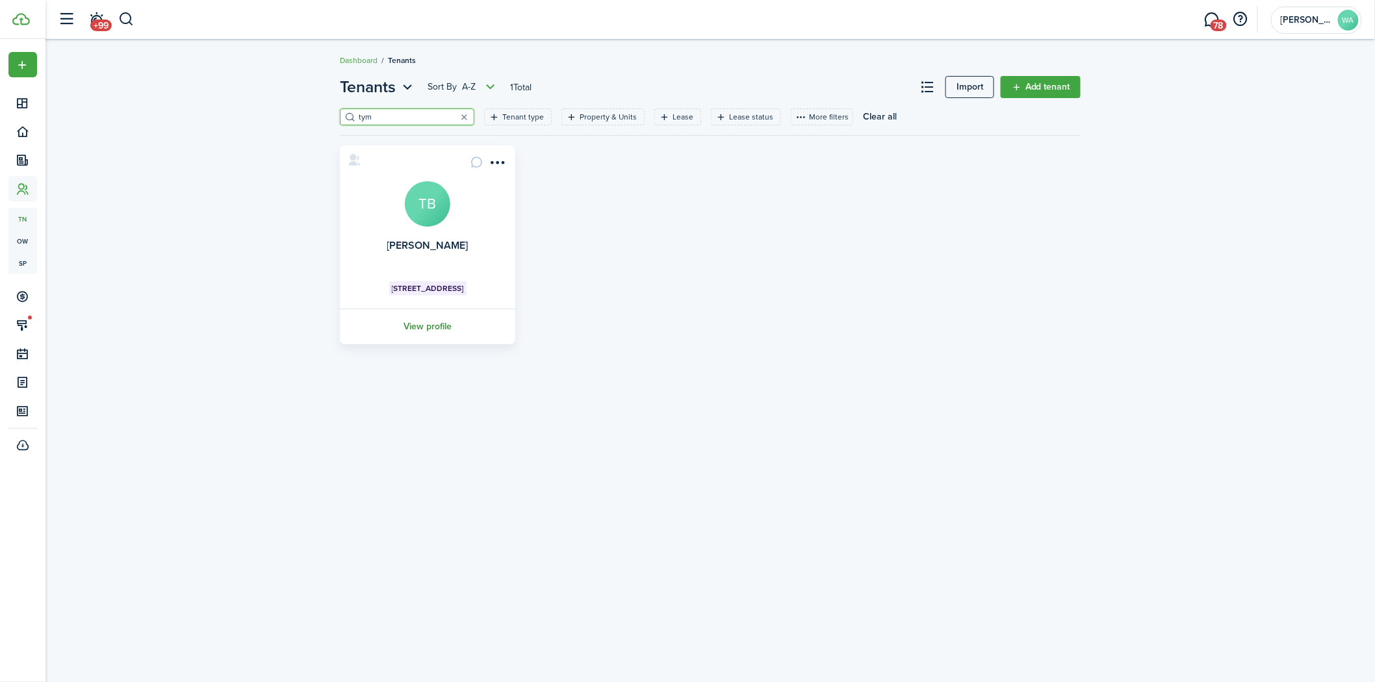
type input "tym"
click at [420, 325] on link "View profile" at bounding box center [427, 327] width 179 height 36
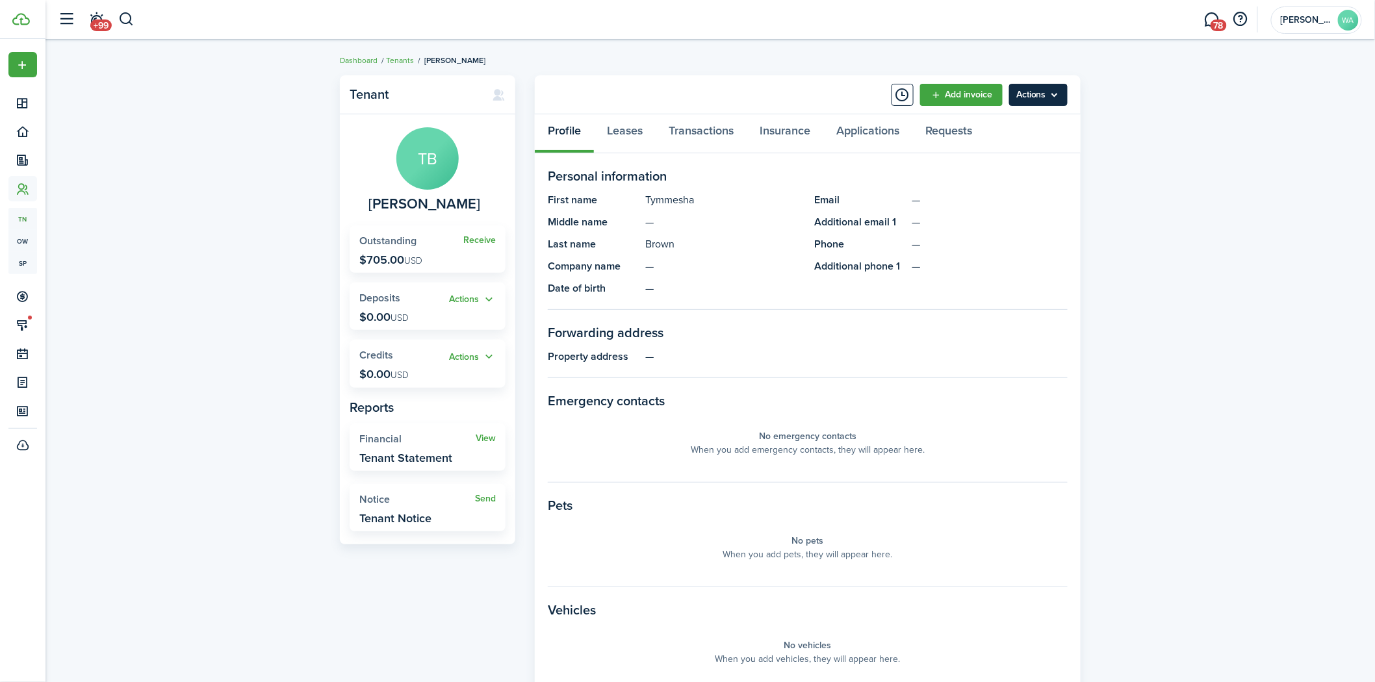
click at [1036, 92] on menu-btn "Actions" at bounding box center [1038, 95] width 58 height 22
click at [1021, 118] on link "Edit" at bounding box center [1011, 123] width 114 height 22
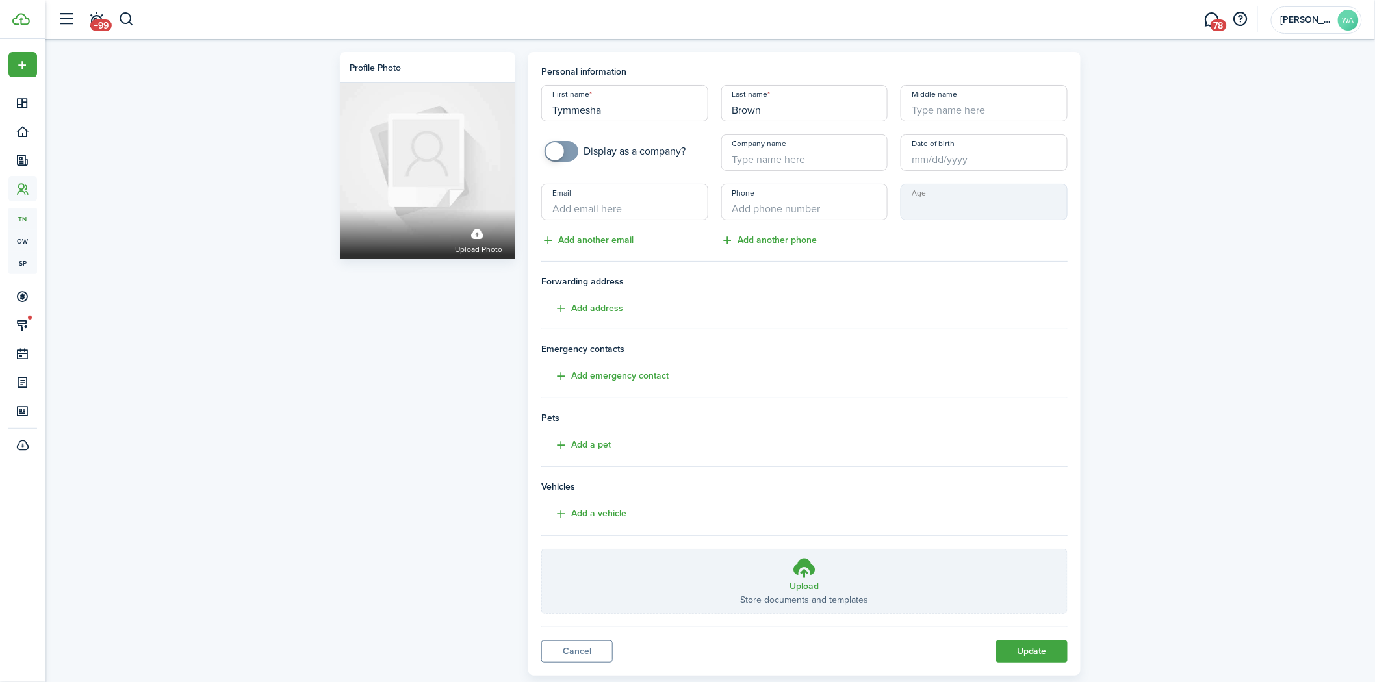
click at [598, 197] on input "Email" at bounding box center [624, 202] width 167 height 36
paste input "[EMAIL_ADDRESS][DOMAIN_NAME]"
type input "[EMAIL_ADDRESS][DOMAIN_NAME]"
click at [842, 215] on input "+1" at bounding box center [804, 202] width 167 height 36
paste input "[PHONE_NUMBER]"
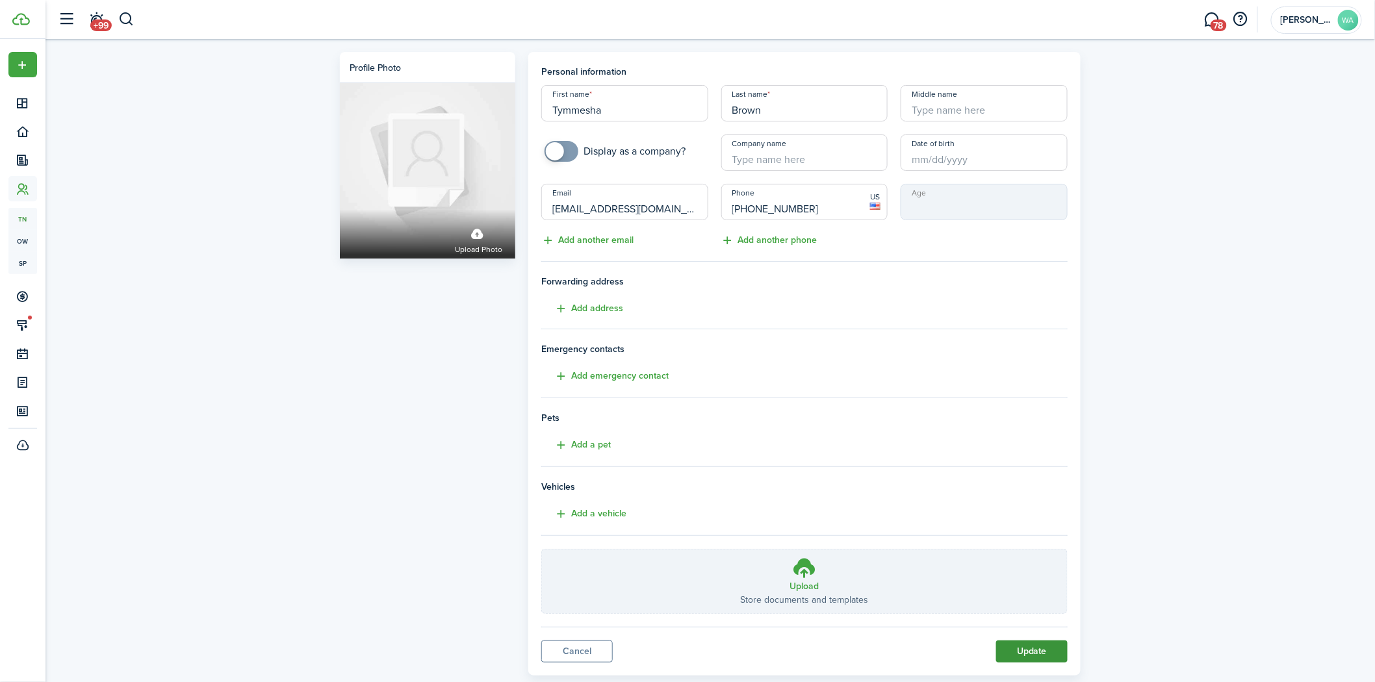
type input "[PHONE_NUMBER]"
click at [1035, 646] on button "Update" at bounding box center [1031, 652] width 71 height 22
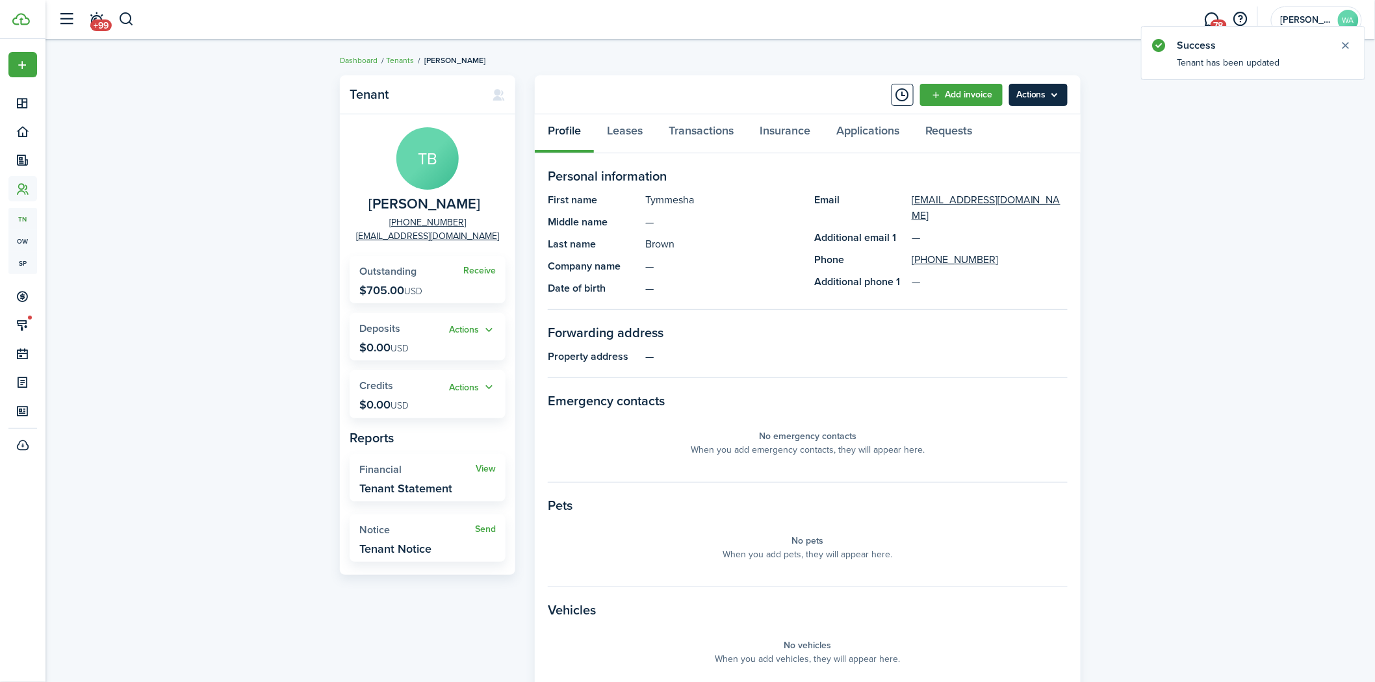
click at [1042, 93] on menu-btn "Actions" at bounding box center [1038, 95] width 58 height 22
click at [1036, 145] on button "Send Connection" at bounding box center [1011, 145] width 114 height 22
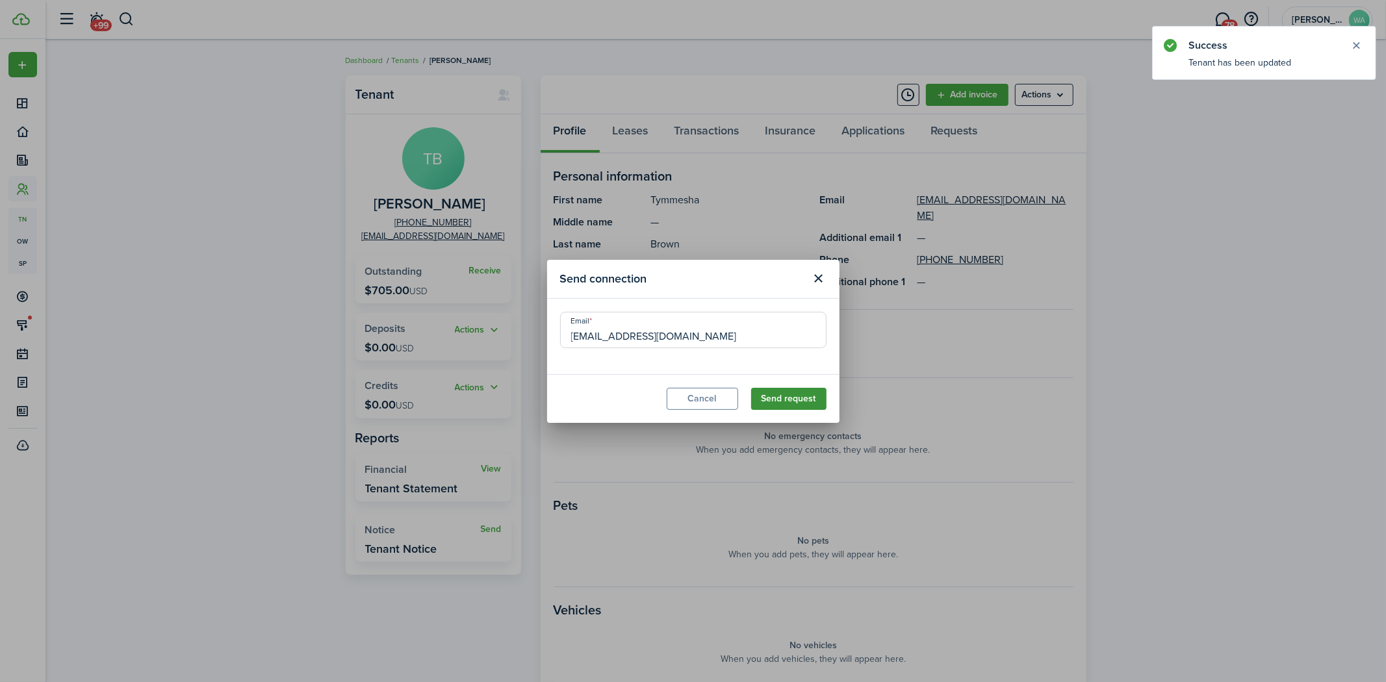
click at [798, 402] on button "Send request" at bounding box center [788, 399] width 75 height 22
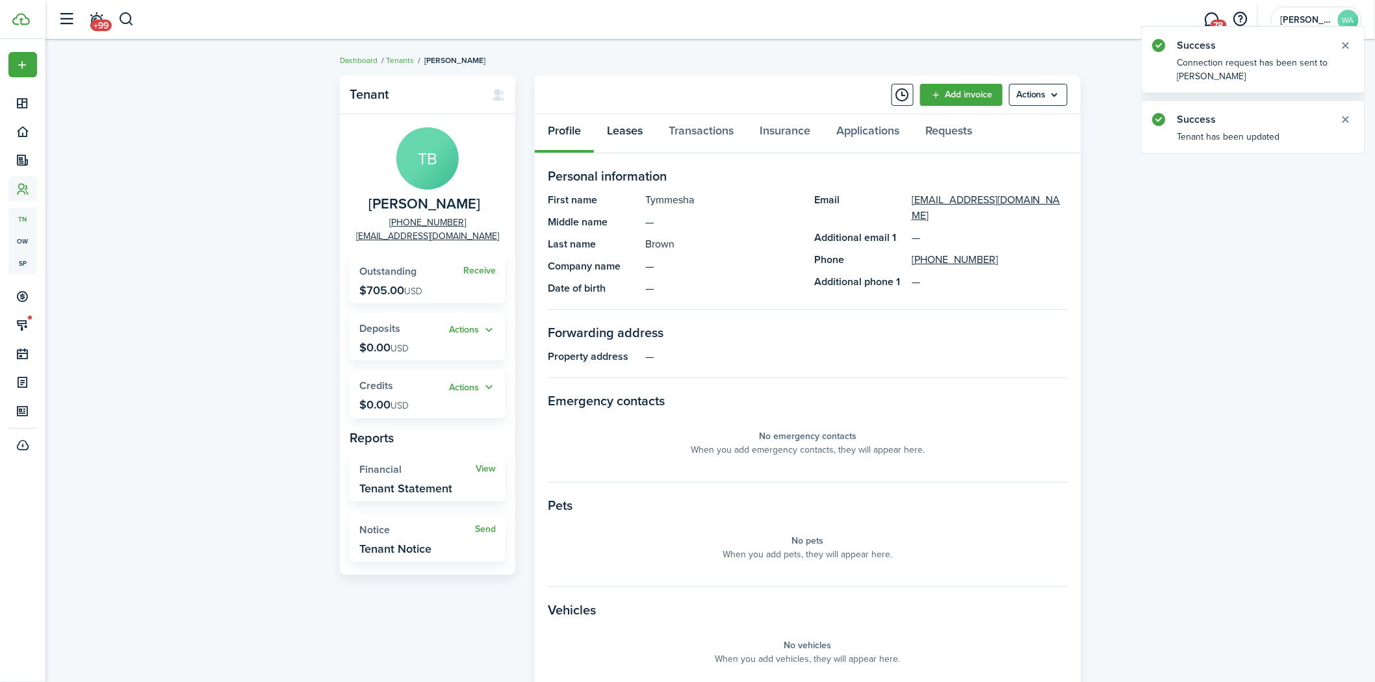
click at [632, 134] on link "Leases" at bounding box center [625, 133] width 62 height 39
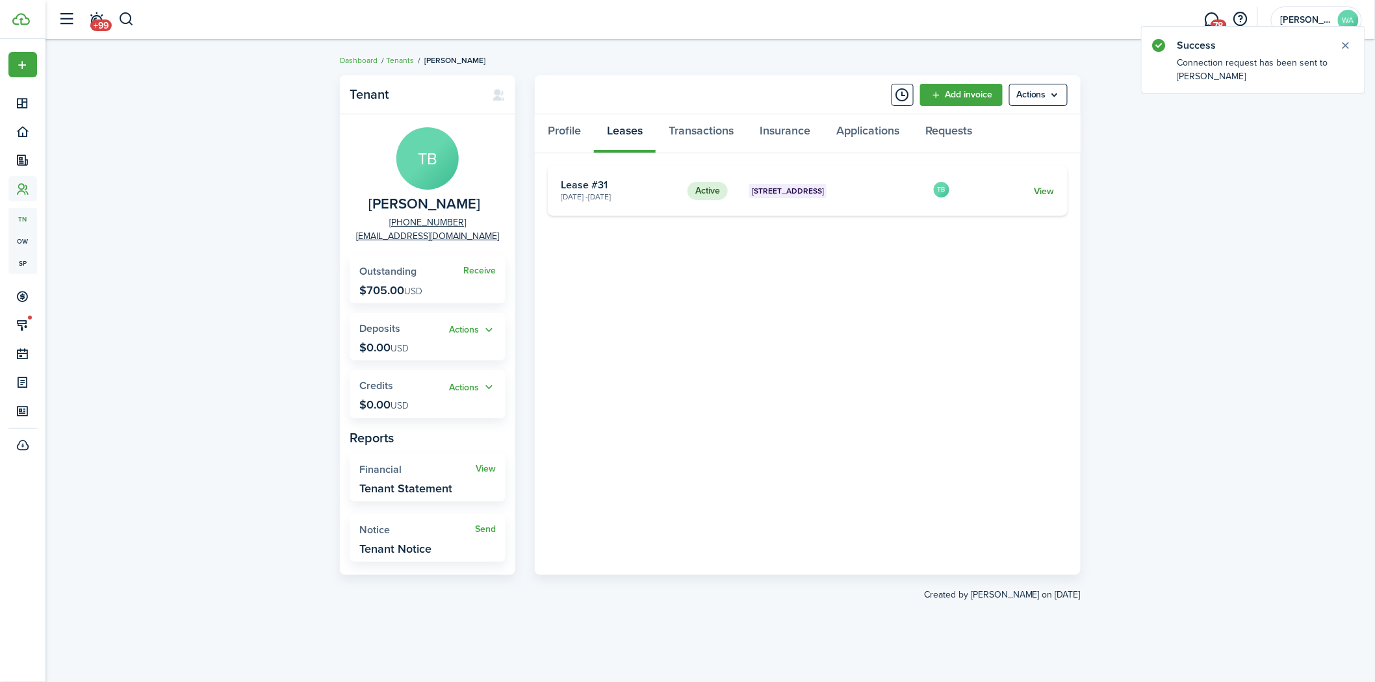
click at [1043, 192] on link "View" at bounding box center [1044, 192] width 20 height 14
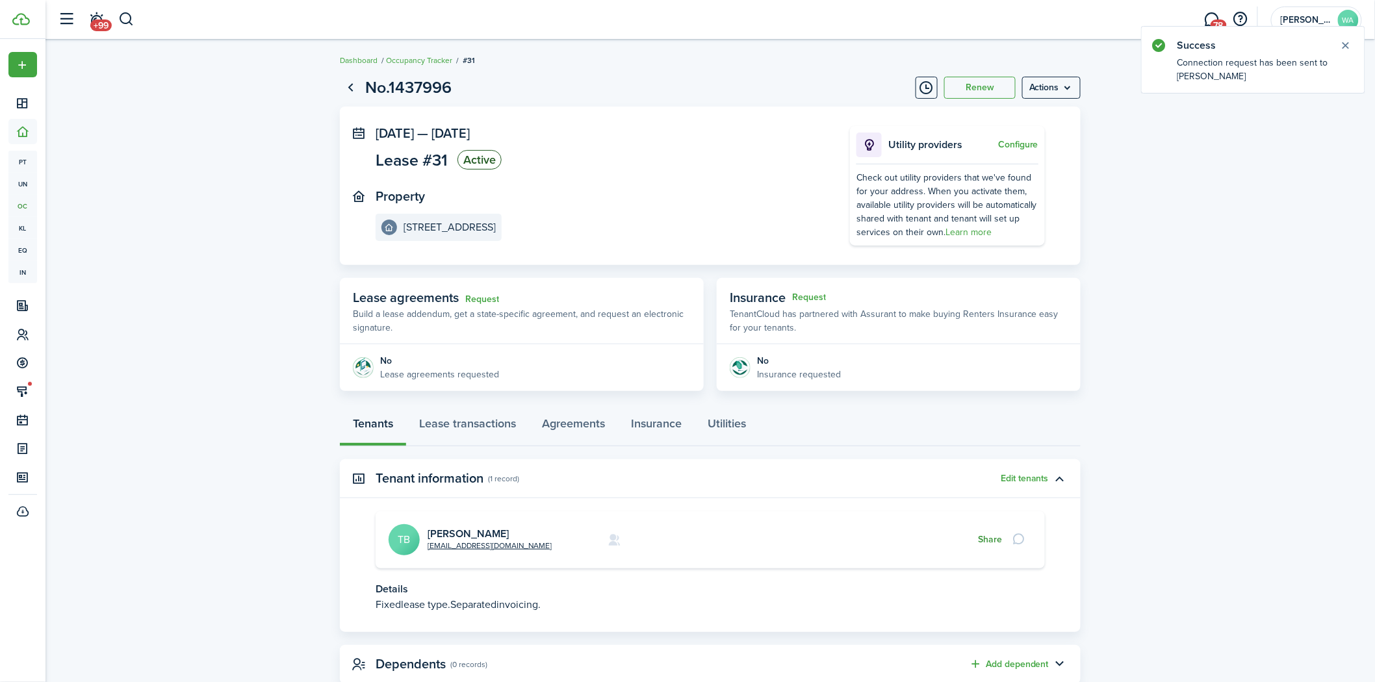
click at [996, 541] on button "Share" at bounding box center [990, 540] width 24 height 10
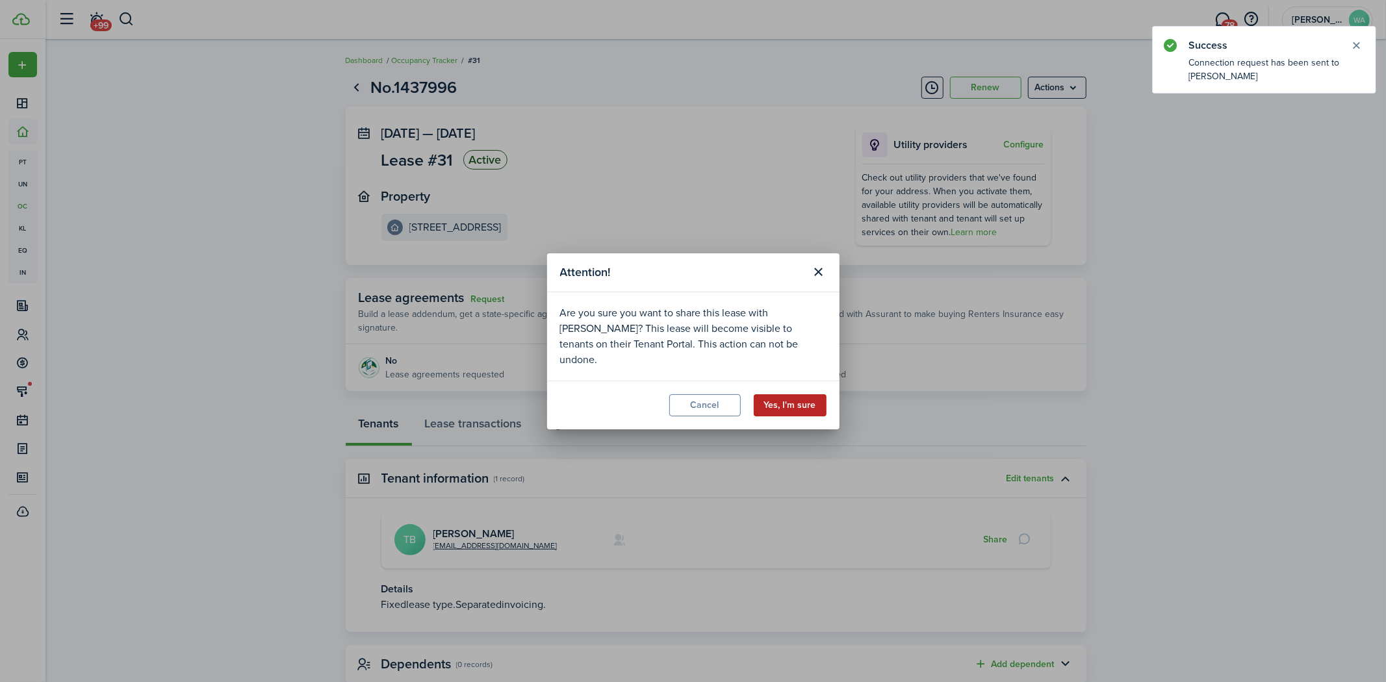
click at [799, 397] on button "Yes, I'm sure" at bounding box center [790, 405] width 73 height 22
